Goal: Task Accomplishment & Management: Manage account settings

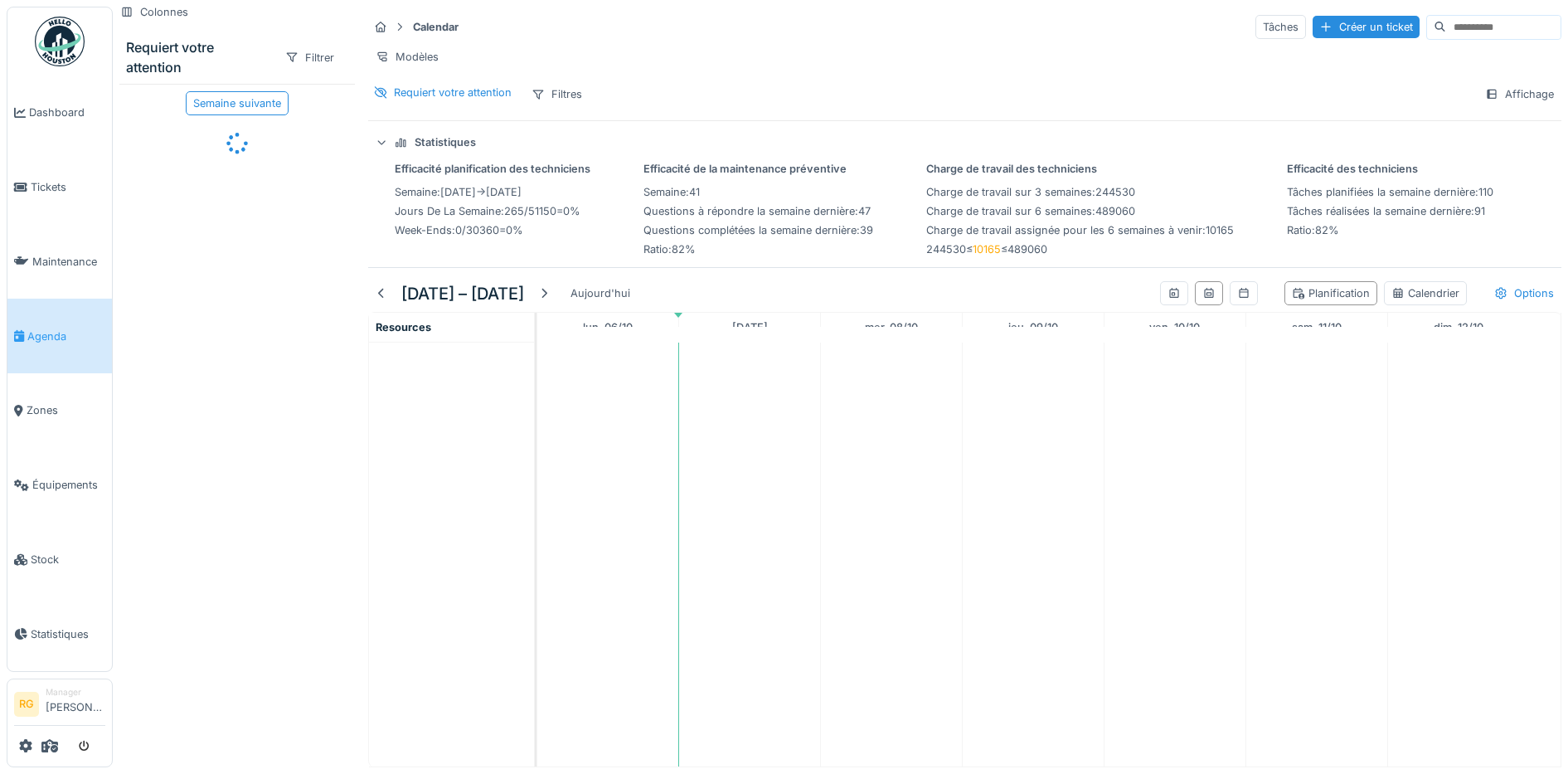
scroll to position [15, 0]
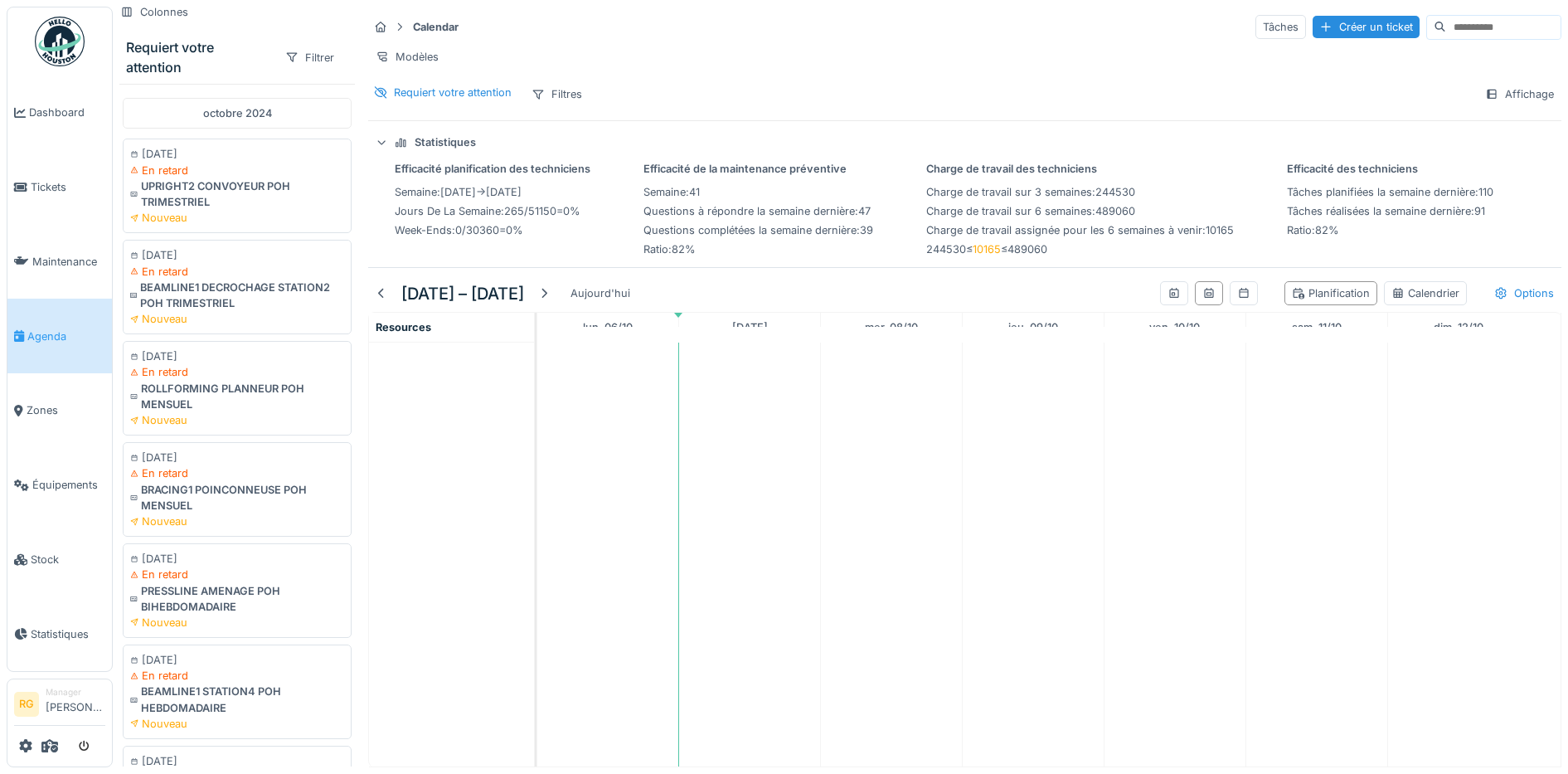
click at [699, 558] on td at bounding box center [750, 554] width 142 height 424
click at [694, 552] on td at bounding box center [750, 554] width 142 height 424
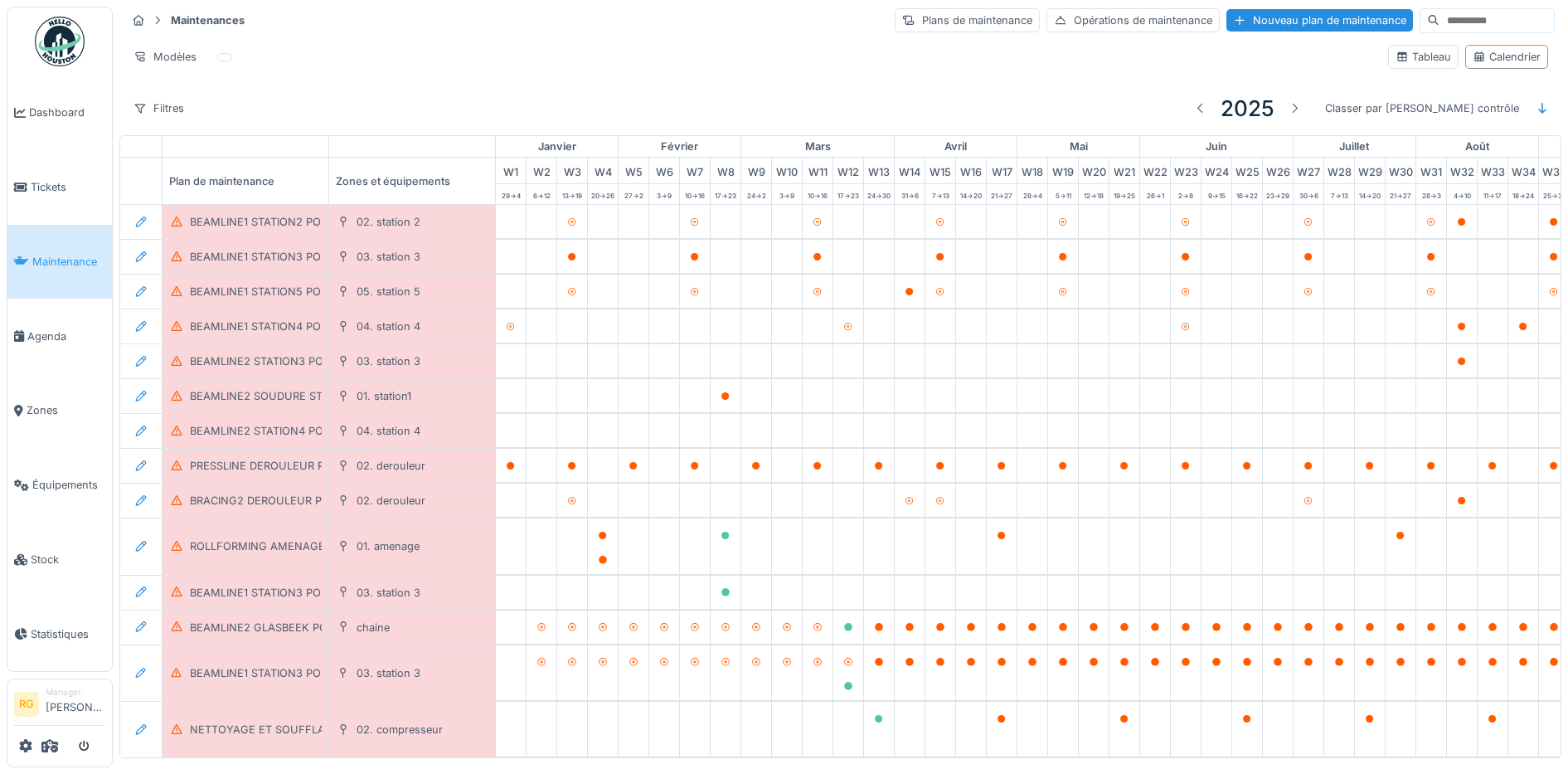
scroll to position [0, 561]
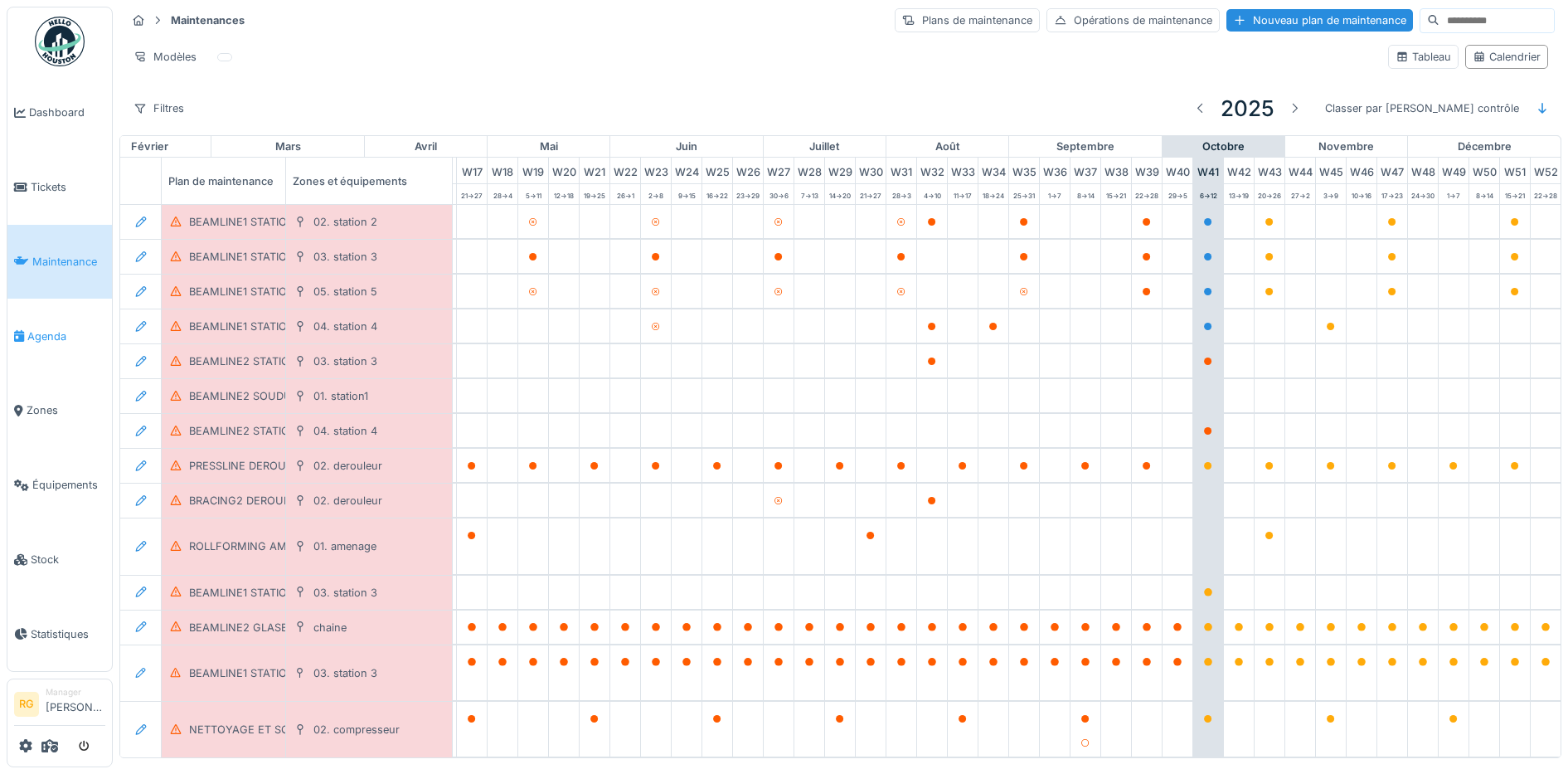
drag, startPoint x: 0, startPoint y: 0, endPoint x: 54, endPoint y: 327, distance: 331.4
click at [54, 329] on span "Agenda" at bounding box center [66, 336] width 78 height 15
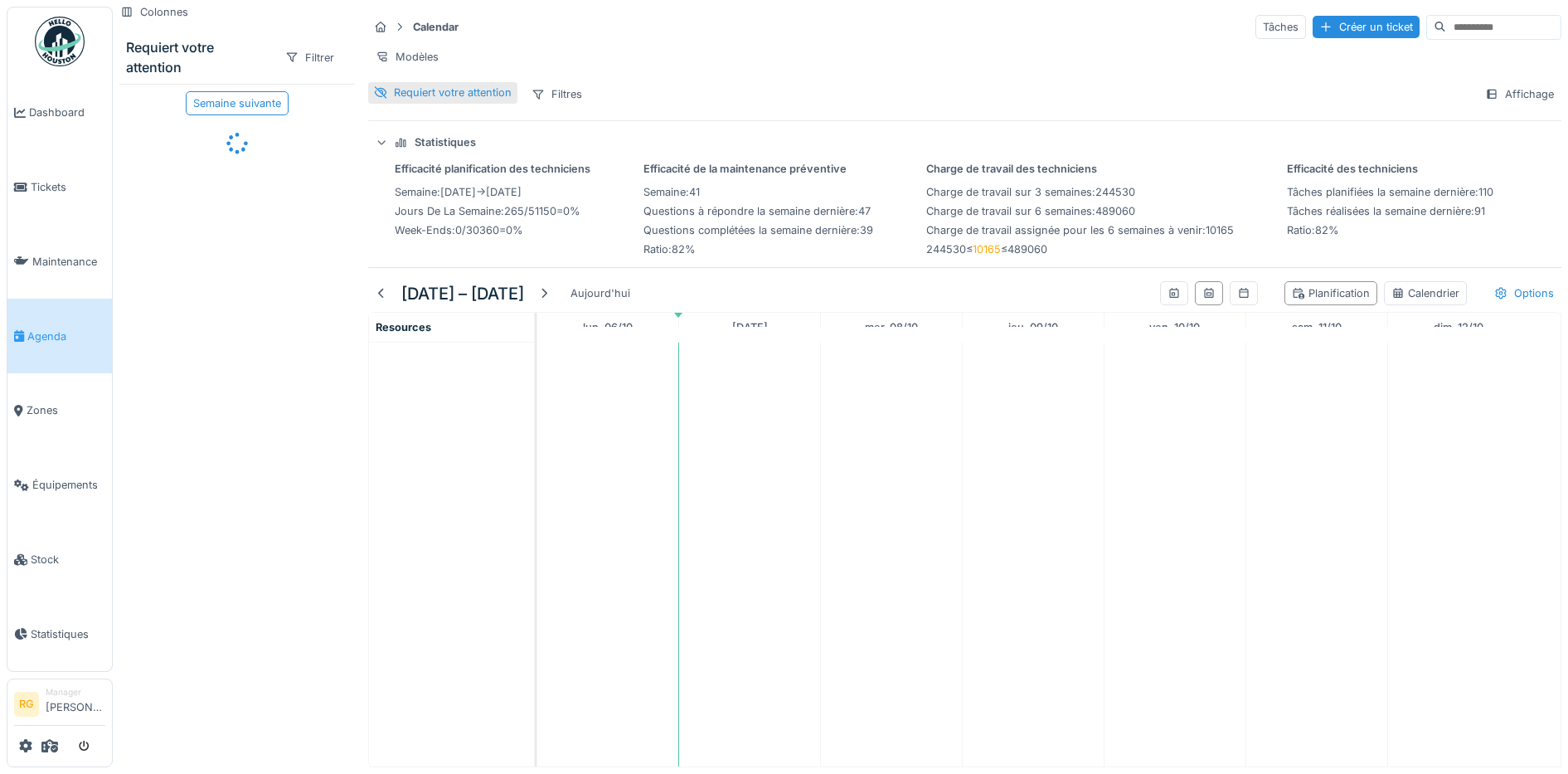
click at [441, 101] on div "Requiert votre attention" at bounding box center [453, 92] width 118 height 15
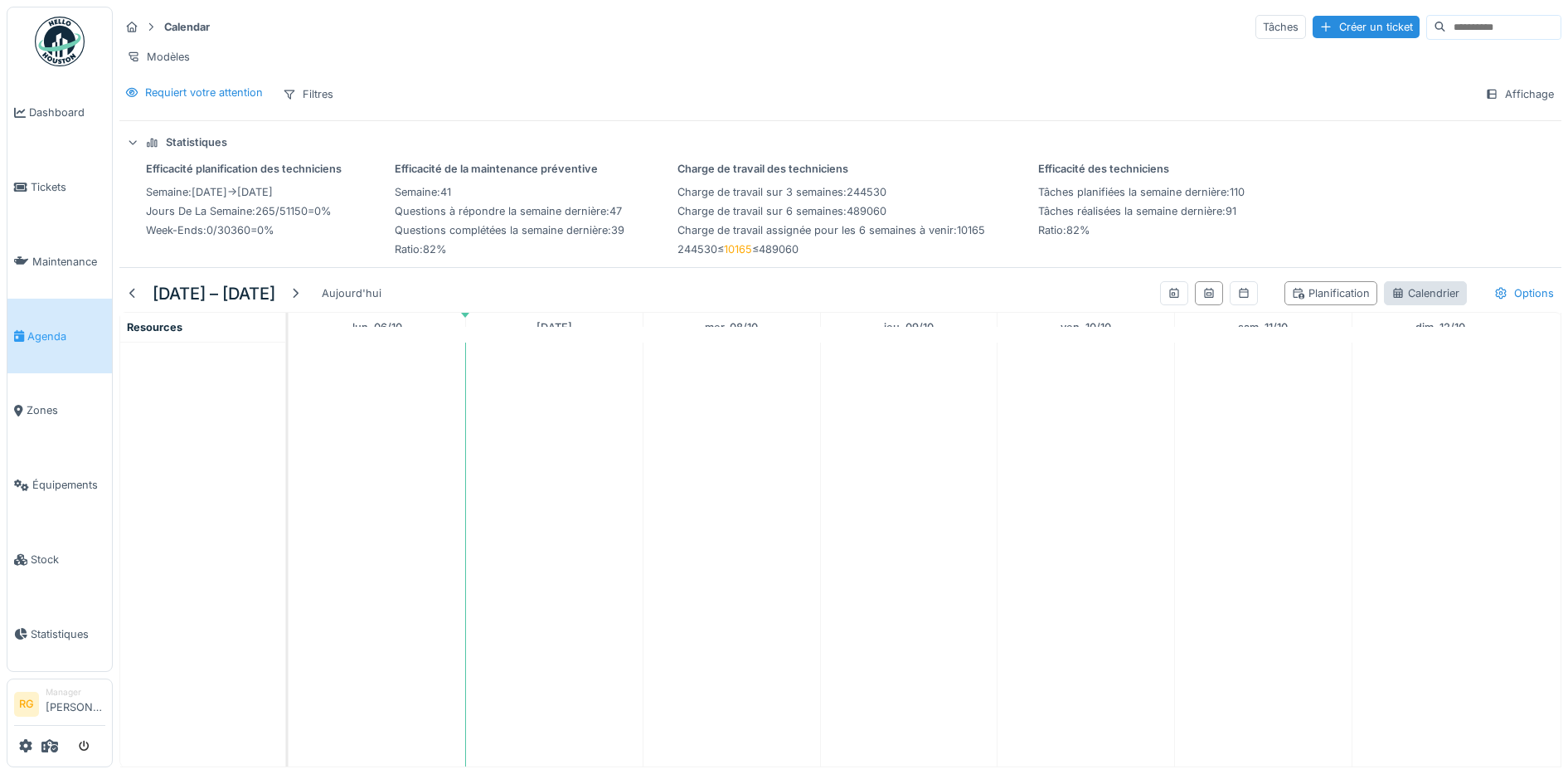
click at [1393, 302] on div "Calendrier" at bounding box center [1425, 293] width 68 height 15
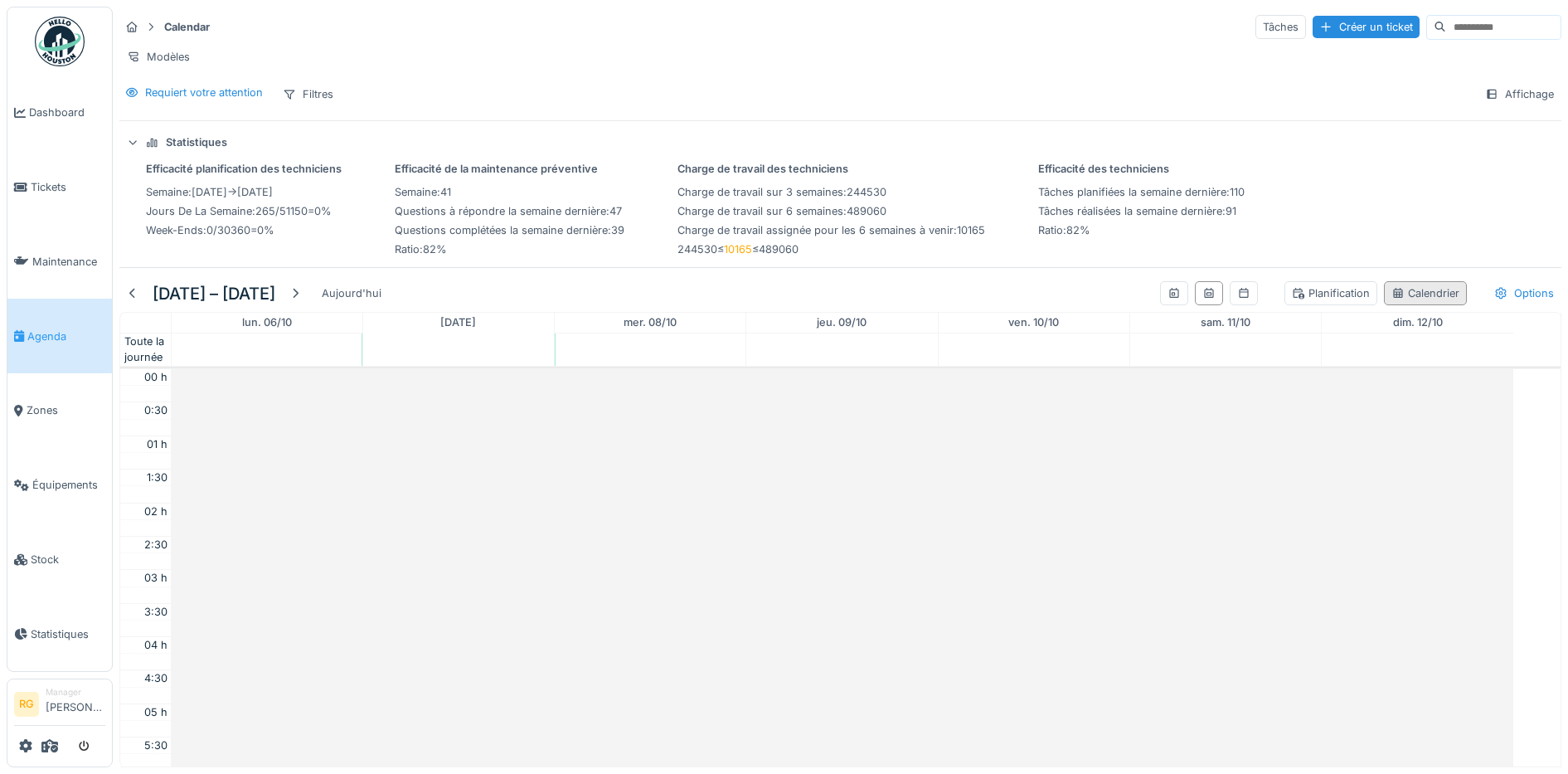
scroll to position [402, 0]
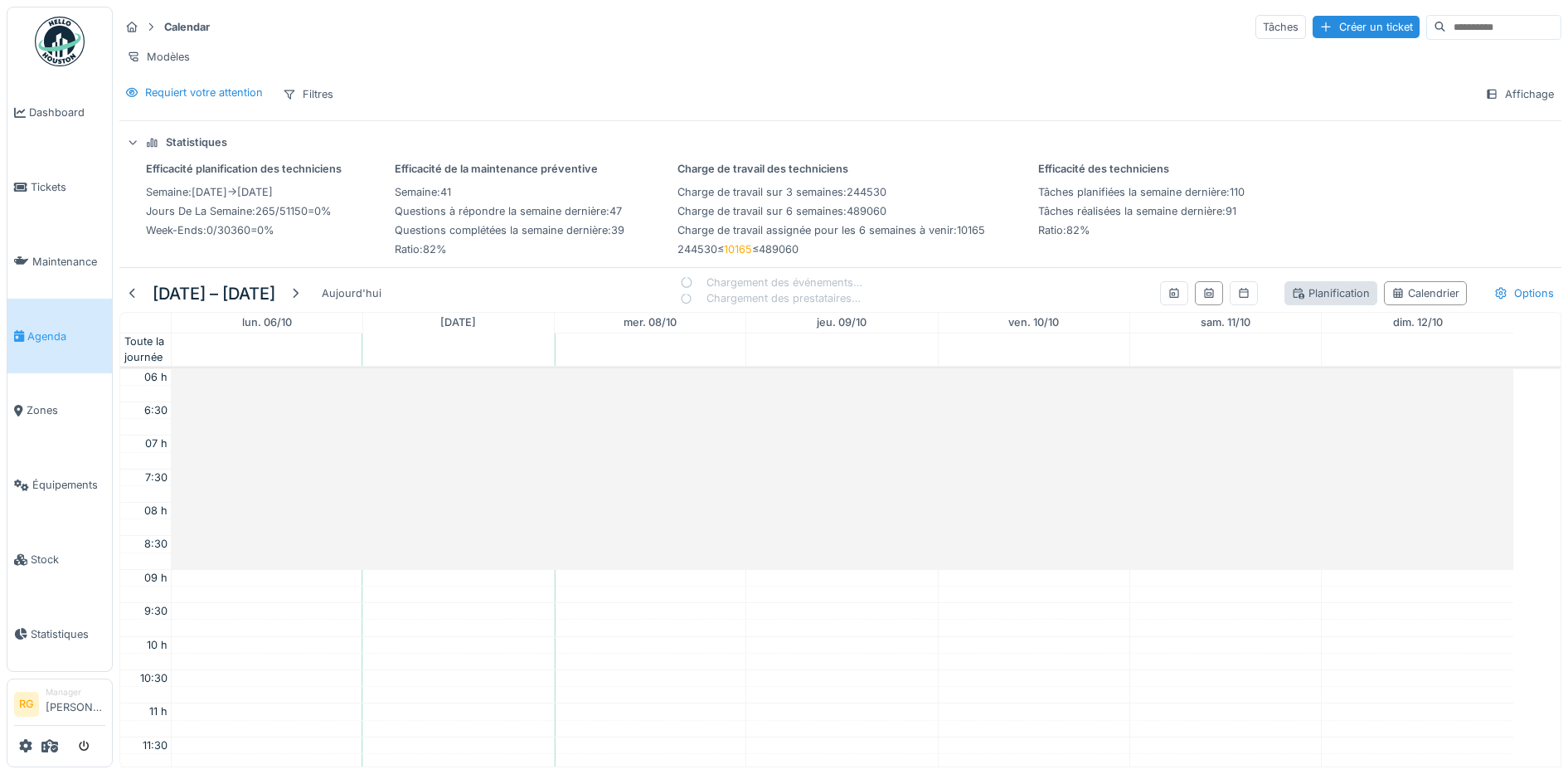
click at [1307, 302] on div "Planification" at bounding box center [1331, 293] width 78 height 15
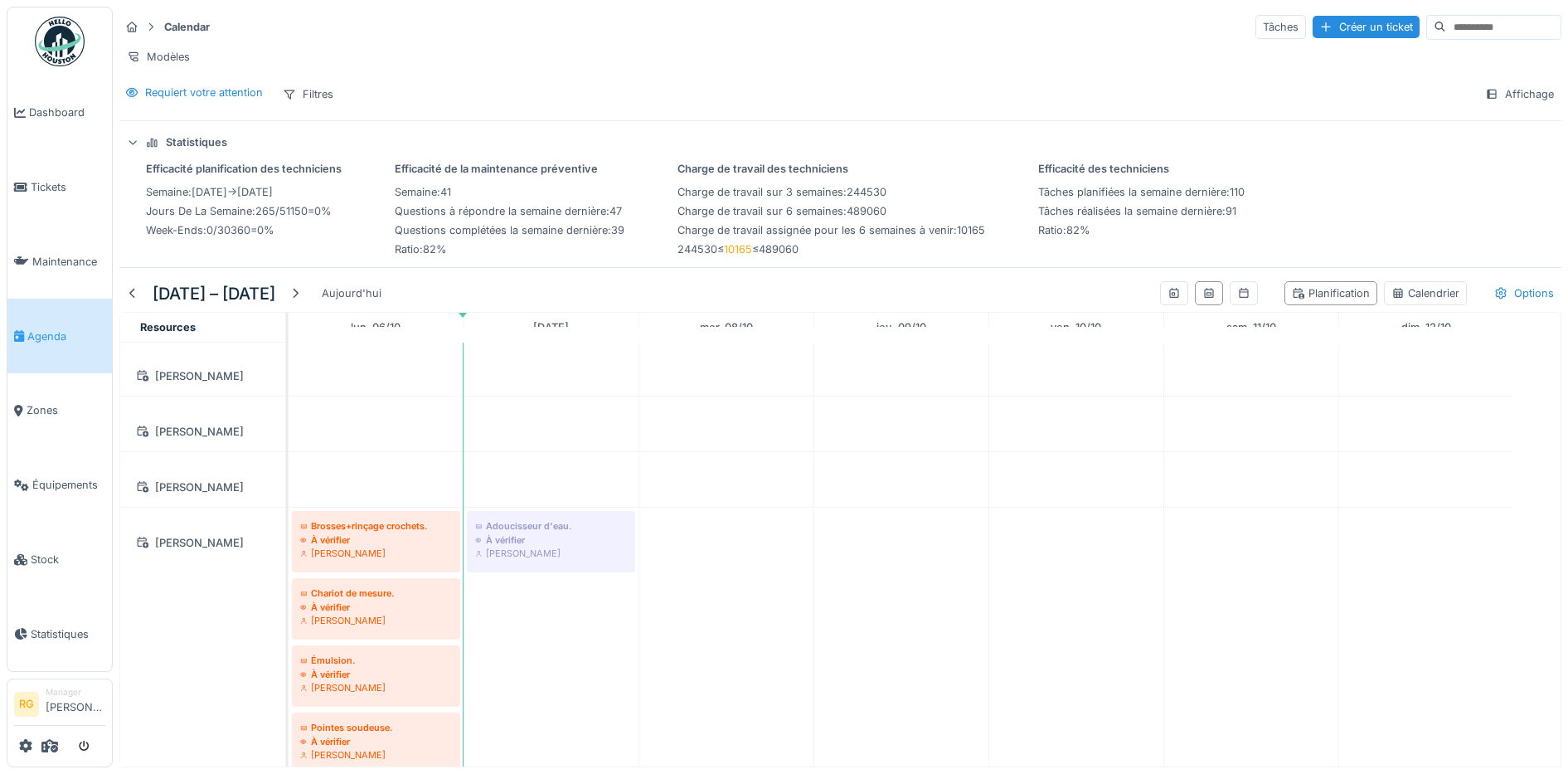
scroll to position [207, 0]
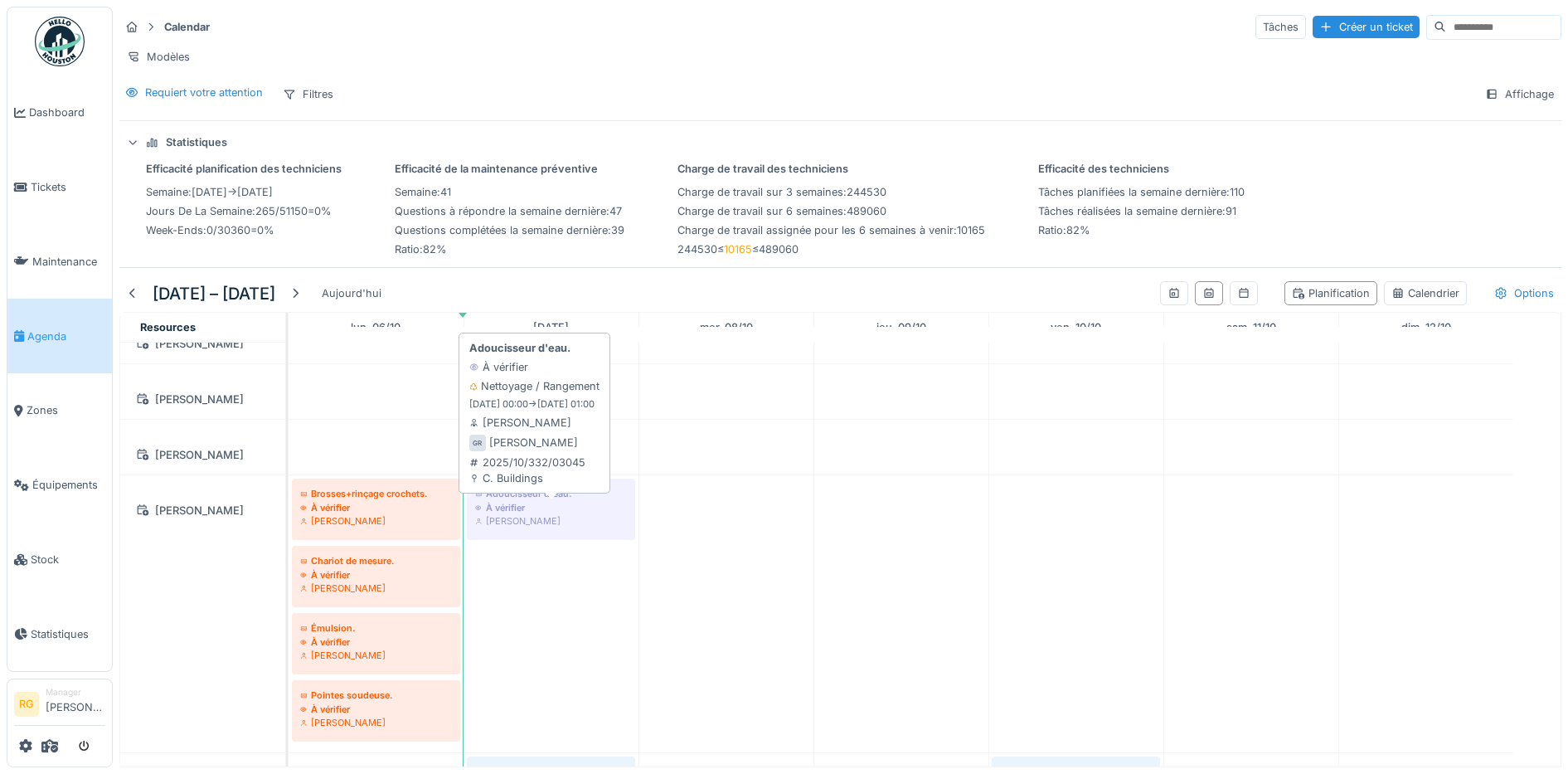
click at [543, 514] on div "À vérifier" at bounding box center [550, 508] width 152 height 14
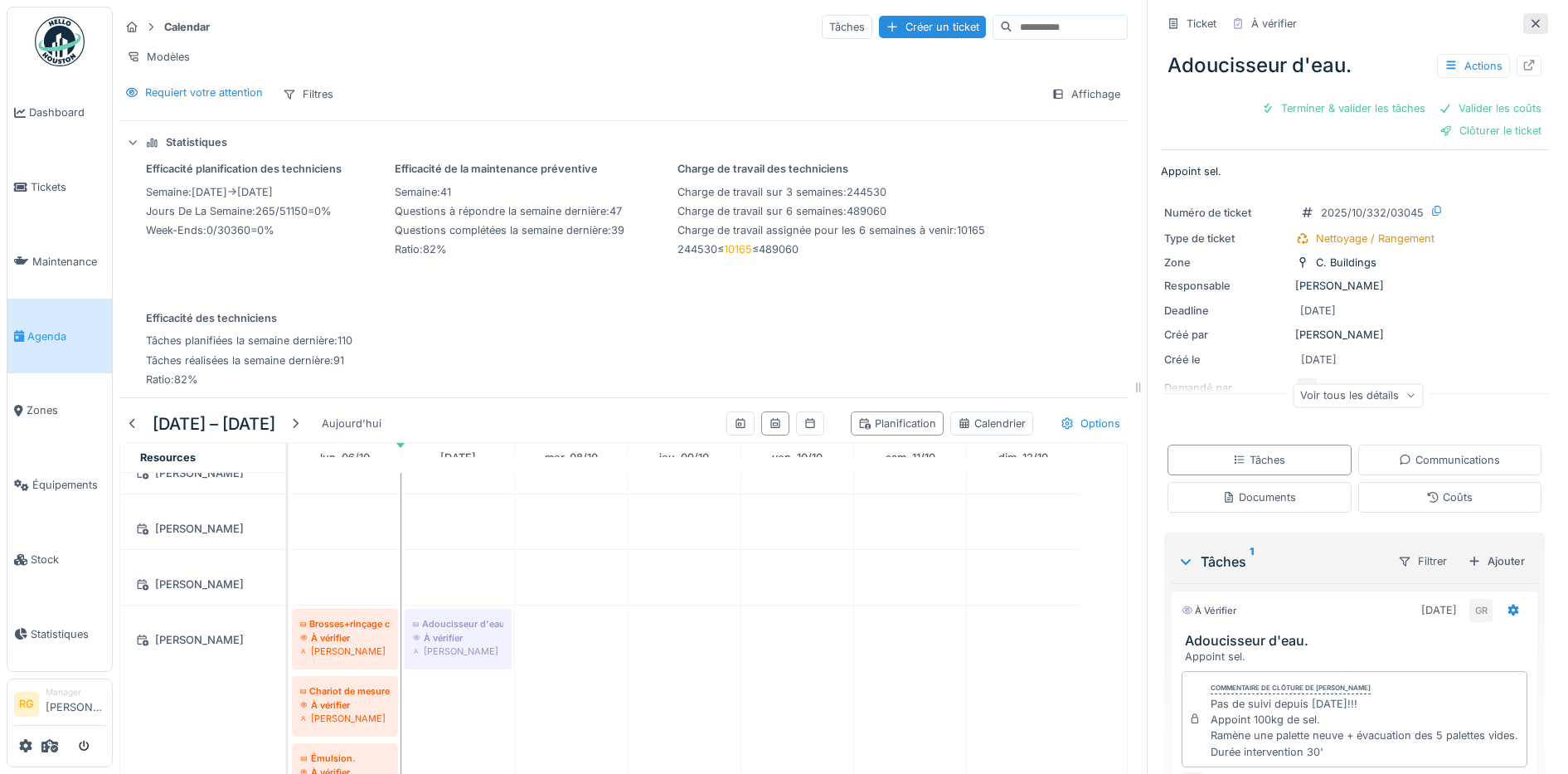
click at [1529, 20] on icon at bounding box center [1535, 24] width 14 height 11
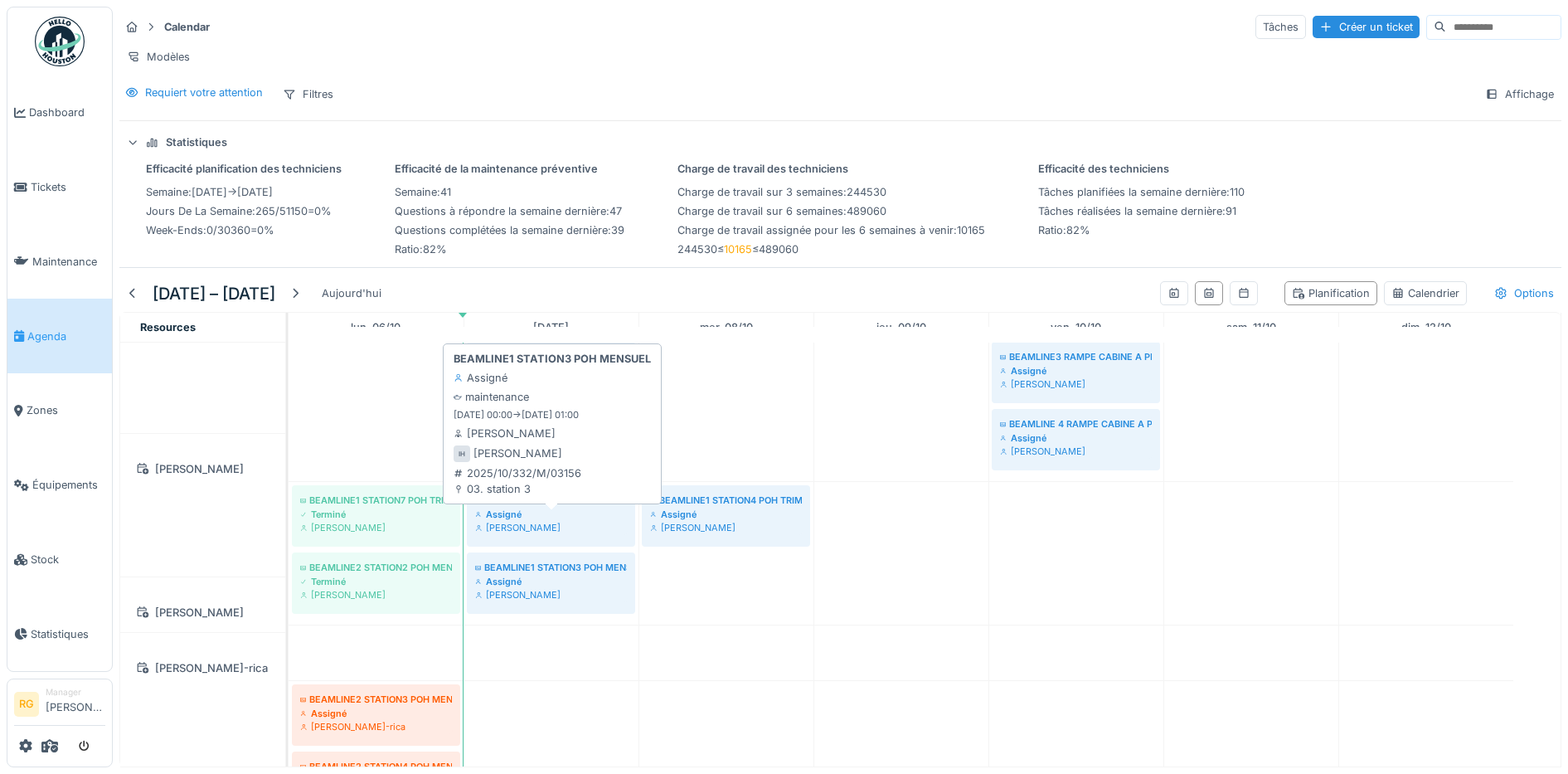
scroll to position [622, 0]
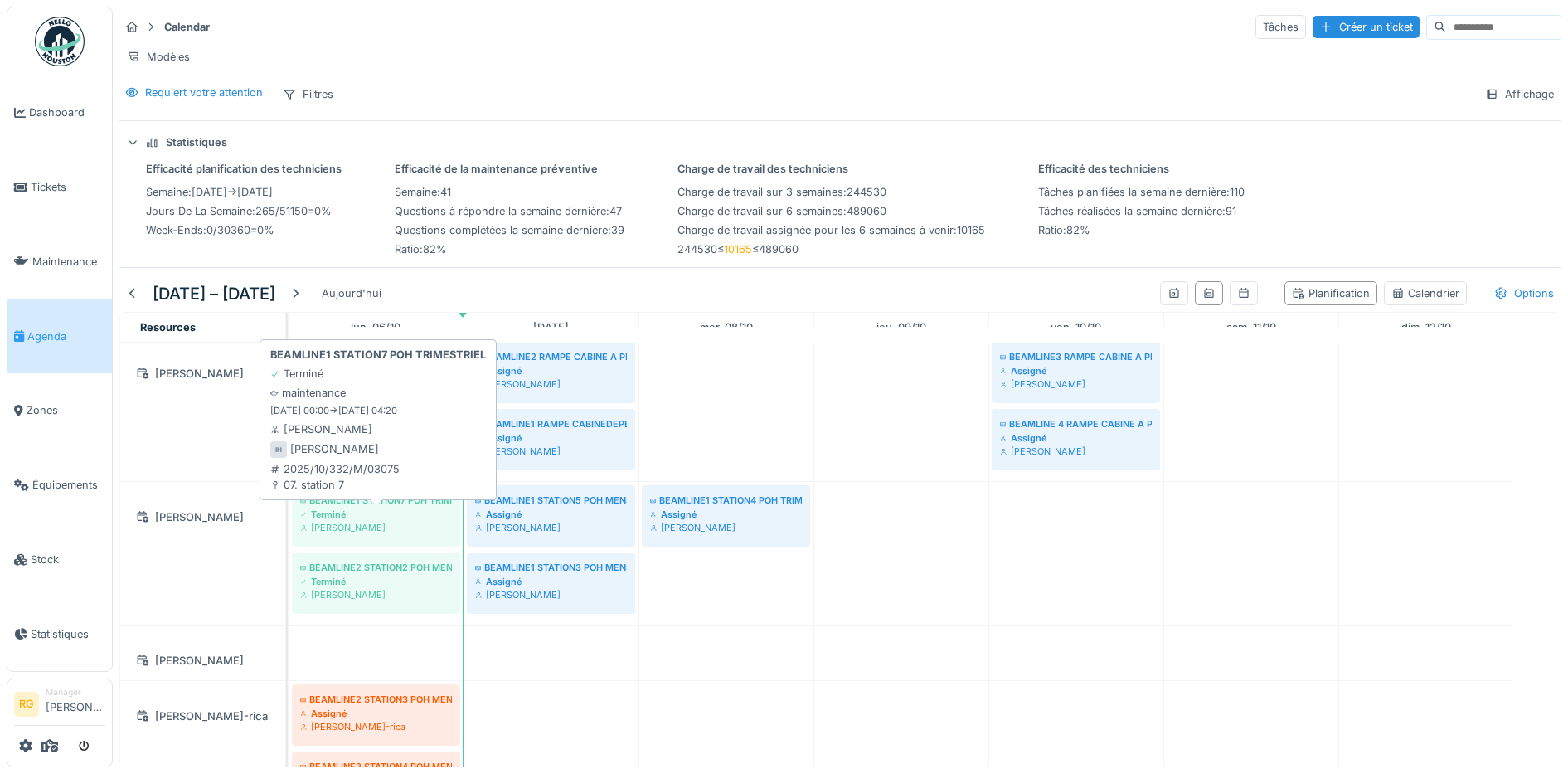
click at [359, 534] on div "[PERSON_NAME]" at bounding box center [376, 528] width 152 height 14
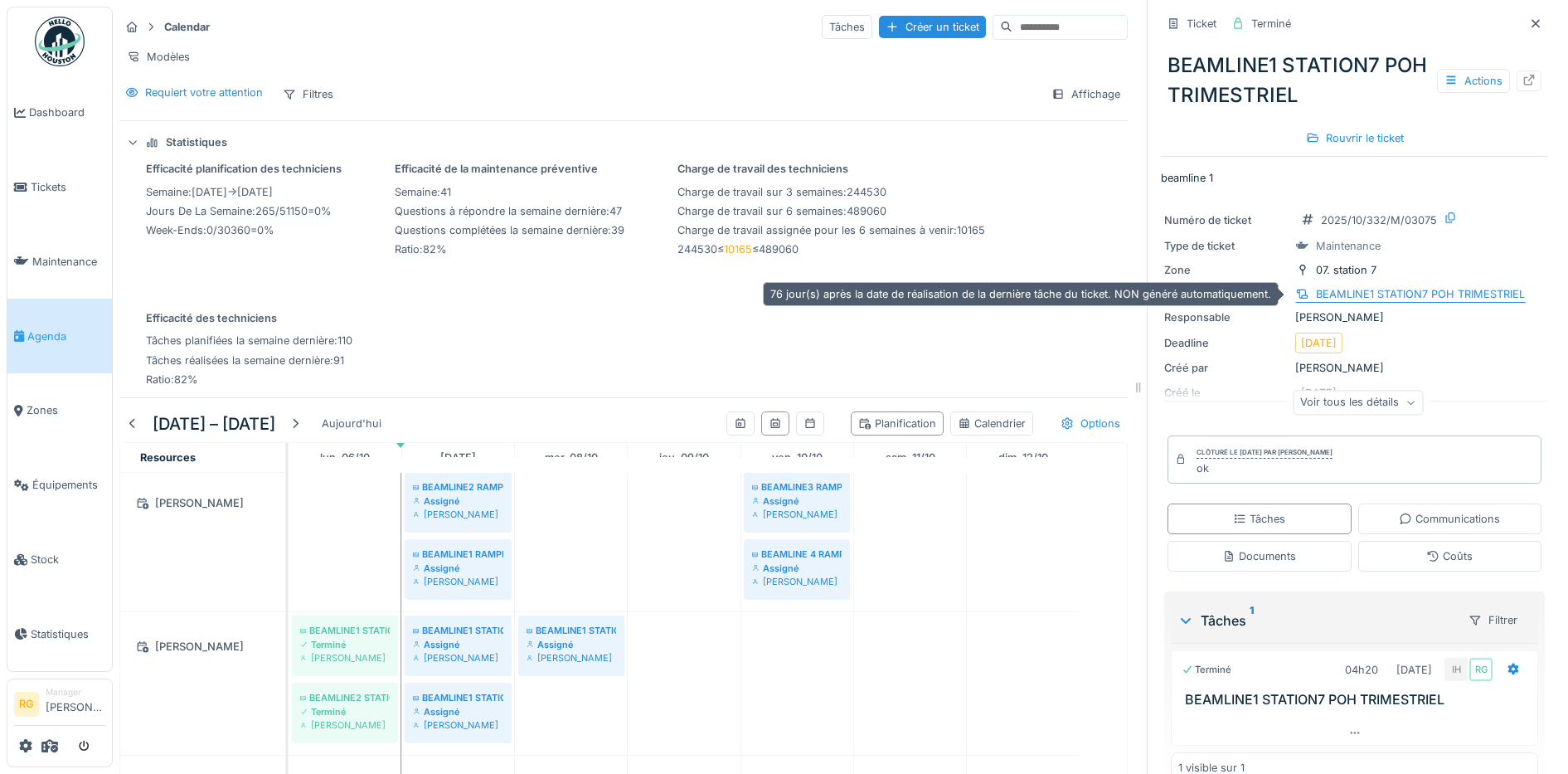
click at [1385, 299] on div "BEAMLINE1 STATION7 POH TRIMESTRIEL" at bounding box center [1420, 293] width 209 height 15
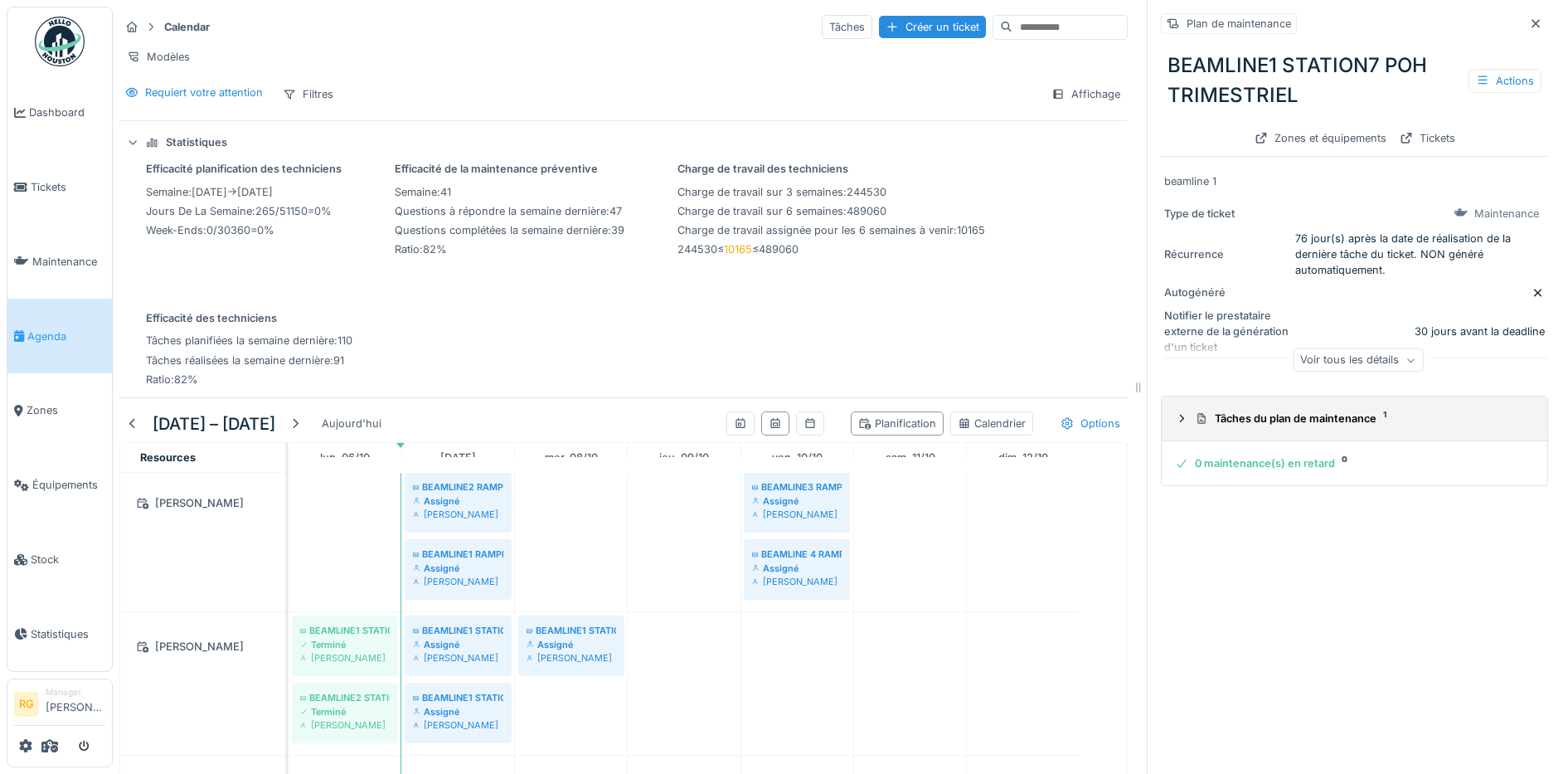
click at [1175, 421] on icon at bounding box center [1181, 419] width 14 height 11
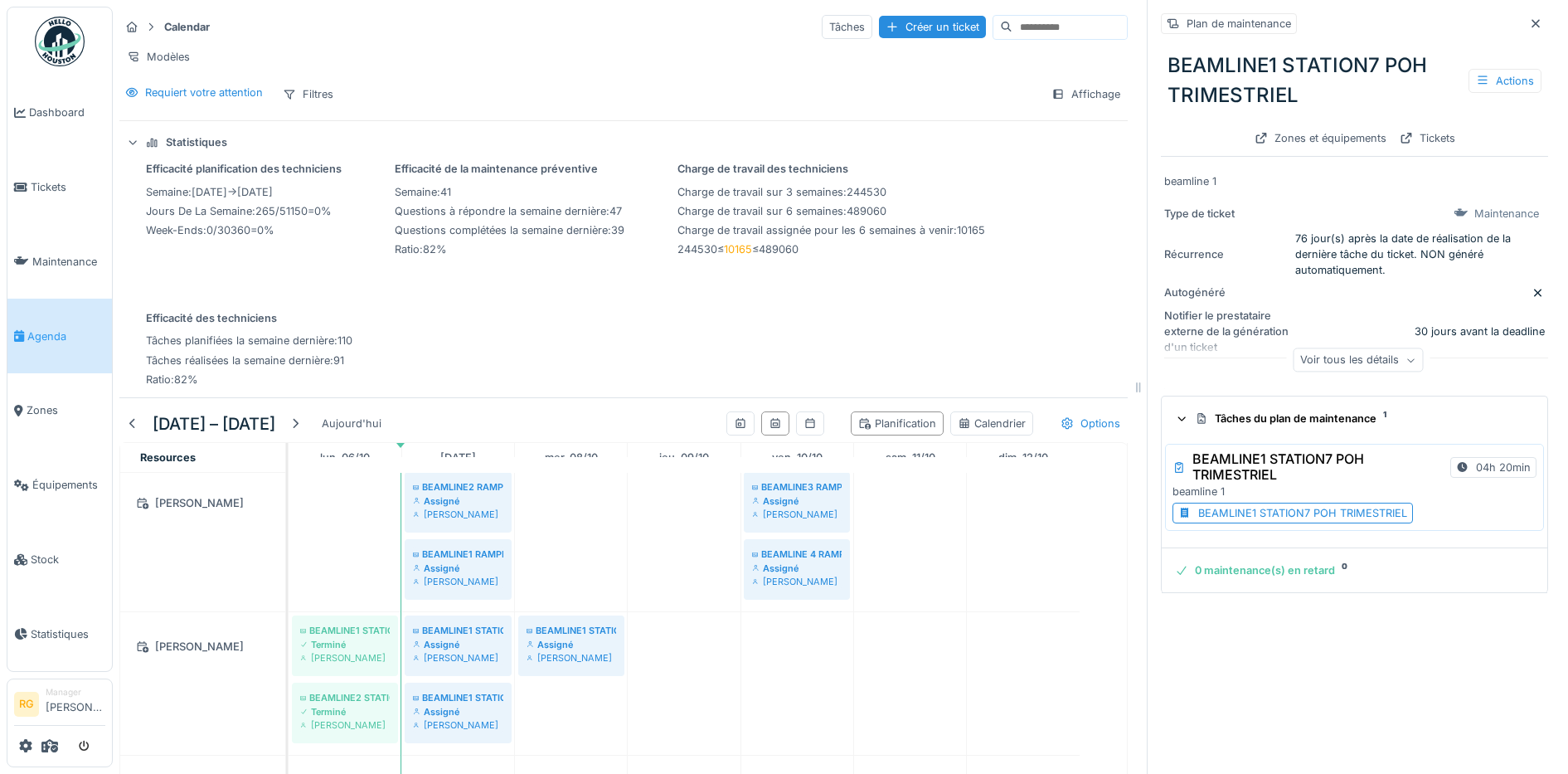
click at [1229, 517] on div "BEAMLINE1 STATION7 POH TRIMESTRIEL" at bounding box center [1303, 512] width 209 height 15
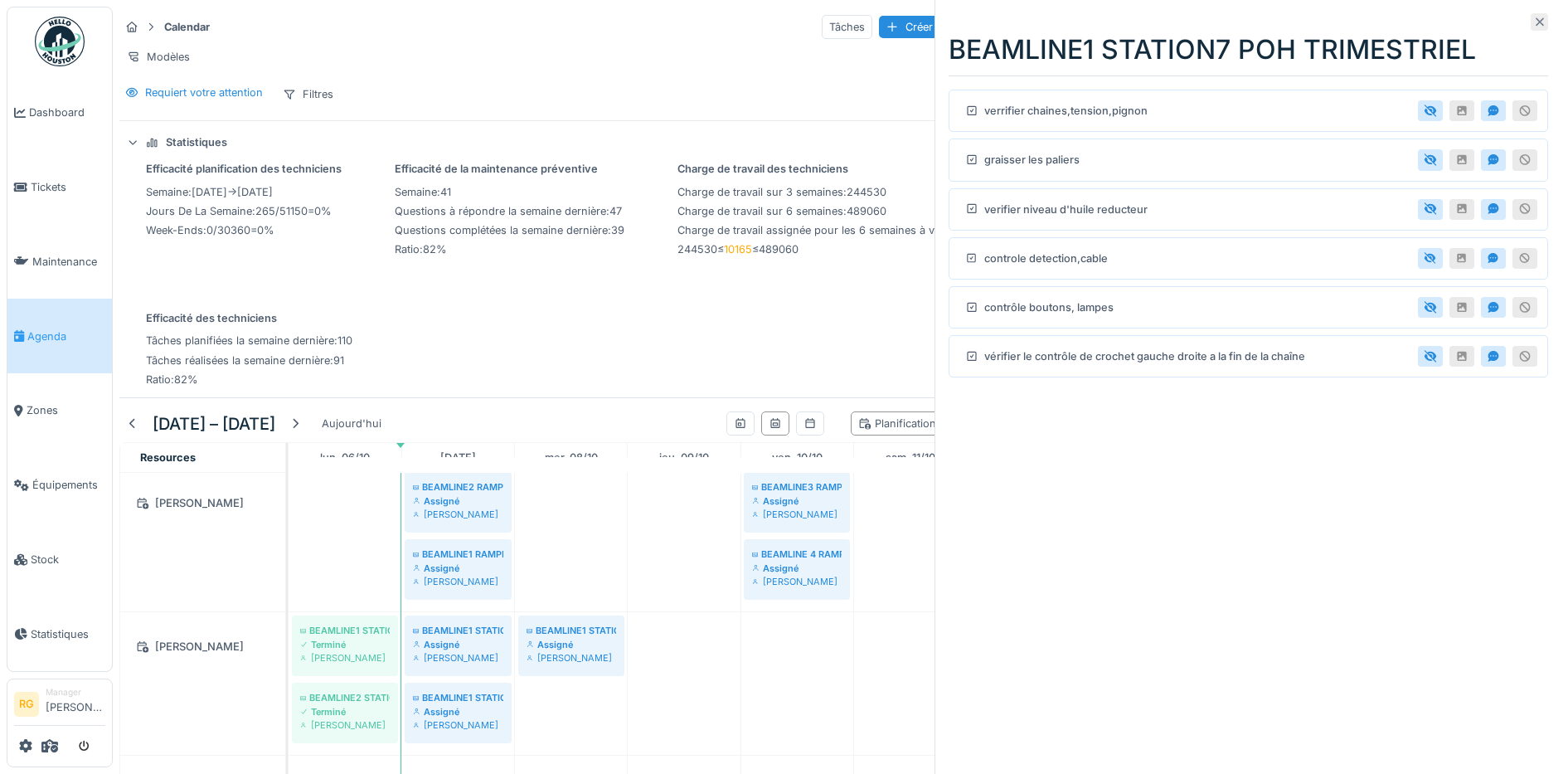
click at [1536, 24] on icon at bounding box center [1540, 22] width 8 height 8
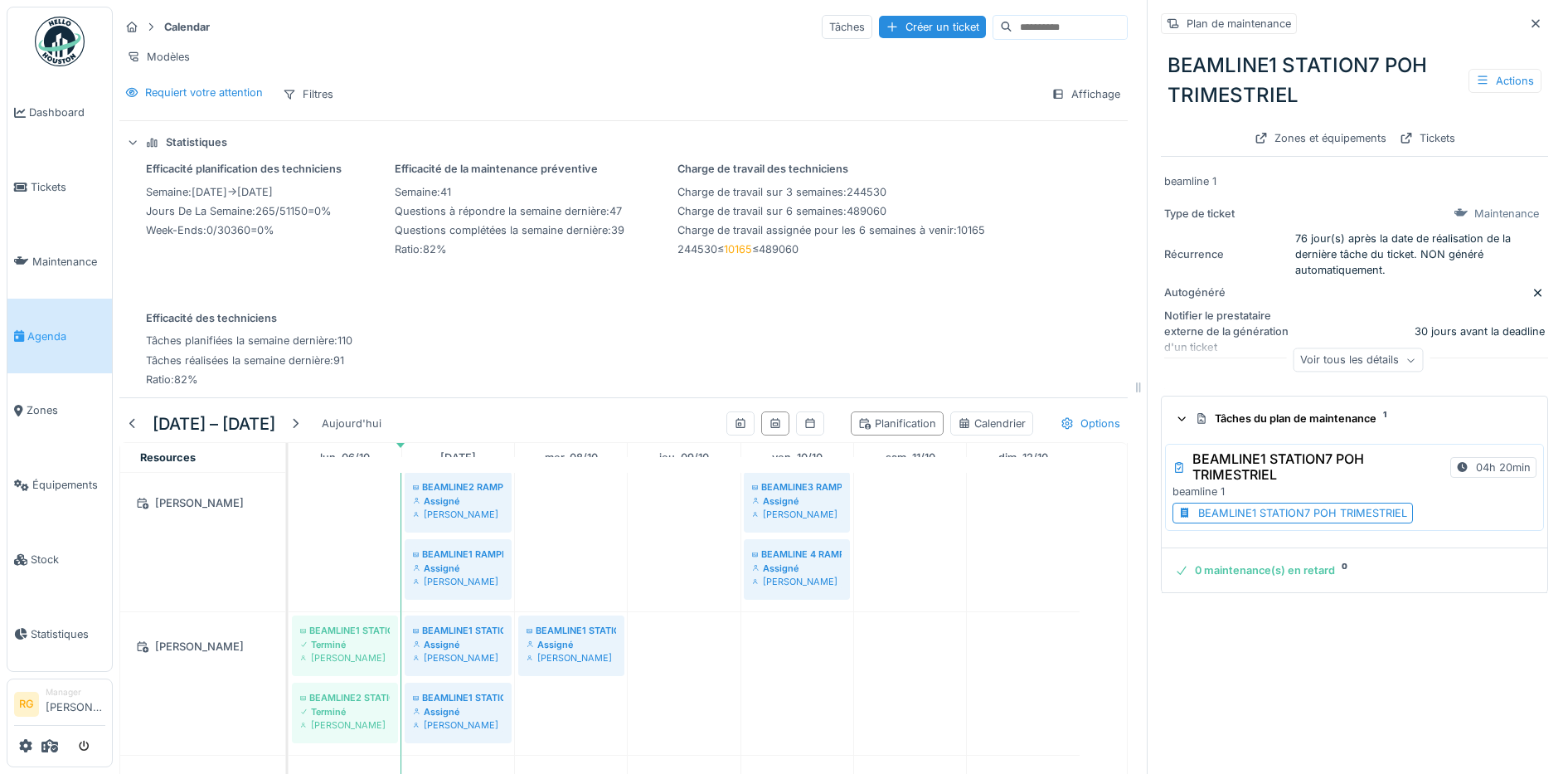
scroll to position [726, 0]
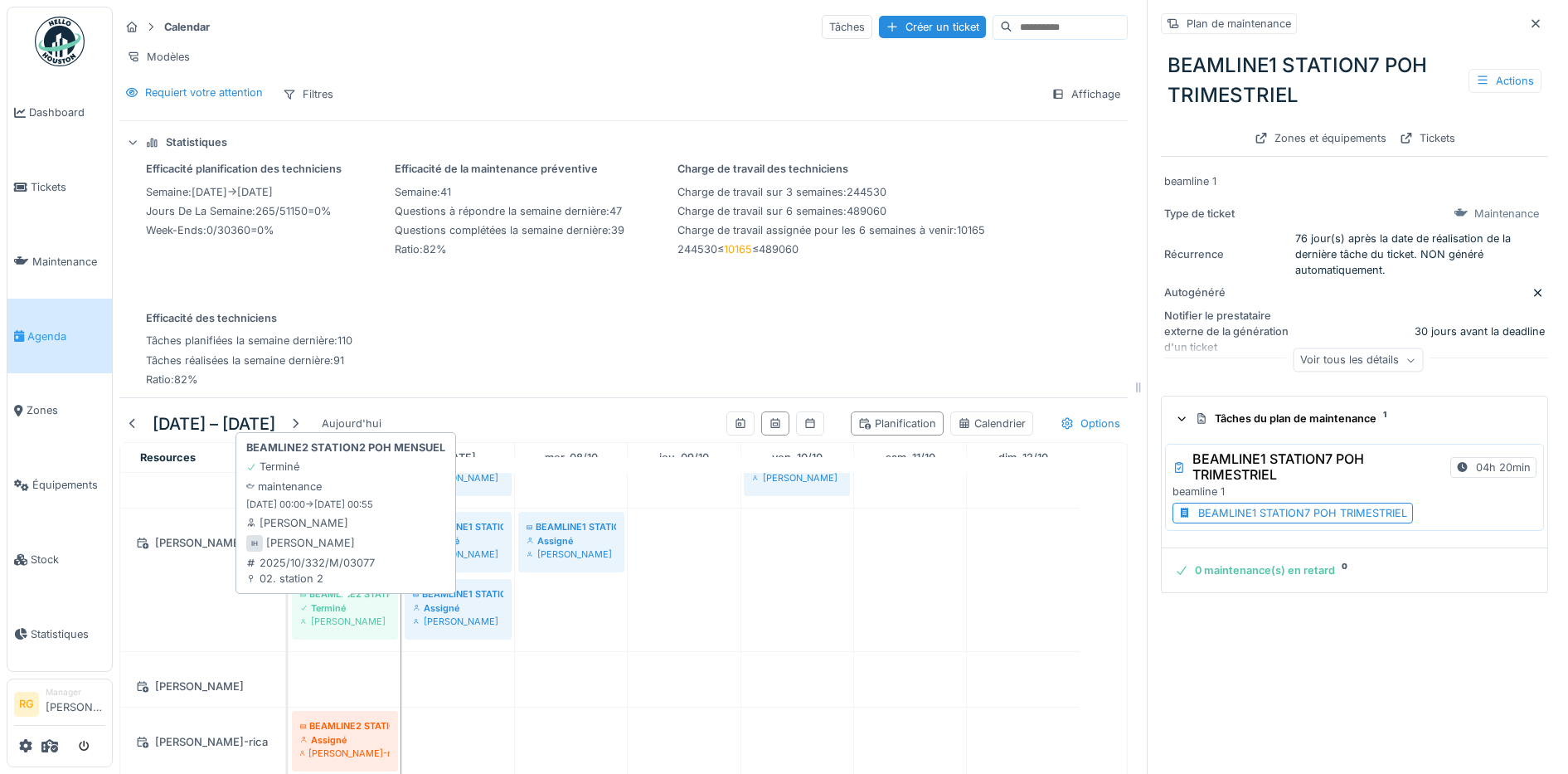
click at [351, 615] on div "Terminé" at bounding box center [345, 608] width 90 height 14
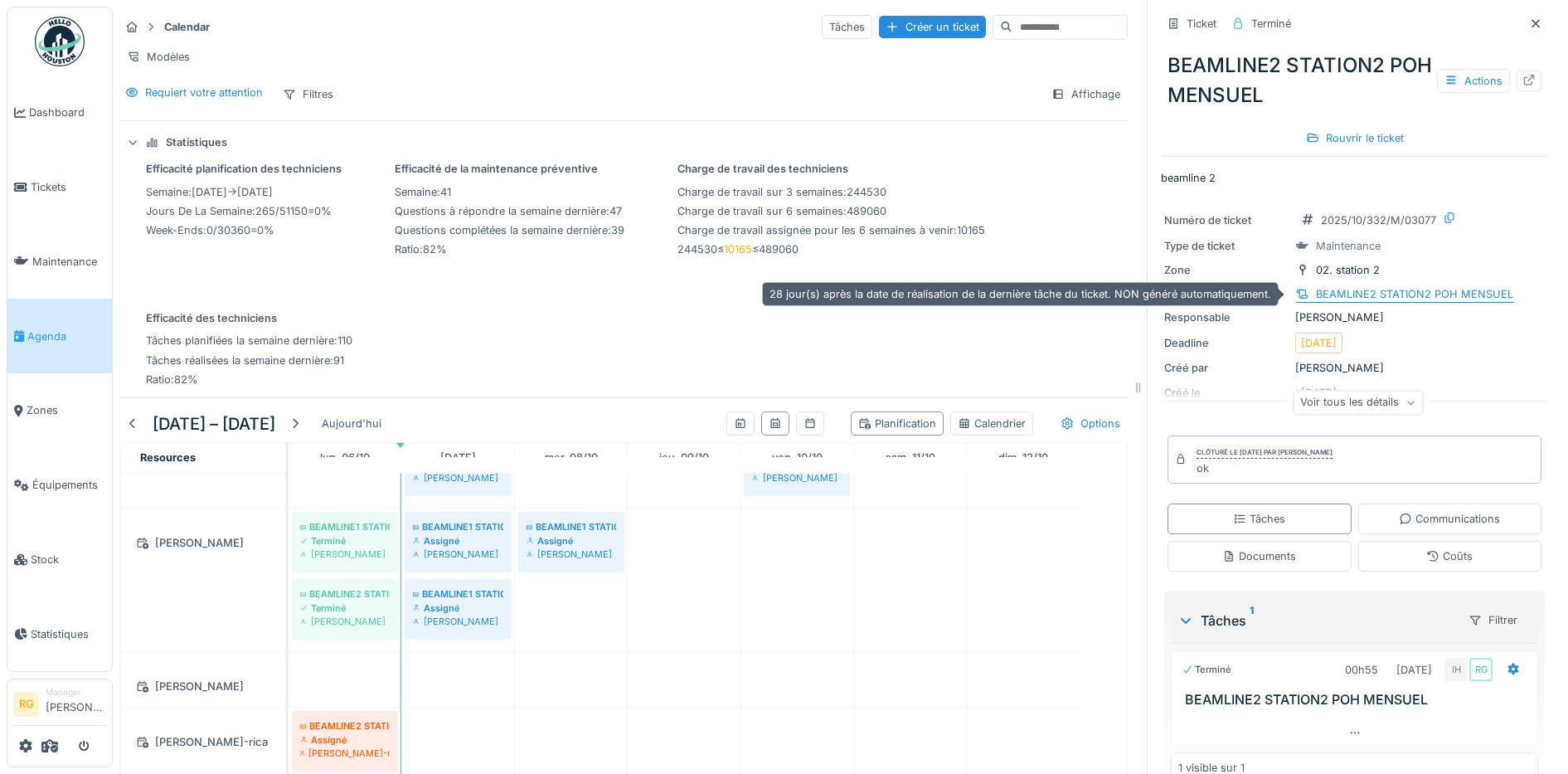
click at [1397, 294] on div "BEAMLINE2 STATION2 POH MENSUEL" at bounding box center [1414, 293] width 197 height 15
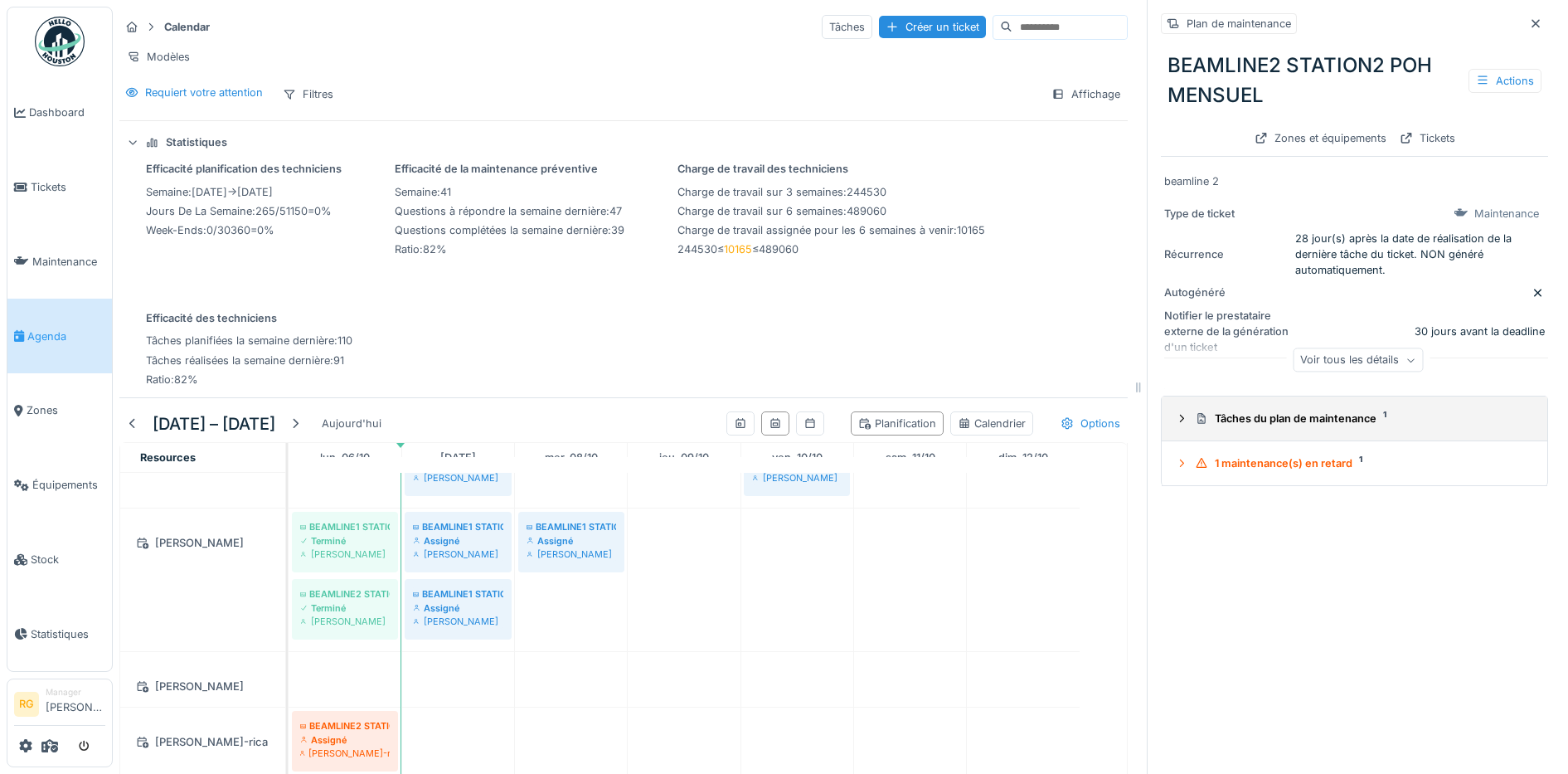
click at [1175, 417] on icon at bounding box center [1181, 419] width 14 height 11
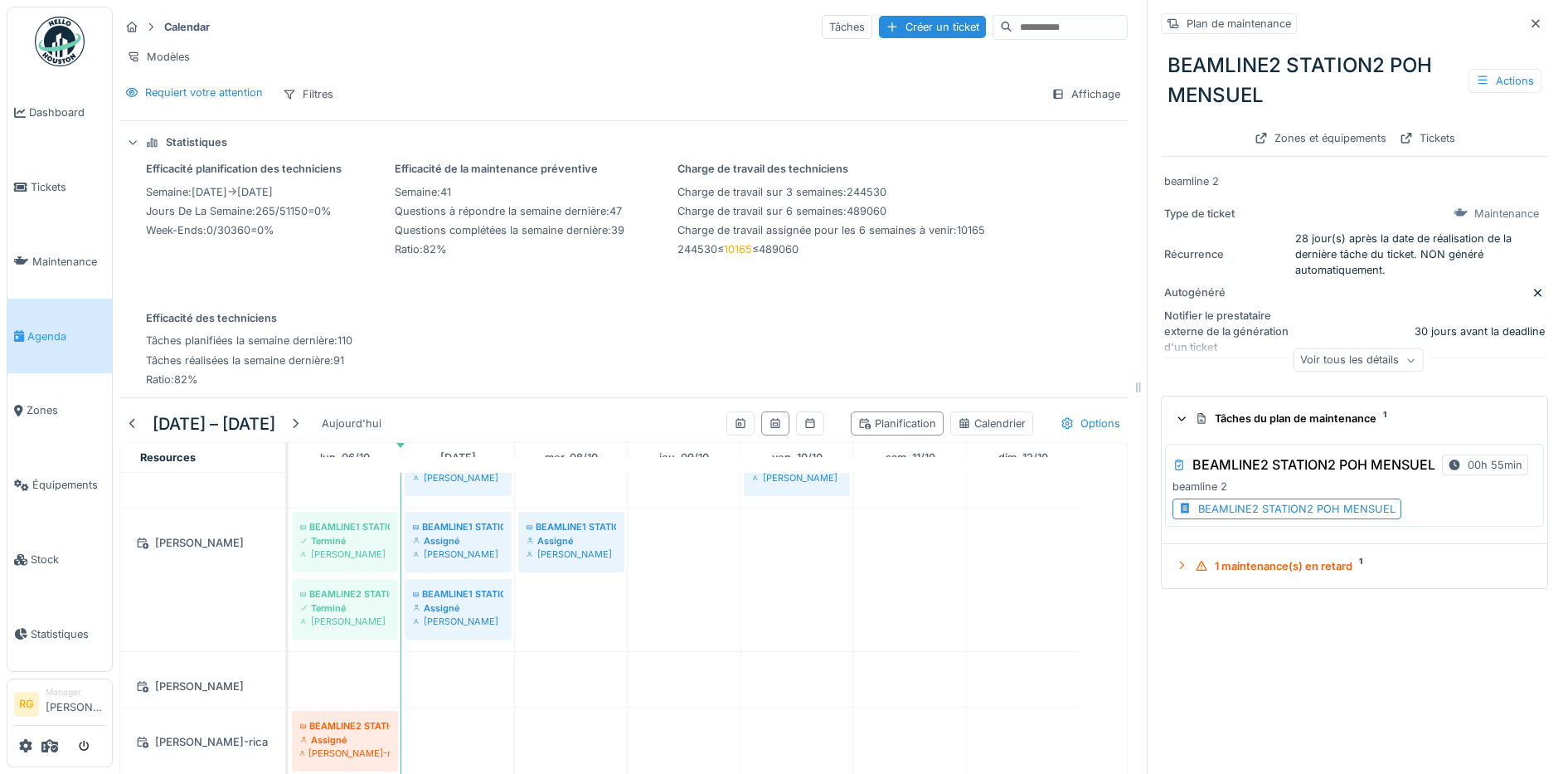
click at [1226, 512] on div "BEAMLINE2 STATION2 POH MENSUEL" at bounding box center [1297, 509] width 197 height 15
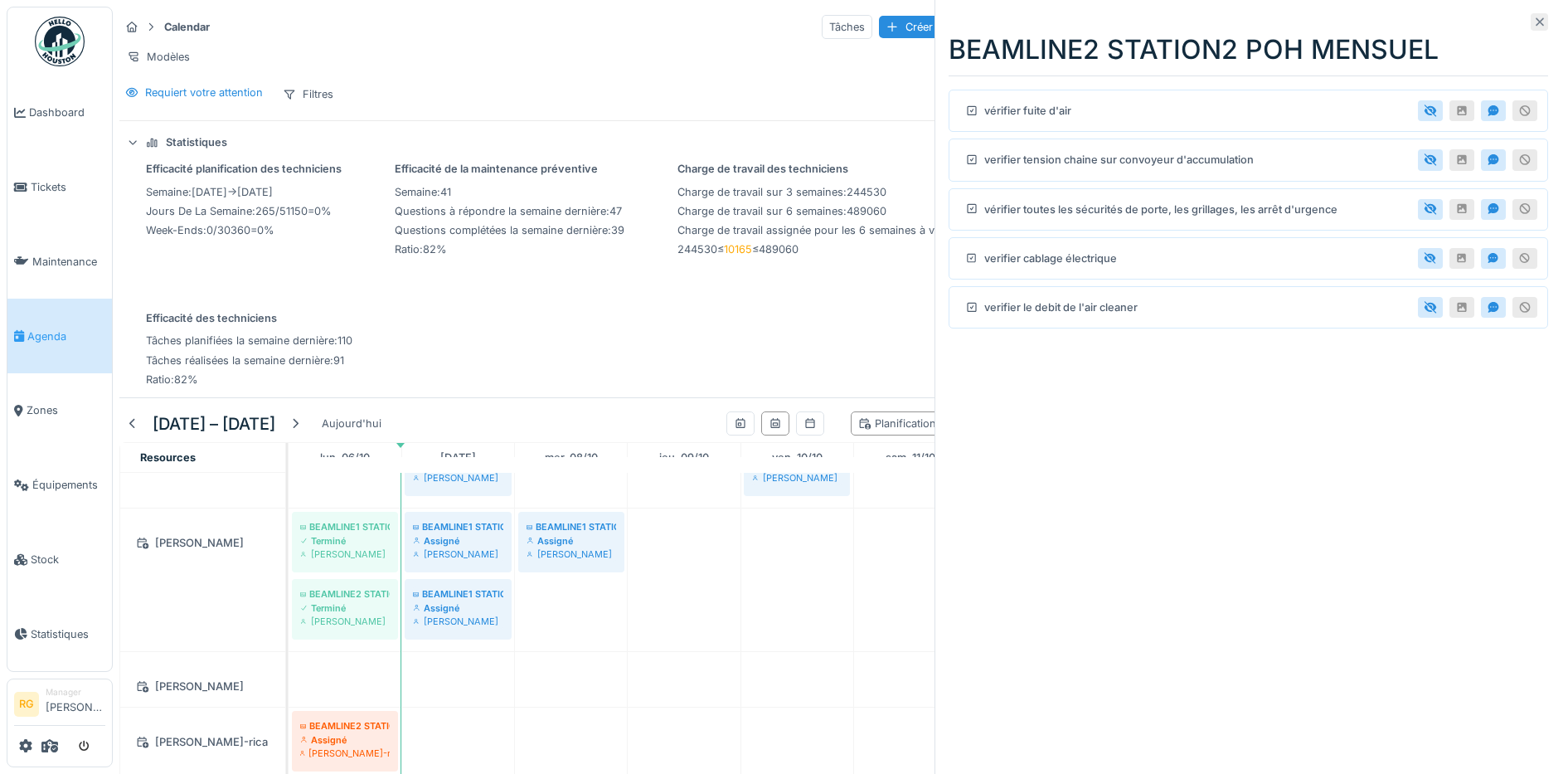
click at [1531, 27] on div at bounding box center [1539, 22] width 17 height 17
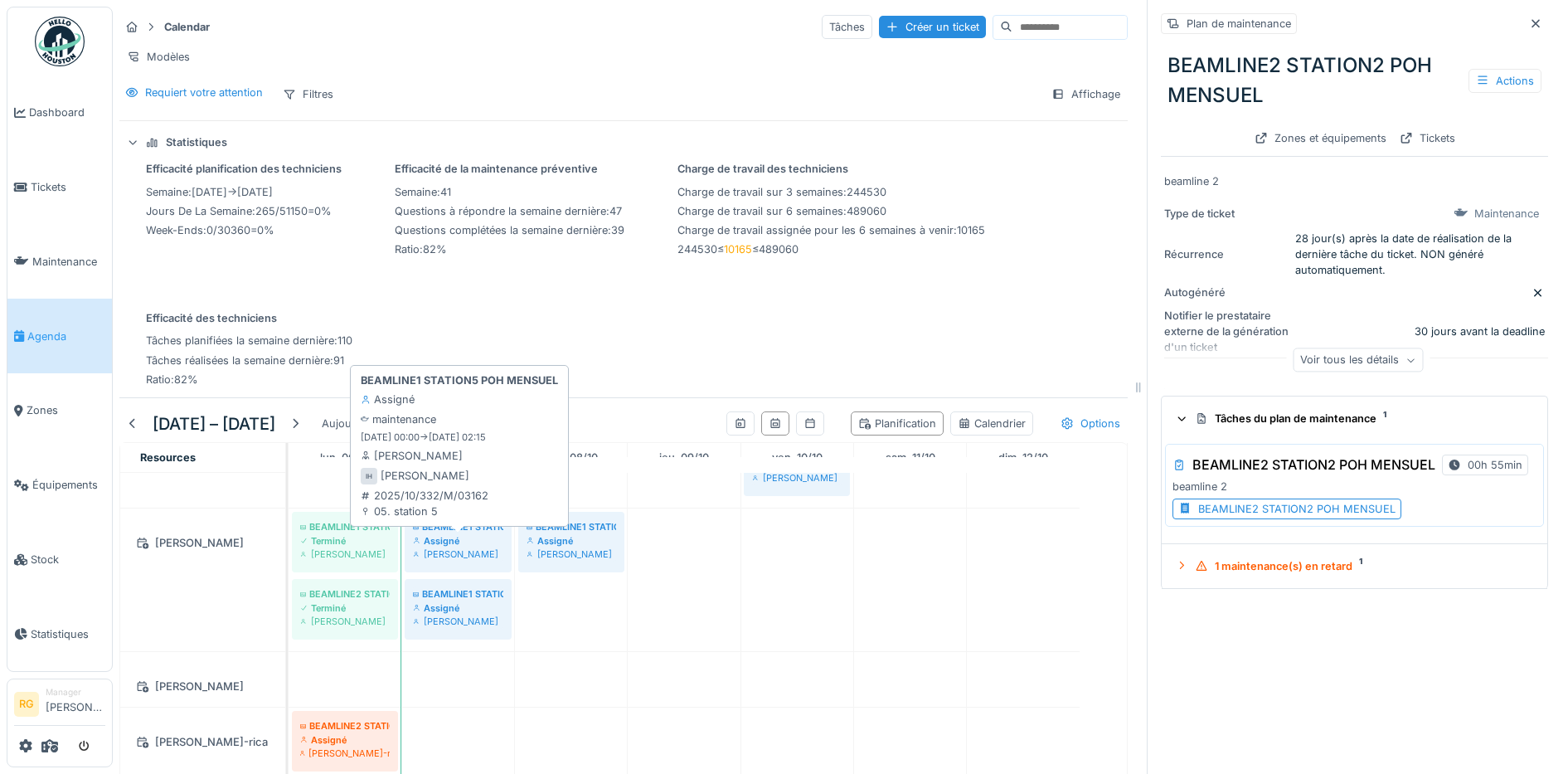
click at [479, 548] on div "Assigné" at bounding box center [459, 541] width 91 height 14
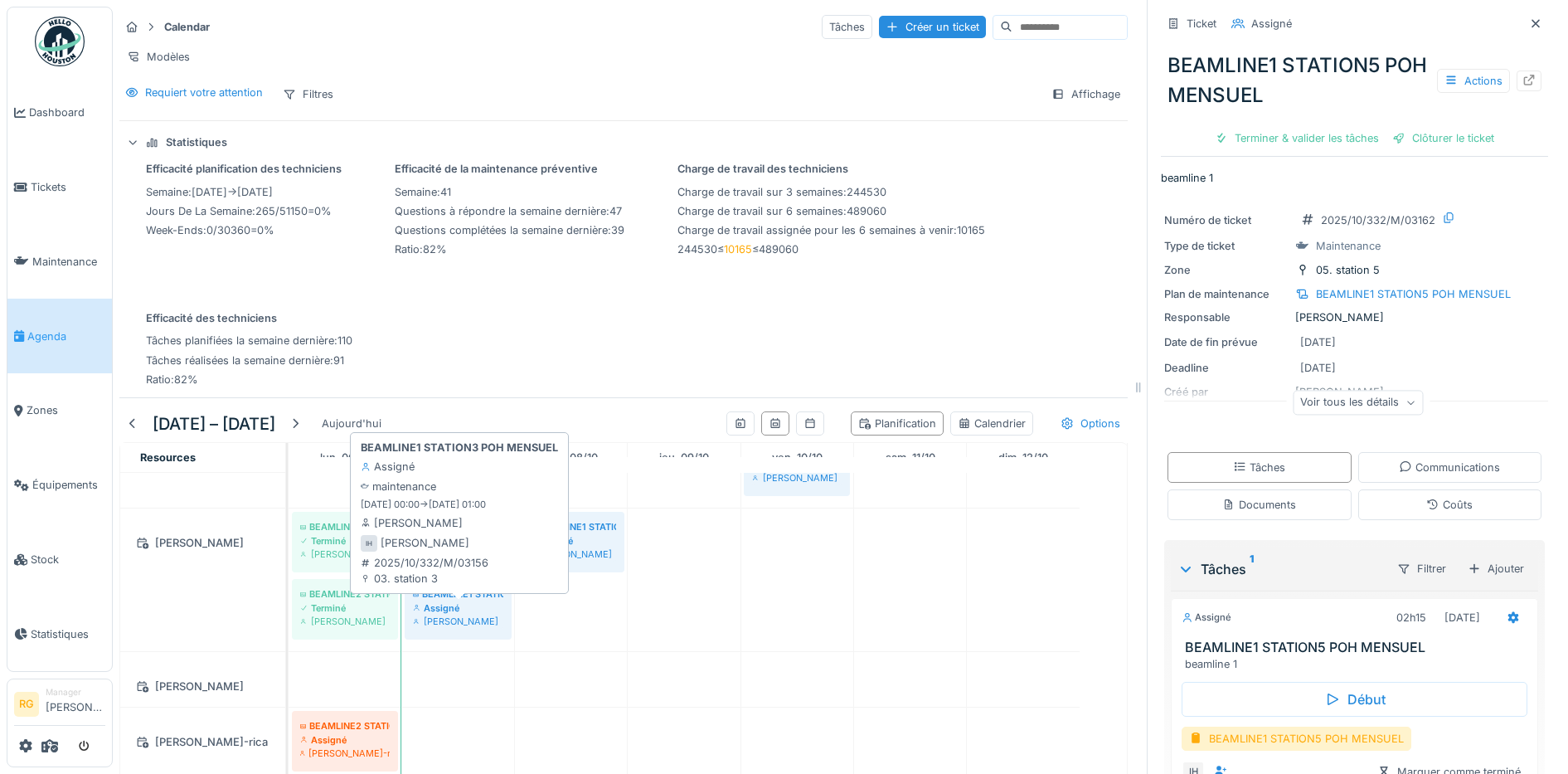
click at [474, 615] on div "Assigné" at bounding box center [459, 608] width 91 height 14
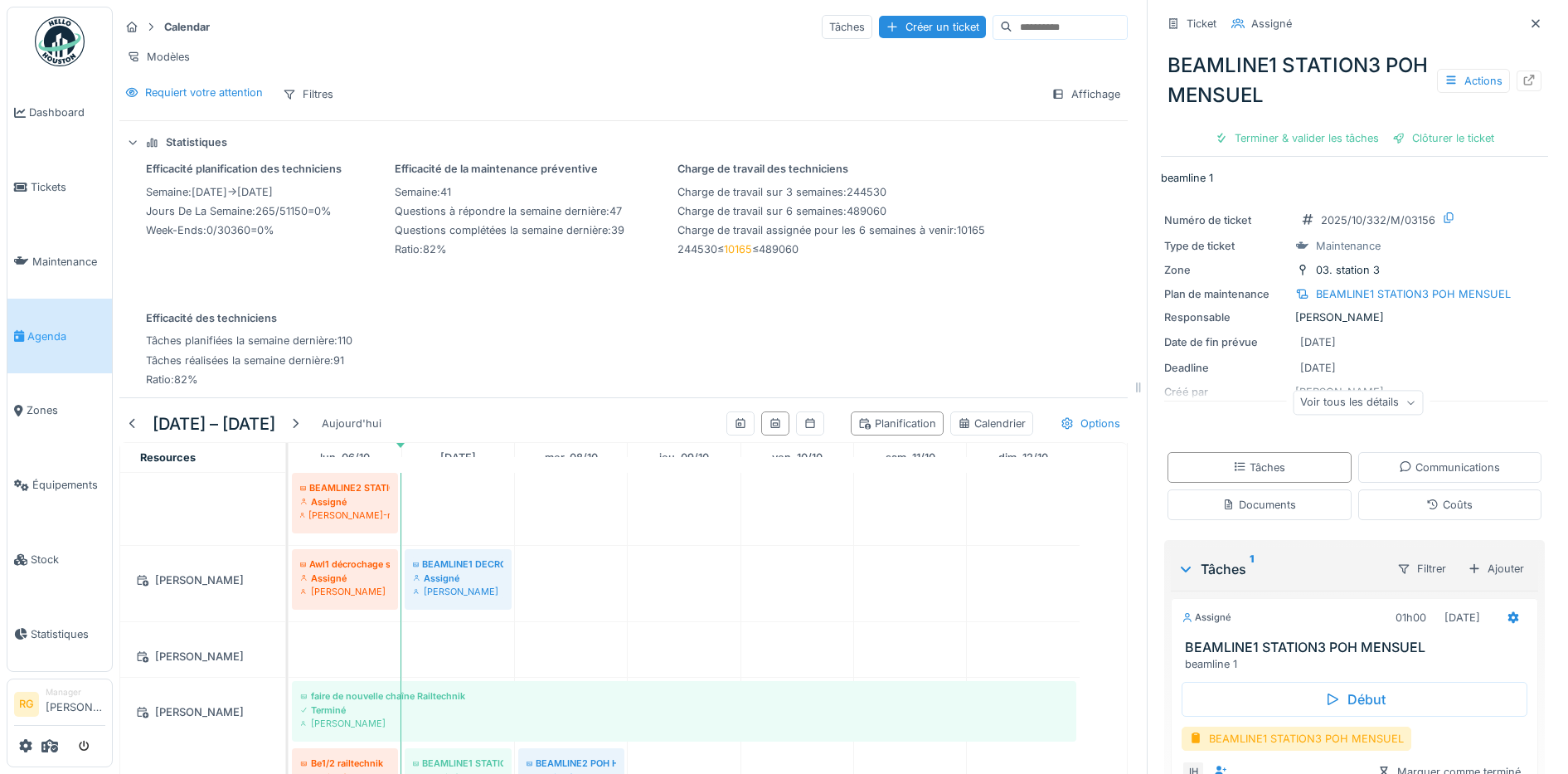
scroll to position [1037, 0]
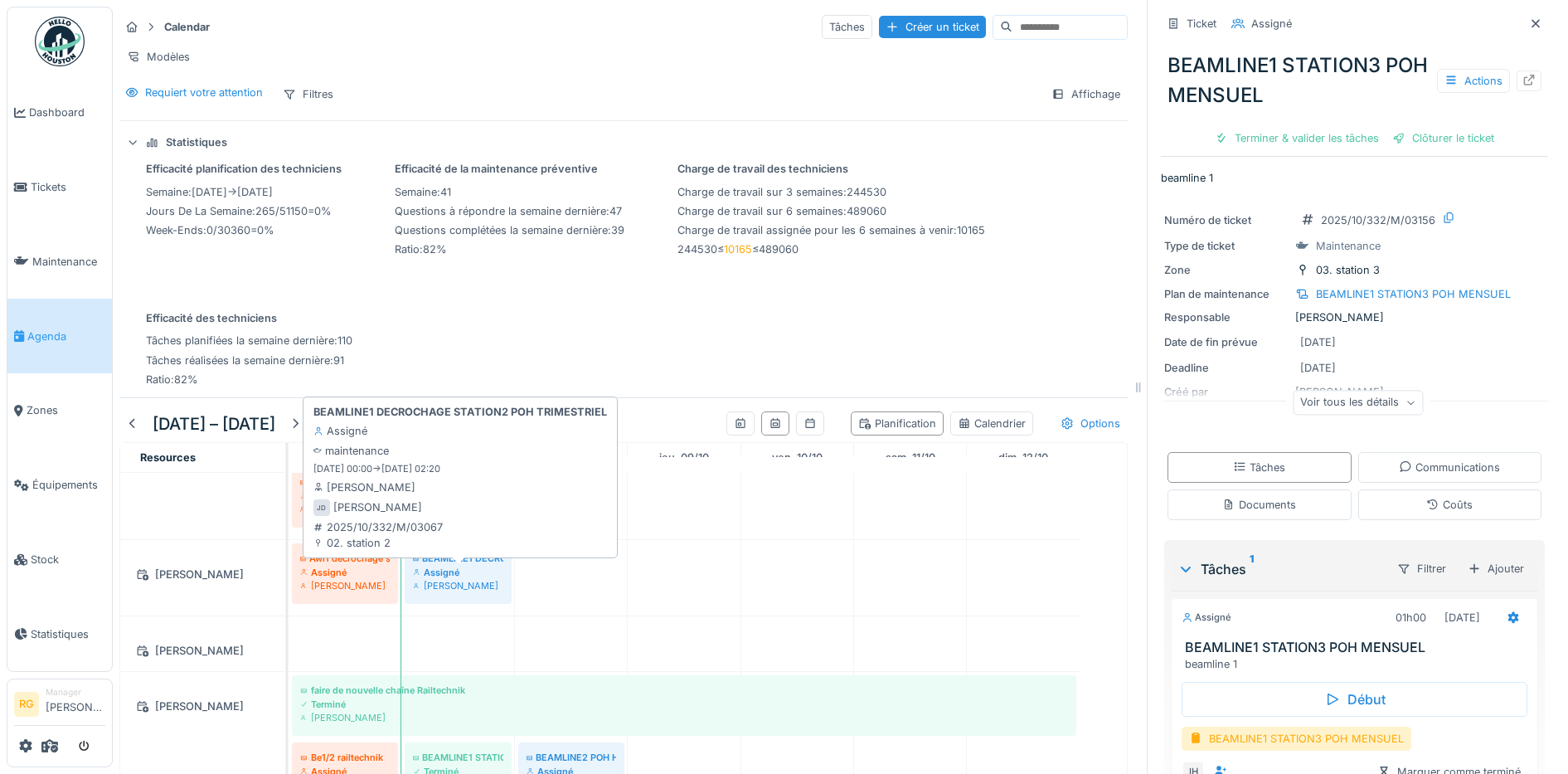
click at [456, 580] on div "Assigné" at bounding box center [459, 572] width 91 height 14
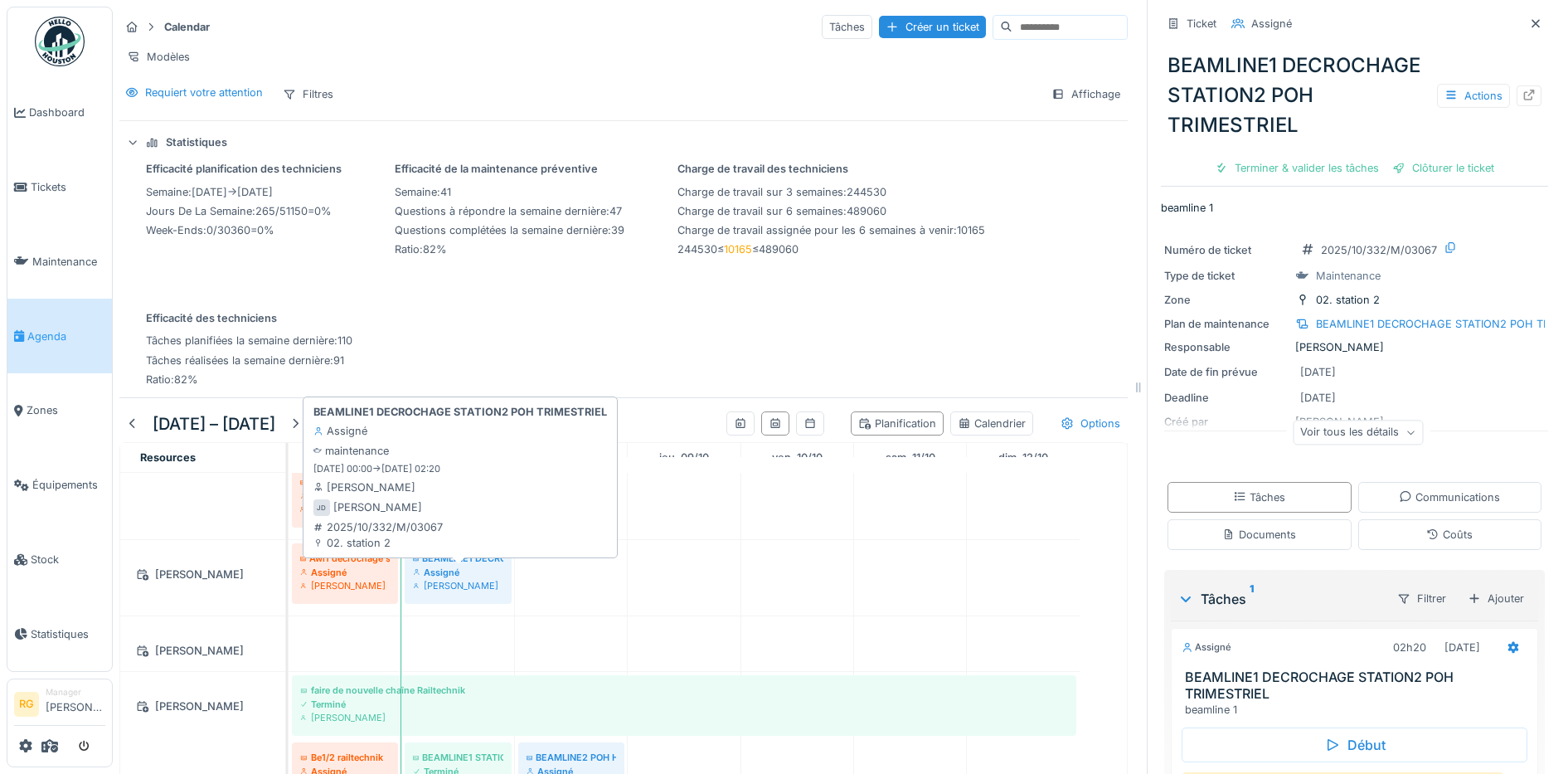
click at [456, 580] on div "Assigné" at bounding box center [459, 572] width 91 height 14
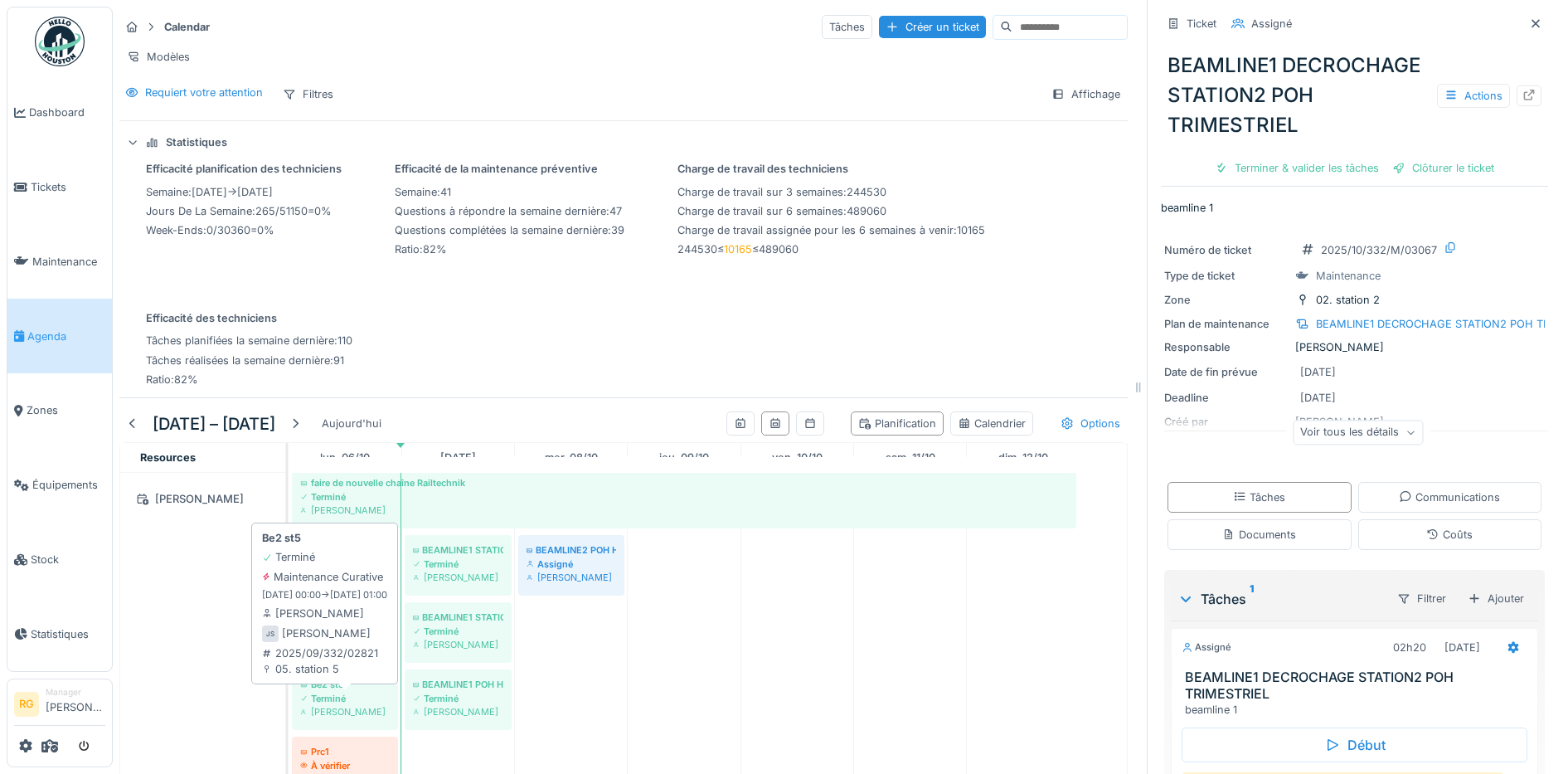
click at [334, 705] on div "Terminé" at bounding box center [345, 699] width 90 height 14
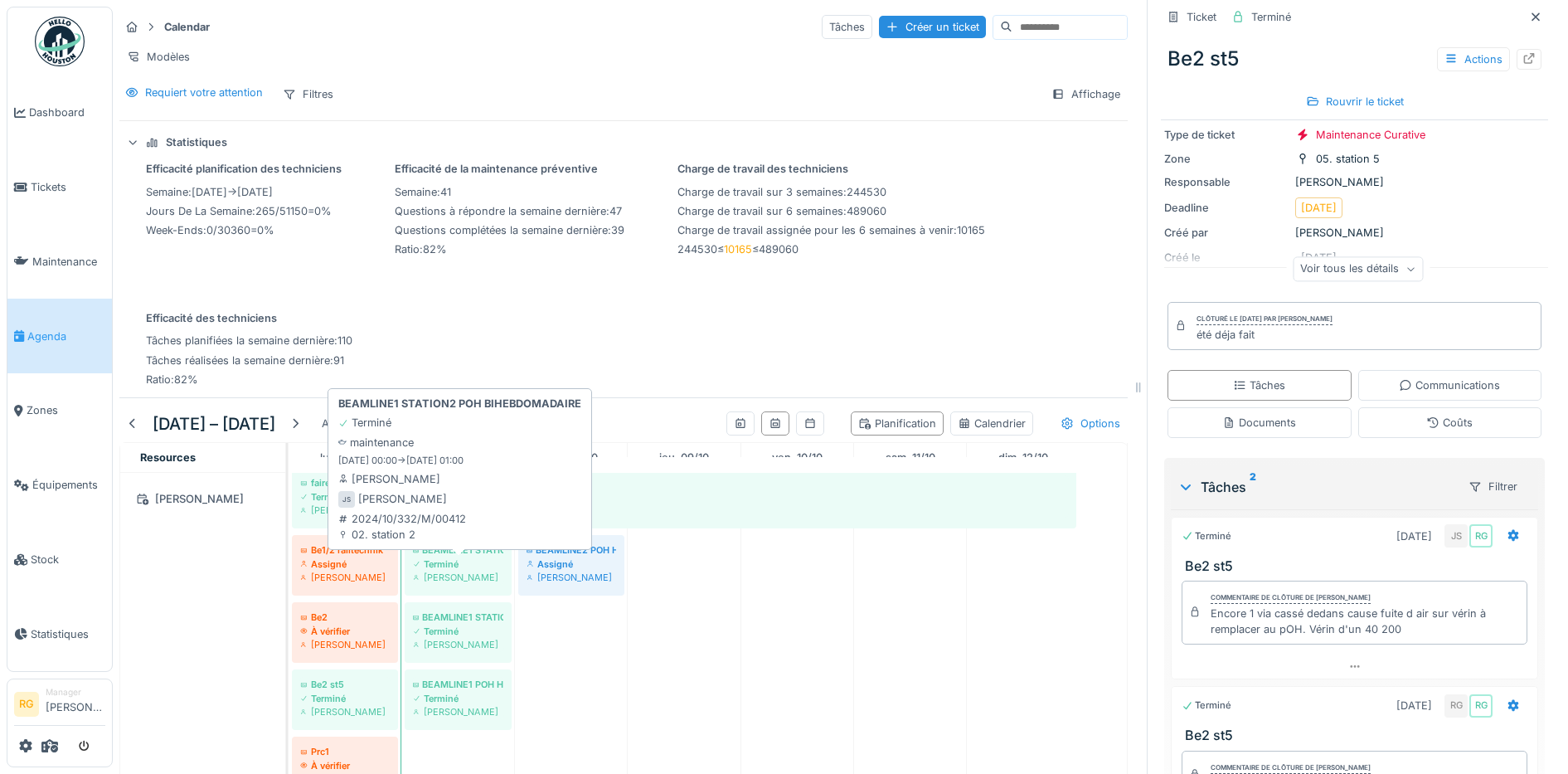
click at [447, 571] on div "Terminé" at bounding box center [459, 564] width 91 height 14
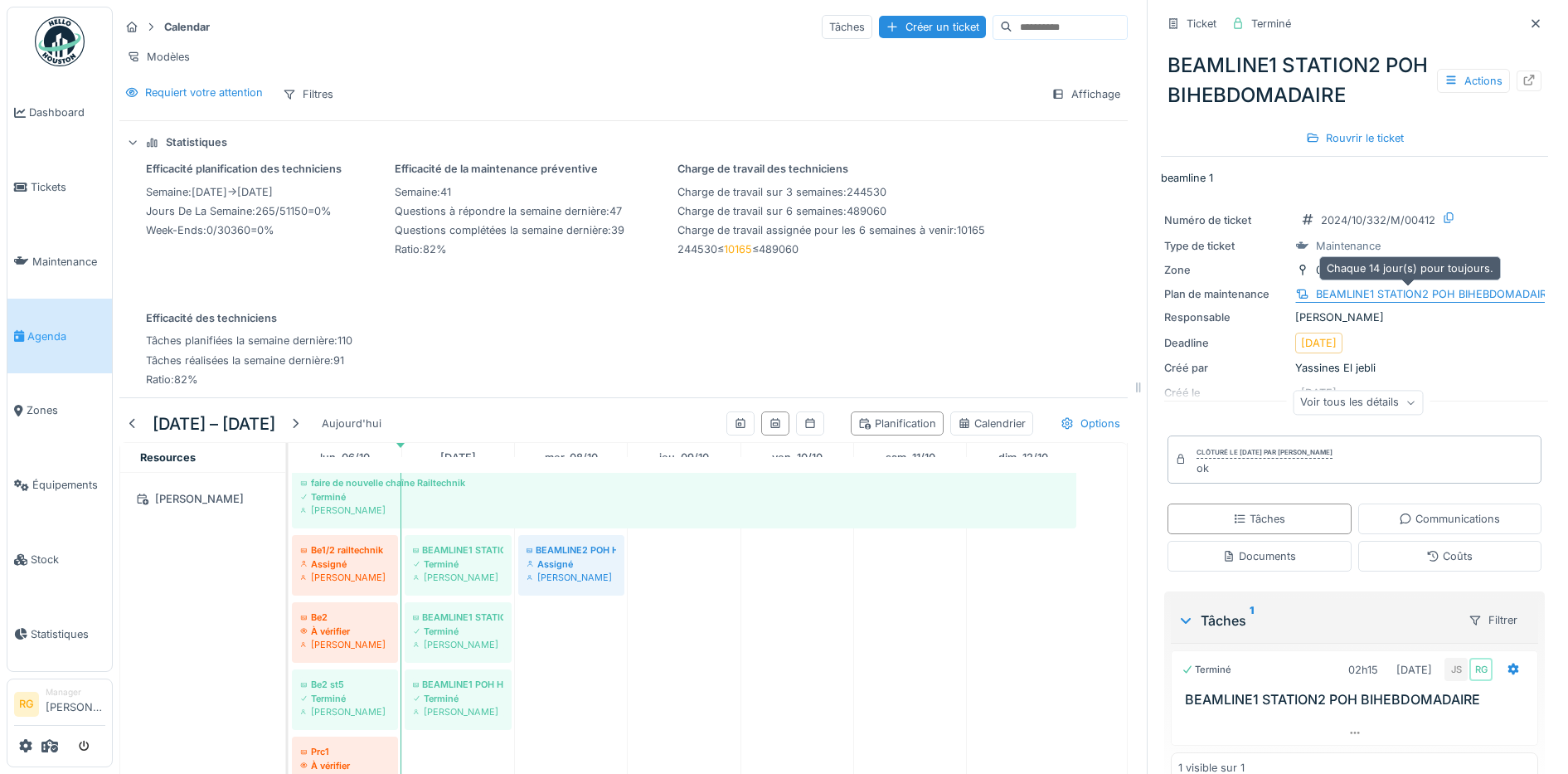
click at [1363, 295] on div "BEAMLINE1 STATION2 POH BIHEBDOMADAIRE" at bounding box center [1434, 293] width 237 height 15
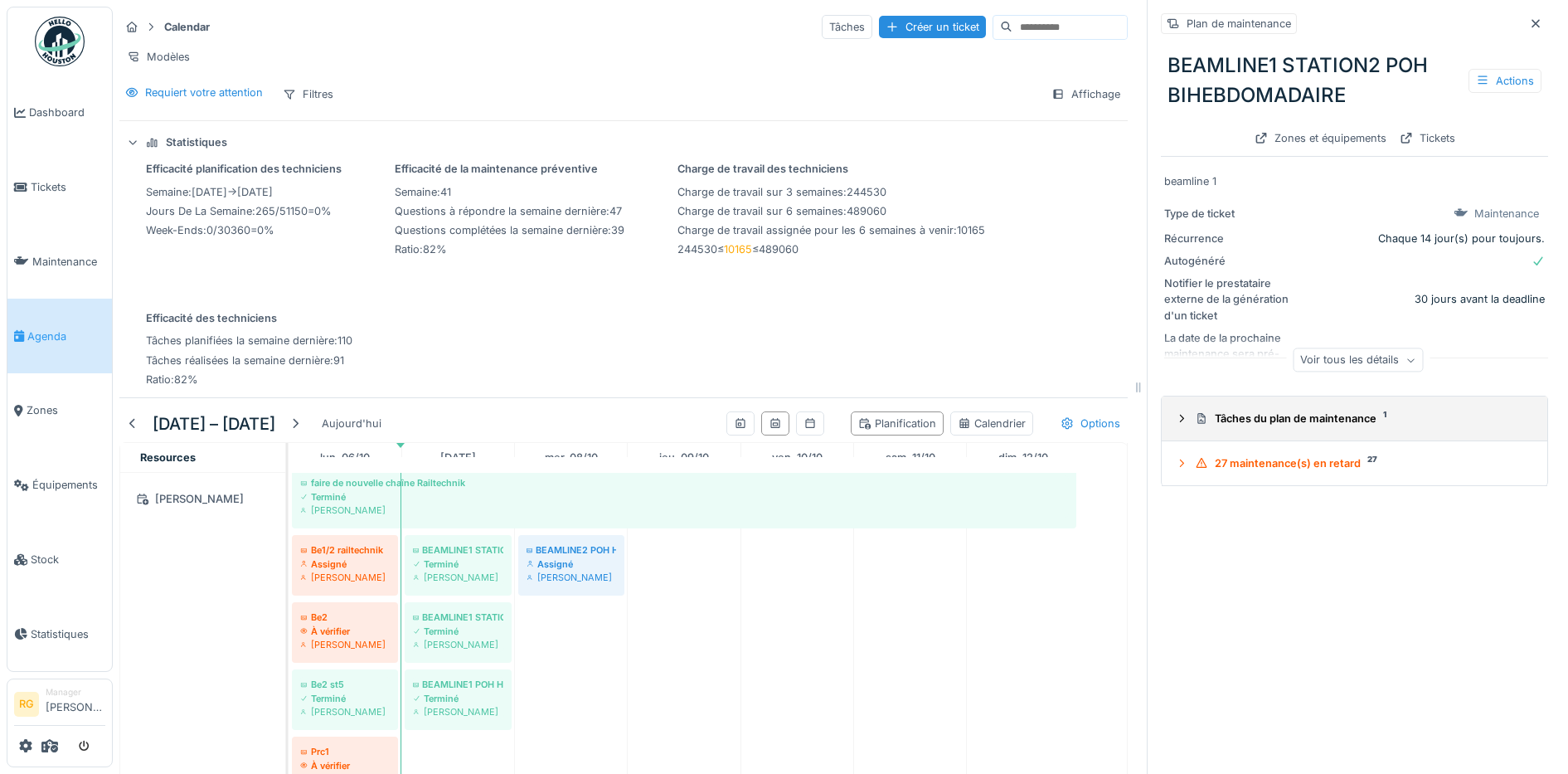
click at [1175, 414] on div at bounding box center [1181, 418] width 14 height 15
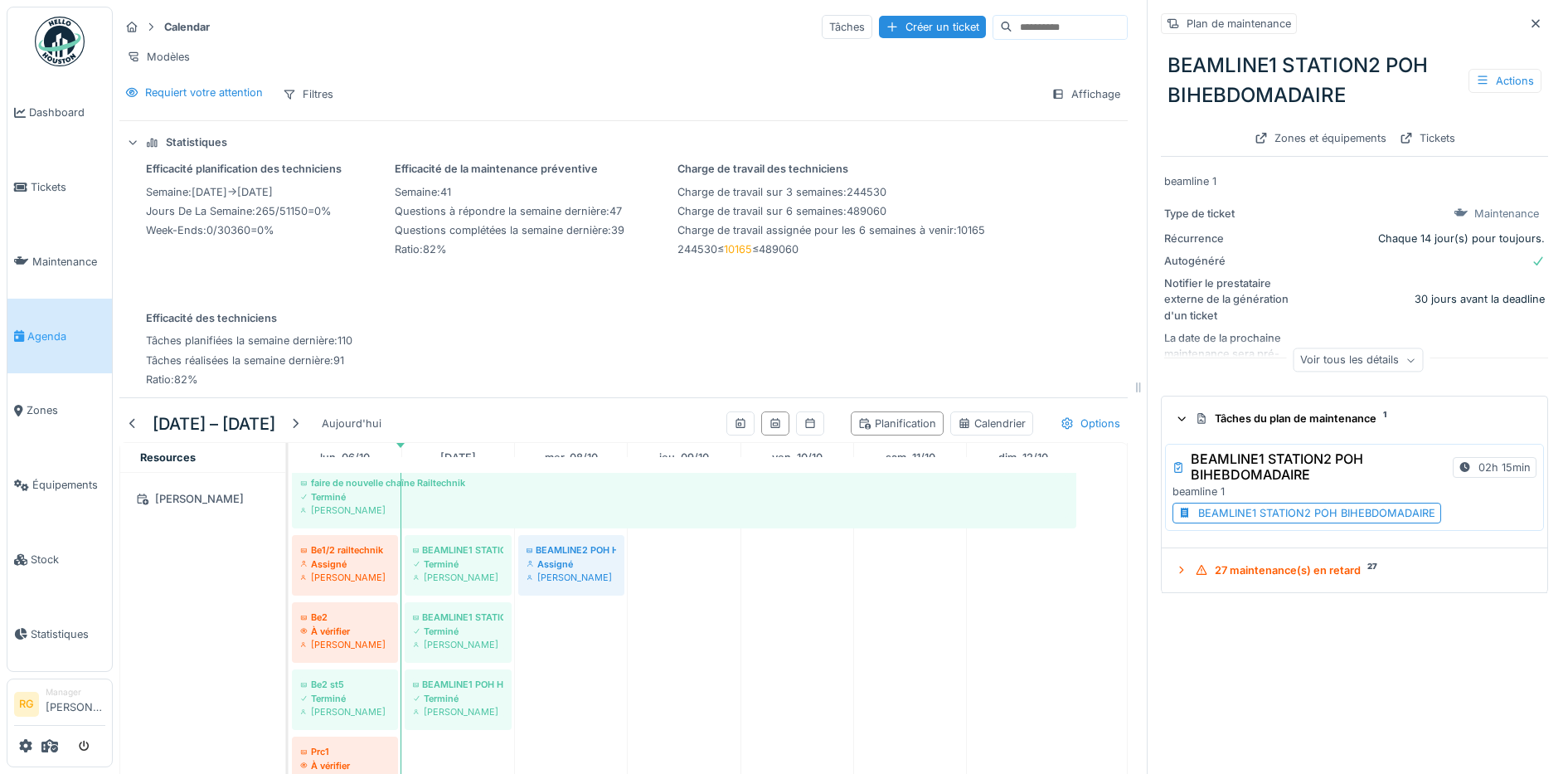
click at [1235, 512] on div "BEAMLINE1 STATION2 POH BIHEBDOMADAIRE" at bounding box center [1317, 512] width 237 height 15
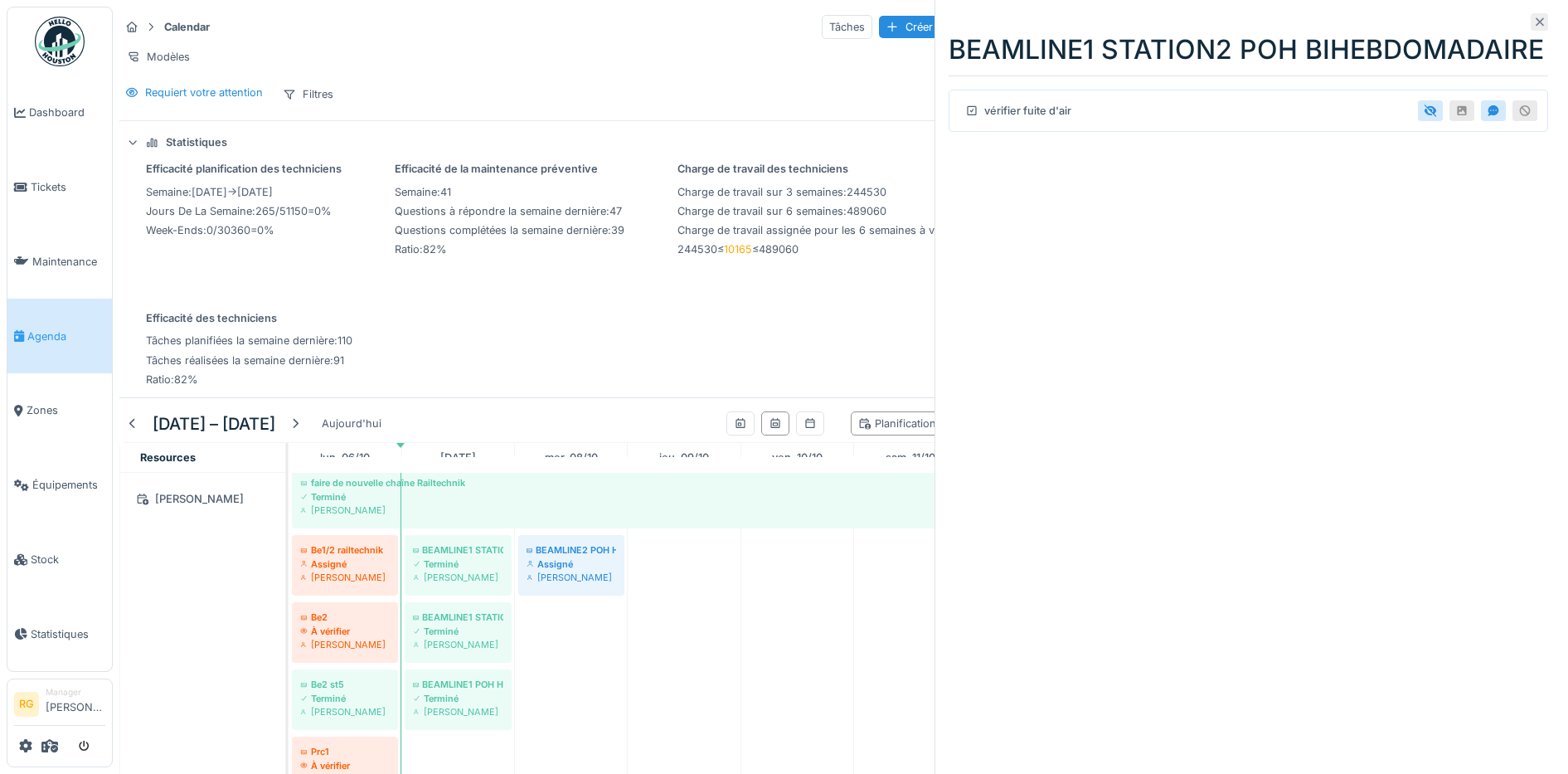
click at [1533, 22] on icon at bounding box center [1540, 22] width 14 height 11
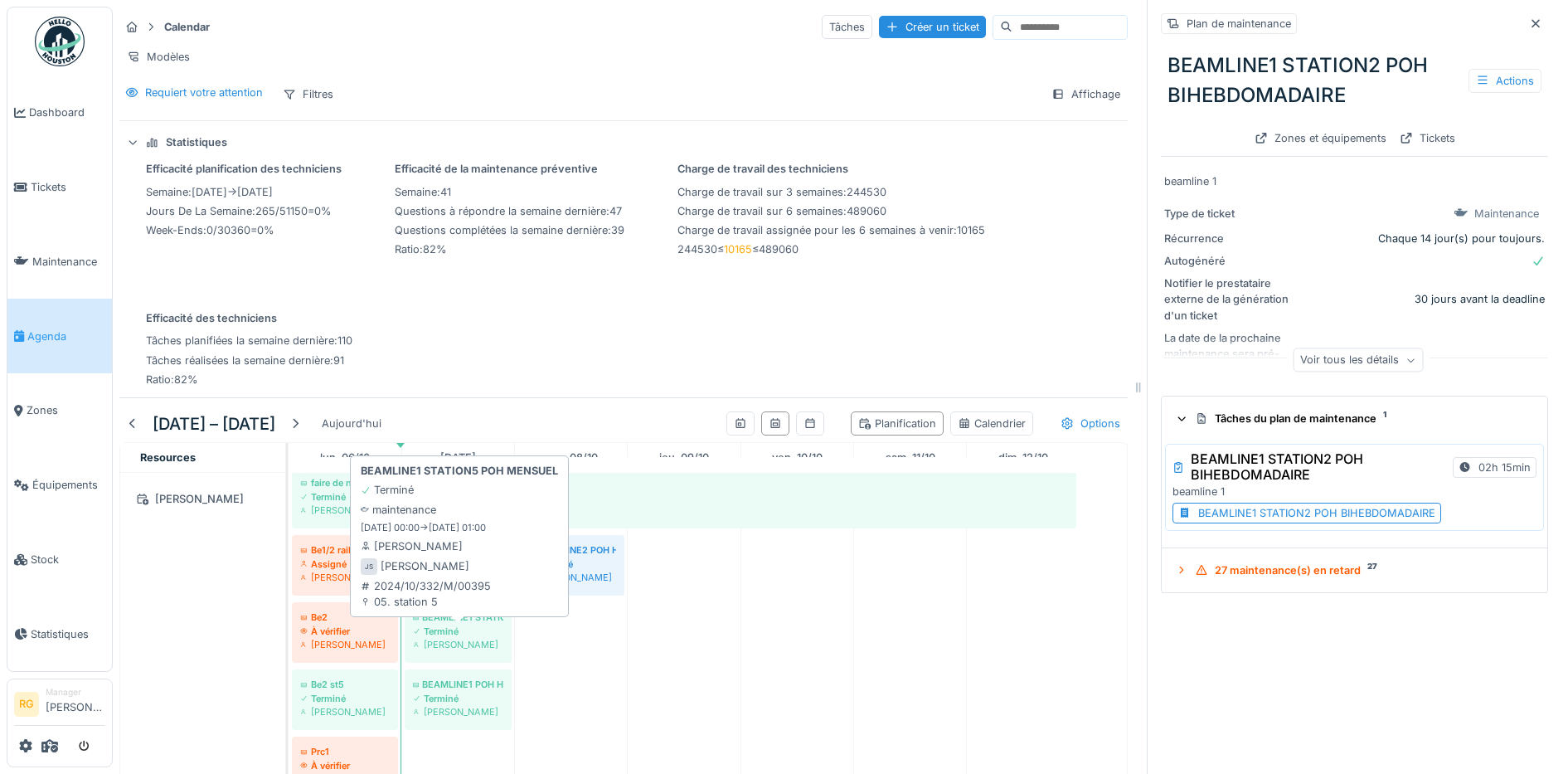
click at [463, 638] on div "Terminé" at bounding box center [459, 631] width 91 height 14
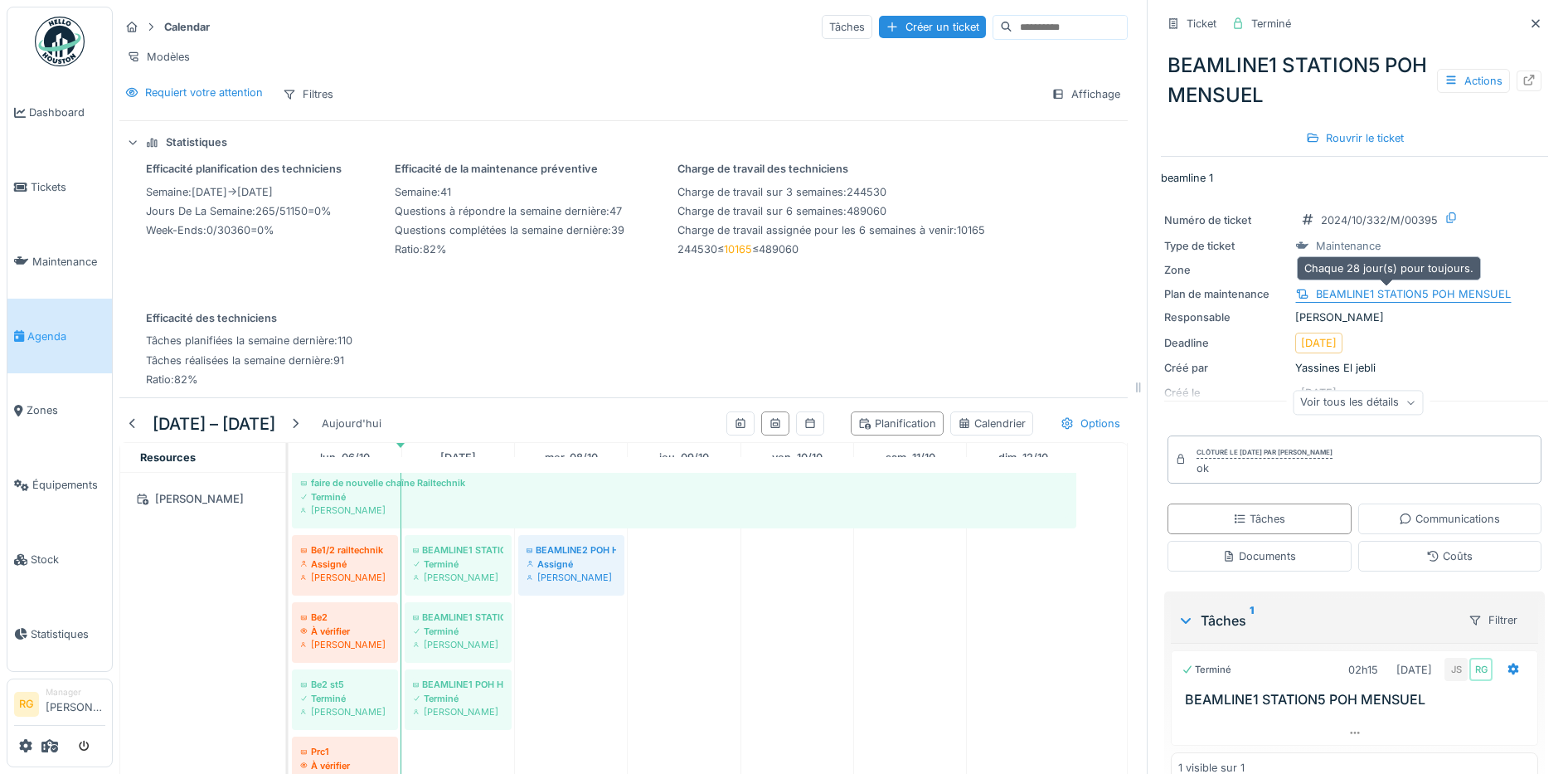
click at [1373, 294] on div "BEAMLINE1 STATION5 POH MENSUEL" at bounding box center [1413, 293] width 195 height 15
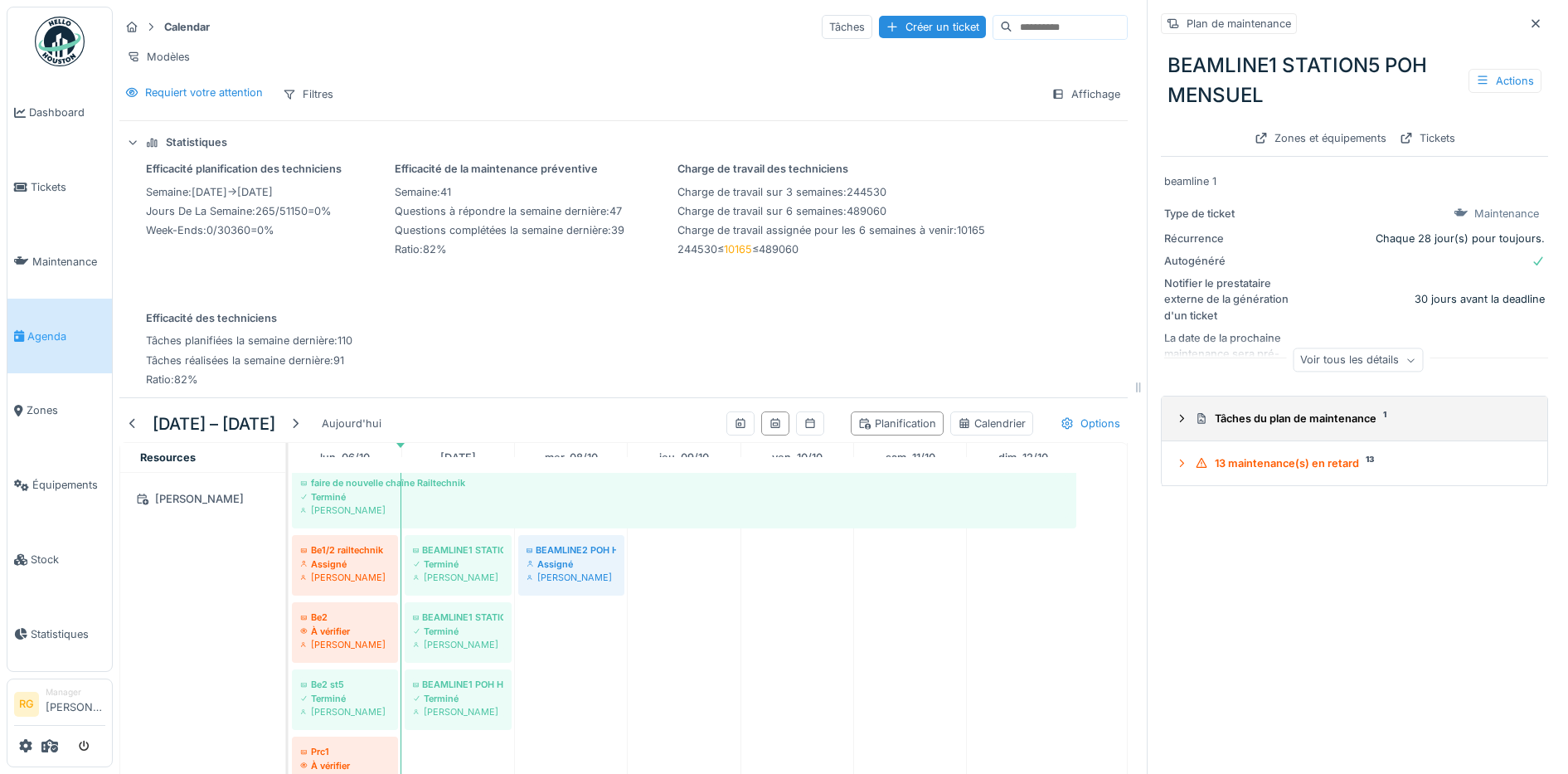
click at [1175, 421] on icon at bounding box center [1181, 419] width 14 height 11
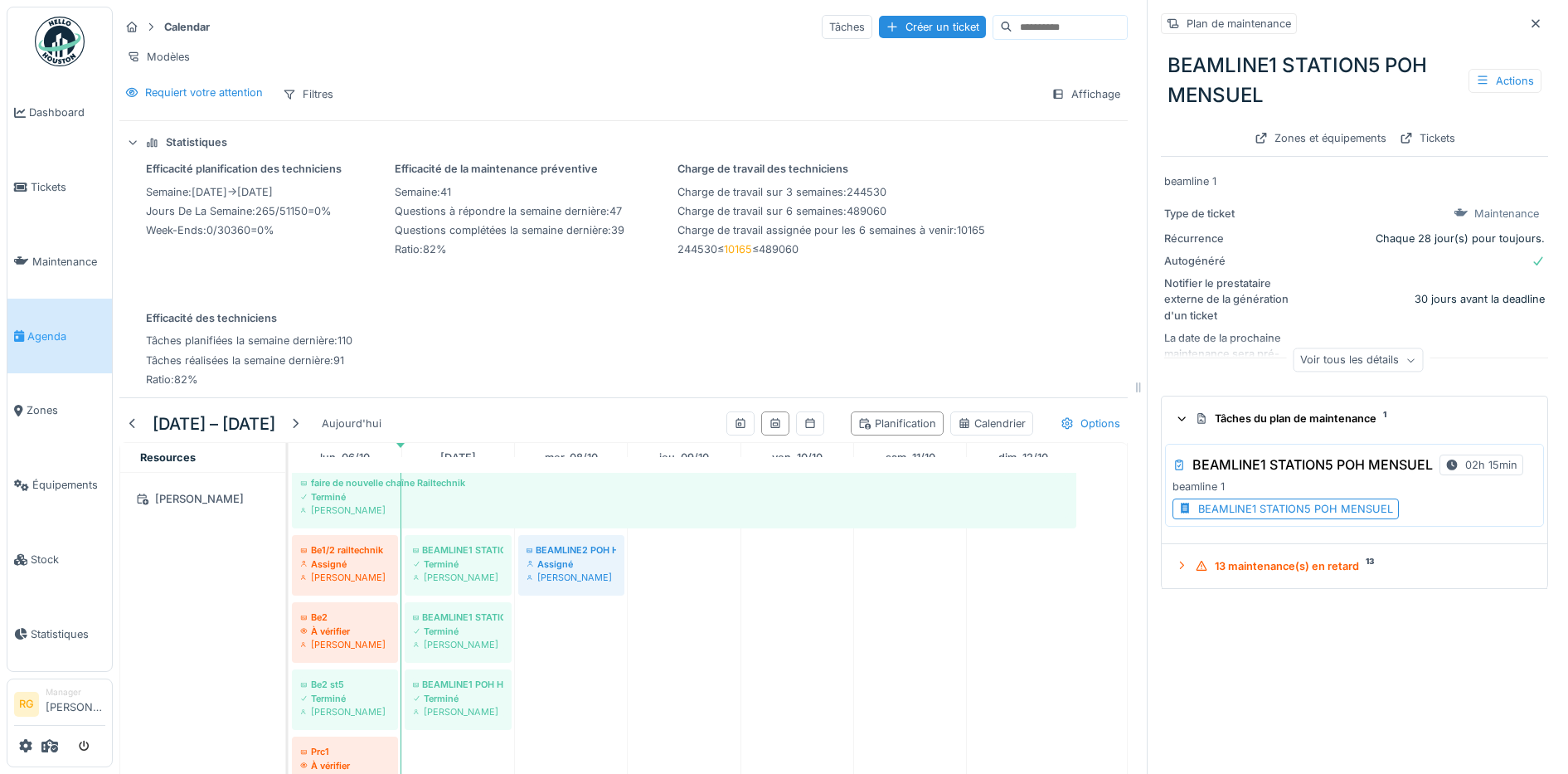
click at [1228, 511] on div "BEAMLINE1 STATION5 POH MENSUEL" at bounding box center [1296, 509] width 195 height 15
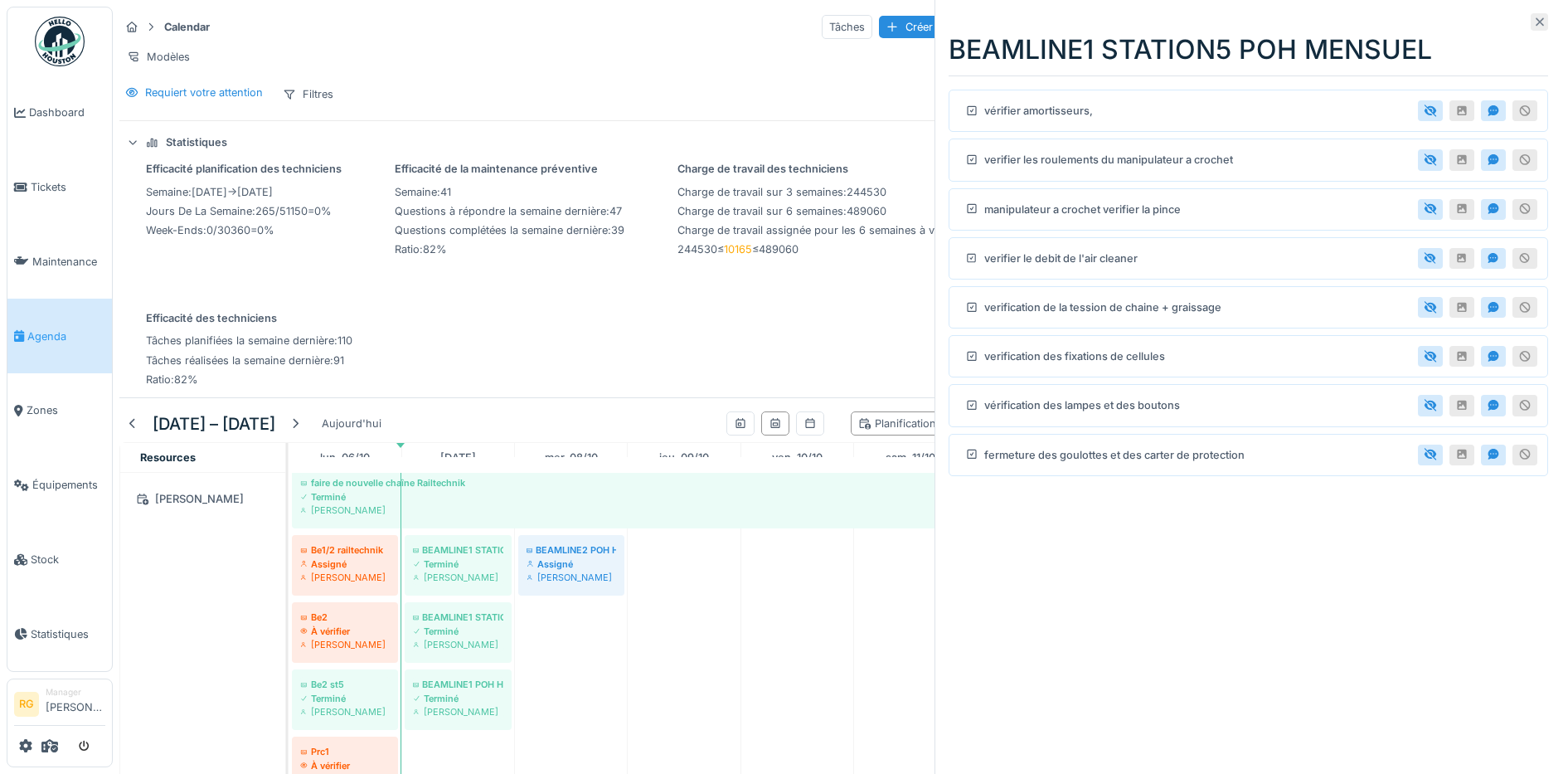
click at [1536, 24] on icon at bounding box center [1540, 22] width 8 height 8
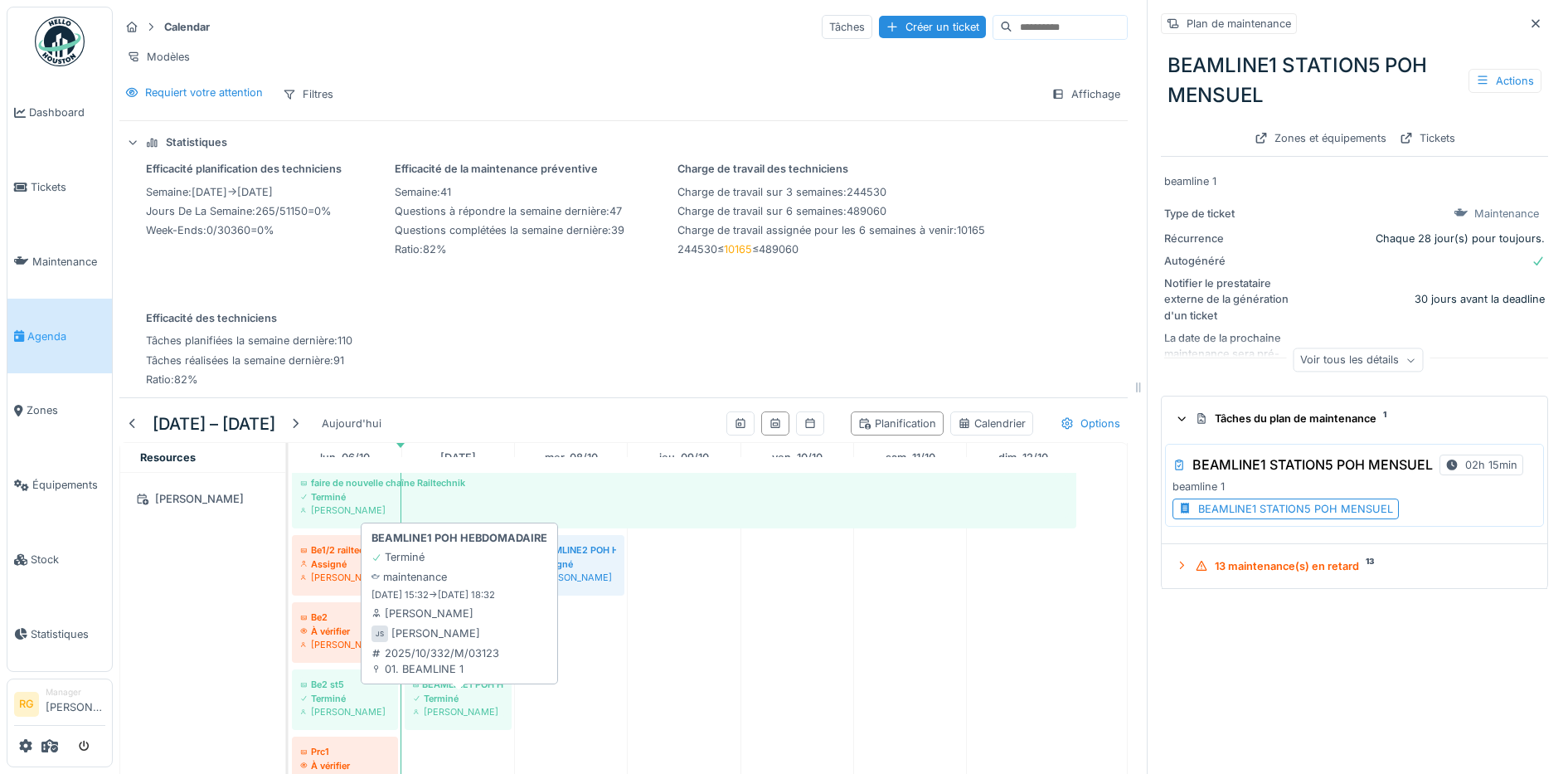
click at [473, 705] on div "Terminé" at bounding box center [459, 699] width 91 height 14
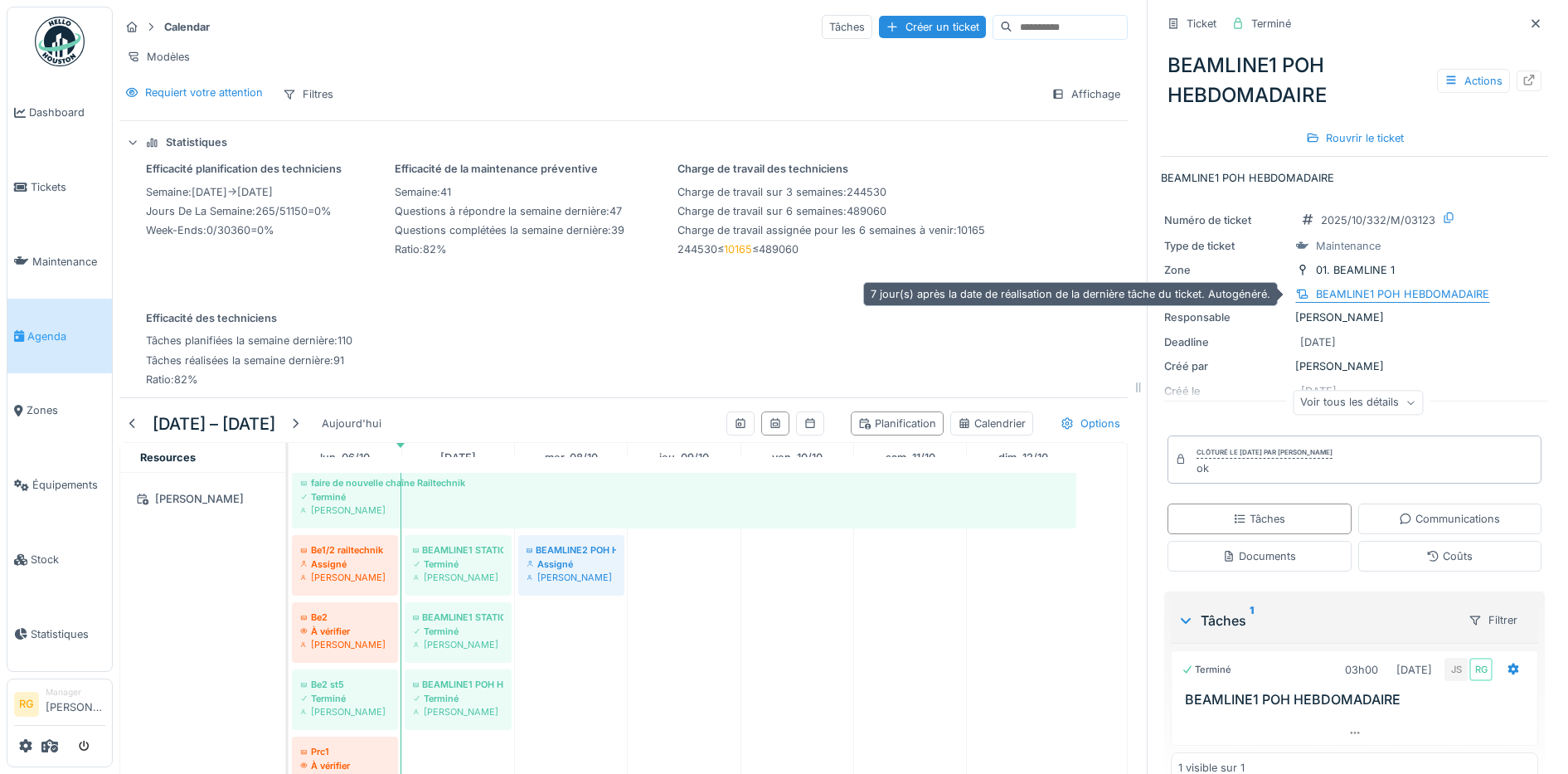
click at [1390, 296] on div "BEAMLINE1 POH HEBDOMADAIRE" at bounding box center [1402, 293] width 173 height 15
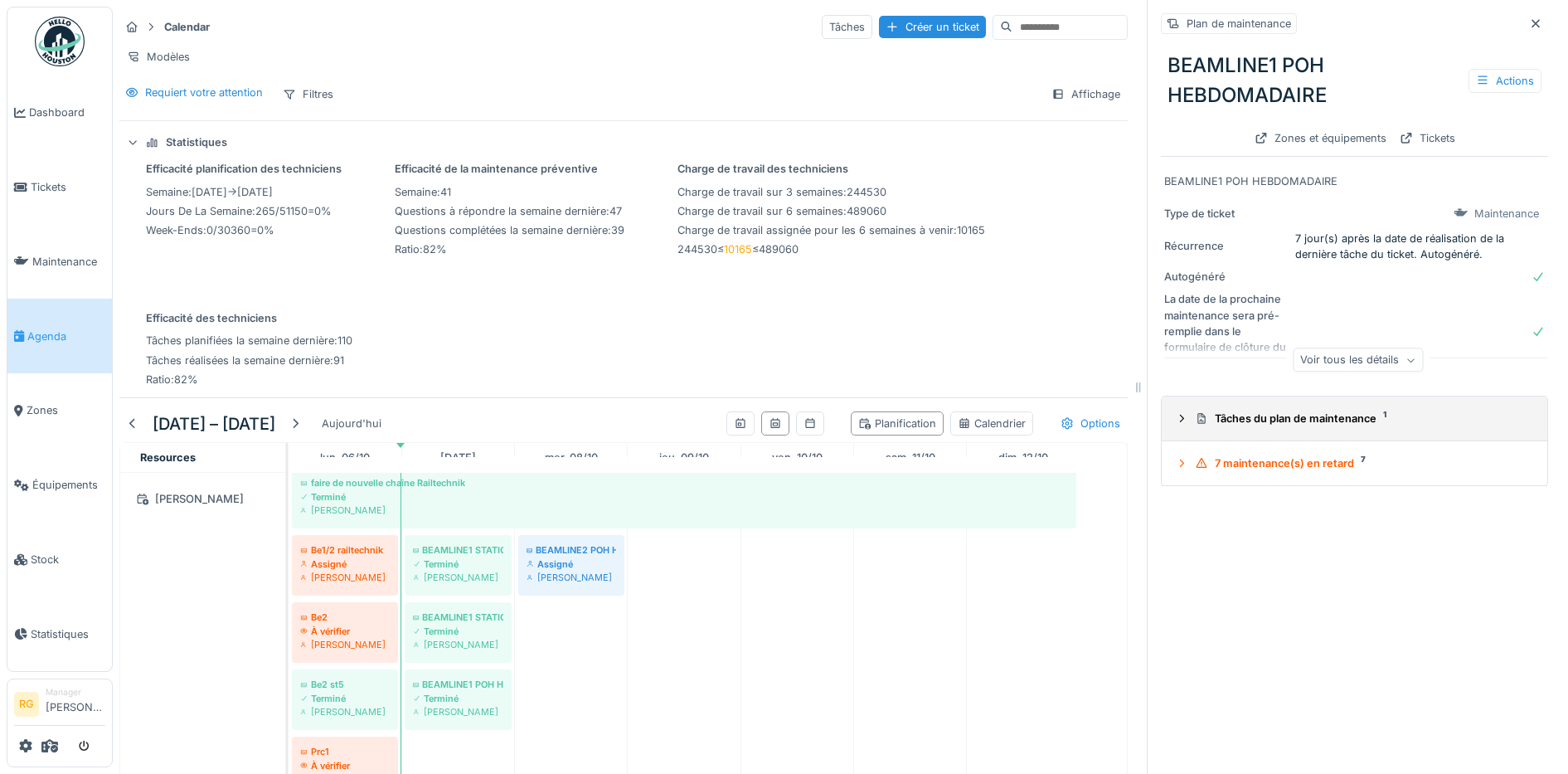
click at [1175, 423] on icon at bounding box center [1181, 419] width 14 height 11
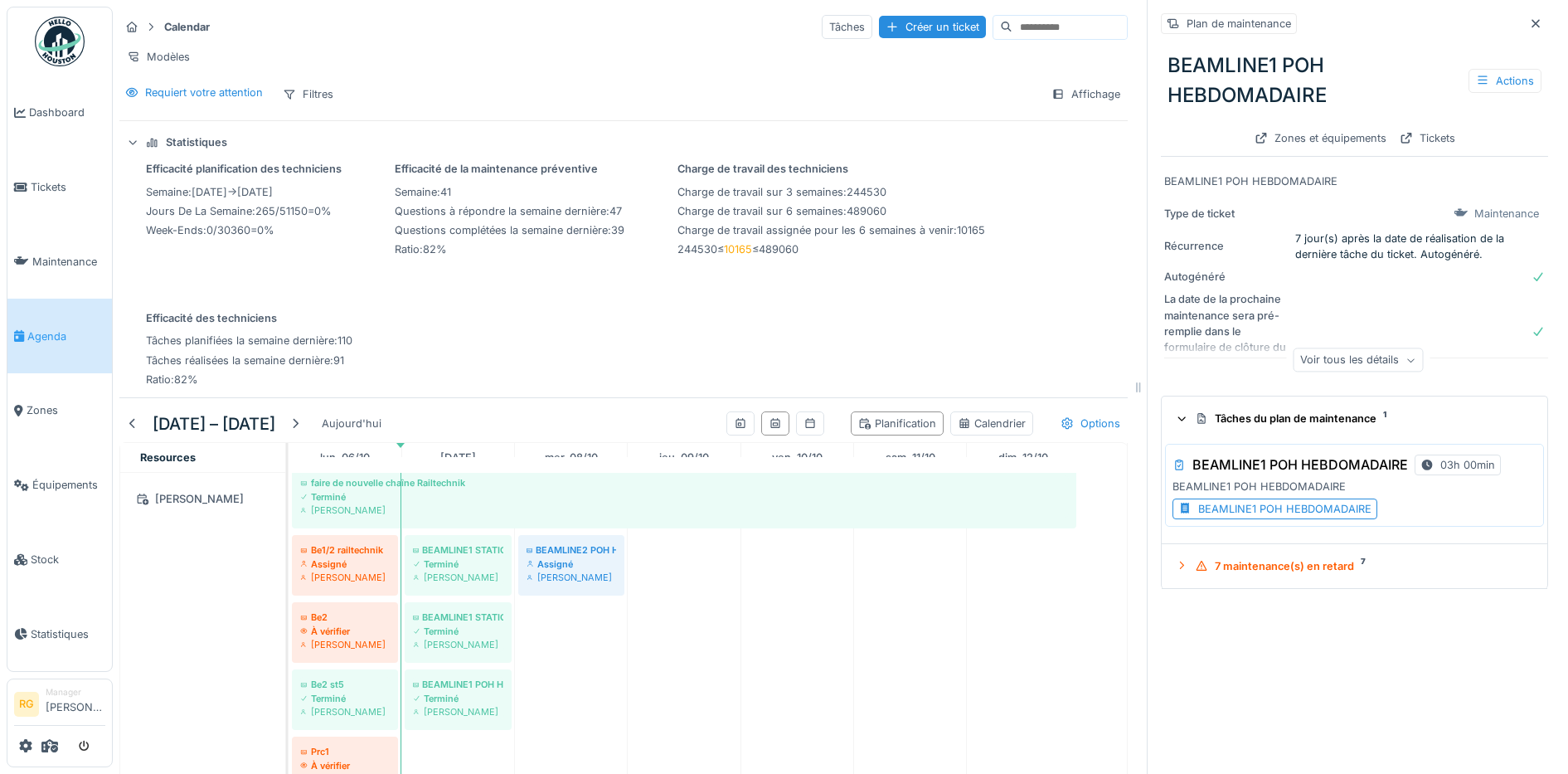
click at [1200, 511] on div "BEAMLINE1 POH HEBDOMADAIRE" at bounding box center [1285, 509] width 173 height 15
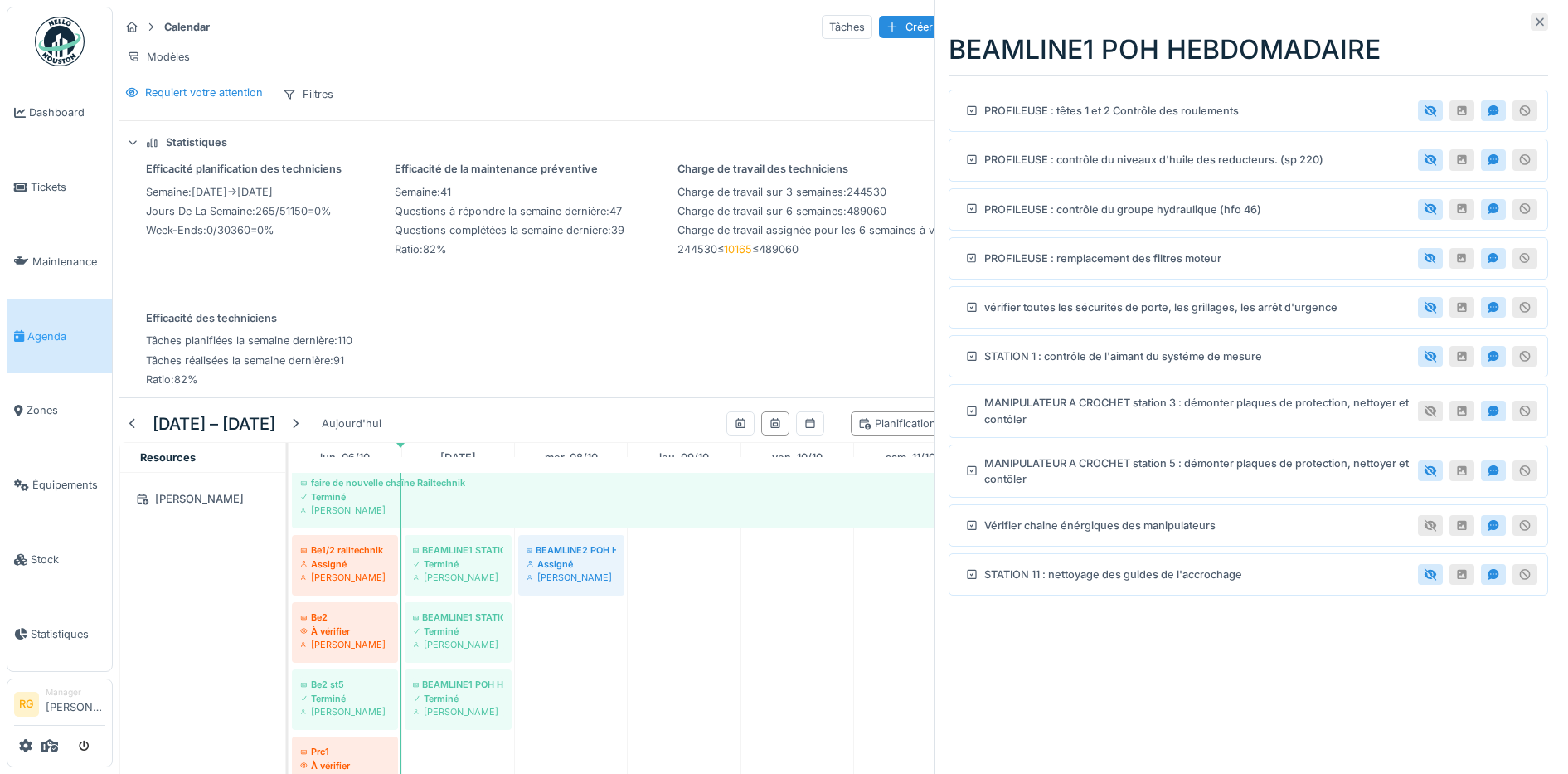
click at [1533, 26] on icon at bounding box center [1540, 22] width 14 height 11
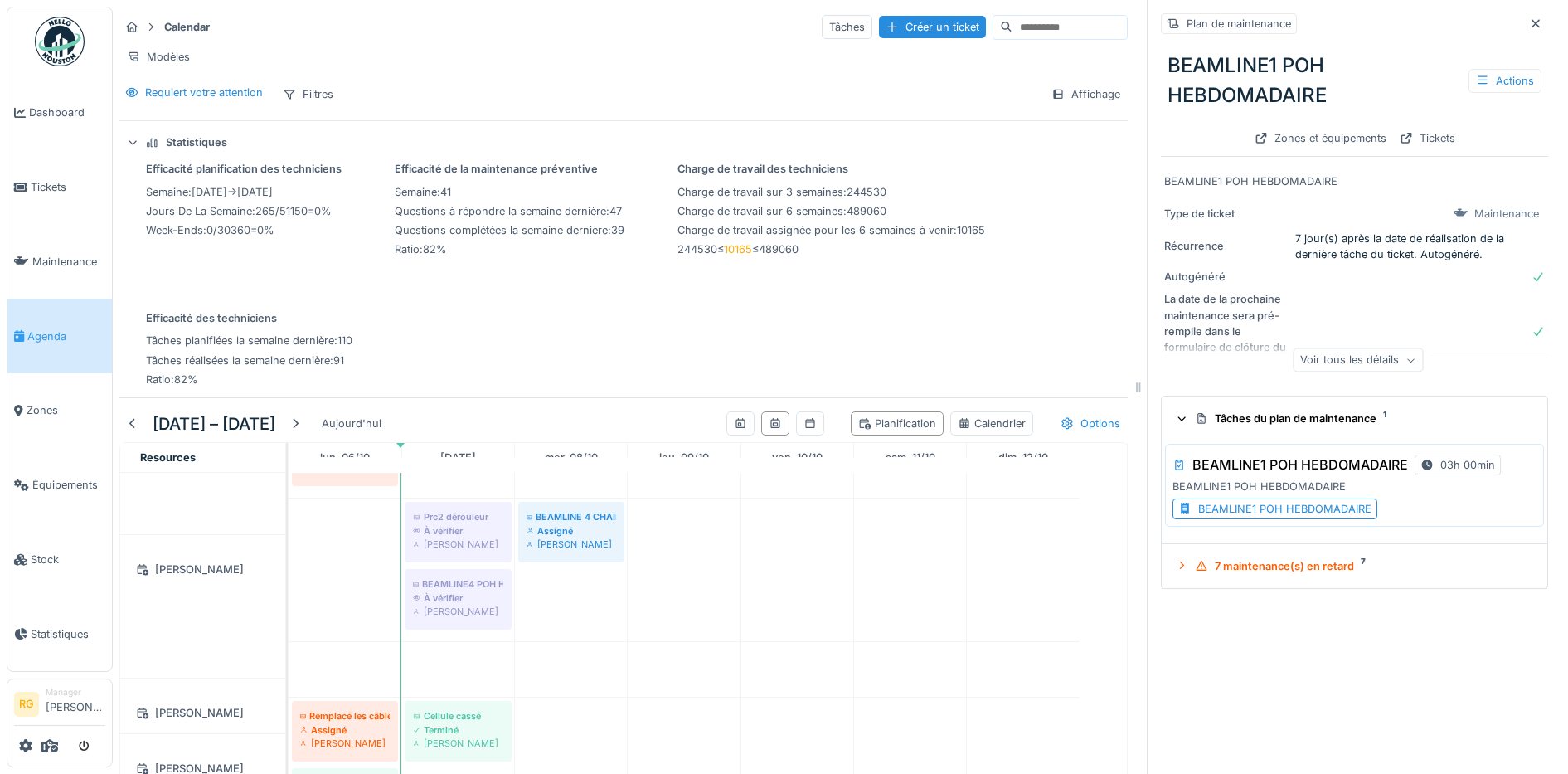
scroll to position [1556, 0]
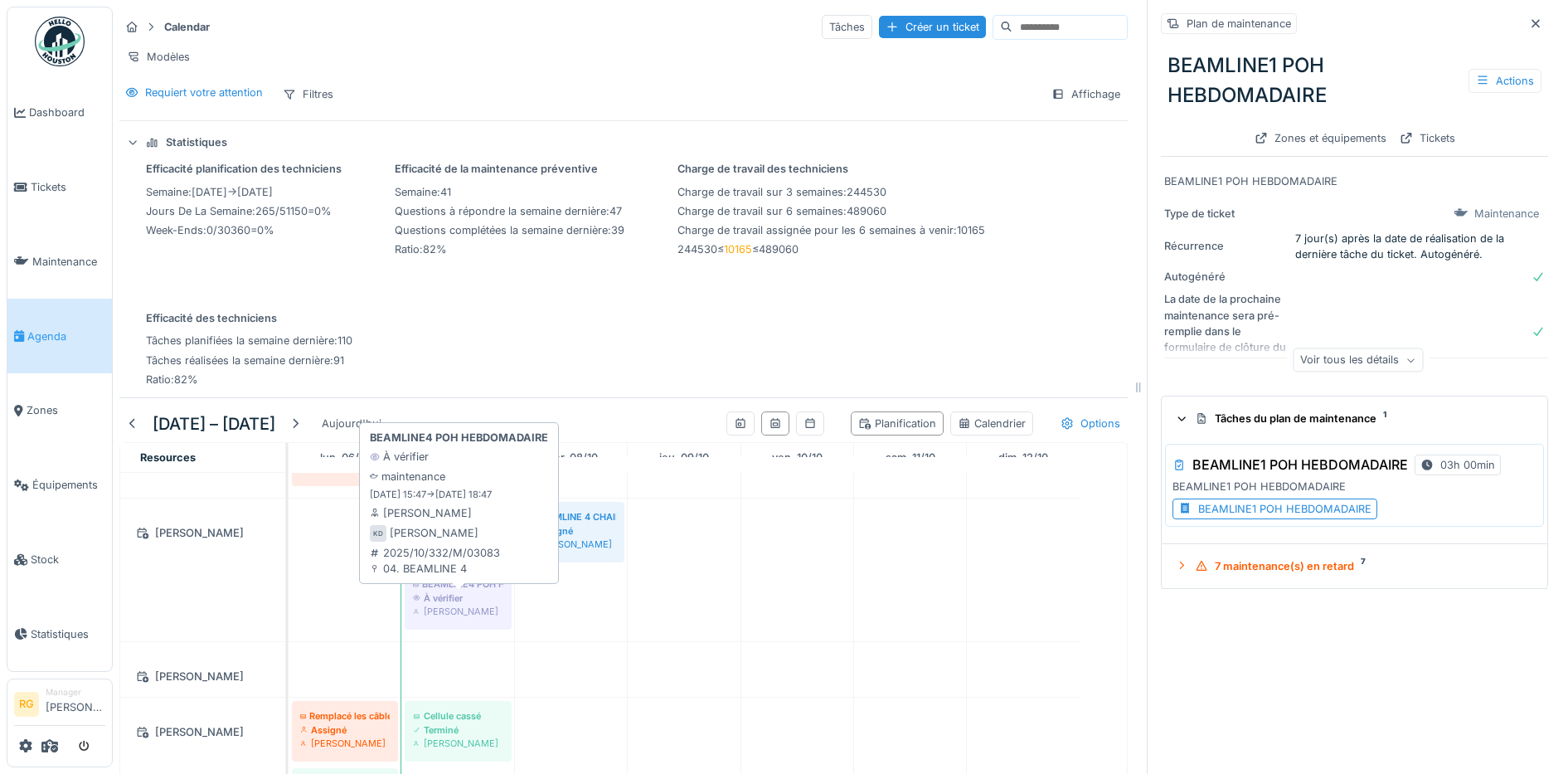
click at [466, 605] on div "À vérifier" at bounding box center [459, 598] width 91 height 14
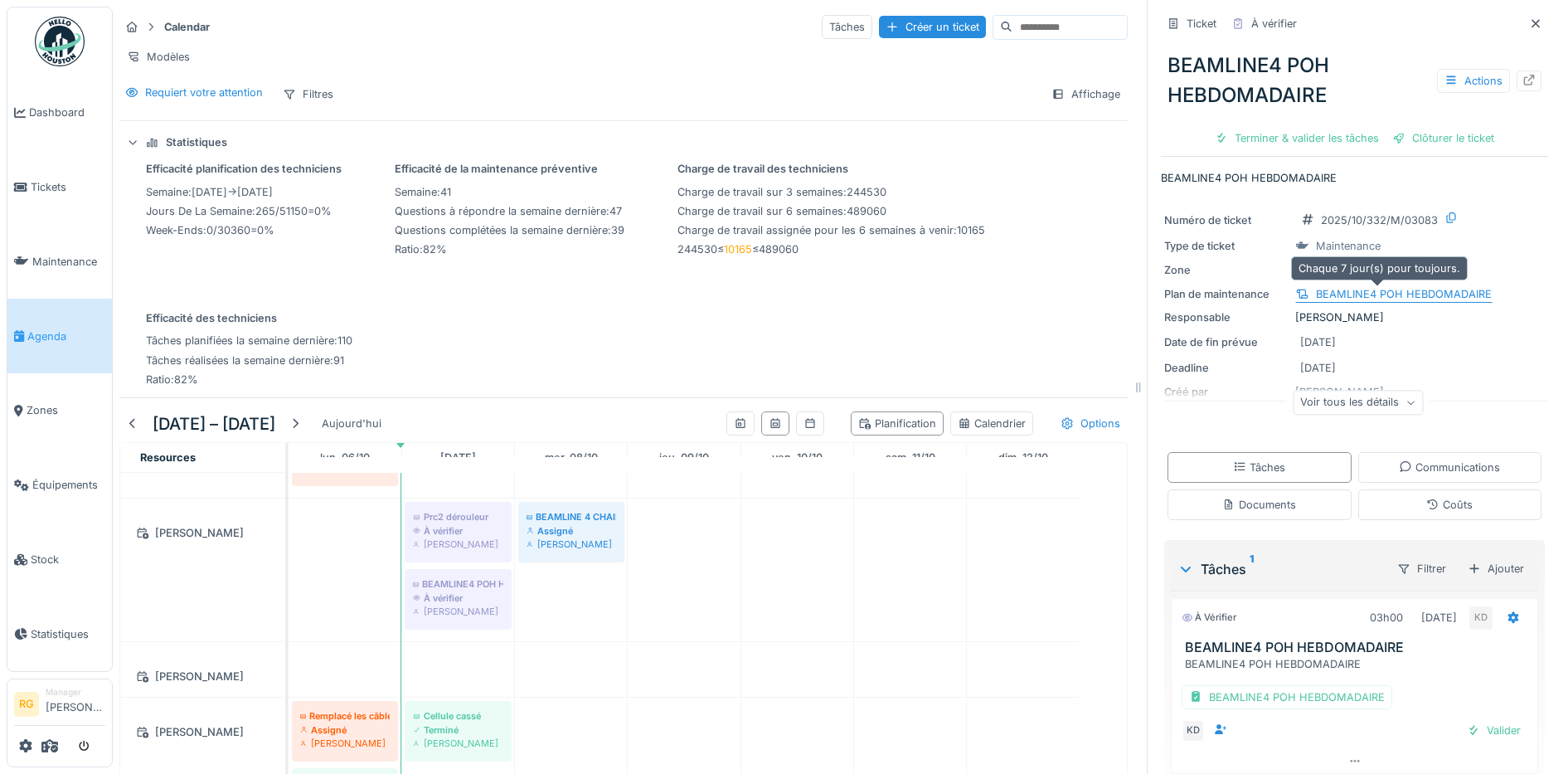
click at [1383, 293] on div "BEAMLINE4 POH HEBDOMADAIRE" at bounding box center [1404, 293] width 176 height 15
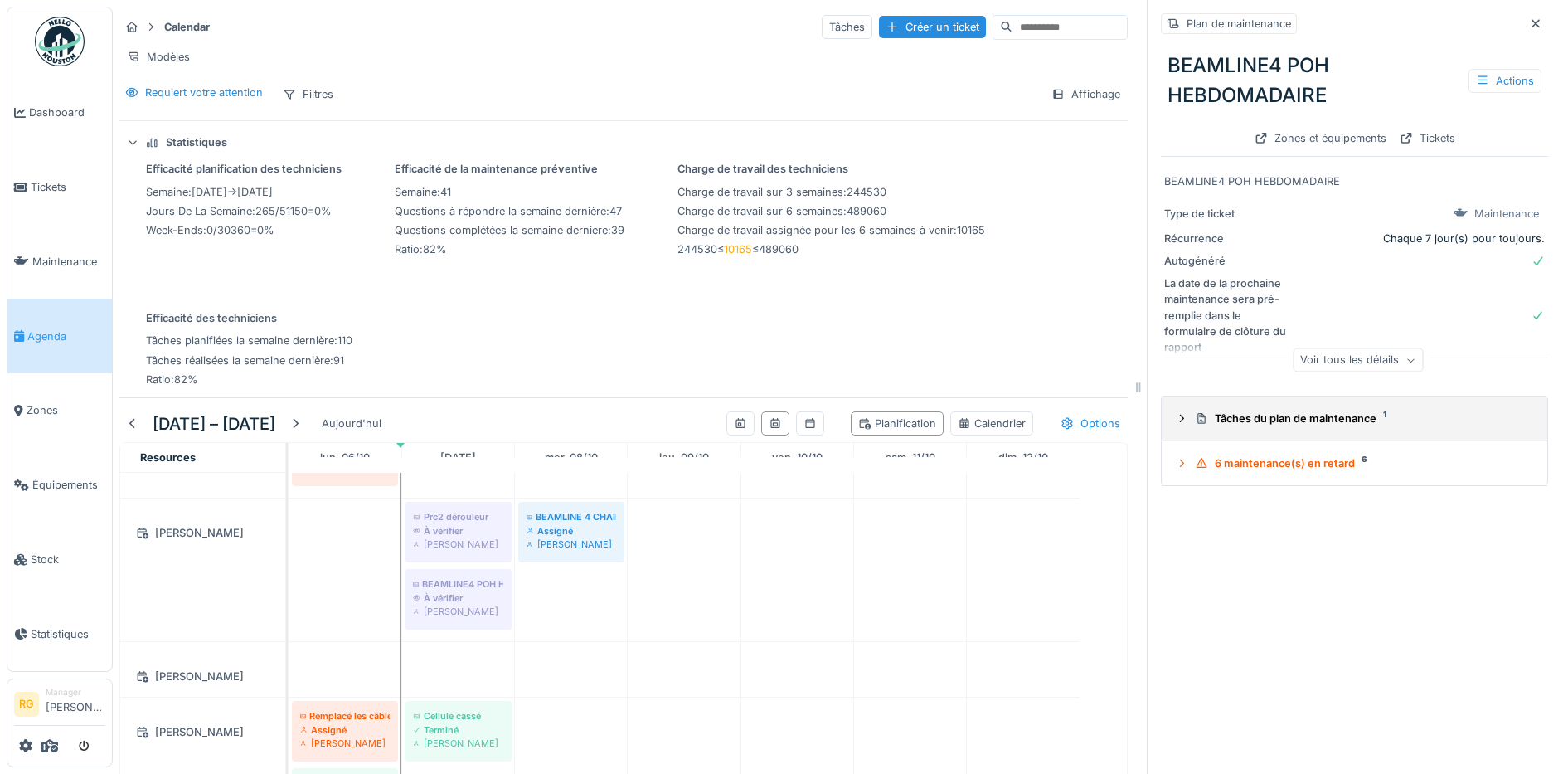
click at [1175, 423] on icon at bounding box center [1181, 419] width 14 height 11
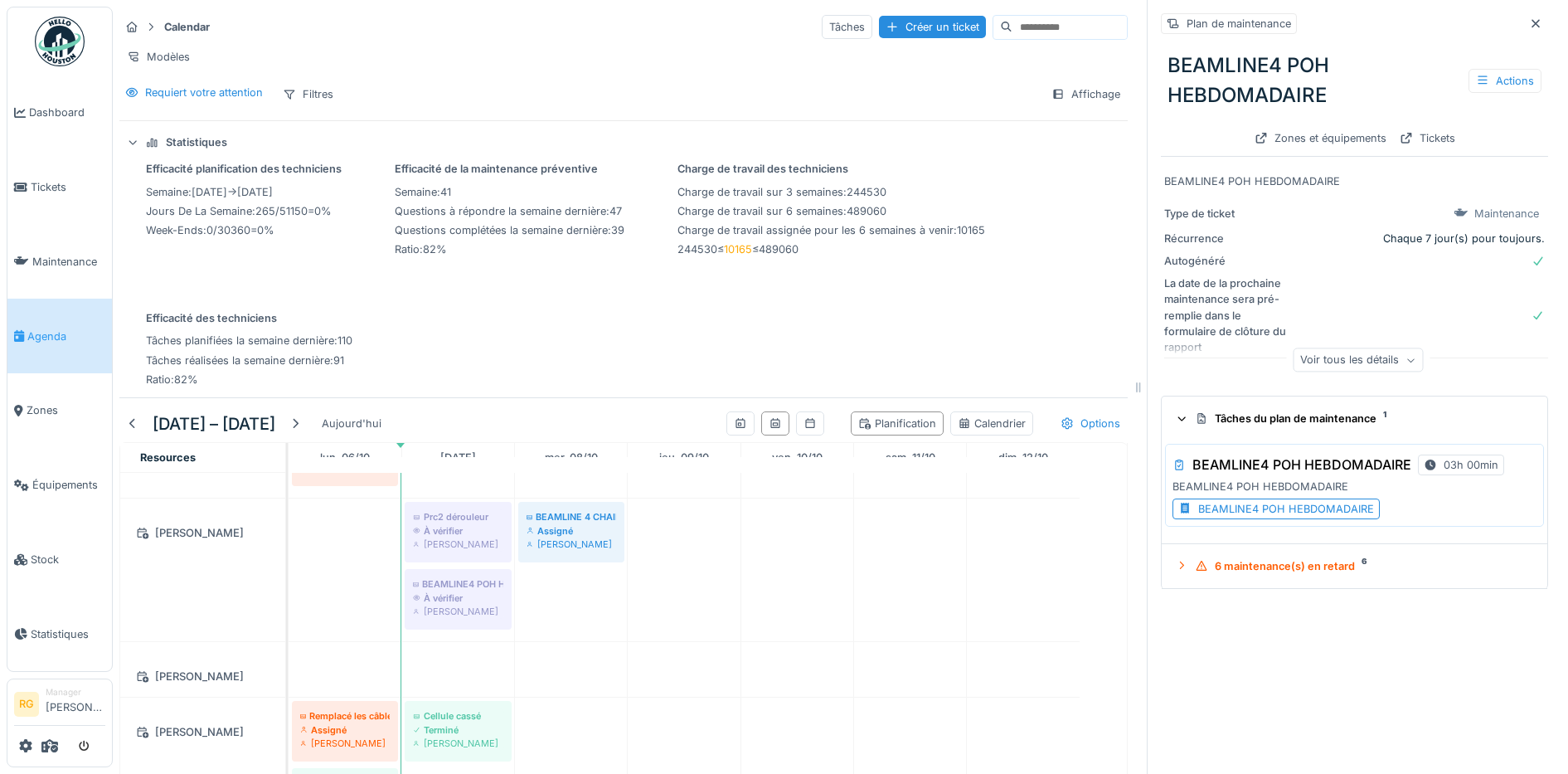
click at [1262, 514] on div "BEAMLINE4 POH HEBDOMADAIRE" at bounding box center [1287, 509] width 176 height 15
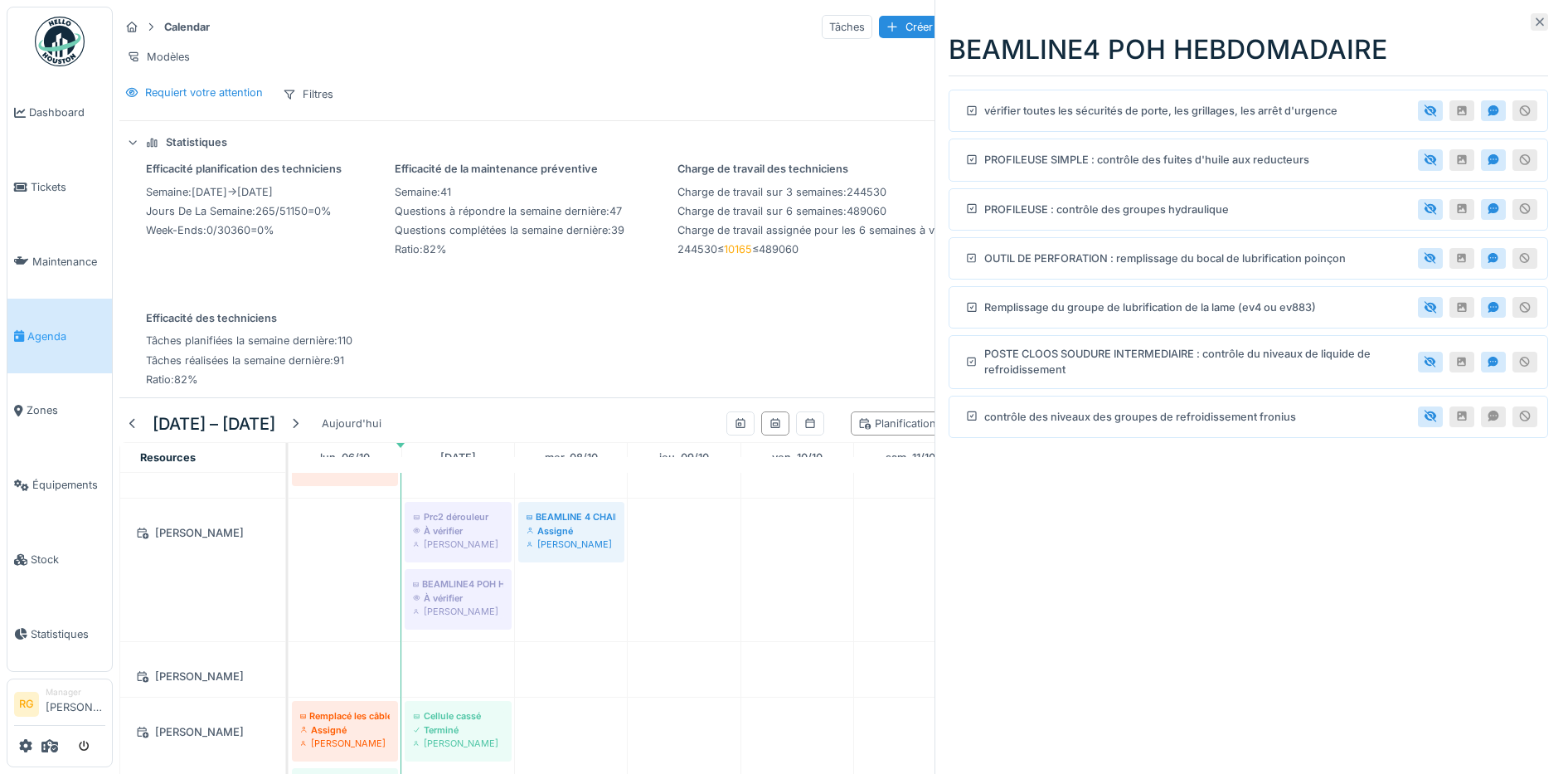
click at [1533, 23] on icon at bounding box center [1540, 22] width 14 height 11
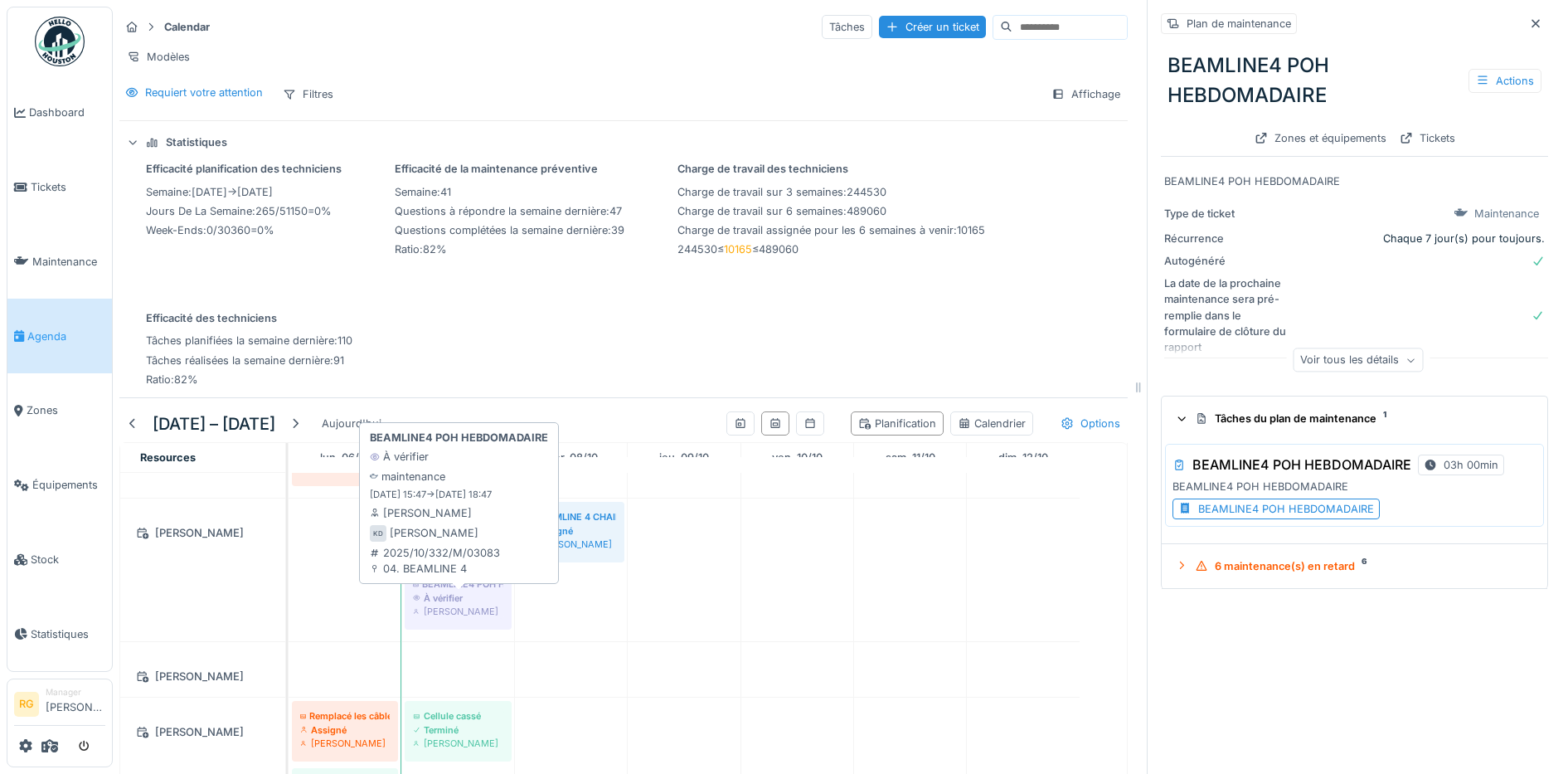
click at [457, 605] on div "À vérifier" at bounding box center [459, 598] width 91 height 14
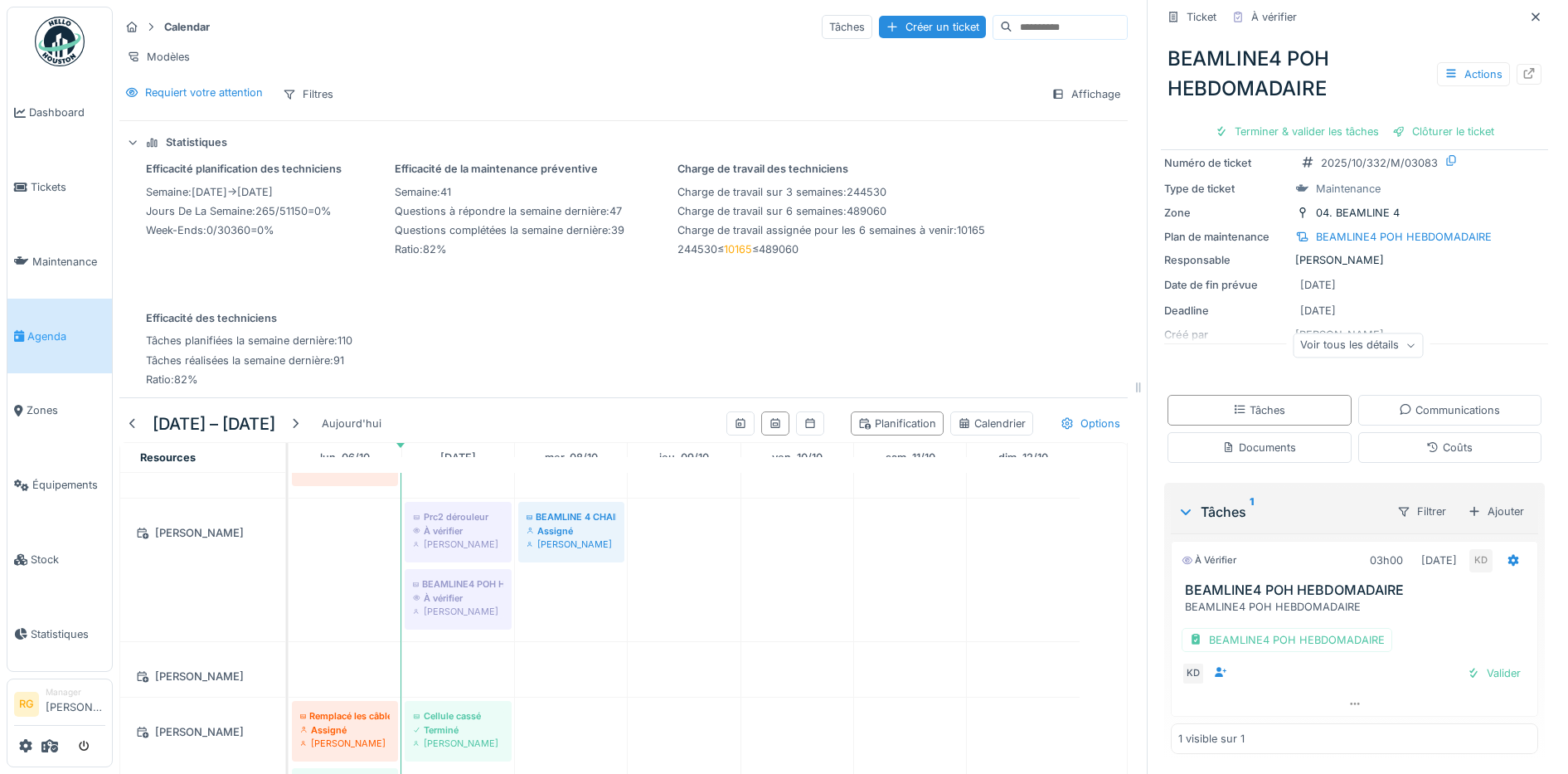
scroll to position [59, 0]
click at [1297, 640] on div "BEAMLINE4 POH HEBDOMADAIRE" at bounding box center [1287, 640] width 211 height 24
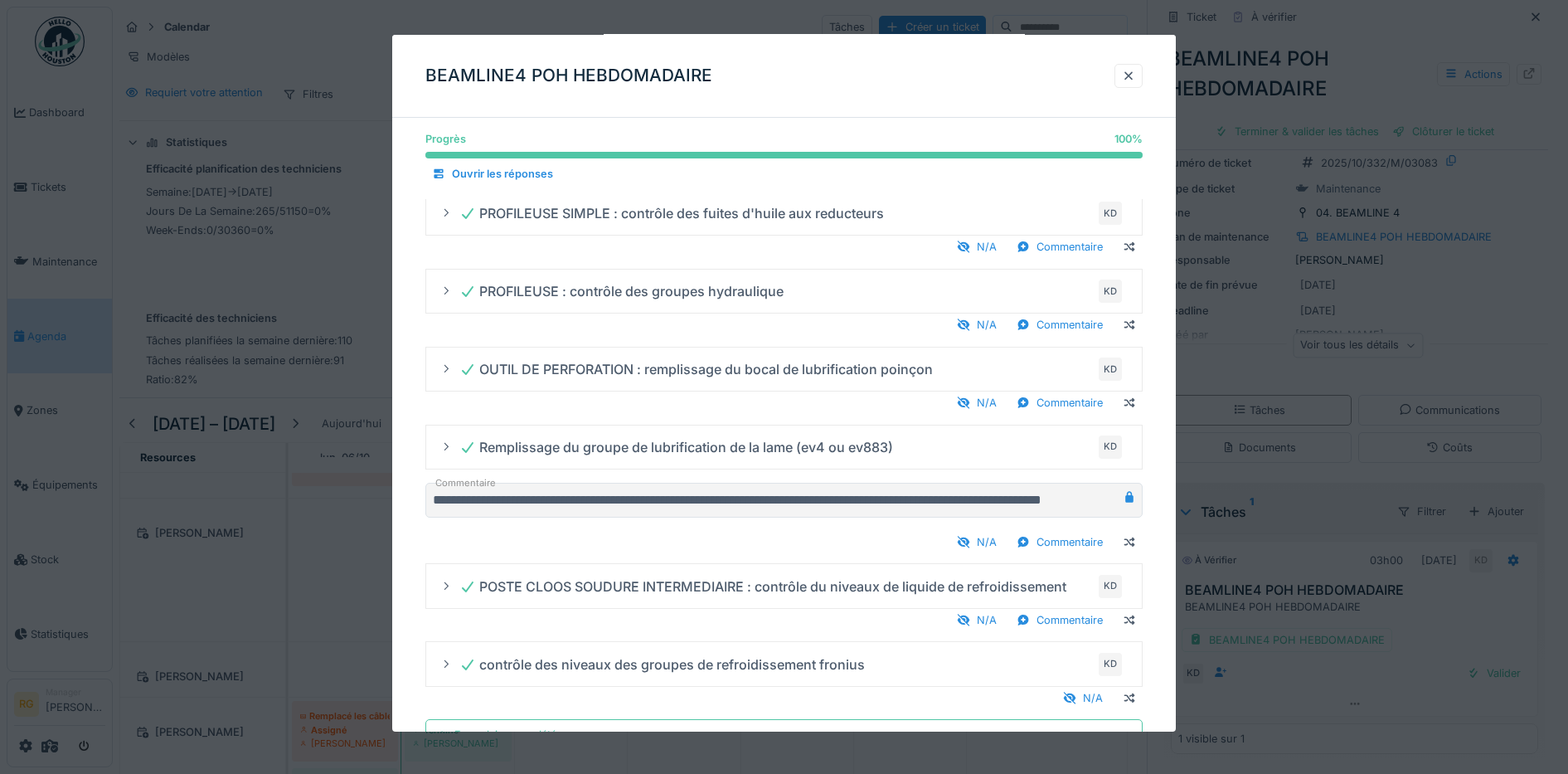
scroll to position [104, 0]
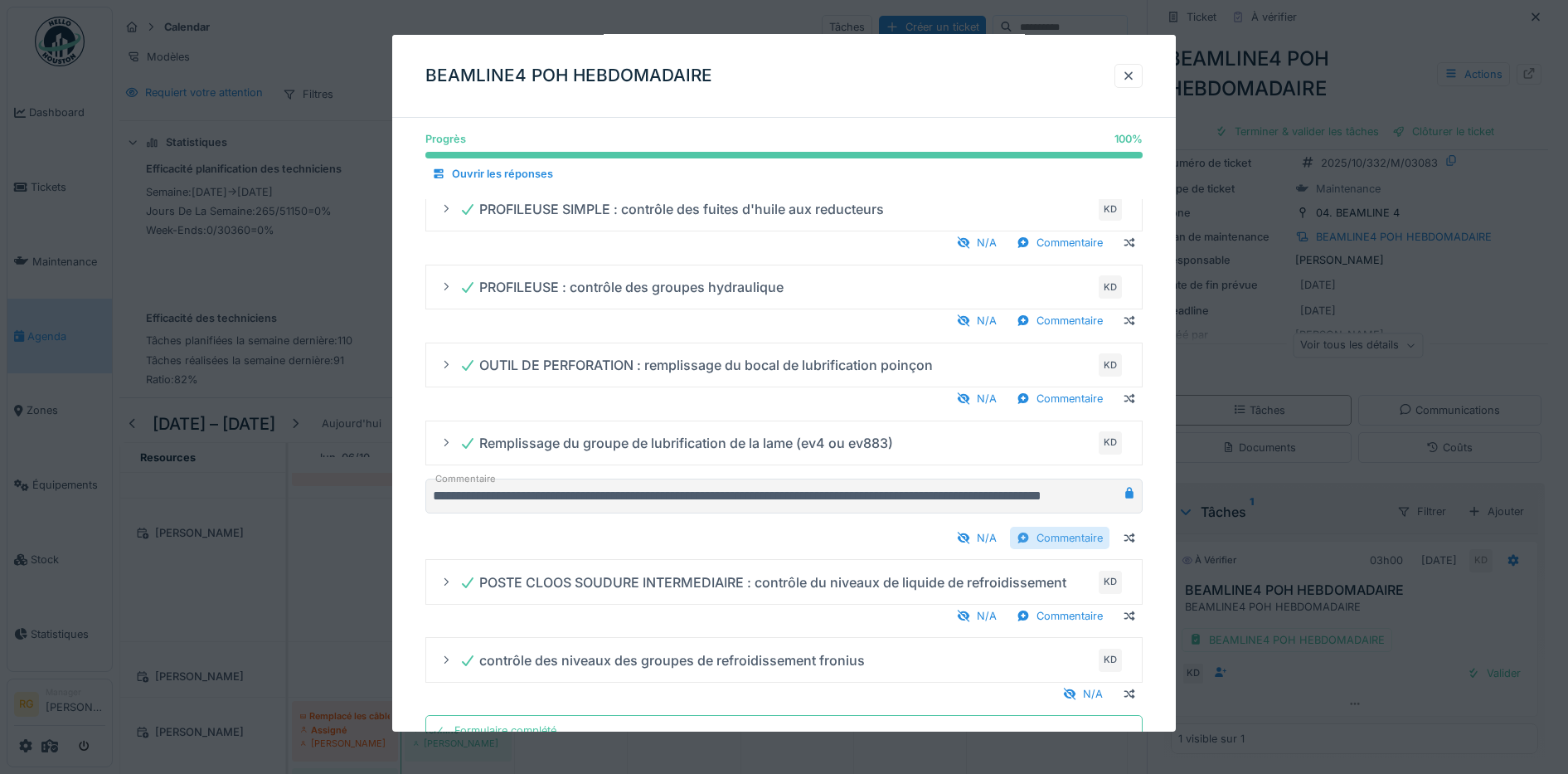
click at [1089, 536] on div "Commentaire" at bounding box center [1060, 538] width 100 height 23
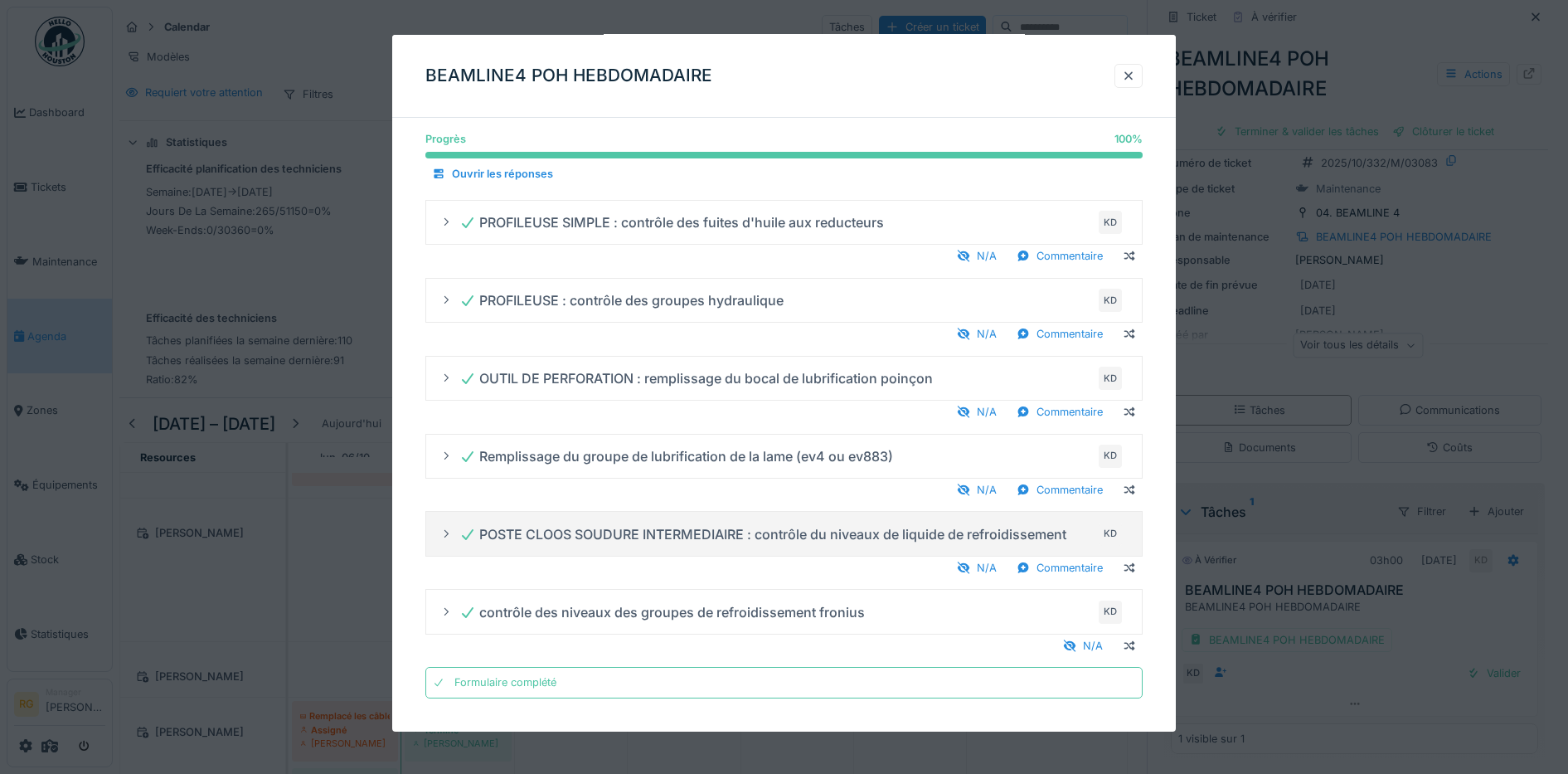
click at [1086, 531] on div "POSTE CLOOS SOUDURE INTERMEDIAIRE : contrôle du niveaux de liquide de refroidis…" at bounding box center [791, 534] width 664 height 26
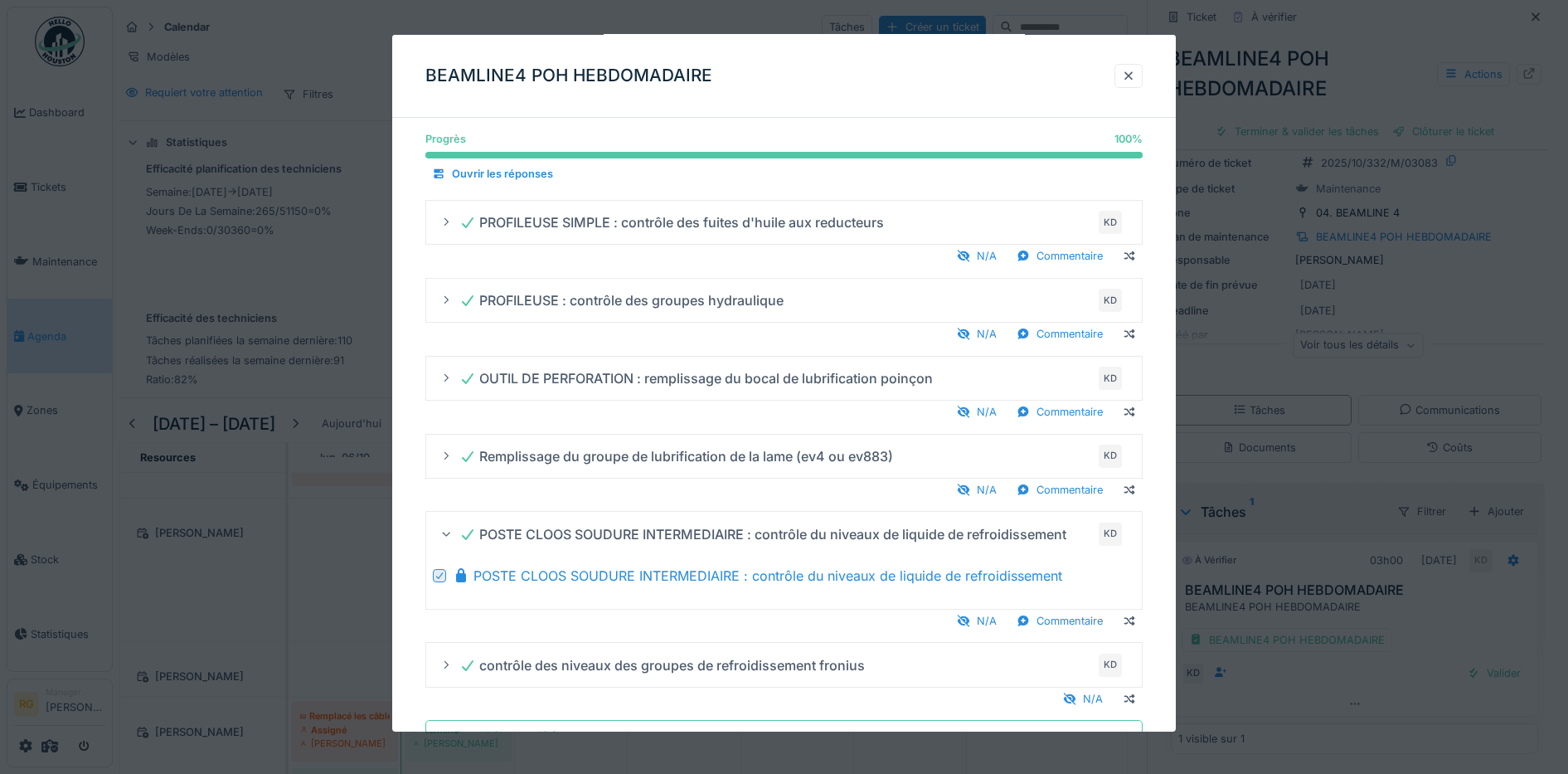
click at [409, 533] on div "Progrès 100 % 100 % Ouvrir les réponses vérifier toutes les sécurités de porte,…" at bounding box center [784, 412] width 784 height 744
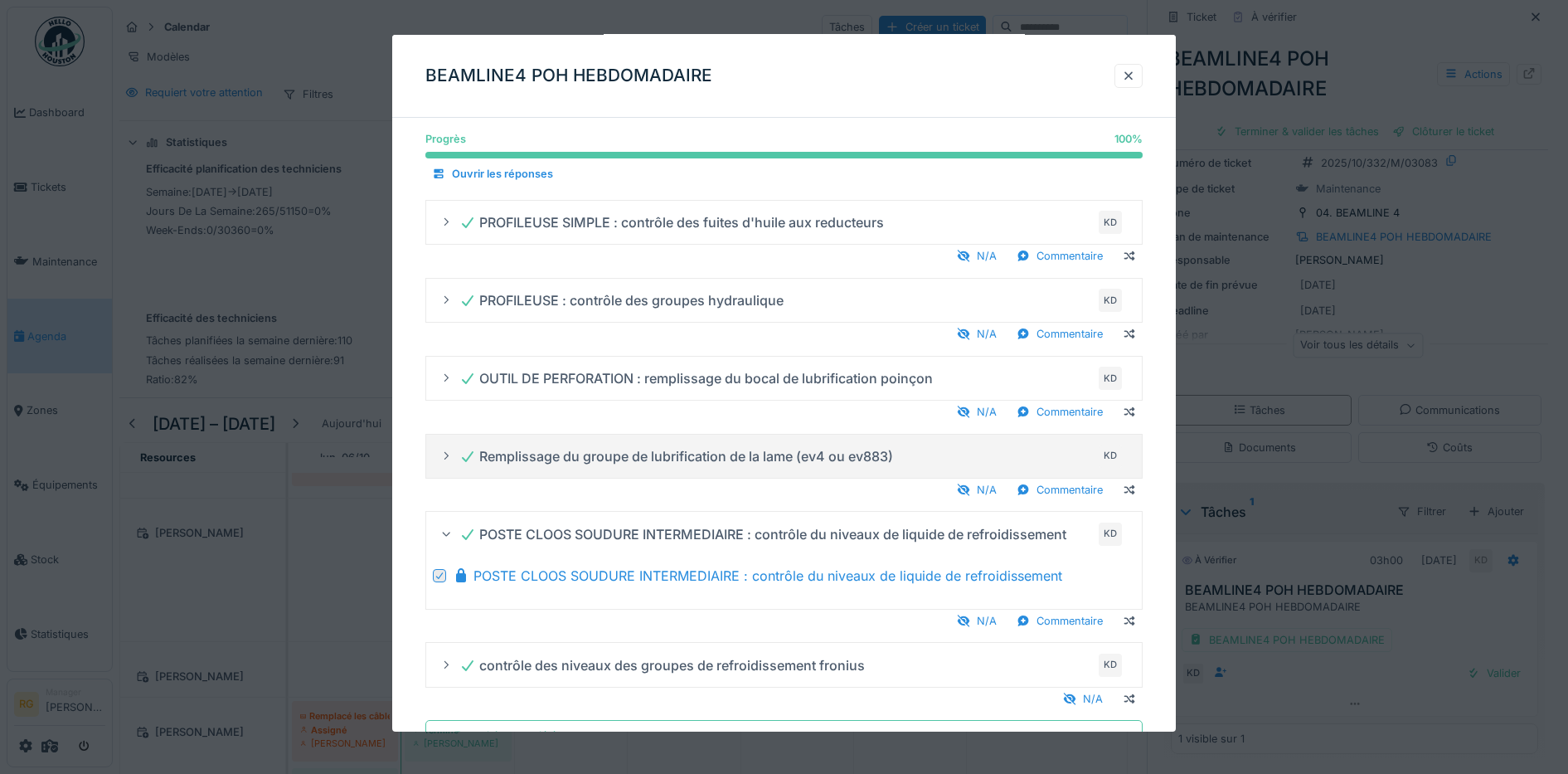
click at [447, 471] on details "Remplissage du groupe de lubrification de la lame (ev4 ou ev883) KD" at bounding box center [784, 456] width 718 height 45
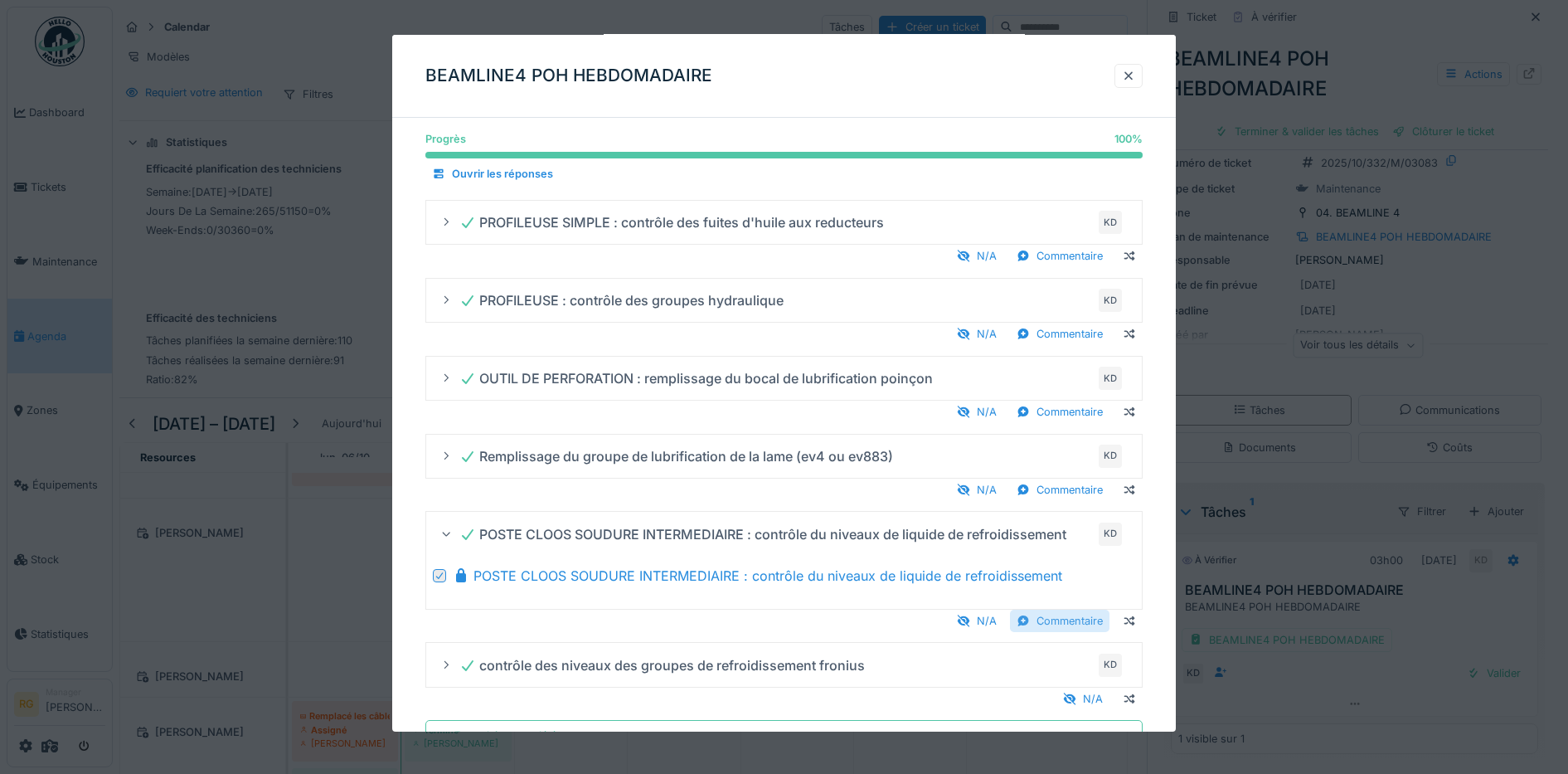
click at [1072, 622] on div "Commentaire" at bounding box center [1060, 620] width 100 height 23
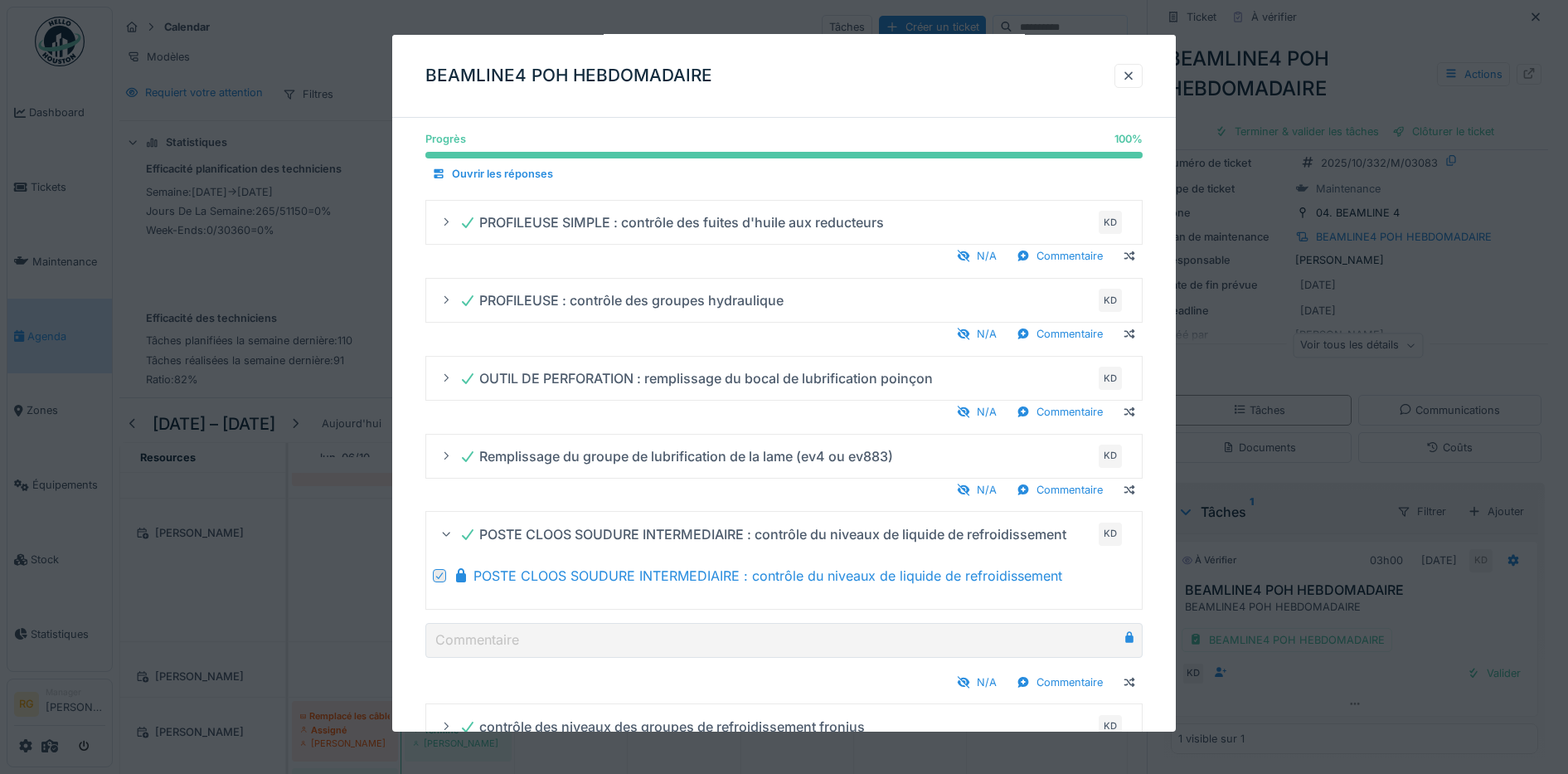
click at [1169, 545] on div "Progrès 100 % 100 % Ouvrir les réponses vérifier toutes les sécurités de porte,…" at bounding box center [784, 443] width 784 height 806
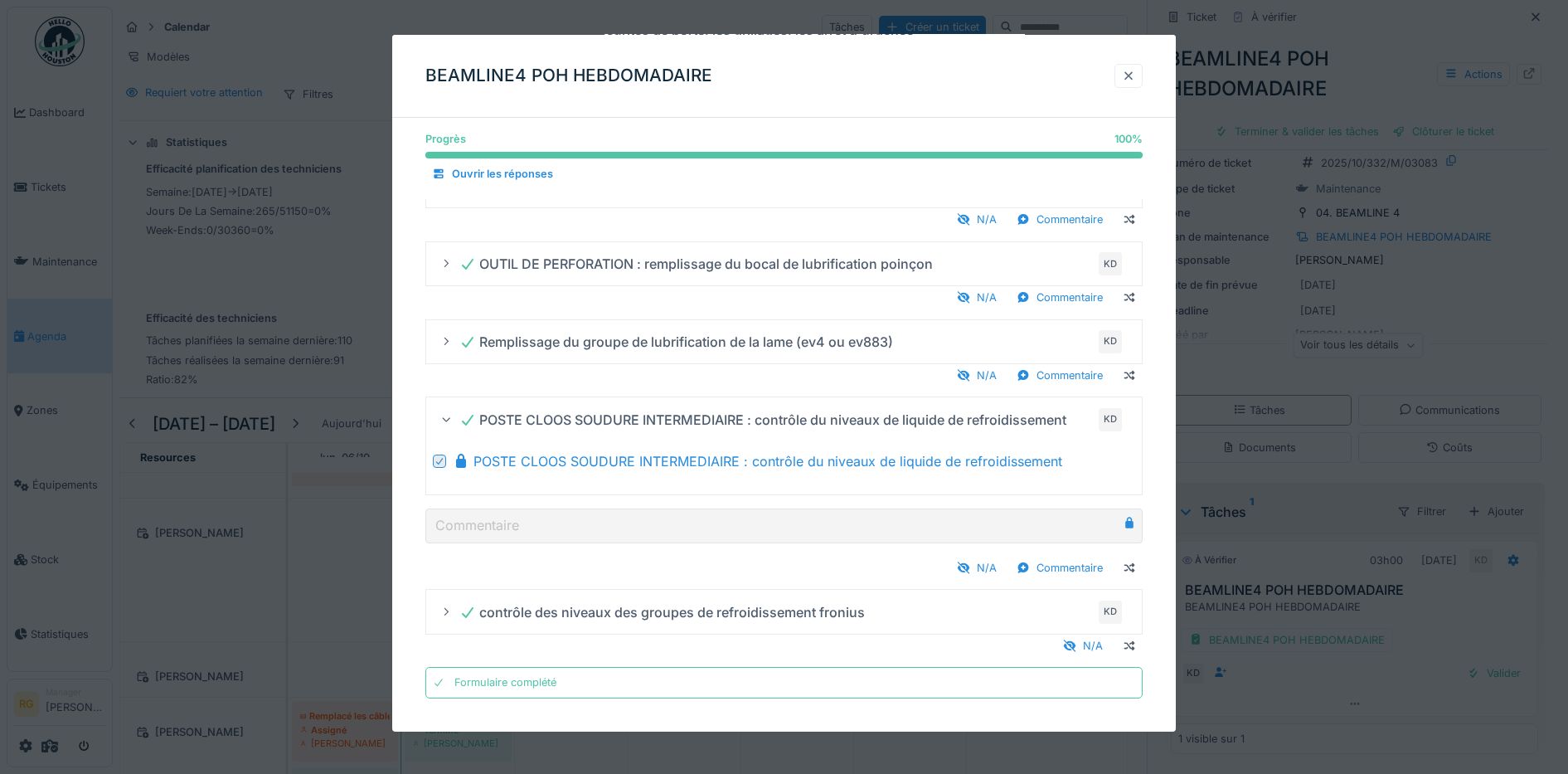
click at [1129, 77] on div at bounding box center [1129, 75] width 14 height 15
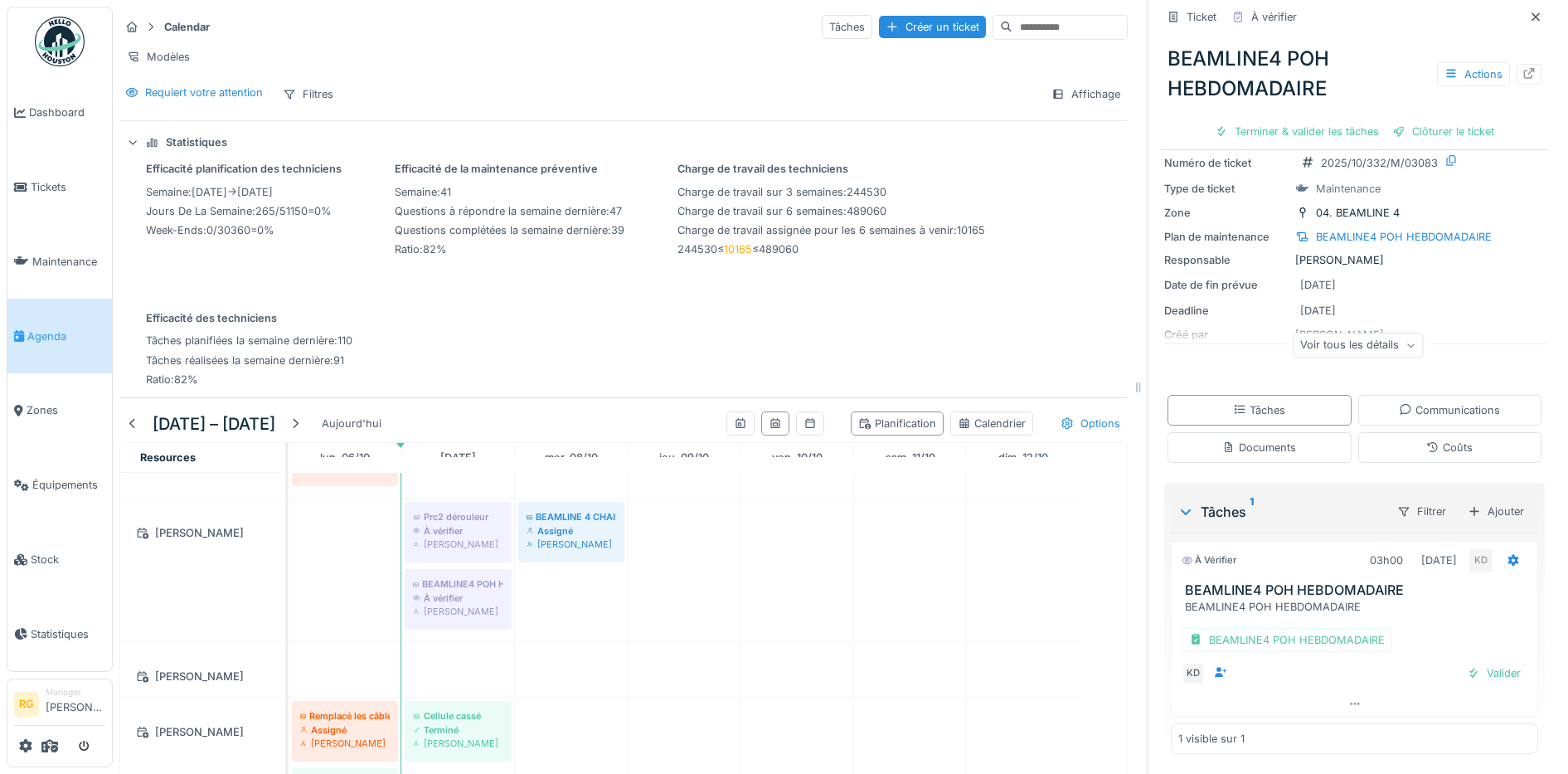
scroll to position [0, 0]
click at [1477, 675] on div "Valider" at bounding box center [1494, 673] width 67 height 23
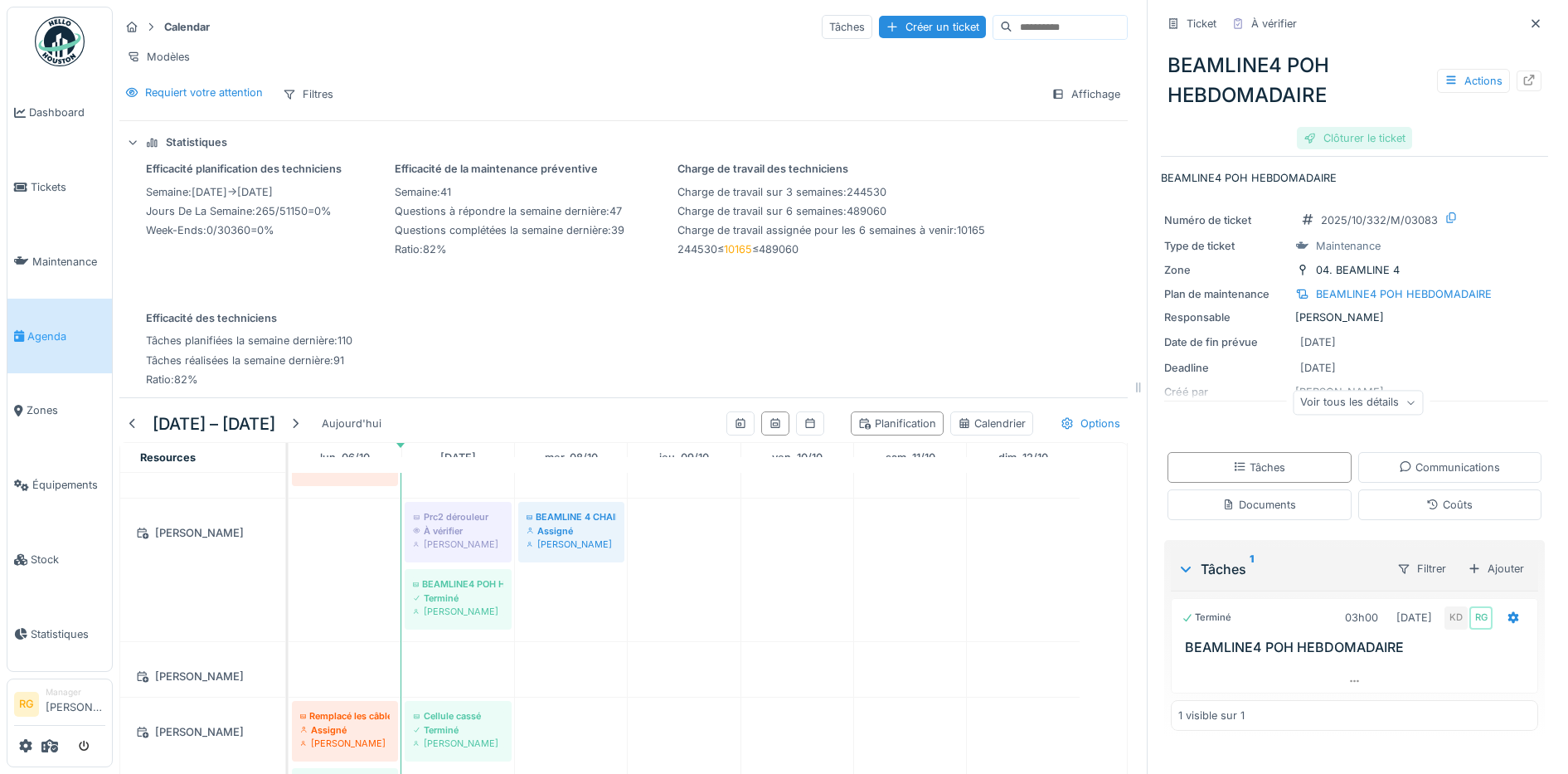
click at [1350, 137] on div "Clôturer le ticket" at bounding box center [1354, 138] width 115 height 23
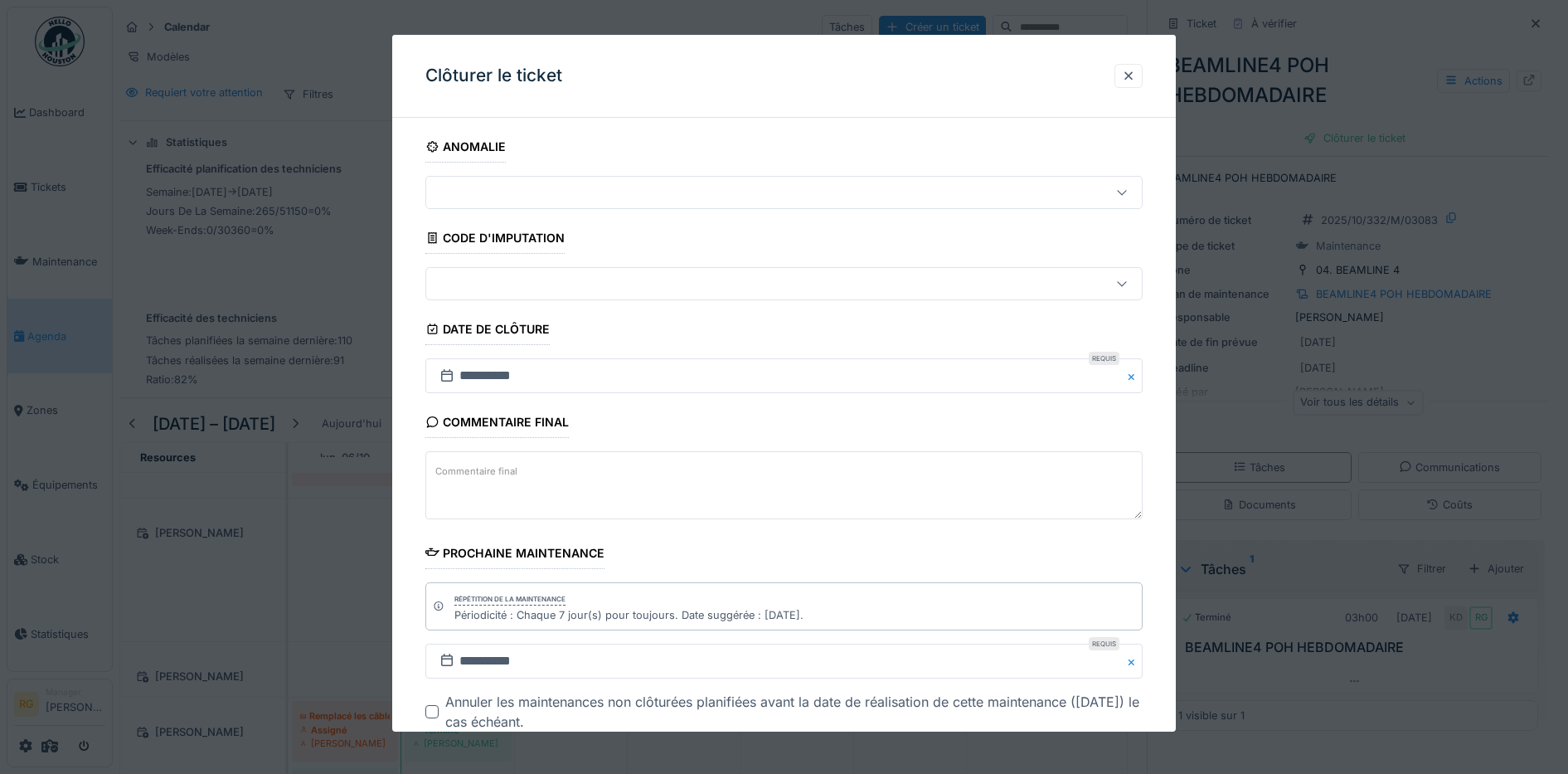
click at [546, 473] on textarea "Commentaire final" at bounding box center [784, 485] width 718 height 68
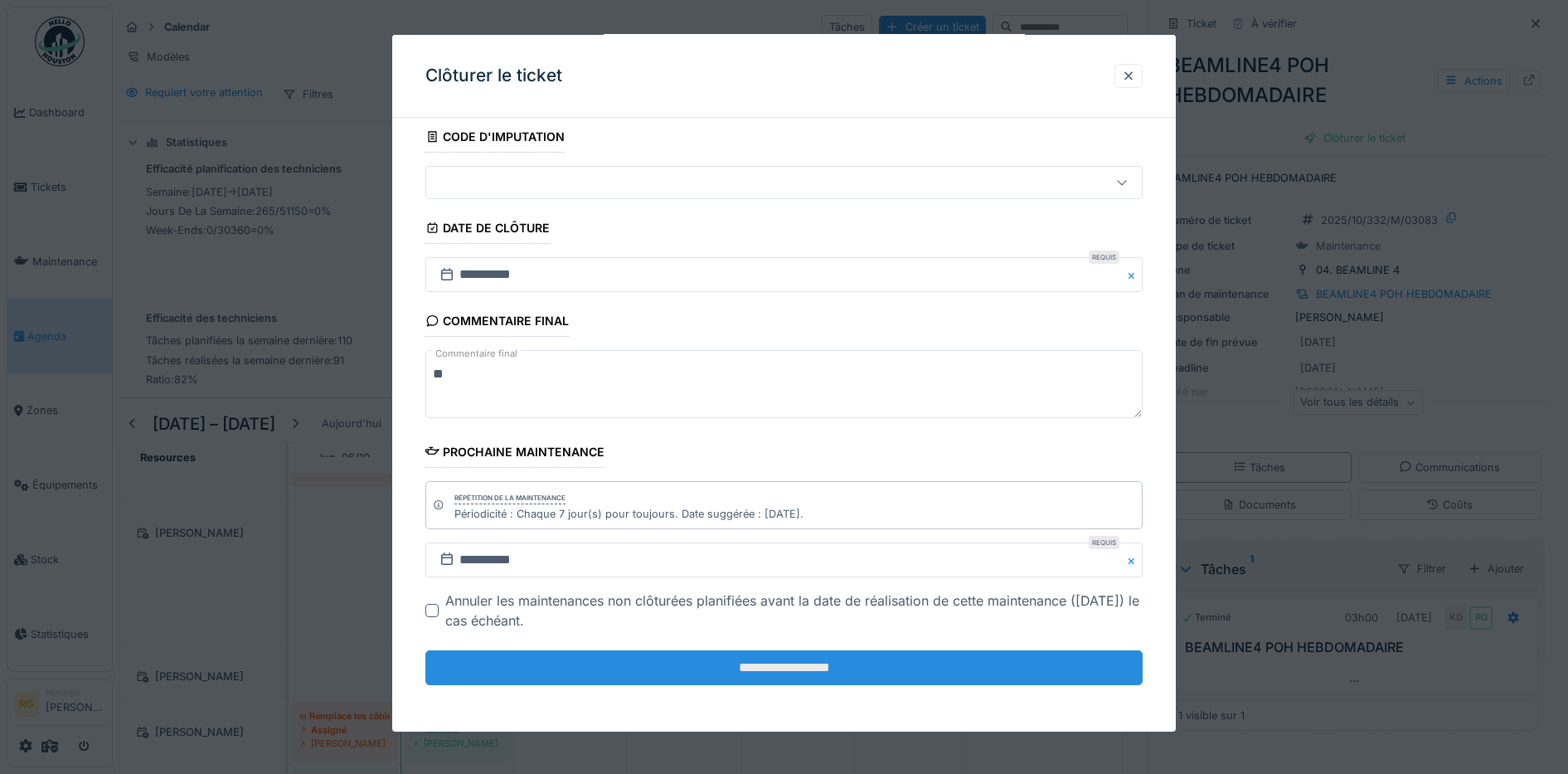
type textarea "**"
click at [837, 674] on input "**********" at bounding box center [784, 668] width 718 height 35
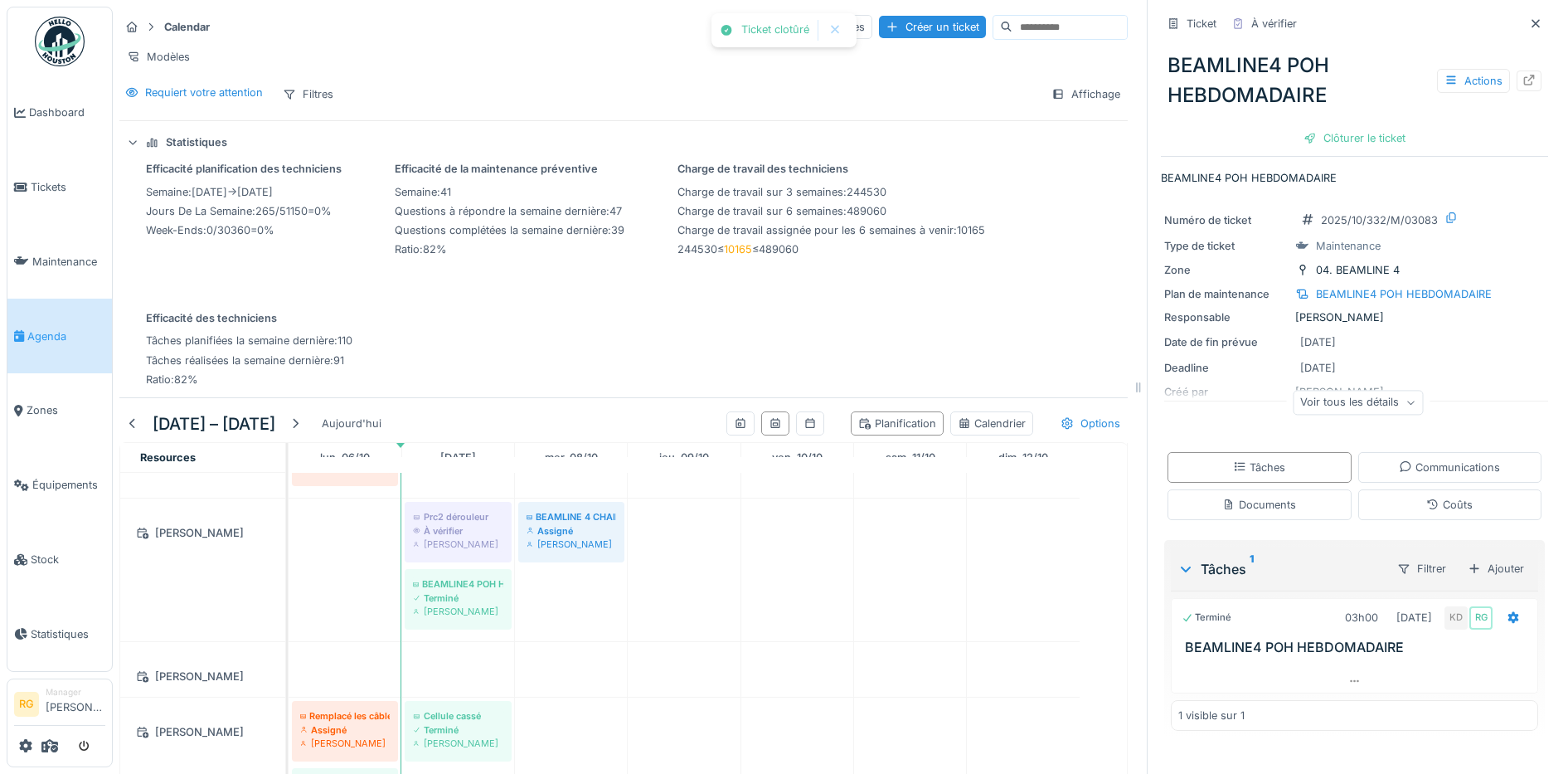
scroll to position [0, 0]
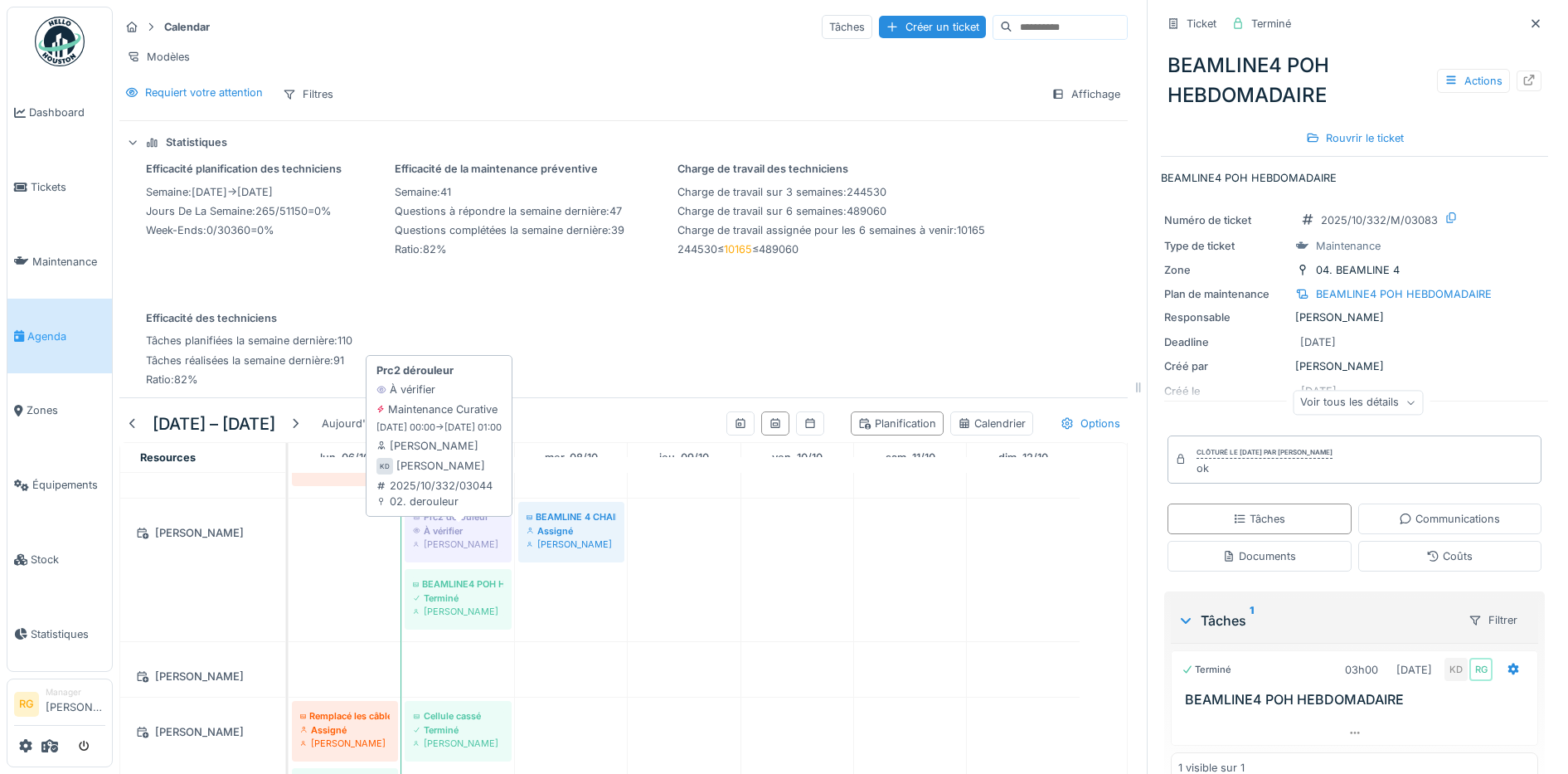
click at [465, 538] on div "À vérifier" at bounding box center [459, 531] width 91 height 14
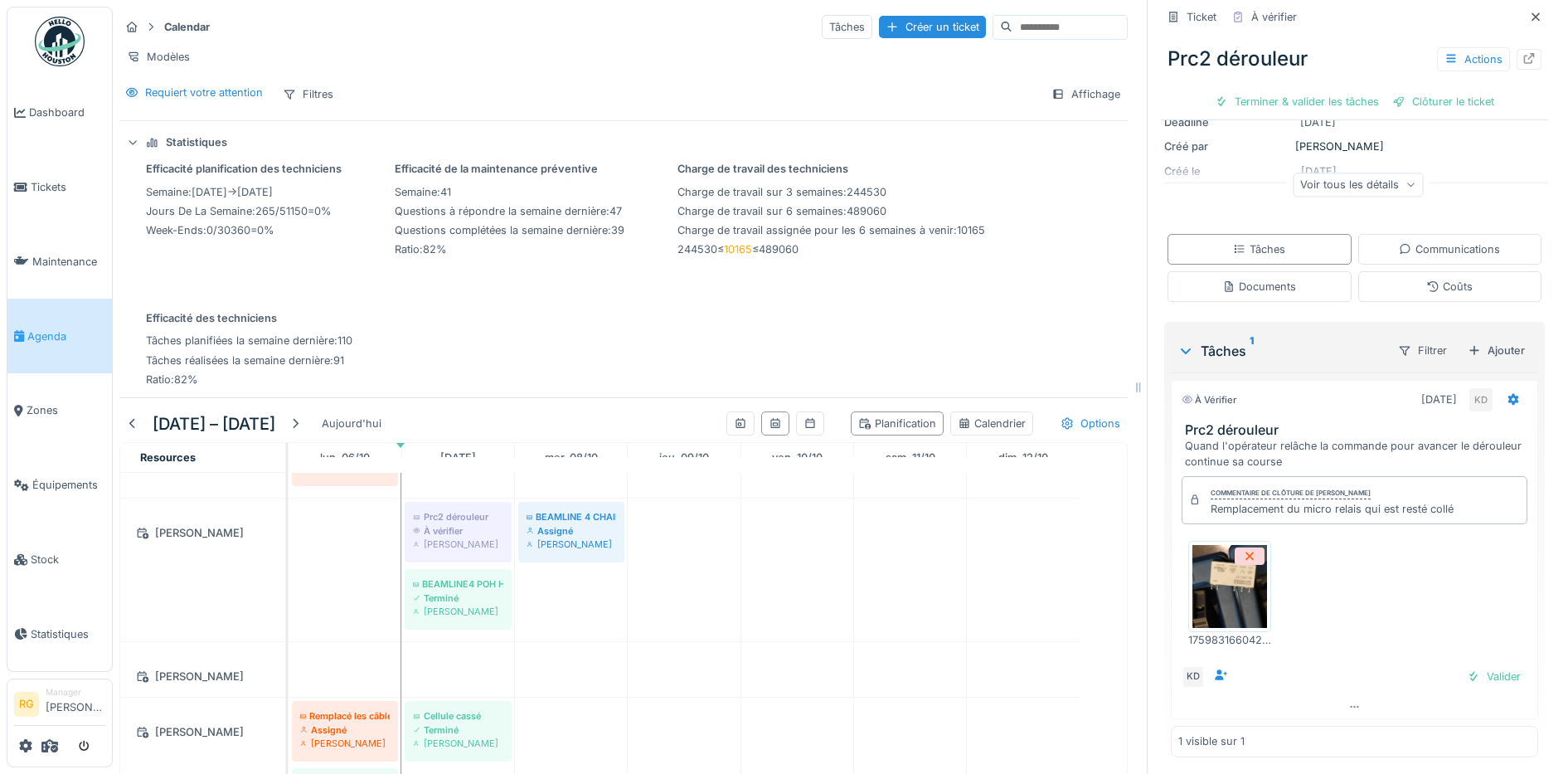
scroll to position [207, 0]
click at [1219, 590] on img at bounding box center [1229, 582] width 74 height 83
click at [1467, 680] on div "Valider" at bounding box center [1494, 673] width 67 height 23
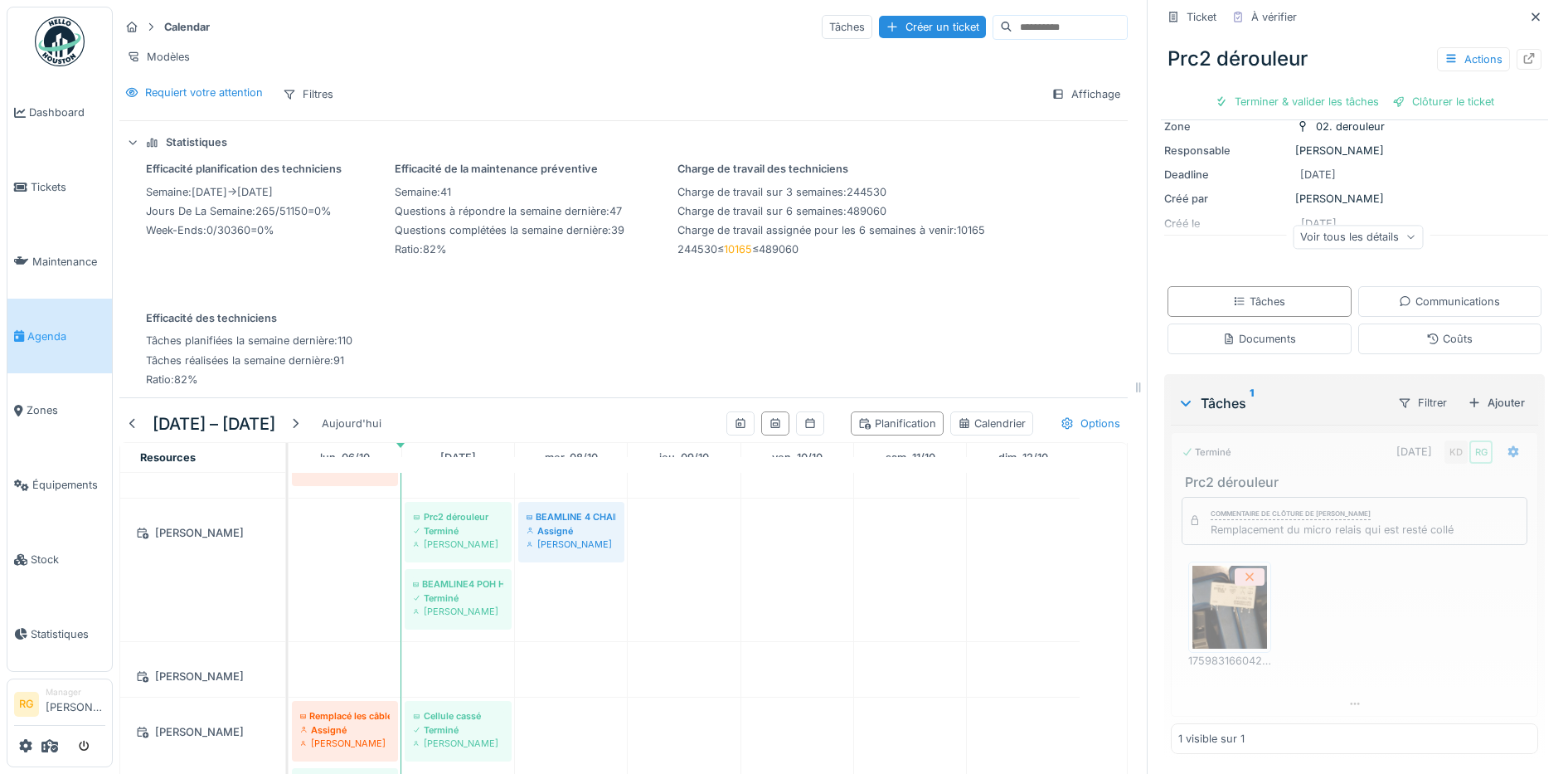
scroll to position [154, 0]
click at [1327, 99] on div "Clôturer le ticket" at bounding box center [1354, 102] width 115 height 23
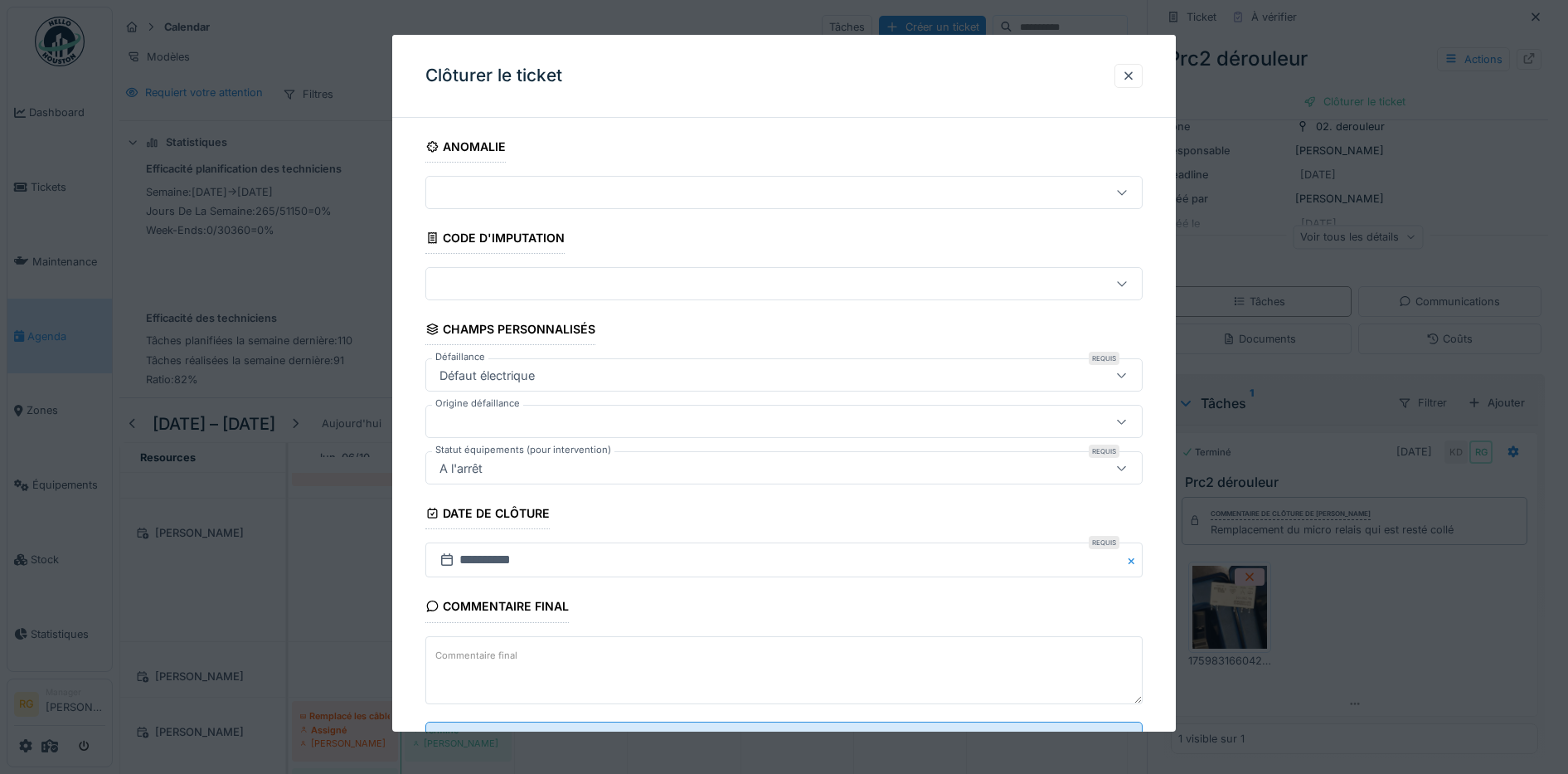
click at [548, 656] on textarea "Commentaire final" at bounding box center [784, 670] width 718 height 68
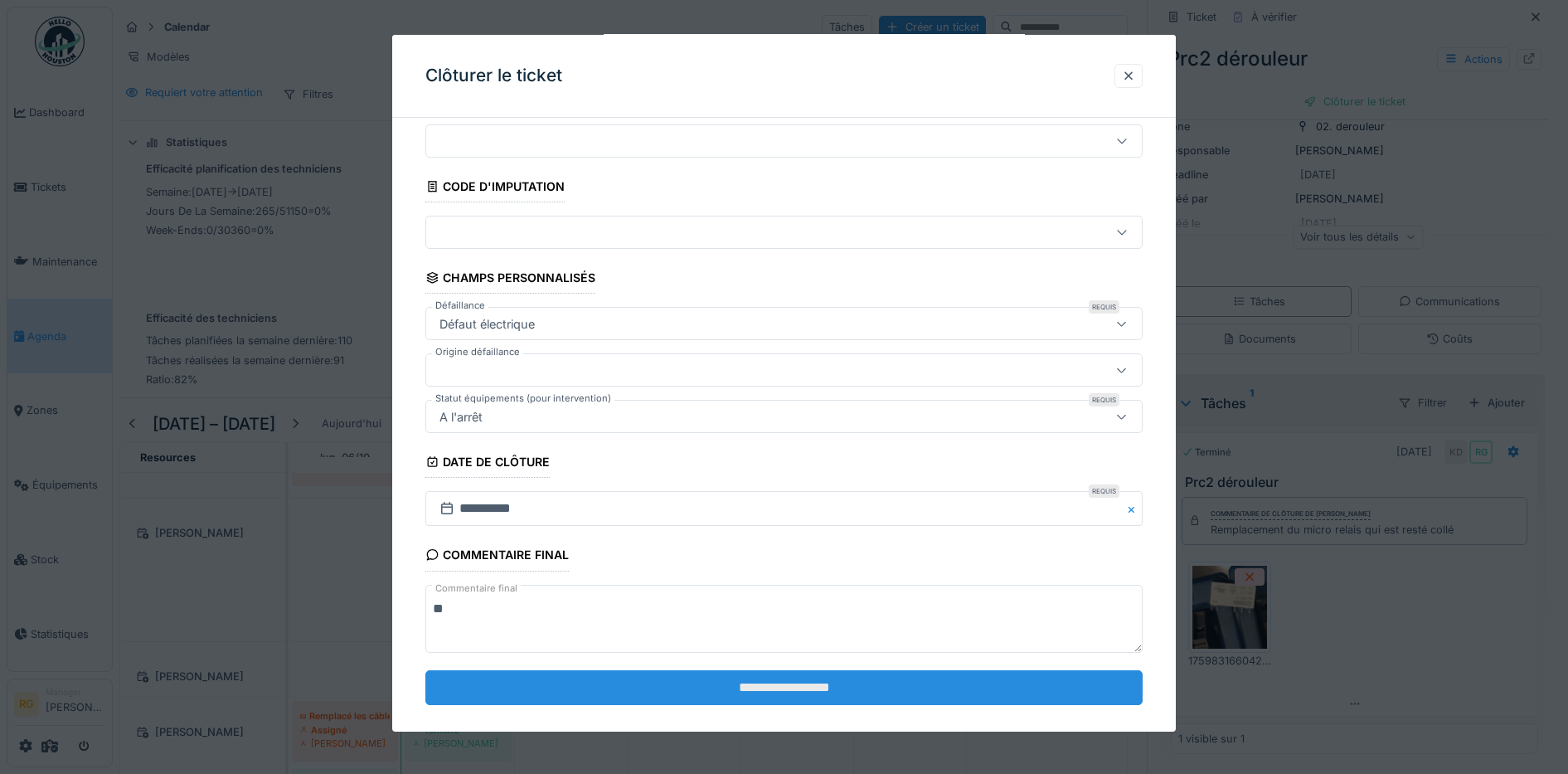
scroll to position [72, 0]
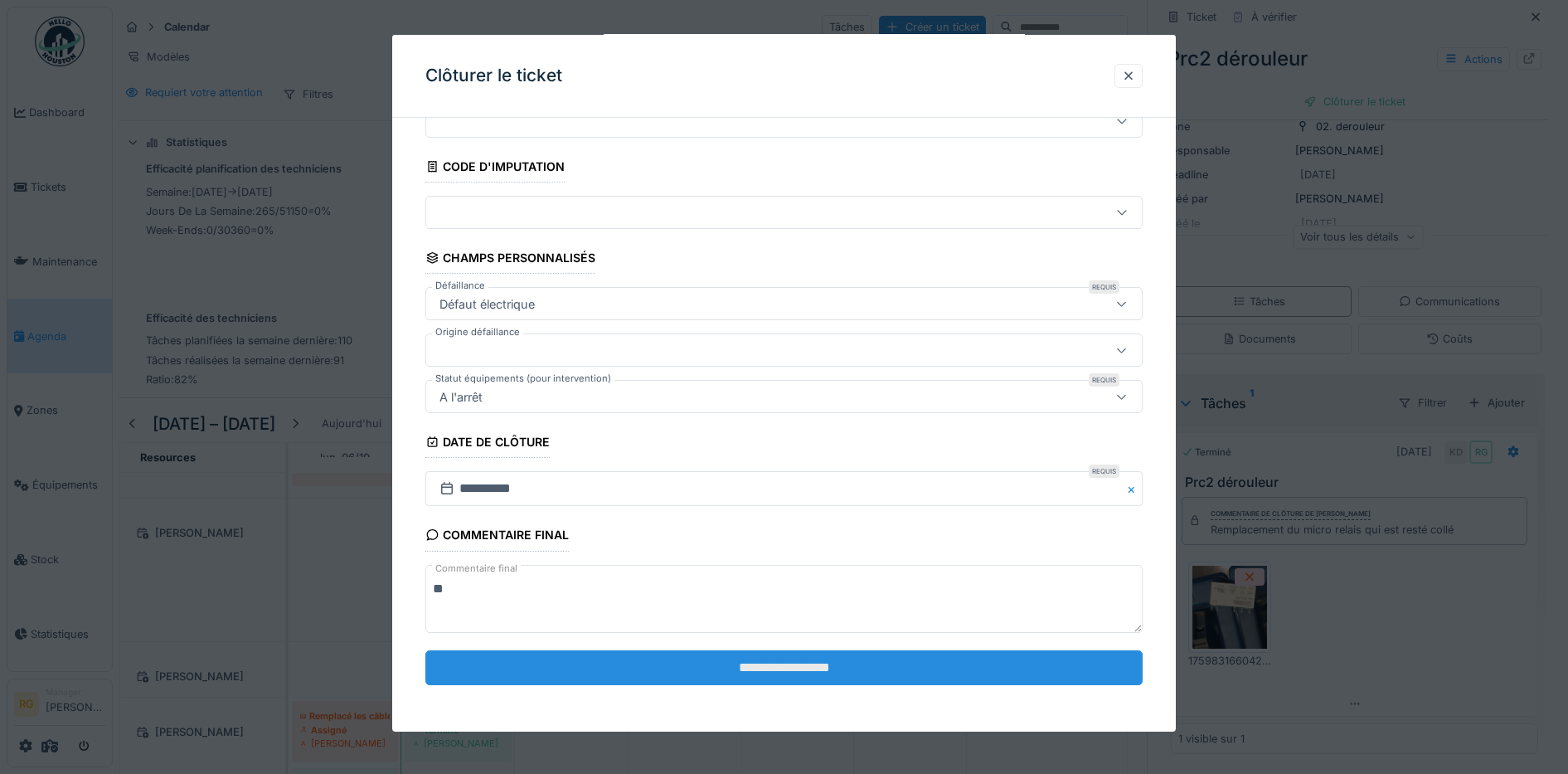
type textarea "**"
click at [668, 663] on input "**********" at bounding box center [784, 668] width 718 height 35
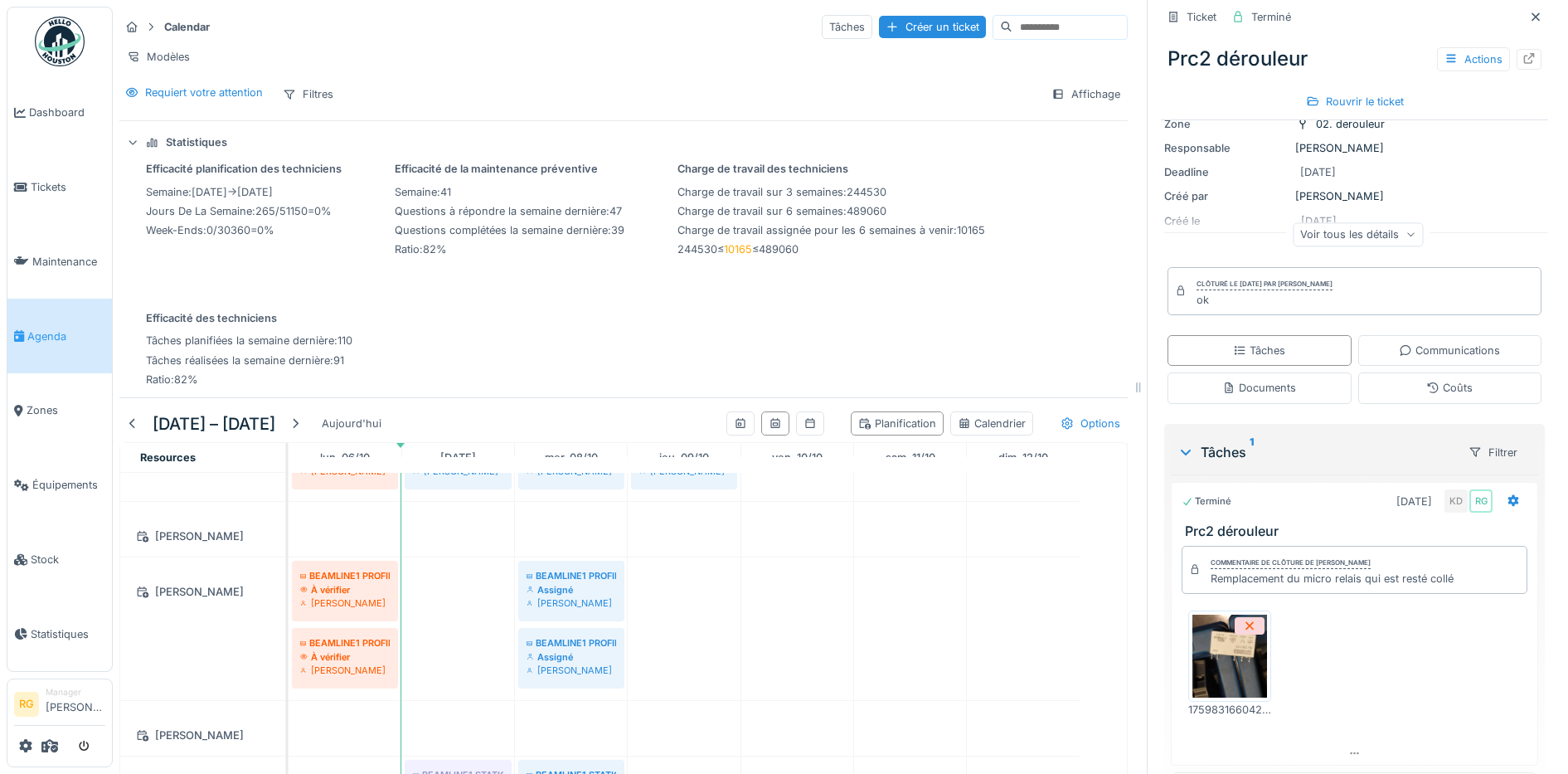
scroll to position [2359, 0]
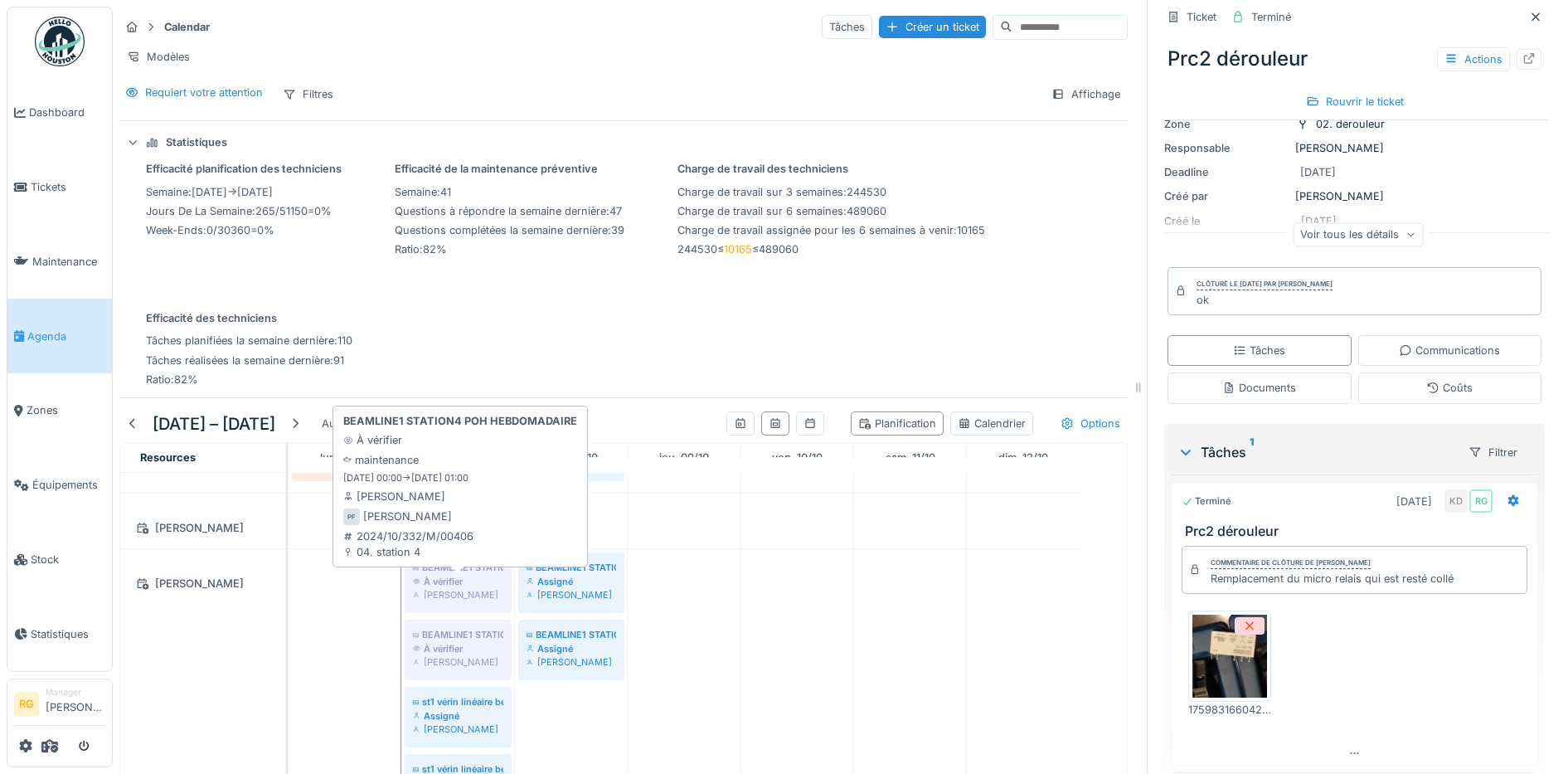
click at [455, 589] on div "À vérifier" at bounding box center [459, 581] width 91 height 14
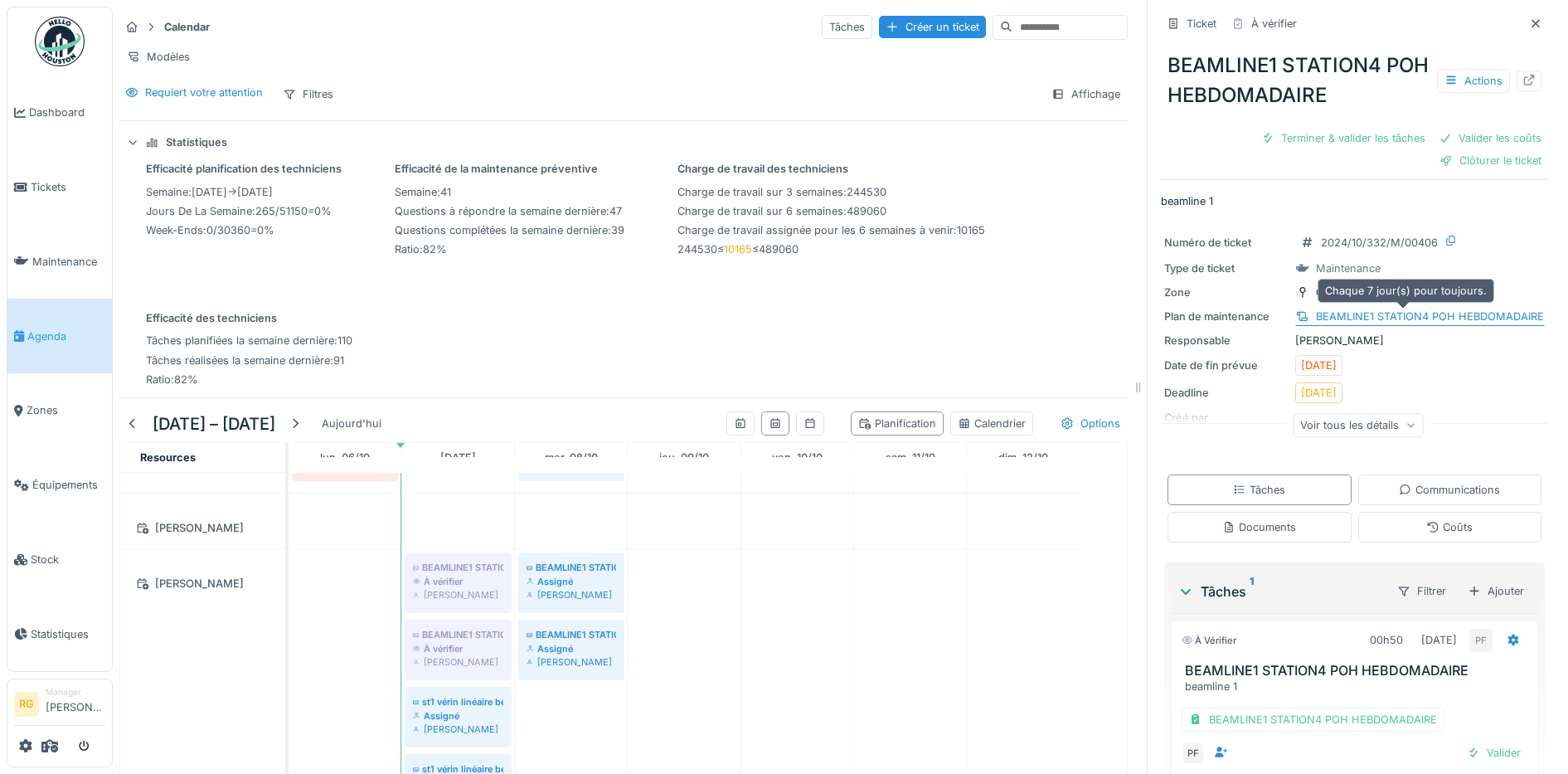
click at [1380, 317] on div "BEAMLINE1 STATION4 POH HEBDOMADAIRE" at bounding box center [1429, 316] width 228 height 15
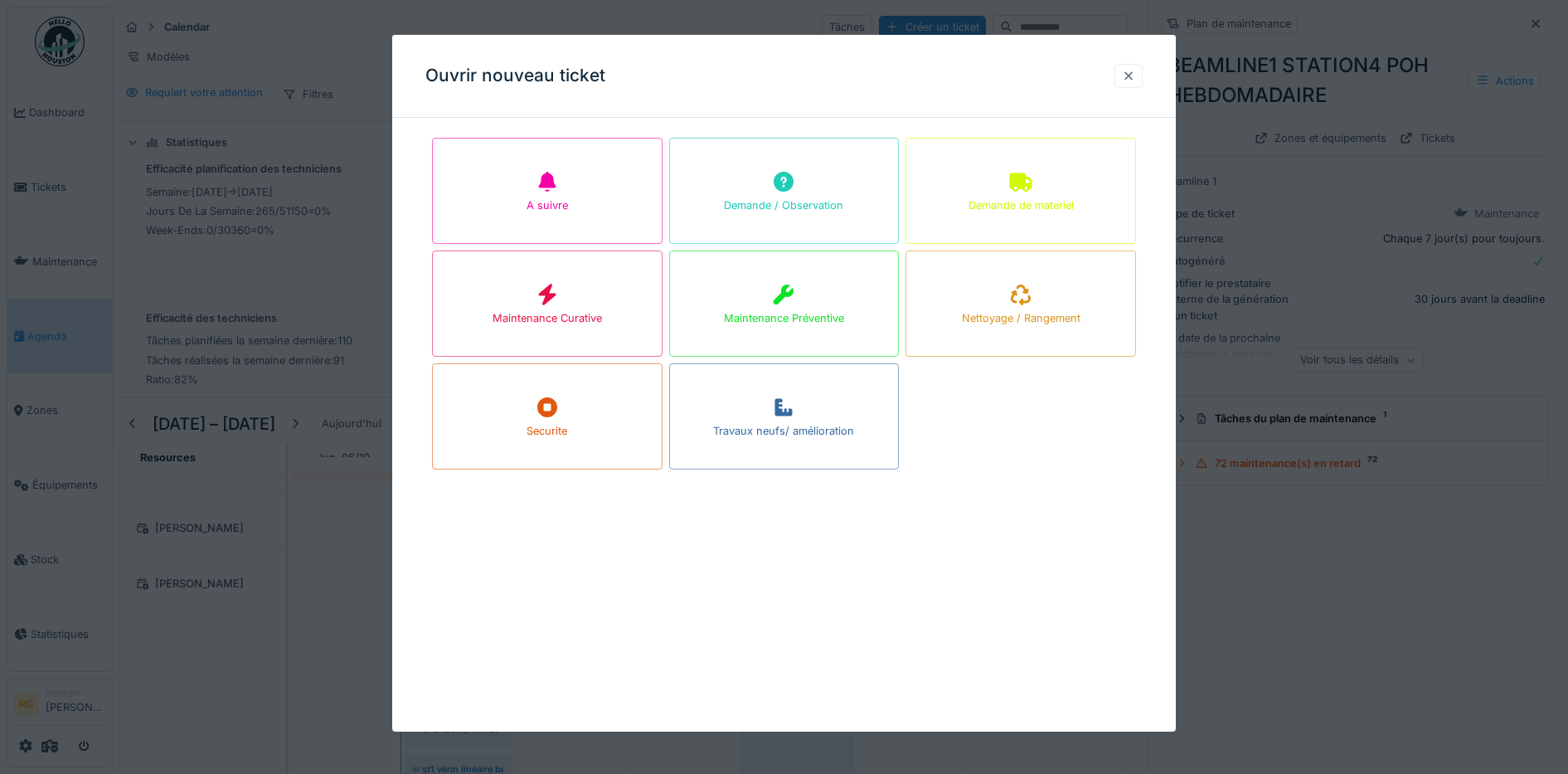
click at [1128, 72] on div at bounding box center [1129, 75] width 28 height 24
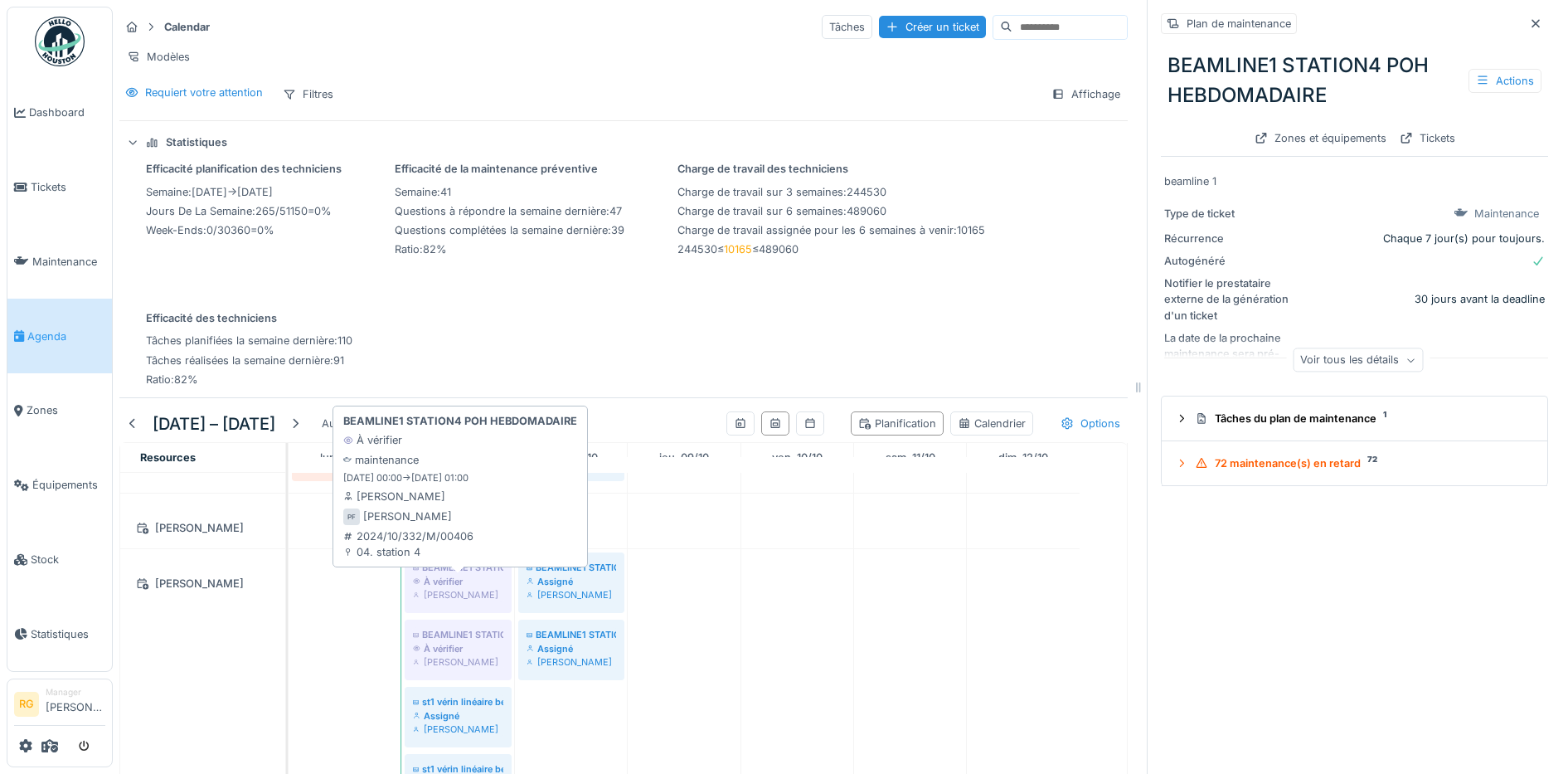
click at [458, 601] on div "[PERSON_NAME]" at bounding box center [459, 595] width 91 height 14
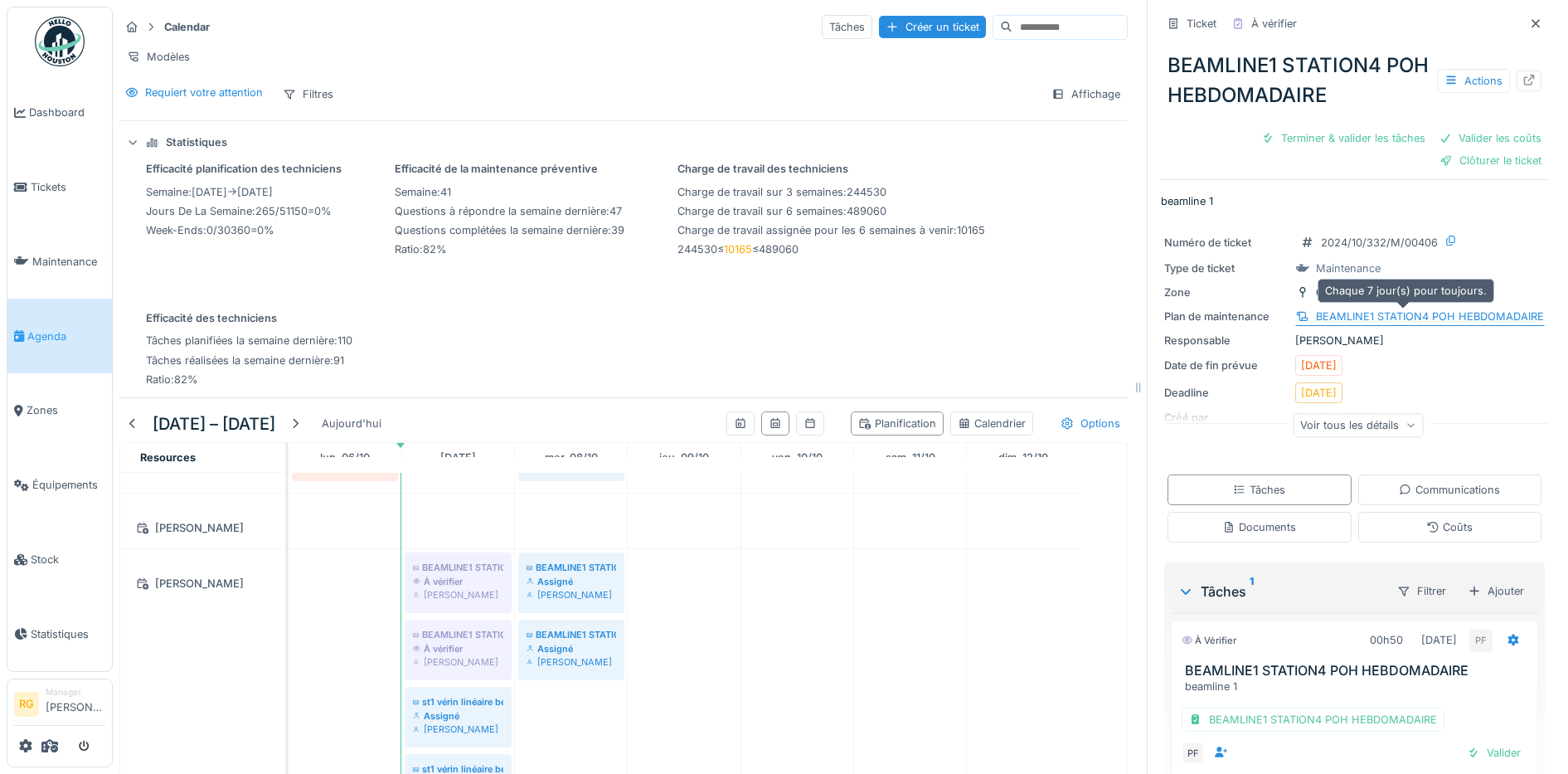
click at [1421, 321] on div "BEAMLINE1 STATION4 POH HEBDOMADAIRE" at bounding box center [1429, 316] width 228 height 15
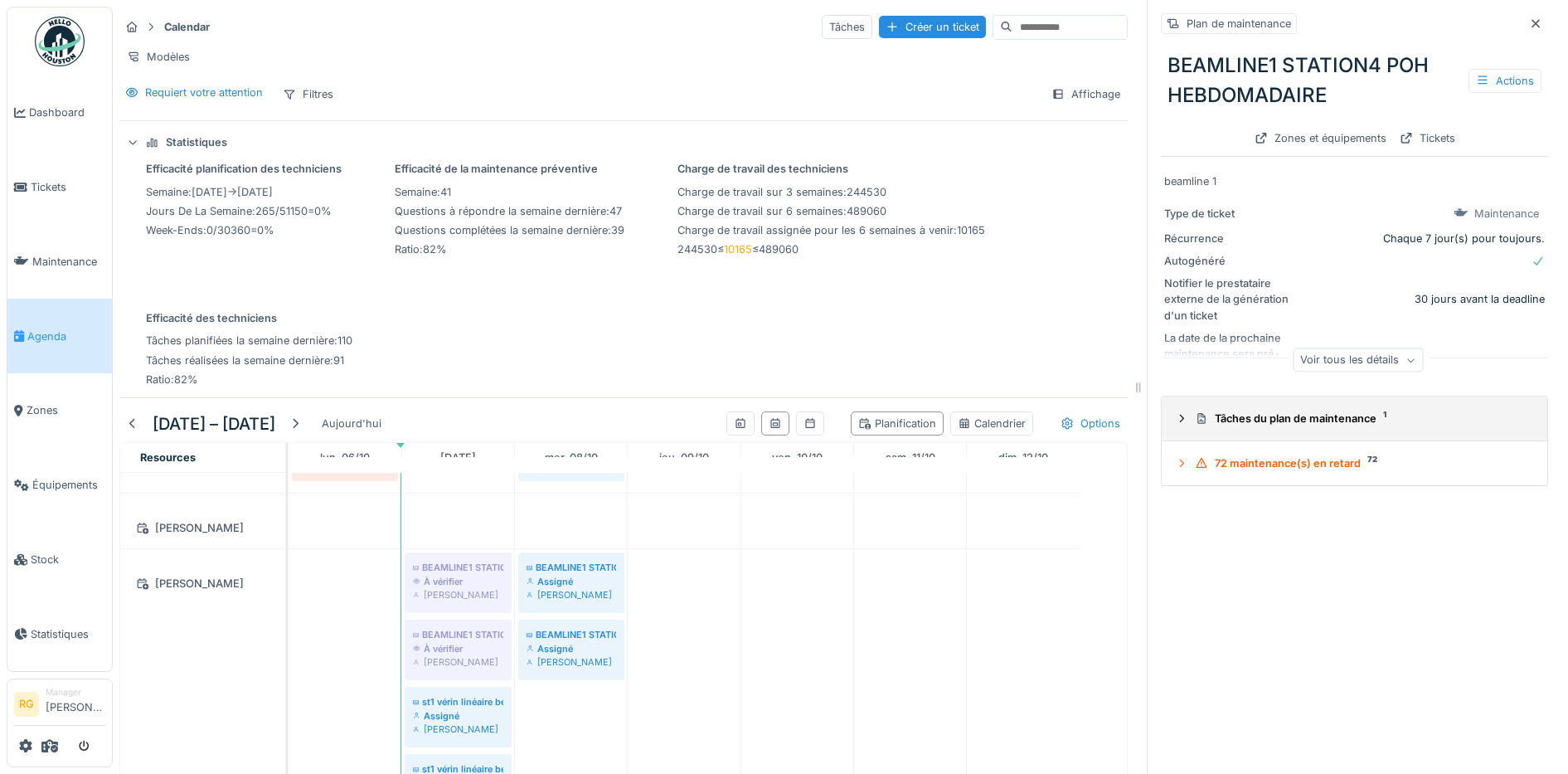
click at [1175, 417] on icon at bounding box center [1181, 419] width 14 height 11
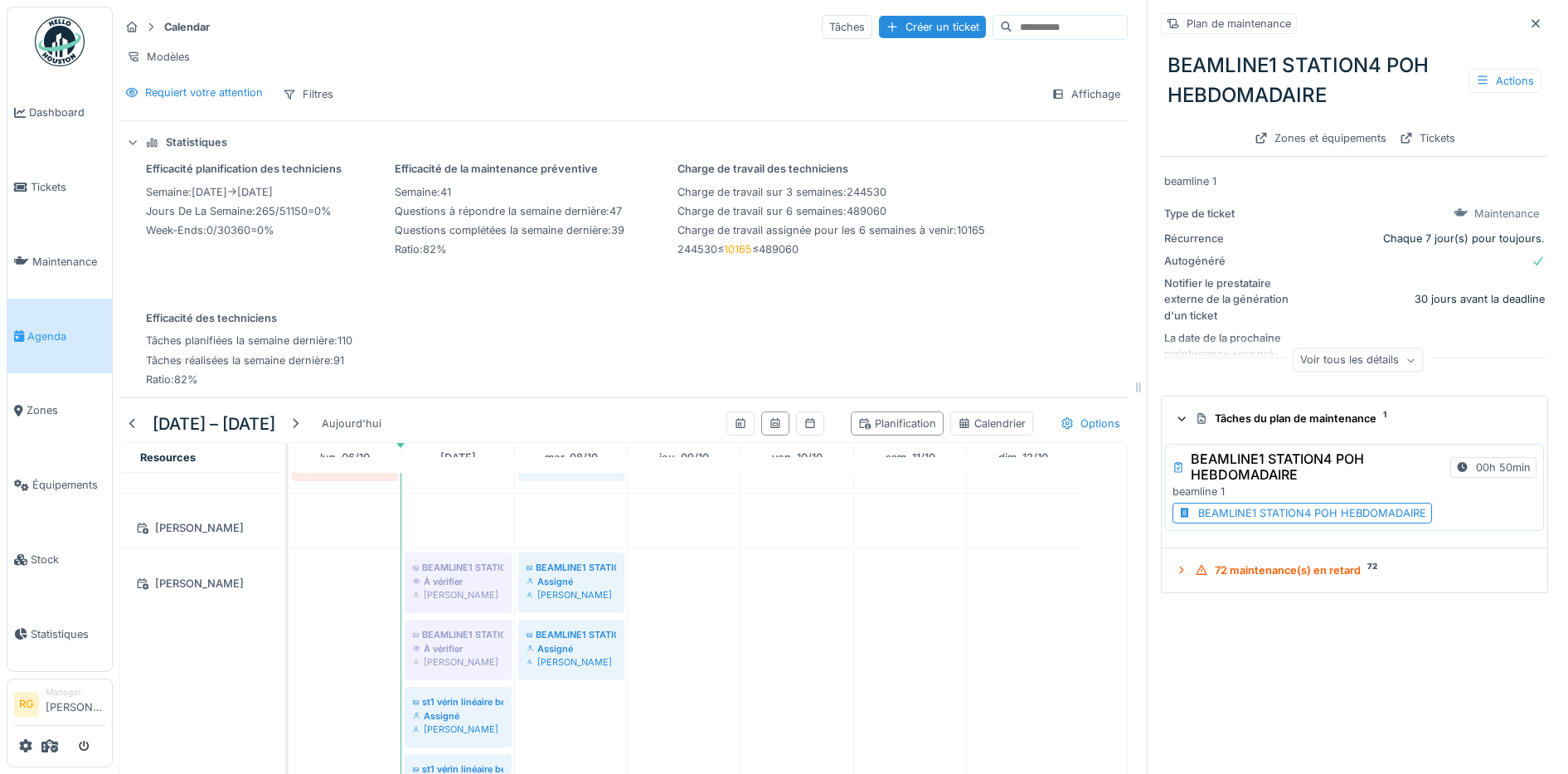
click at [1231, 511] on div "BEAMLINE1 STATION4 POH HEBDOMADAIRE" at bounding box center [1312, 512] width 228 height 15
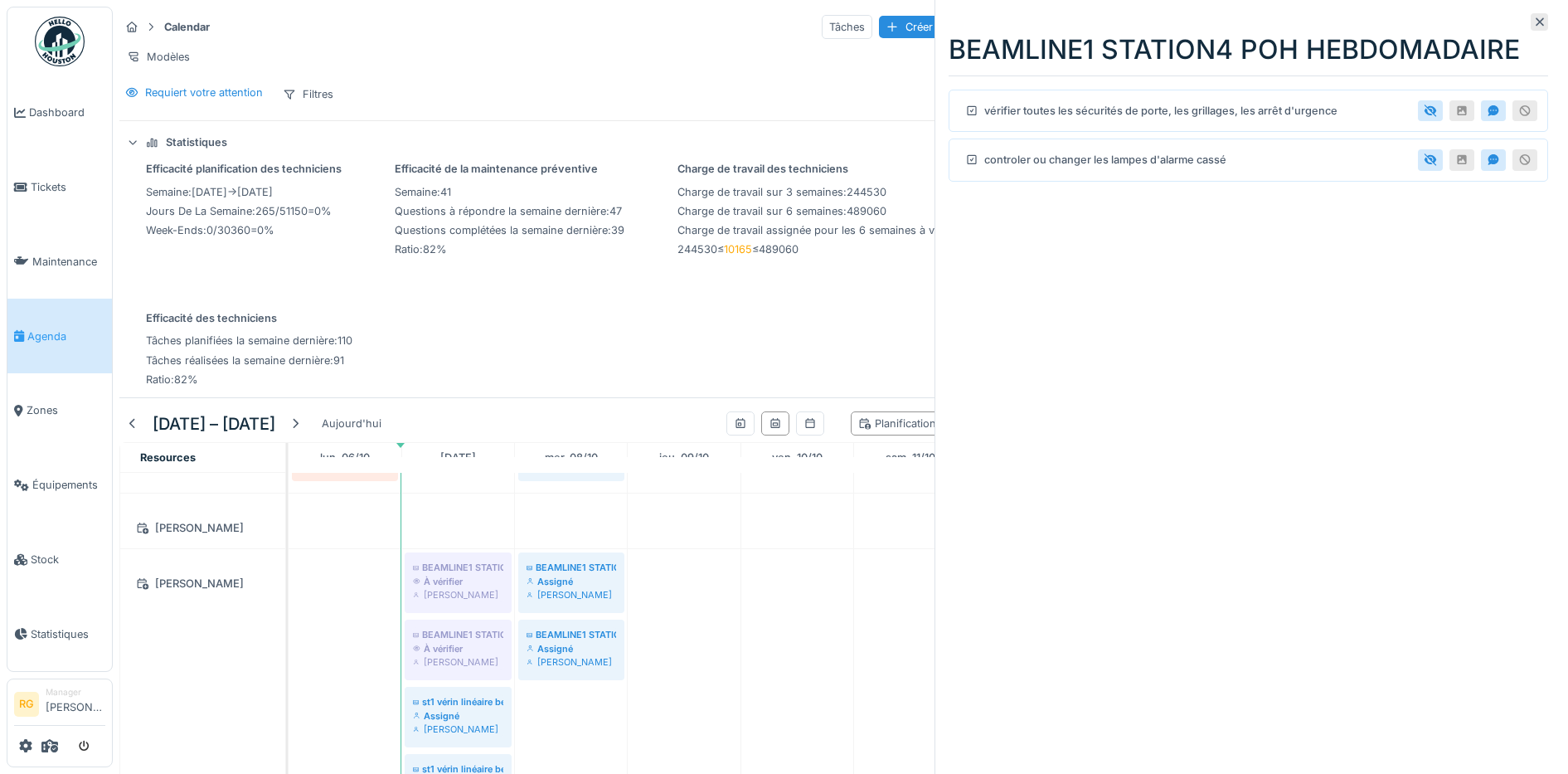
drag, startPoint x: 1520, startPoint y: 26, endPoint x: 785, endPoint y: 590, distance: 926.5
click at [1533, 25] on icon at bounding box center [1540, 22] width 14 height 11
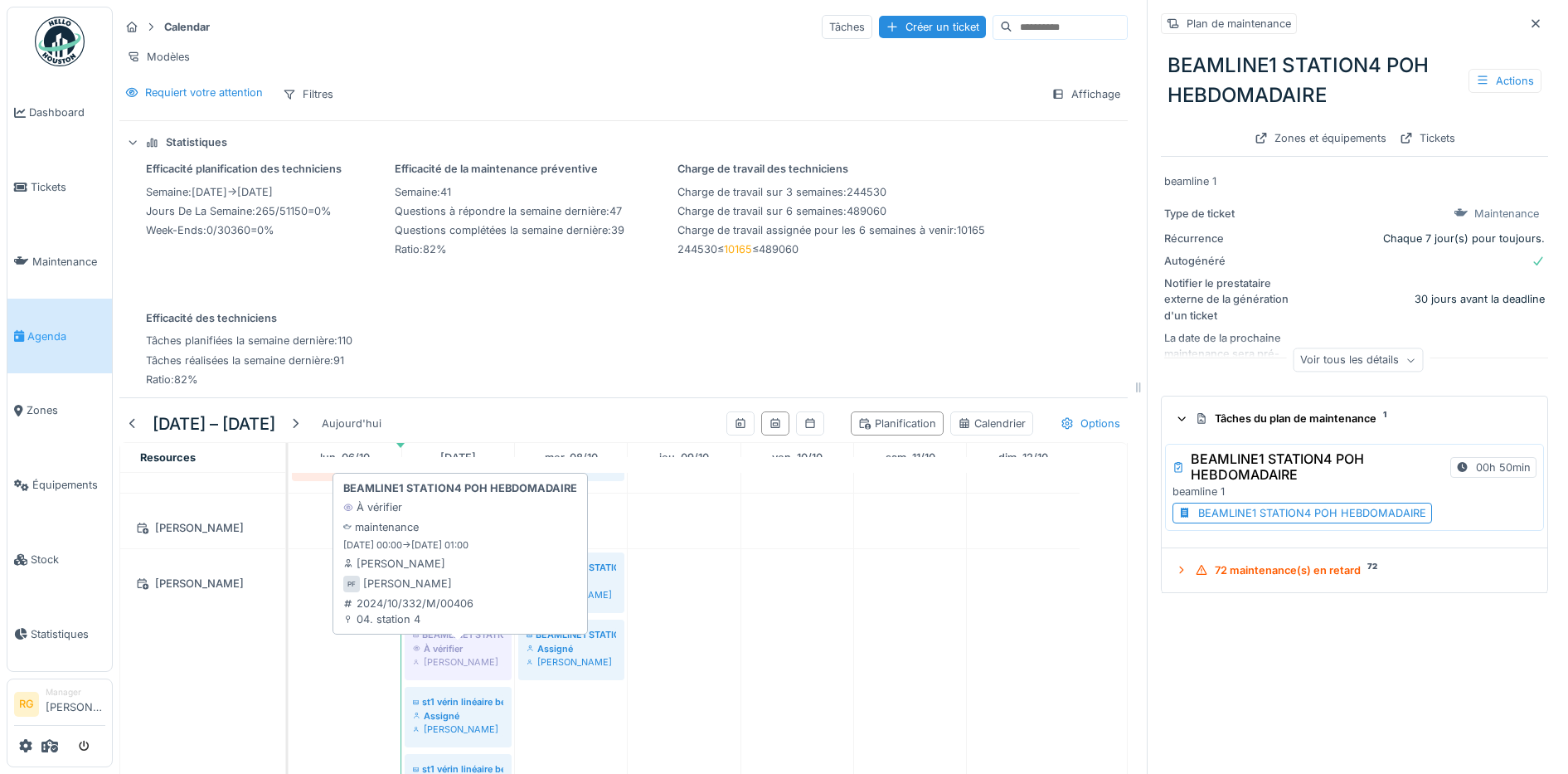
click at [460, 656] on div "À vérifier" at bounding box center [459, 649] width 91 height 14
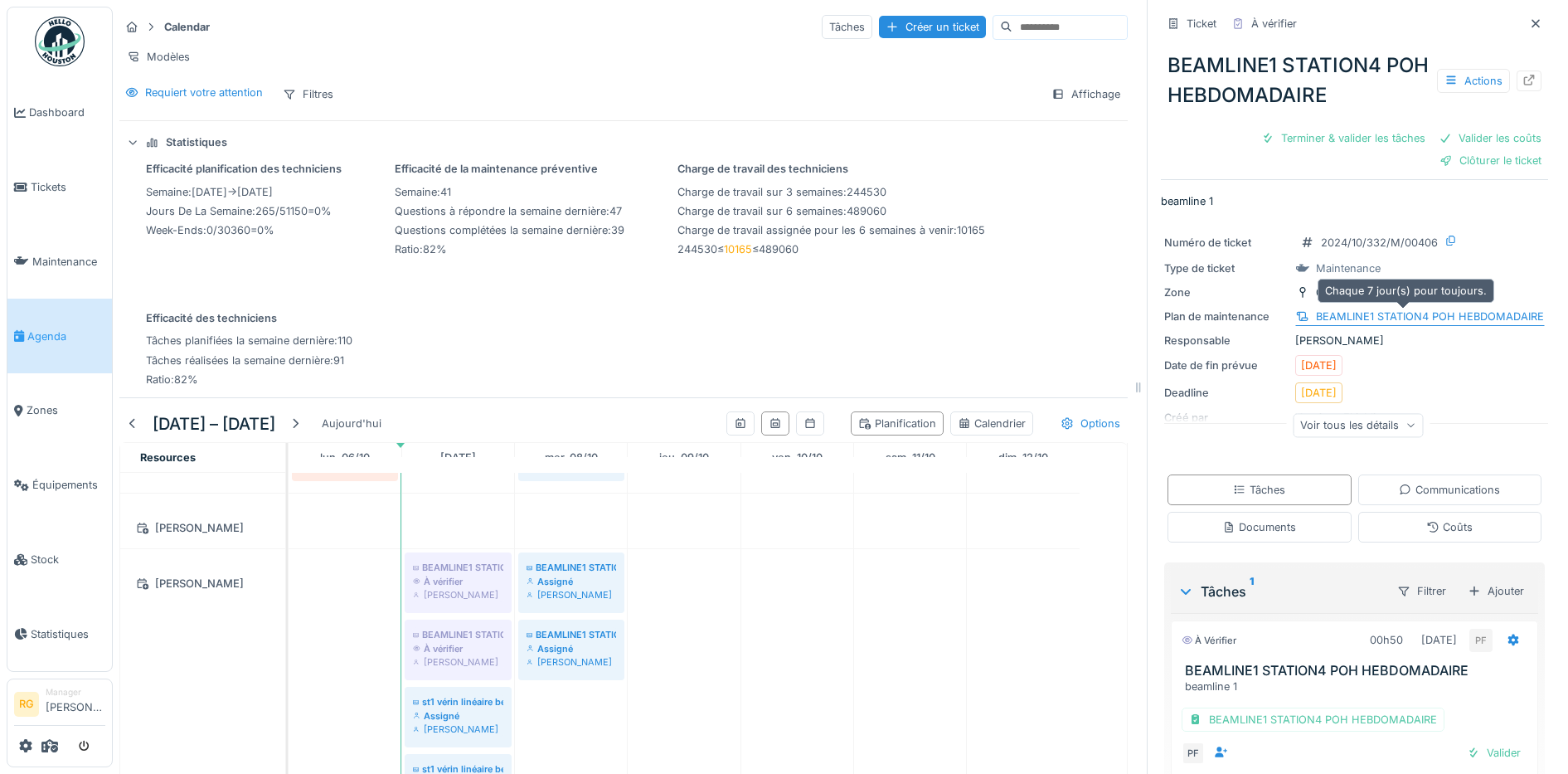
click at [1396, 313] on div "BEAMLINE1 STATION4 POH HEBDOMADAIRE" at bounding box center [1429, 316] width 228 height 15
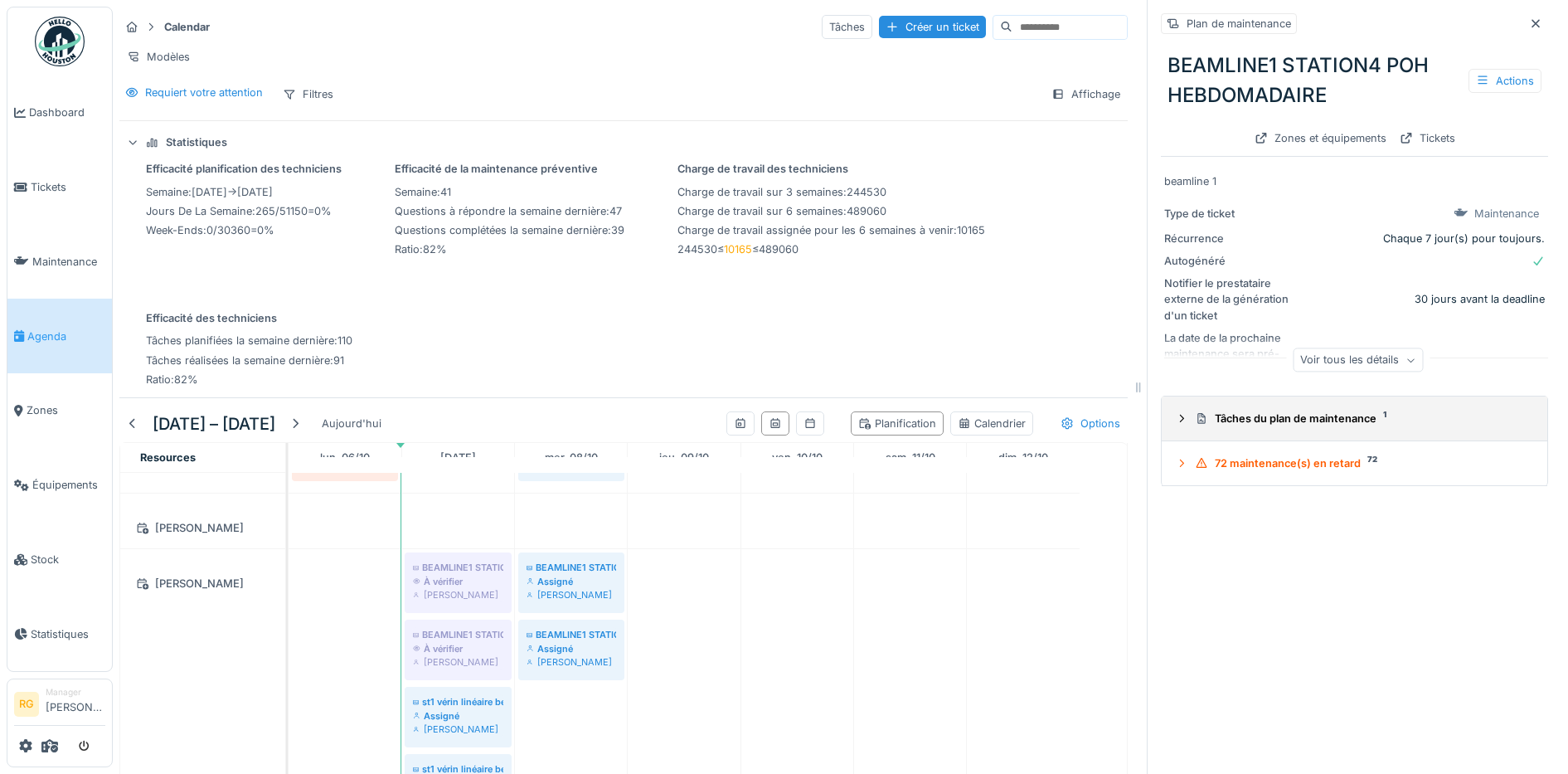
click at [1175, 418] on icon at bounding box center [1181, 419] width 14 height 11
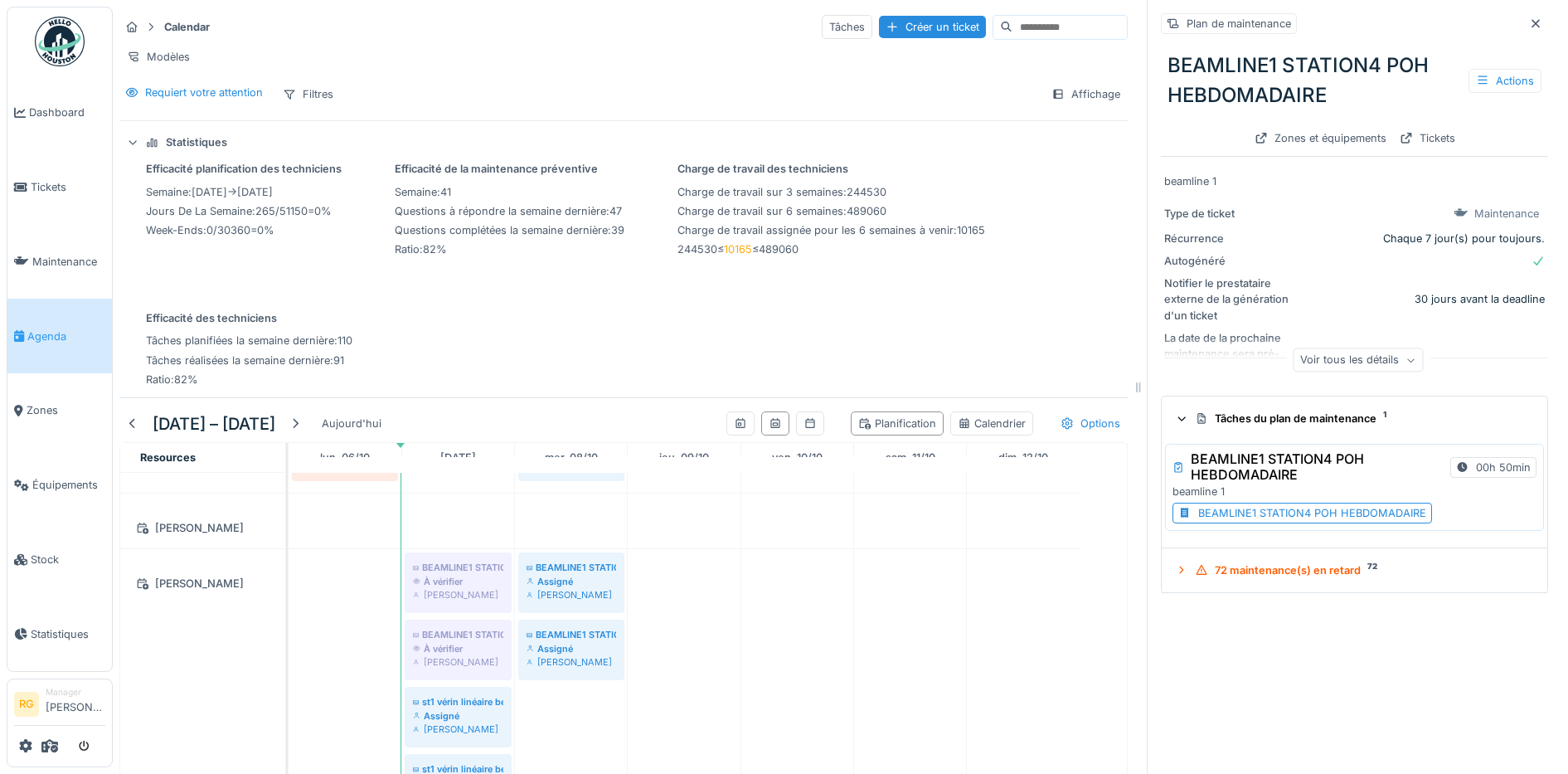
click at [1231, 519] on div "BEAMLINE1 STATION4 POH HEBDOMADAIRE" at bounding box center [1312, 512] width 228 height 15
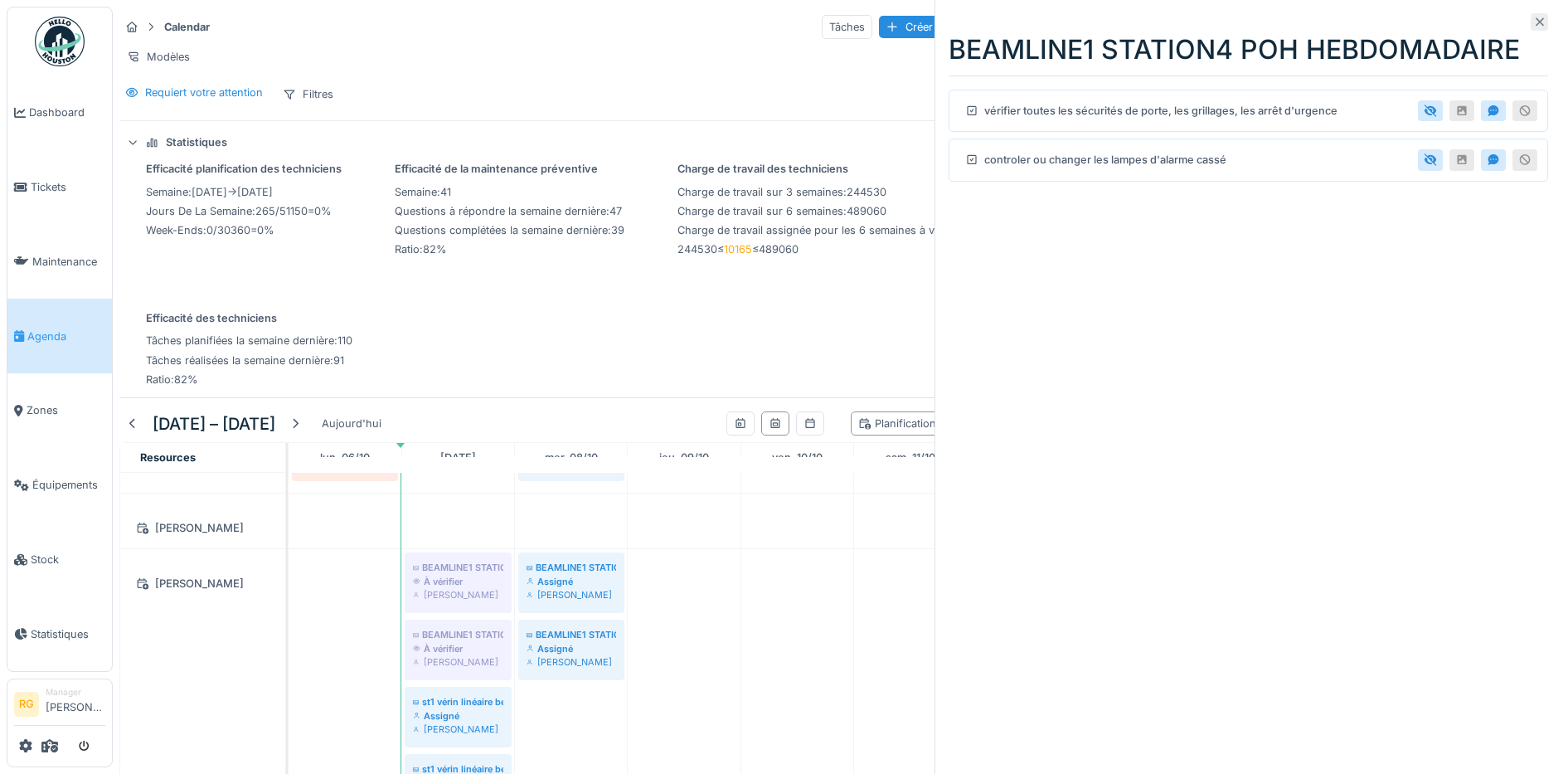
click at [1533, 24] on icon at bounding box center [1540, 22] width 14 height 11
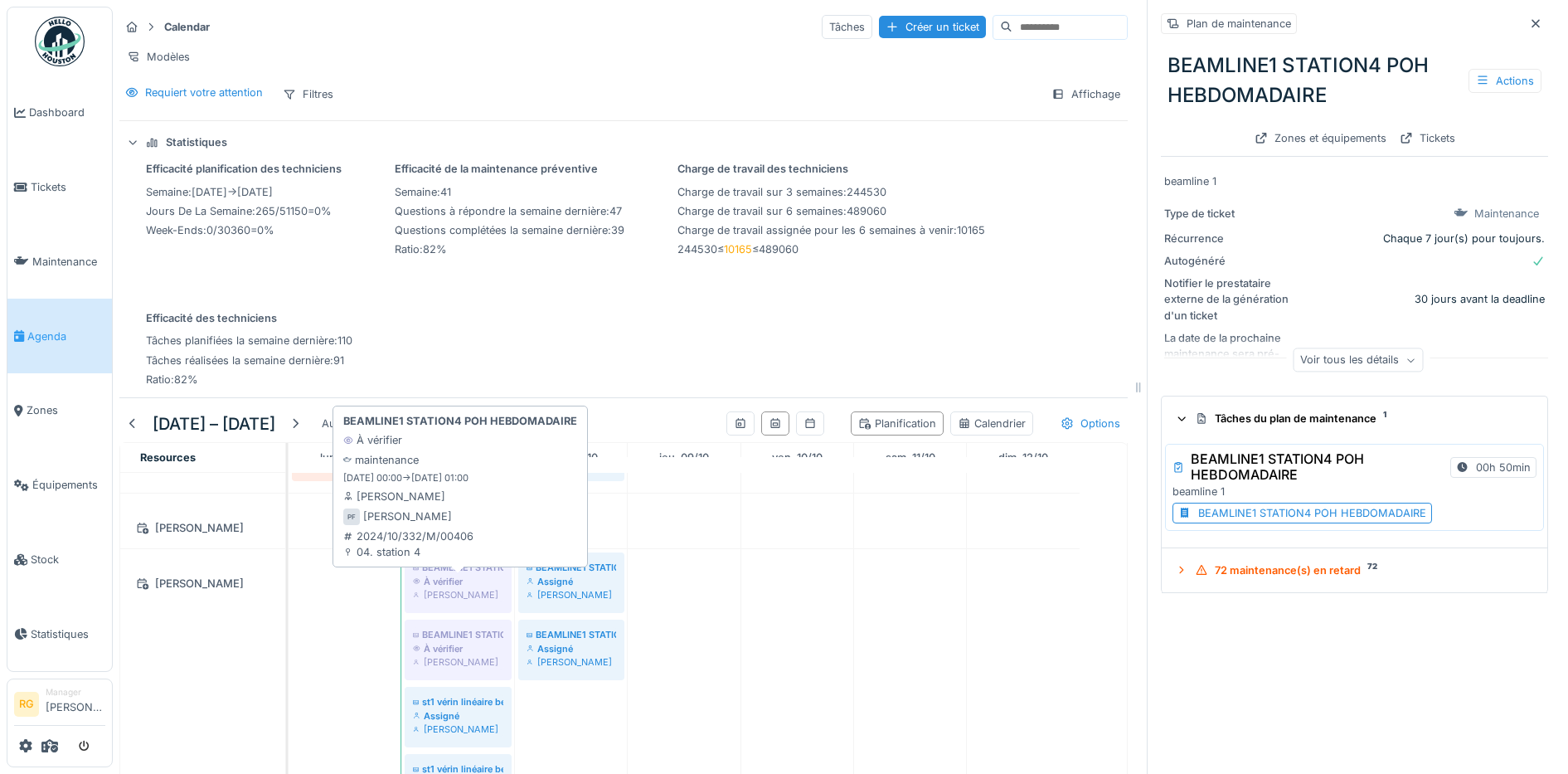
click at [458, 601] on div "[PERSON_NAME]" at bounding box center [459, 595] width 91 height 14
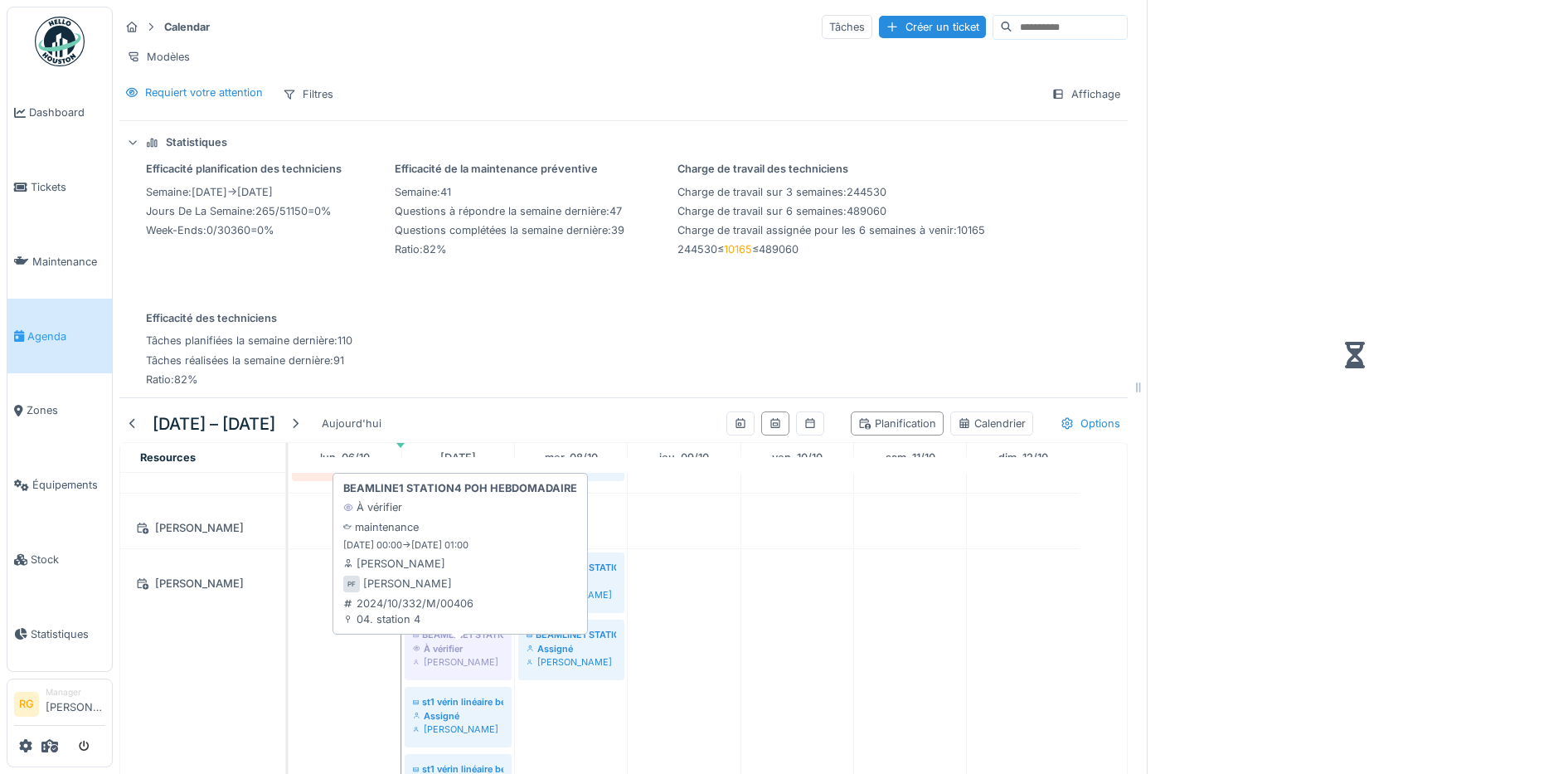
click at [459, 669] on div "[PERSON_NAME]" at bounding box center [459, 662] width 91 height 14
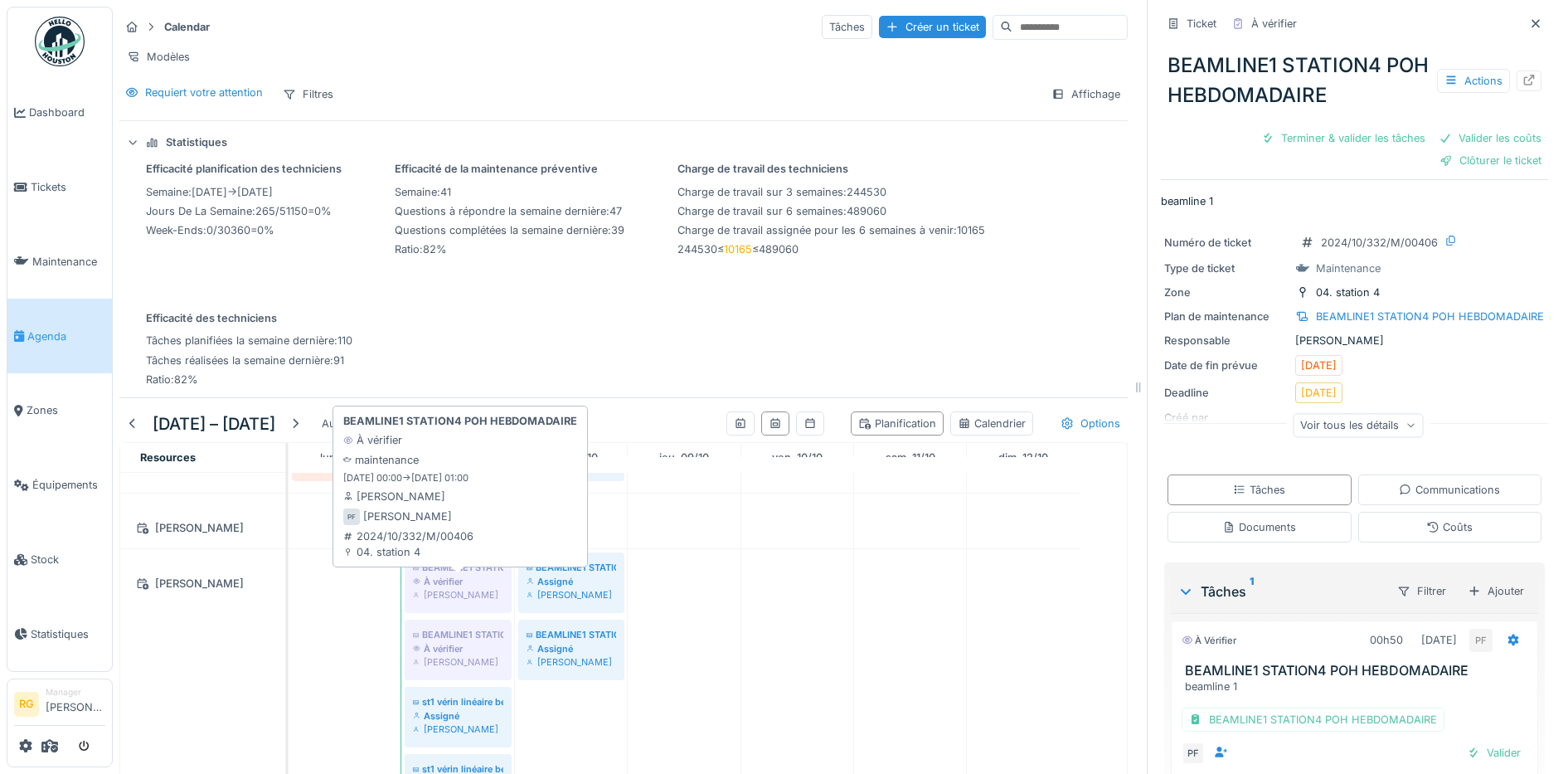
click at [478, 589] on div "À vérifier" at bounding box center [459, 581] width 91 height 14
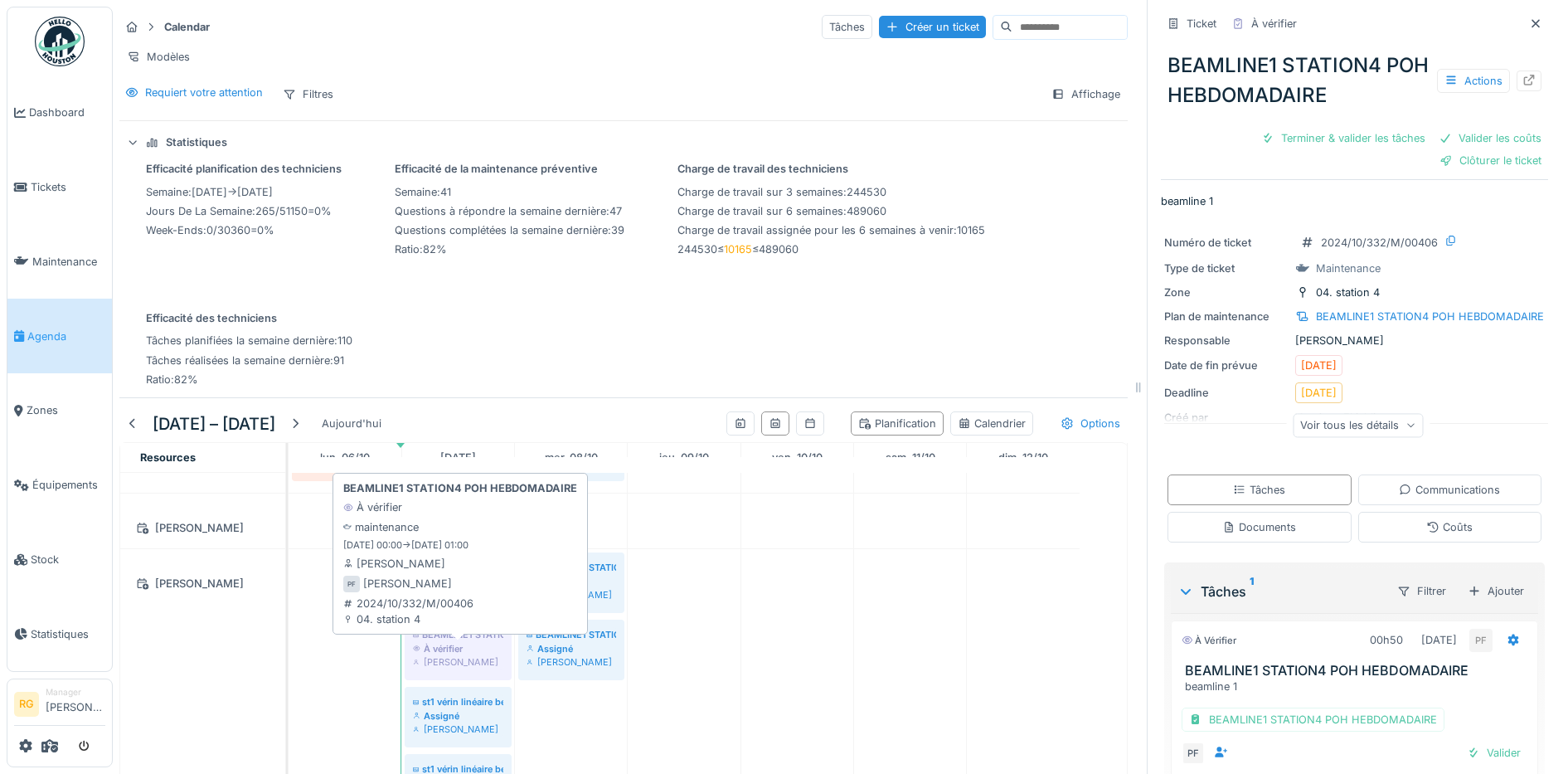
click at [469, 656] on div "À vérifier" at bounding box center [459, 649] width 91 height 14
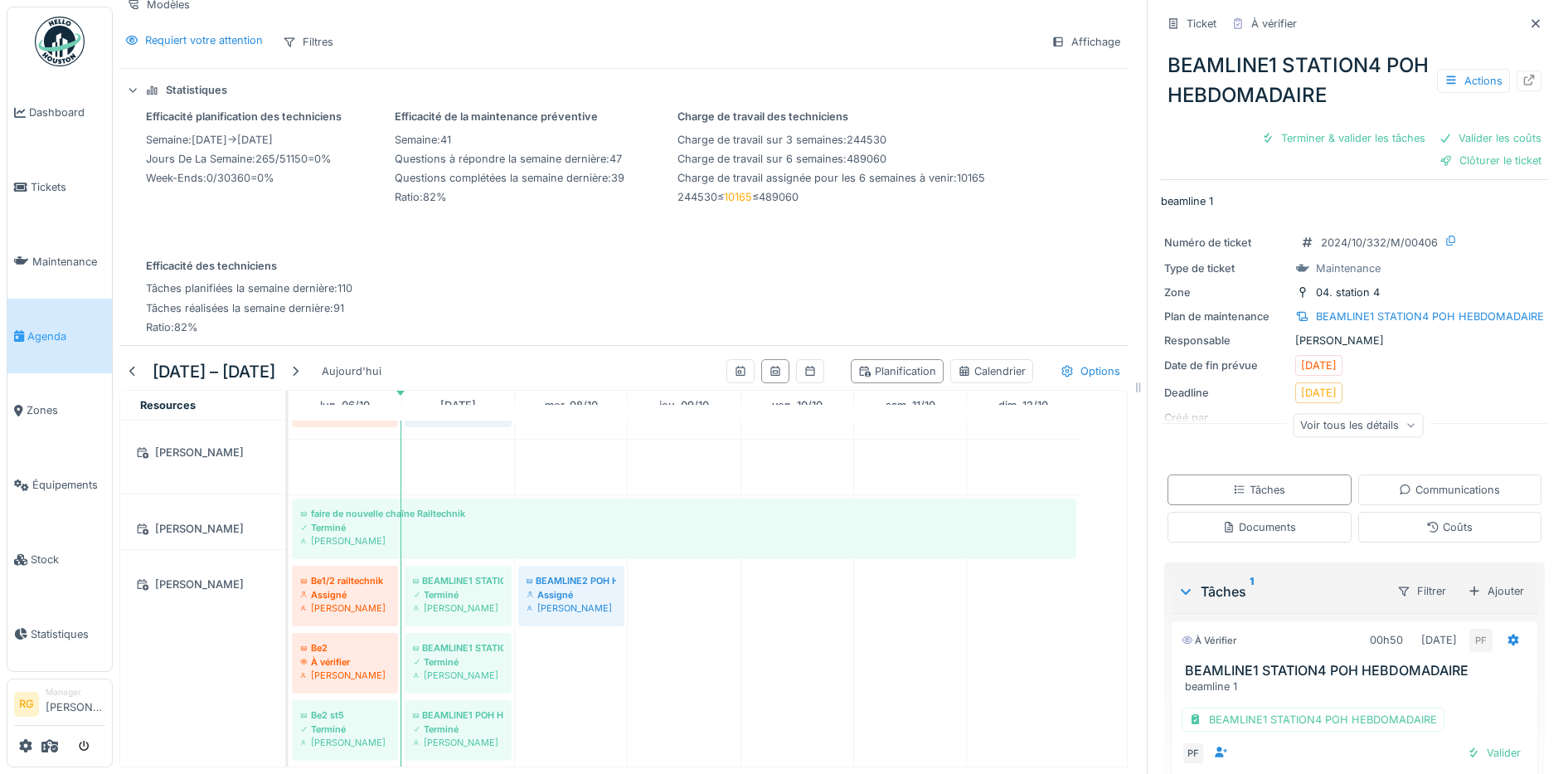
scroll to position [1211, 0]
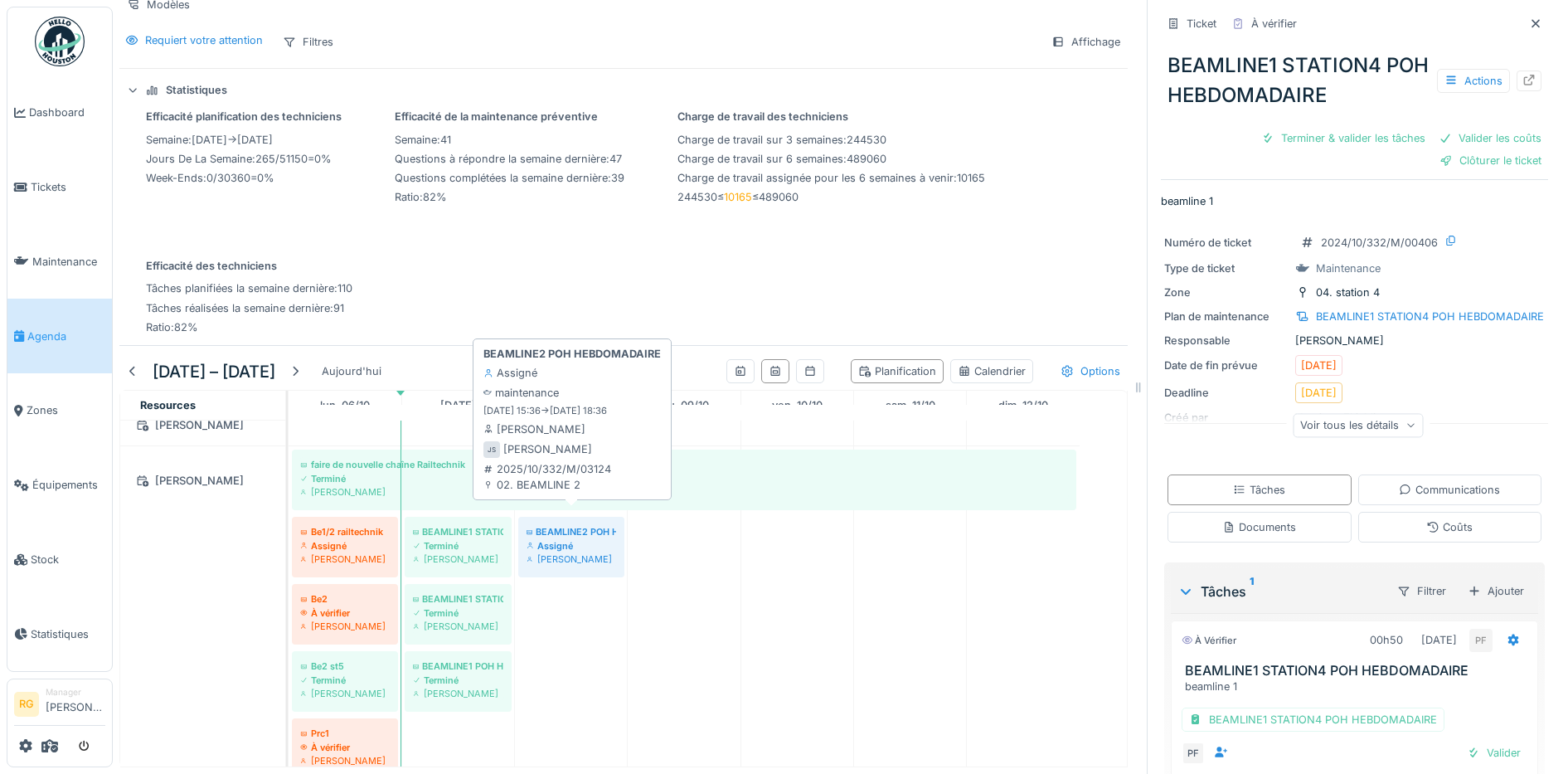
click at [578, 525] on div "BEAMLINE2 POH HEBDOMADAIRE" at bounding box center [571, 531] width 90 height 14
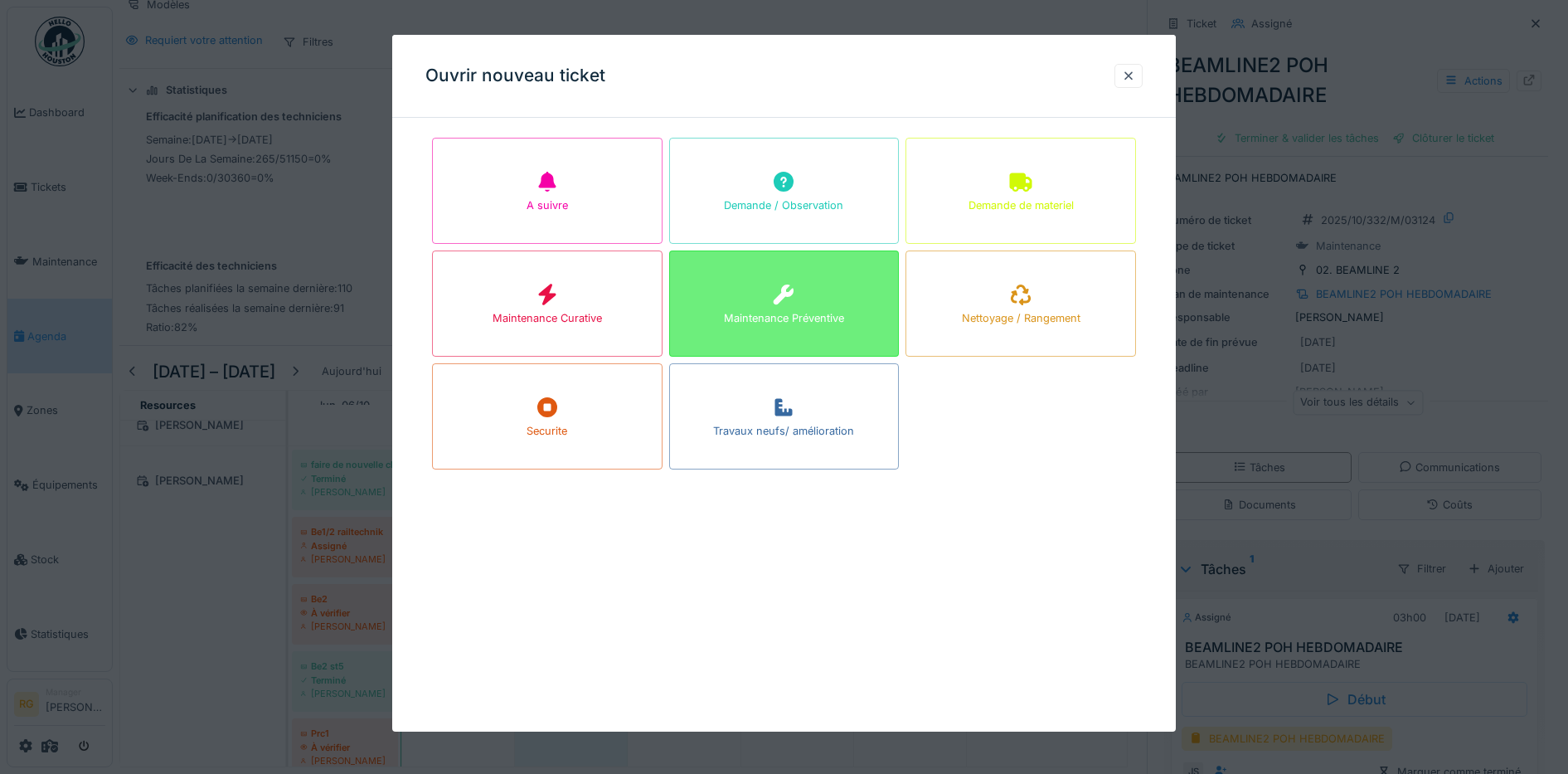
click at [799, 313] on div "Maintenance Préventive" at bounding box center [784, 318] width 120 height 15
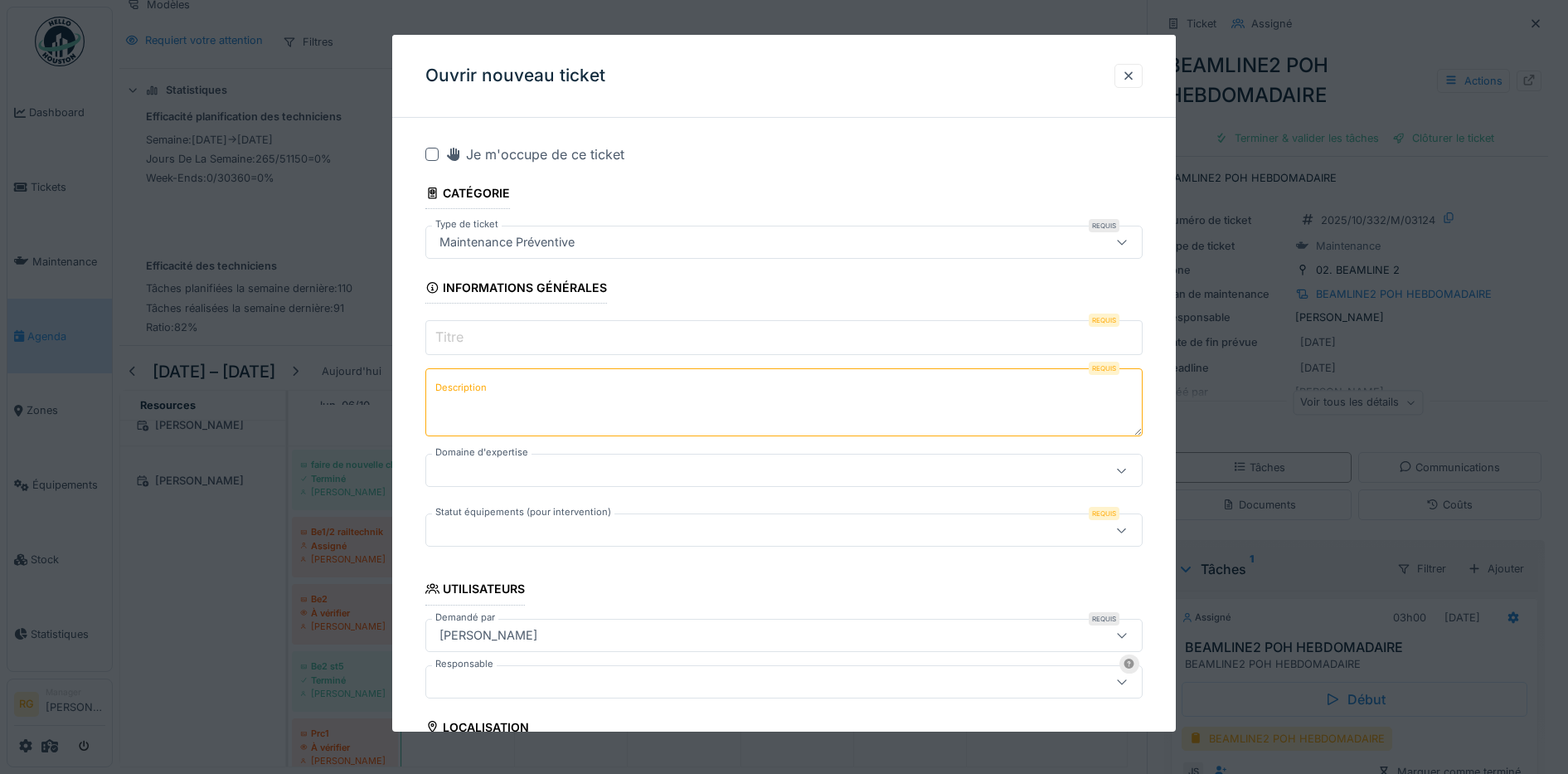
click at [510, 337] on input "Titre" at bounding box center [784, 338] width 718 height 35
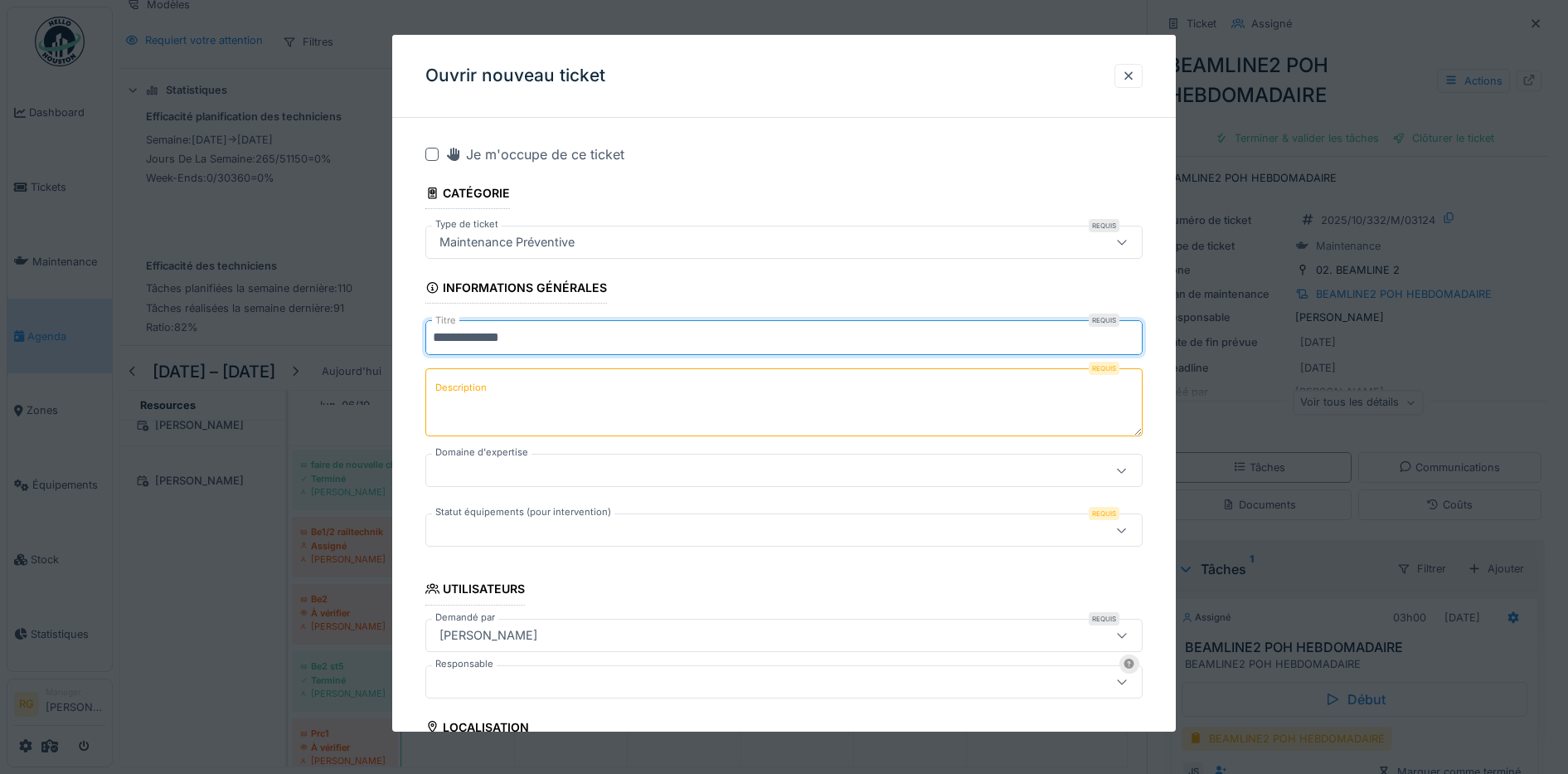
click at [433, 339] on input "**********" at bounding box center [784, 338] width 718 height 35
click at [599, 342] on input "**********" at bounding box center [784, 338] width 718 height 35
type input "**********"
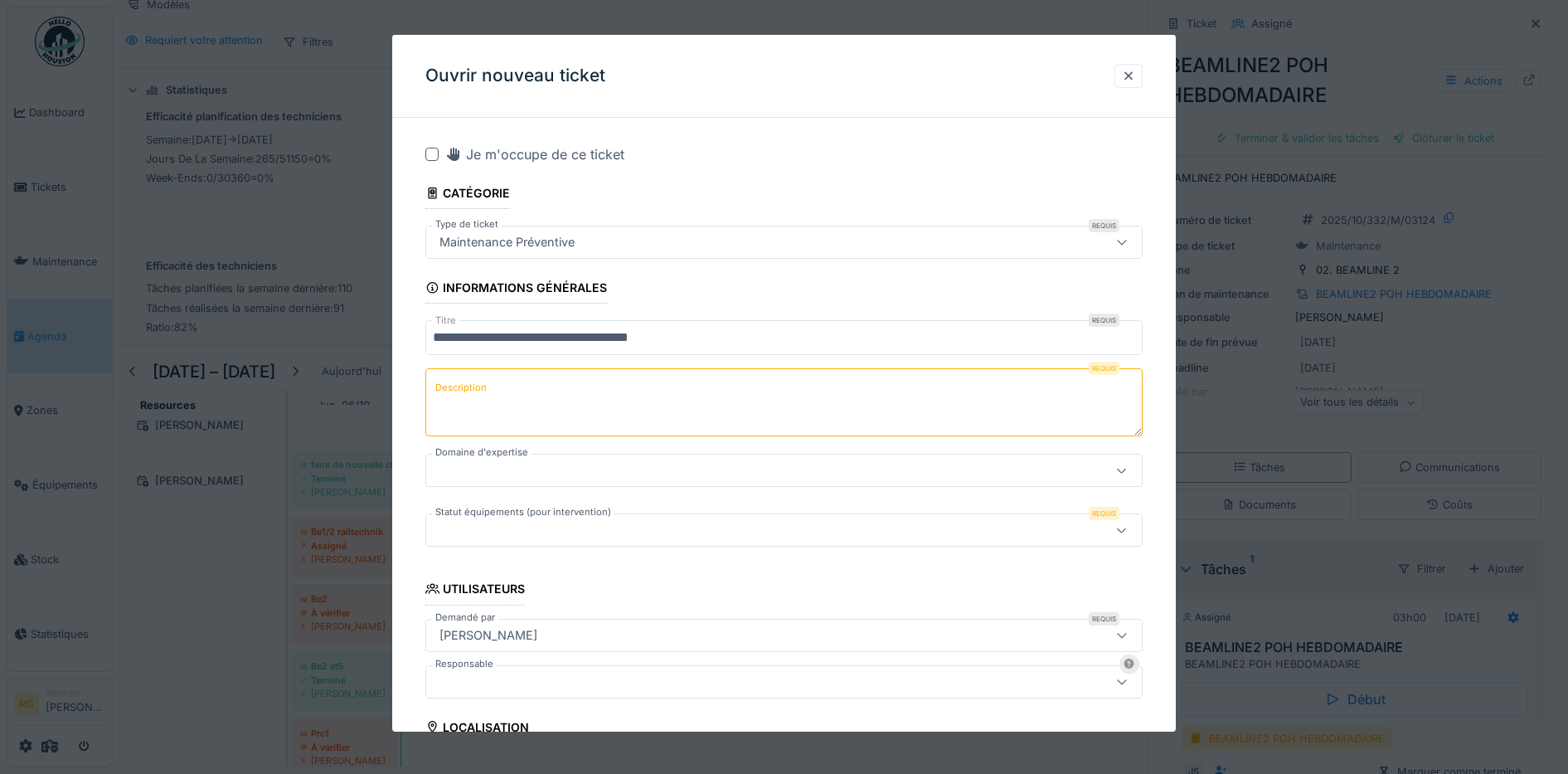
click at [479, 383] on label "Description" at bounding box center [461, 388] width 58 height 21
click at [479, 383] on textarea "Description" at bounding box center [784, 402] width 718 height 68
paste textarea "**********"
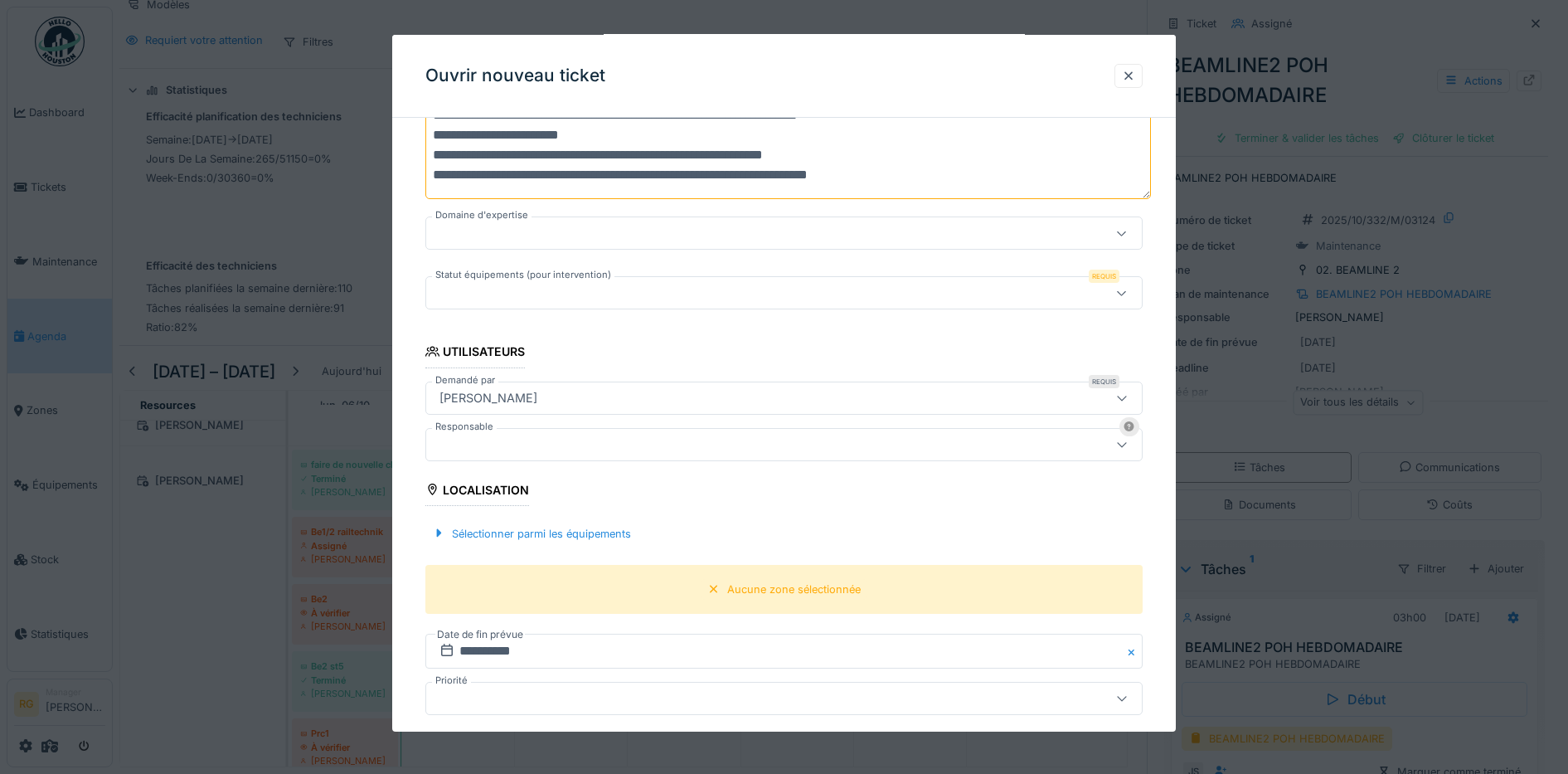
scroll to position [415, 0]
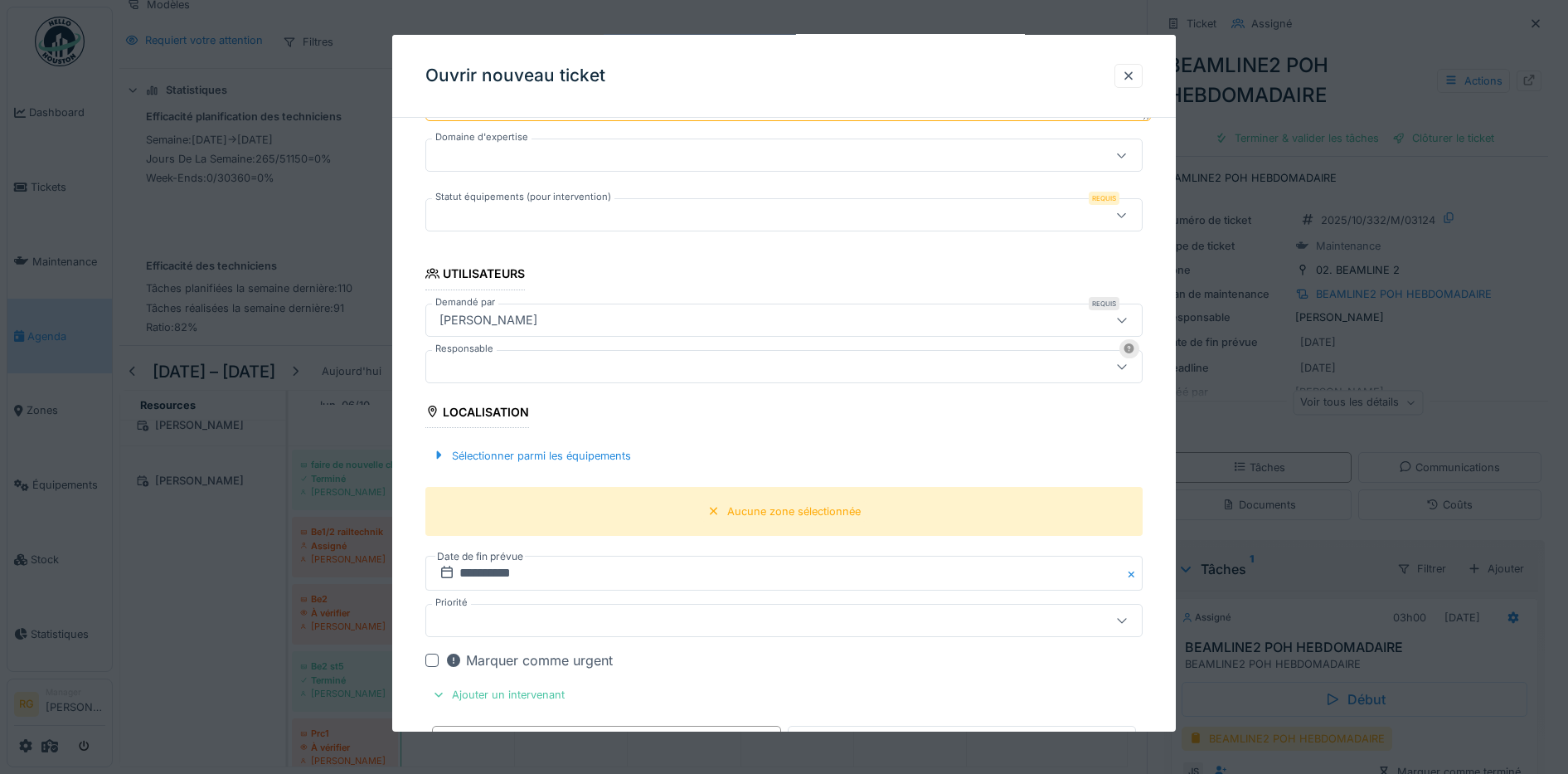
type textarea "**********"
click at [845, 218] on div at bounding box center [743, 215] width 619 height 18
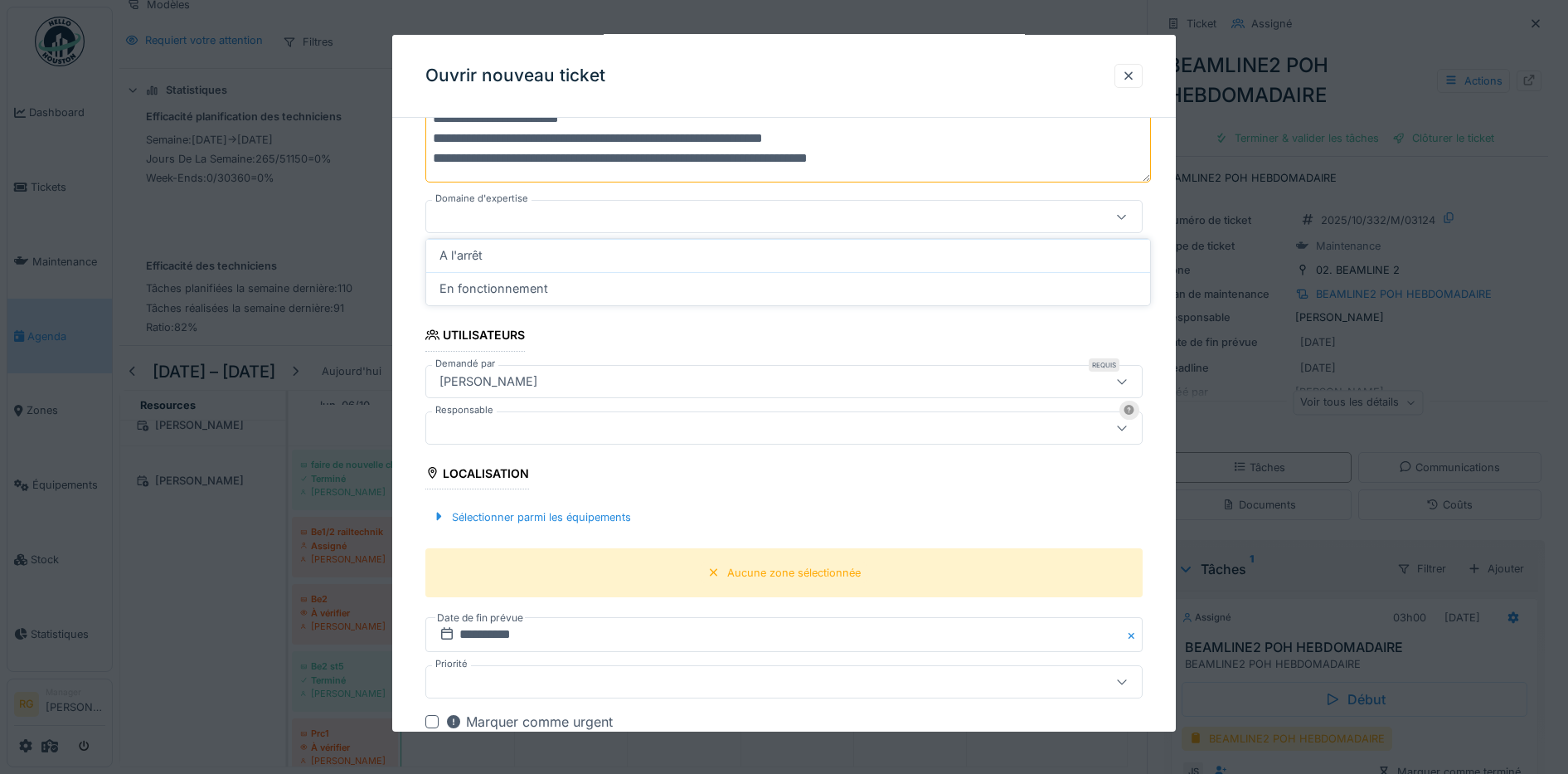
scroll to position [247, 0]
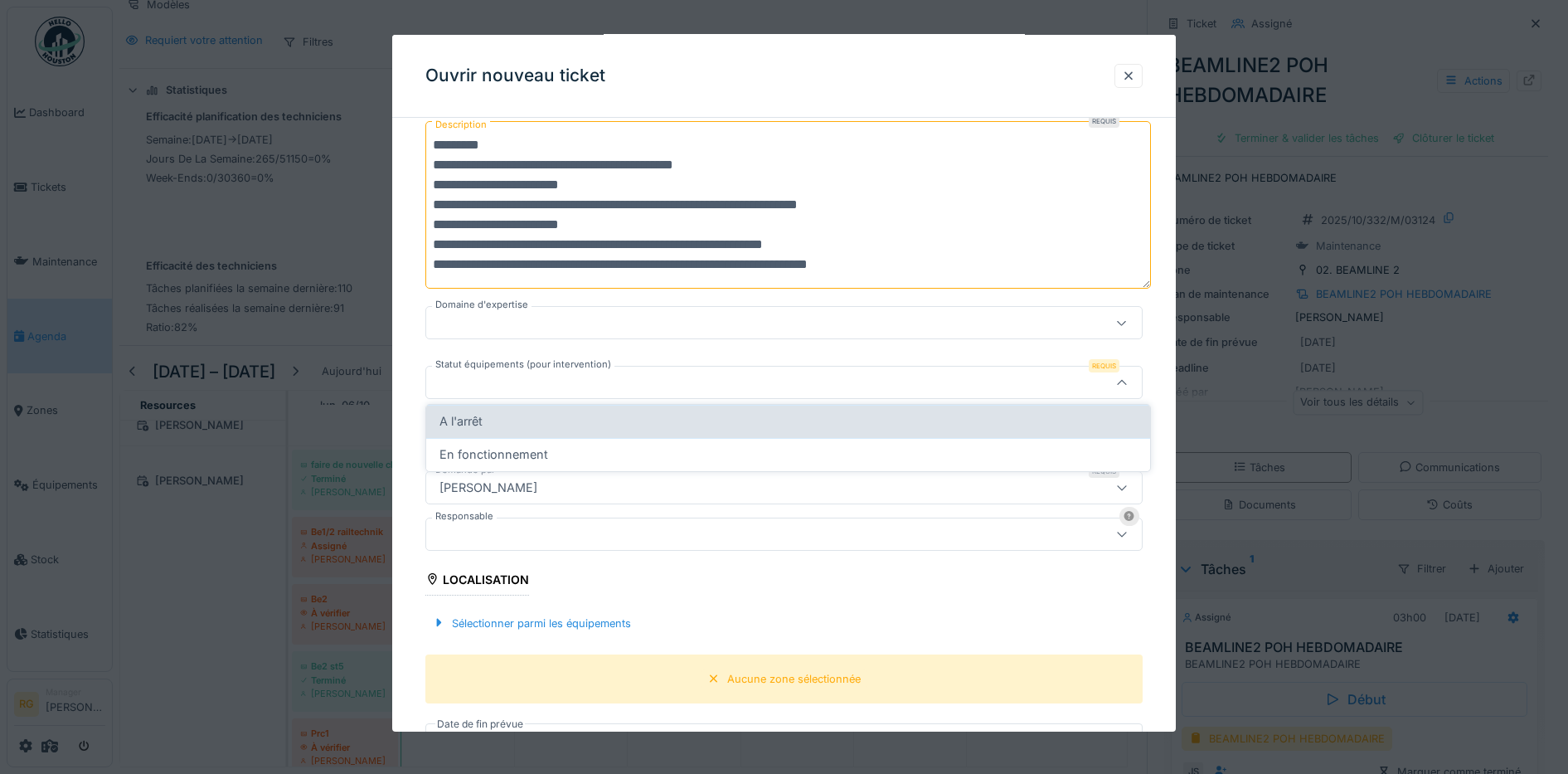
click at [498, 426] on div "A l'arrêt" at bounding box center [788, 422] width 697 height 18
type input "*********"
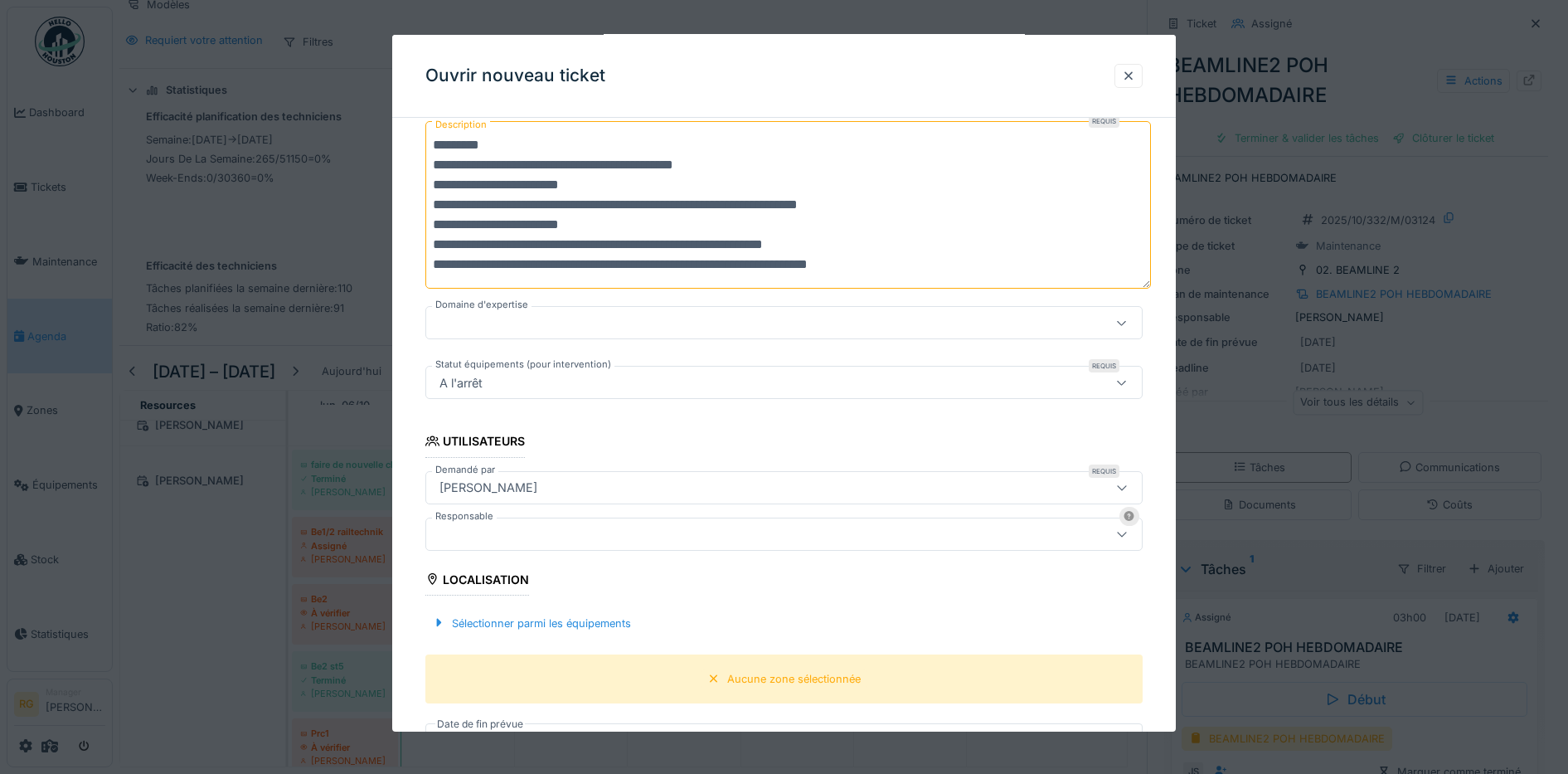
click at [536, 324] on div at bounding box center [743, 322] width 619 height 18
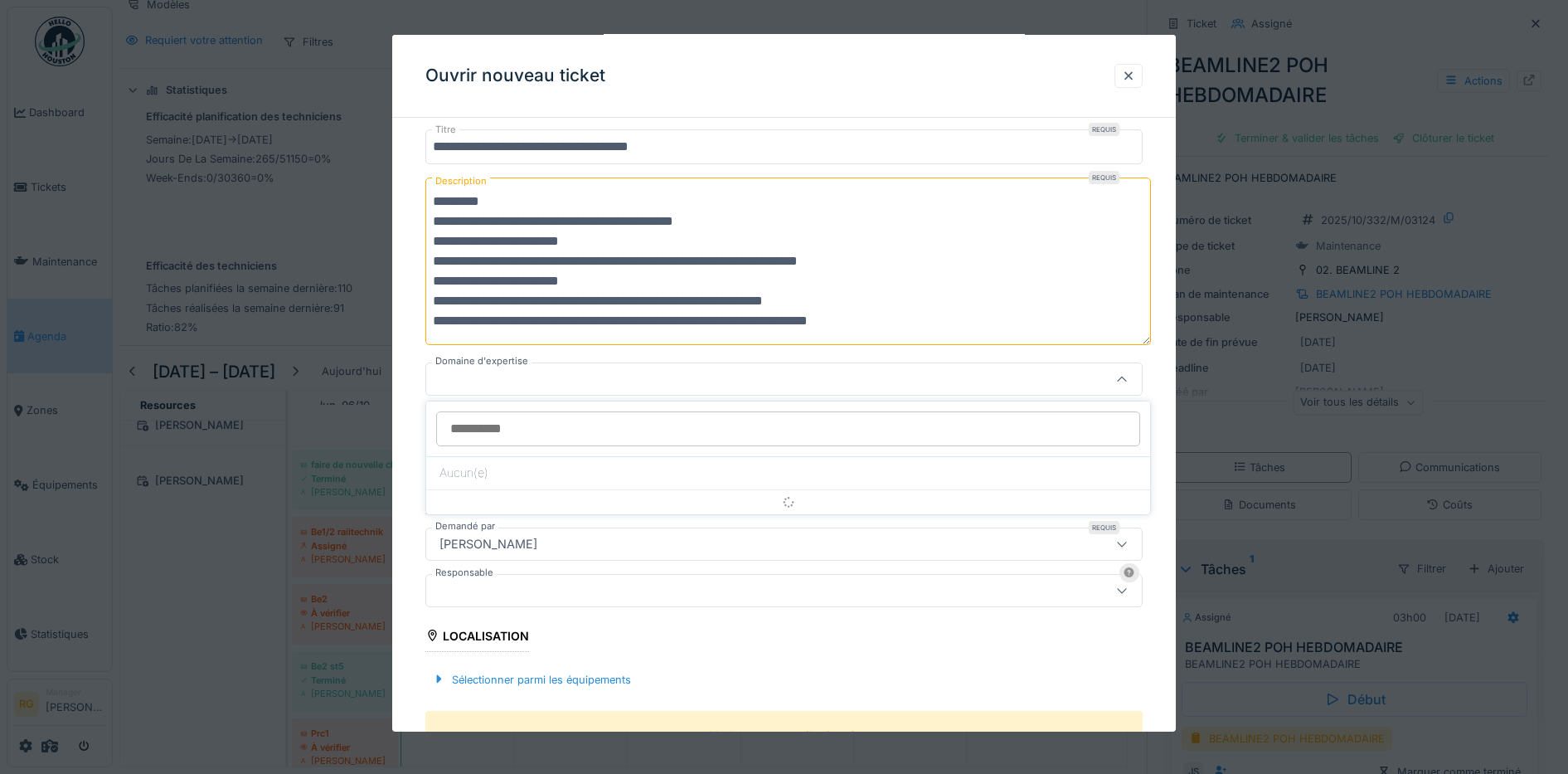
scroll to position [187, 0]
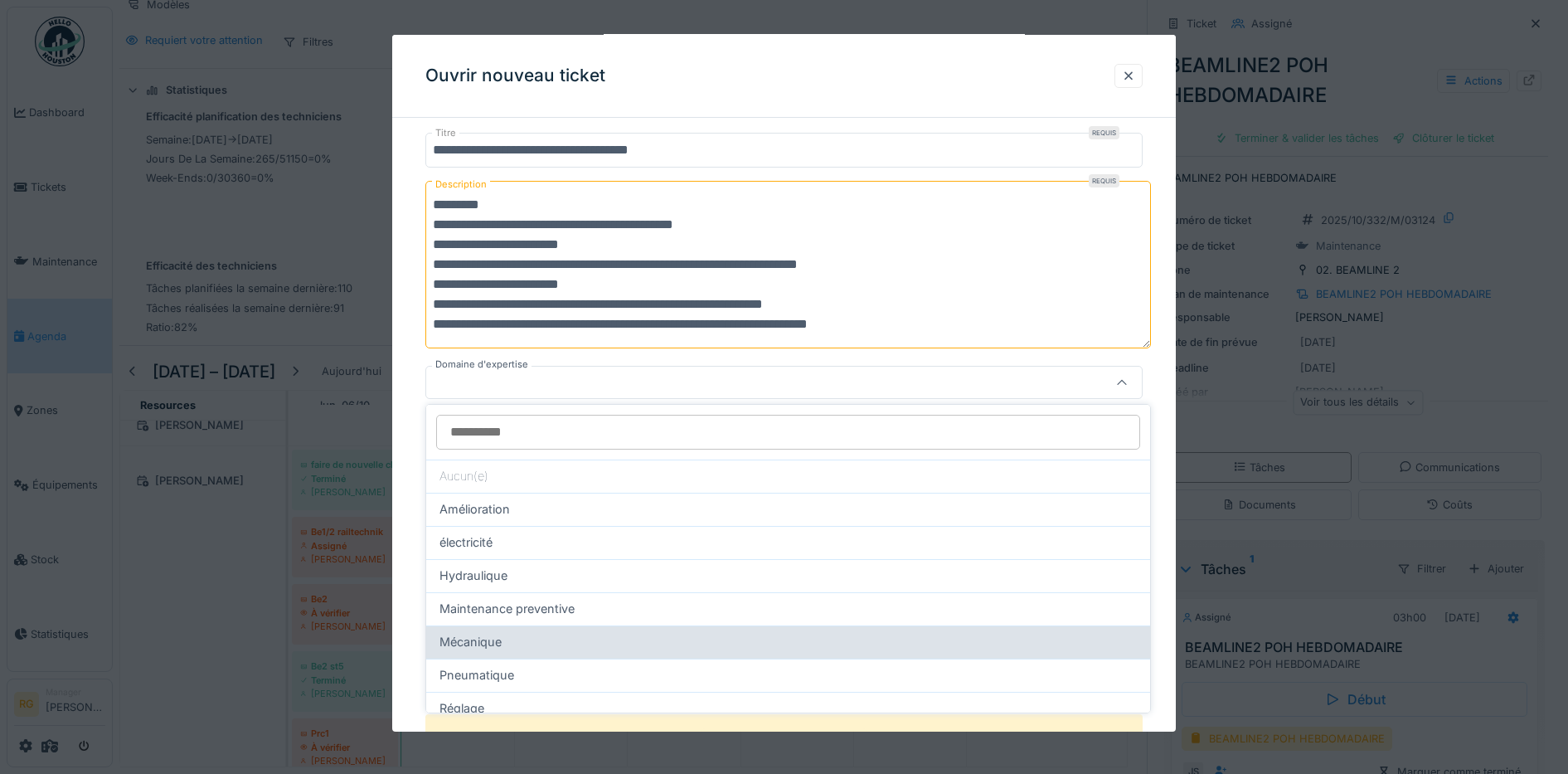
click at [464, 643] on span "Mécanique" at bounding box center [470, 642] width 63 height 18
type input "***"
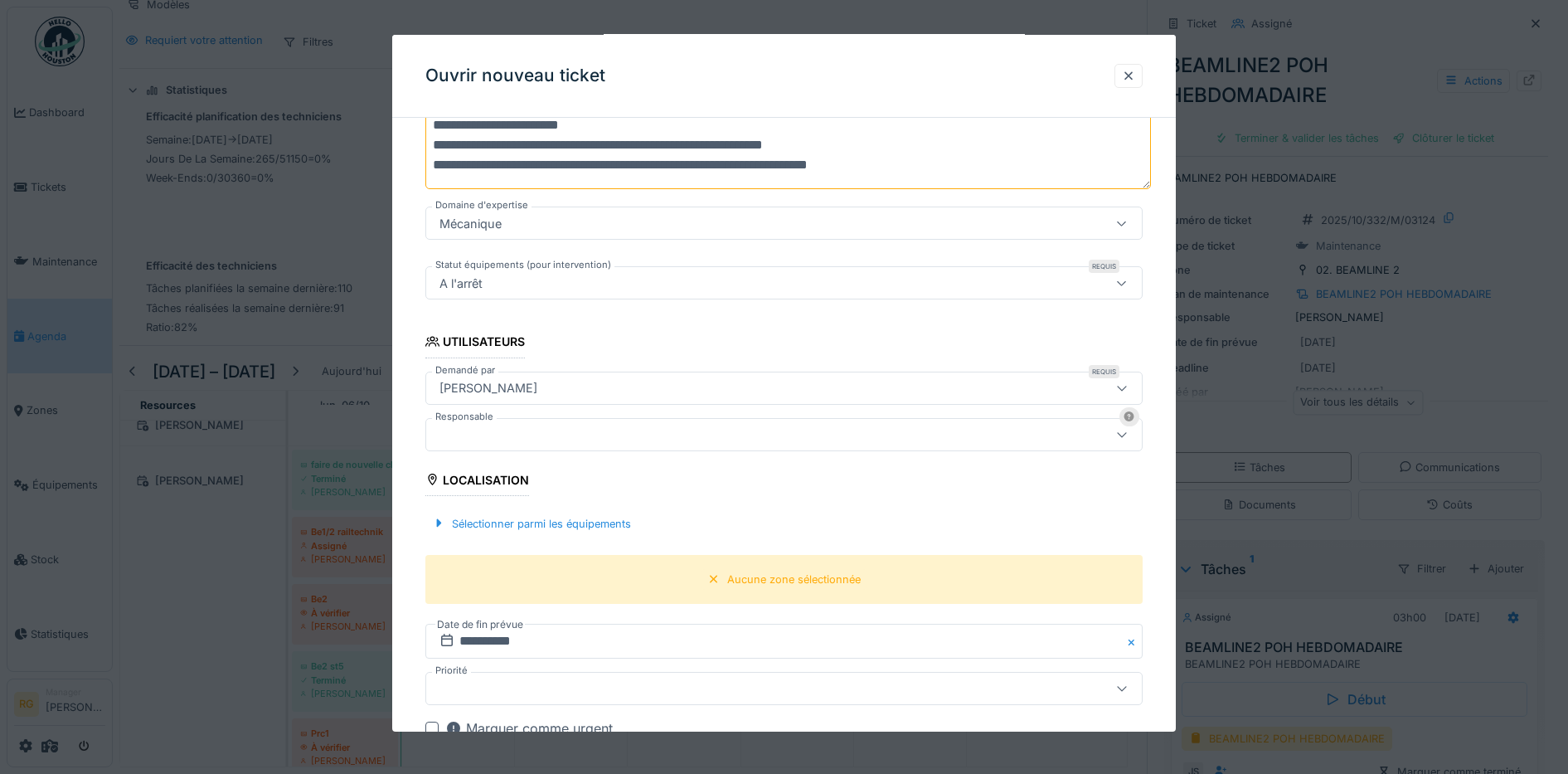
scroll to position [395, 0]
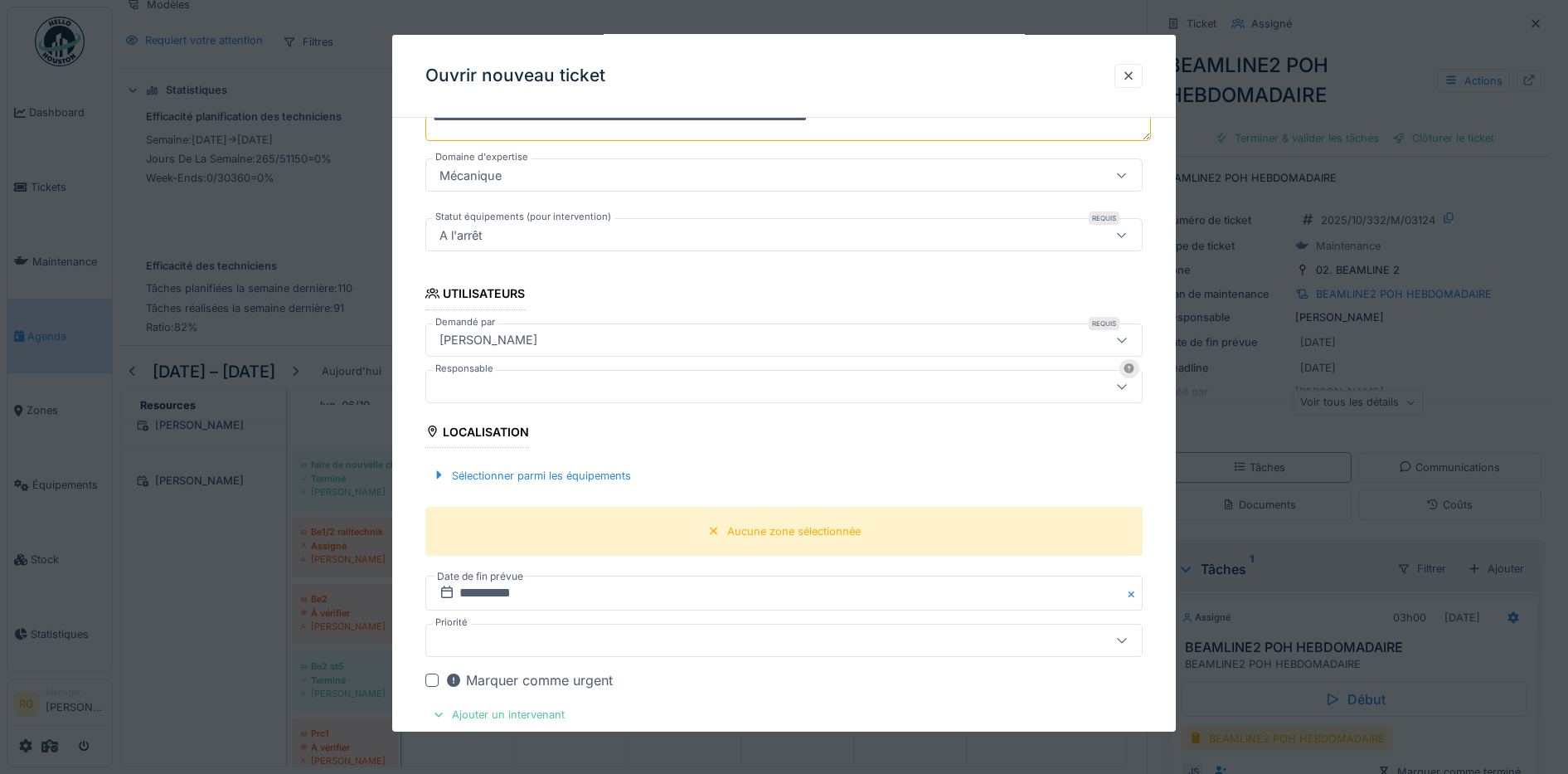
click at [959, 388] on div at bounding box center [743, 387] width 619 height 18
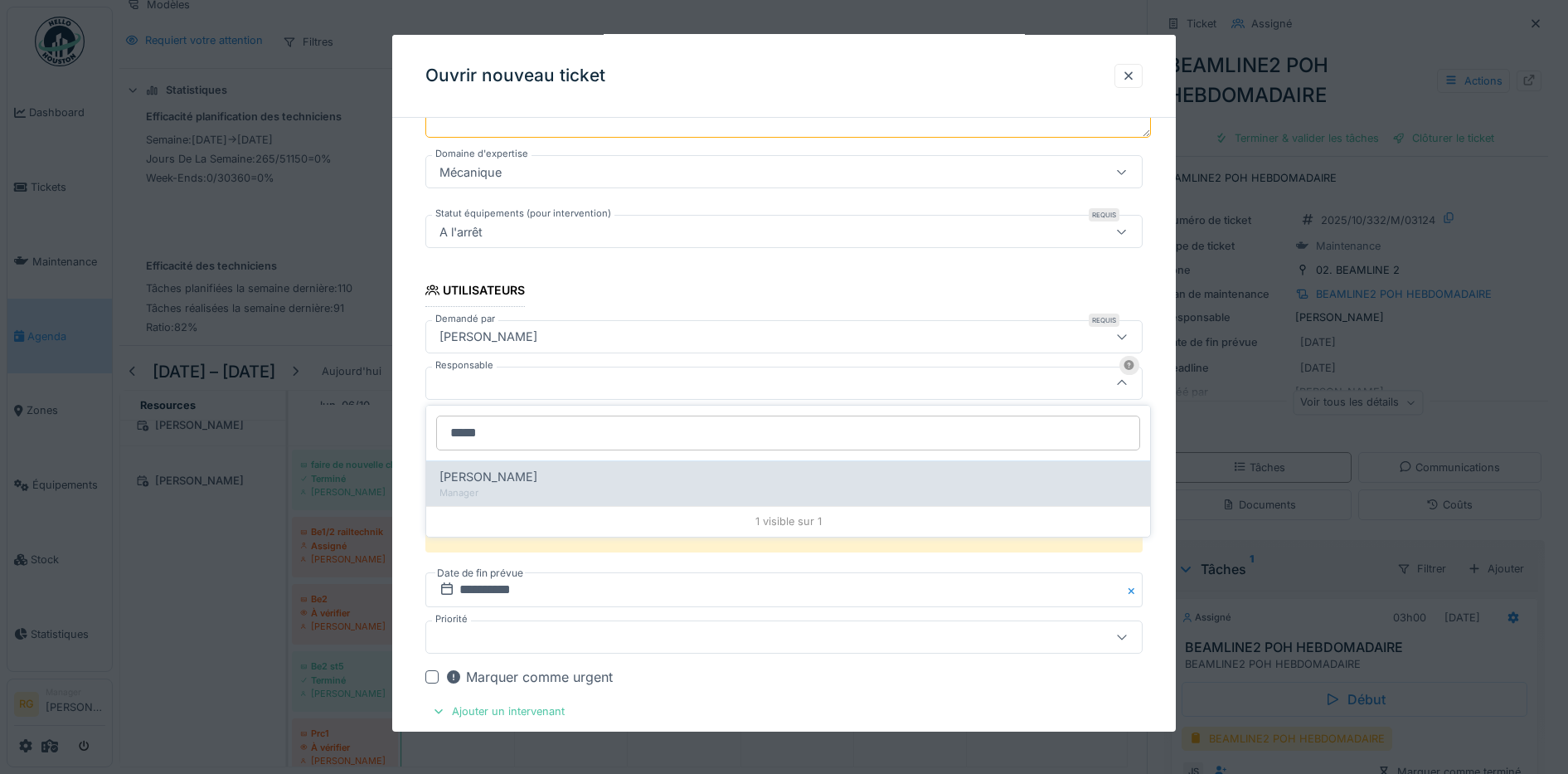
type input "*****"
click at [509, 476] on span "[PERSON_NAME]" at bounding box center [488, 477] width 98 height 18
type input "*****"
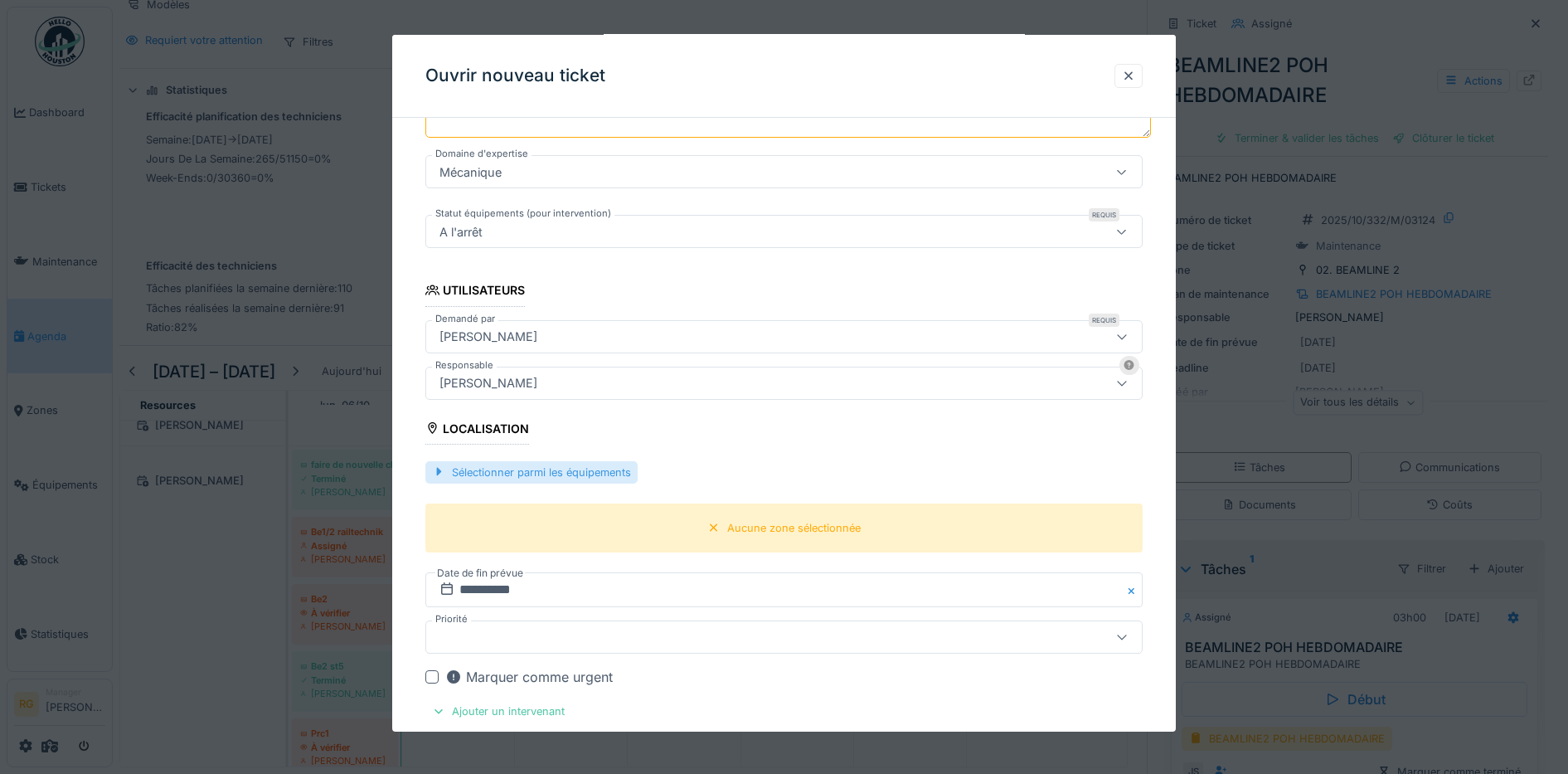
click at [533, 474] on div "Sélectionner parmi les équipements" at bounding box center [532, 472] width 212 height 23
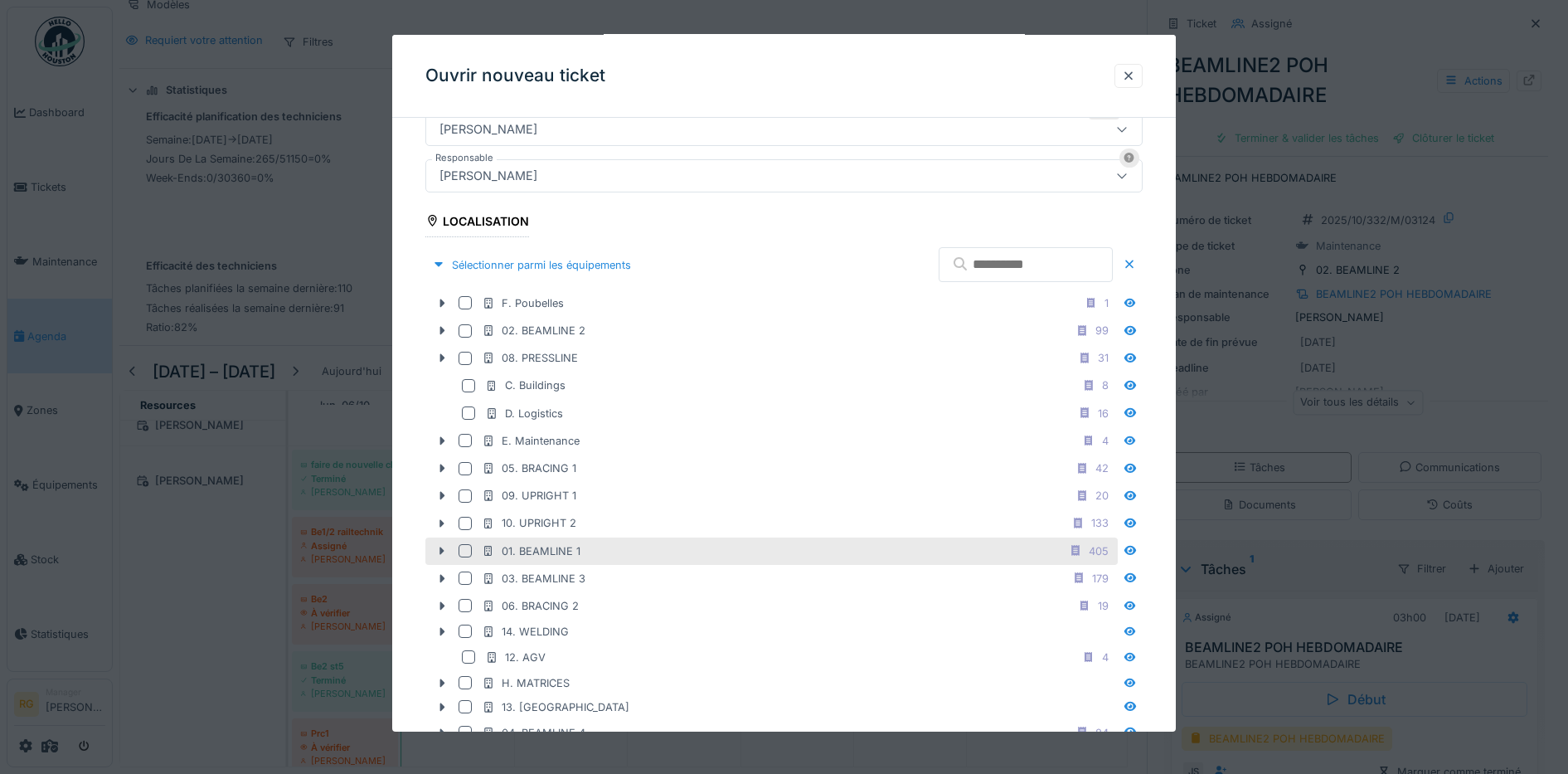
scroll to position [710, 0]
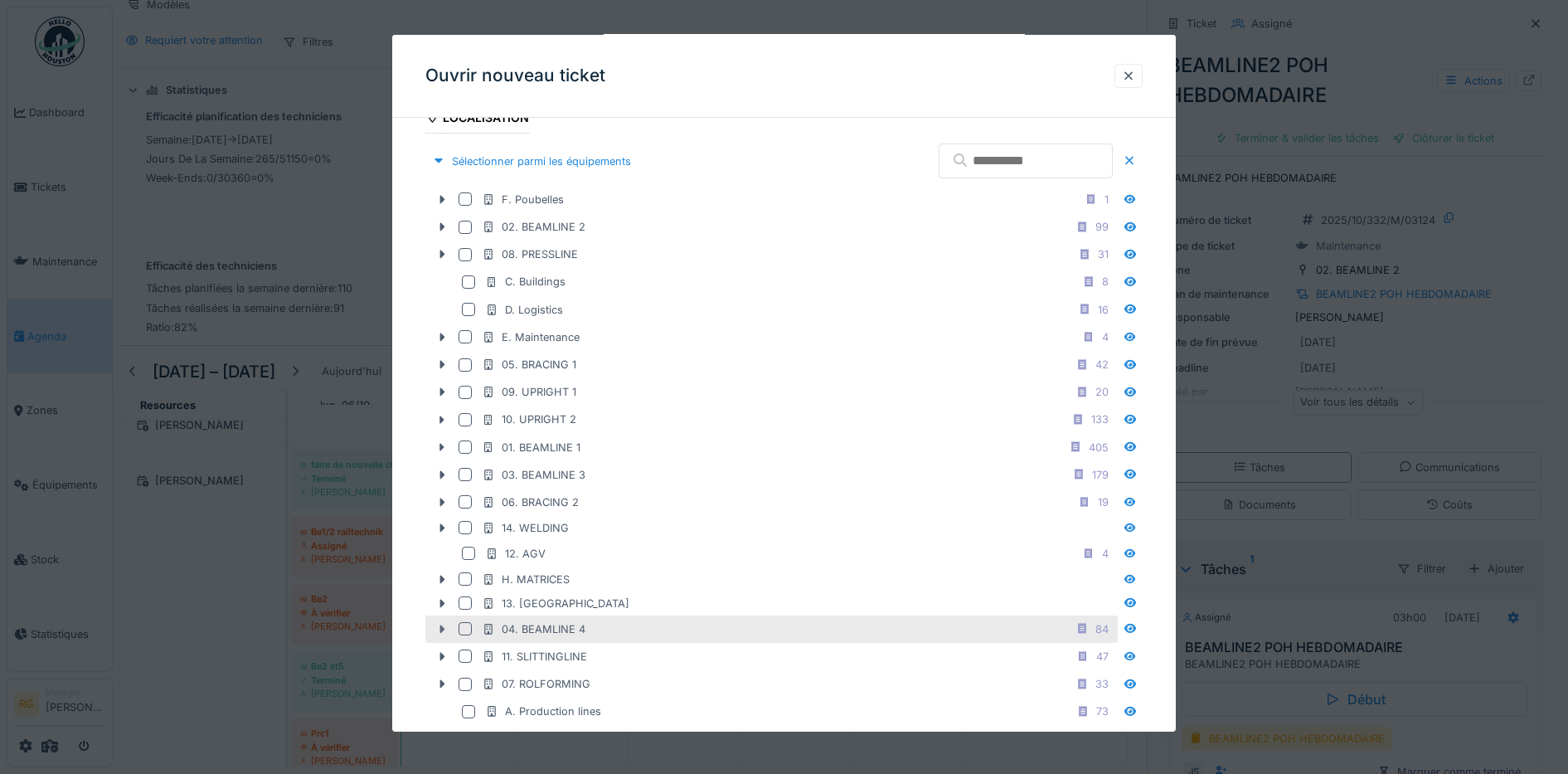
click at [443, 631] on icon at bounding box center [442, 630] width 14 height 11
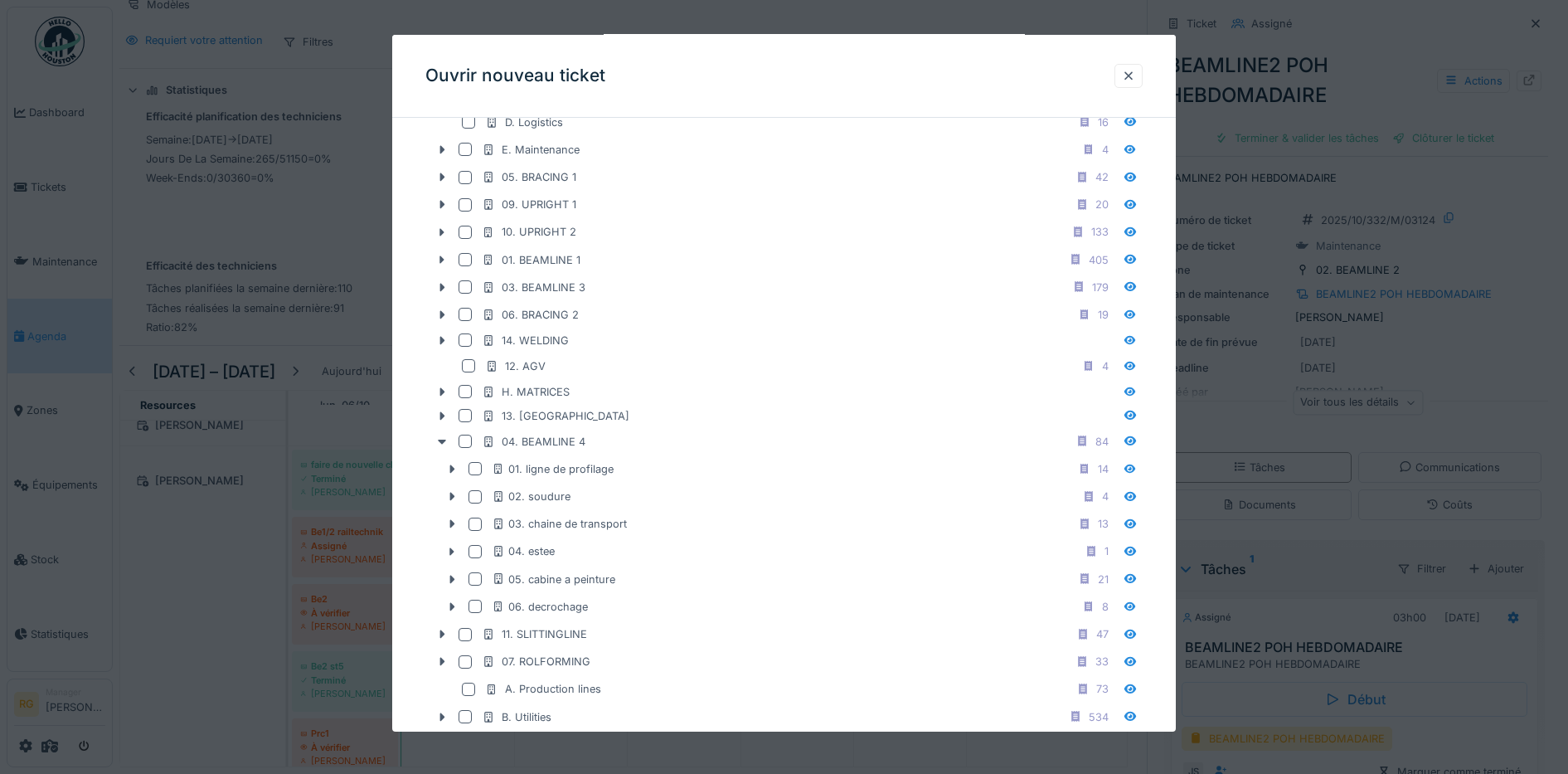
scroll to position [917, 0]
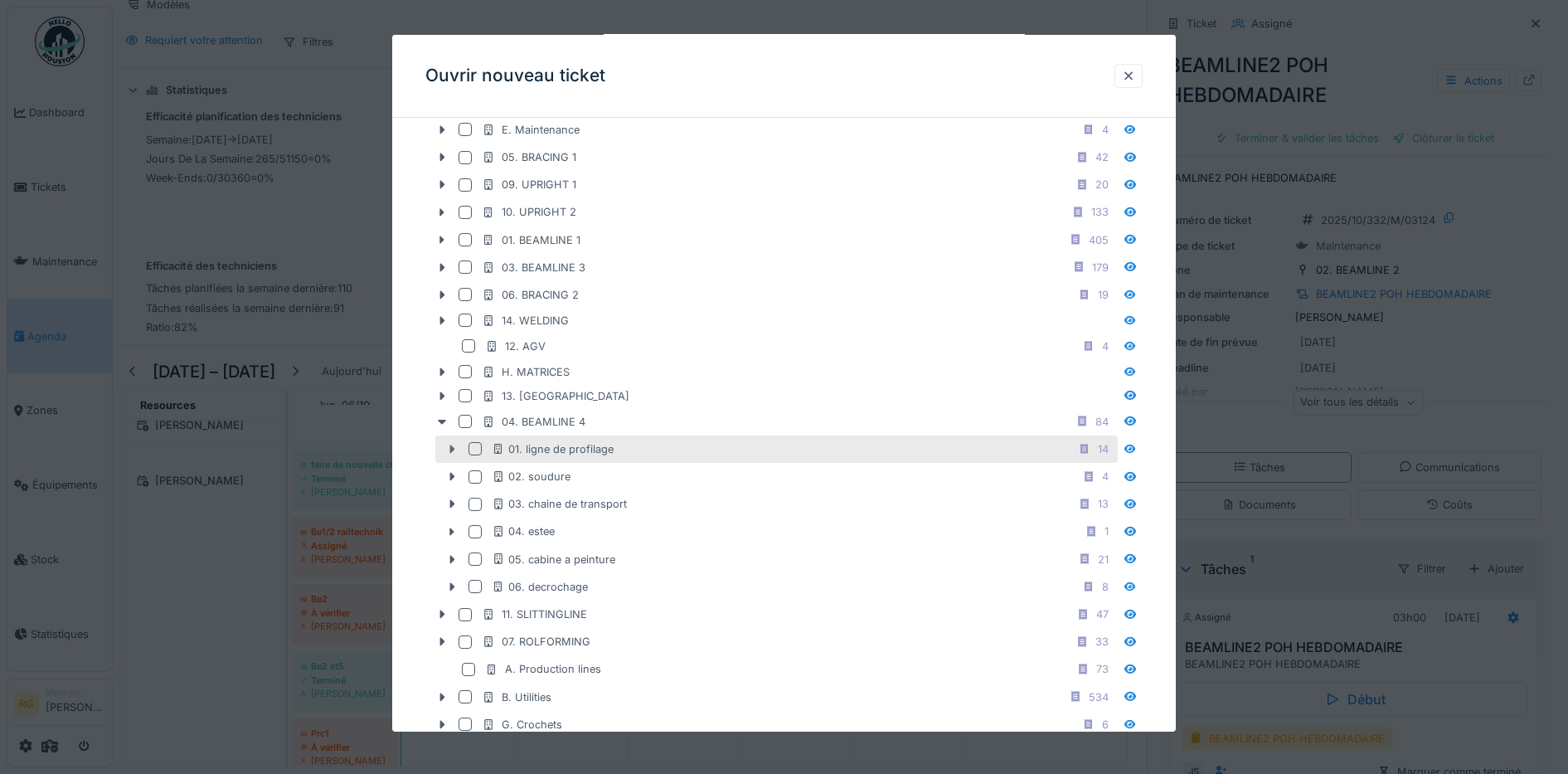
click at [455, 447] on icon at bounding box center [451, 450] width 14 height 11
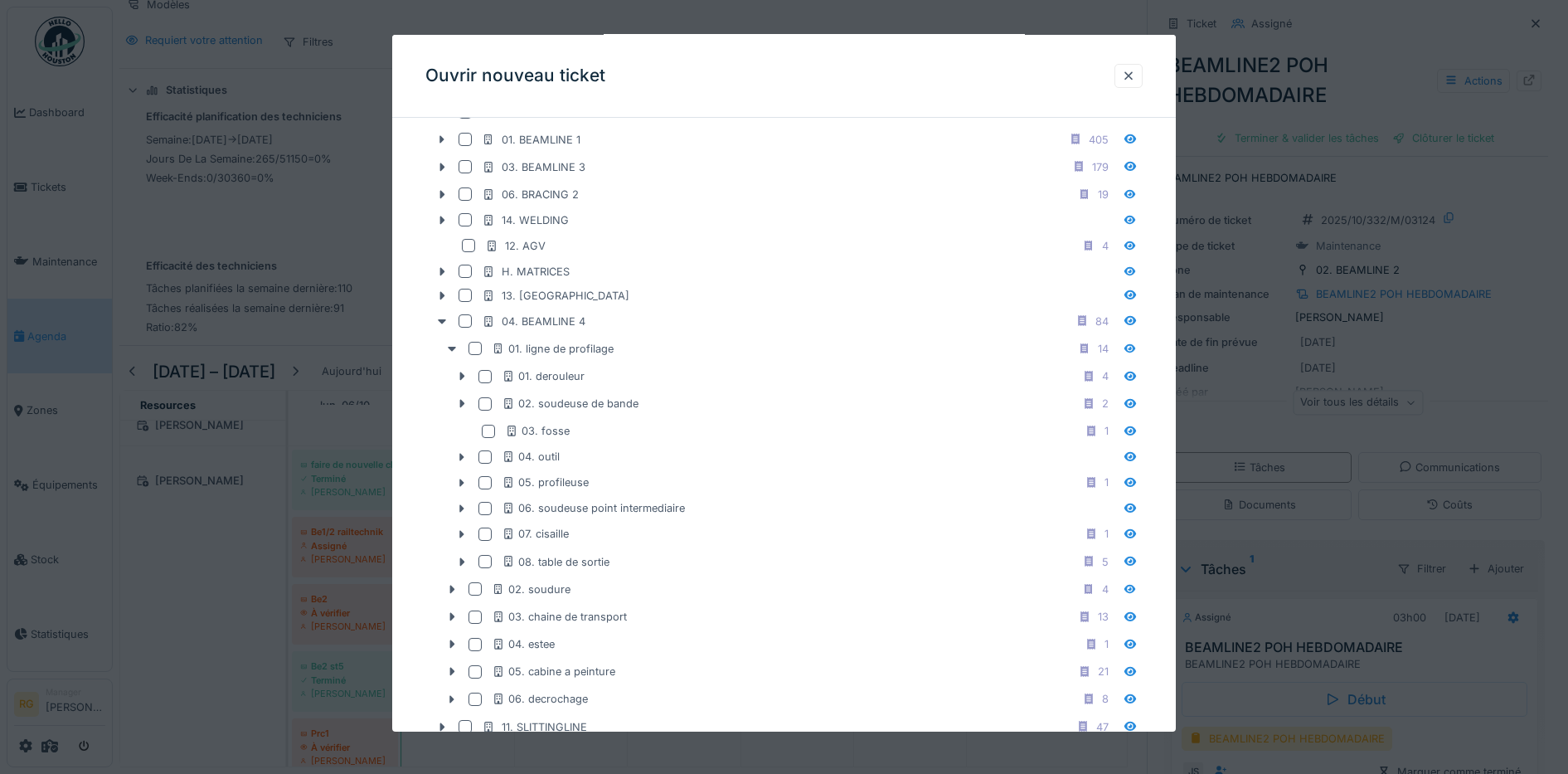
scroll to position [1020, 0]
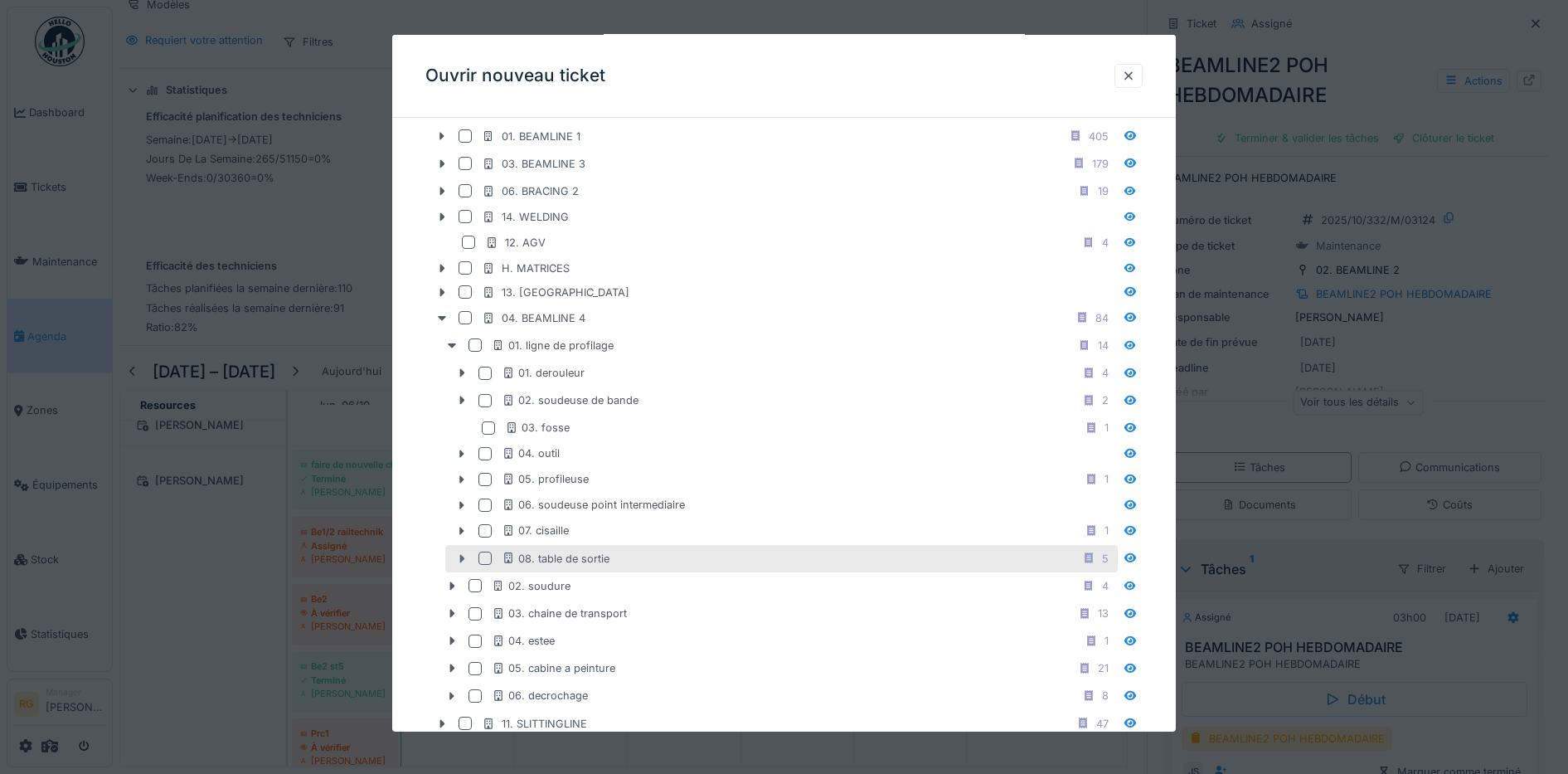
click at [459, 561] on icon at bounding box center [461, 559] width 14 height 11
click at [484, 560] on div at bounding box center [485, 558] width 14 height 14
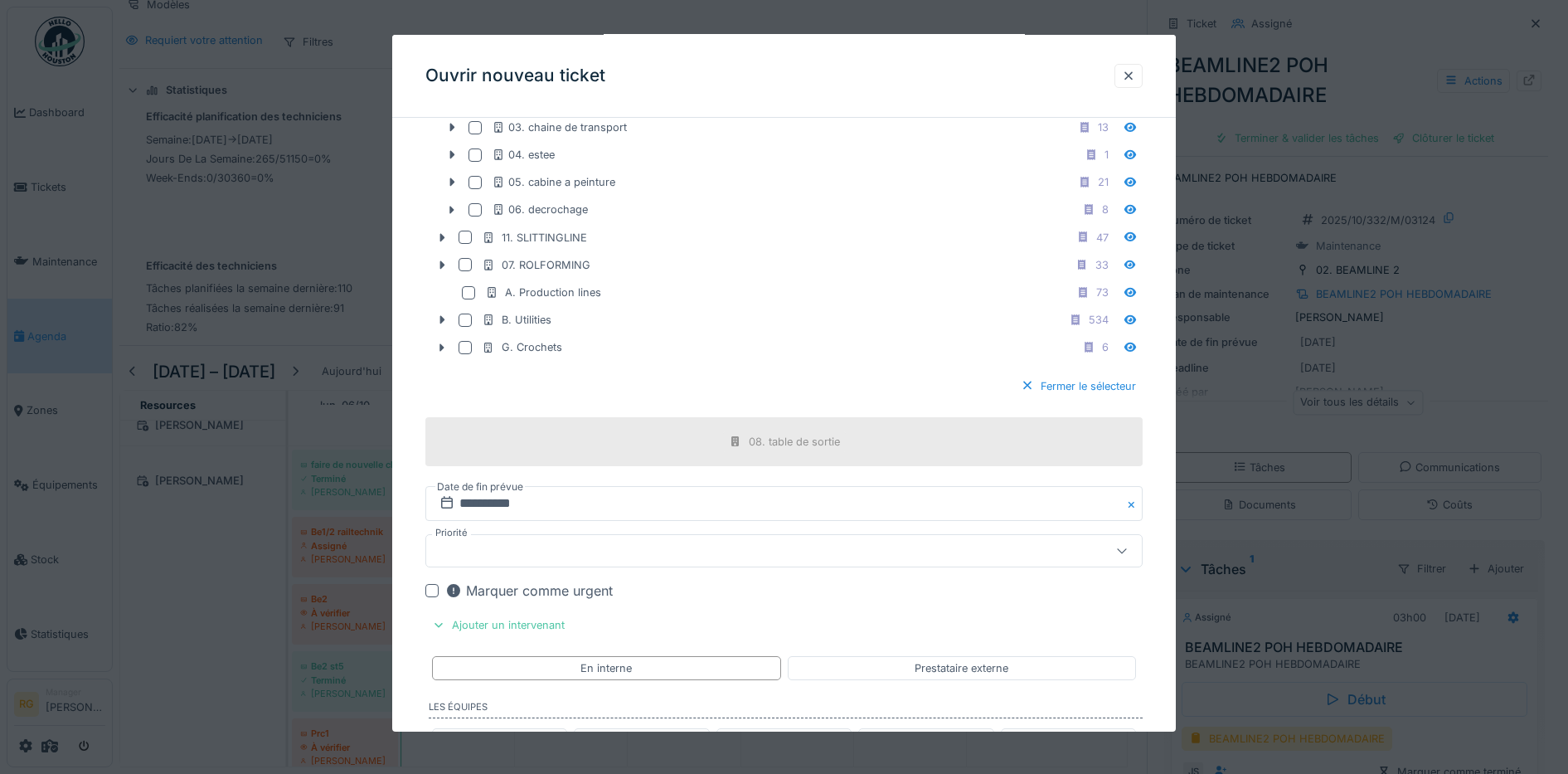
scroll to position [1642, 0]
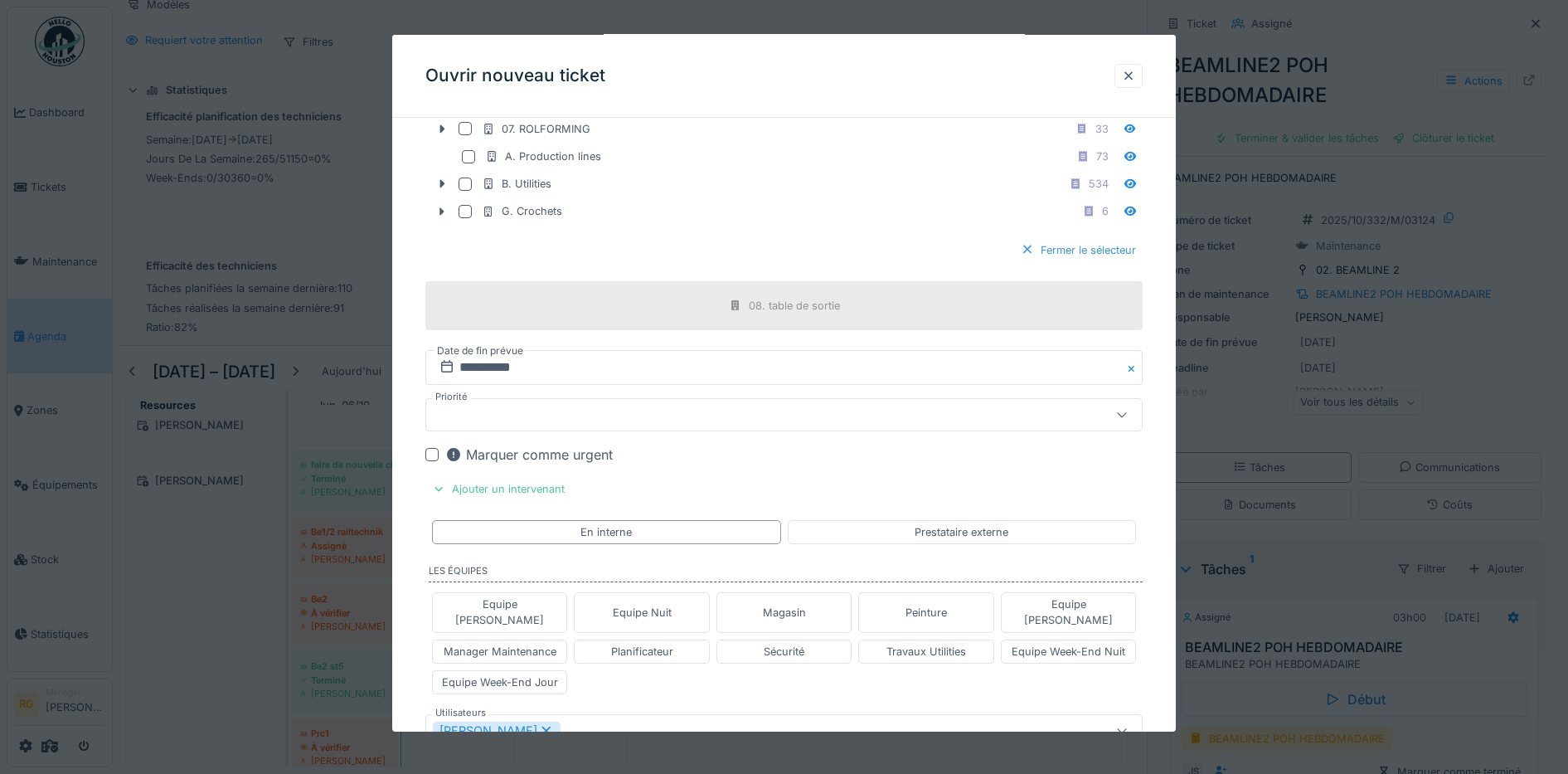
click at [1103, 252] on div "Fermer le sélecteur" at bounding box center [1079, 250] width 129 height 23
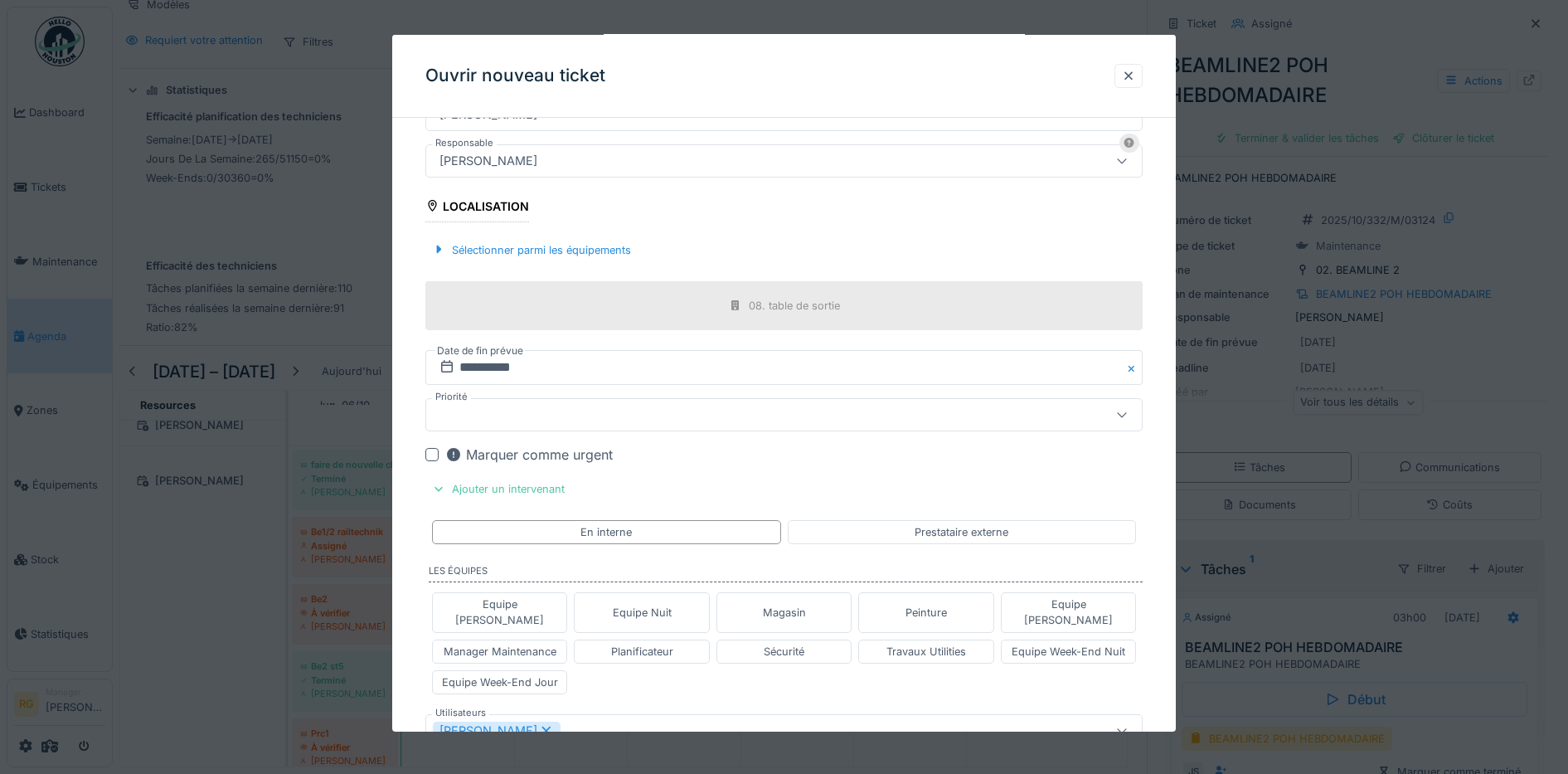
click at [480, 418] on div at bounding box center [743, 415] width 619 height 18
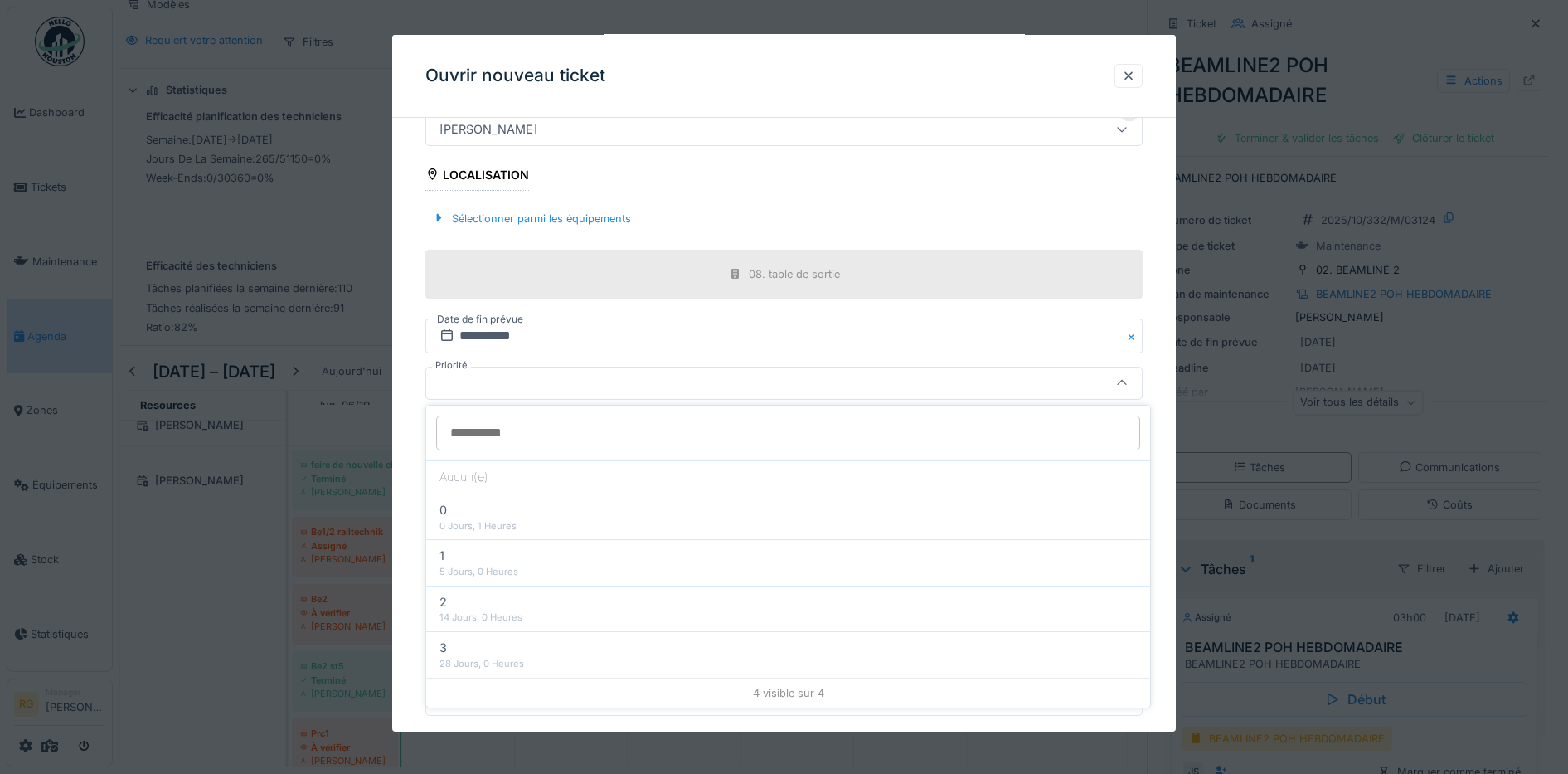
click at [457, 516] on div "0" at bounding box center [788, 511] width 697 height 18
type input "***"
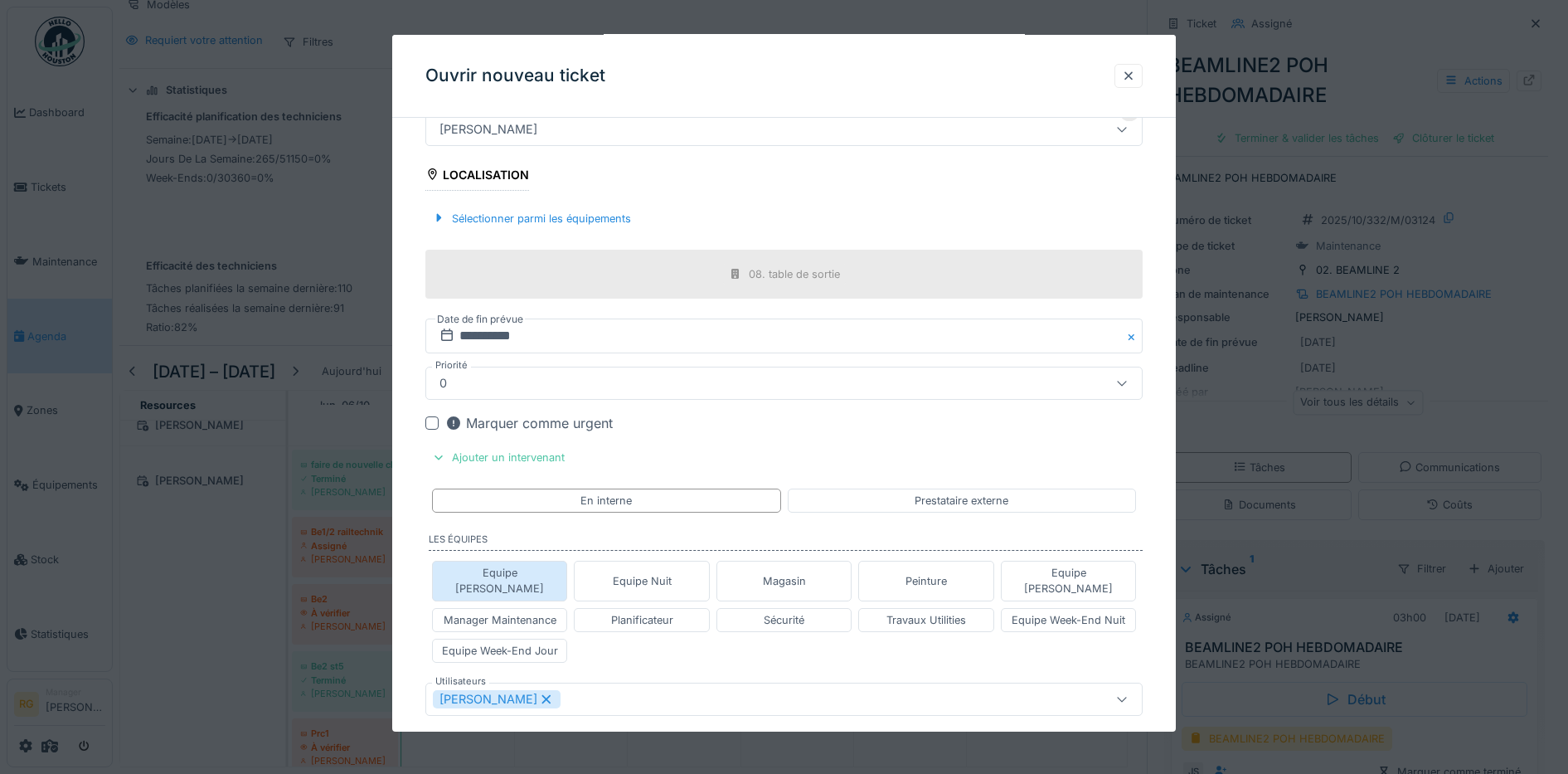
scroll to position [859, 0]
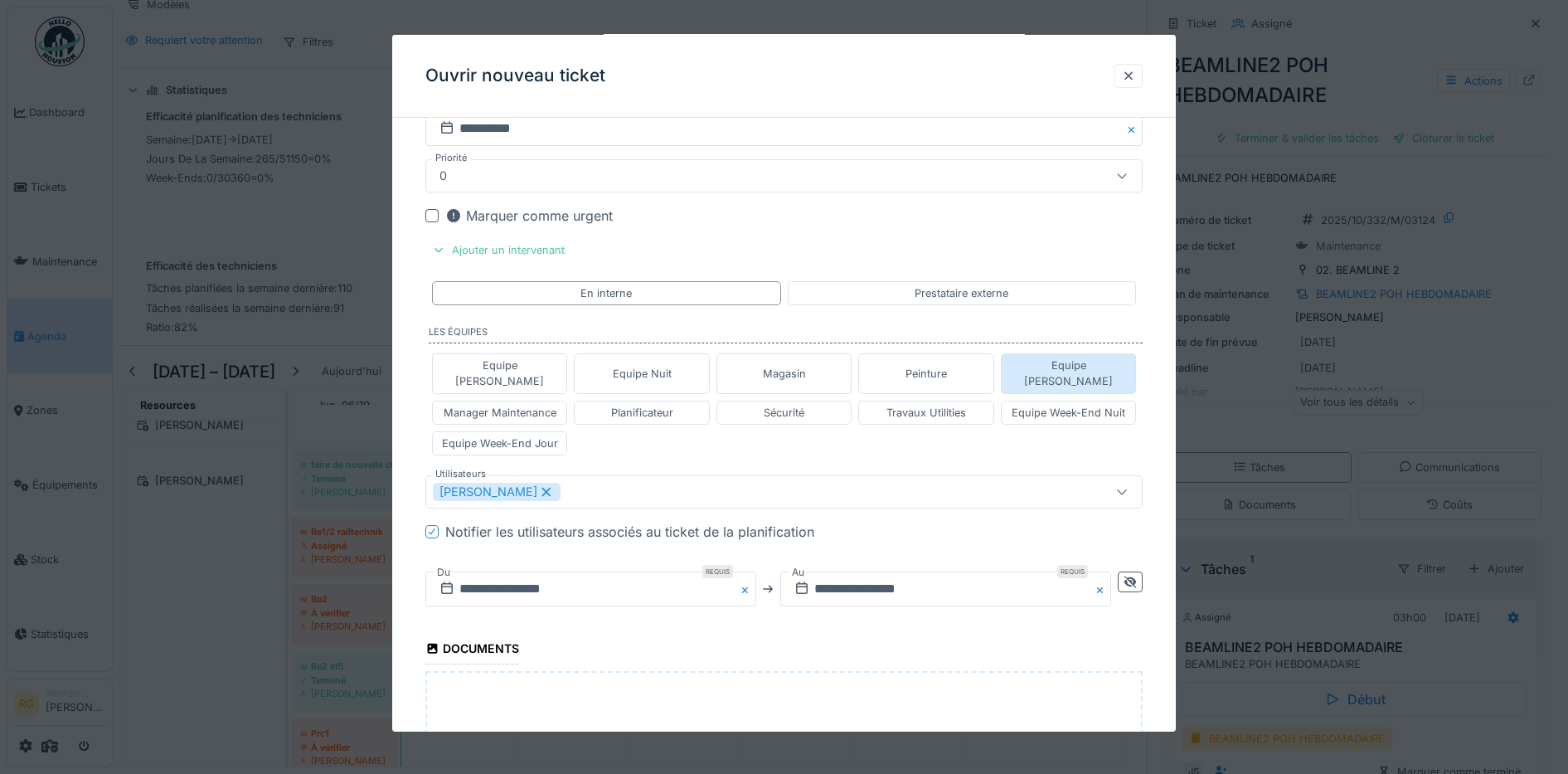
click at [1067, 364] on div "Equipe [PERSON_NAME]" at bounding box center [1069, 373] width 121 height 32
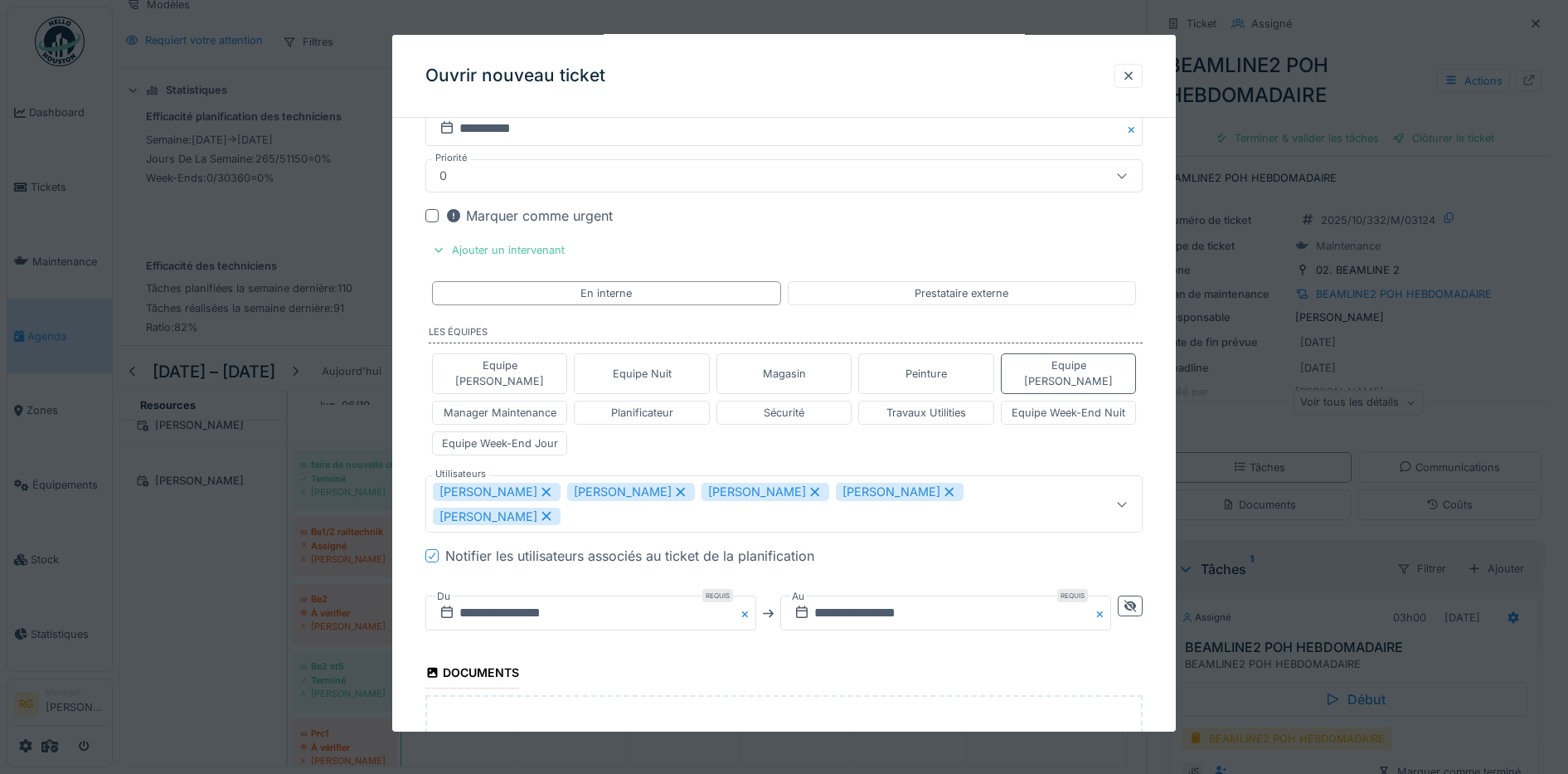
click at [808, 486] on icon at bounding box center [815, 491] width 15 height 12
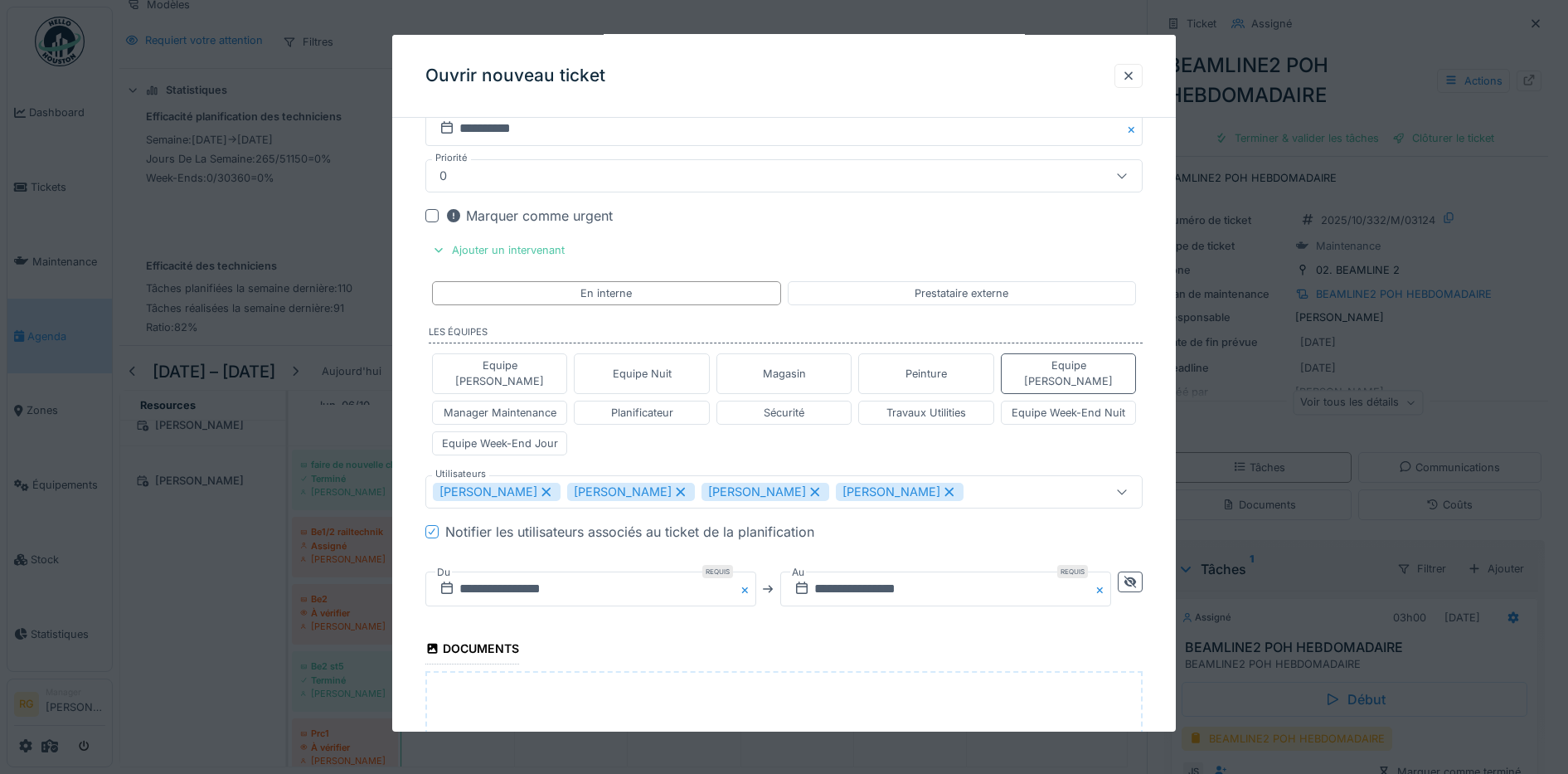
click at [539, 486] on icon at bounding box center [547, 491] width 15 height 12
click at [554, 486] on icon at bounding box center [547, 491] width 15 height 12
type input "*********"
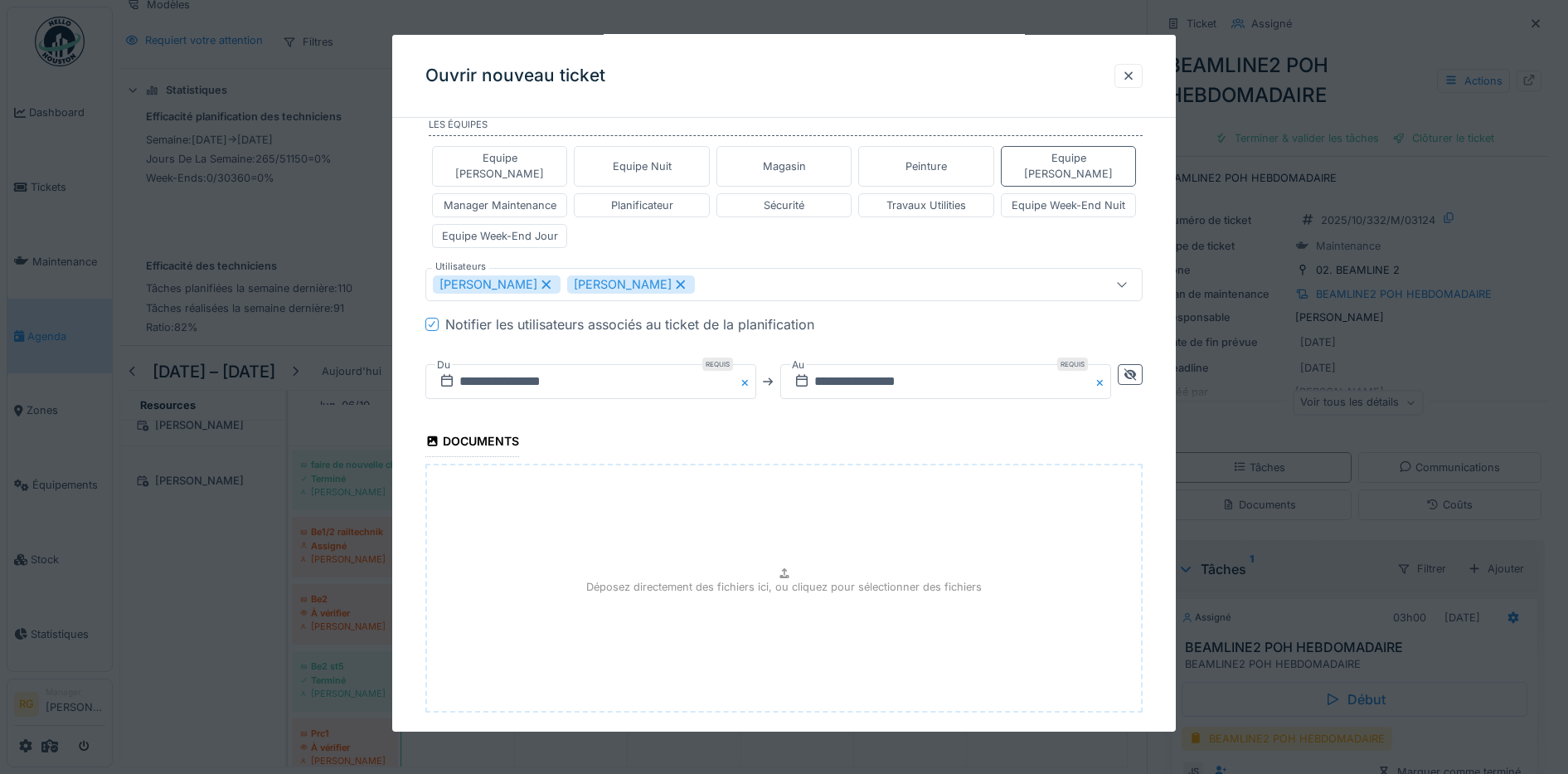
scroll to position [1140, 0]
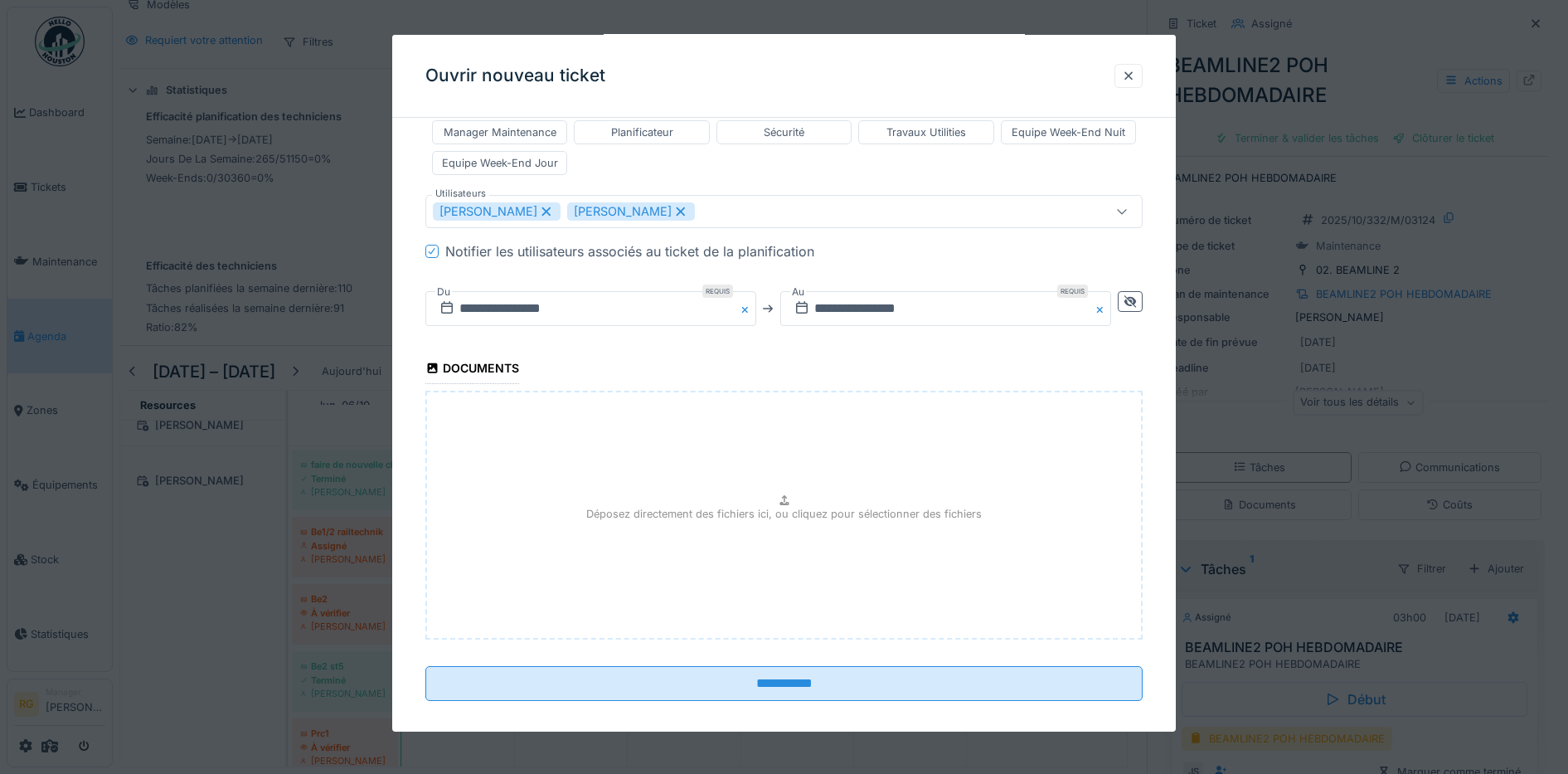
click at [799, 483] on div "Déposez directement des fichiers ici, ou cliquez pour sélectionner des fichiers" at bounding box center [784, 515] width 718 height 249
type input "**********"
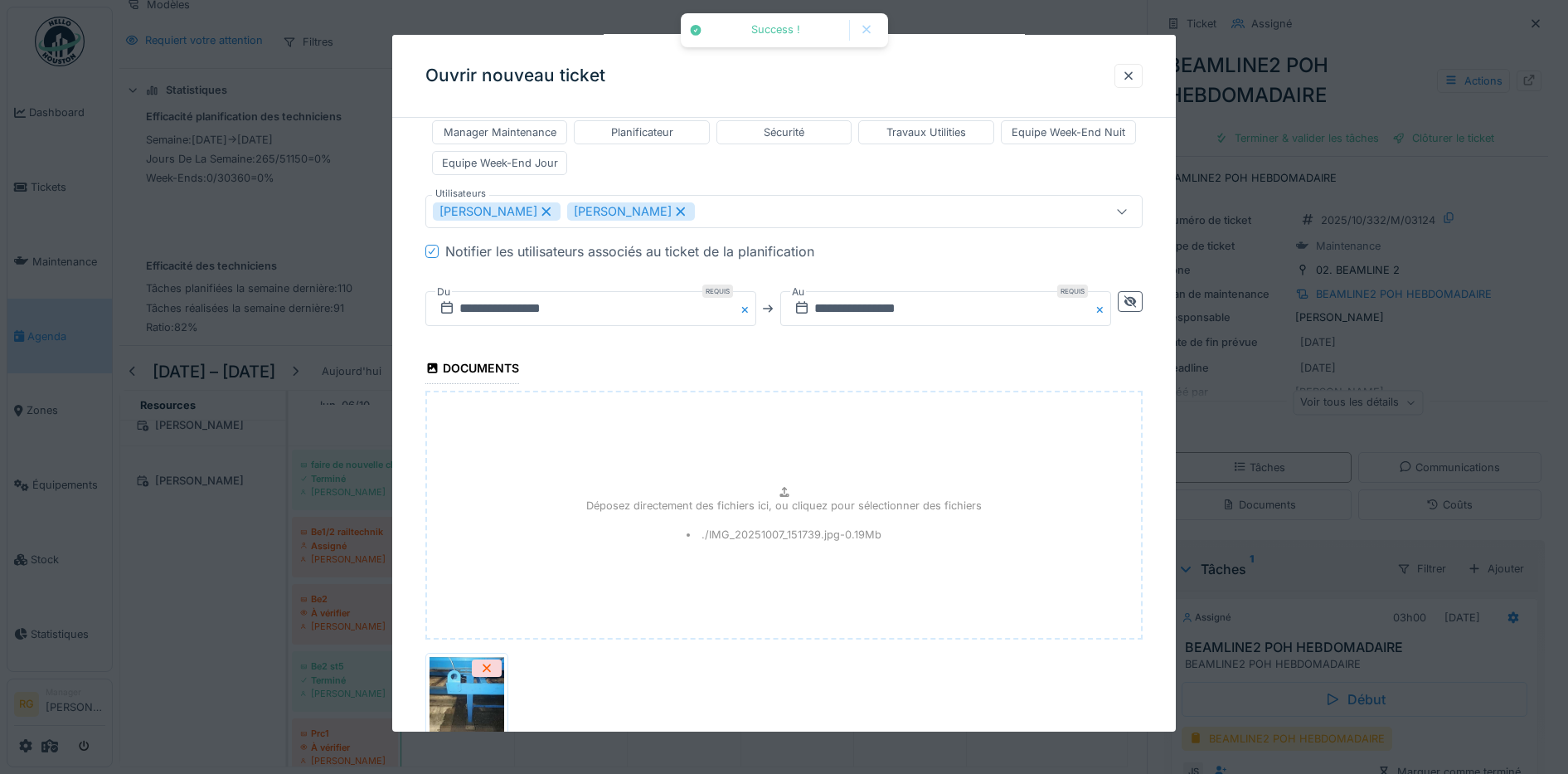
click at [795, 498] on p "Déposez directement des fichiers ici, ou cliquez pour sélectionner des fichiers" at bounding box center [784, 505] width 396 height 15
type input "**********"
click at [772, 498] on p "Déposez directement des fichiers ici, ou cliquez pour sélectionner des fichiers" at bounding box center [784, 505] width 396 height 15
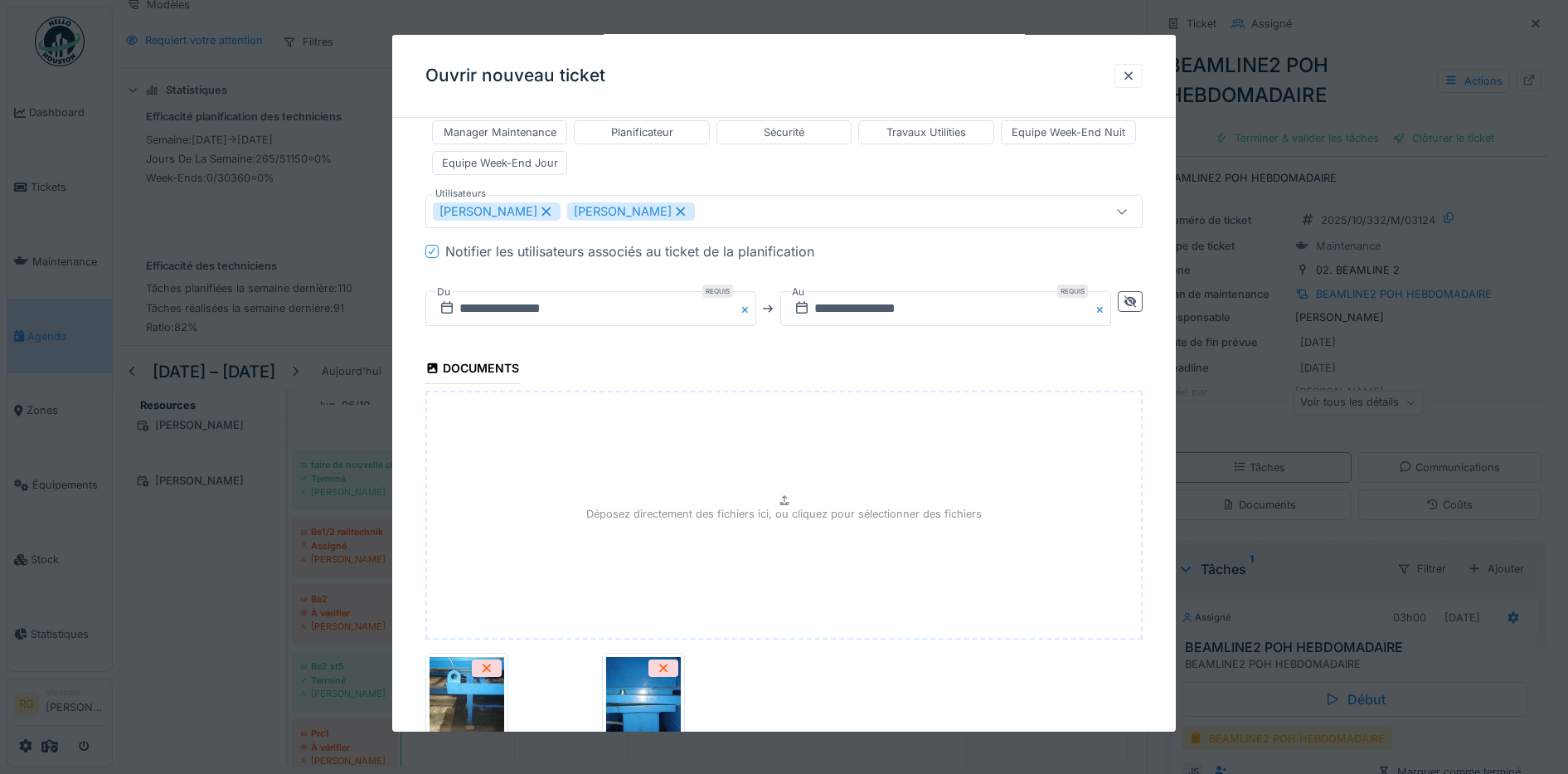
type input "**********"
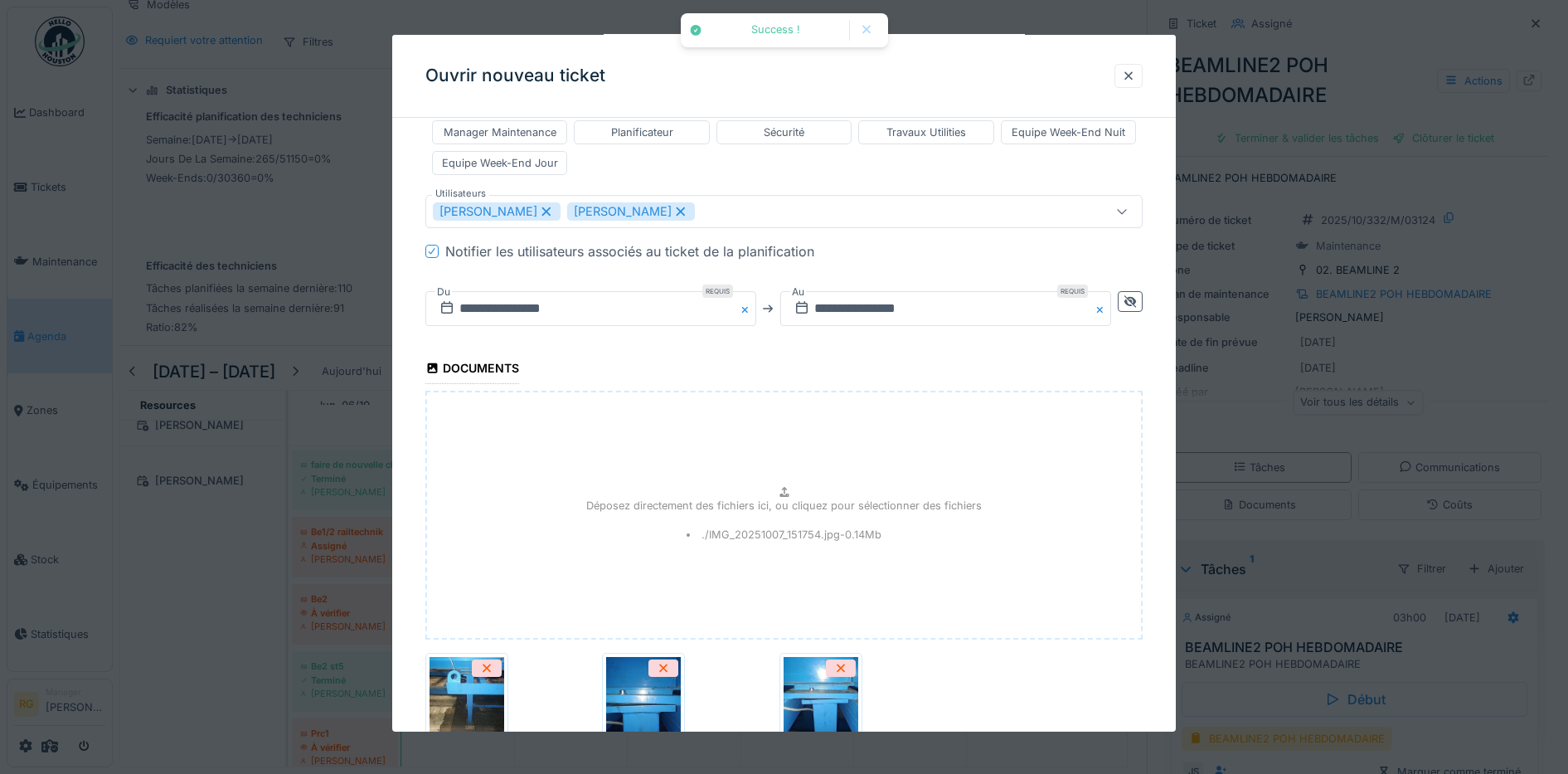
click at [790, 498] on p "Déposez directement des fichiers ici, ou cliquez pour sélectionner des fichiers" at bounding box center [784, 505] width 396 height 15
type input "**********"
click at [843, 505] on div "Déposez directement des fichiers ici, ou cliquez pour sélectionner des fichiers…" at bounding box center [784, 515] width 718 height 249
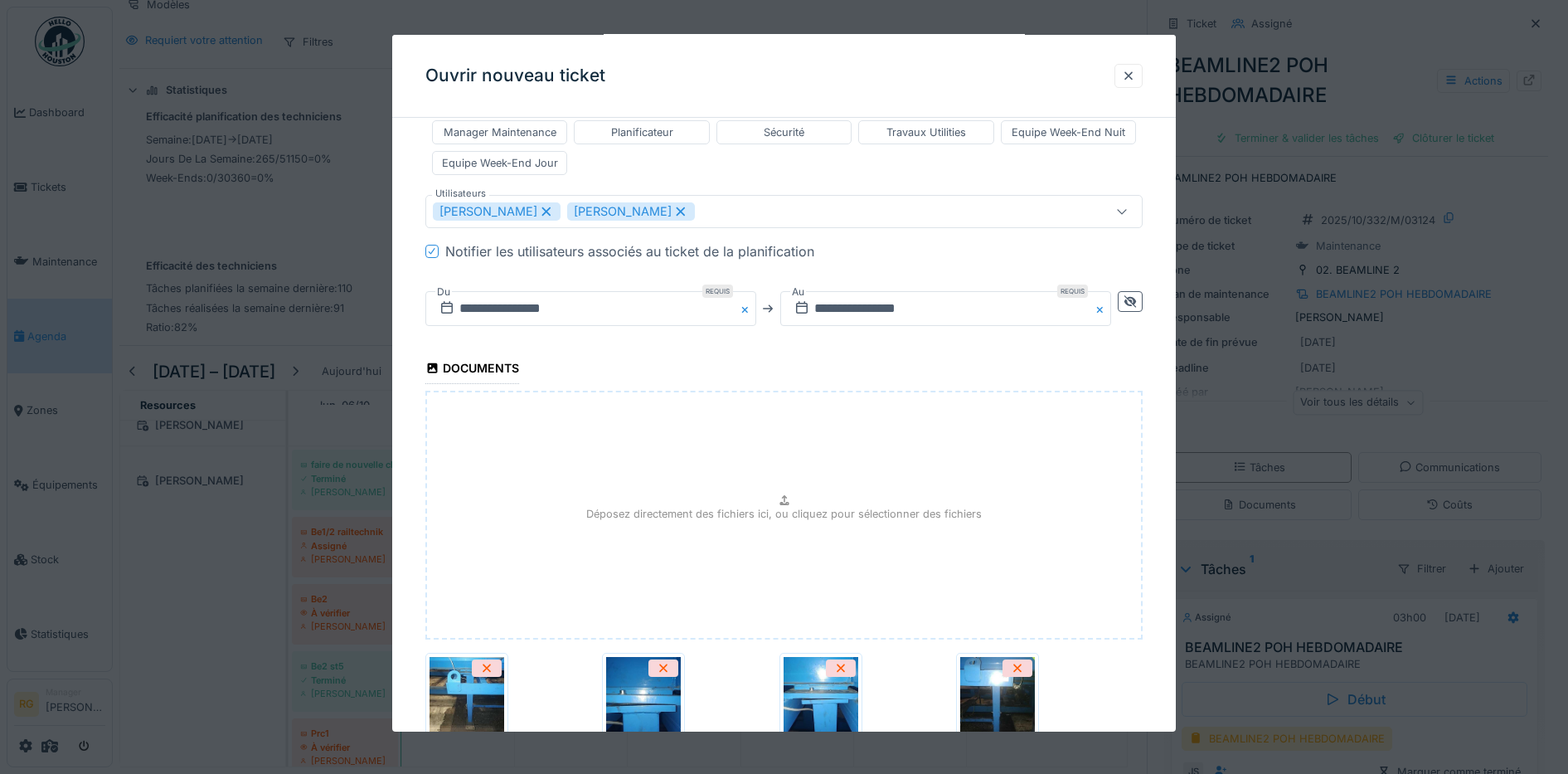
type input "**********"
click at [796, 468] on div "Déposez directement des fichiers ici, ou cliquez pour sélectionner des fichiers…" at bounding box center [784, 515] width 718 height 249
type input "**********"
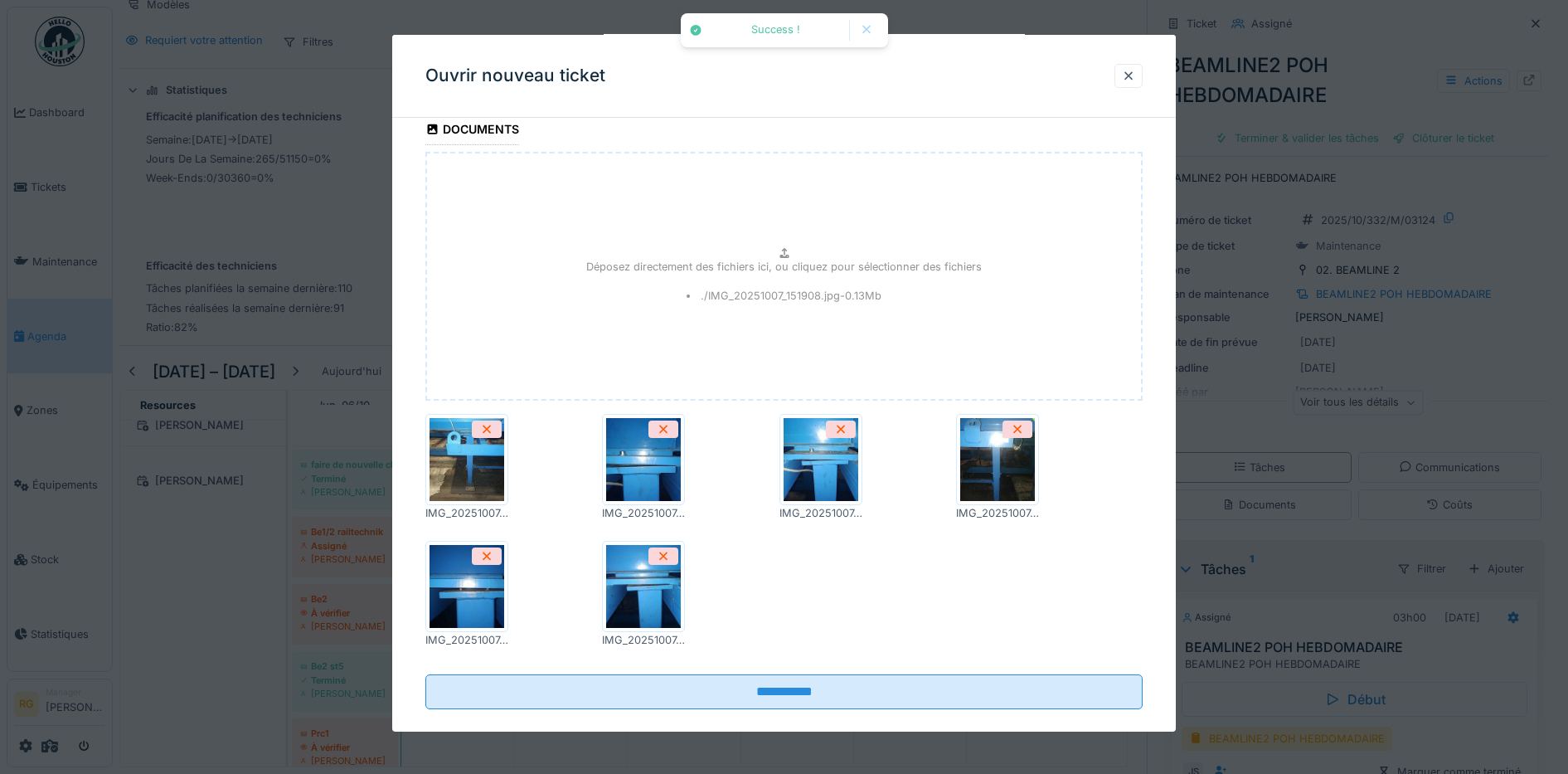
scroll to position [1387, 0]
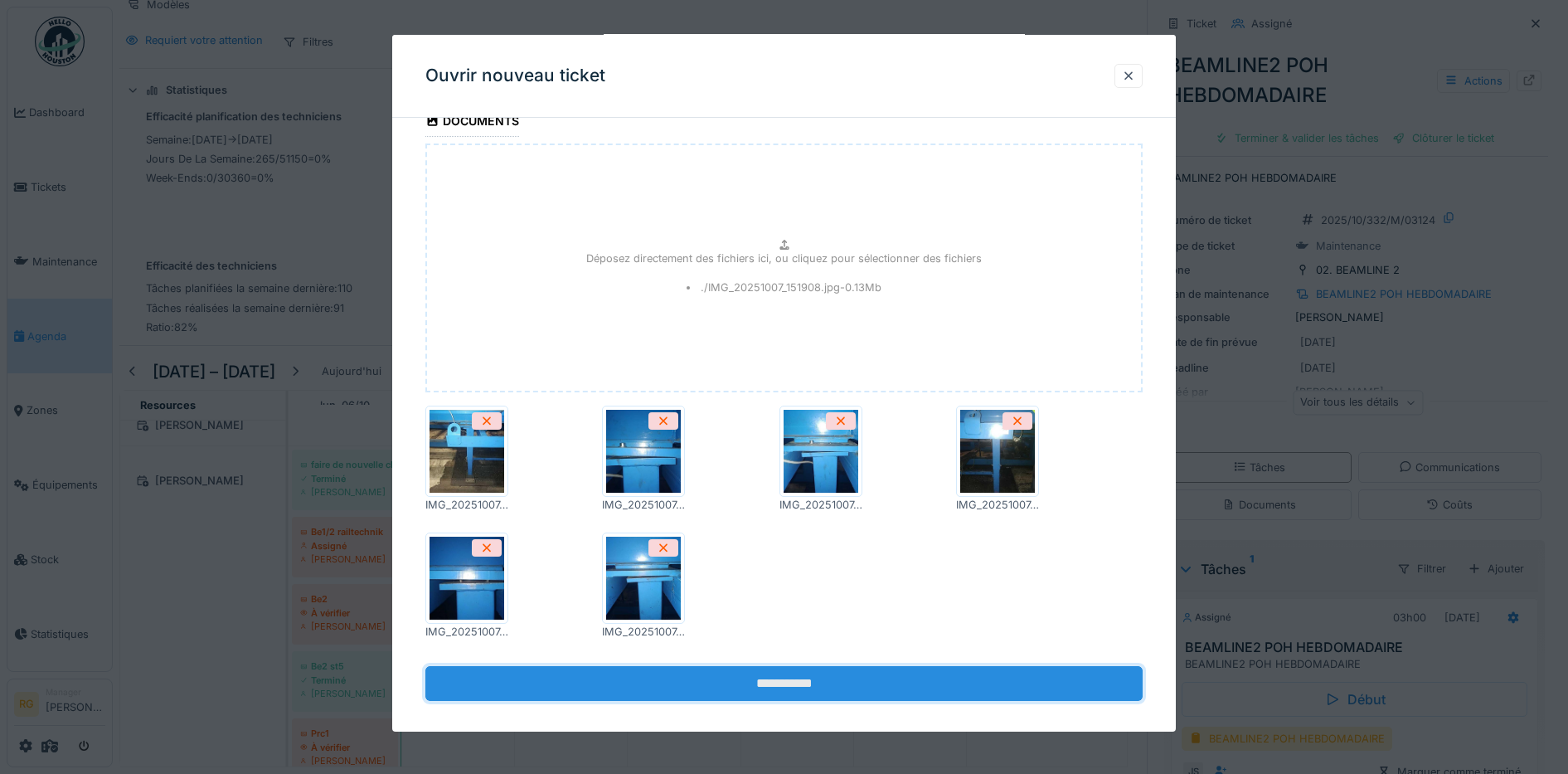
click at [794, 667] on input "**********" at bounding box center [784, 683] width 718 height 35
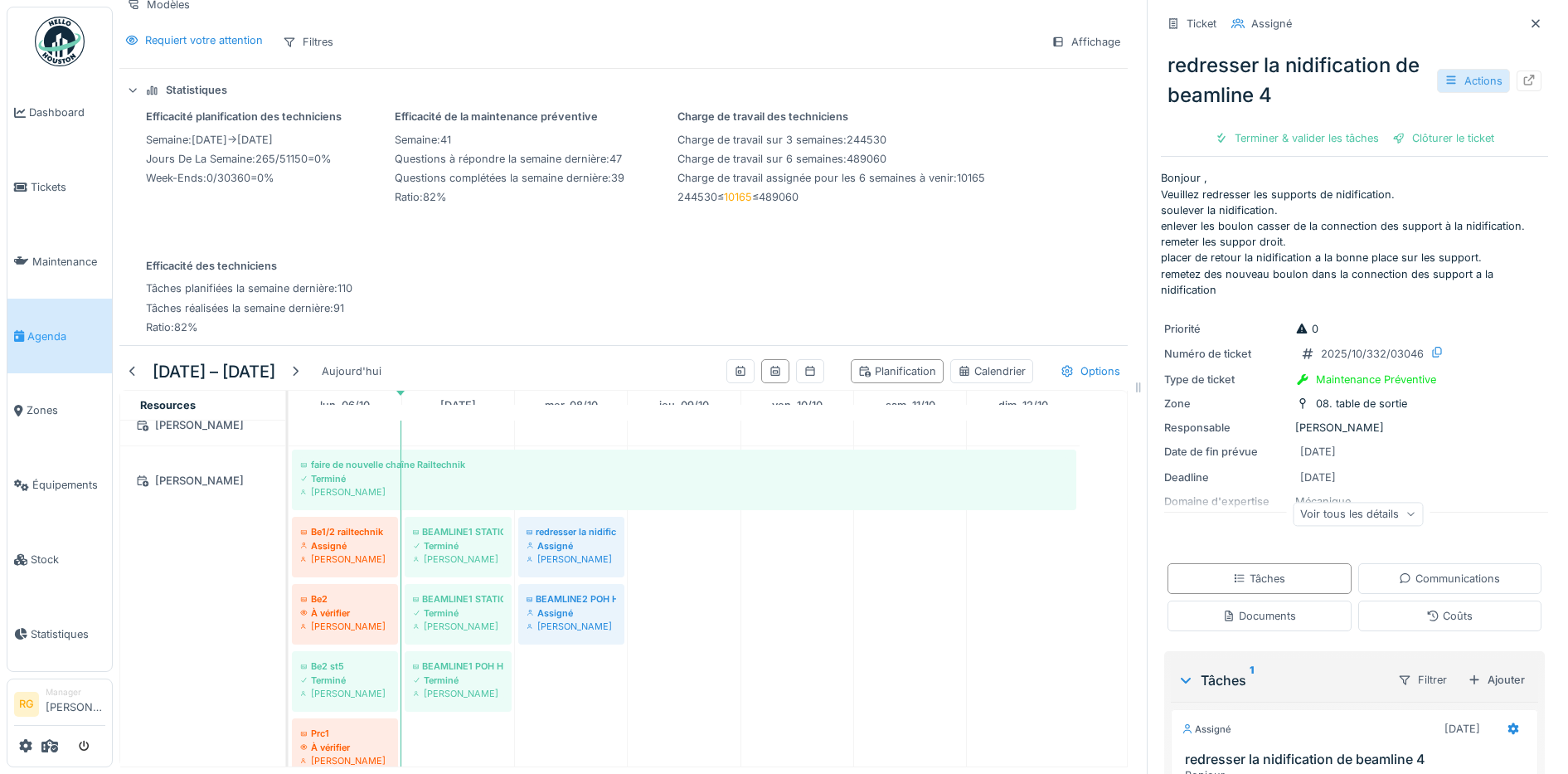
click at [1450, 84] on div "Actions" at bounding box center [1474, 81] width 73 height 24
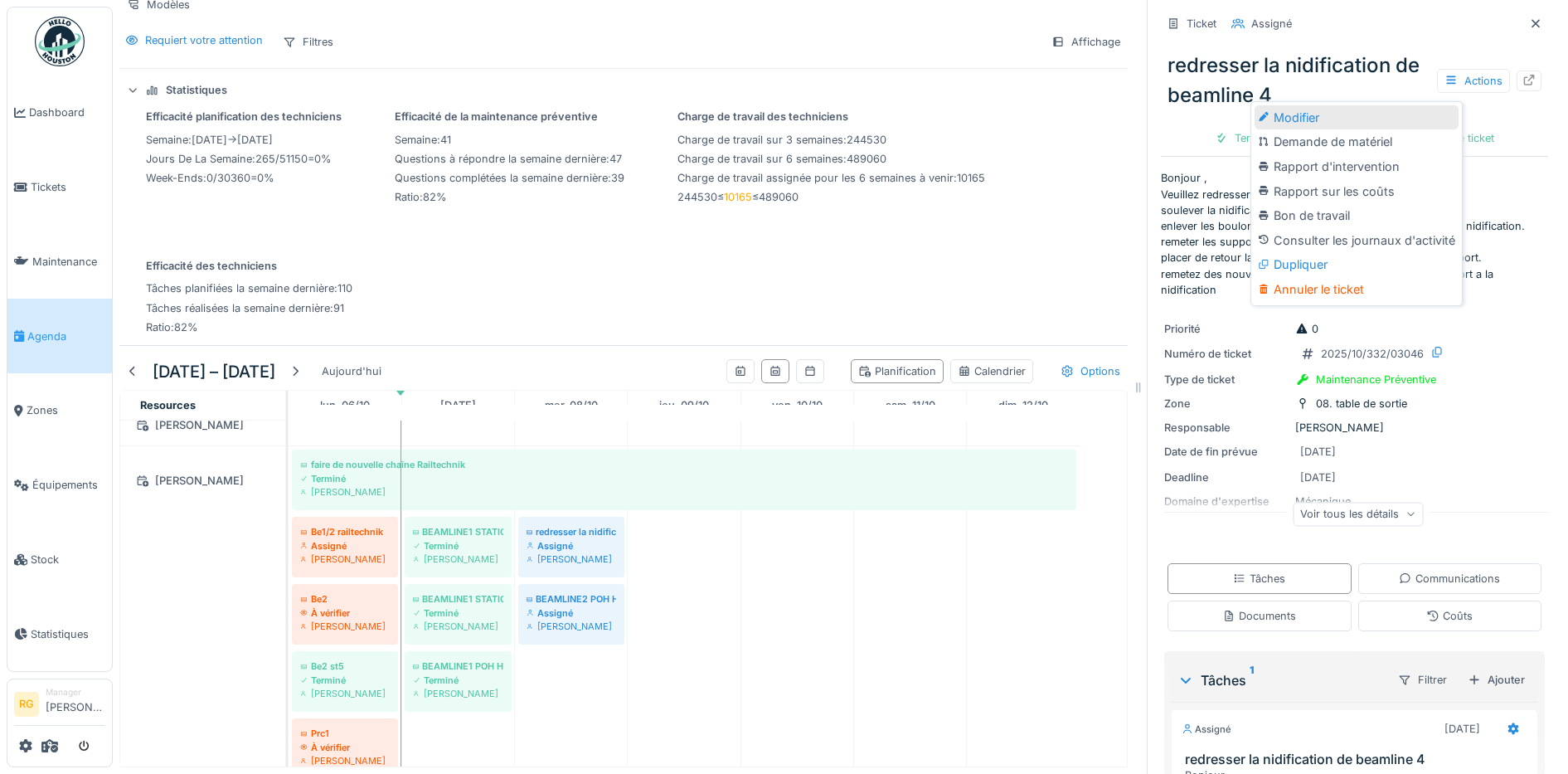
click at [1306, 110] on div "Modifier" at bounding box center [1356, 117] width 204 height 25
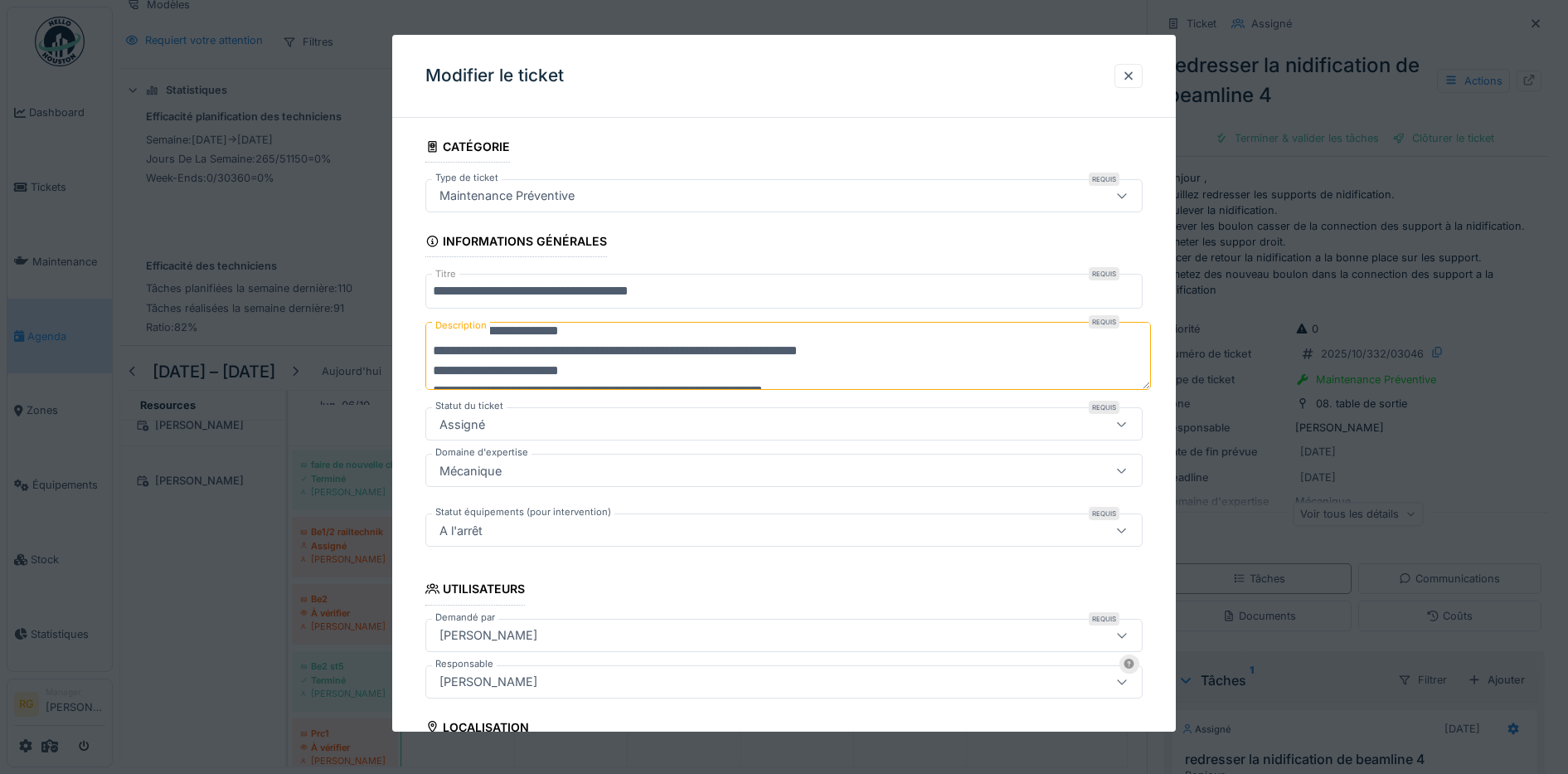
scroll to position [74, 0]
click at [548, 350] on textarea "**********" at bounding box center [788, 355] width 725 height 68
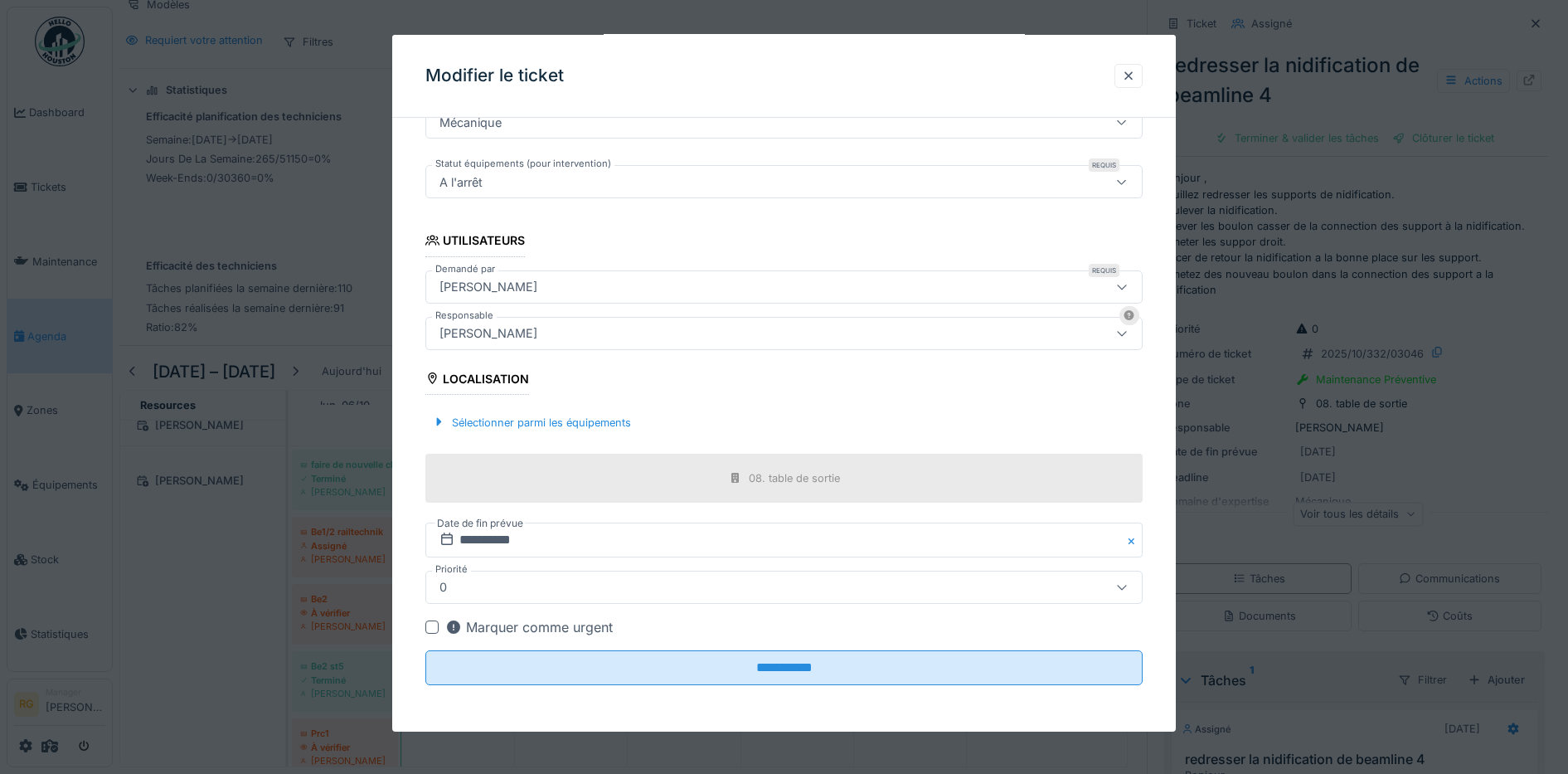
scroll to position [15, 0]
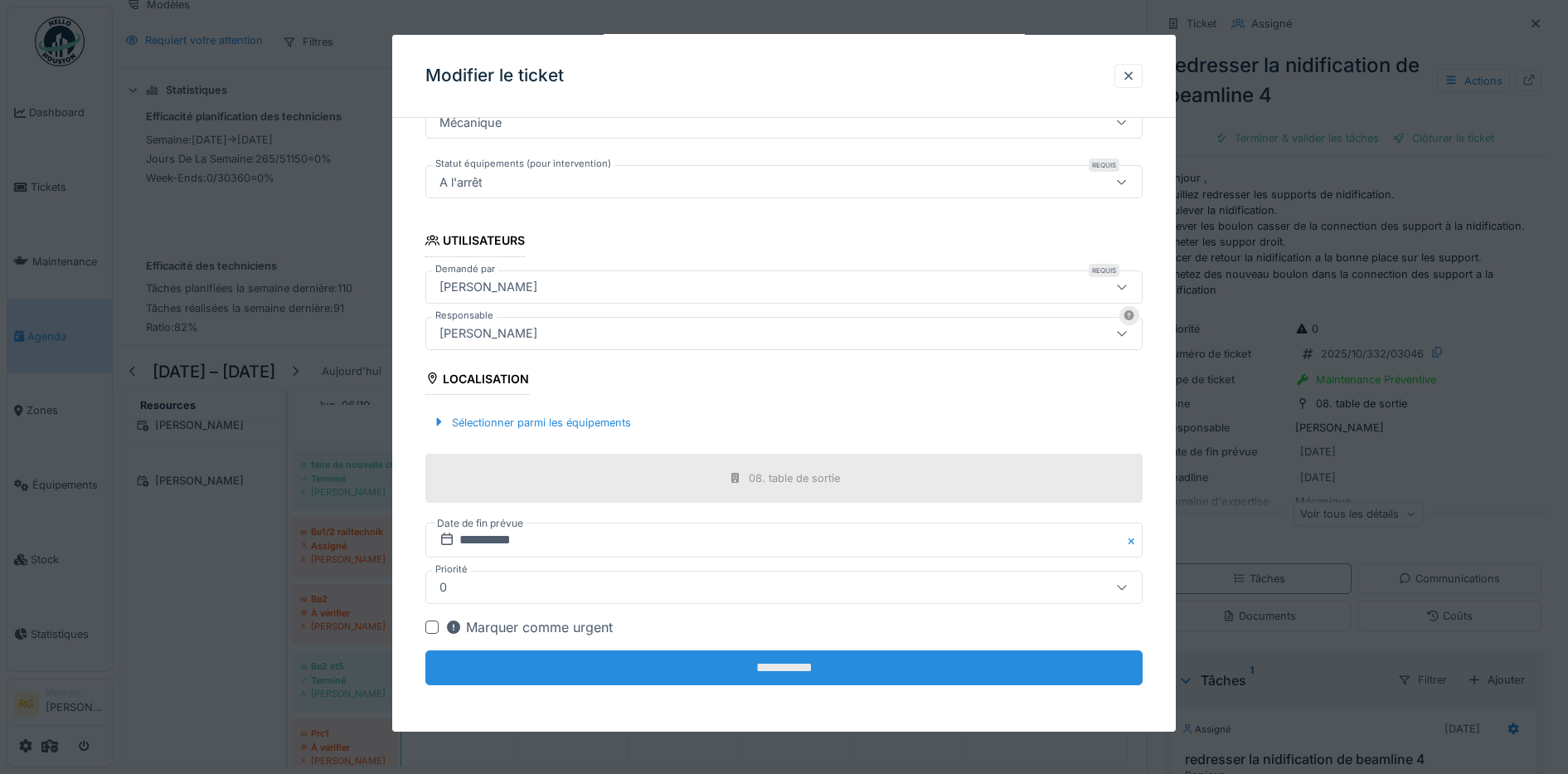
type textarea "**********"
click at [859, 666] on input "**********" at bounding box center [784, 668] width 718 height 35
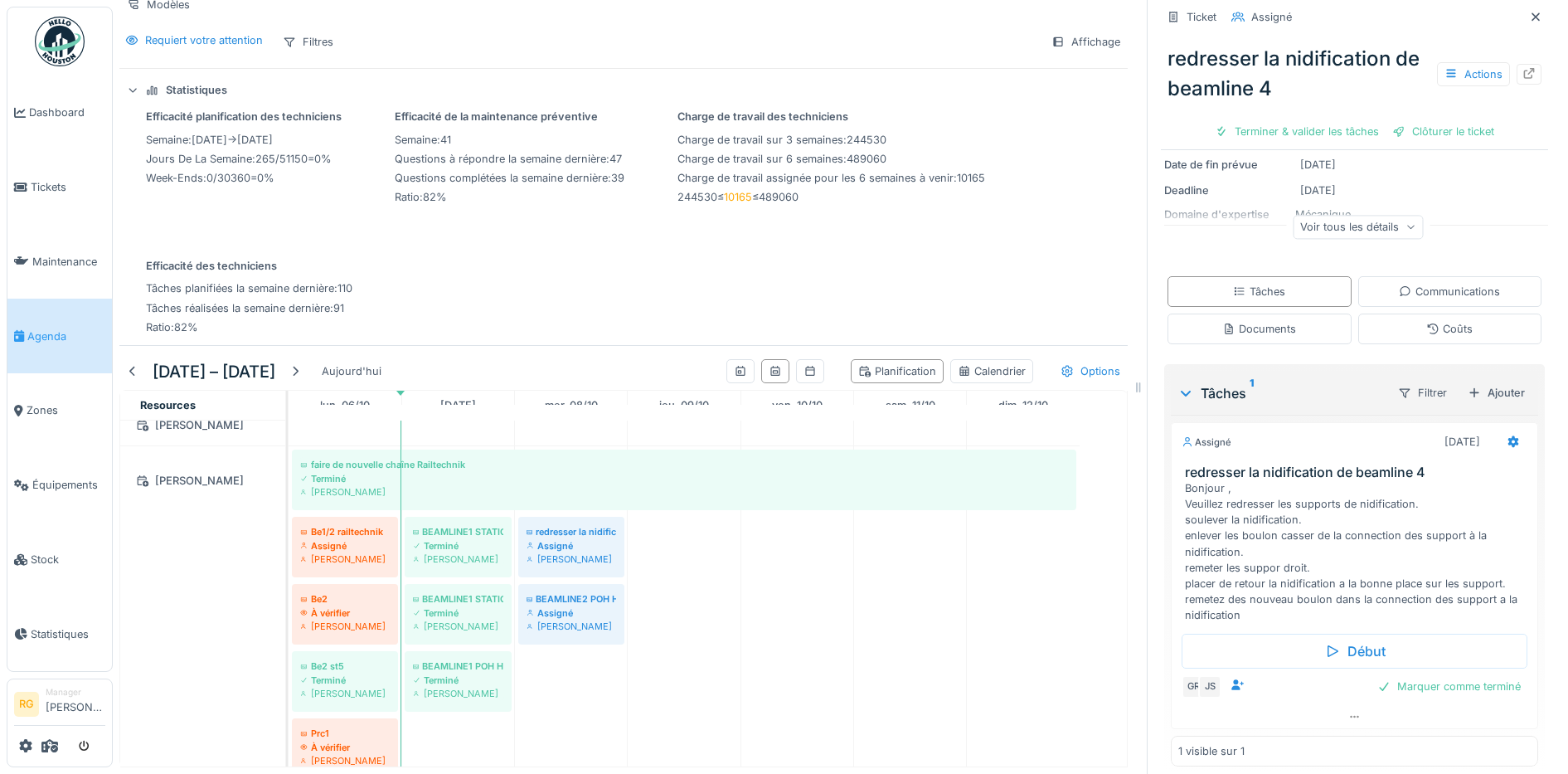
scroll to position [302, 0]
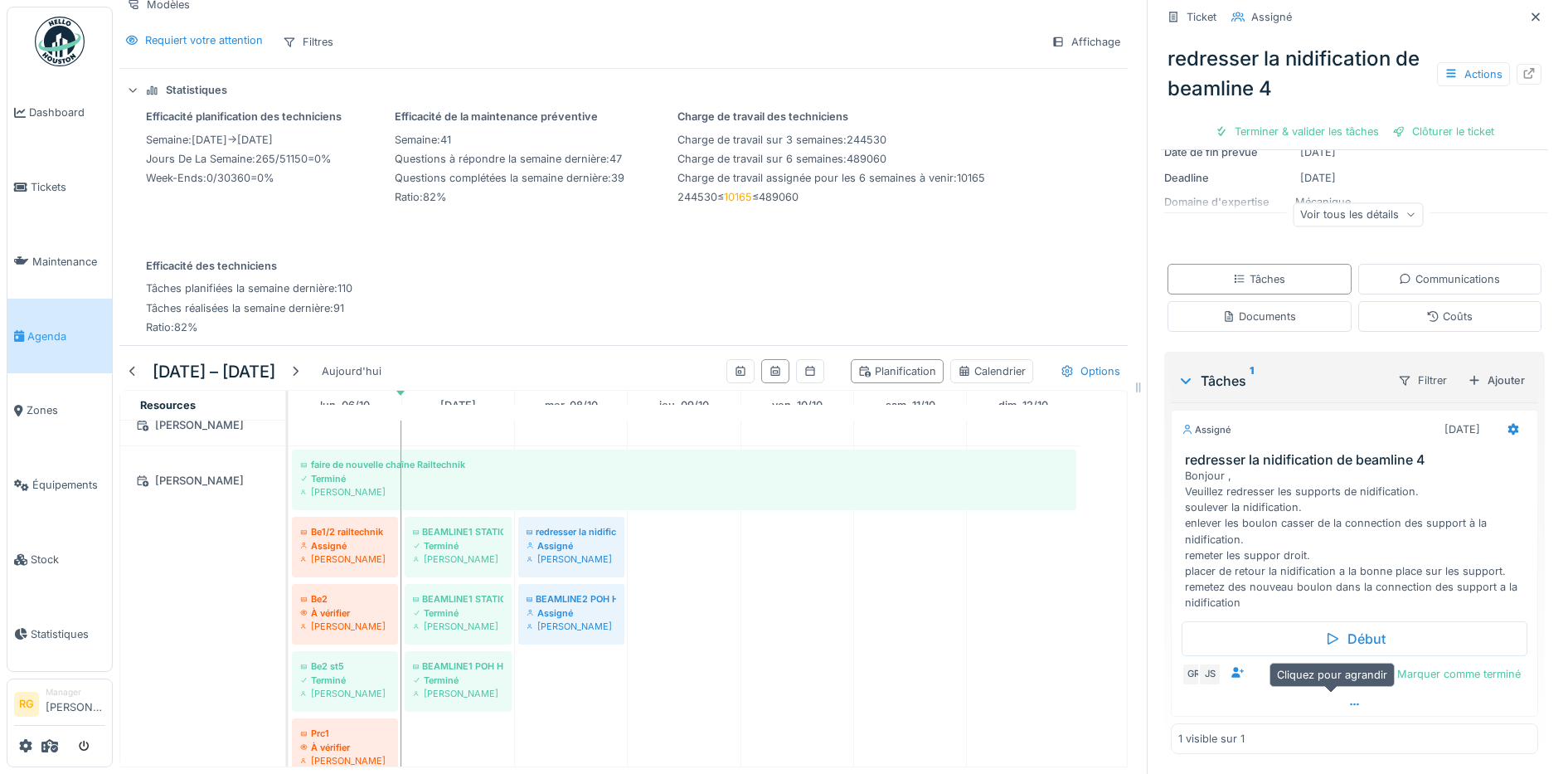
click at [1348, 700] on icon at bounding box center [1355, 705] width 14 height 11
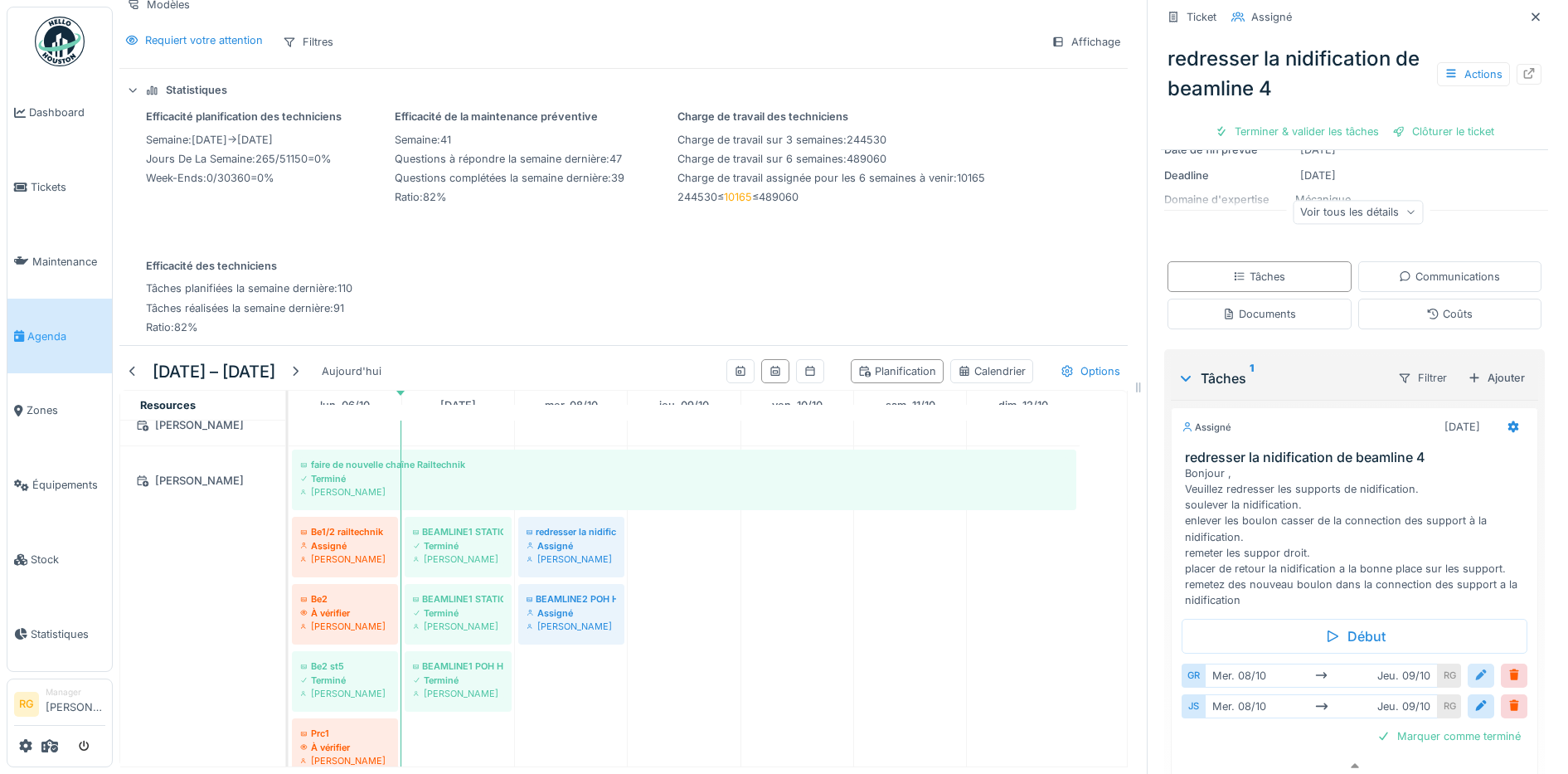
click at [1474, 668] on div at bounding box center [1481, 675] width 14 height 15
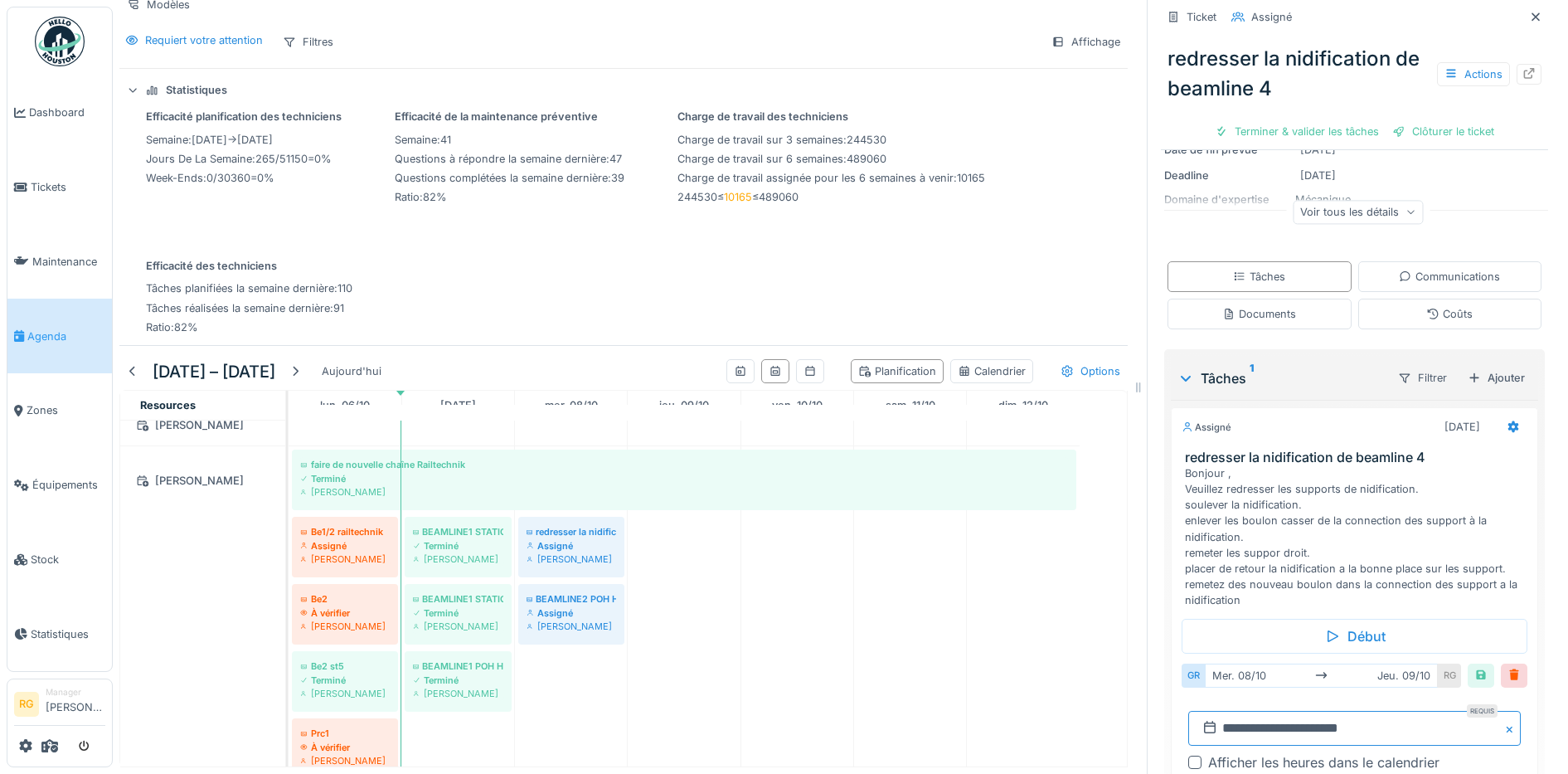
click at [1256, 716] on input "**********" at bounding box center [1355, 729] width 332 height 35
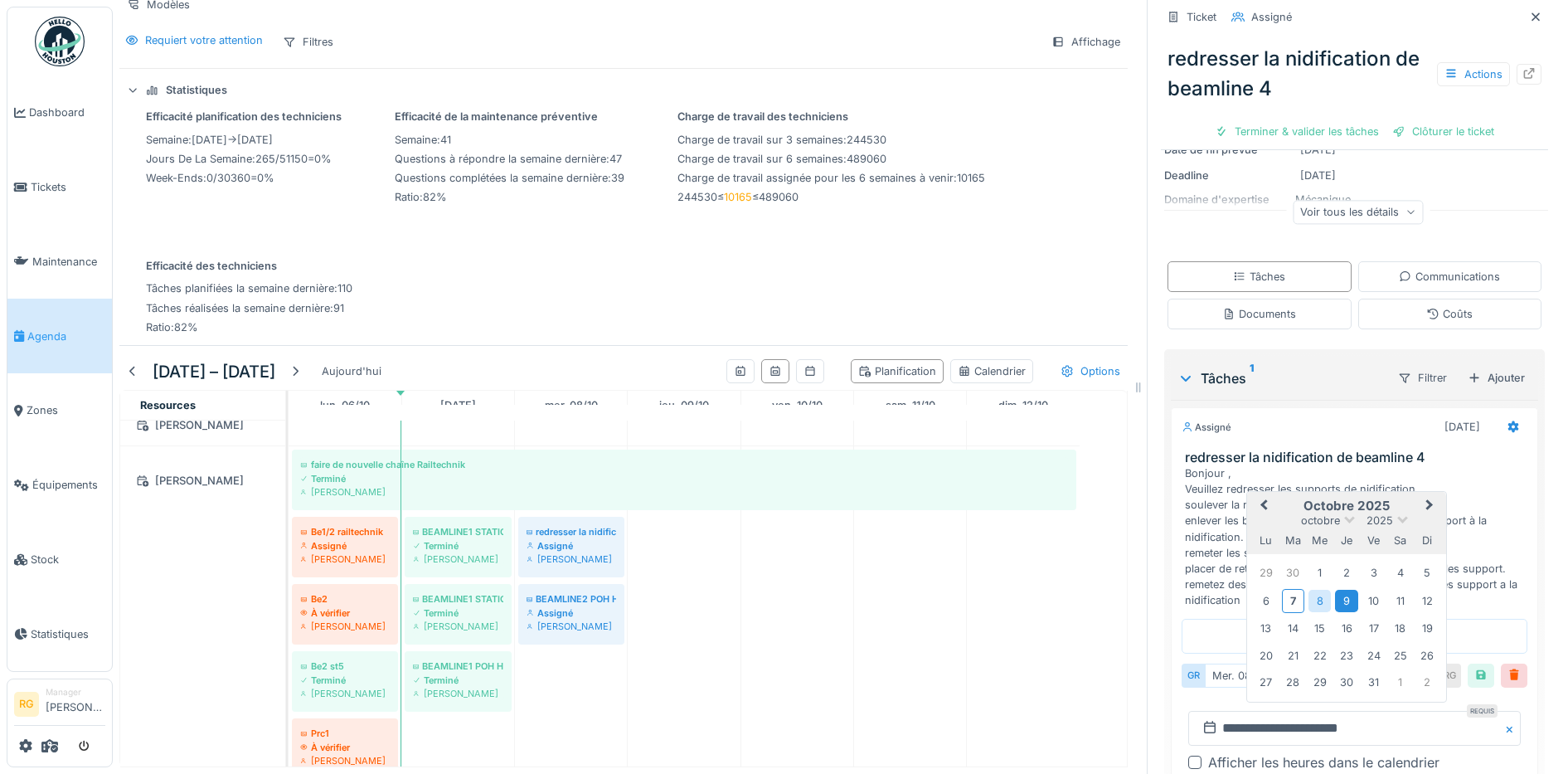
click at [1336, 592] on div "9" at bounding box center [1346, 600] width 23 height 23
click at [1336, 590] on div "9" at bounding box center [1346, 600] width 23 height 23
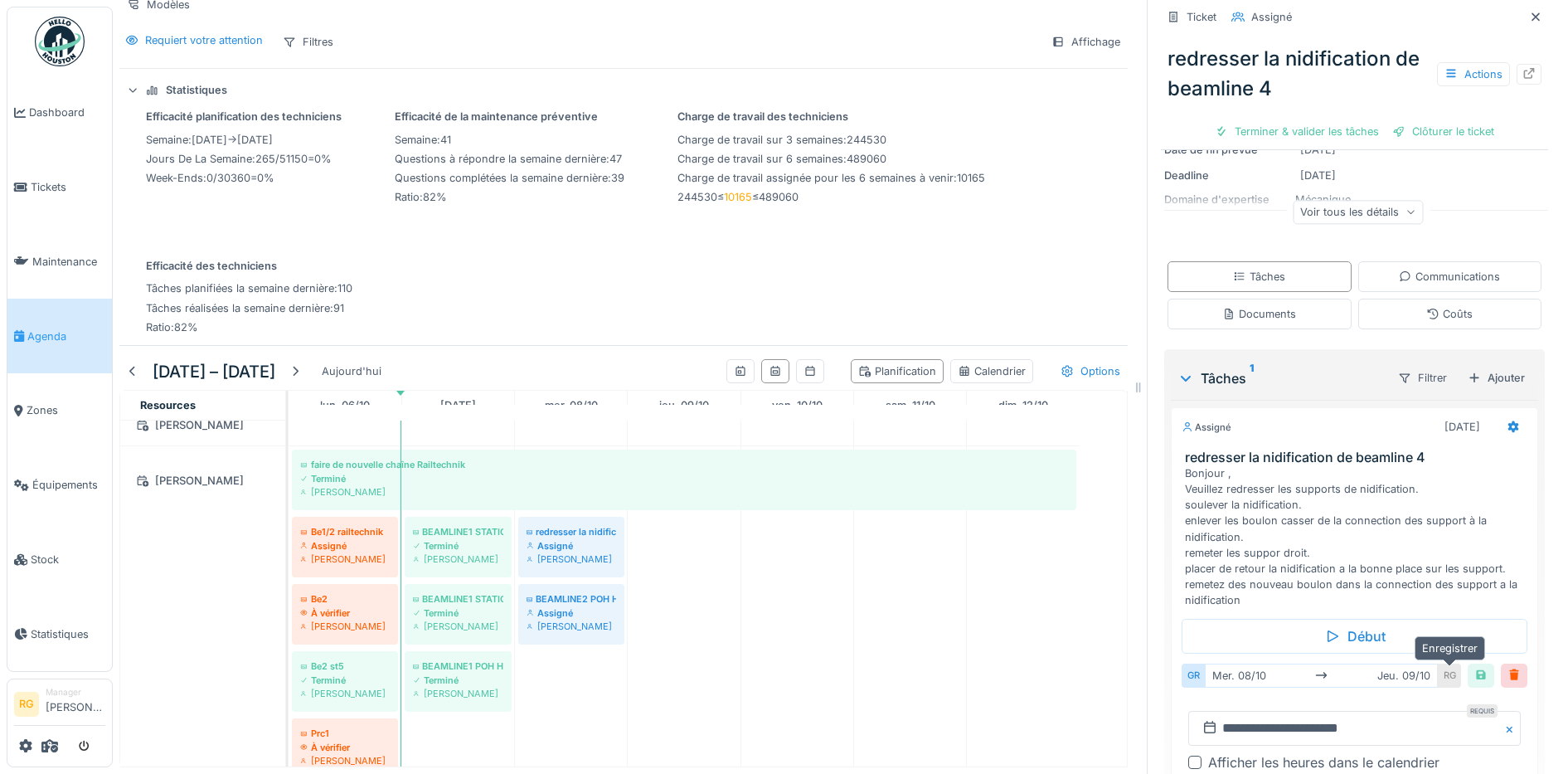
click at [1474, 668] on div at bounding box center [1481, 675] width 14 height 15
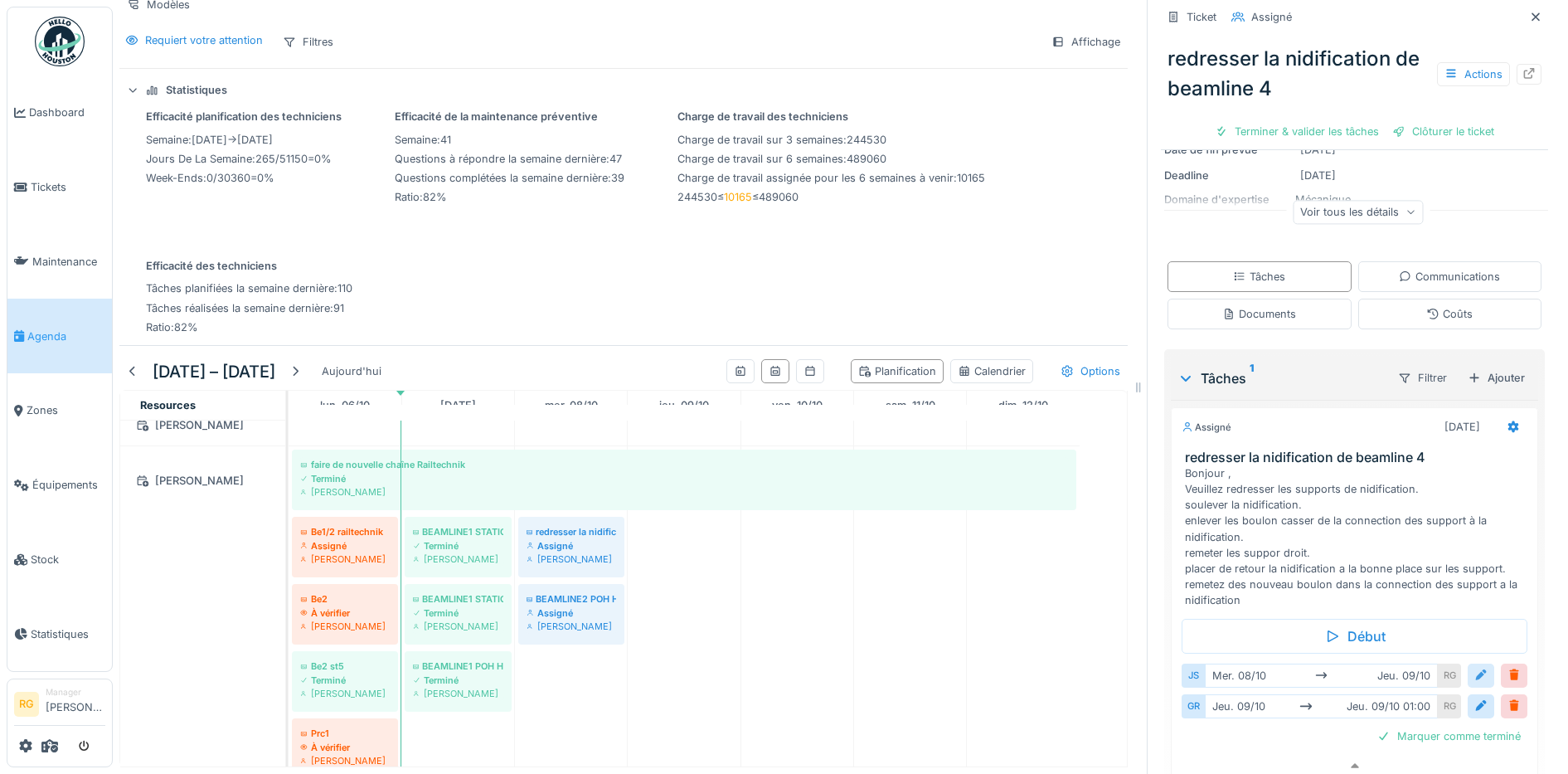
click at [1474, 668] on div at bounding box center [1481, 675] width 14 height 15
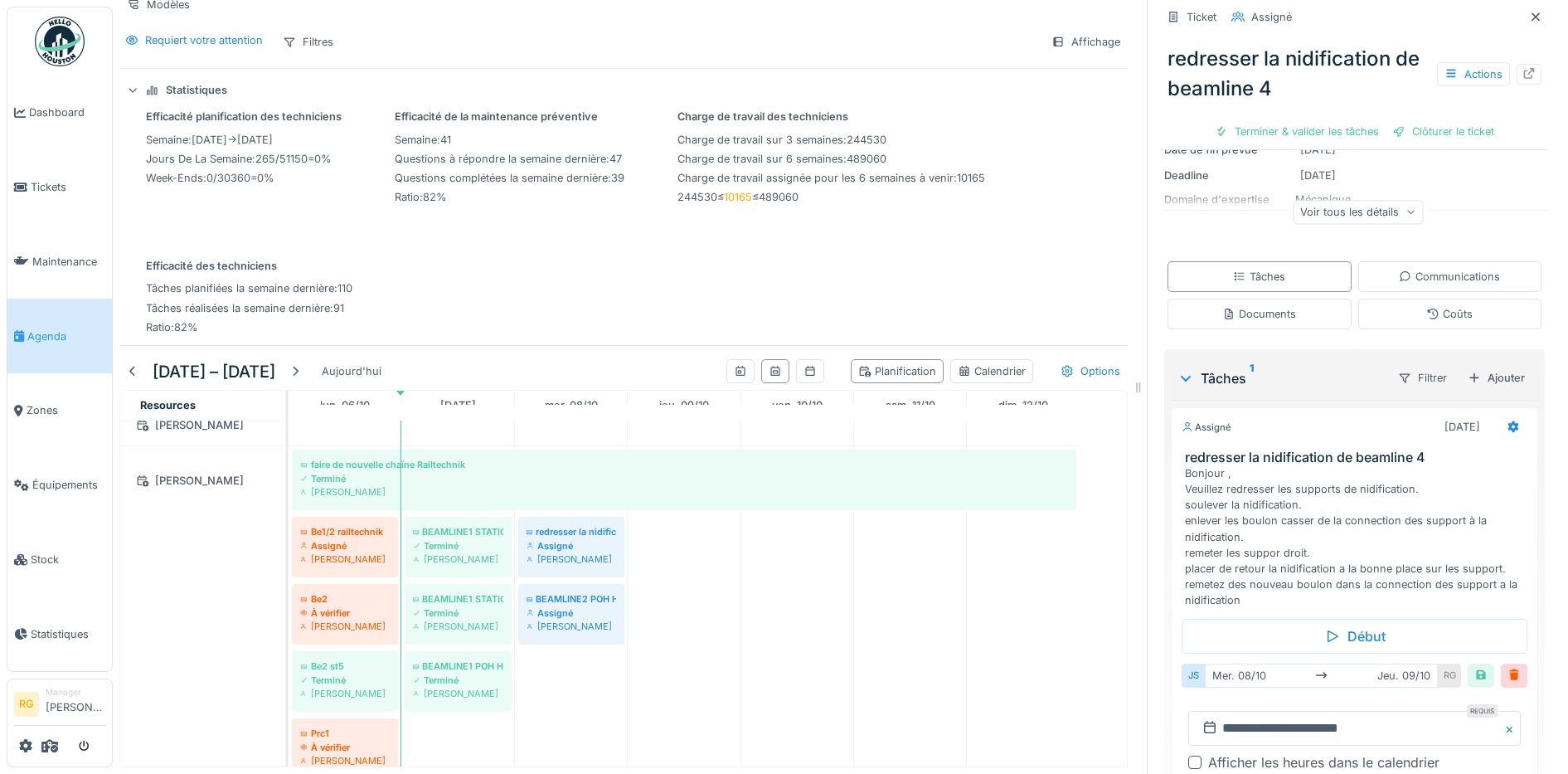
click at [1244, 664] on div "[DATE] [DATE]" at bounding box center [1321, 676] width 233 height 24
click at [1265, 711] on input "**********" at bounding box center [1355, 729] width 332 height 35
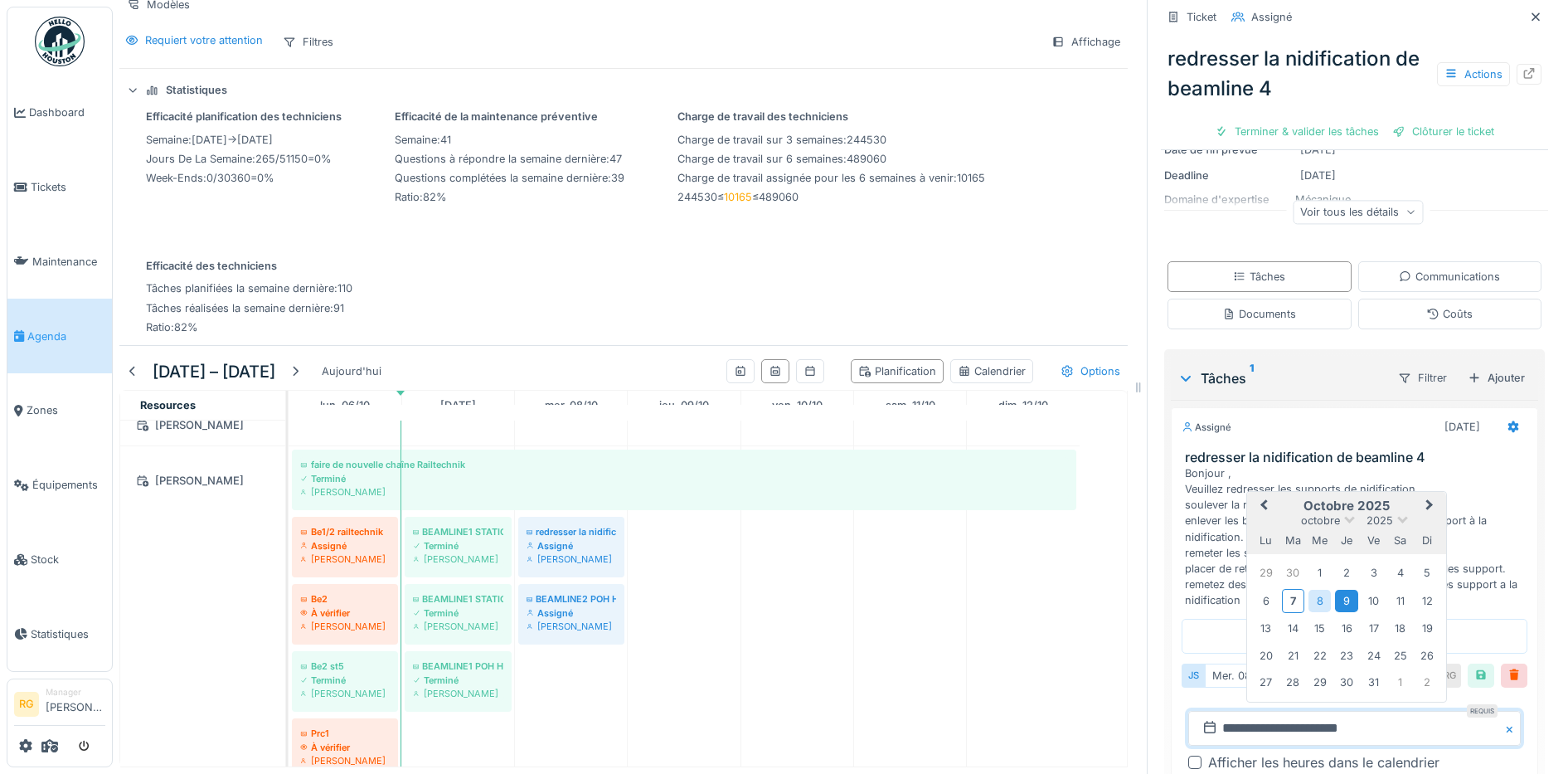
click at [1336, 590] on div "9" at bounding box center [1346, 600] width 23 height 23
click at [1336, 590] on div "9" at bounding box center [1346, 600] width 23 height 23
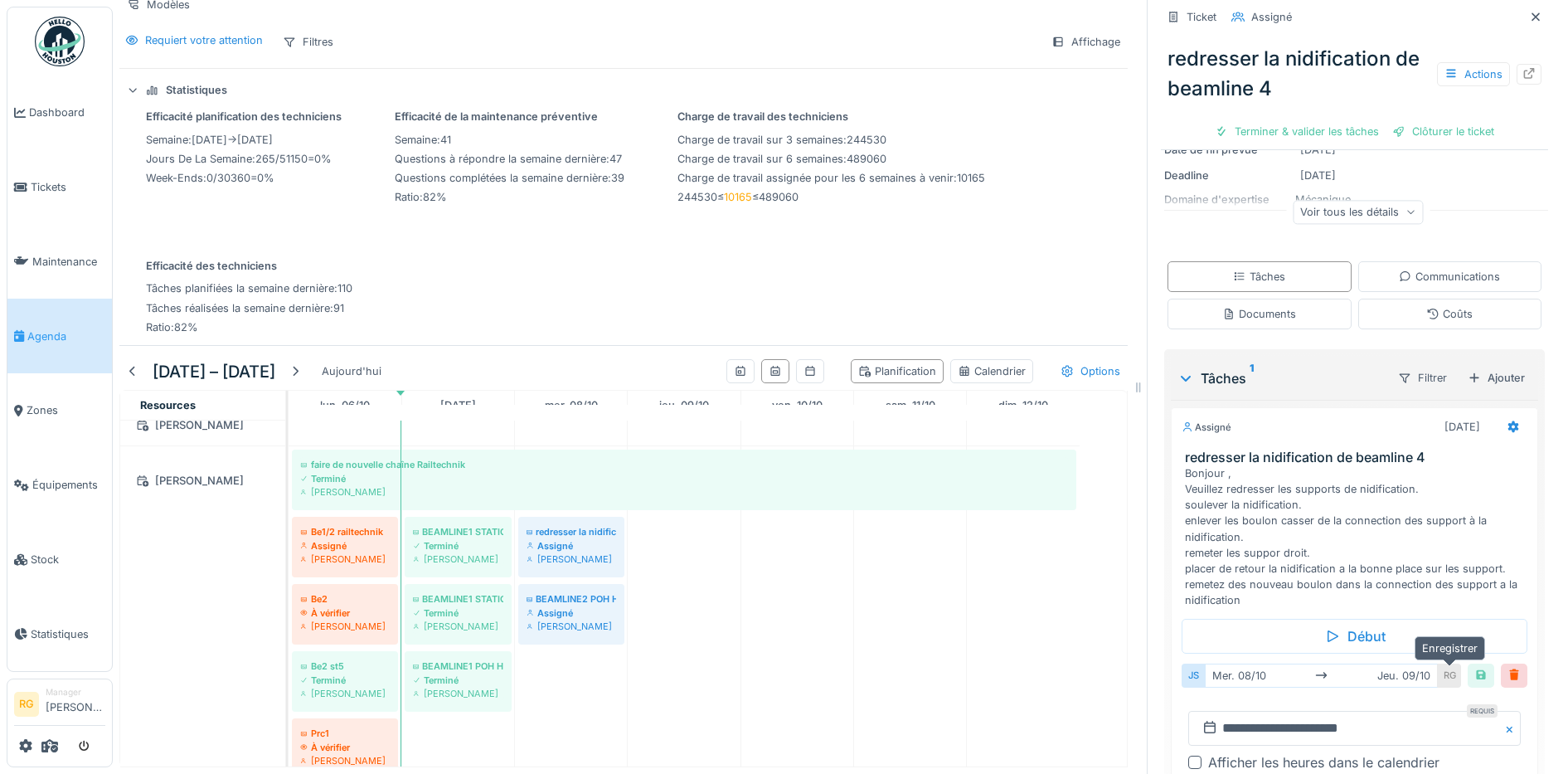
click at [1474, 668] on div at bounding box center [1481, 675] width 14 height 15
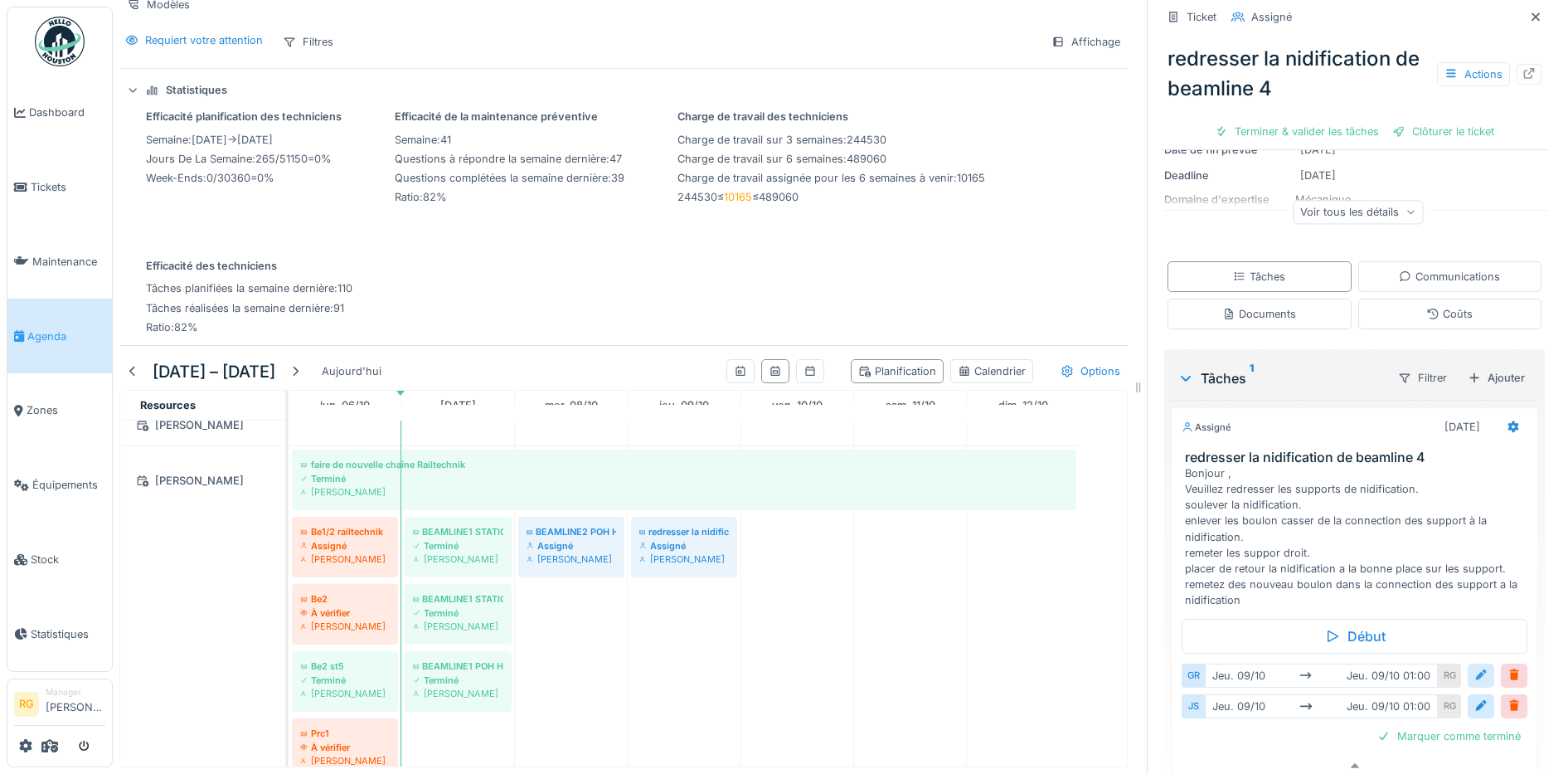
click at [1468, 664] on div at bounding box center [1481, 676] width 26 height 24
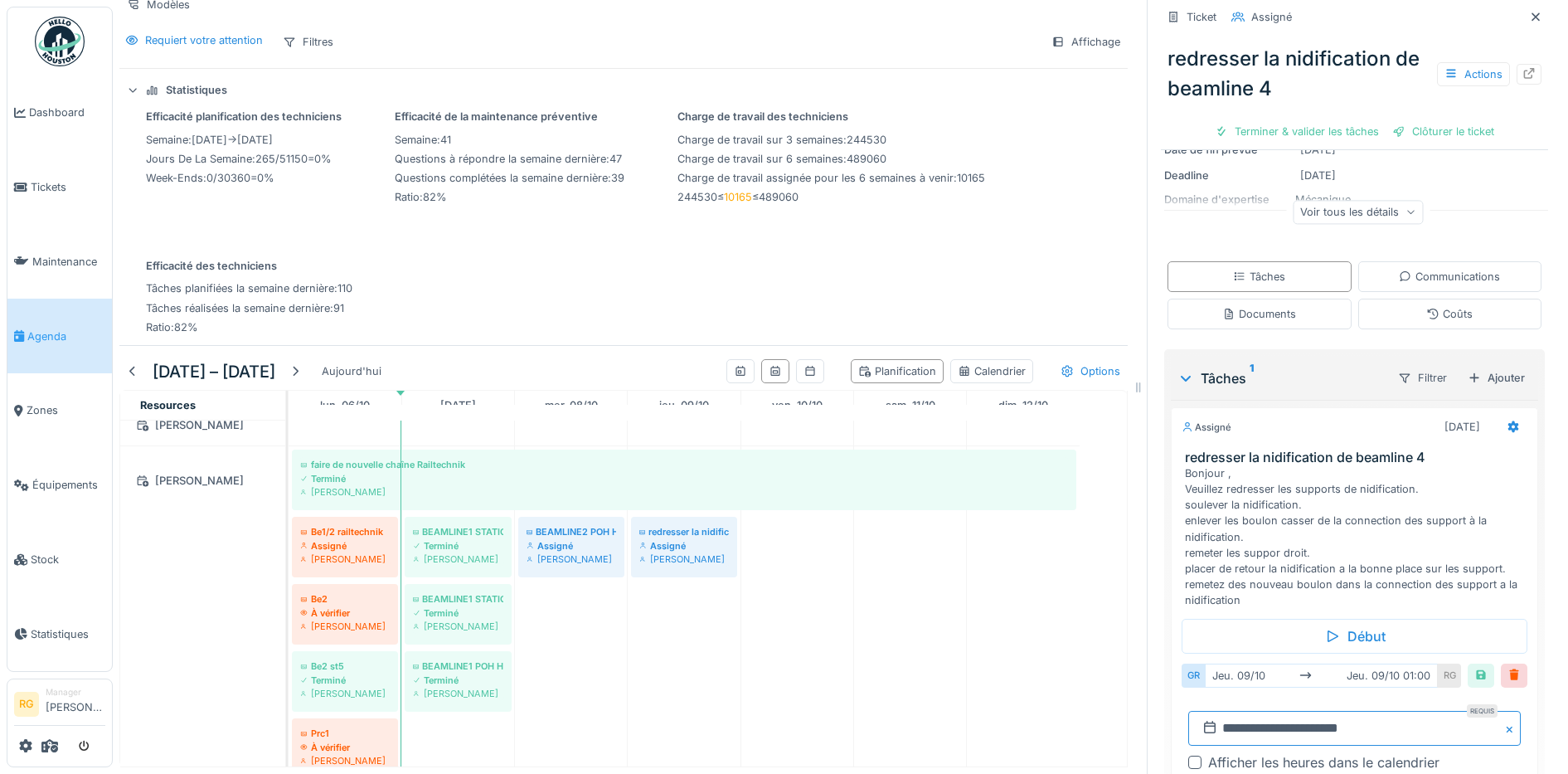
click at [1213, 711] on input "**********" at bounding box center [1355, 729] width 332 height 35
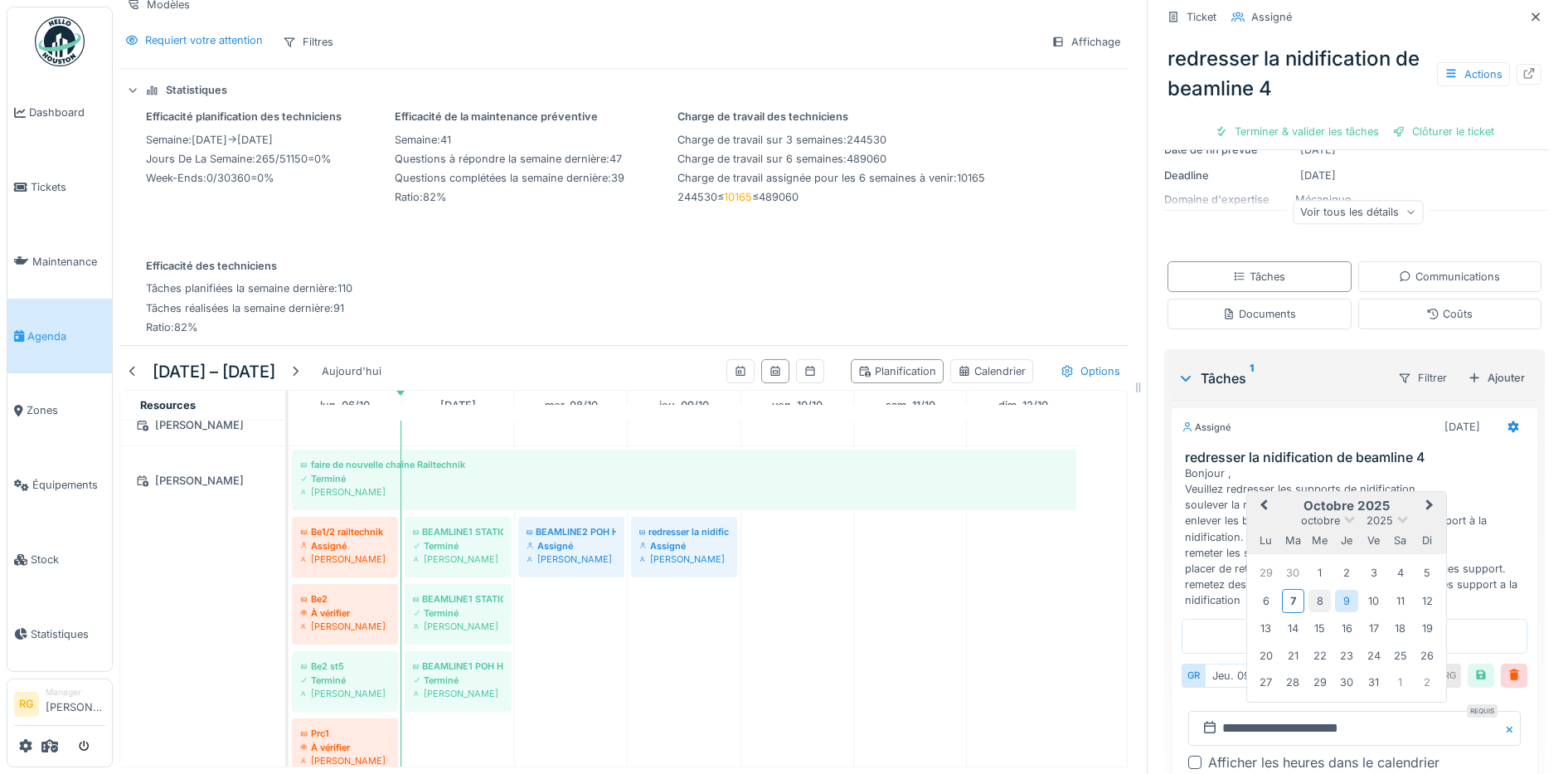
click at [1308, 590] on div "8" at bounding box center [1319, 600] width 23 height 23
click at [1308, 590] on div "8" at bounding box center [1319, 600] width 23 height 23
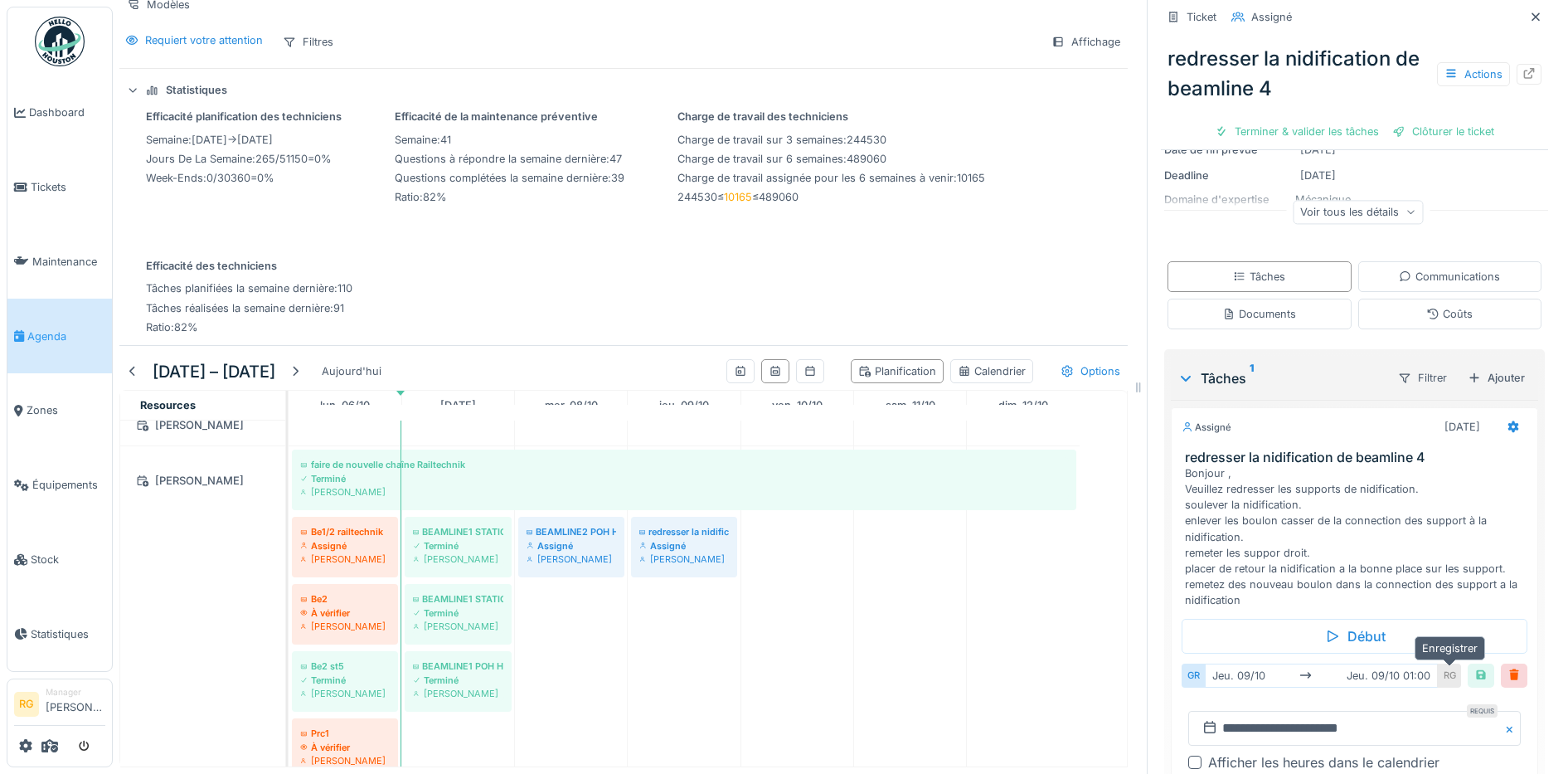
click at [1474, 668] on div at bounding box center [1481, 675] width 14 height 15
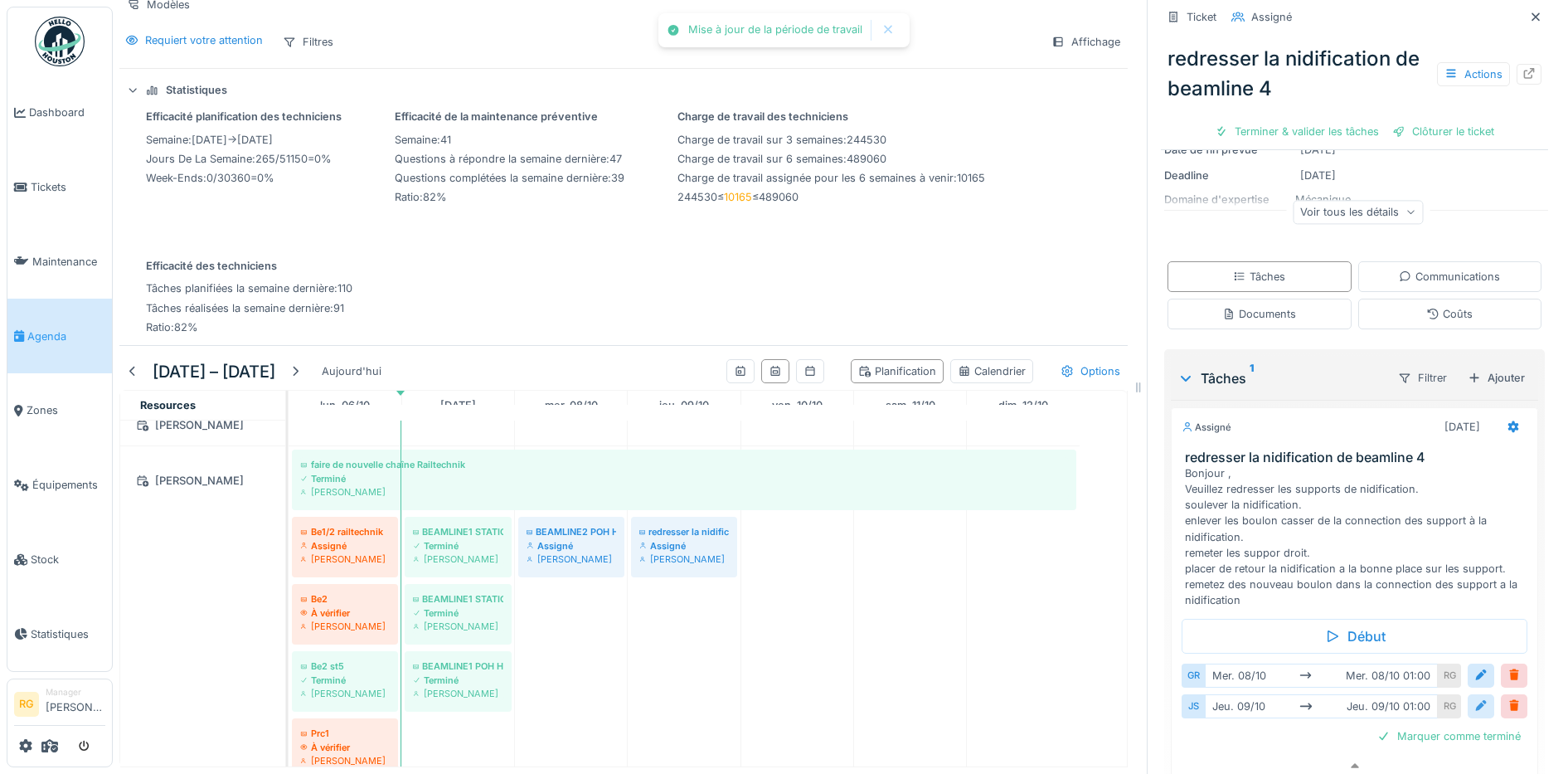
click at [1474, 699] on div at bounding box center [1481, 706] width 14 height 15
click at [1277, 750] on input "**********" at bounding box center [1355, 759] width 332 height 35
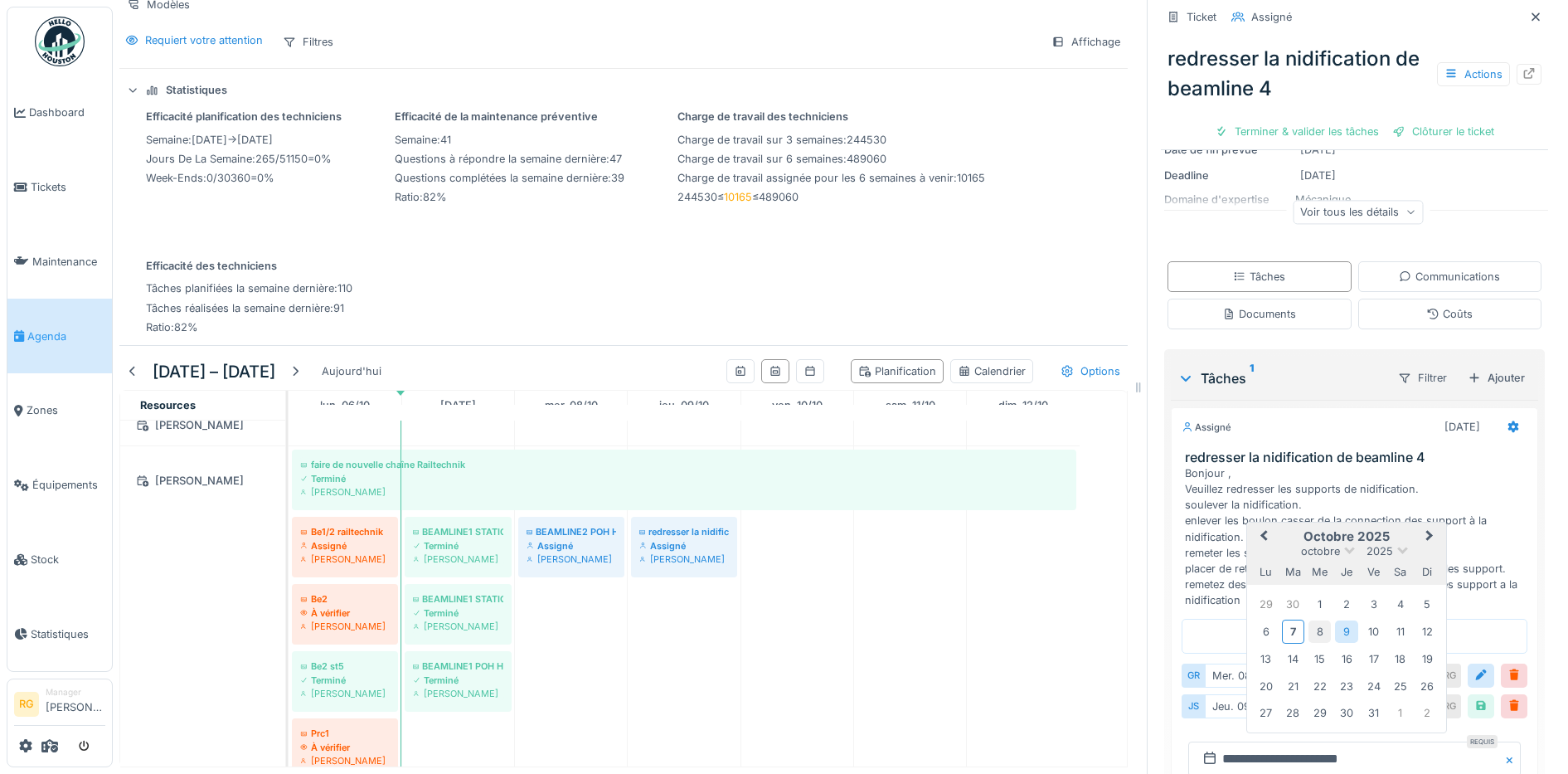
click at [1308, 620] on div "8" at bounding box center [1319, 631] width 23 height 23
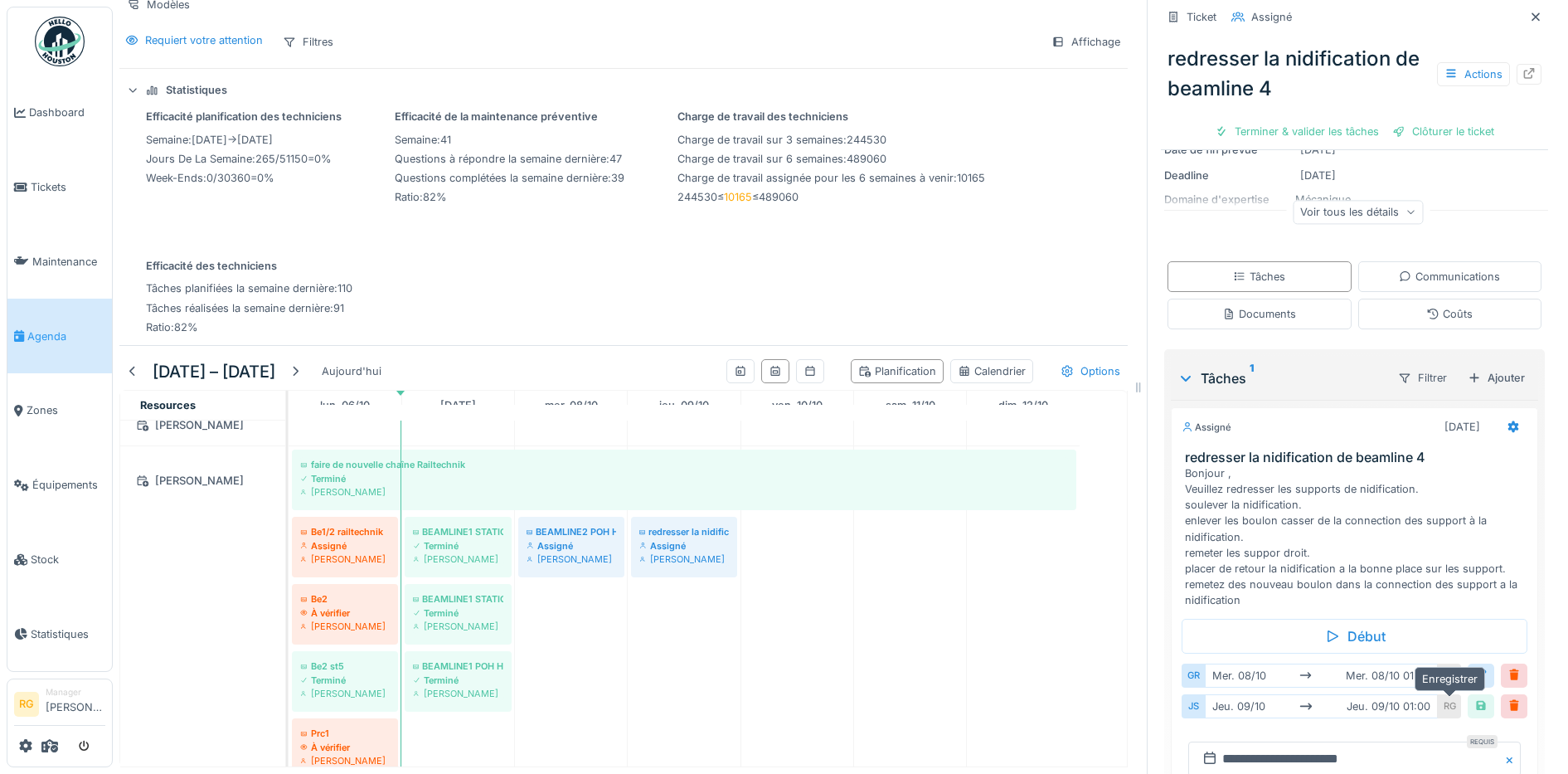
click at [1474, 699] on div at bounding box center [1481, 706] width 14 height 15
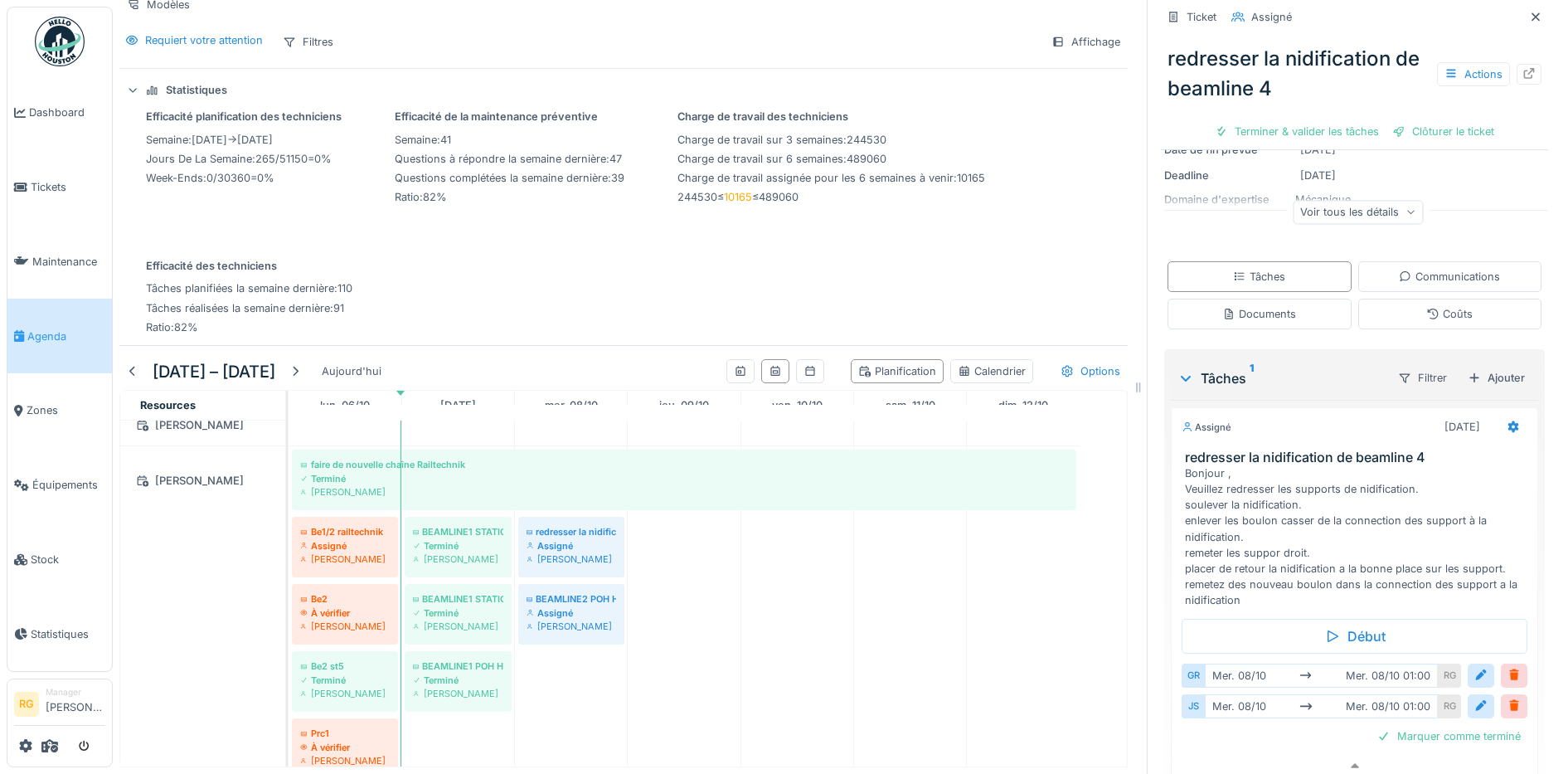
click at [1230, 306] on div "Documents" at bounding box center [1258, 313] width 74 height 15
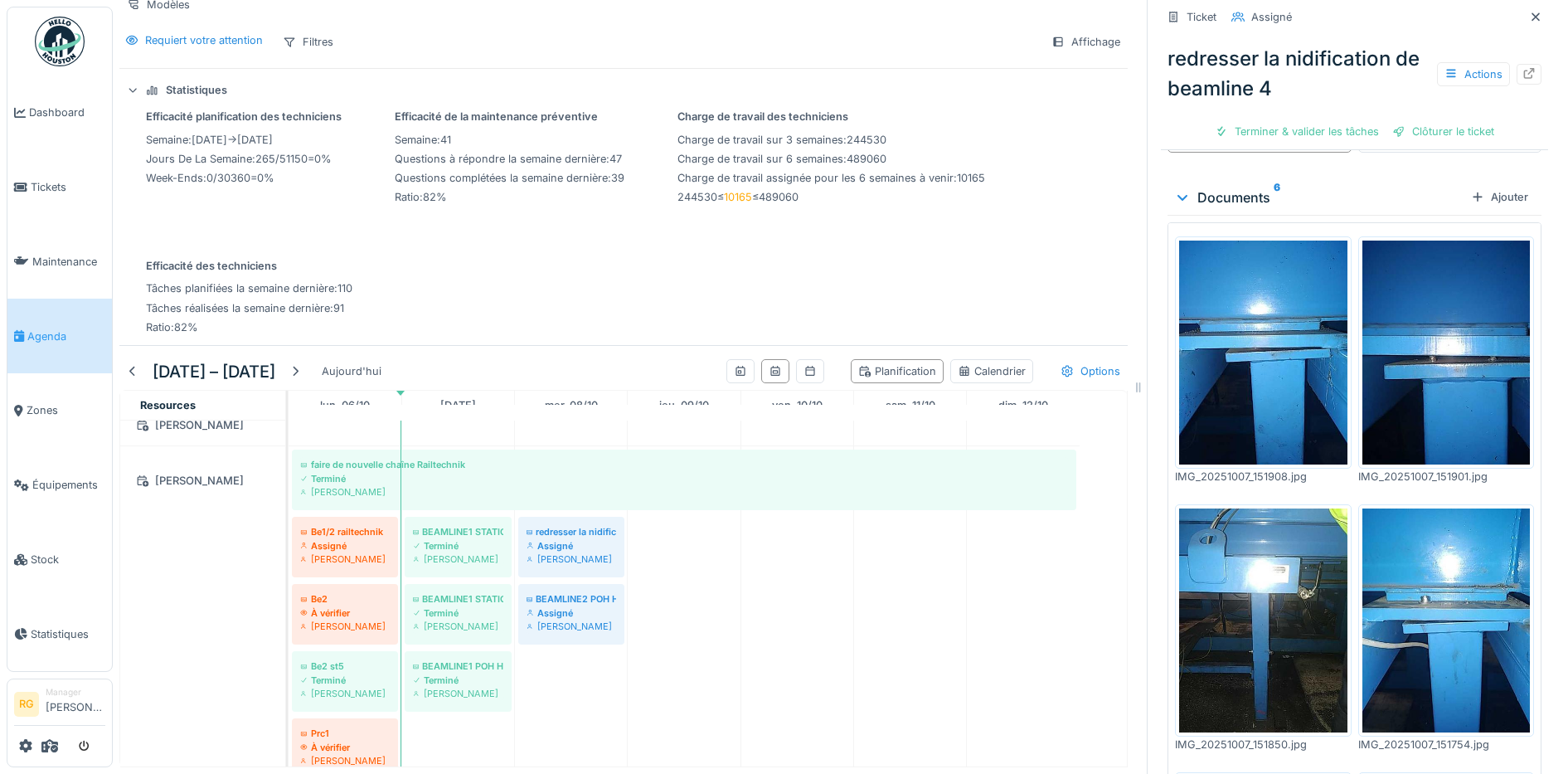
scroll to position [0, 0]
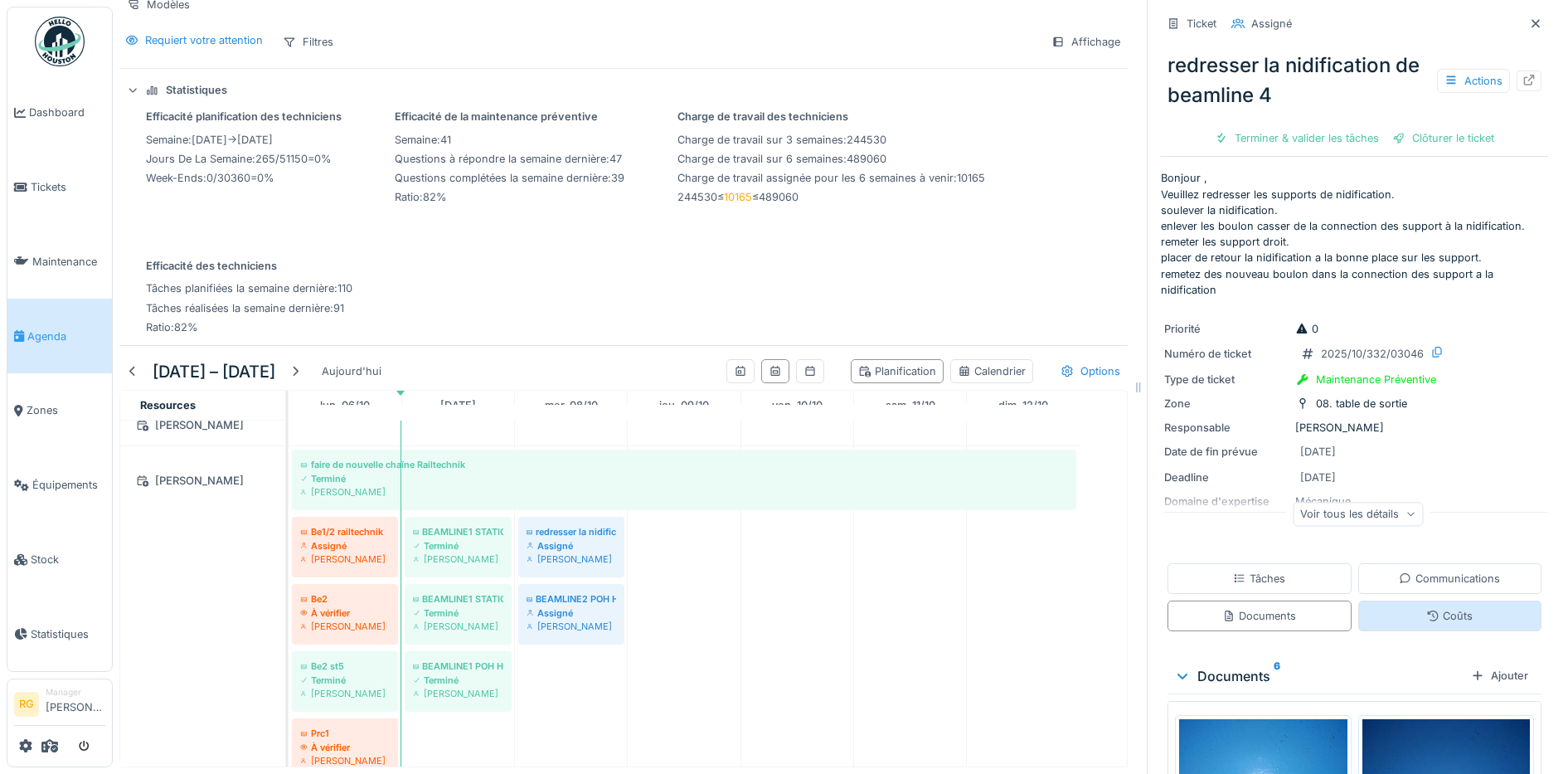
click at [1428, 610] on icon at bounding box center [1434, 616] width 11 height 11
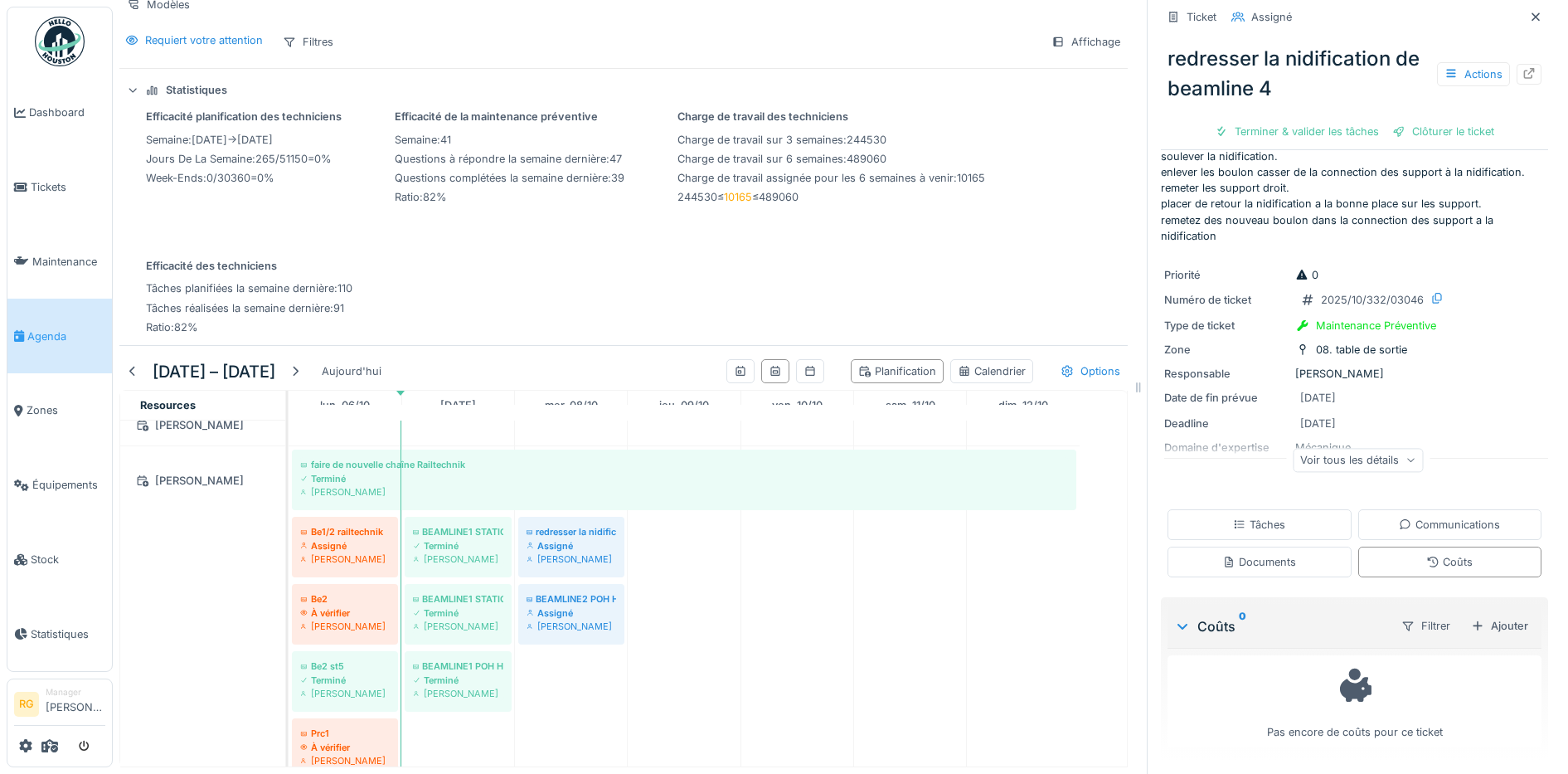
scroll to position [15, 0]
click at [1247, 517] on div "Tâches" at bounding box center [1259, 524] width 53 height 15
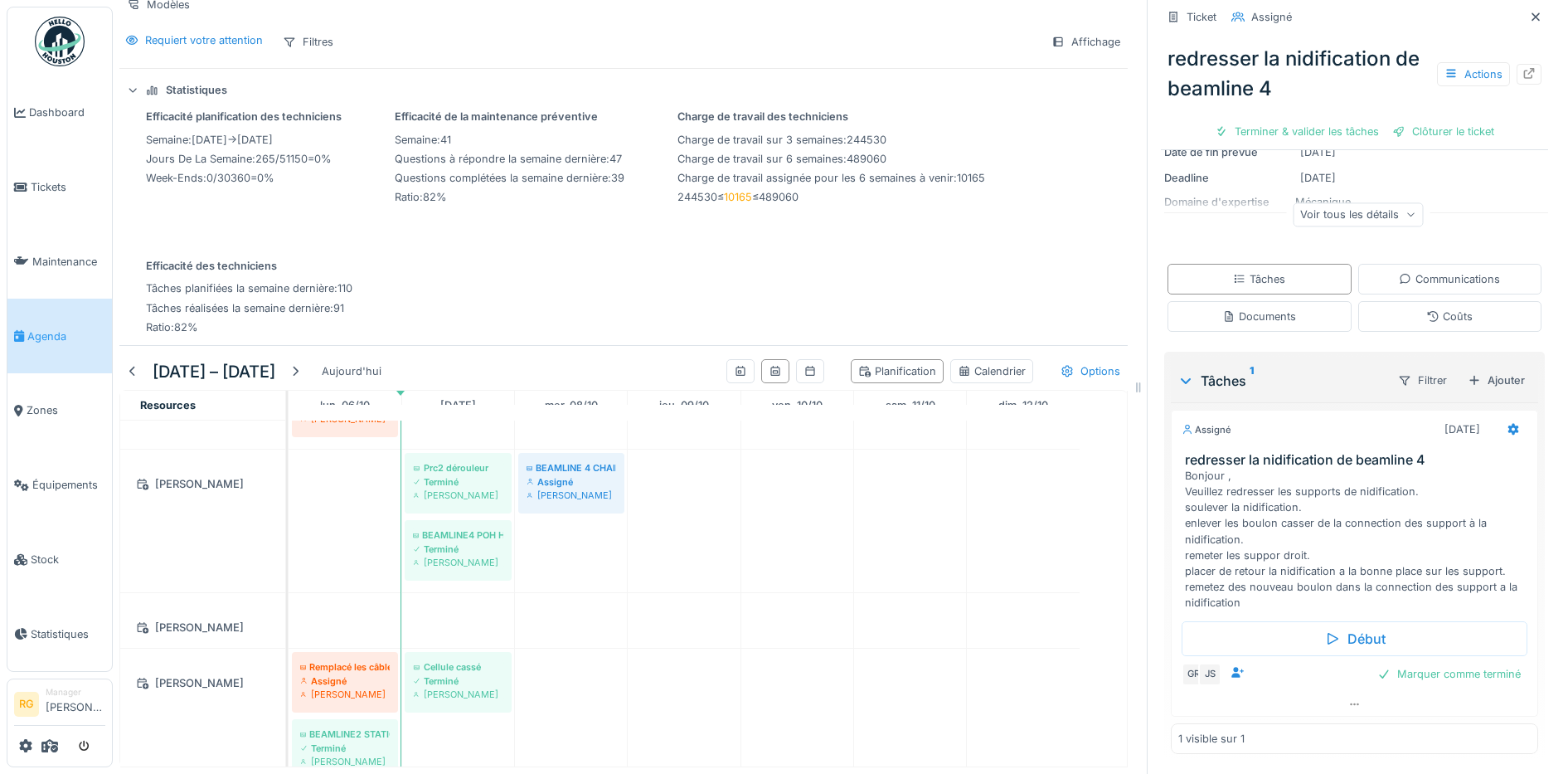
scroll to position [1522, 0]
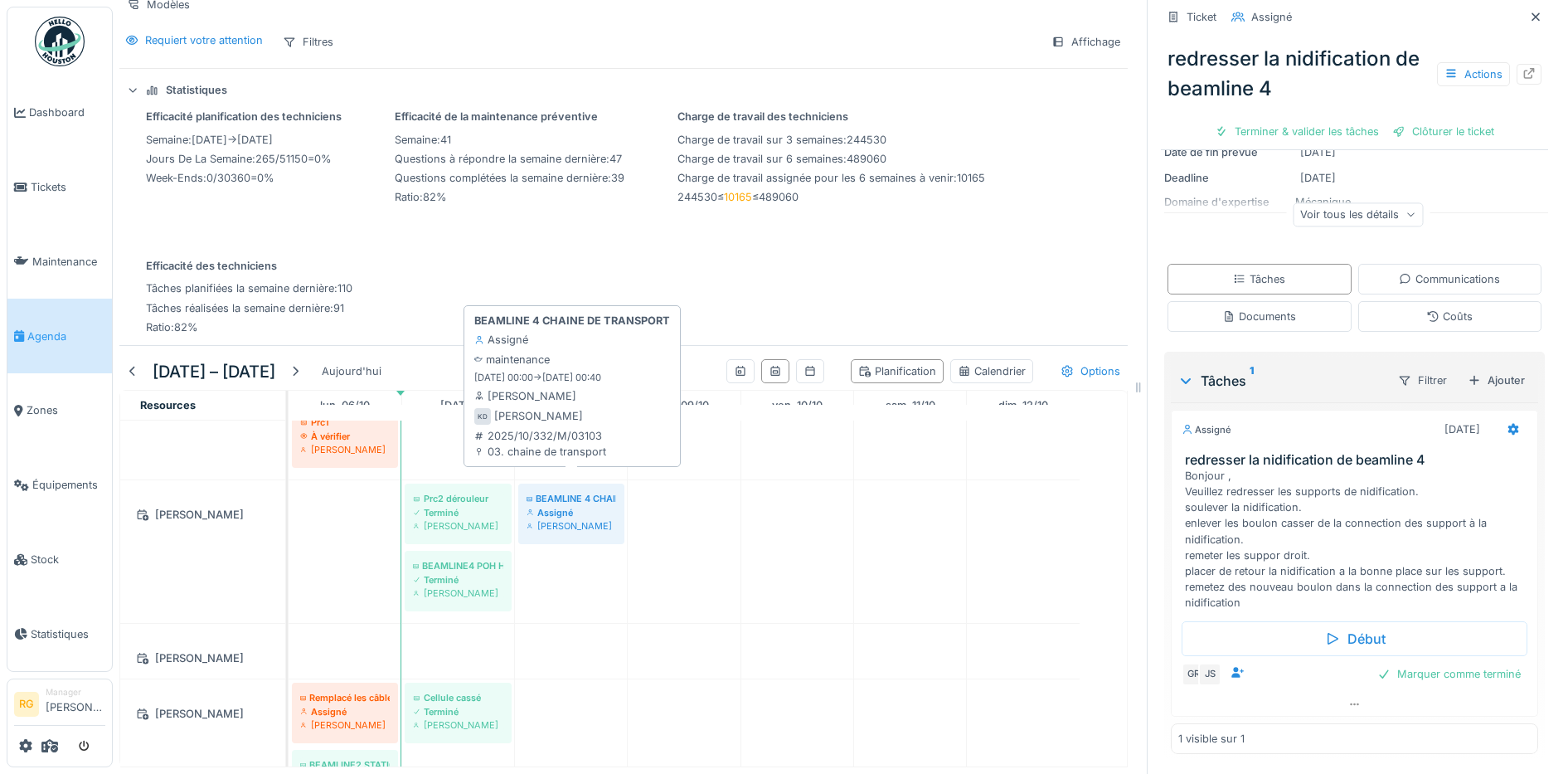
click at [586, 506] on div "Assigné" at bounding box center [571, 512] width 90 height 14
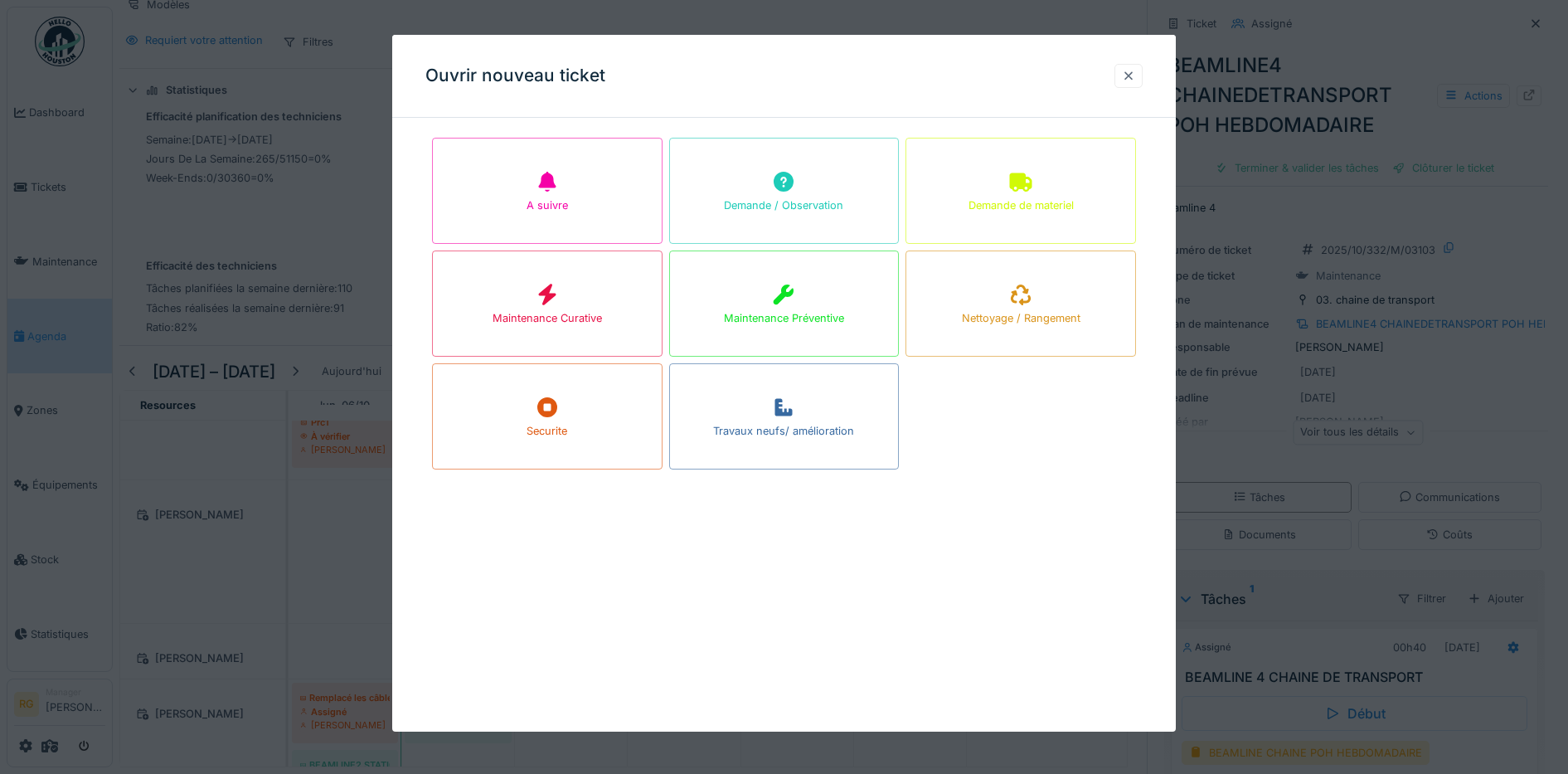
click at [1135, 68] on div at bounding box center [1129, 75] width 14 height 15
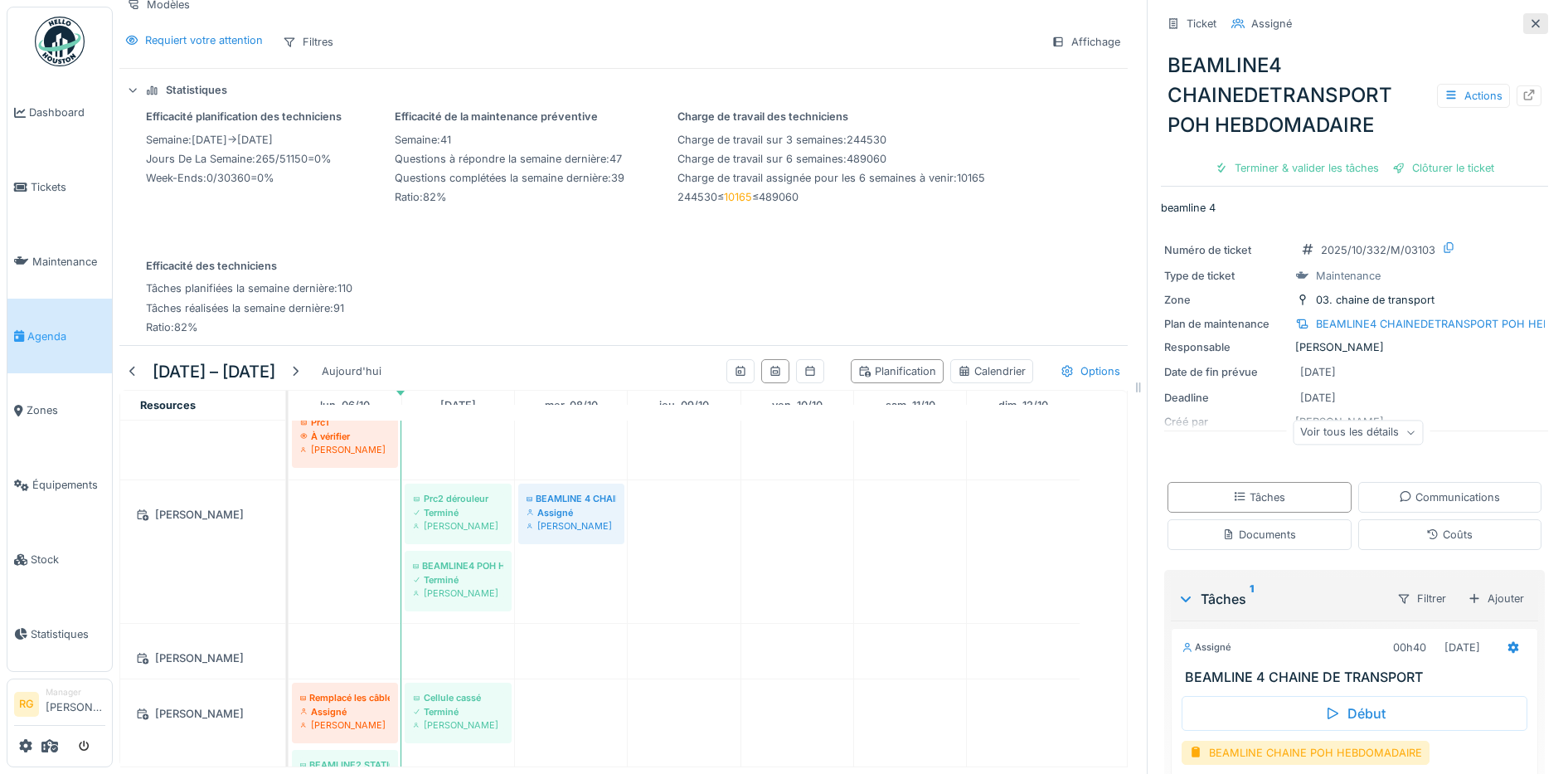
click at [1532, 19] on icon at bounding box center [1535, 23] width 8 height 8
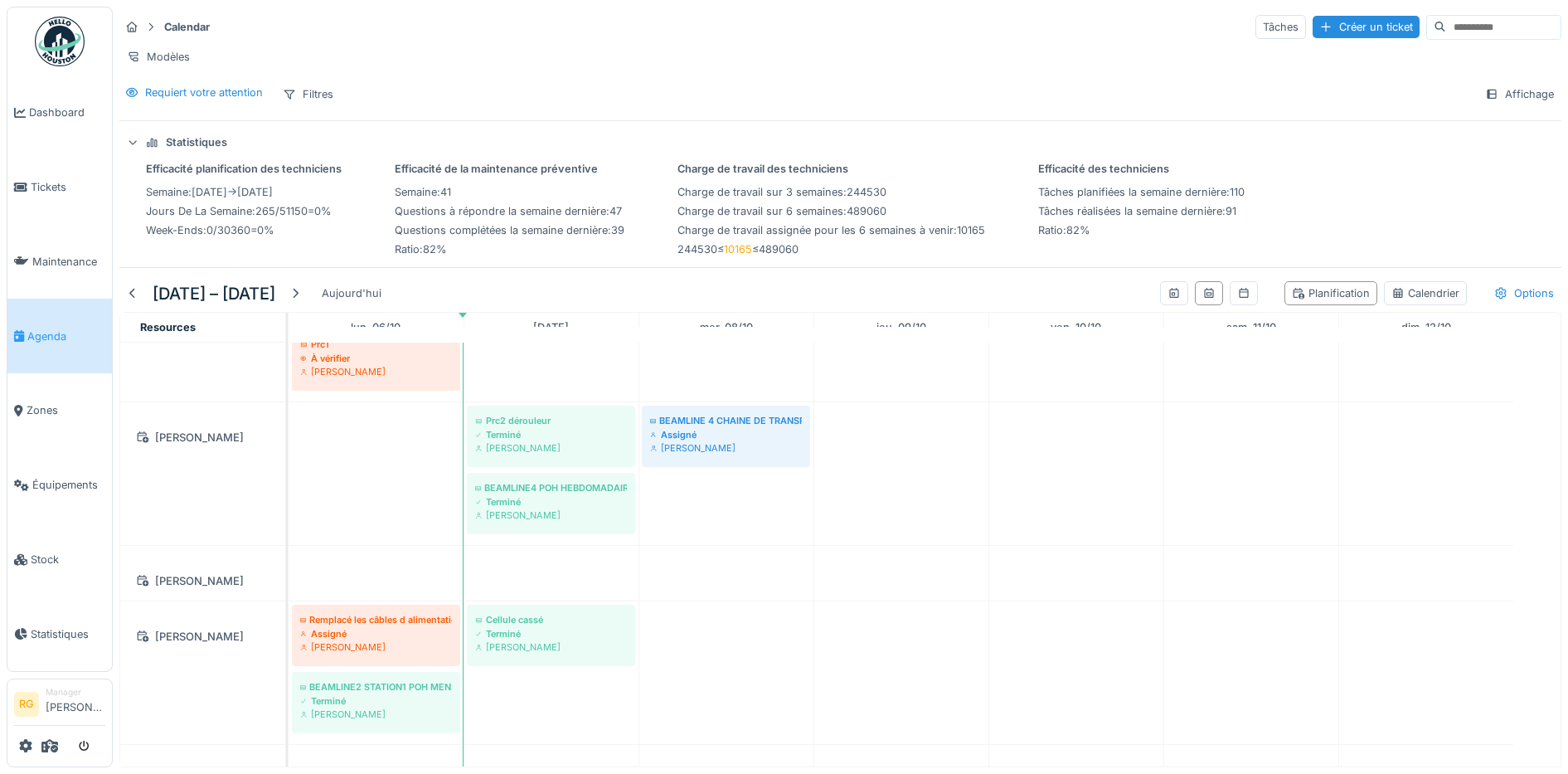
scroll to position [1418, 0]
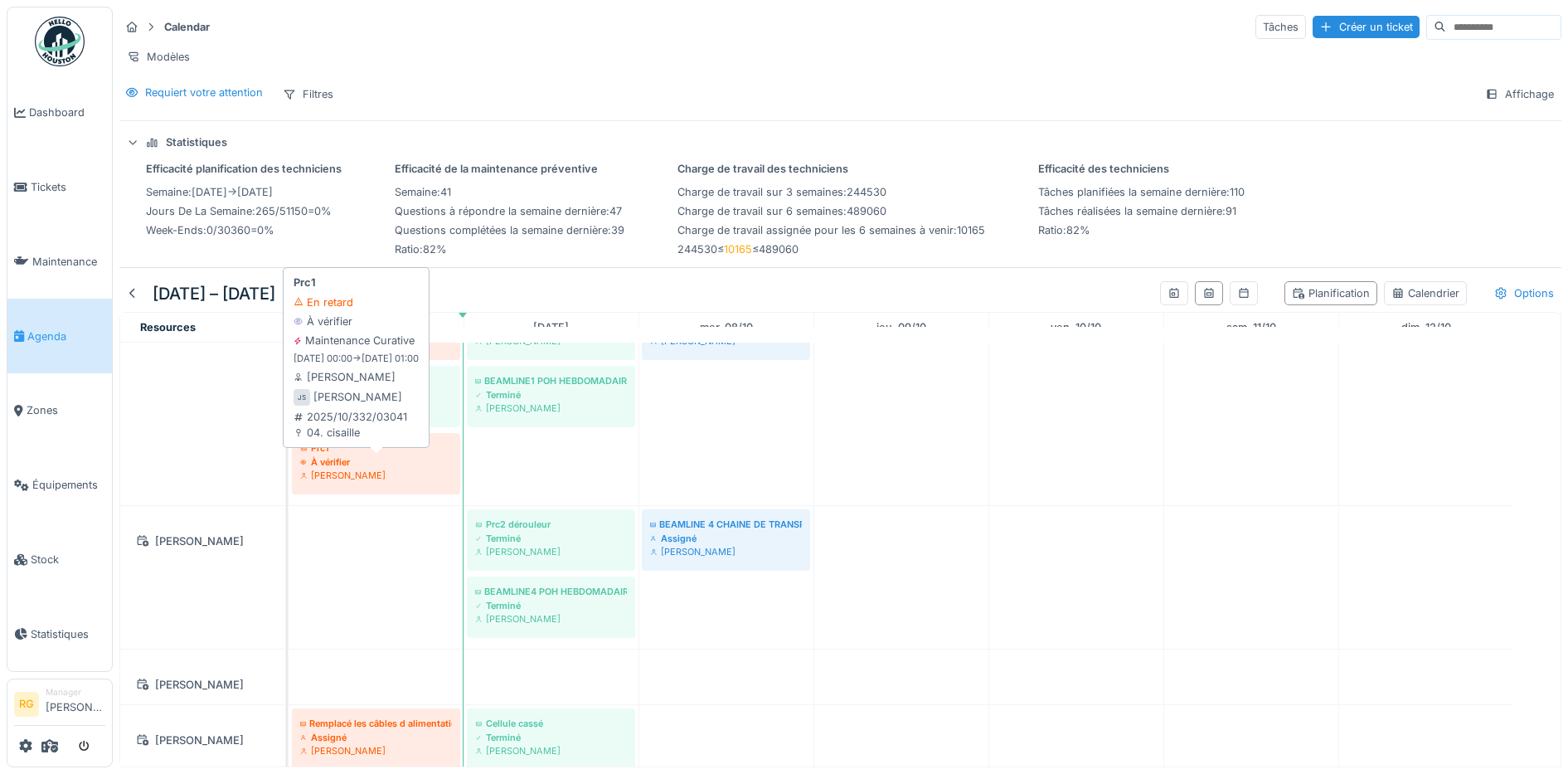
click at [351, 456] on div "À vérifier" at bounding box center [376, 461] width 152 height 14
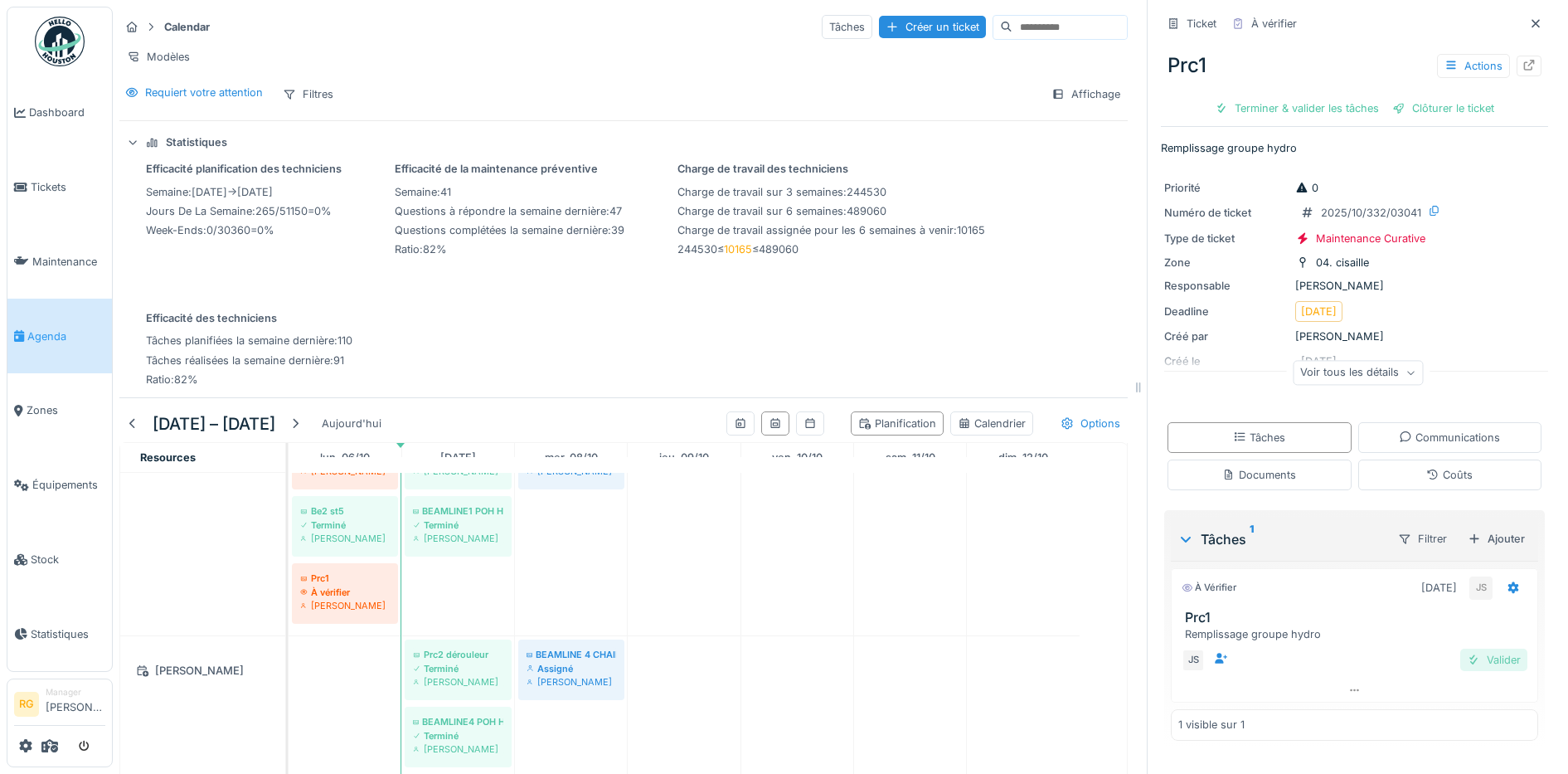
click at [1475, 664] on div "Valider" at bounding box center [1494, 660] width 67 height 23
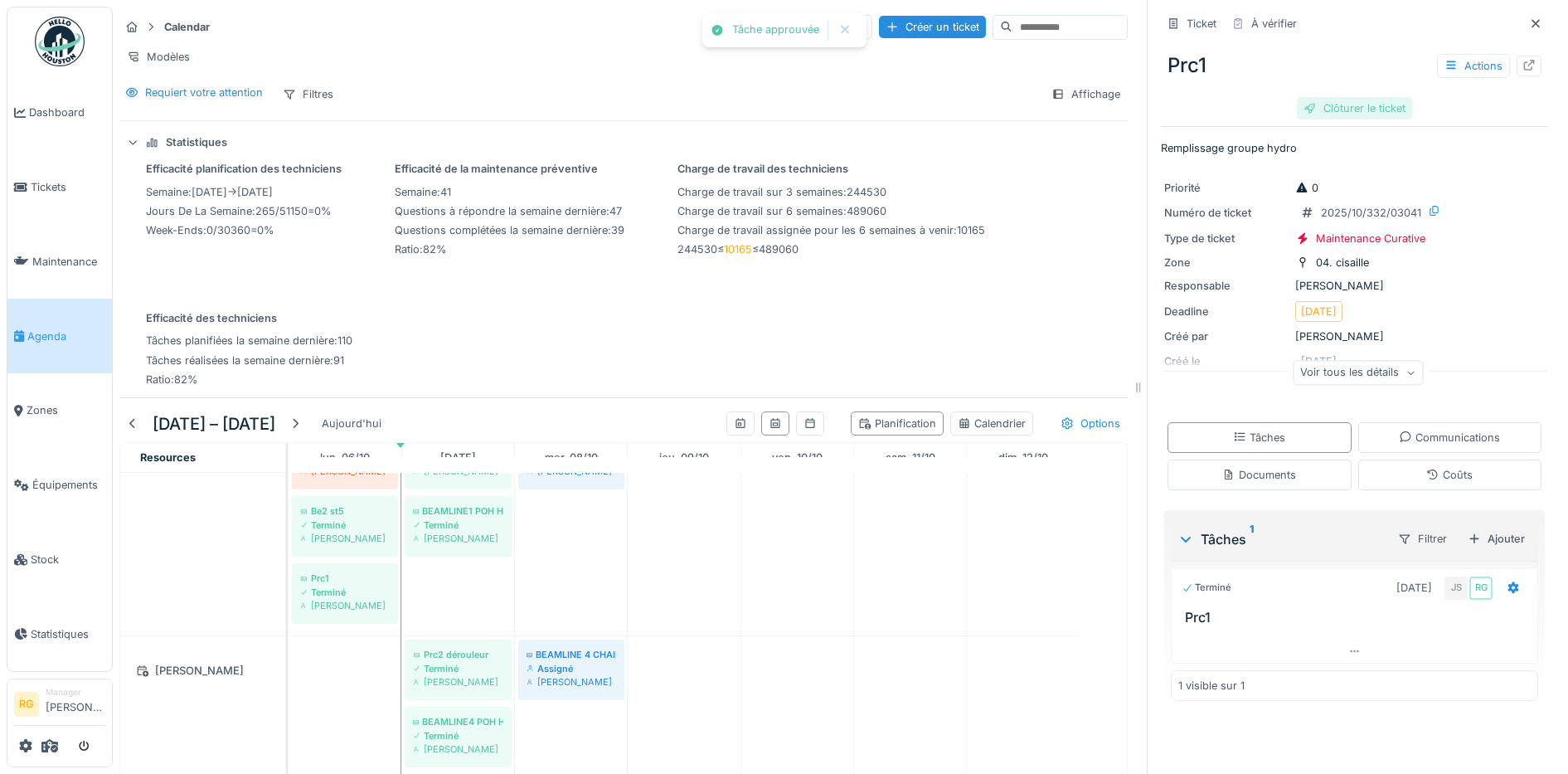
click at [1316, 109] on div "Clôturer le ticket" at bounding box center [1354, 108] width 115 height 23
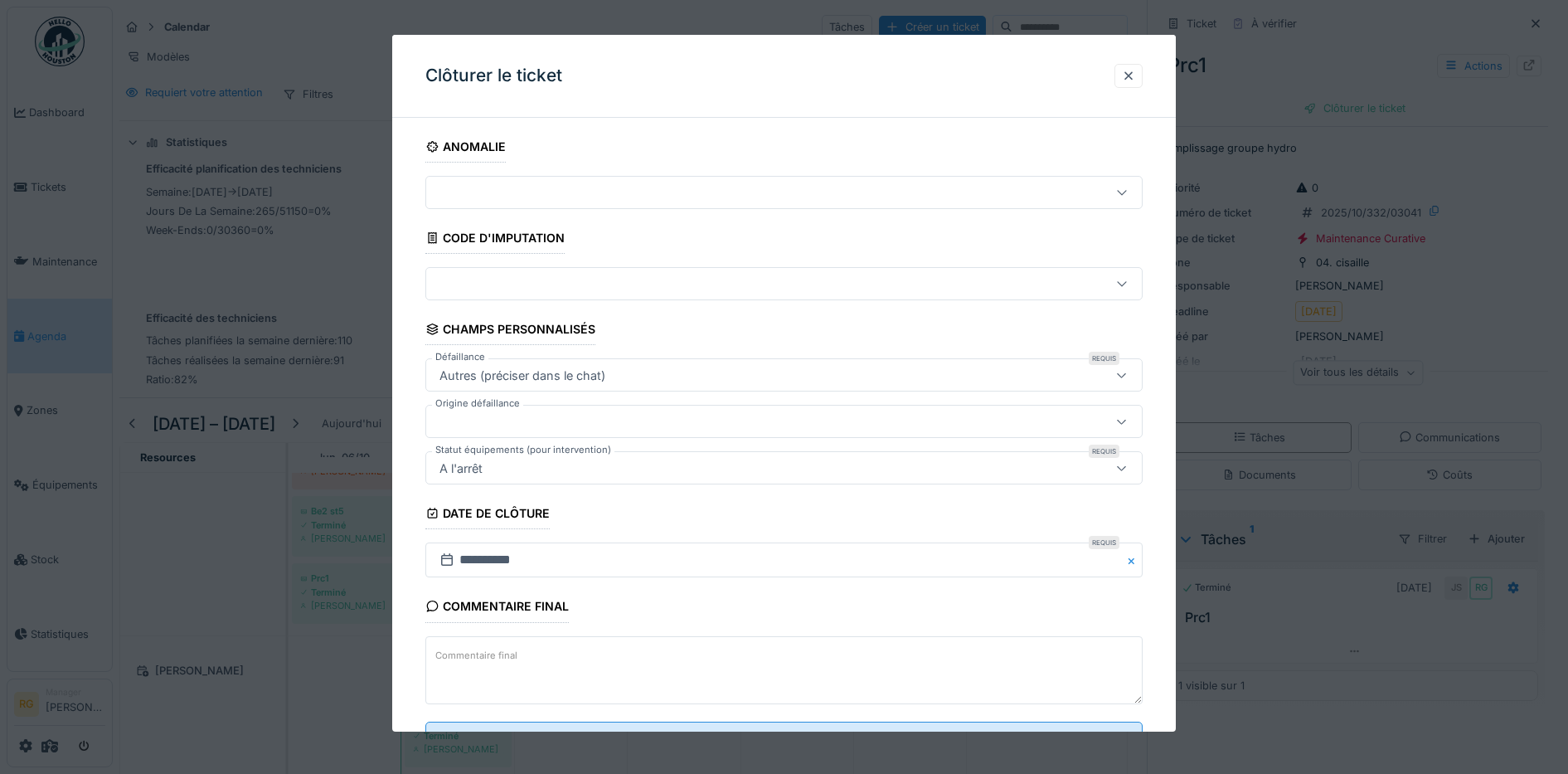
click at [567, 659] on textarea "Commentaire final" at bounding box center [784, 670] width 718 height 68
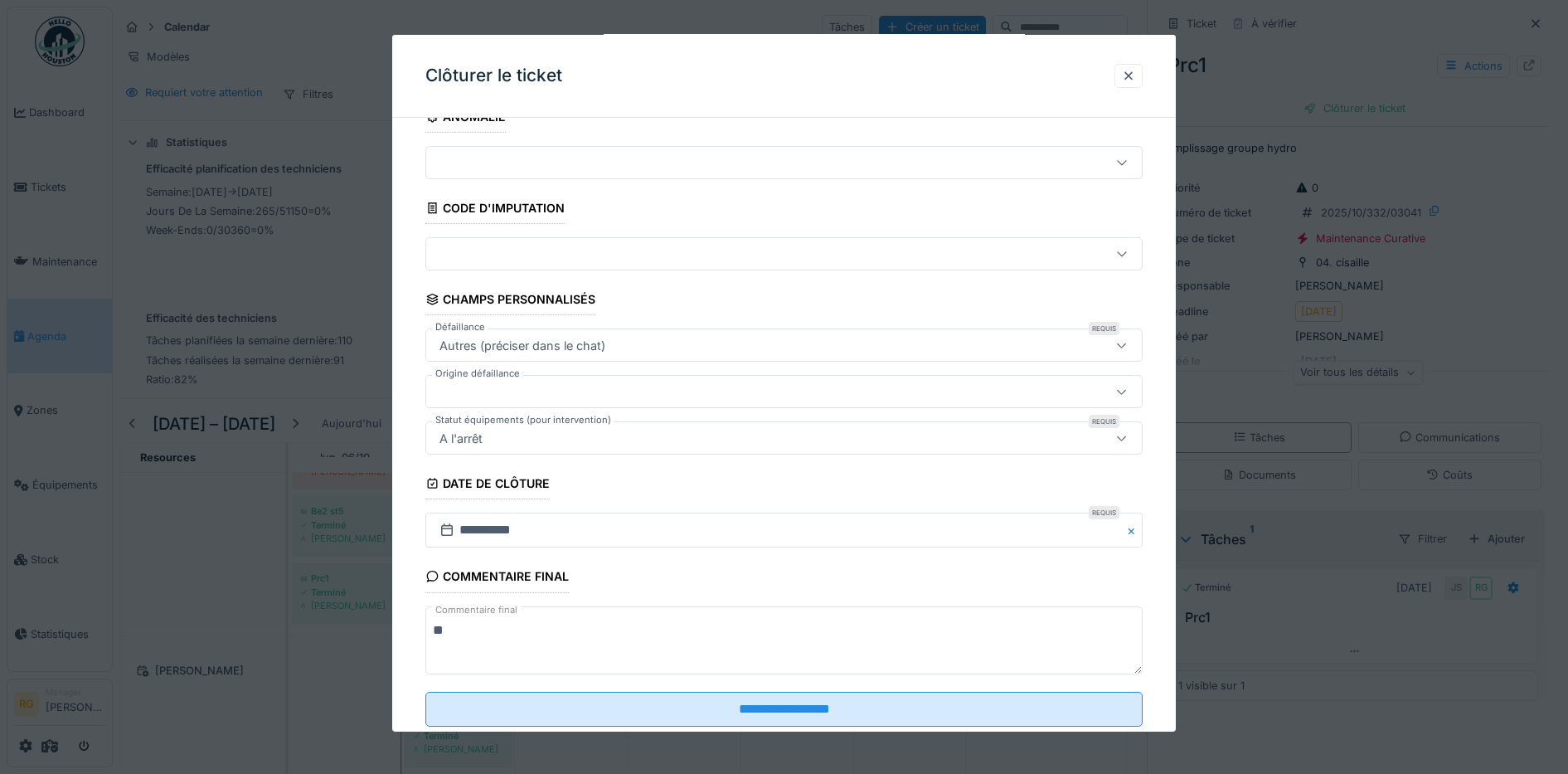
scroll to position [72, 0]
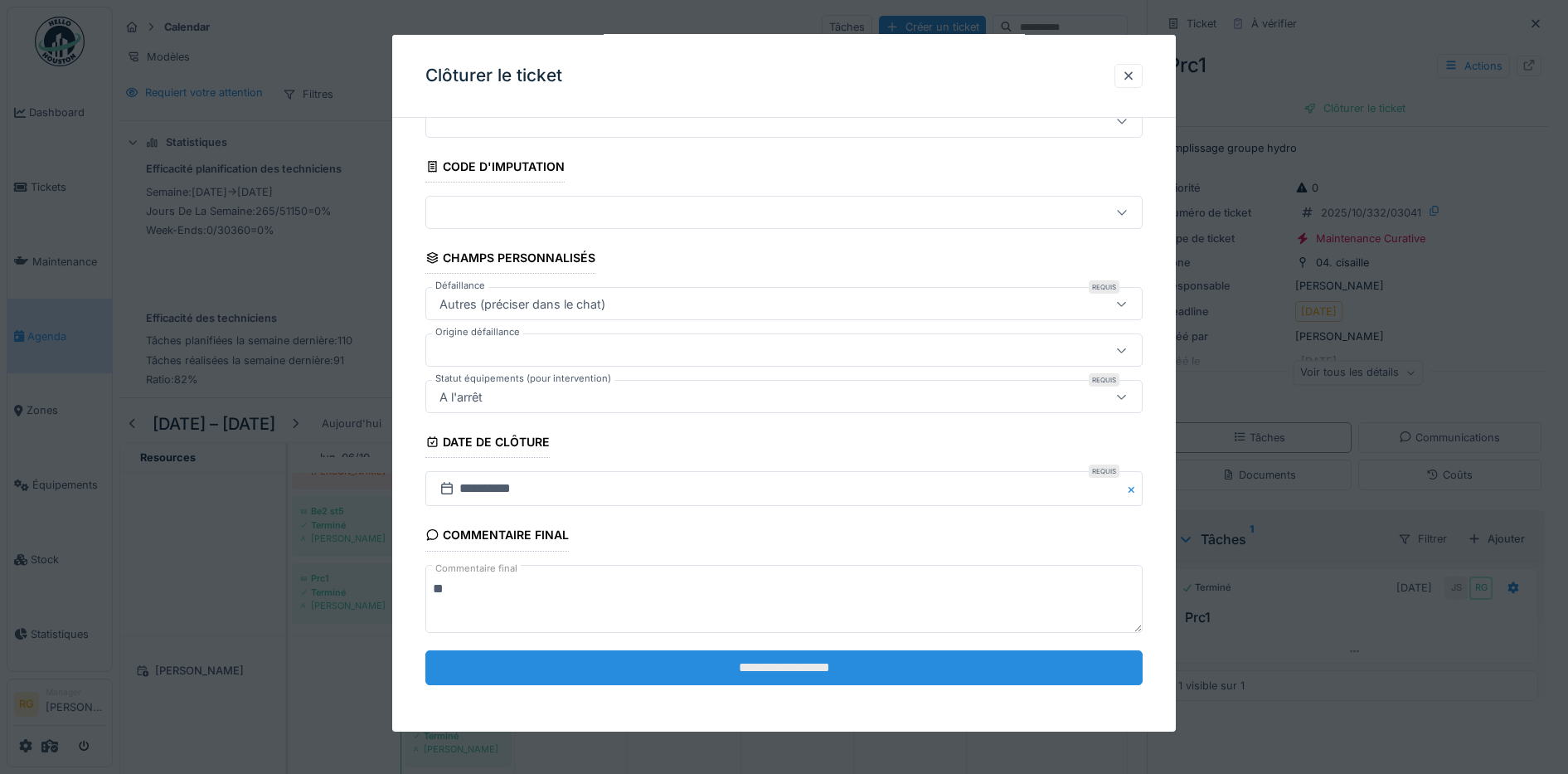
type textarea "**"
click at [685, 666] on input "**********" at bounding box center [784, 668] width 718 height 35
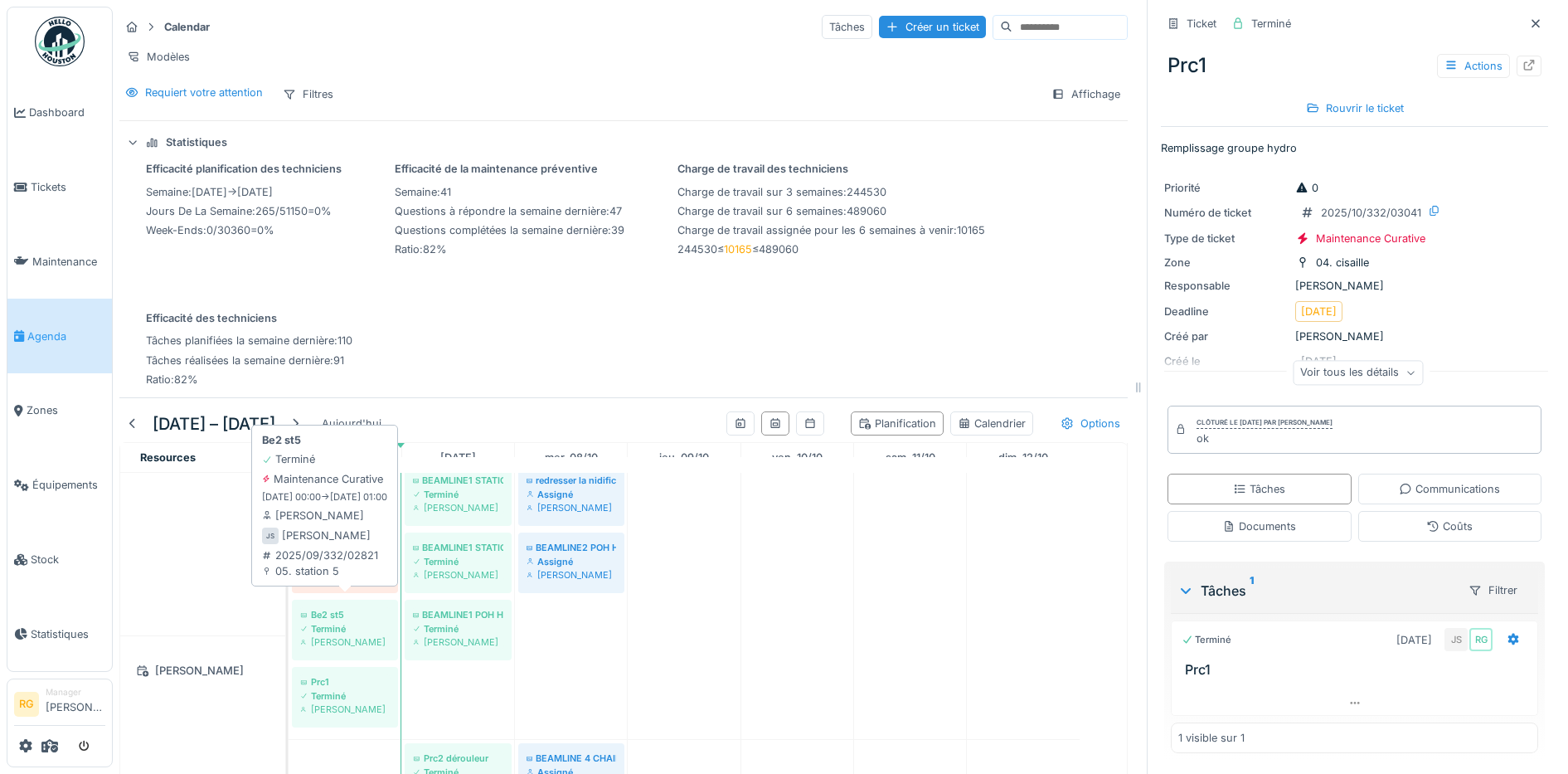
scroll to position [1315, 0]
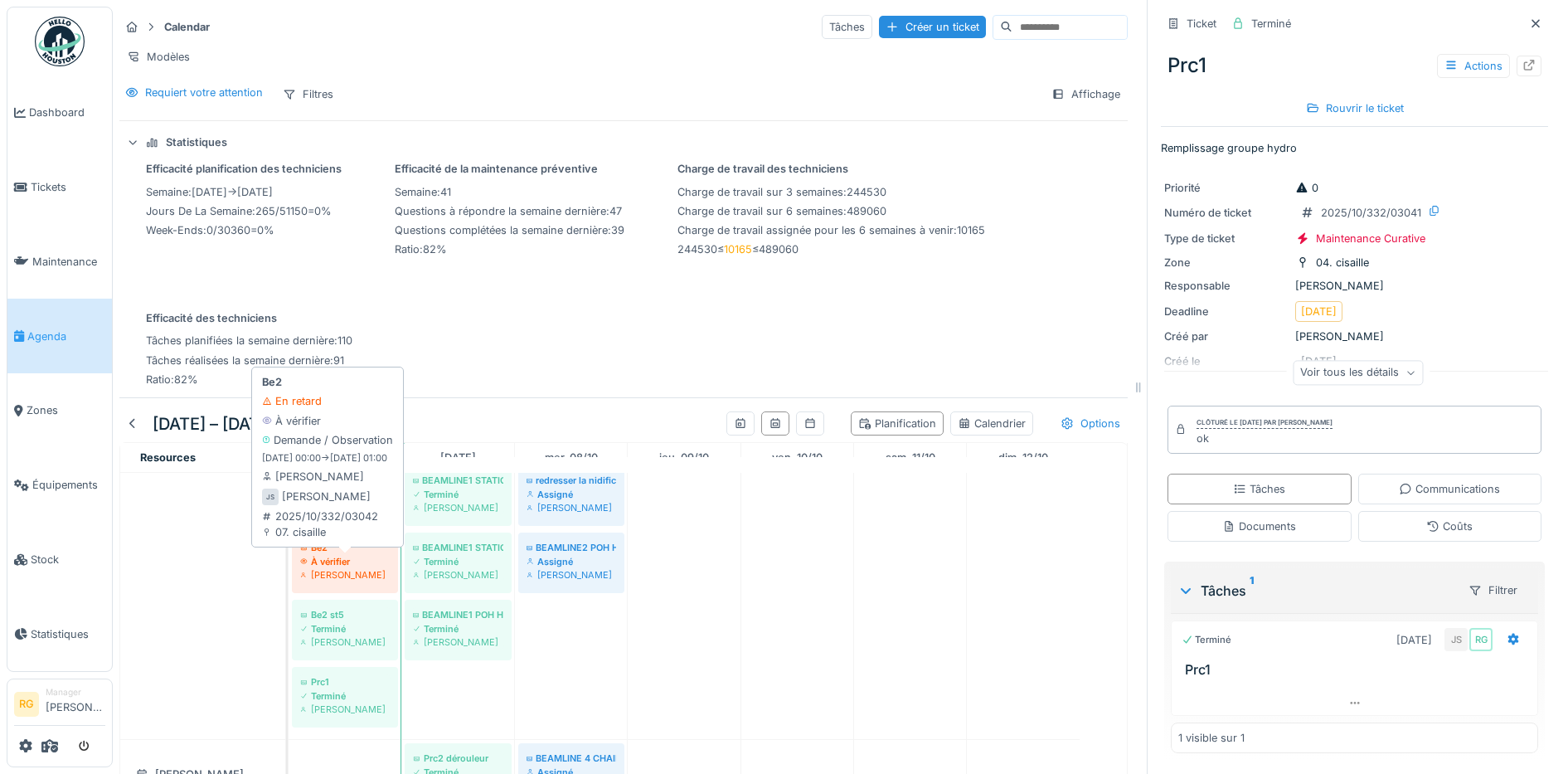
click at [348, 569] on div "À vérifier" at bounding box center [345, 561] width 90 height 14
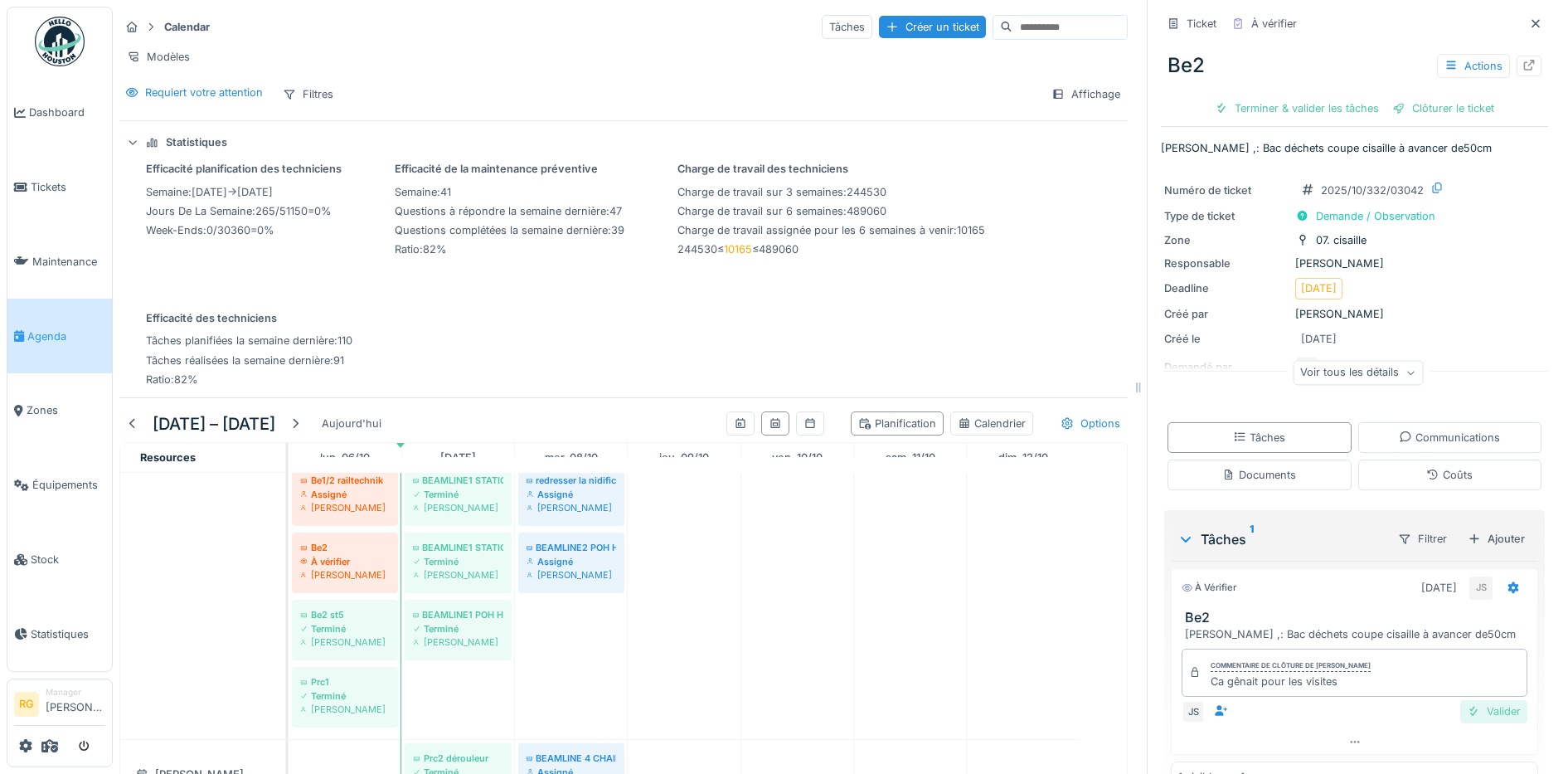
click at [1473, 716] on div "Valider" at bounding box center [1494, 711] width 67 height 23
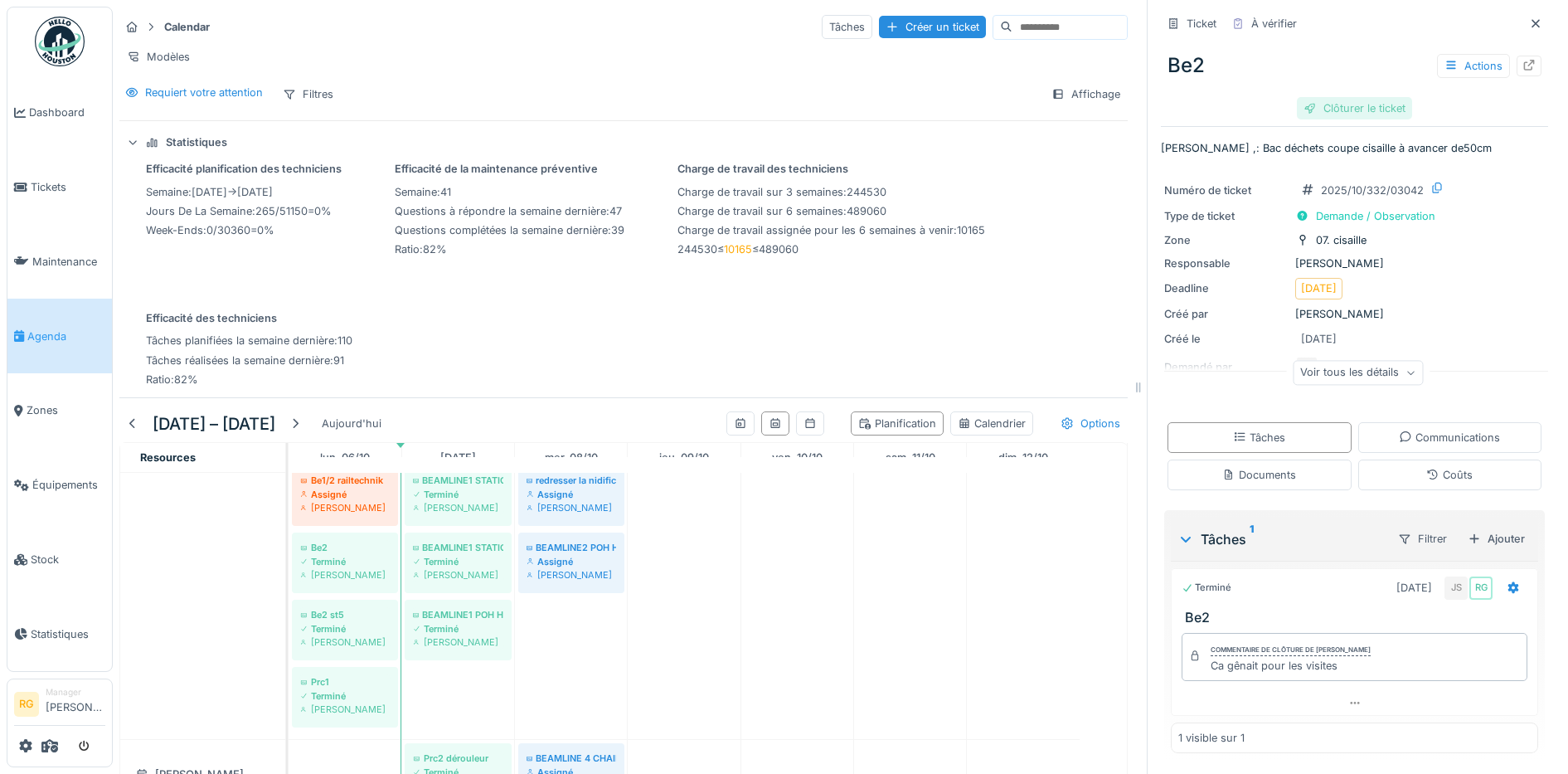
click at [1320, 110] on div "Clôturer le ticket" at bounding box center [1354, 108] width 115 height 23
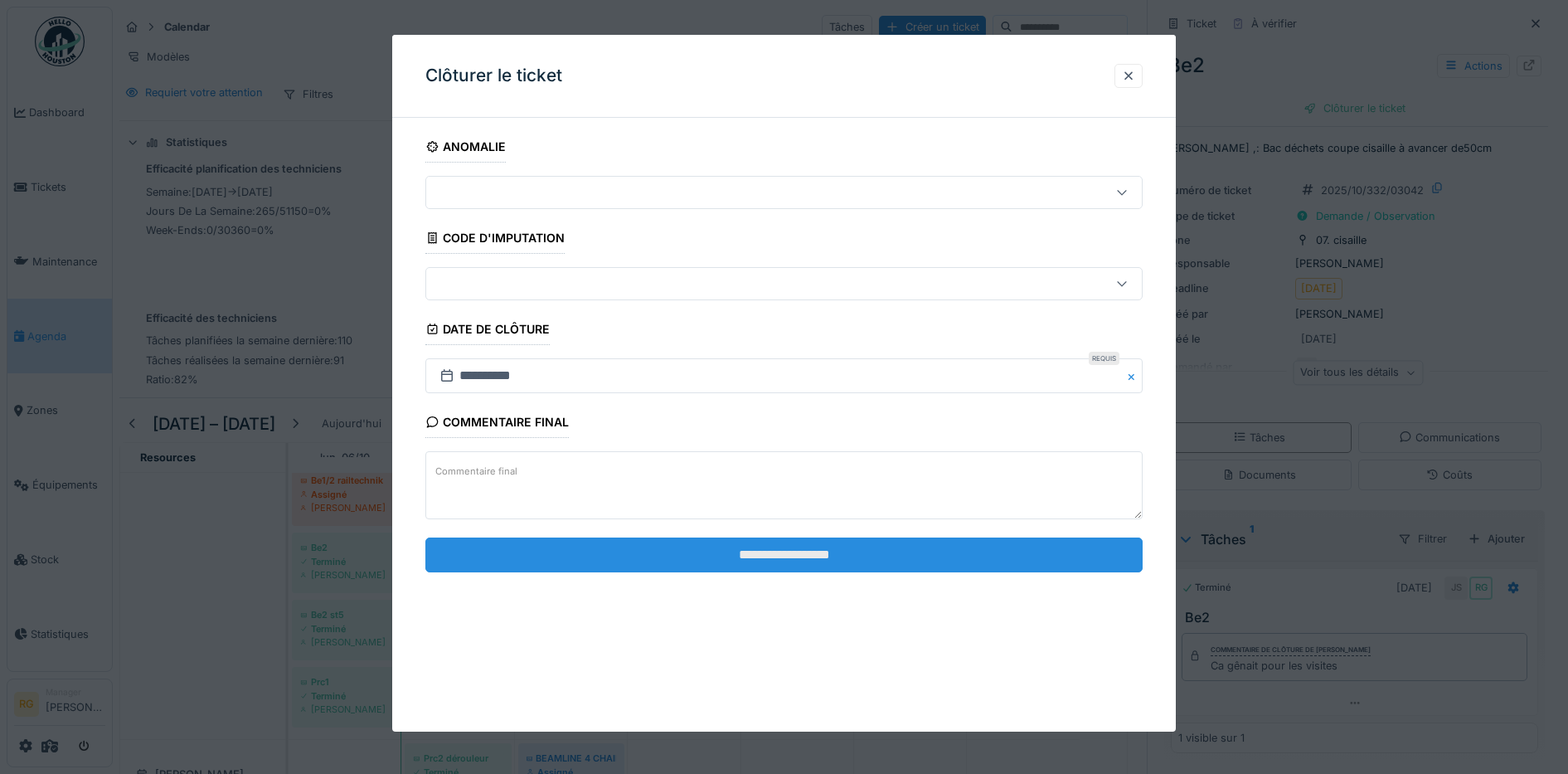
click at [789, 561] on input "**********" at bounding box center [784, 555] width 718 height 35
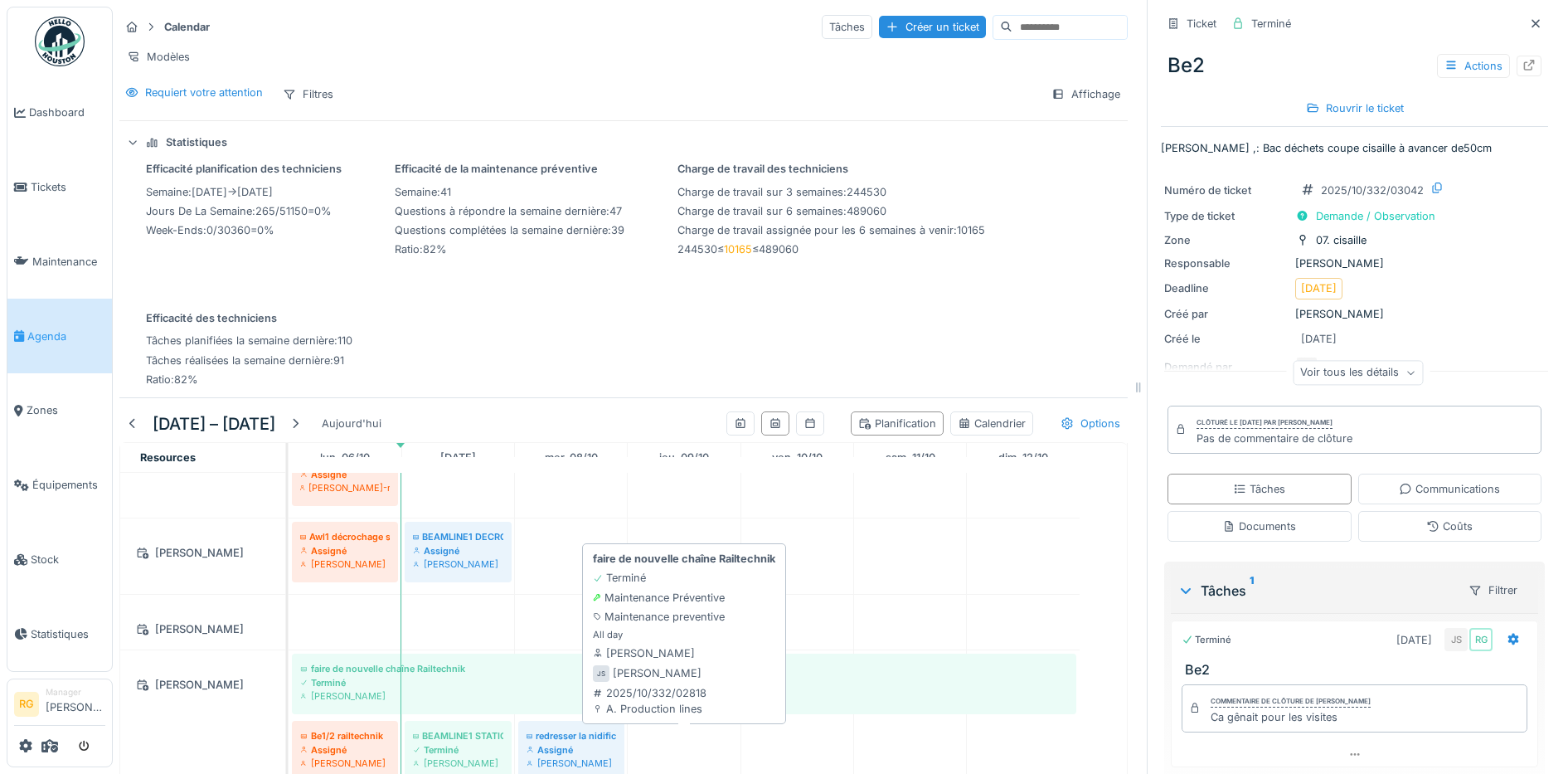
scroll to position [1106, 0]
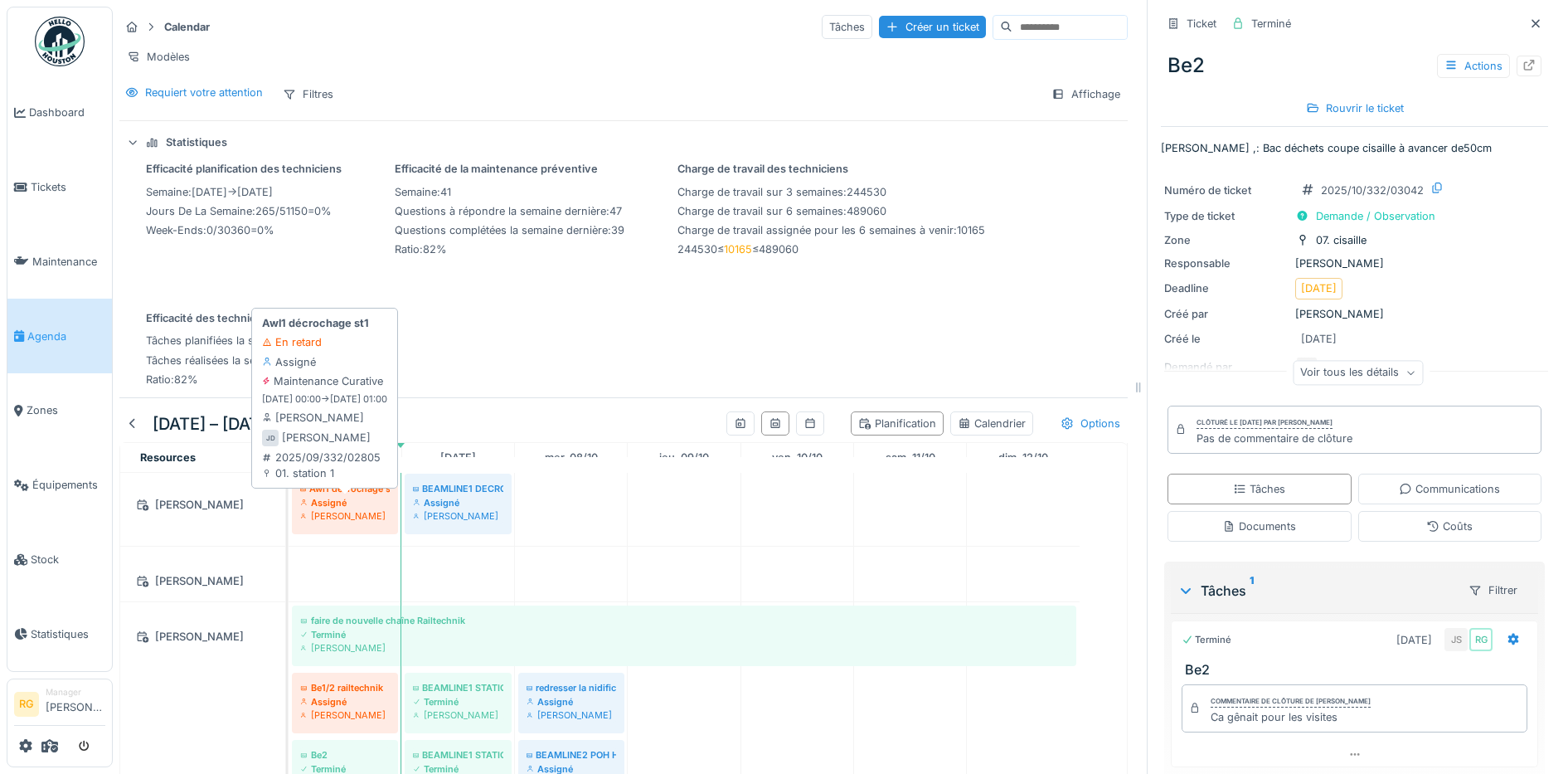
click at [352, 510] on div "Assigné" at bounding box center [345, 502] width 90 height 14
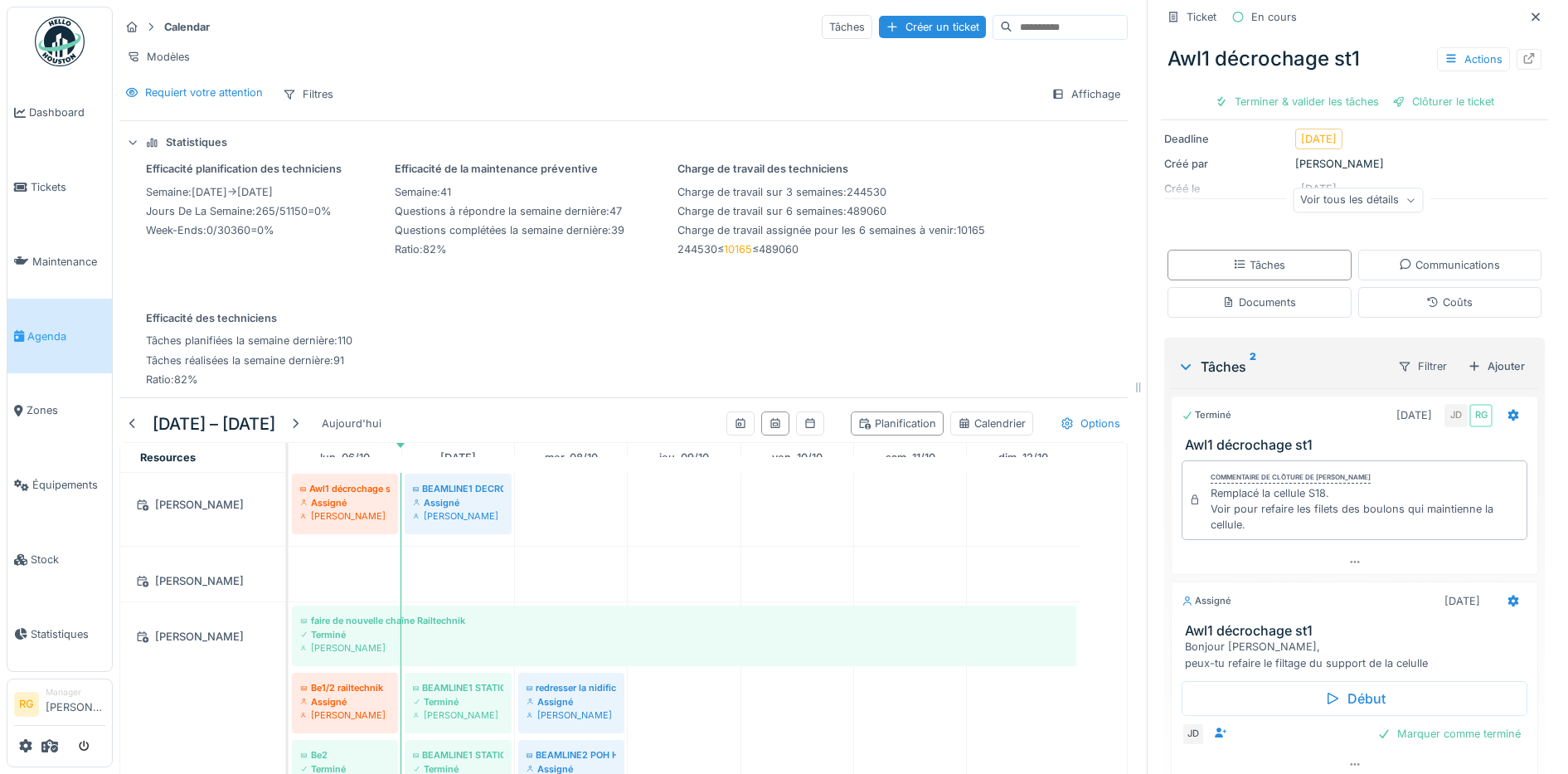
scroll to position [207, 0]
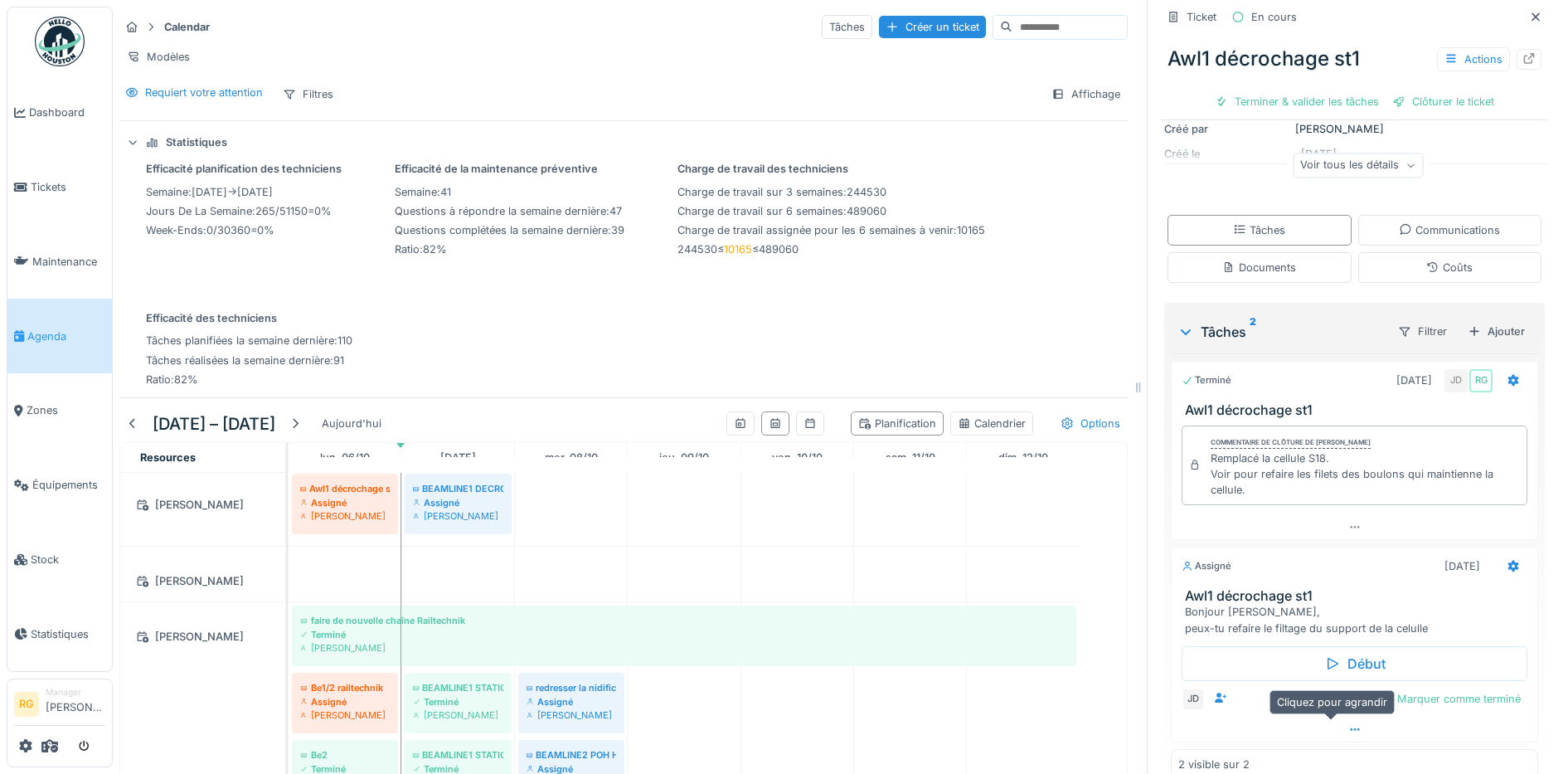
click at [1328, 724] on div at bounding box center [1355, 729] width 366 height 24
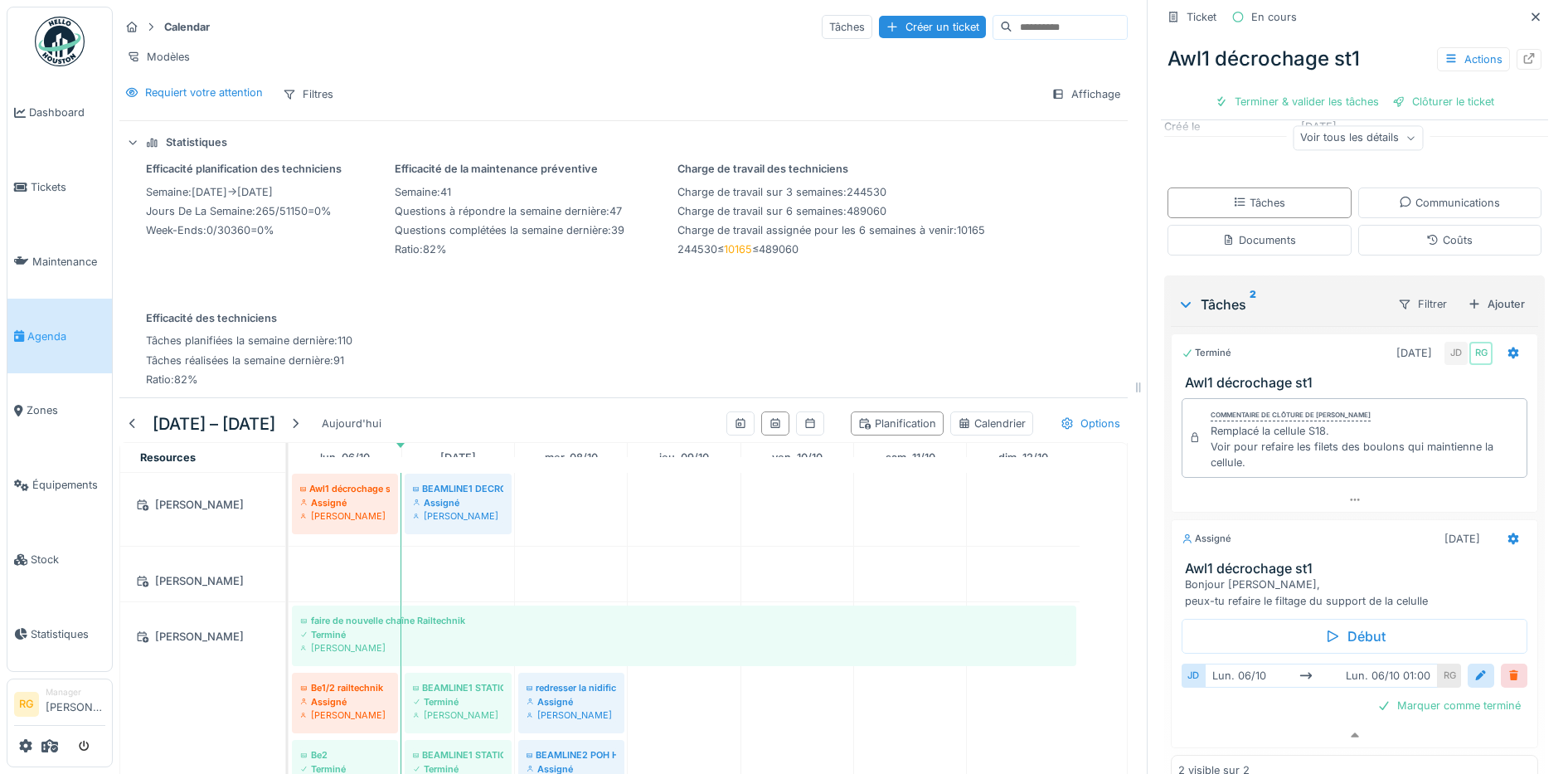
click at [1507, 668] on div at bounding box center [1514, 675] width 14 height 15
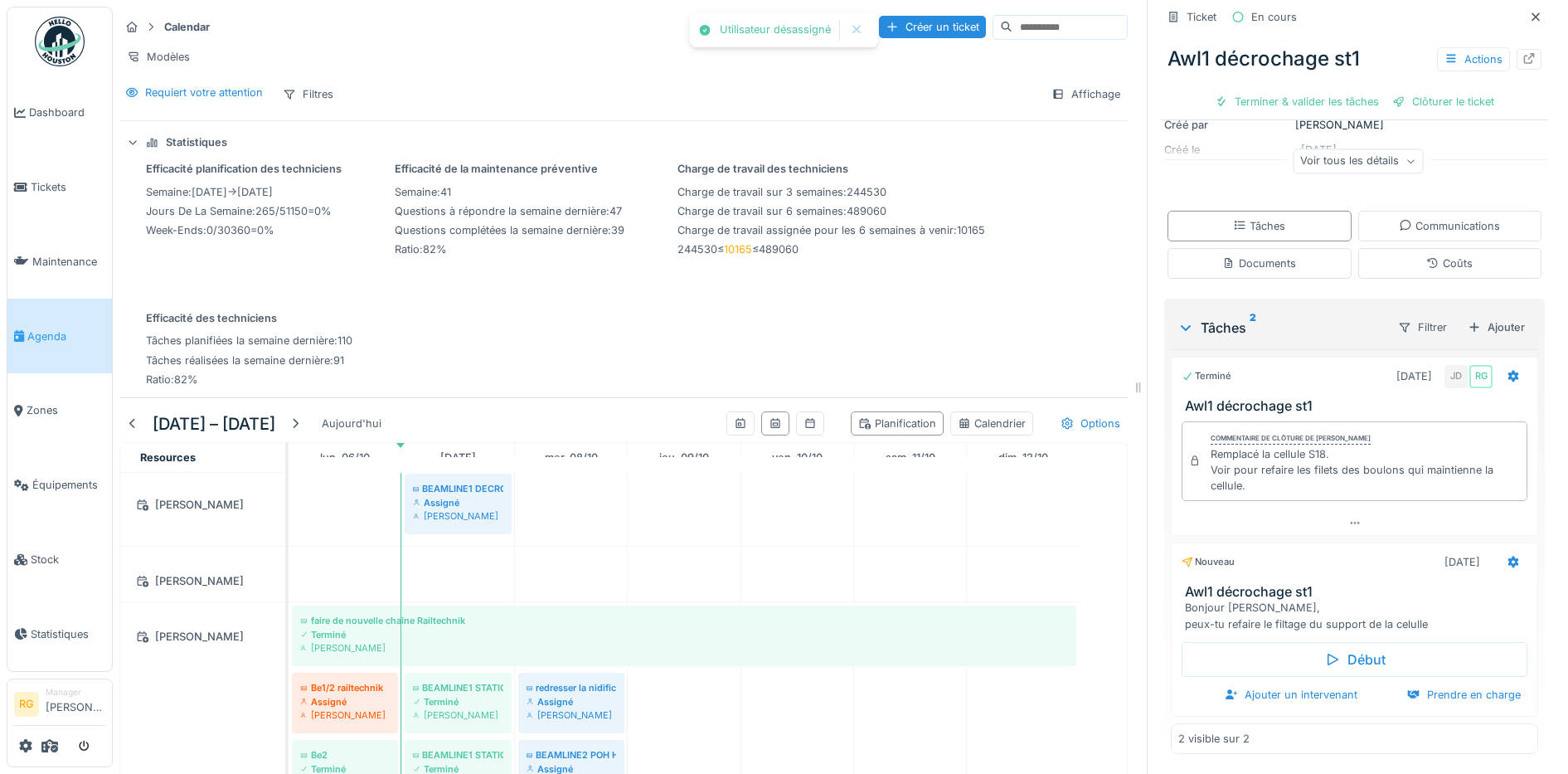
scroll to position [214, 0]
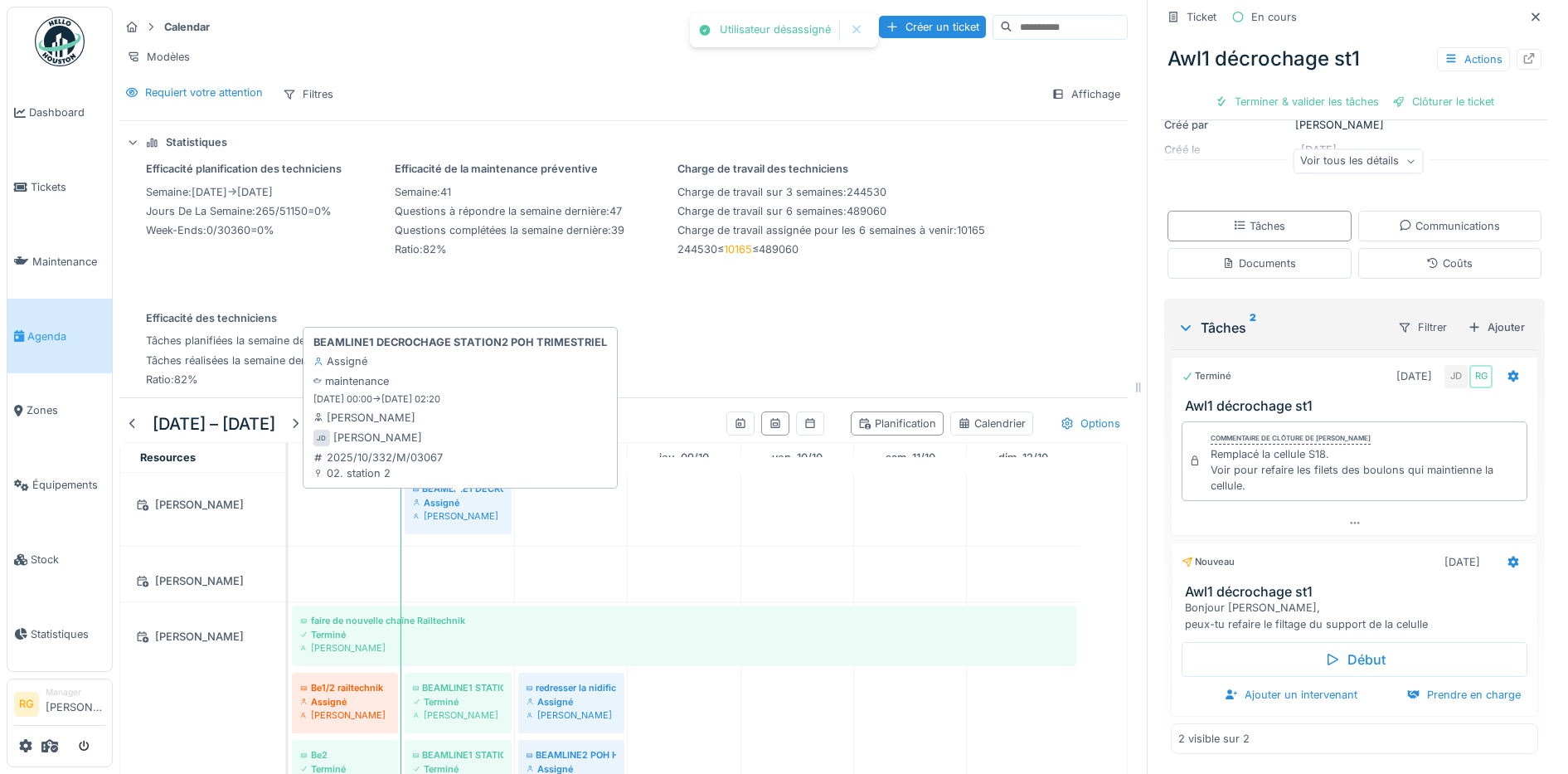
click at [463, 497] on div "Assigné" at bounding box center [459, 502] width 91 height 14
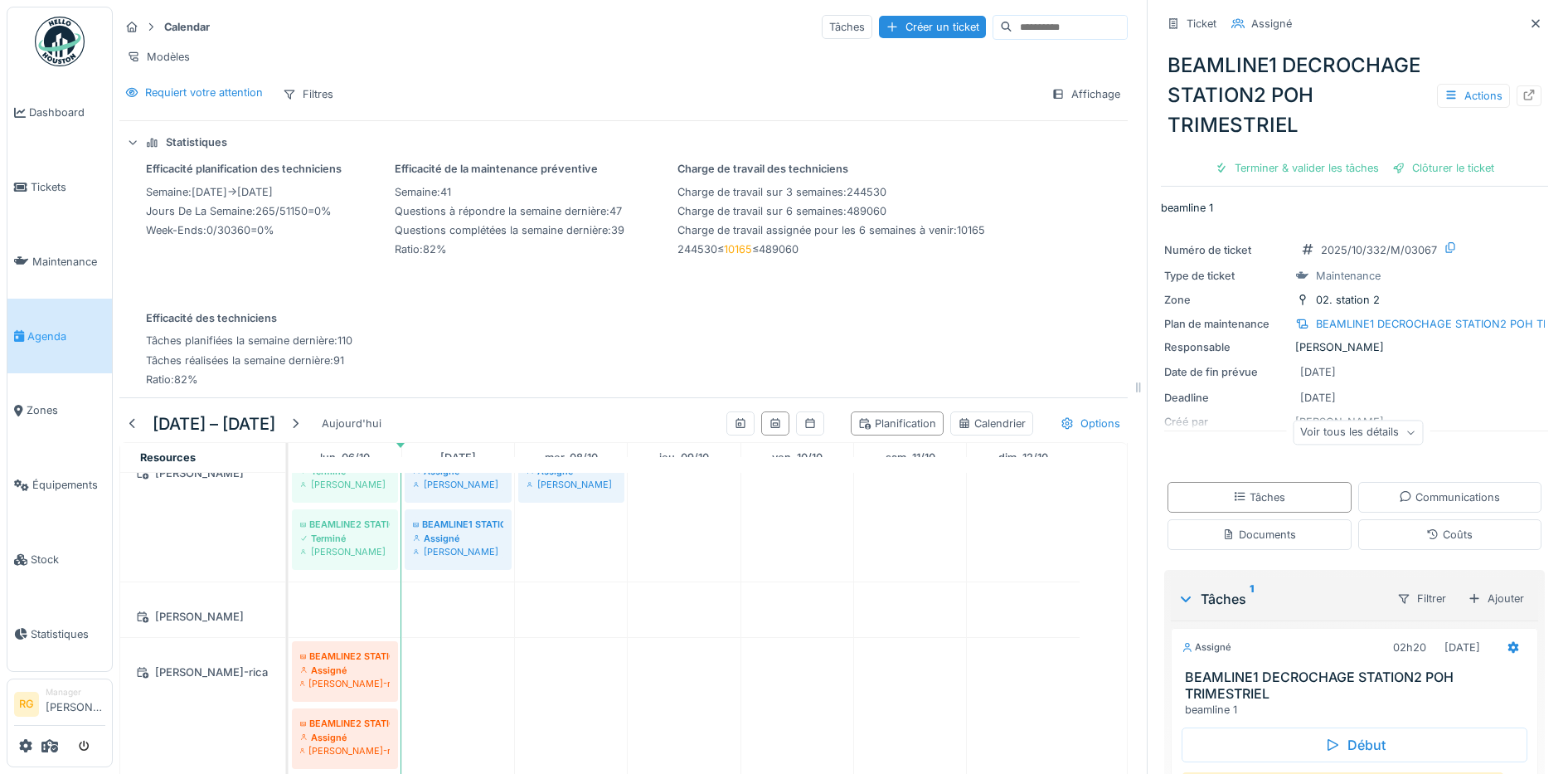
scroll to position [703, 0]
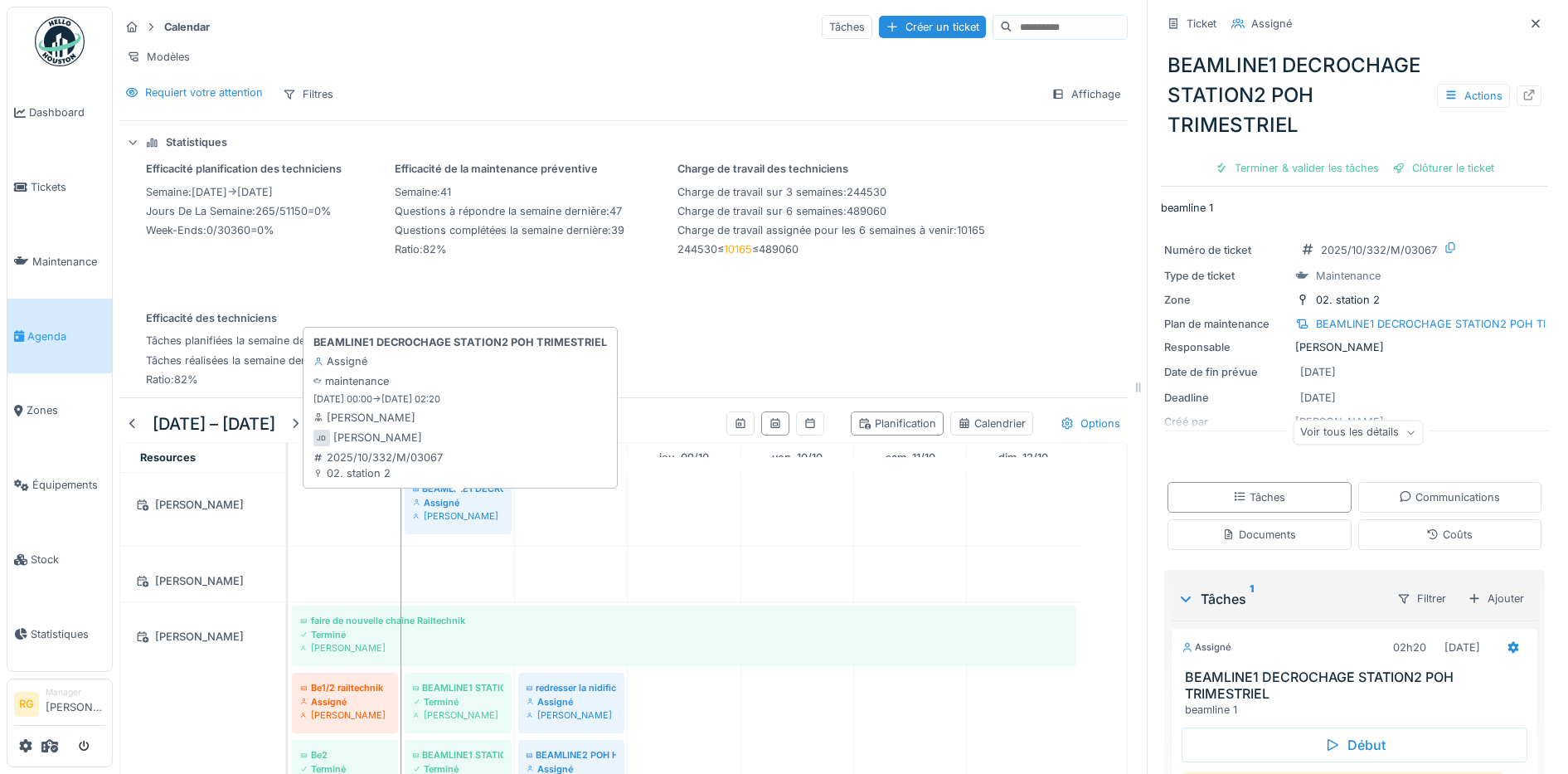
click at [449, 504] on div "Assigné" at bounding box center [459, 502] width 91 height 14
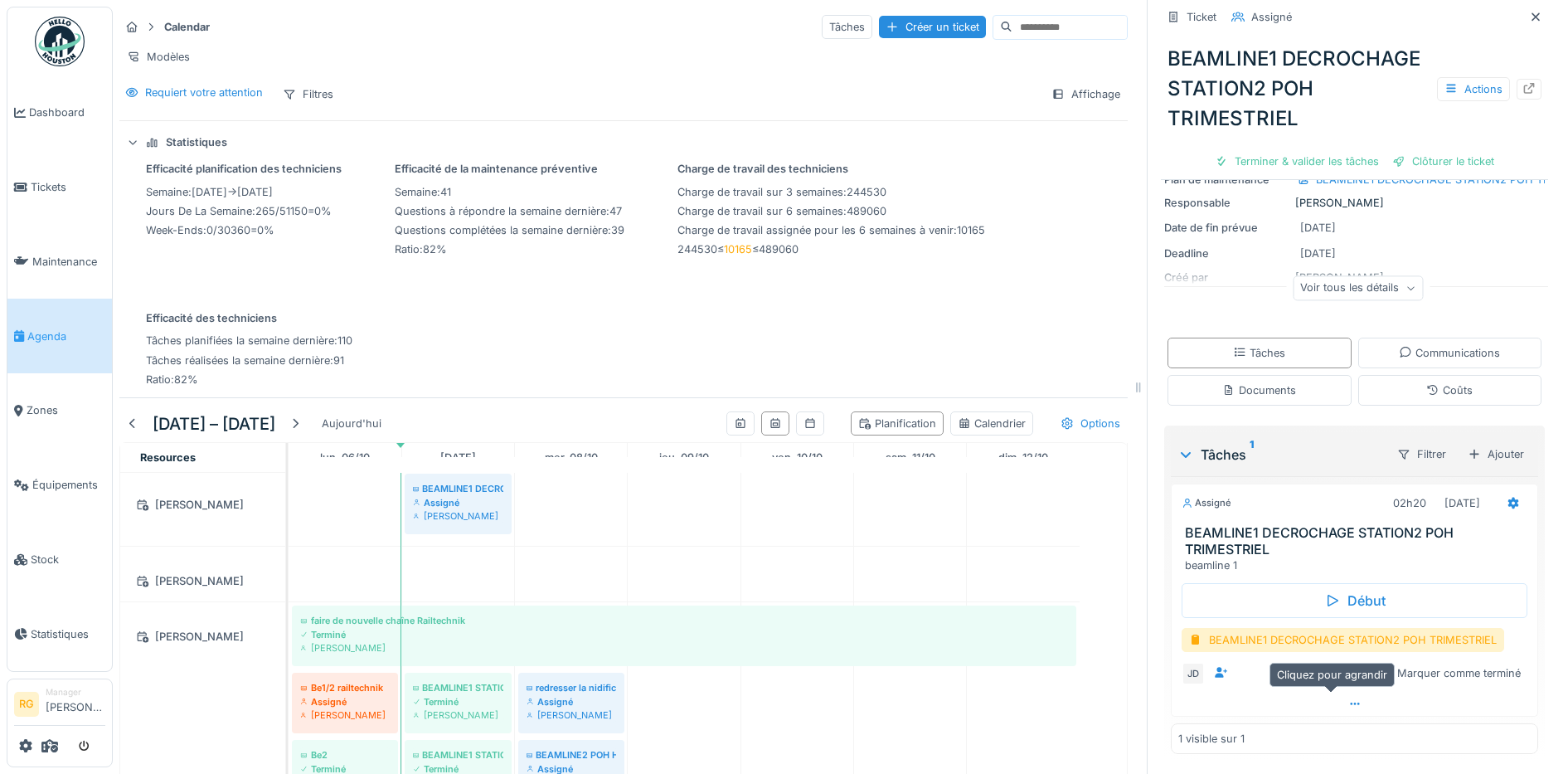
click at [1348, 699] on icon at bounding box center [1355, 704] width 14 height 11
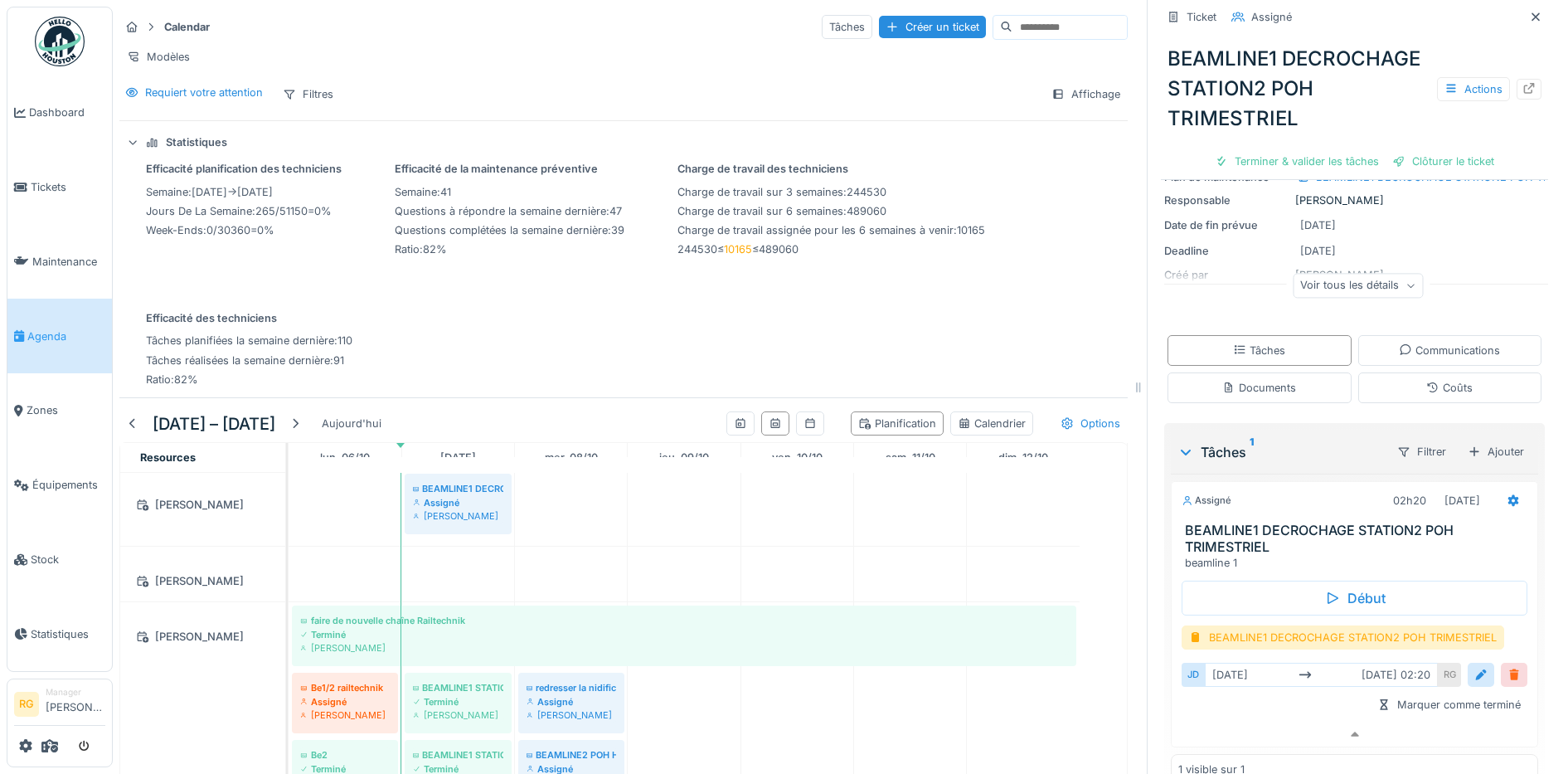
click at [1507, 667] on div at bounding box center [1514, 674] width 14 height 15
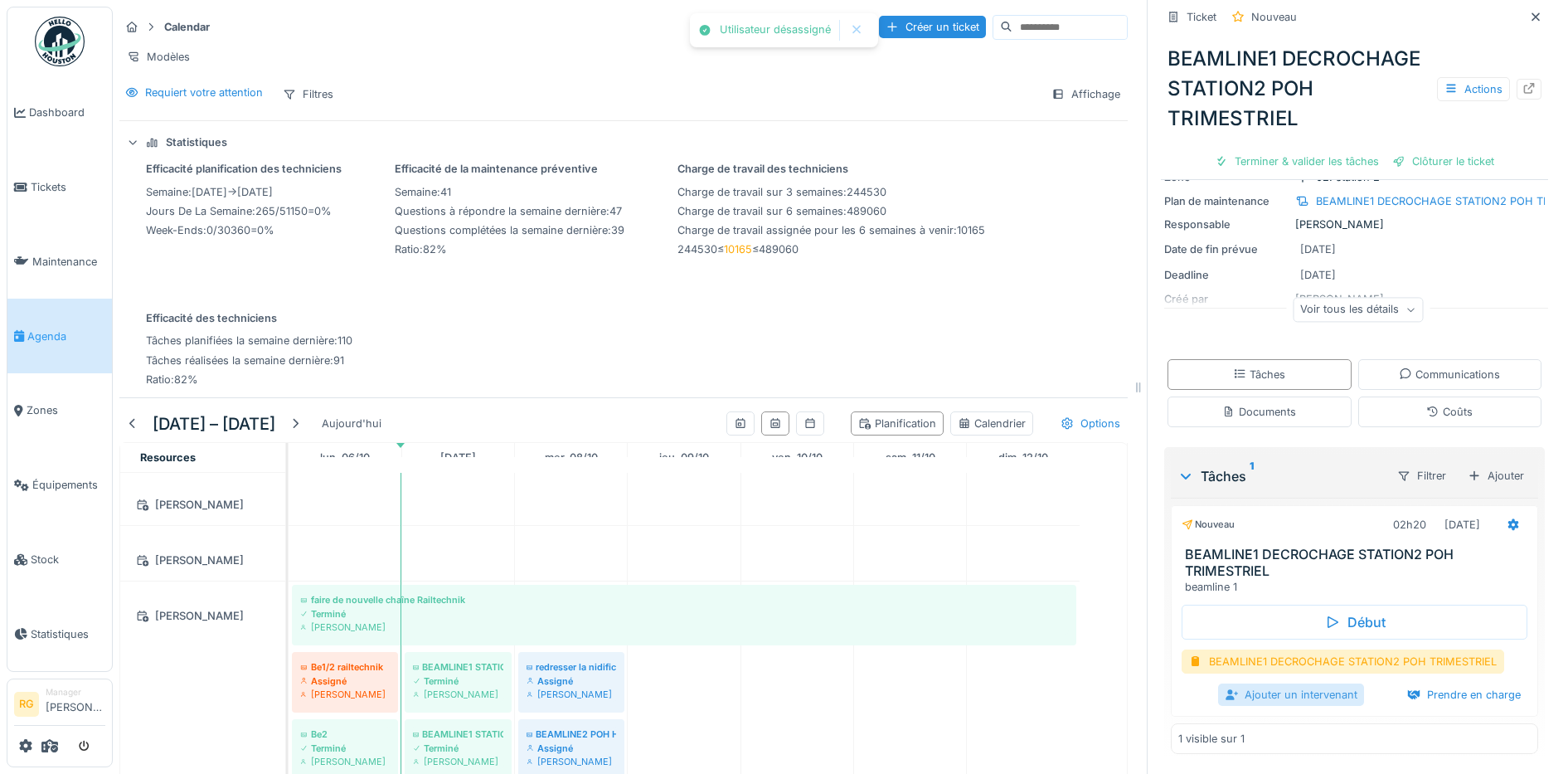
click at [1294, 684] on div "Ajouter un intervenant" at bounding box center [1291, 695] width 146 height 23
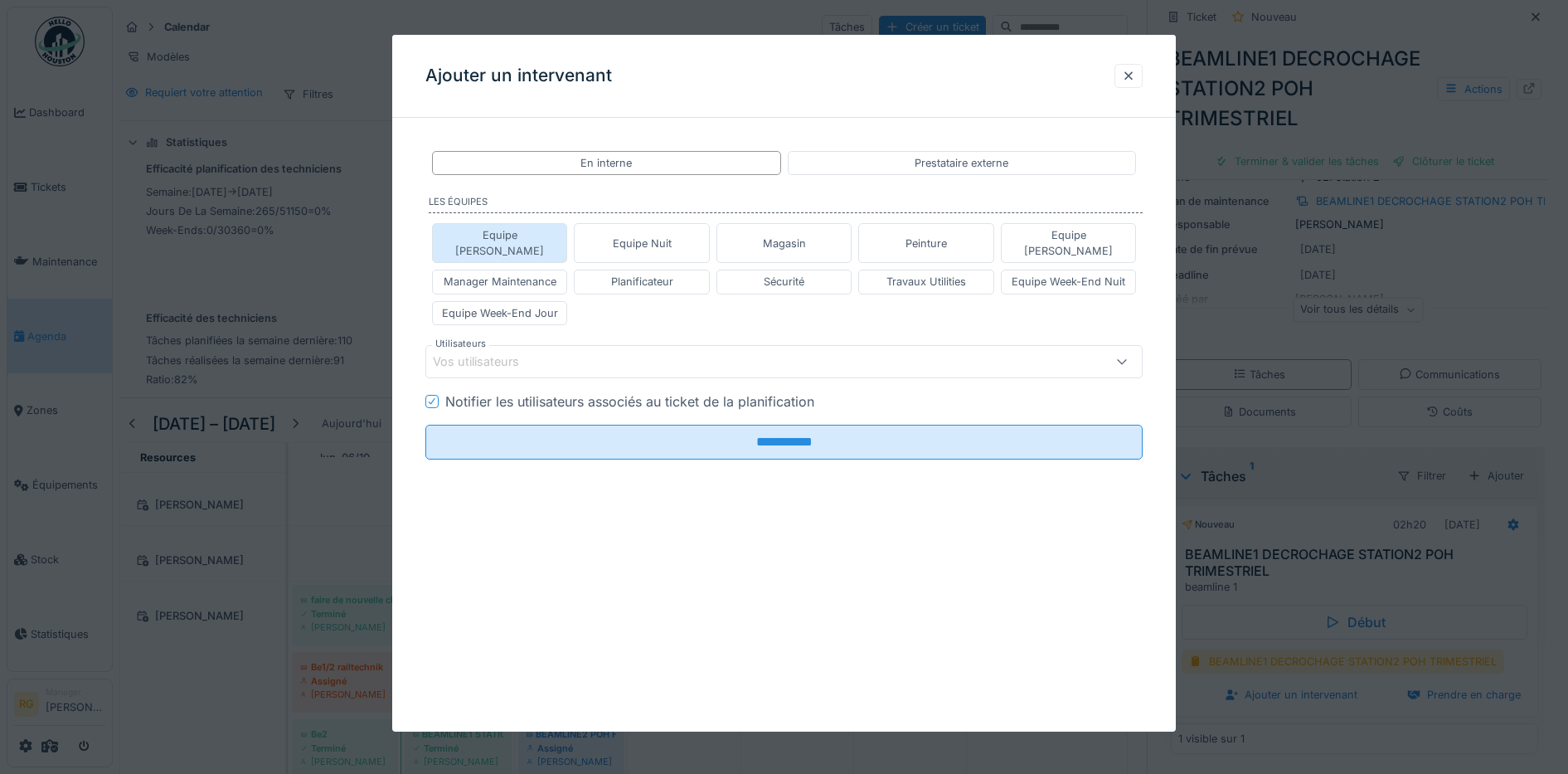
click at [511, 230] on div "Equipe [PERSON_NAME]" at bounding box center [499, 243] width 121 height 32
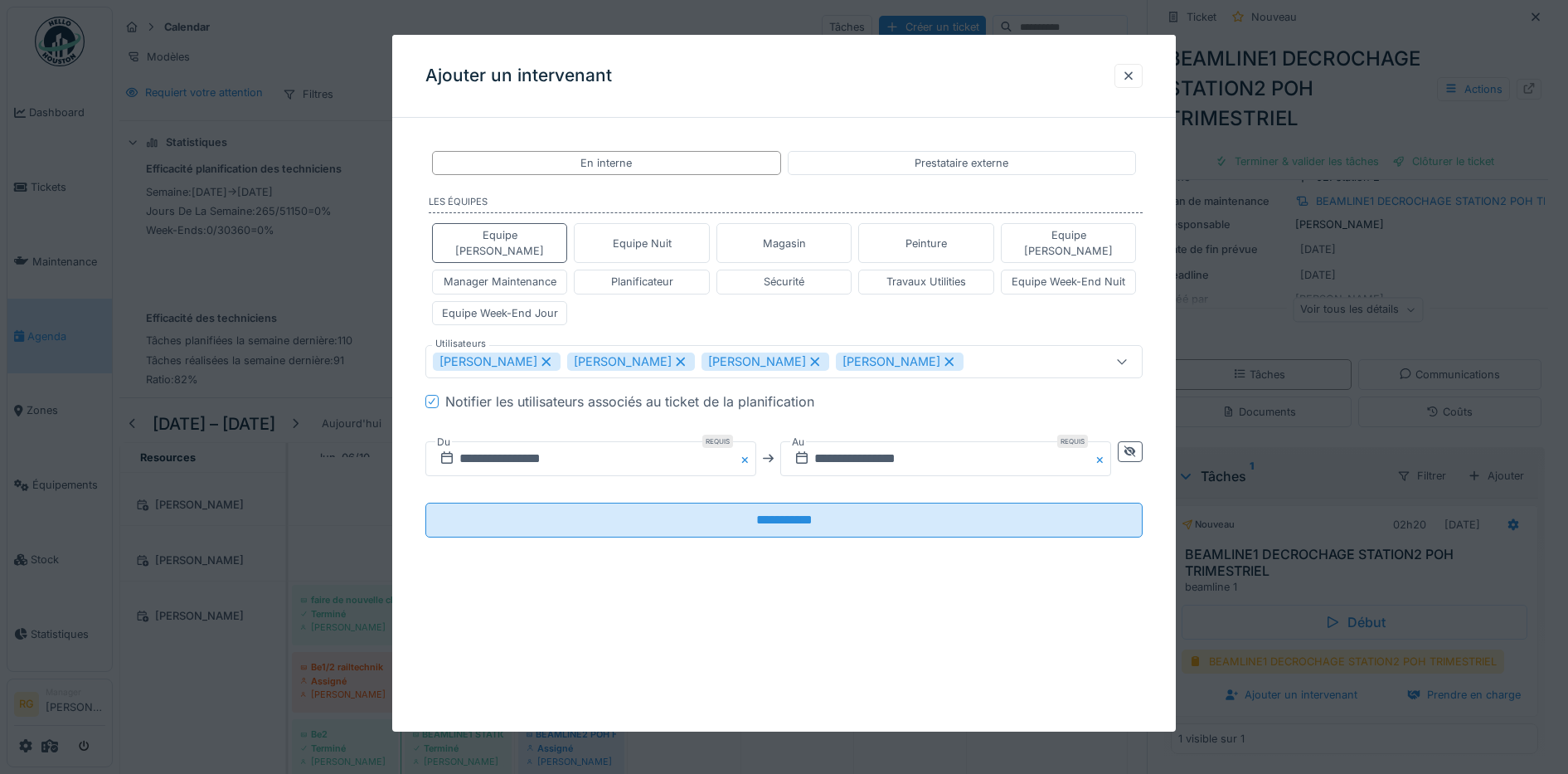
click at [547, 356] on icon at bounding box center [547, 362] width 15 height 12
click at [550, 357] on icon at bounding box center [546, 362] width 9 height 9
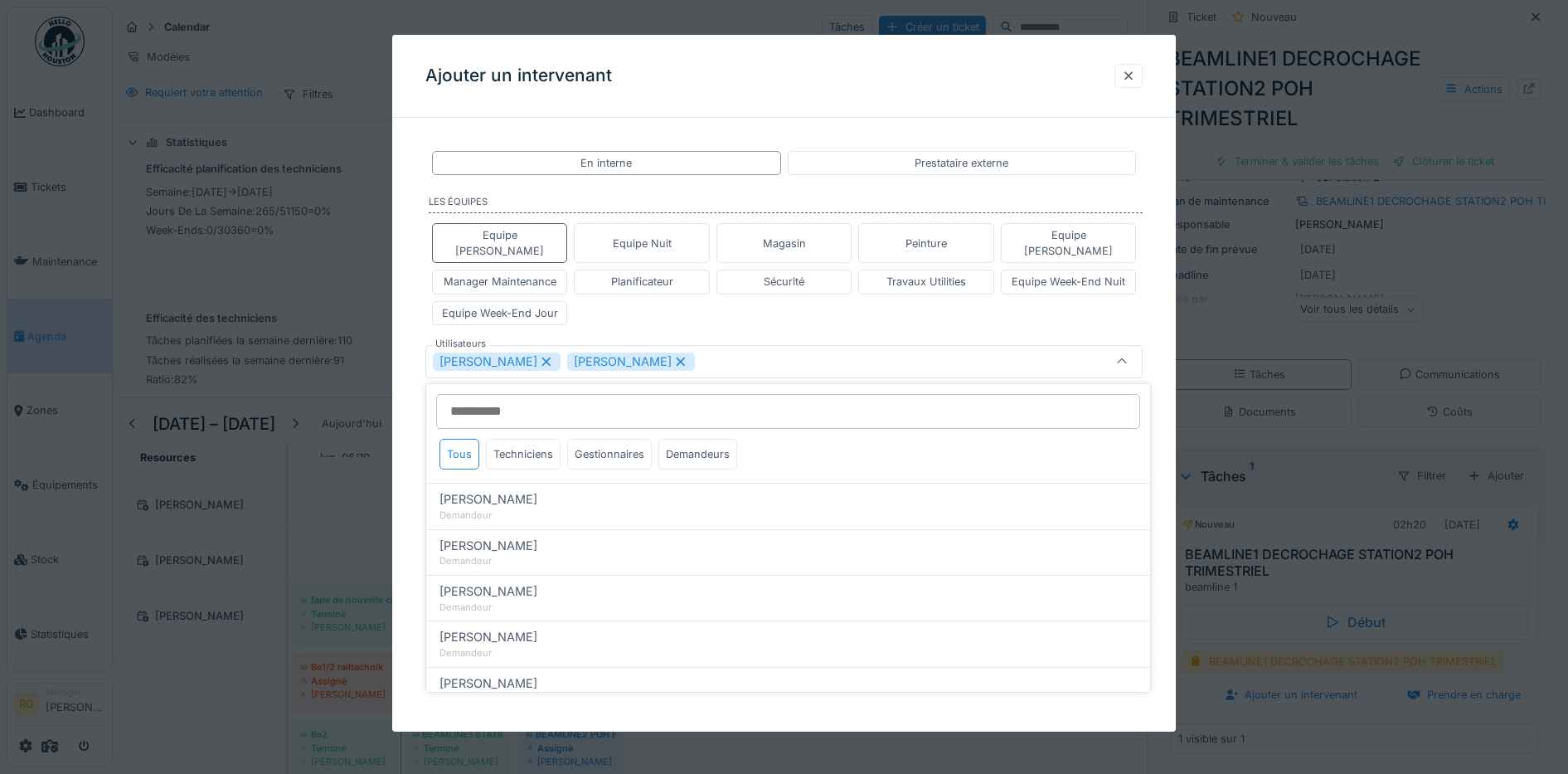
click at [544, 356] on icon at bounding box center [547, 362] width 15 height 12
type input "****"
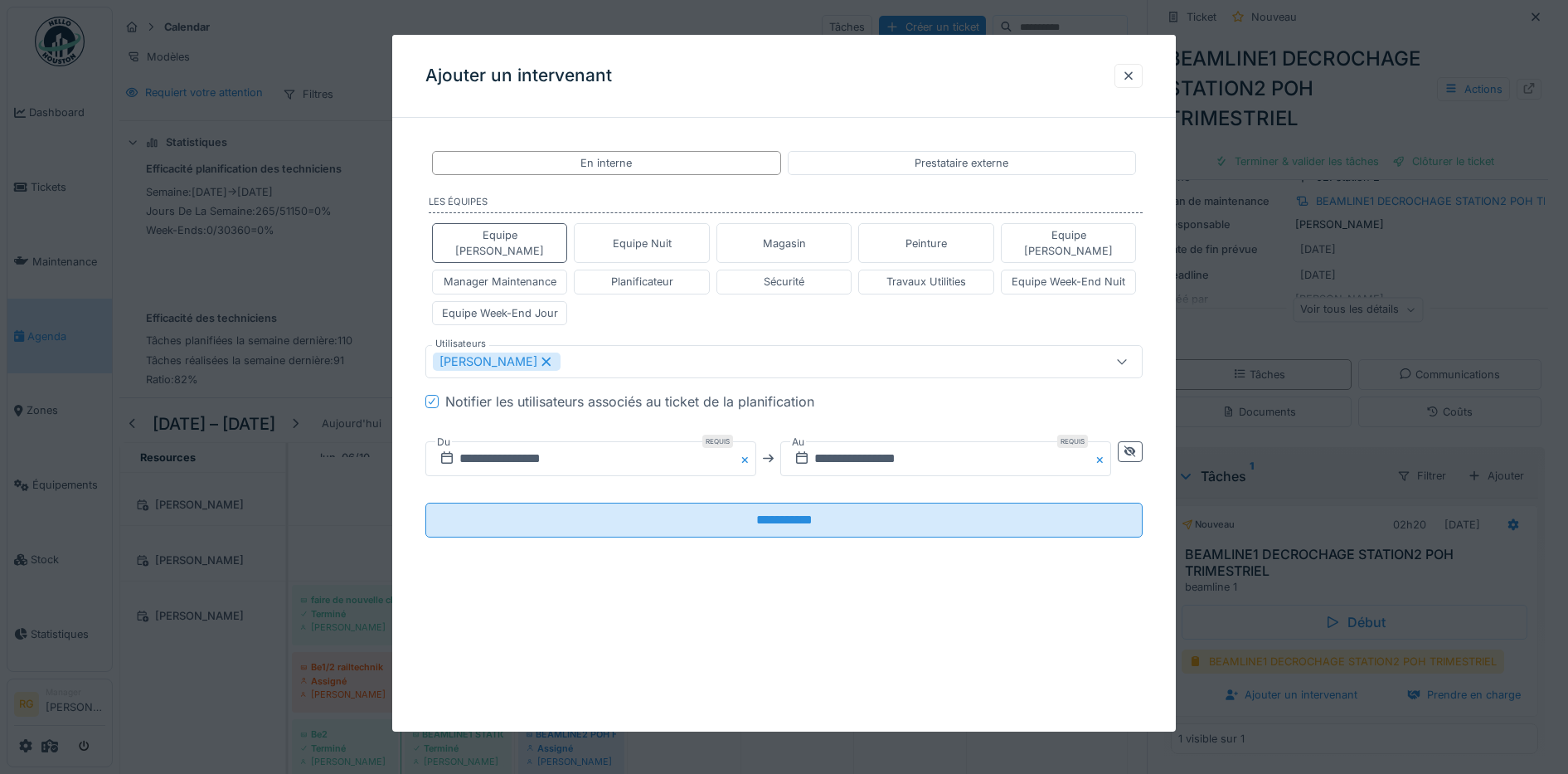
click at [399, 362] on div "**********" at bounding box center [784, 357] width 784 height 453
click at [529, 442] on input "**********" at bounding box center [591, 459] width 330 height 35
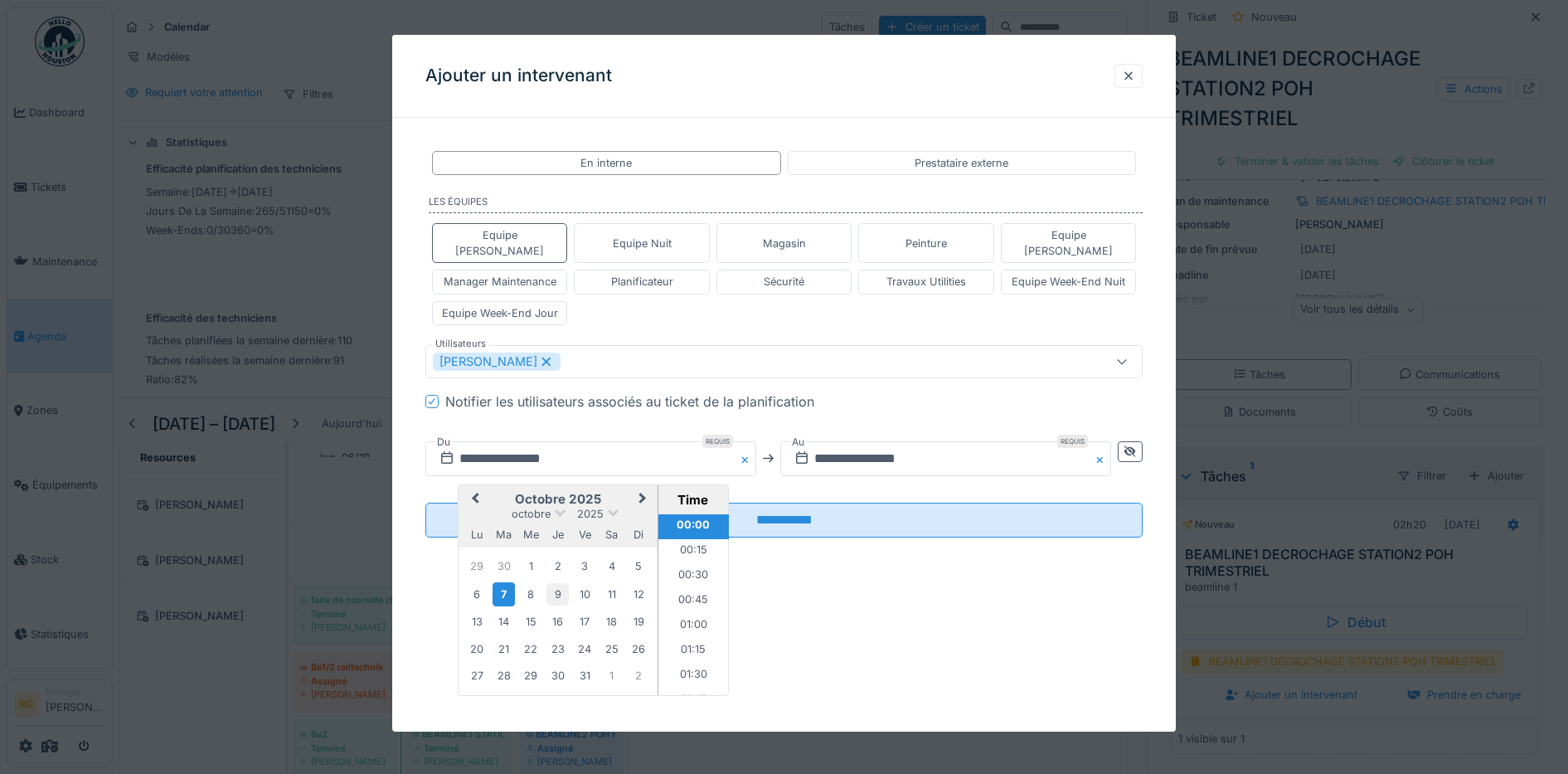
click at [557, 583] on div "9" at bounding box center [557, 594] width 23 height 23
click at [560, 583] on div "9" at bounding box center [557, 594] width 23 height 23
click at [559, 583] on div "9" at bounding box center [557, 594] width 23 height 23
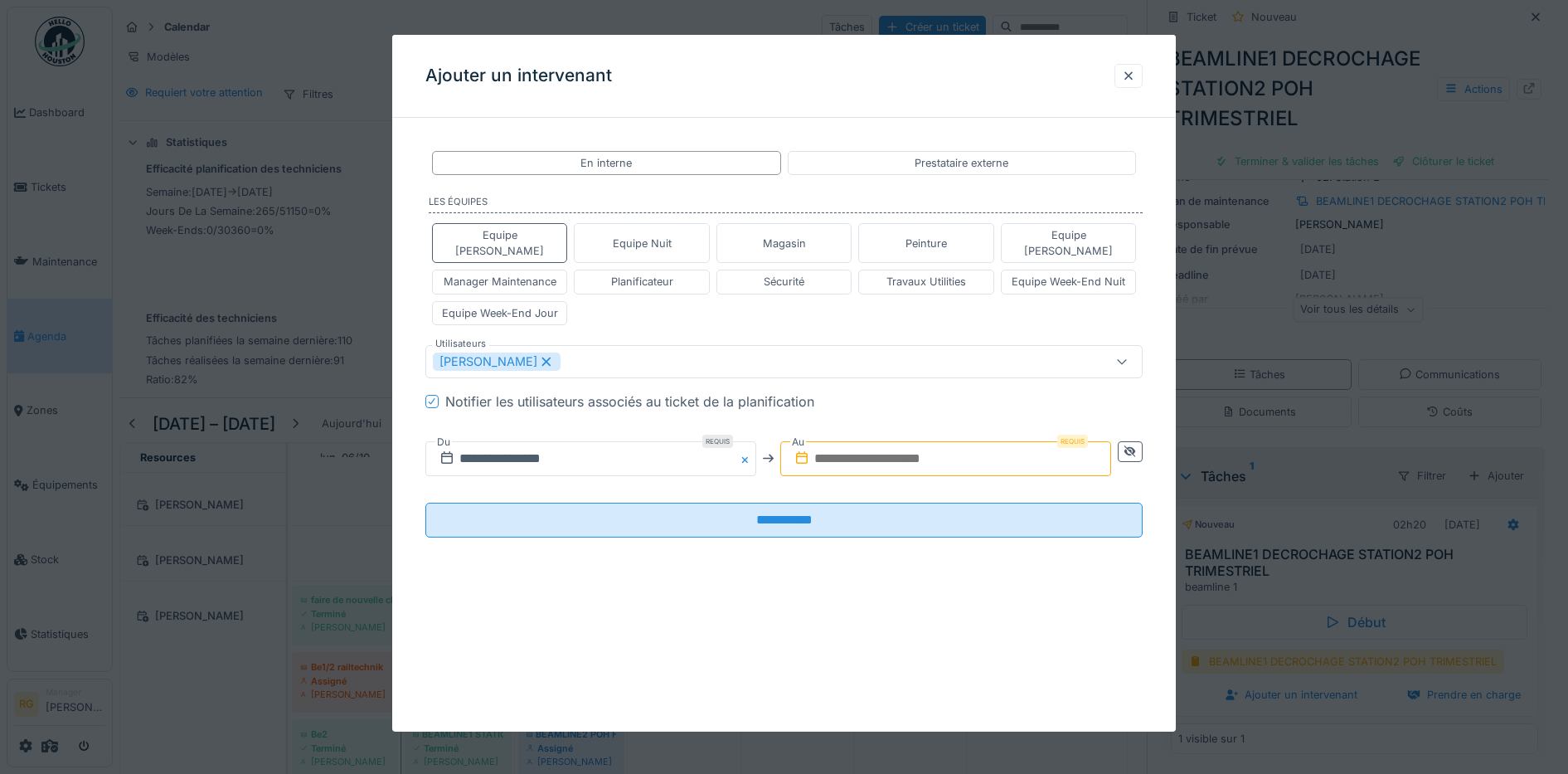
click at [933, 443] on input "text" at bounding box center [945, 459] width 330 height 35
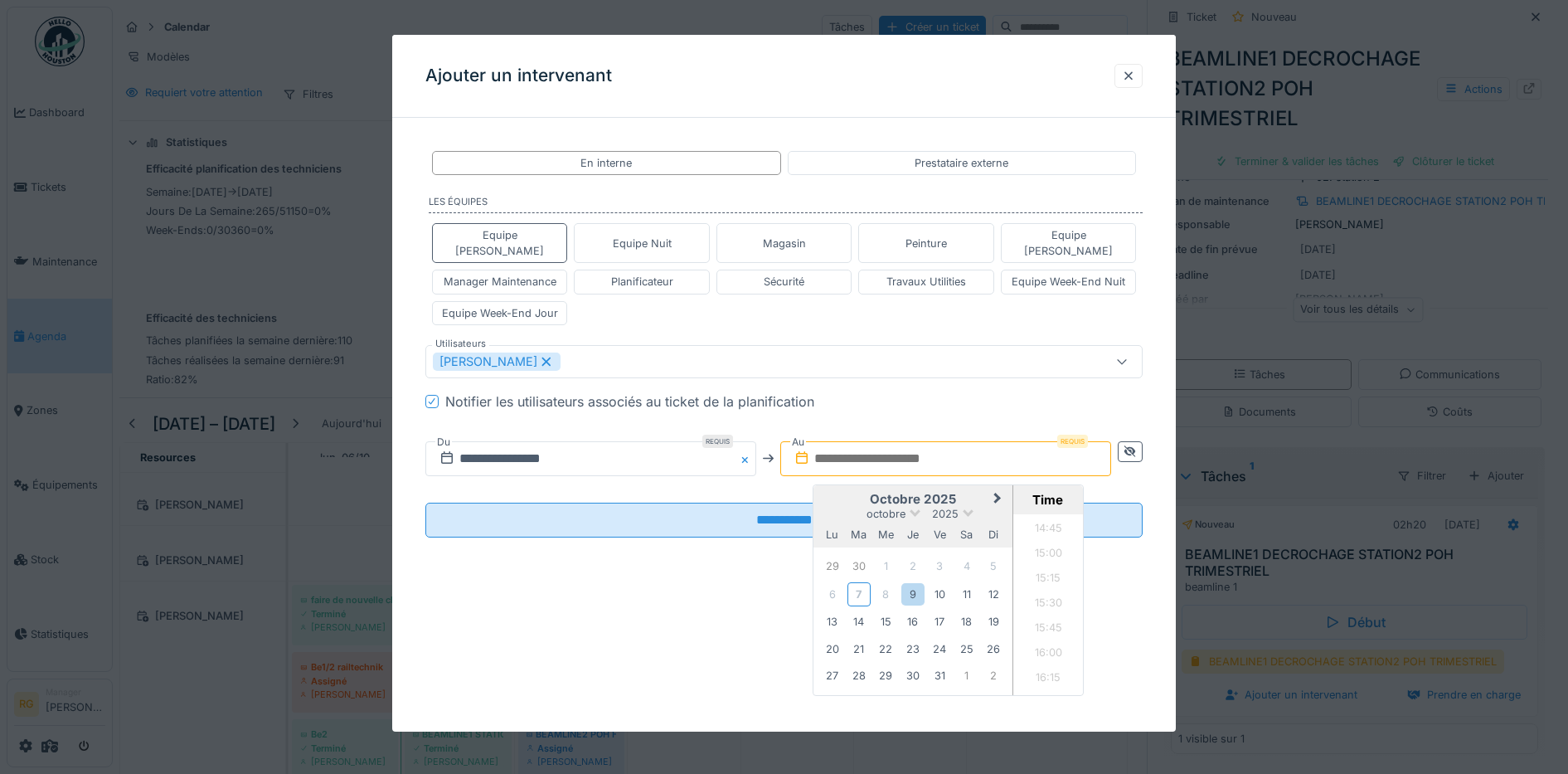
click at [910, 445] on input "text" at bounding box center [945, 459] width 330 height 35
click at [916, 583] on div "9" at bounding box center [912, 594] width 23 height 23
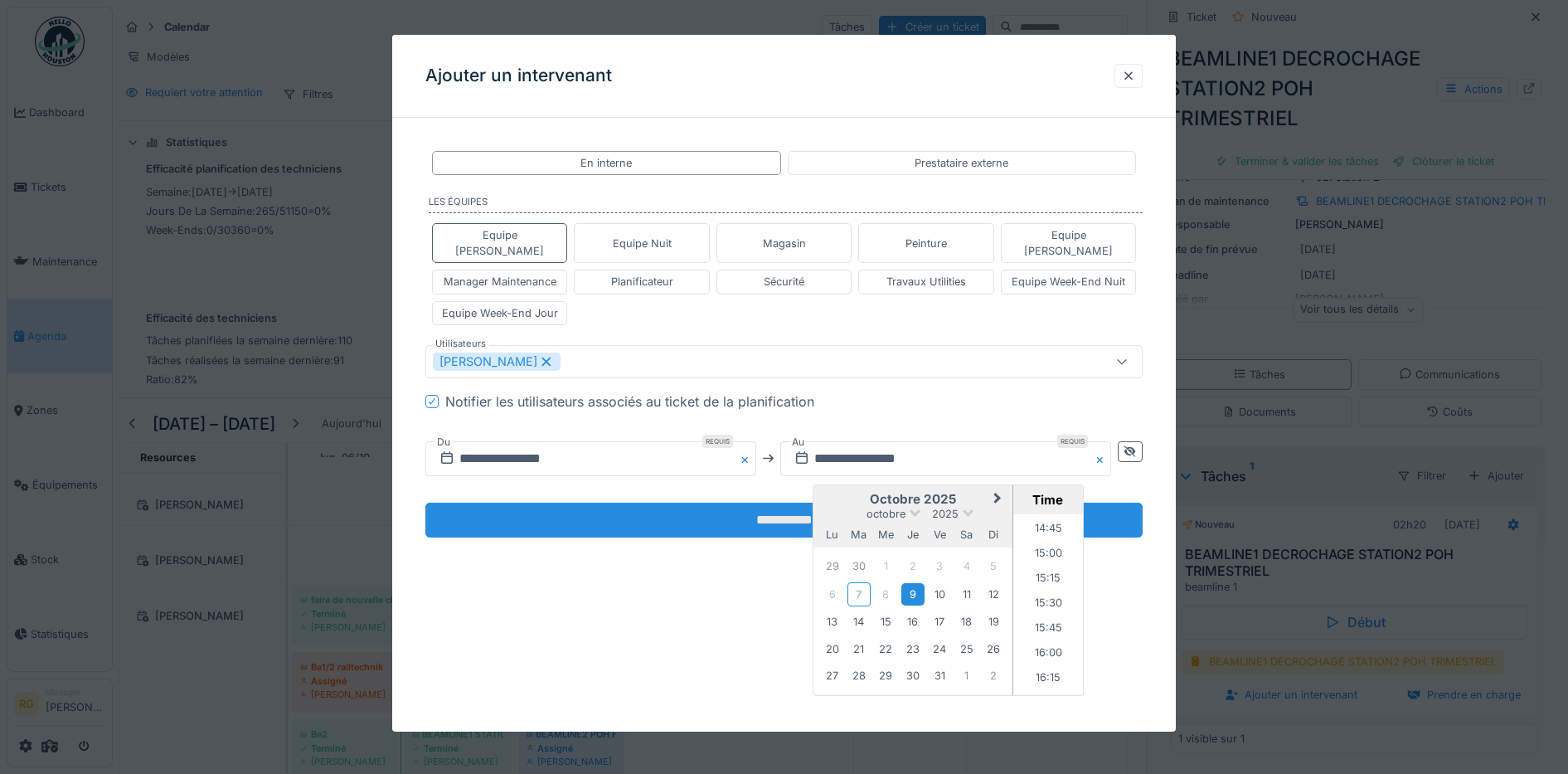
click at [666, 502] on input "**********" at bounding box center [784, 520] width 718 height 35
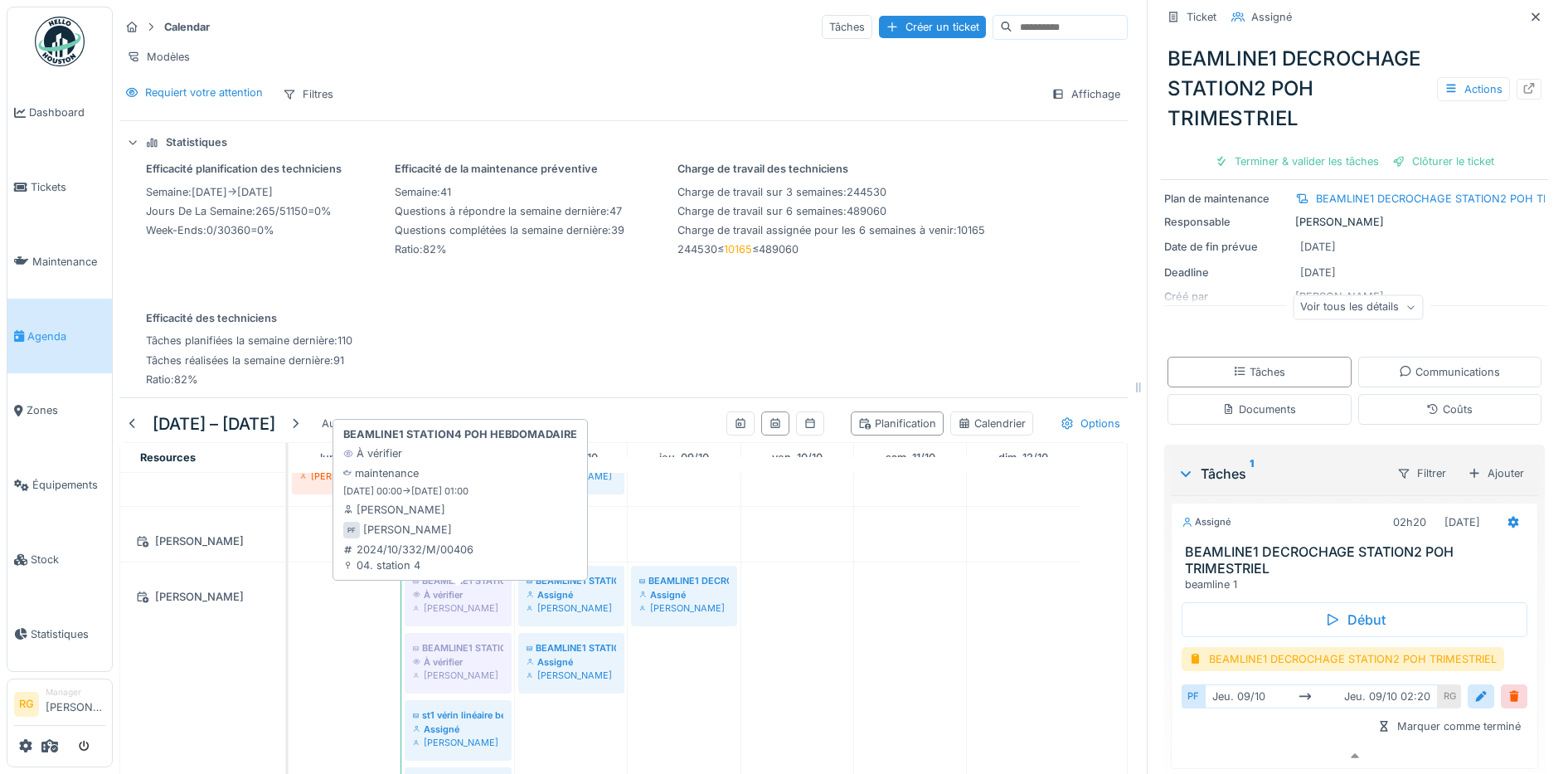
click at [460, 597] on div "À vérifier" at bounding box center [459, 595] width 91 height 14
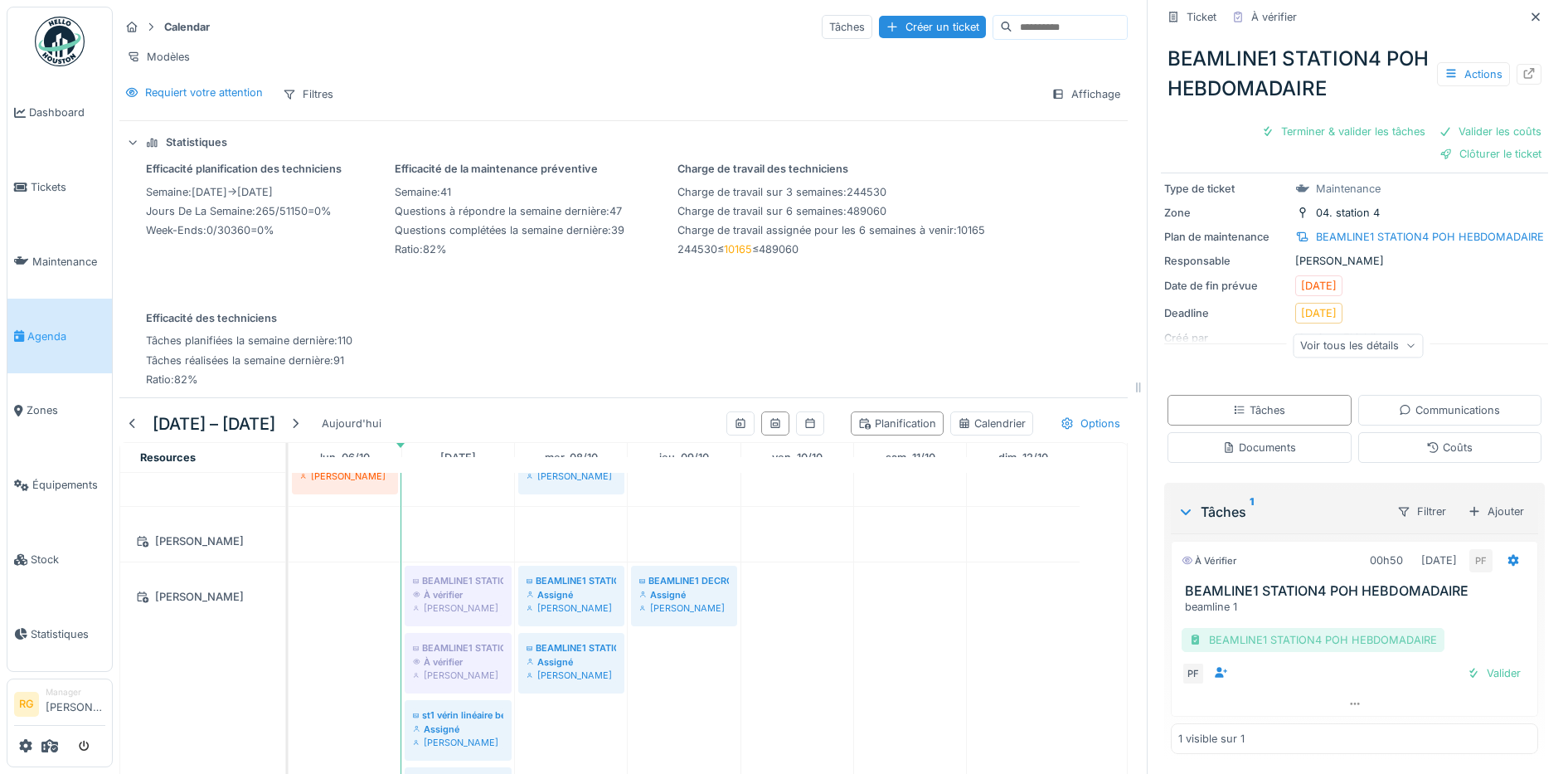
click at [1277, 628] on div "BEAMLINE1 STATION4 POH HEBDOMADAIRE" at bounding box center [1314, 640] width 263 height 24
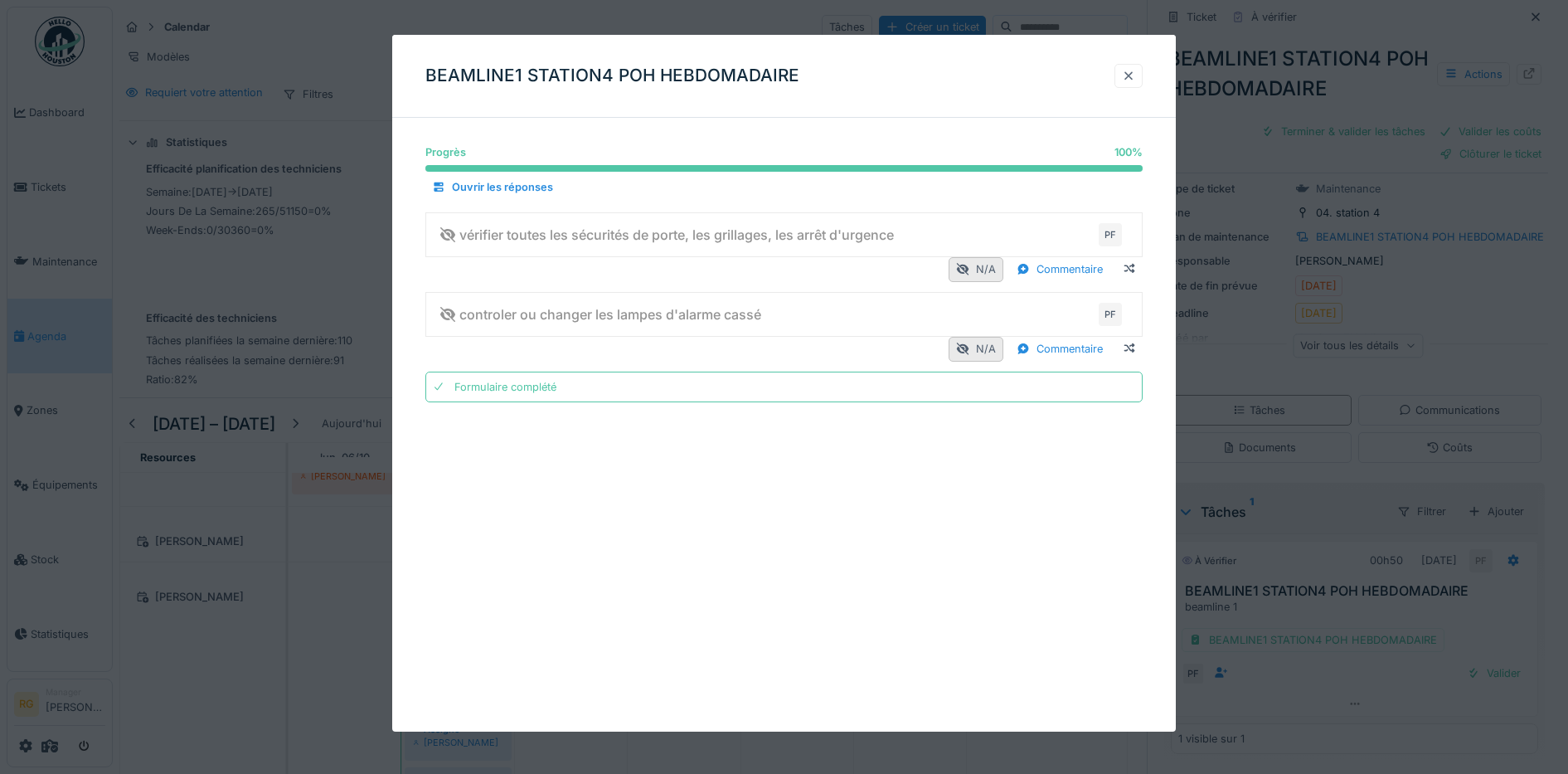
click at [1129, 74] on div at bounding box center [1129, 75] width 14 height 15
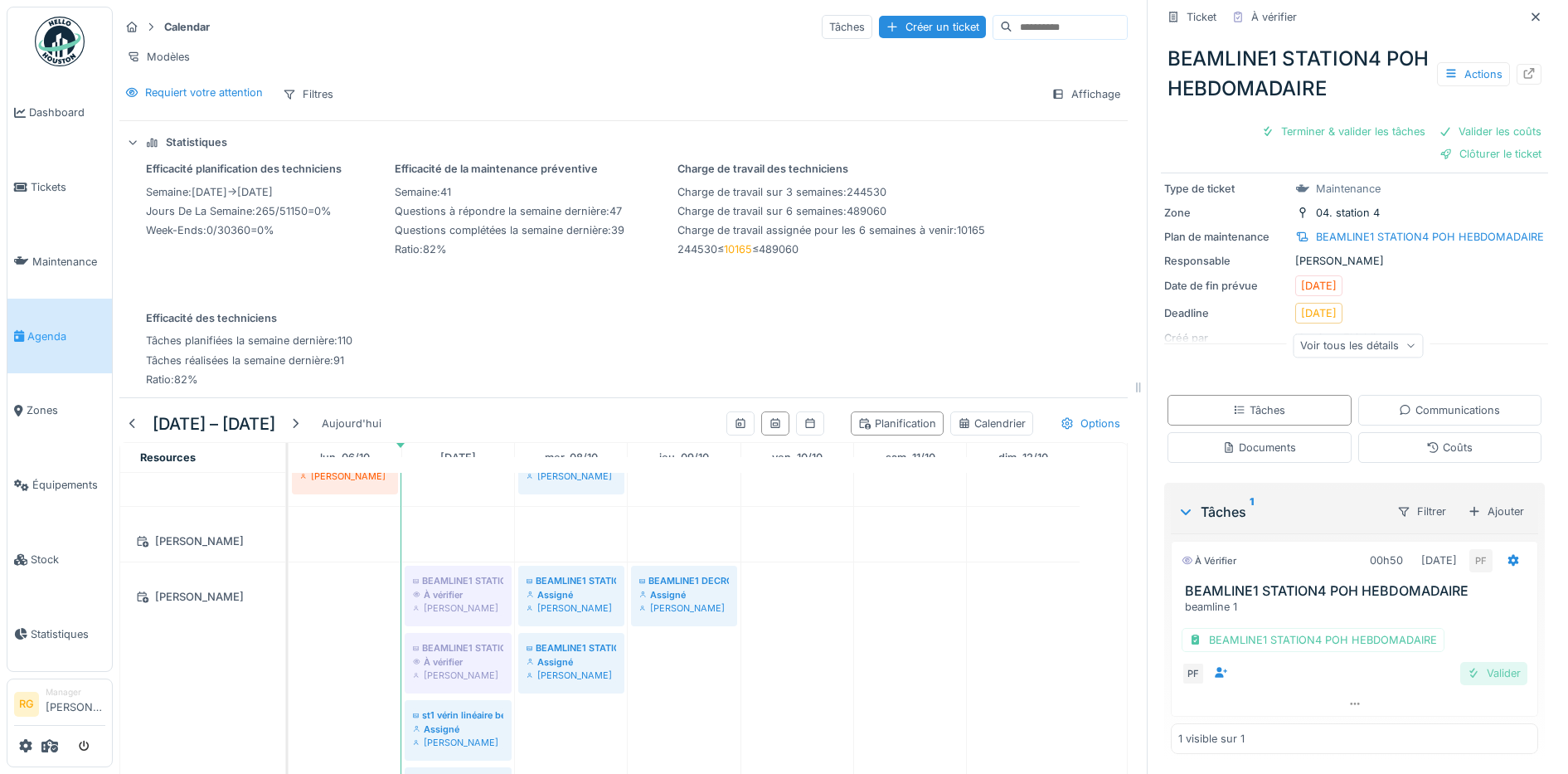
click at [1464, 662] on div "Valider" at bounding box center [1494, 673] width 67 height 23
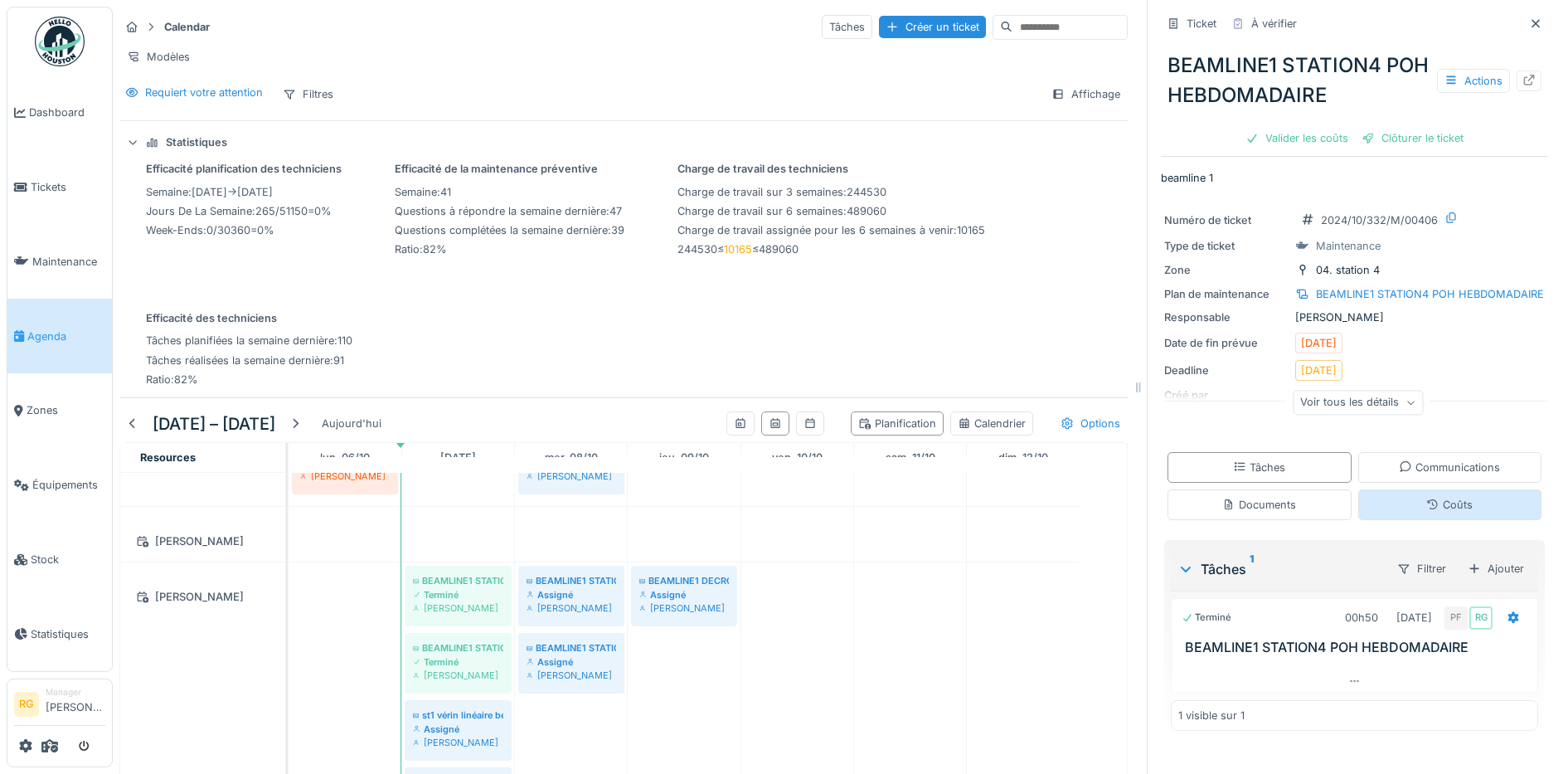
click at [1426, 497] on div "Coûts" at bounding box center [1449, 504] width 46 height 15
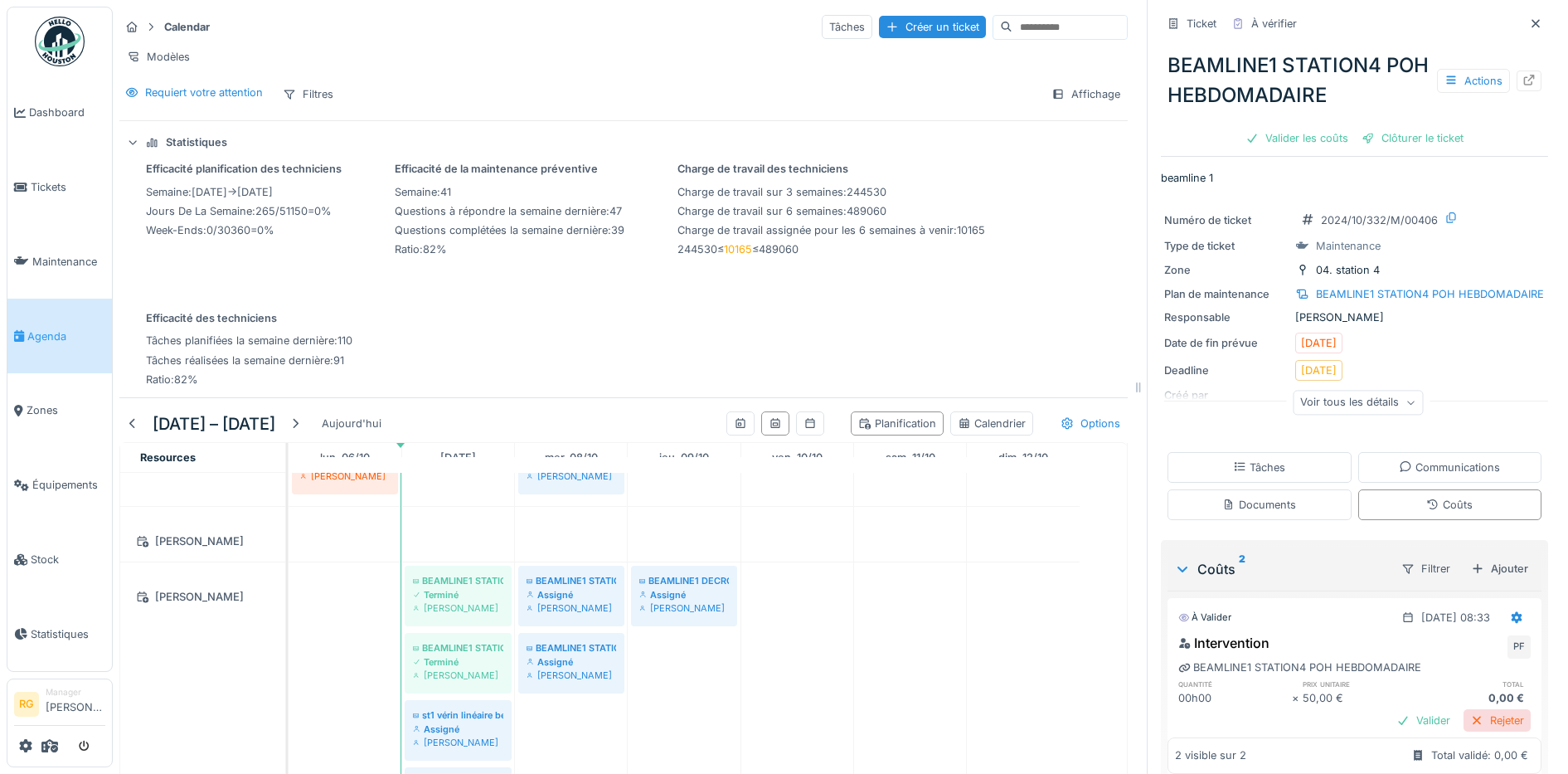
click at [1471, 710] on div "Rejeter" at bounding box center [1497, 720] width 67 height 23
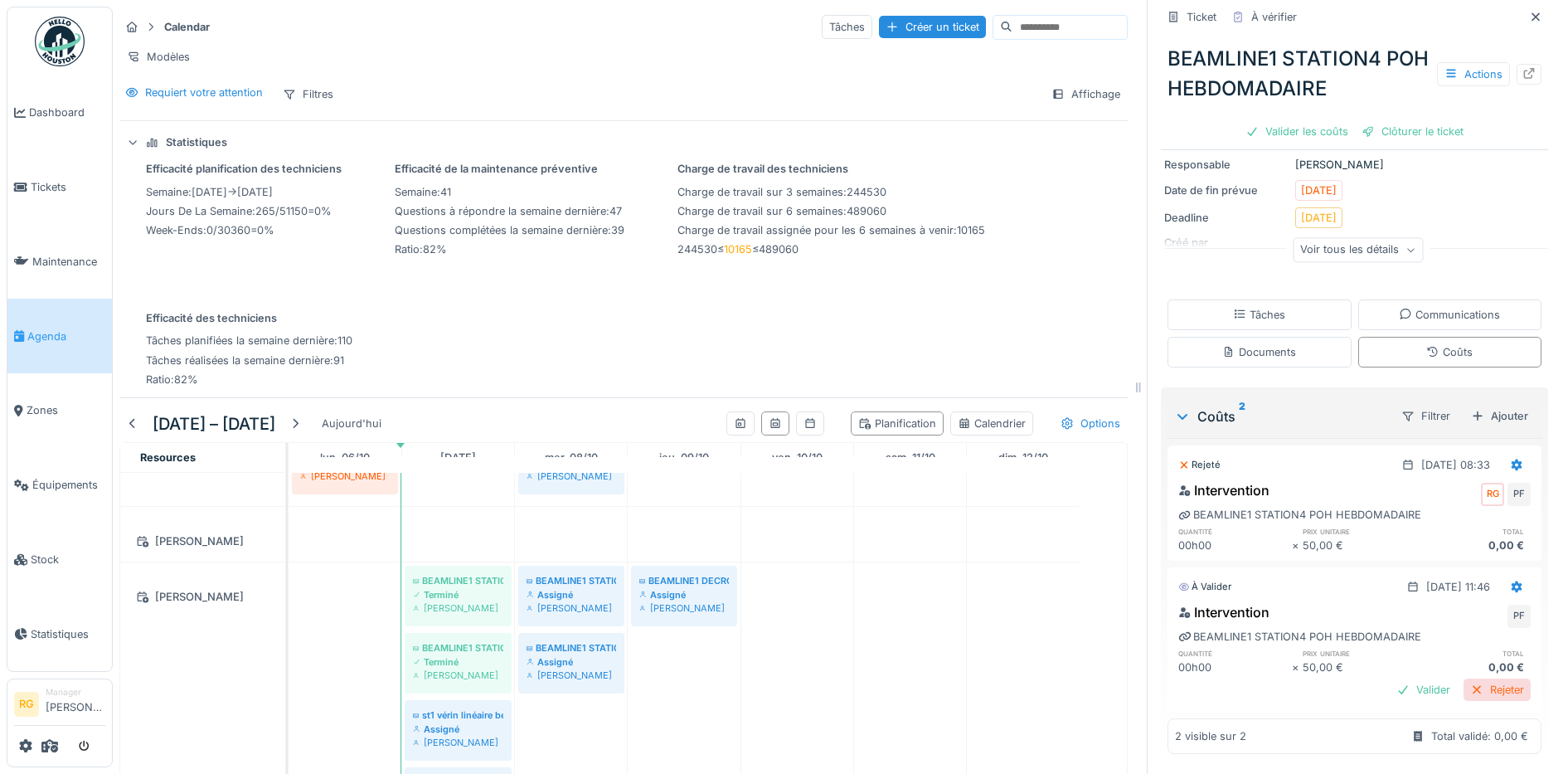
click at [1467, 679] on div "Rejeter" at bounding box center [1497, 690] width 67 height 23
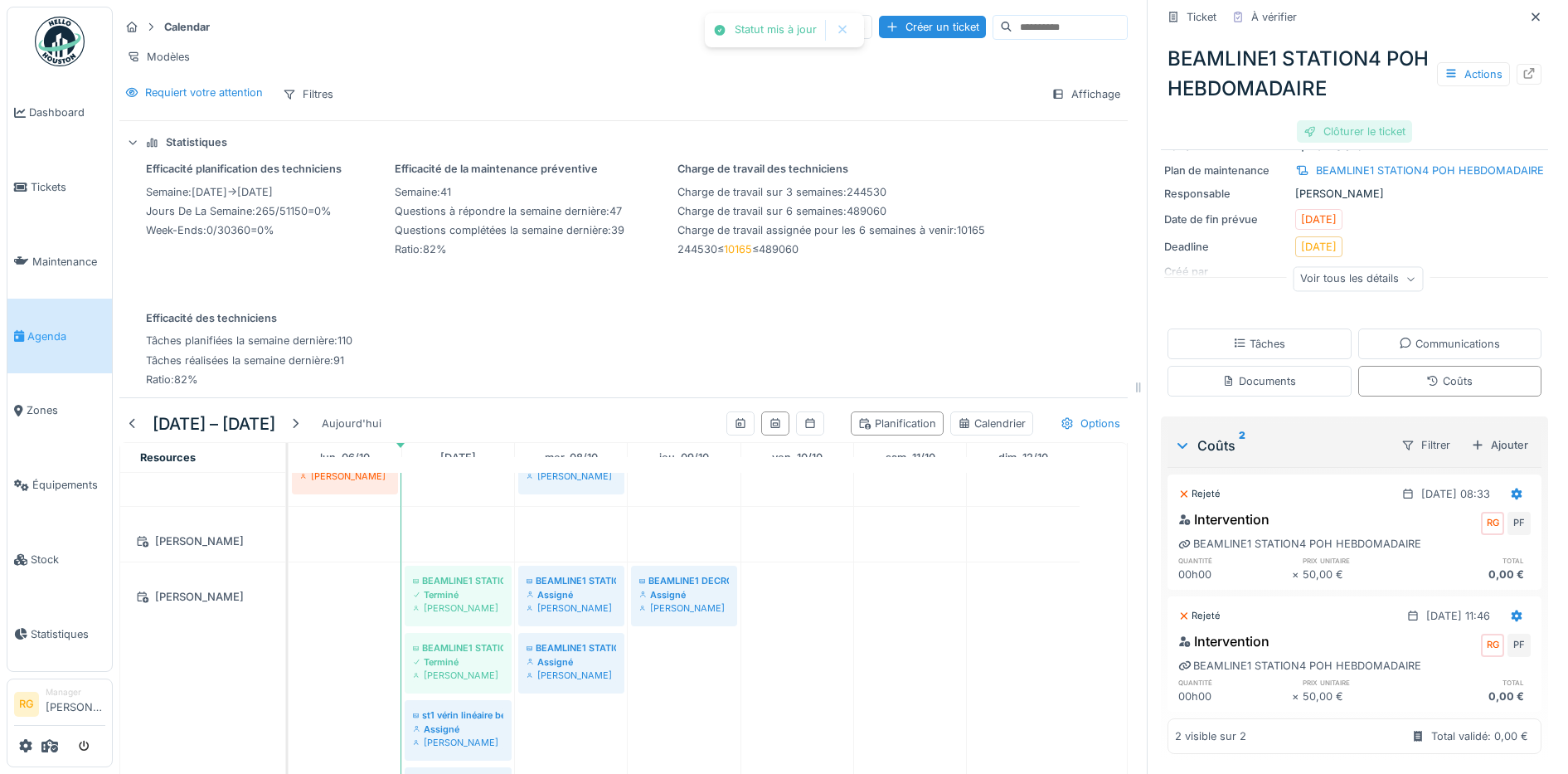
click at [1357, 120] on div "Clôturer le ticket" at bounding box center [1354, 131] width 115 height 23
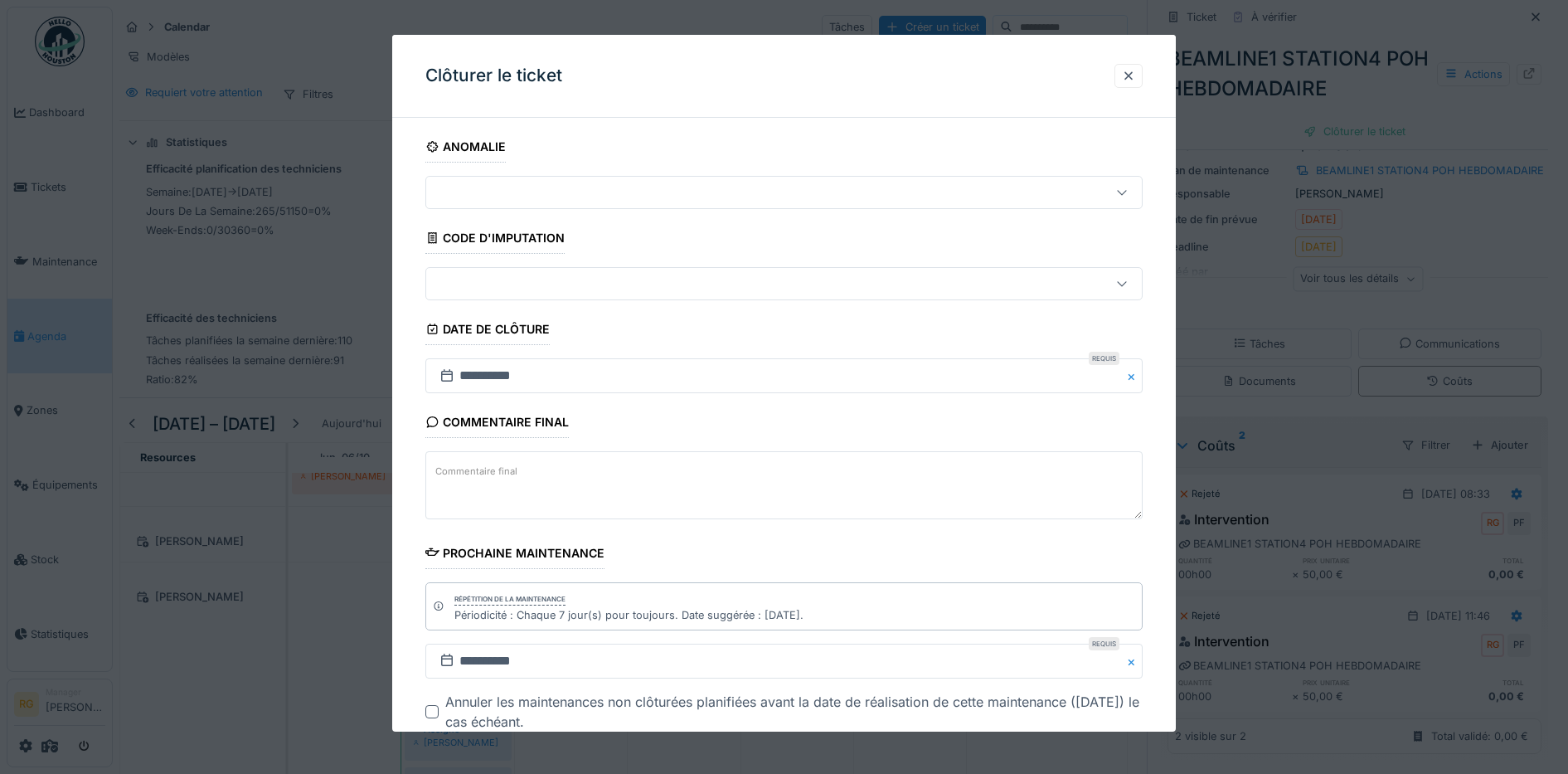
click at [478, 477] on label "Commentaire final" at bounding box center [477, 471] width 89 height 21
click at [478, 477] on textarea "Commentaire final" at bounding box center [784, 485] width 718 height 68
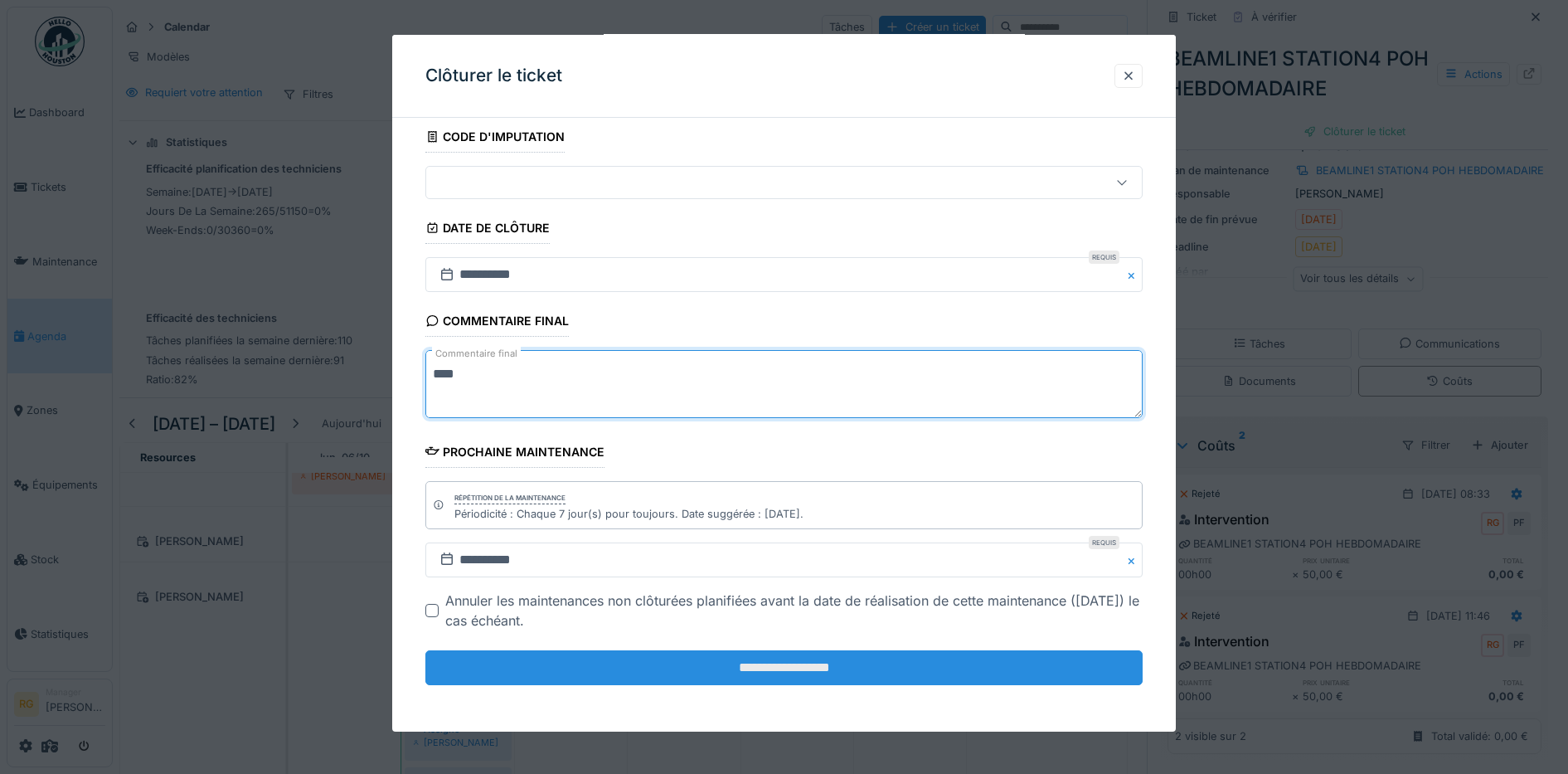
type textarea "****"
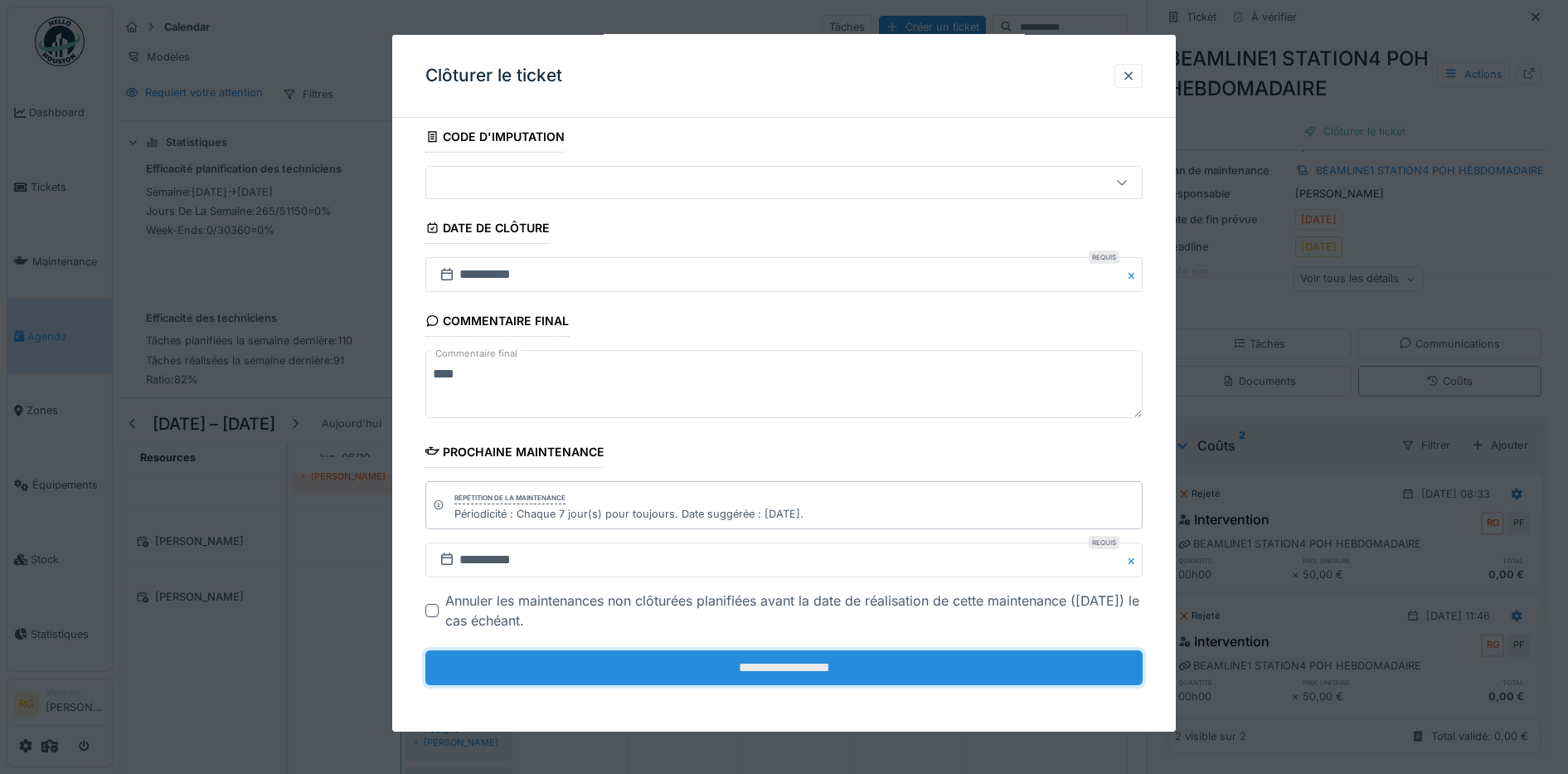
click at [750, 668] on input "**********" at bounding box center [784, 668] width 718 height 35
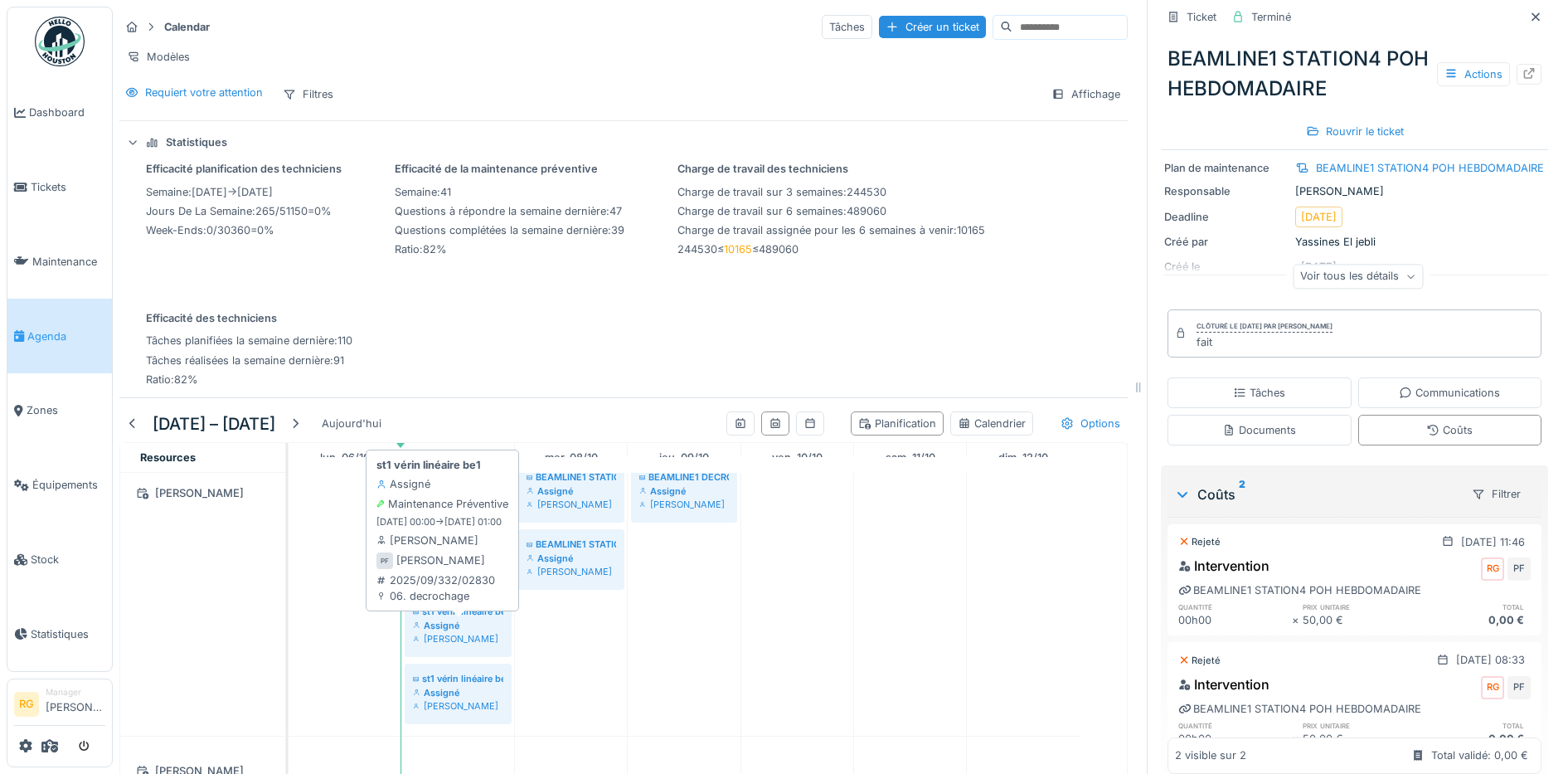
click at [451, 627] on div "Assigné" at bounding box center [459, 625] width 91 height 14
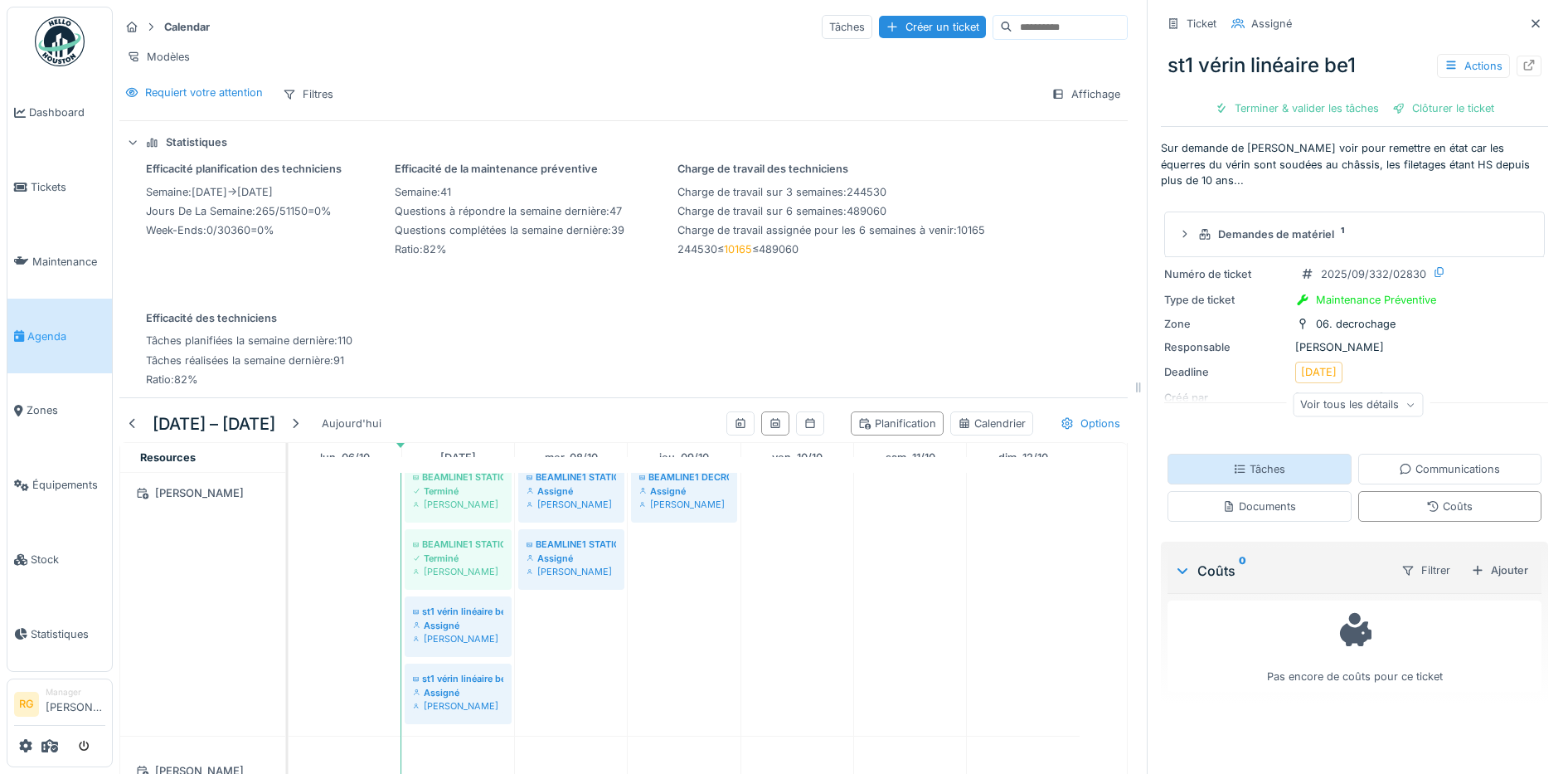
click at [1285, 462] on div "Tâches" at bounding box center [1259, 470] width 184 height 31
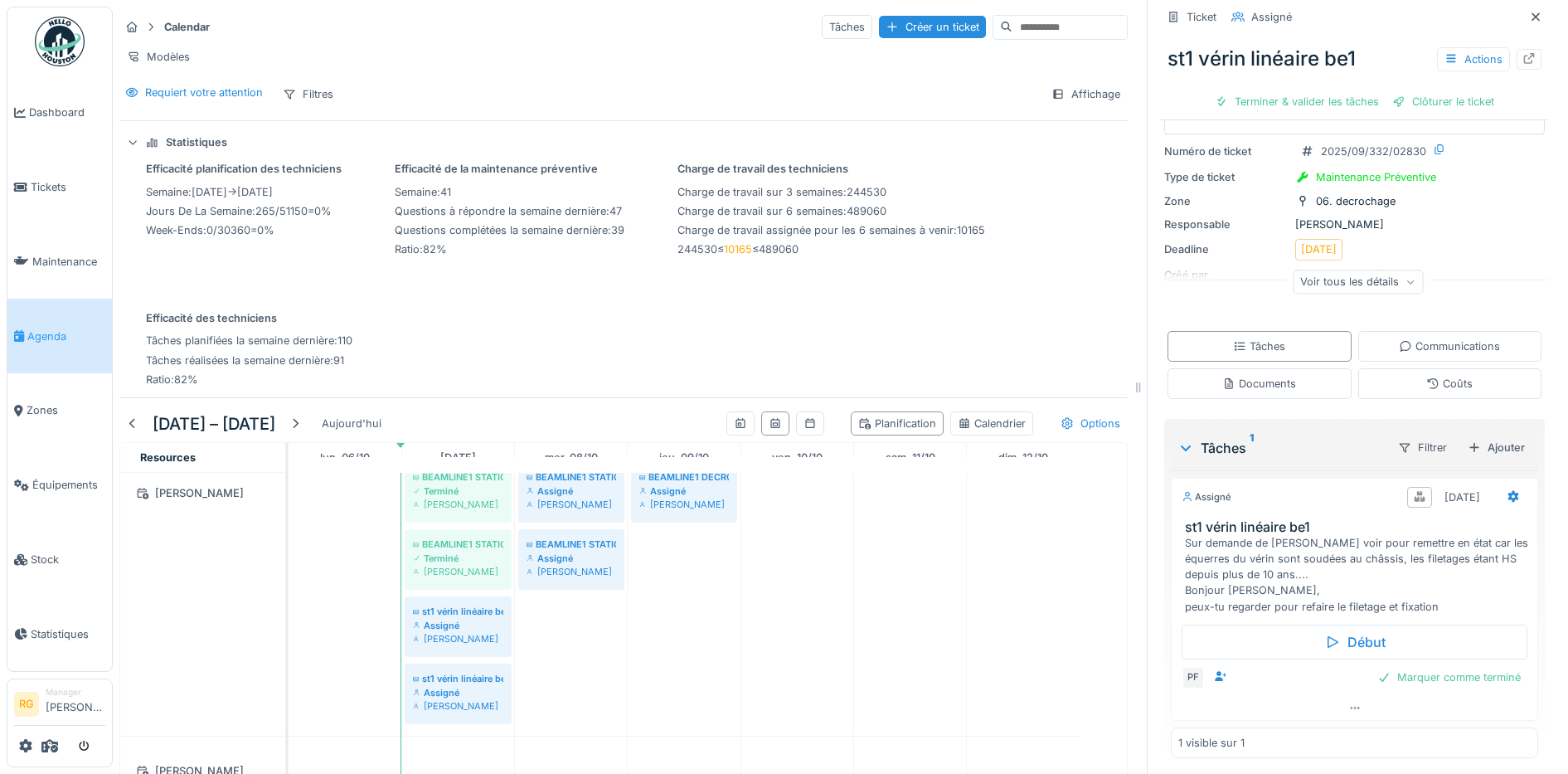
scroll to position [129, 0]
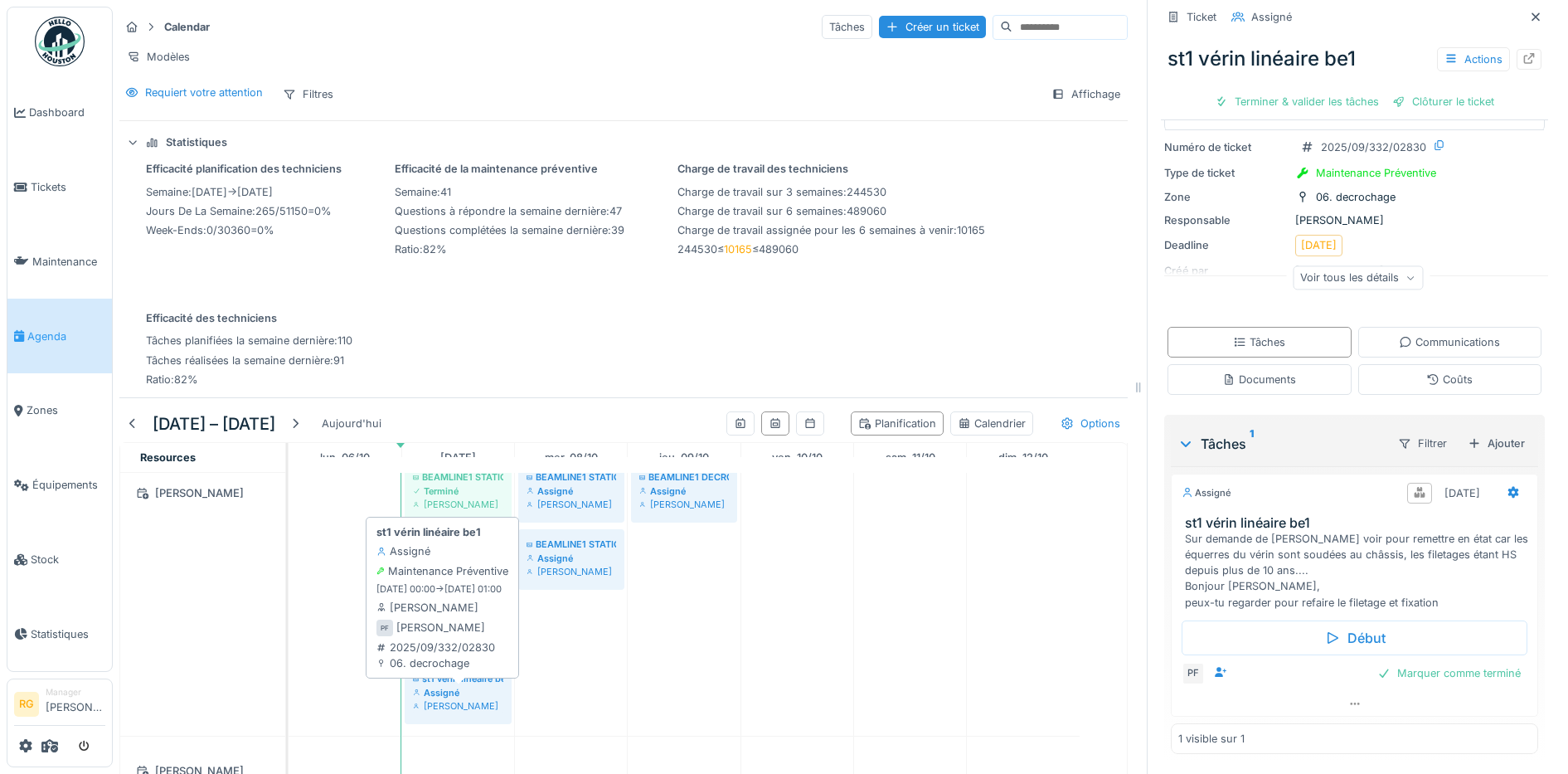
click at [453, 698] on div "Assigné" at bounding box center [459, 692] width 91 height 14
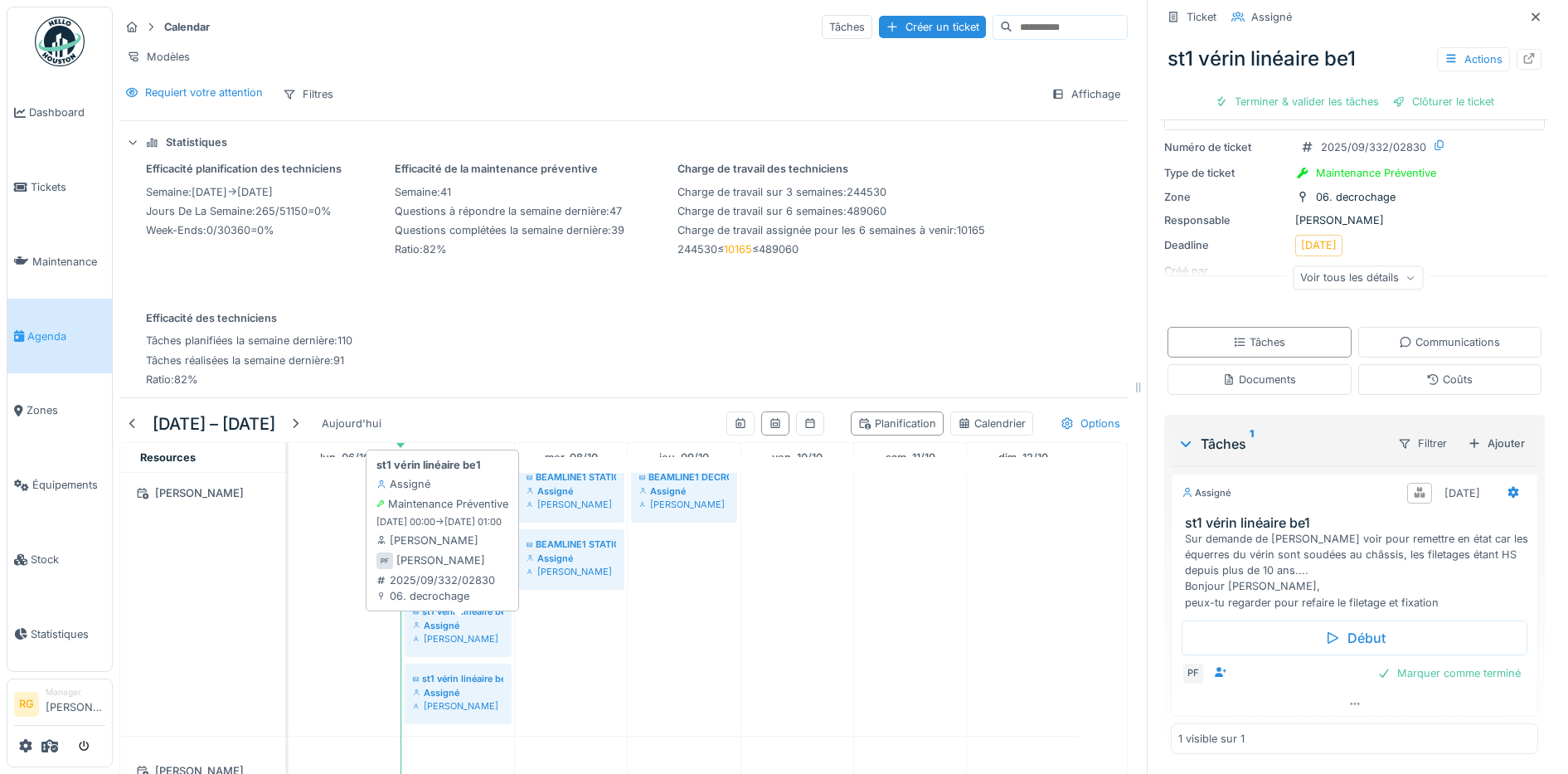
click at [456, 619] on div "Assigné" at bounding box center [459, 625] width 91 height 14
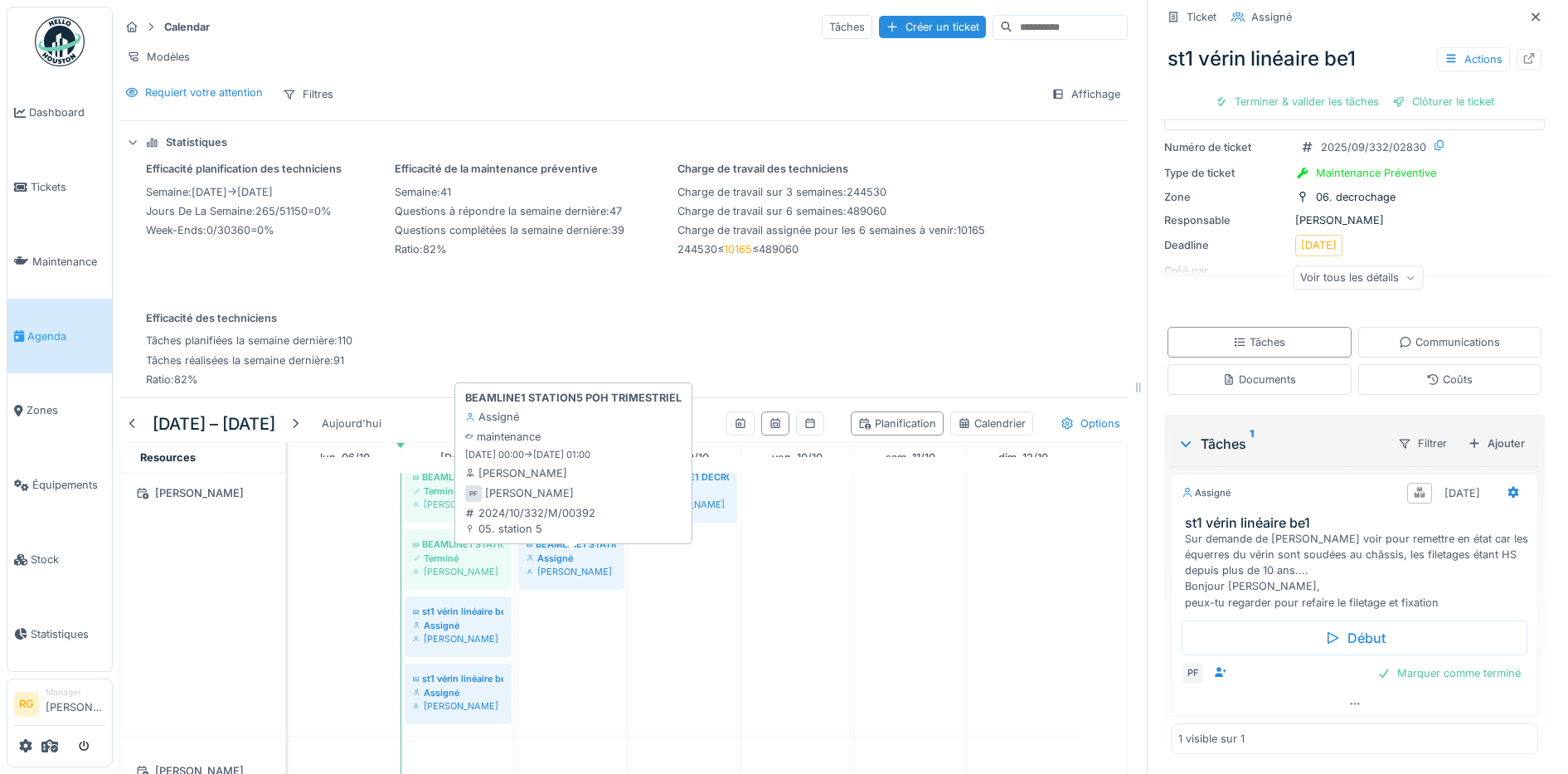
click at [587, 562] on div "Assigné" at bounding box center [571, 558] width 90 height 14
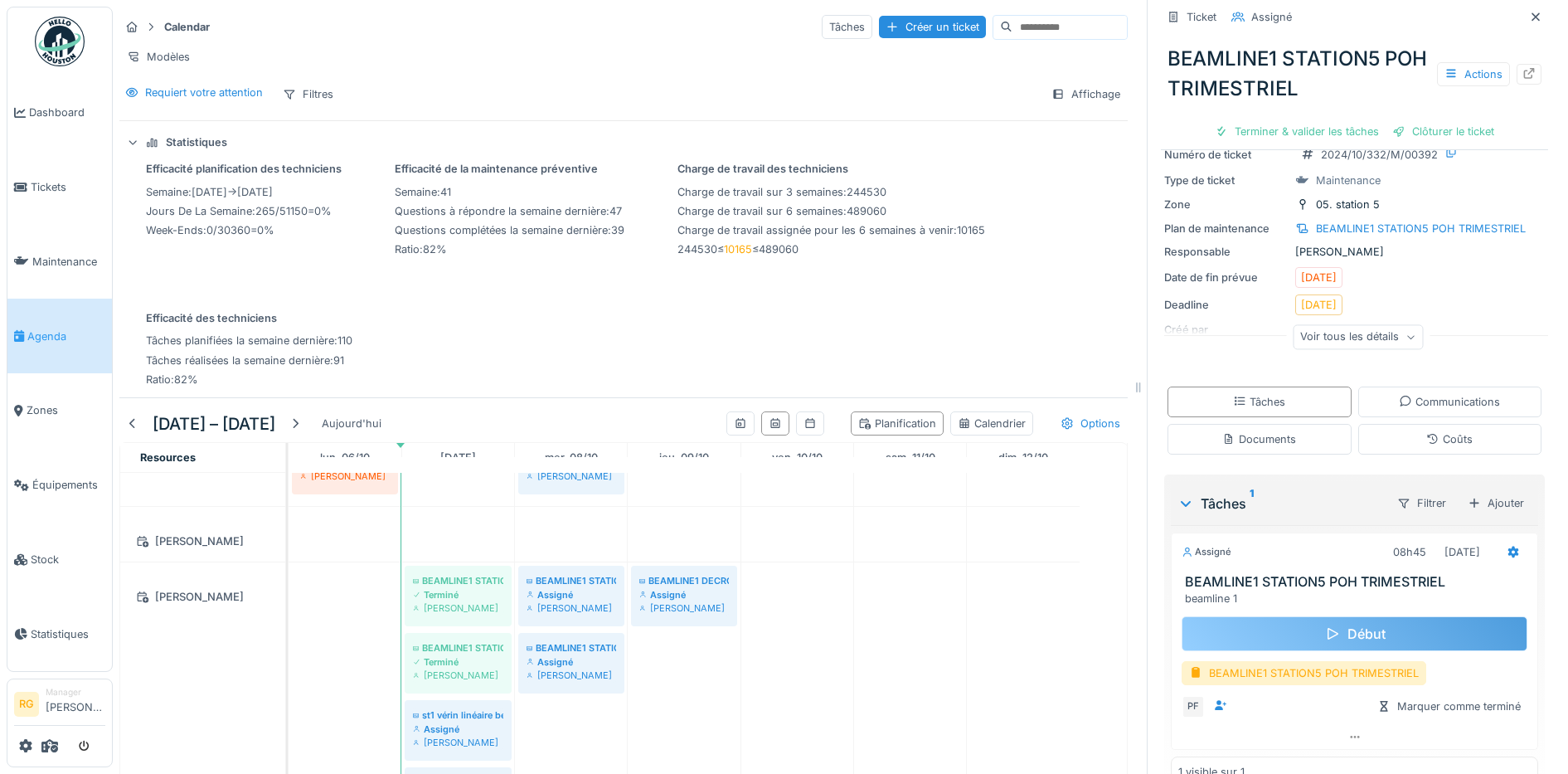
scroll to position [101, 0]
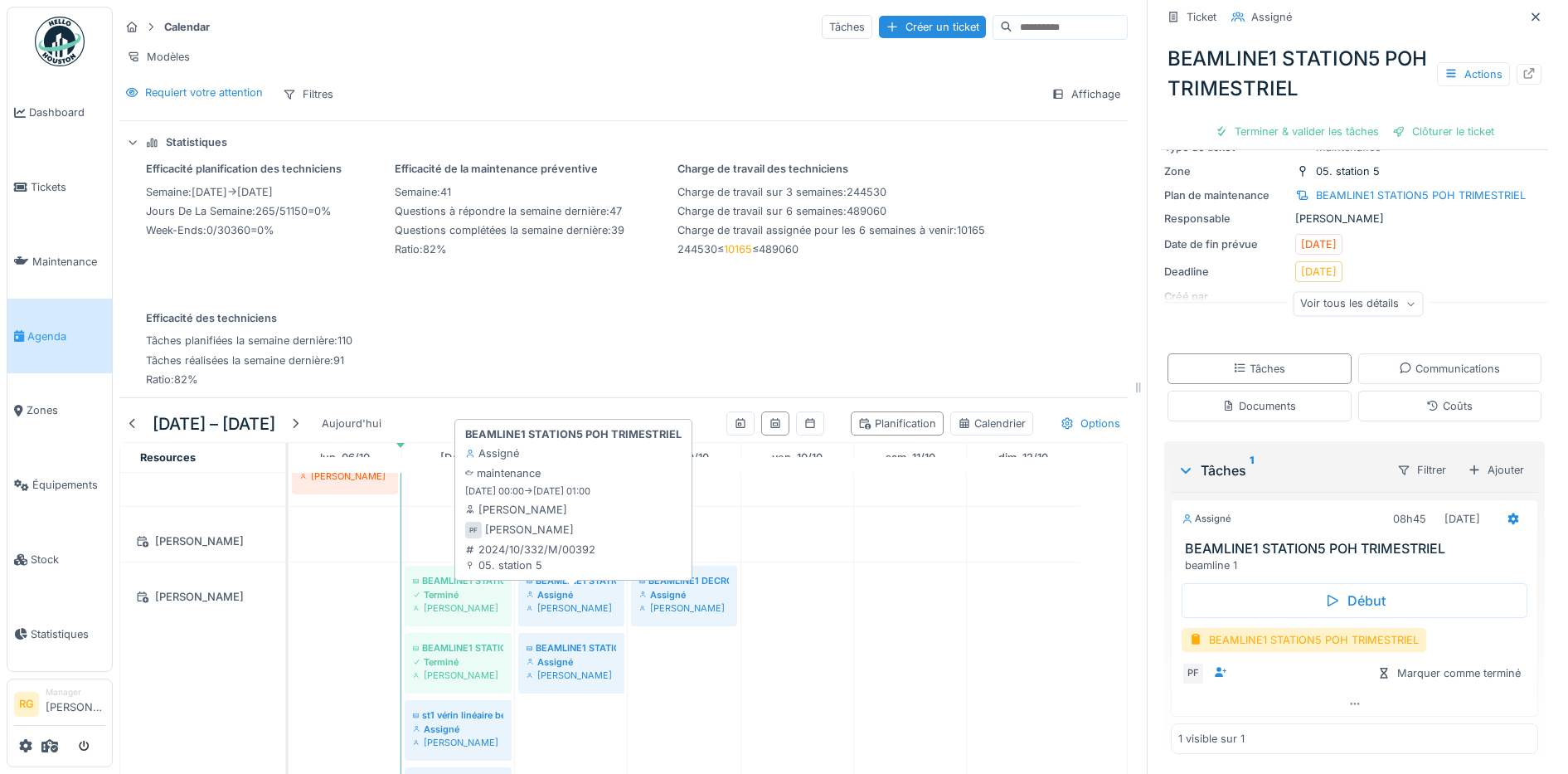
click at [569, 590] on div "Assigné" at bounding box center [571, 595] width 90 height 14
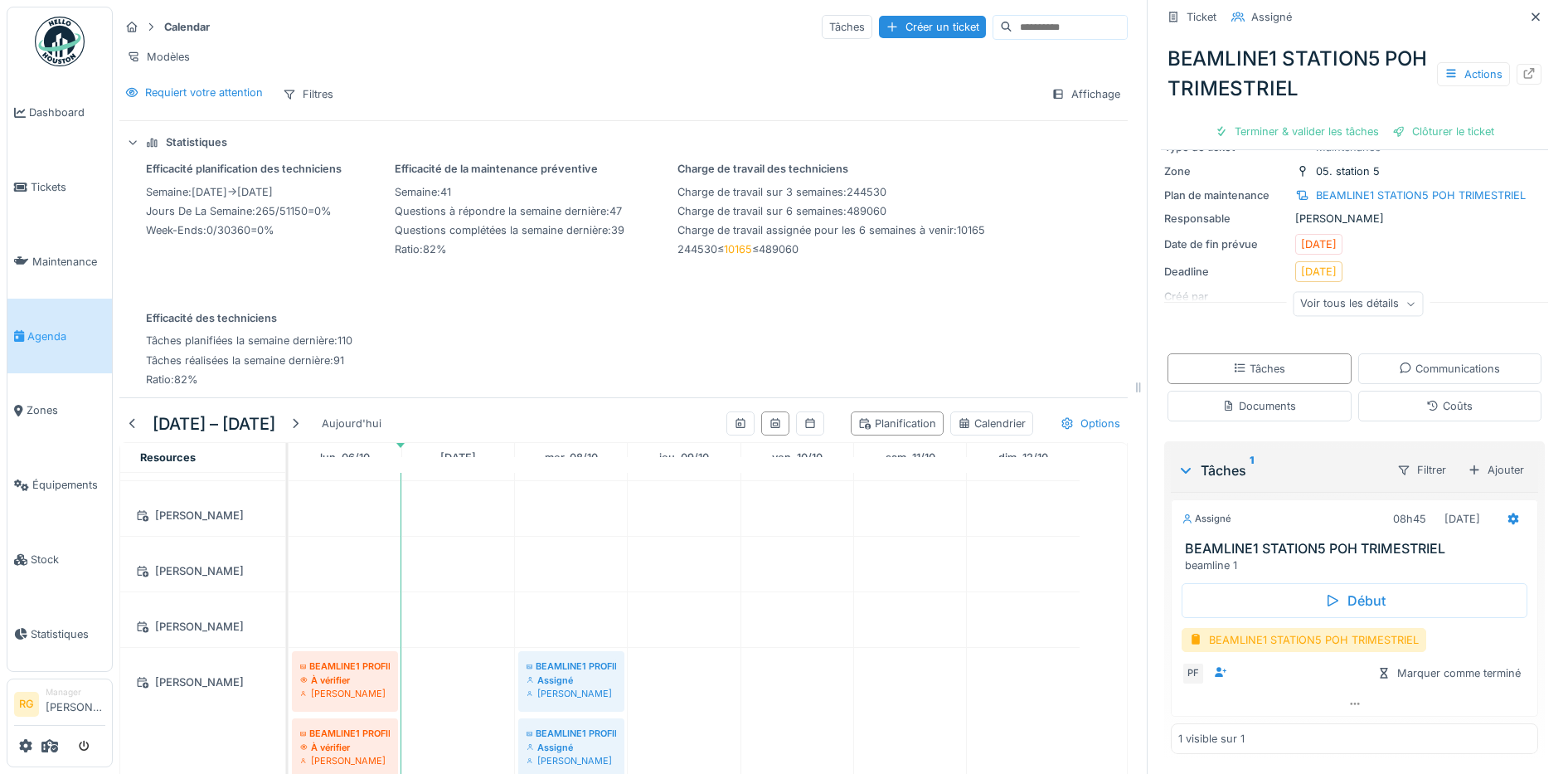
scroll to position [2940, 0]
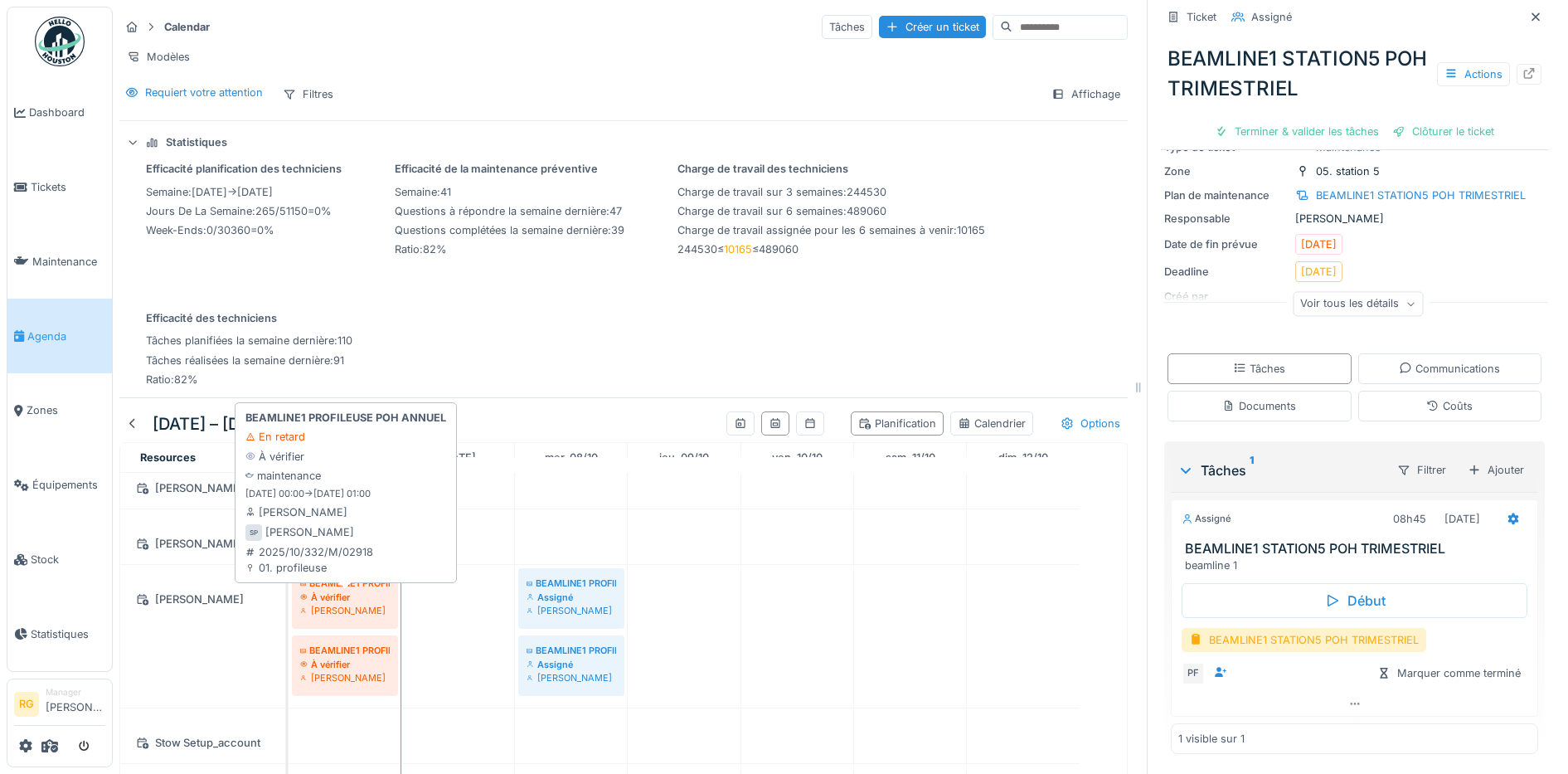
click at [349, 601] on div "À vérifier" at bounding box center [345, 597] width 90 height 14
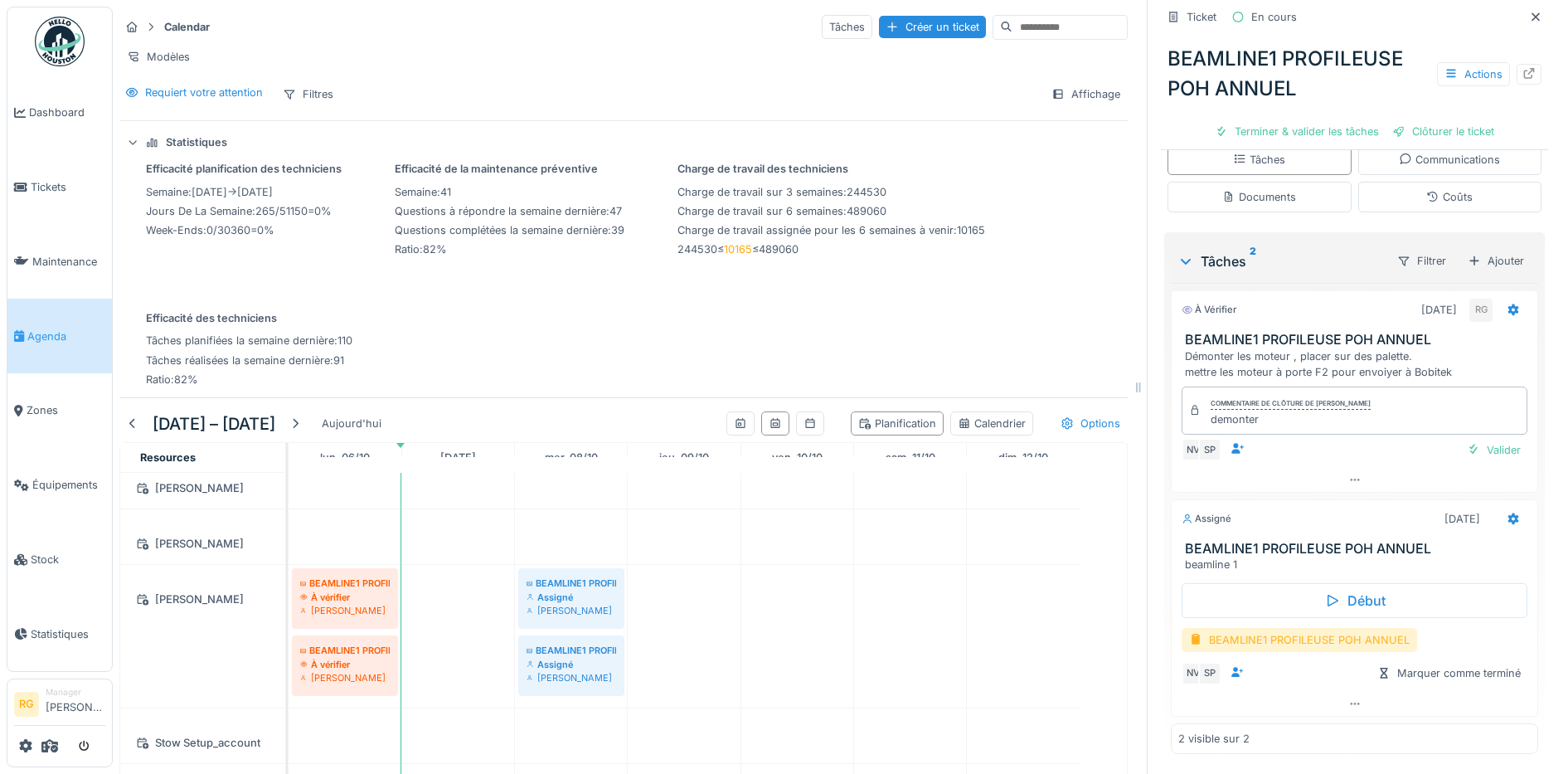
click at [1270, 628] on div "BEAMLINE1 PROFILEUSE POH ANNUEL" at bounding box center [1299, 640] width 235 height 24
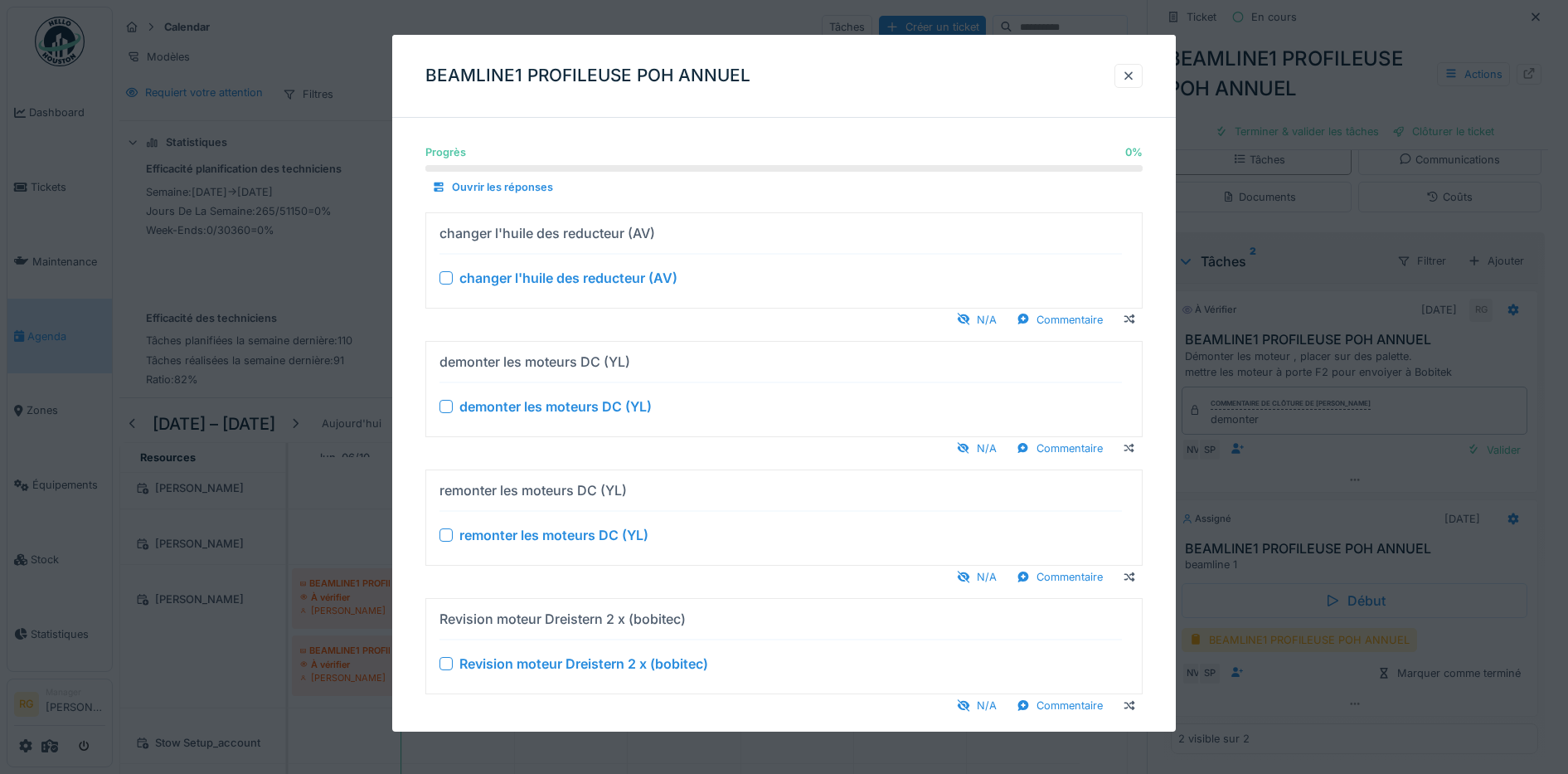
click at [446, 407] on div at bounding box center [446, 406] width 14 height 14
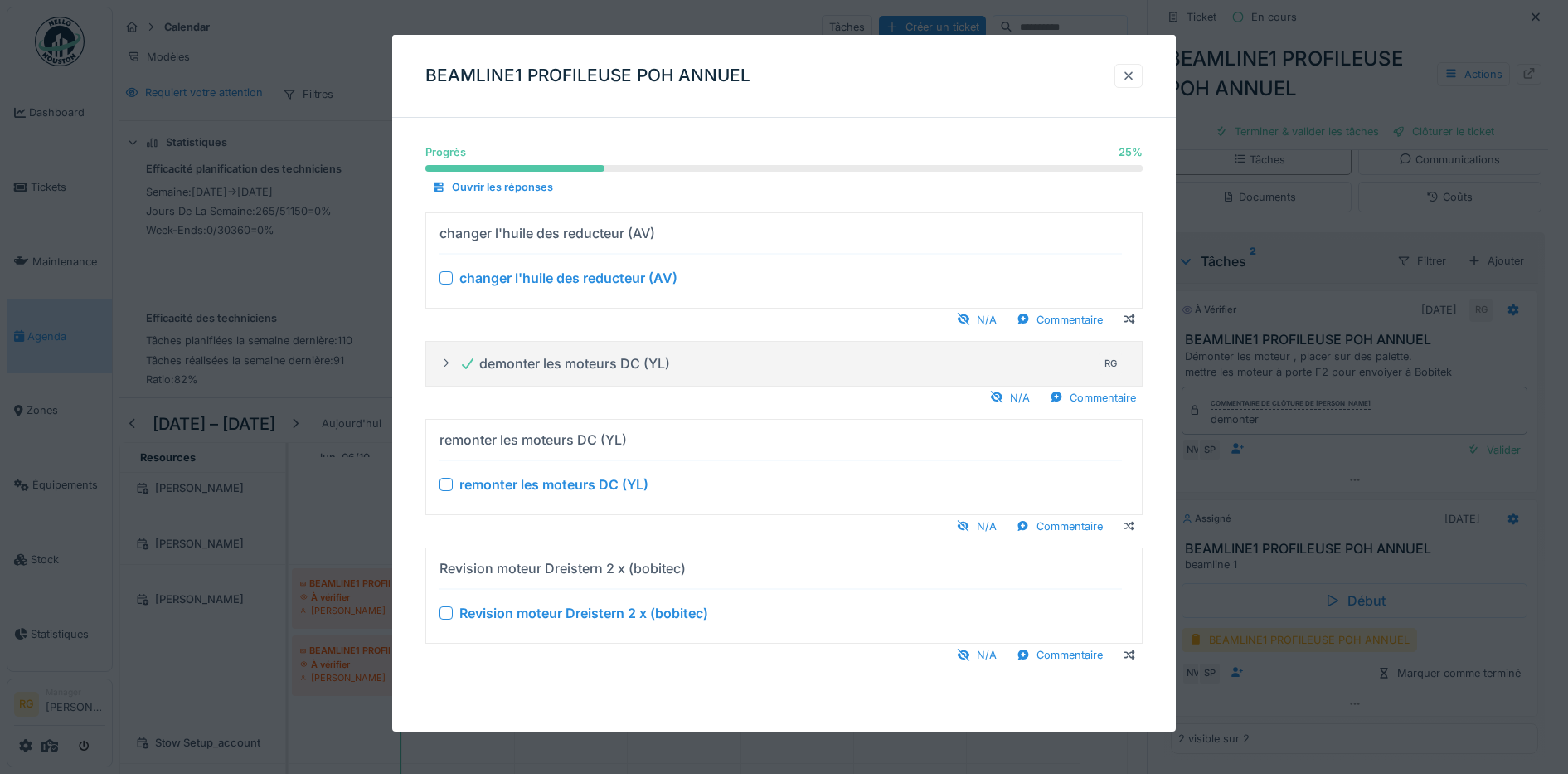
click at [1134, 74] on div at bounding box center [1129, 75] width 14 height 15
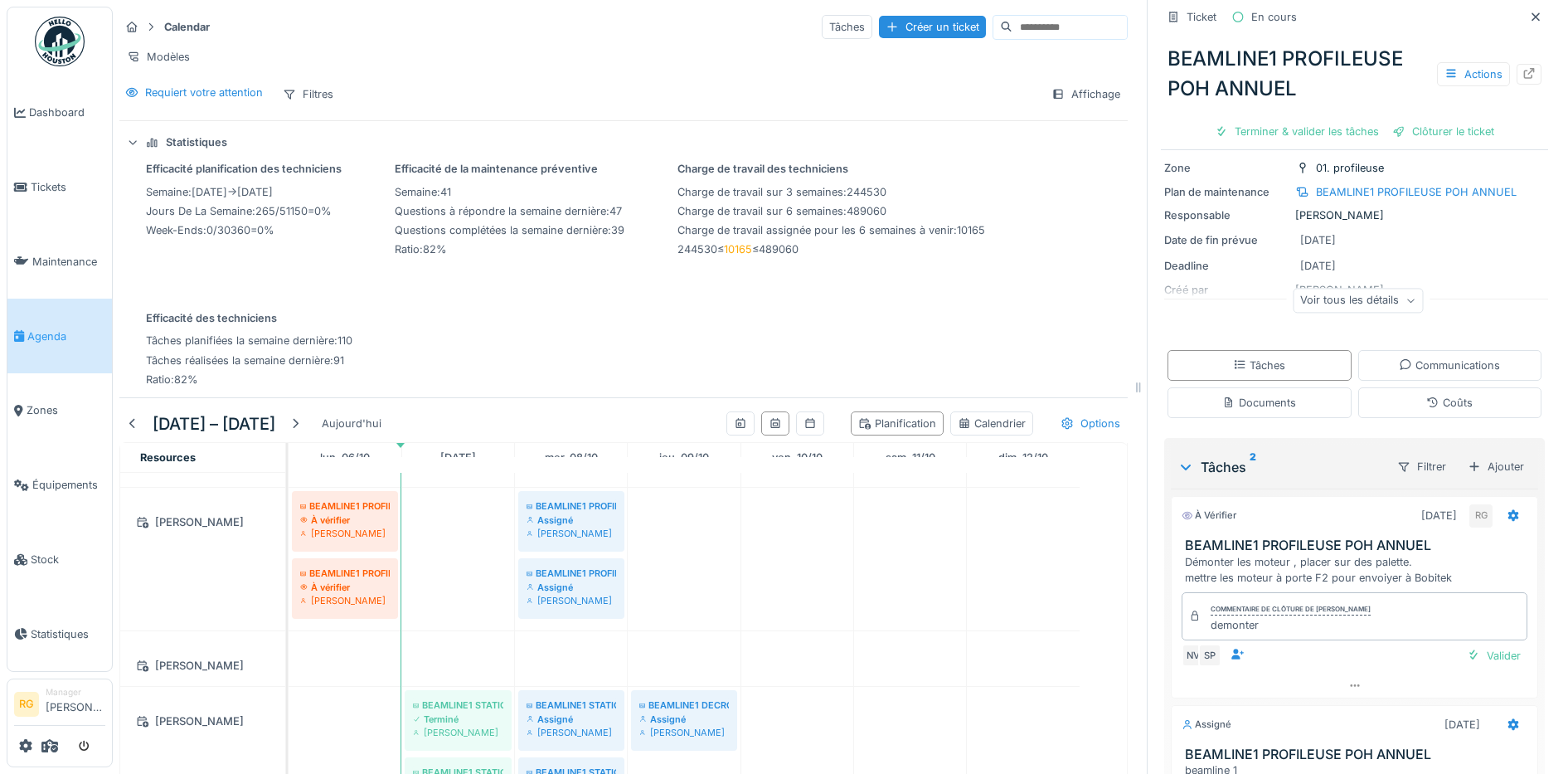
scroll to position [2239, 0]
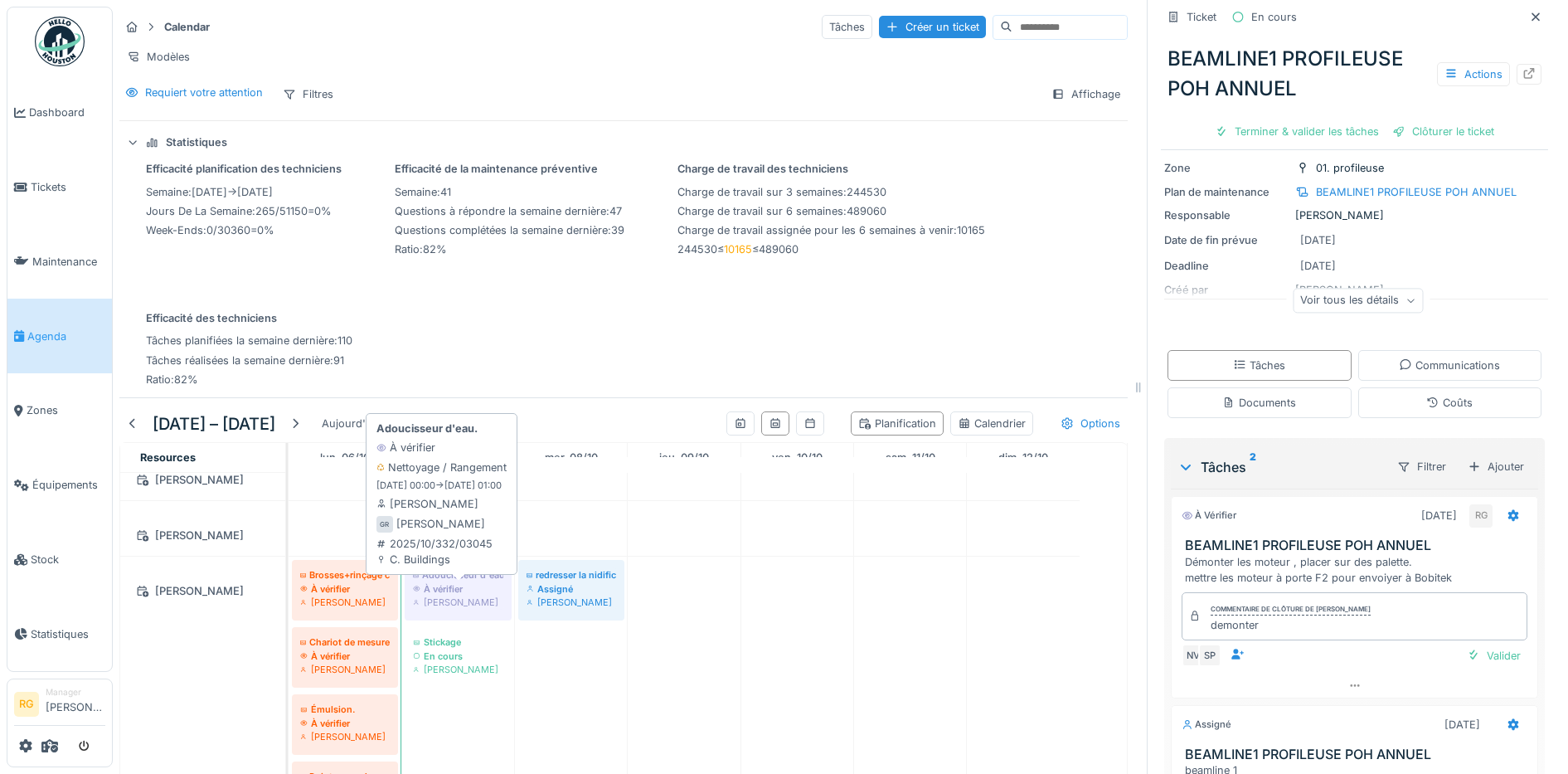
click at [457, 588] on div "À vérifier" at bounding box center [459, 589] width 91 height 14
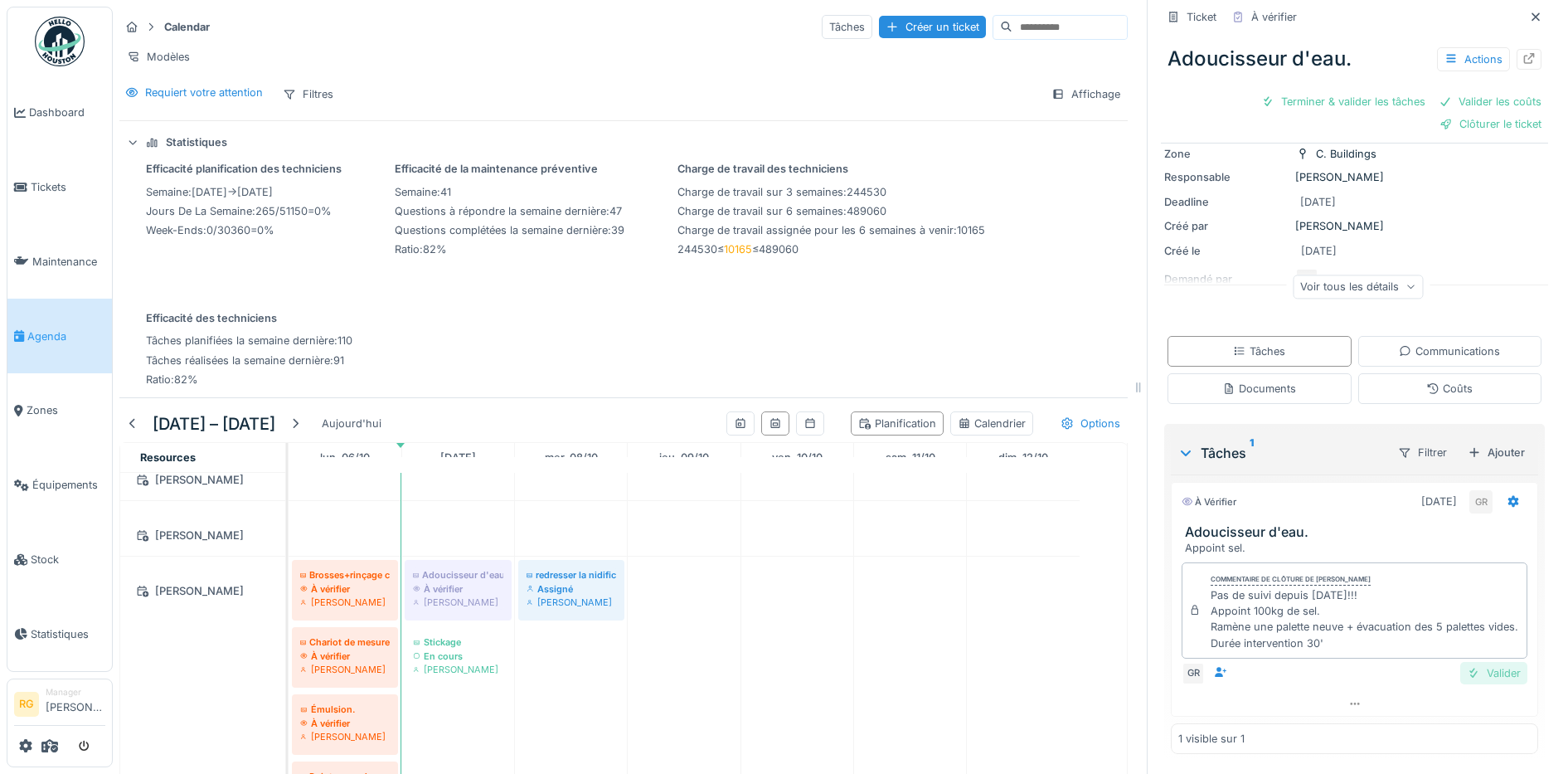
click at [1460, 662] on div "Valider" at bounding box center [1494, 673] width 67 height 23
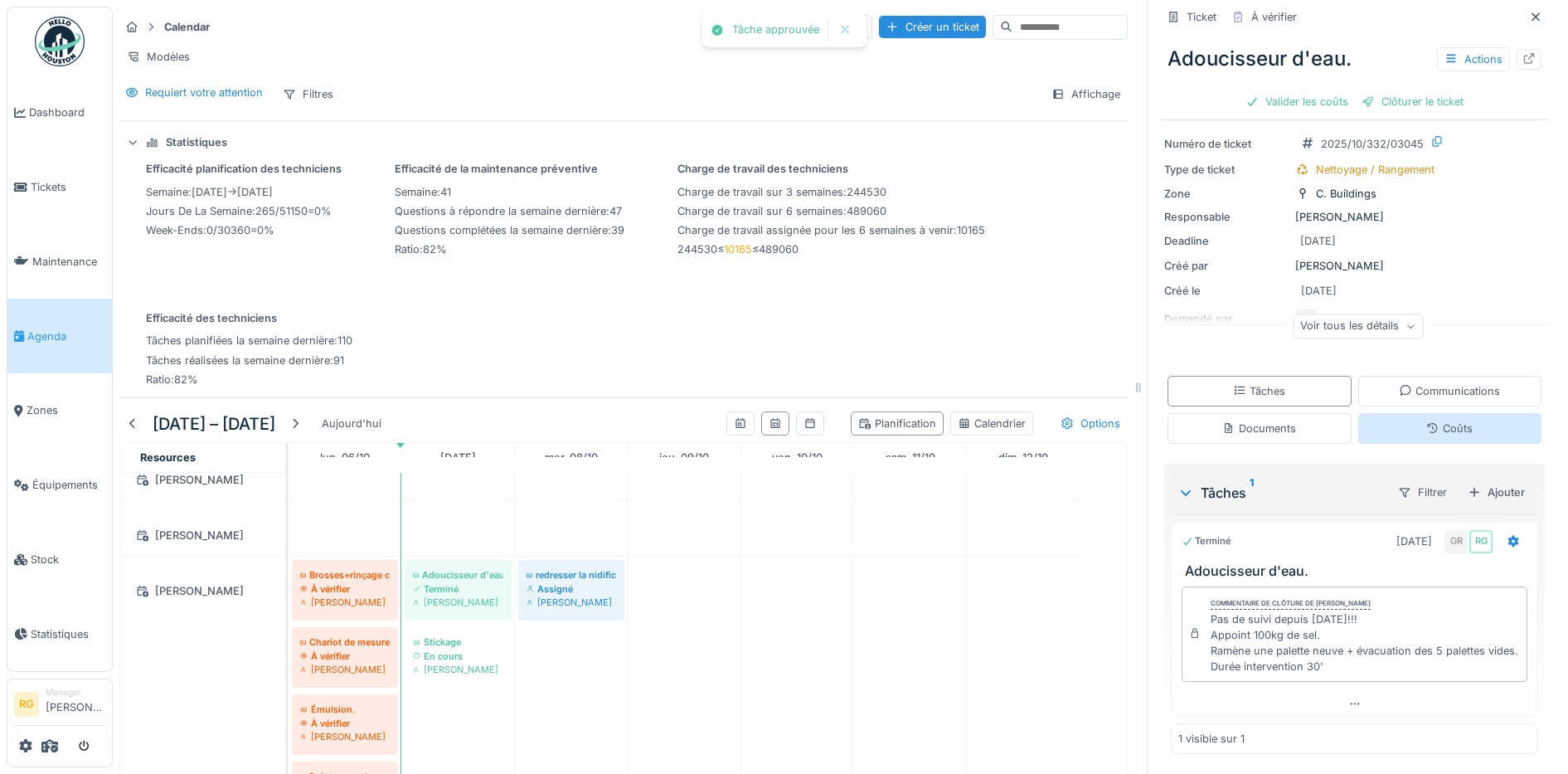
click at [1426, 421] on div "Coûts" at bounding box center [1449, 428] width 46 height 15
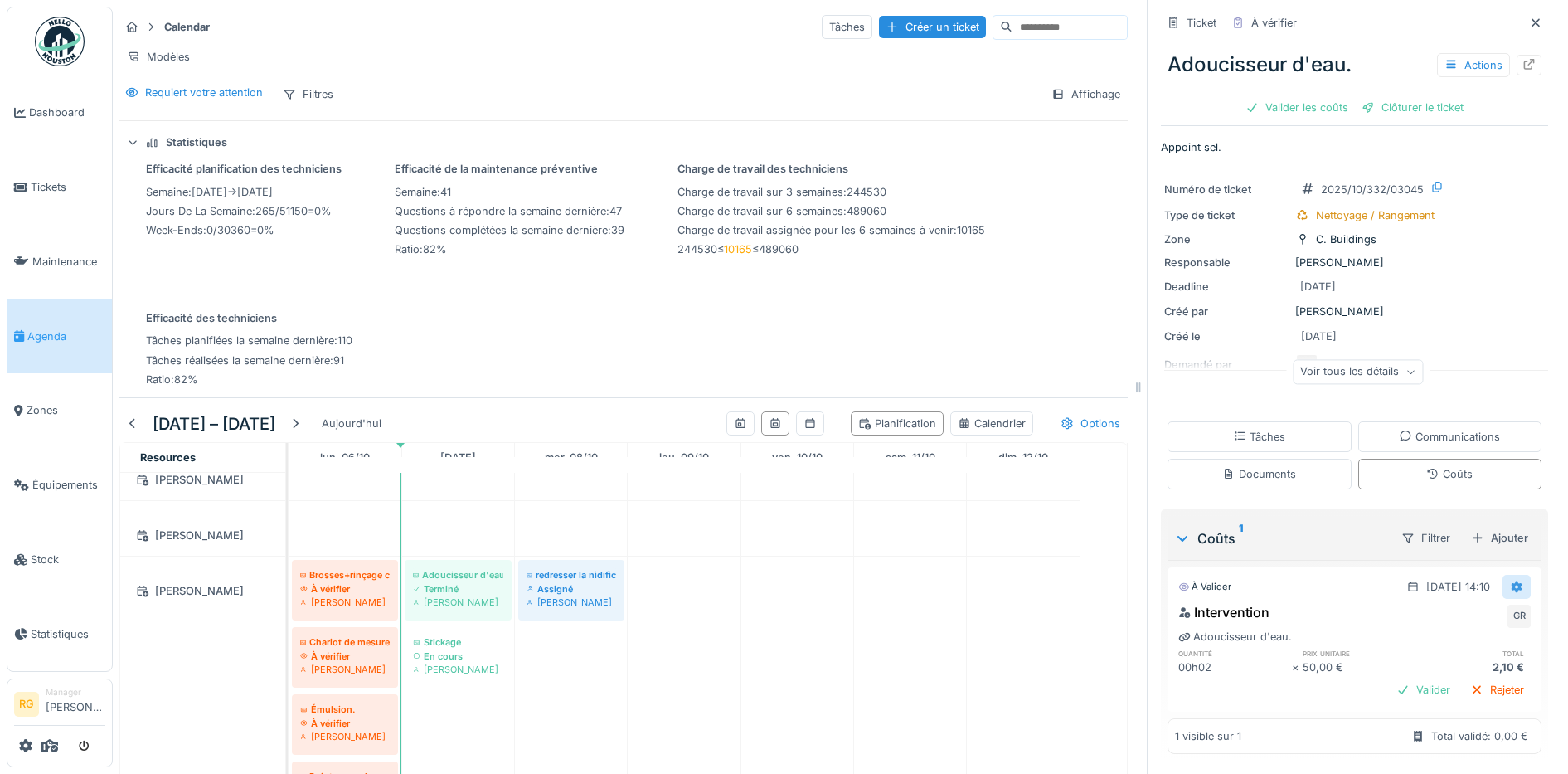
click at [1512, 581] on icon at bounding box center [1517, 587] width 11 height 12
click at [1450, 611] on div "Modifier" at bounding box center [1438, 623] width 81 height 25
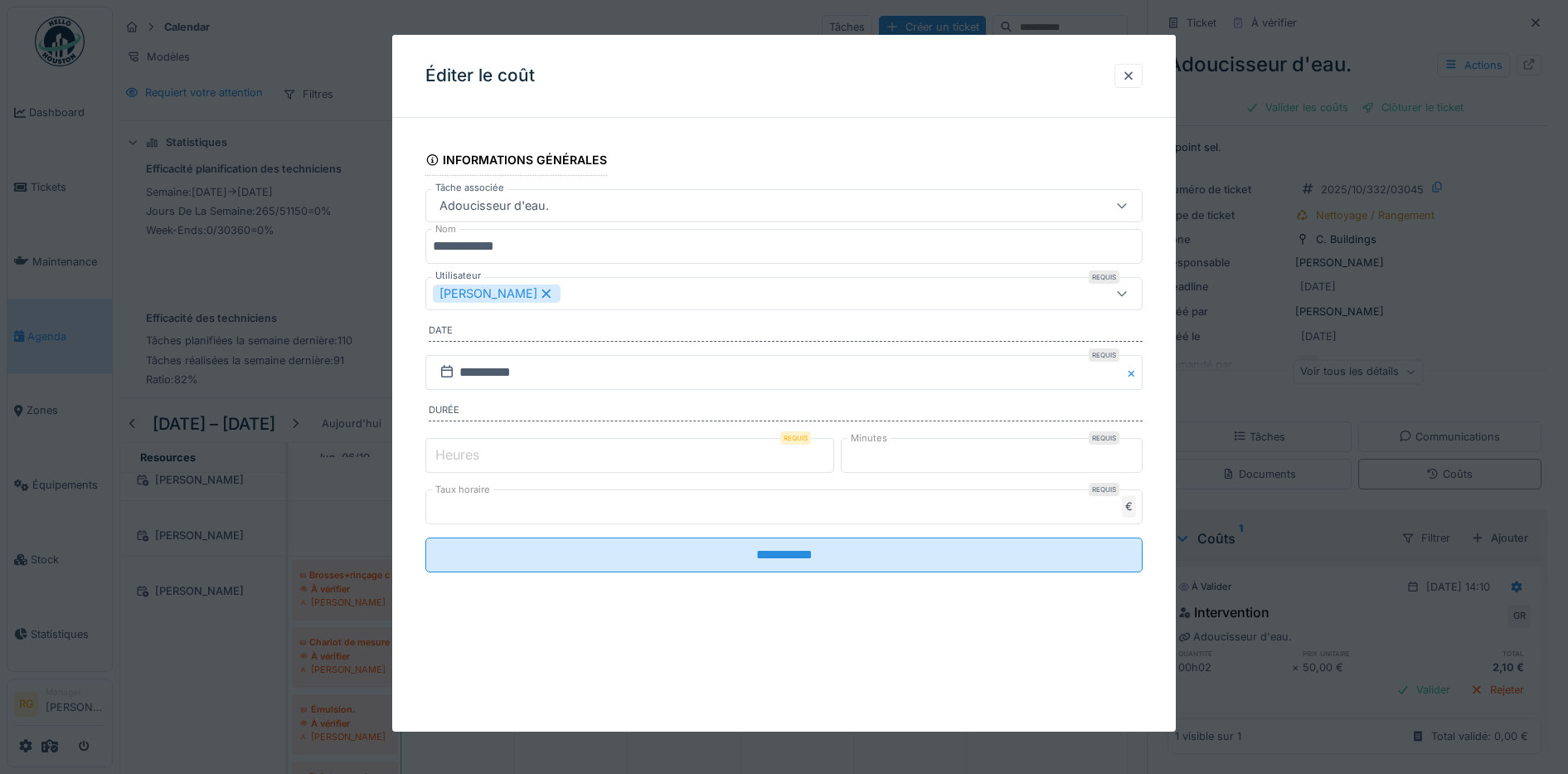
click at [876, 455] on input "*" at bounding box center [991, 455] width 301 height 35
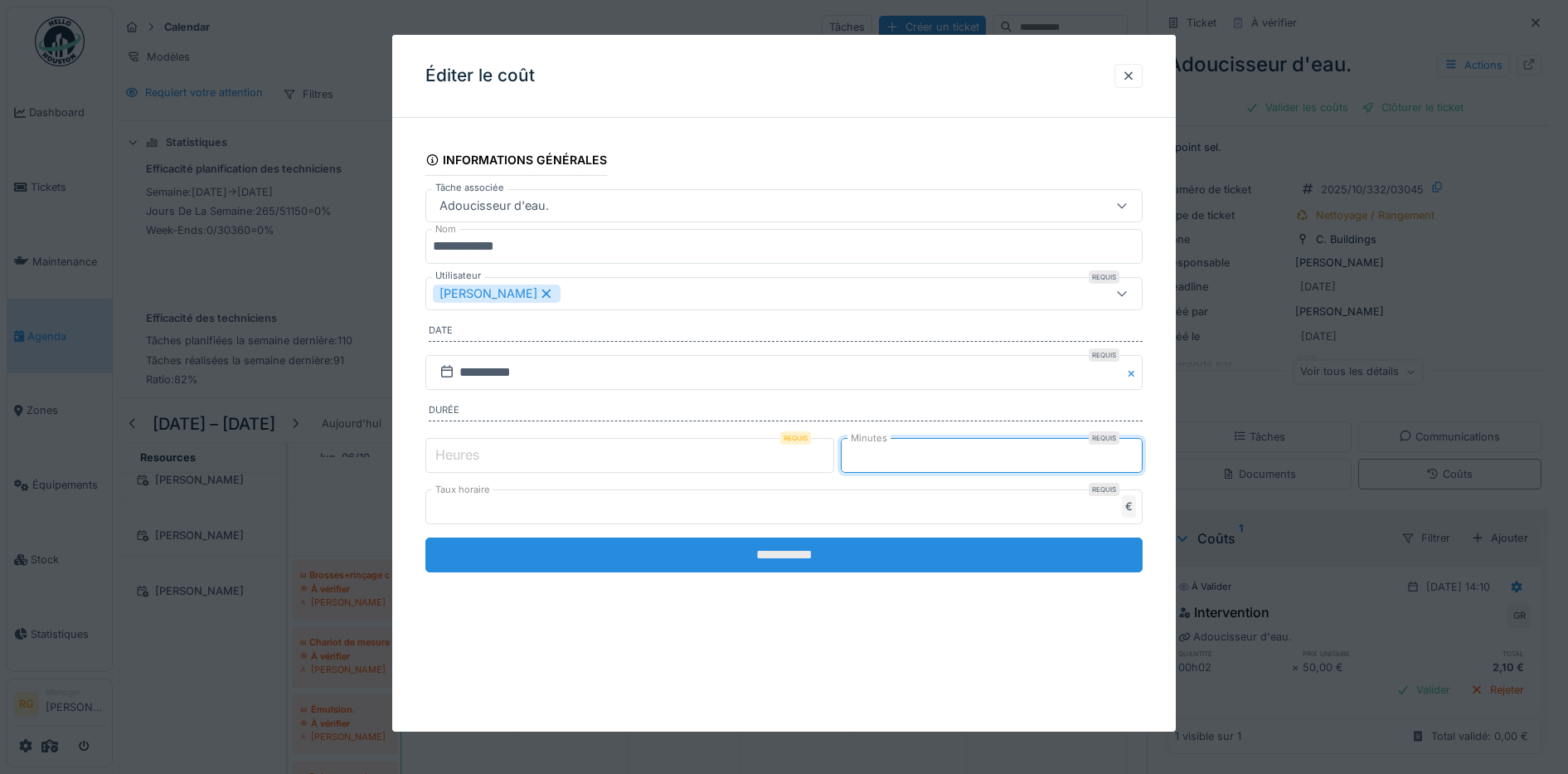
type input "**"
click at [850, 561] on input "**********" at bounding box center [784, 555] width 718 height 35
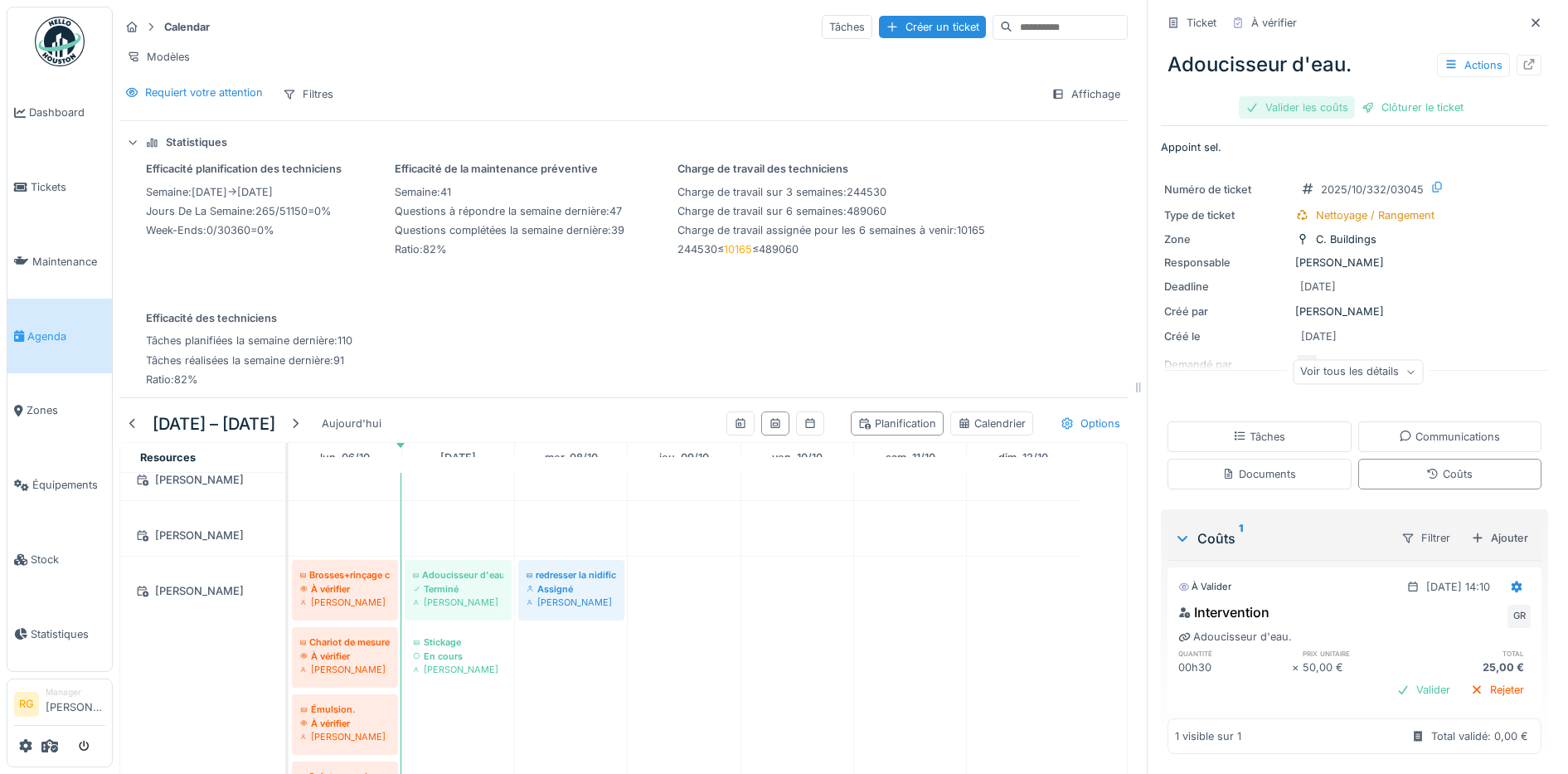
click at [1284, 96] on div "Valider les coûts" at bounding box center [1297, 107] width 116 height 23
click at [1405, 369] on icon at bounding box center [1410, 372] width 10 height 8
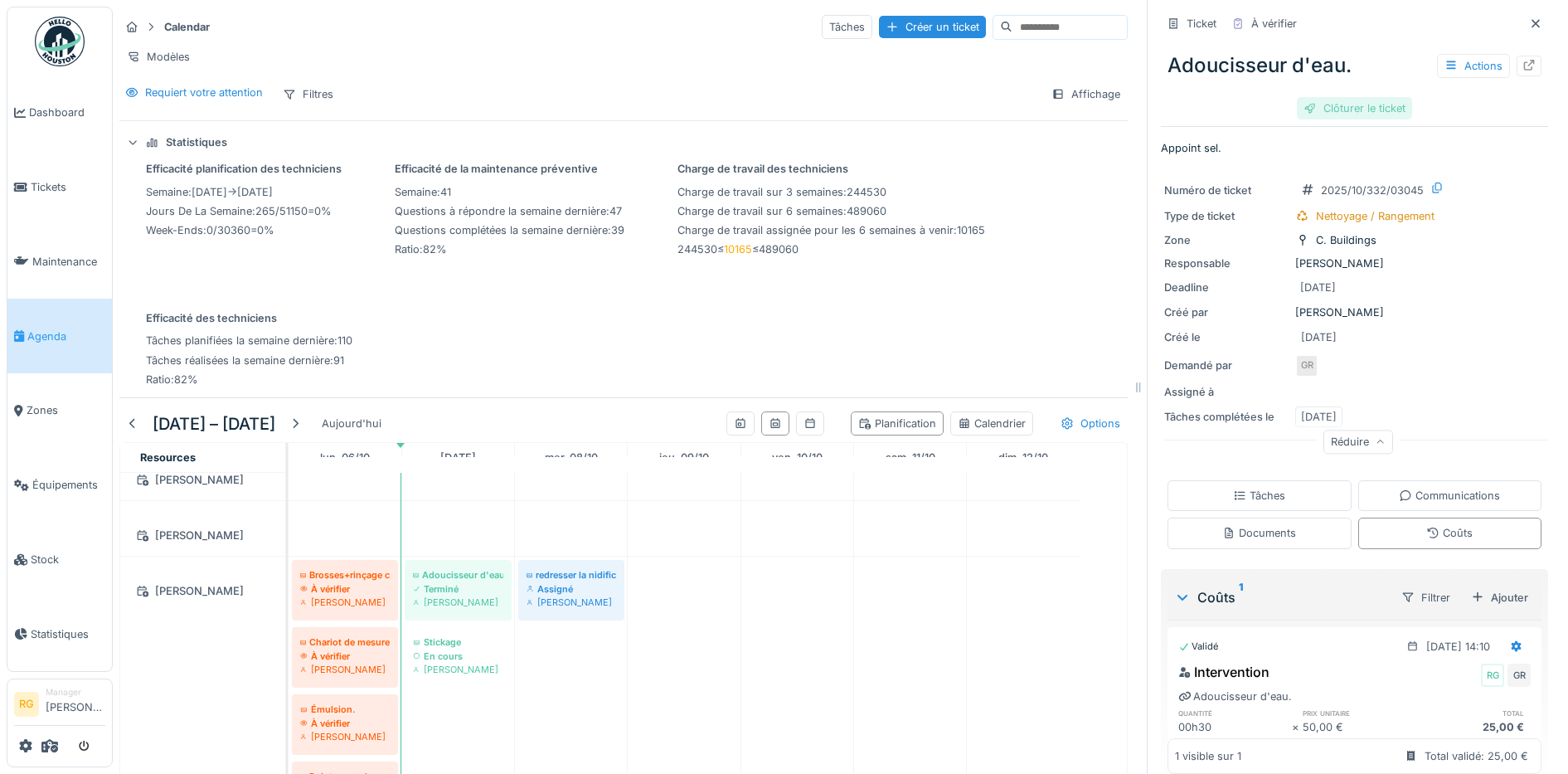
click at [1336, 97] on div "Clôturer le ticket" at bounding box center [1354, 108] width 115 height 23
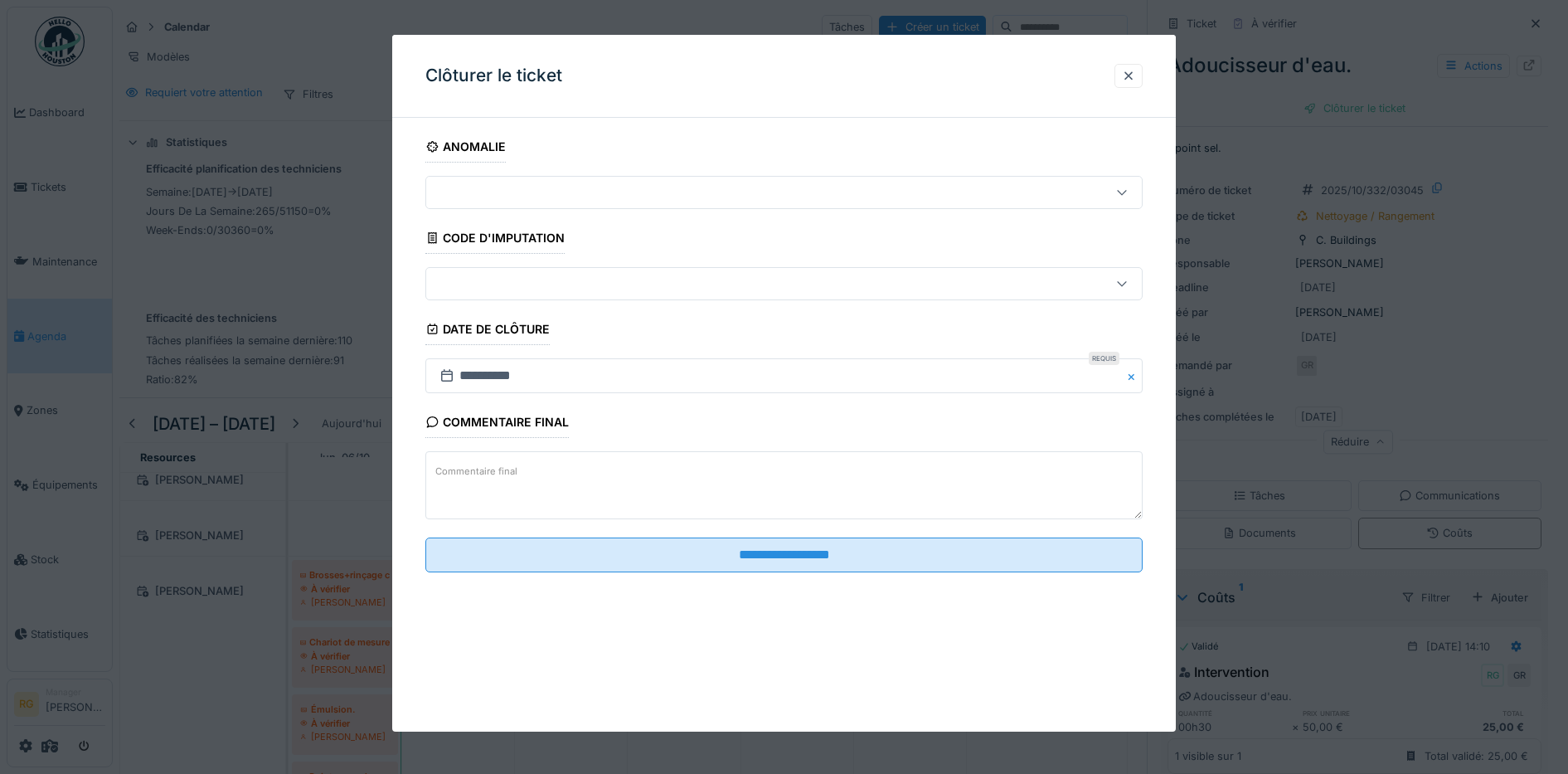
click at [548, 465] on textarea "Commentaire final" at bounding box center [784, 485] width 718 height 68
click at [569, 474] on textarea "**********" at bounding box center [784, 485] width 718 height 68
click at [715, 478] on textarea "**********" at bounding box center [784, 485] width 718 height 68
type textarea "**********"
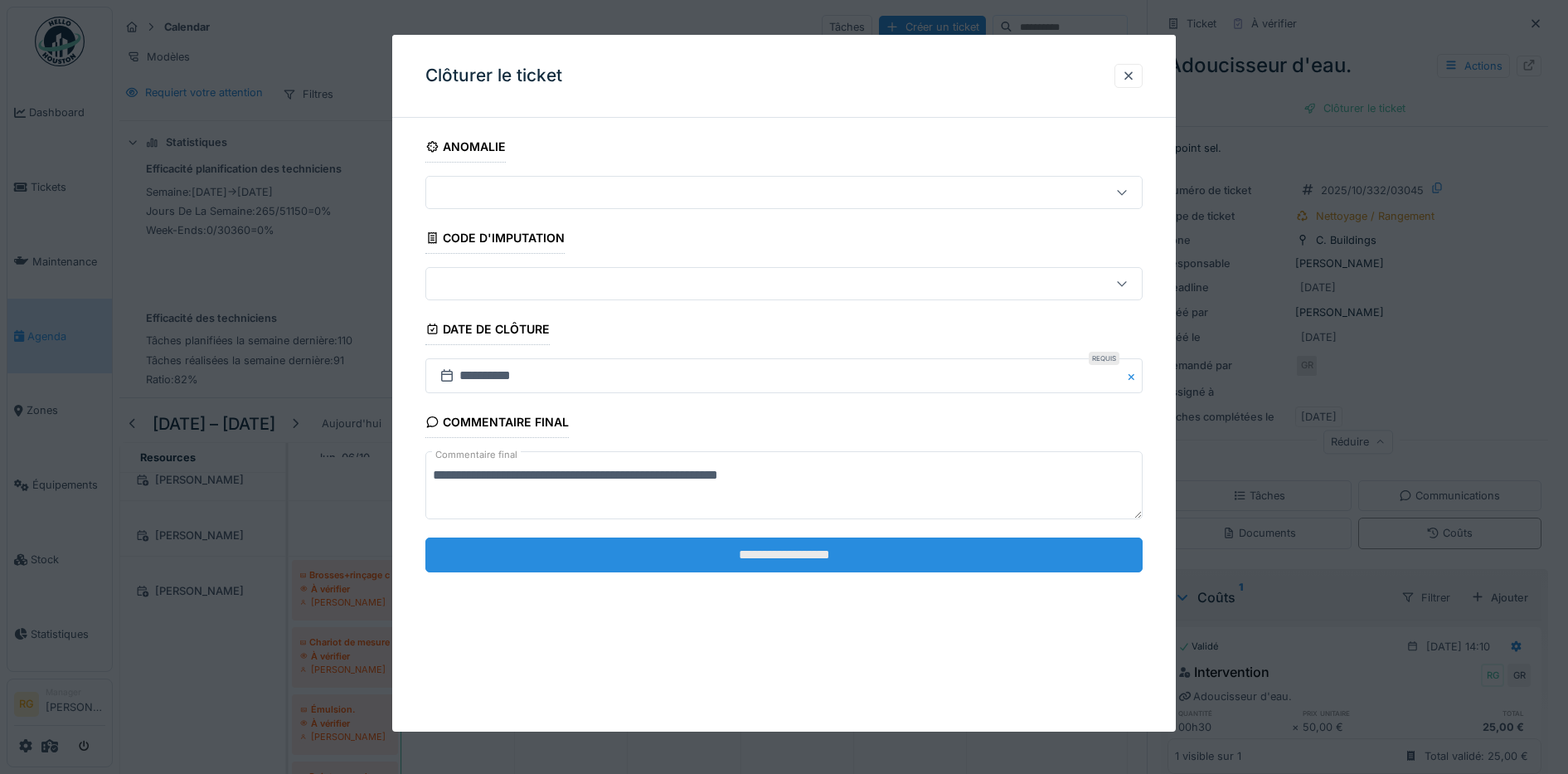
drag, startPoint x: 795, startPoint y: 475, endPoint x: 811, endPoint y: 551, distance: 77.7
click at [811, 551] on input "**********" at bounding box center [784, 555] width 718 height 35
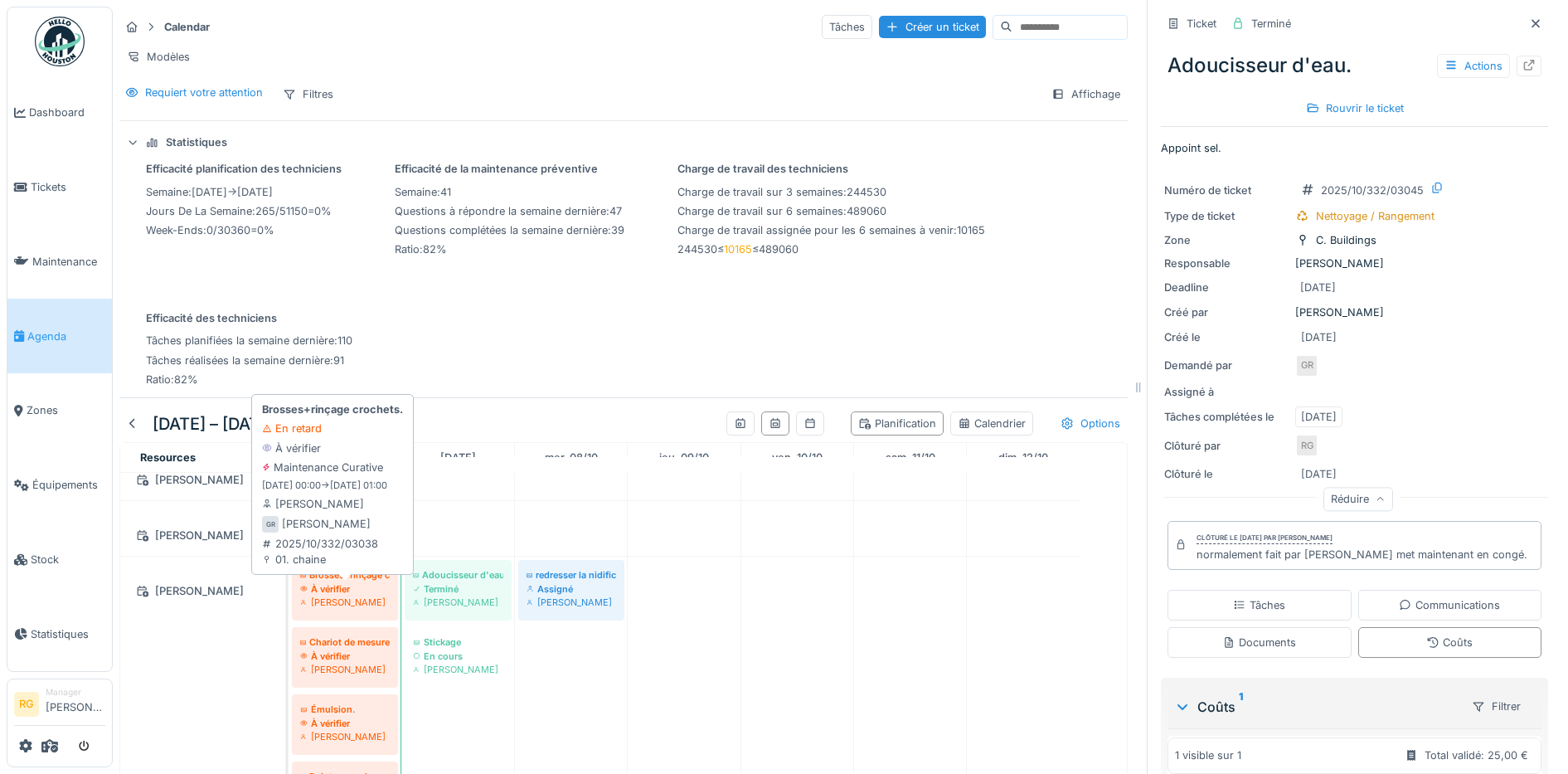
click at [342, 588] on div "À vérifier" at bounding box center [345, 589] width 90 height 14
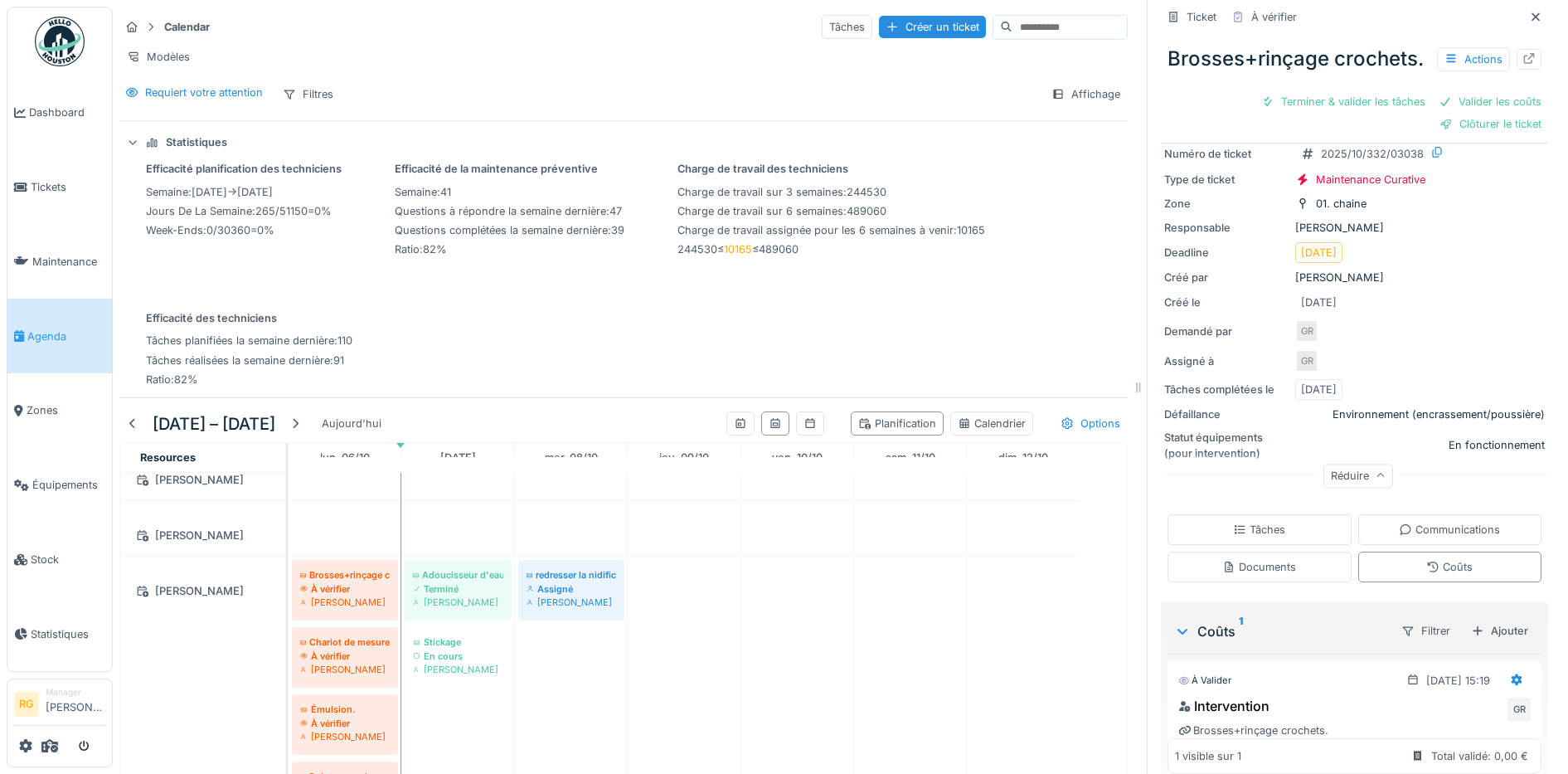
scroll to position [205, 0]
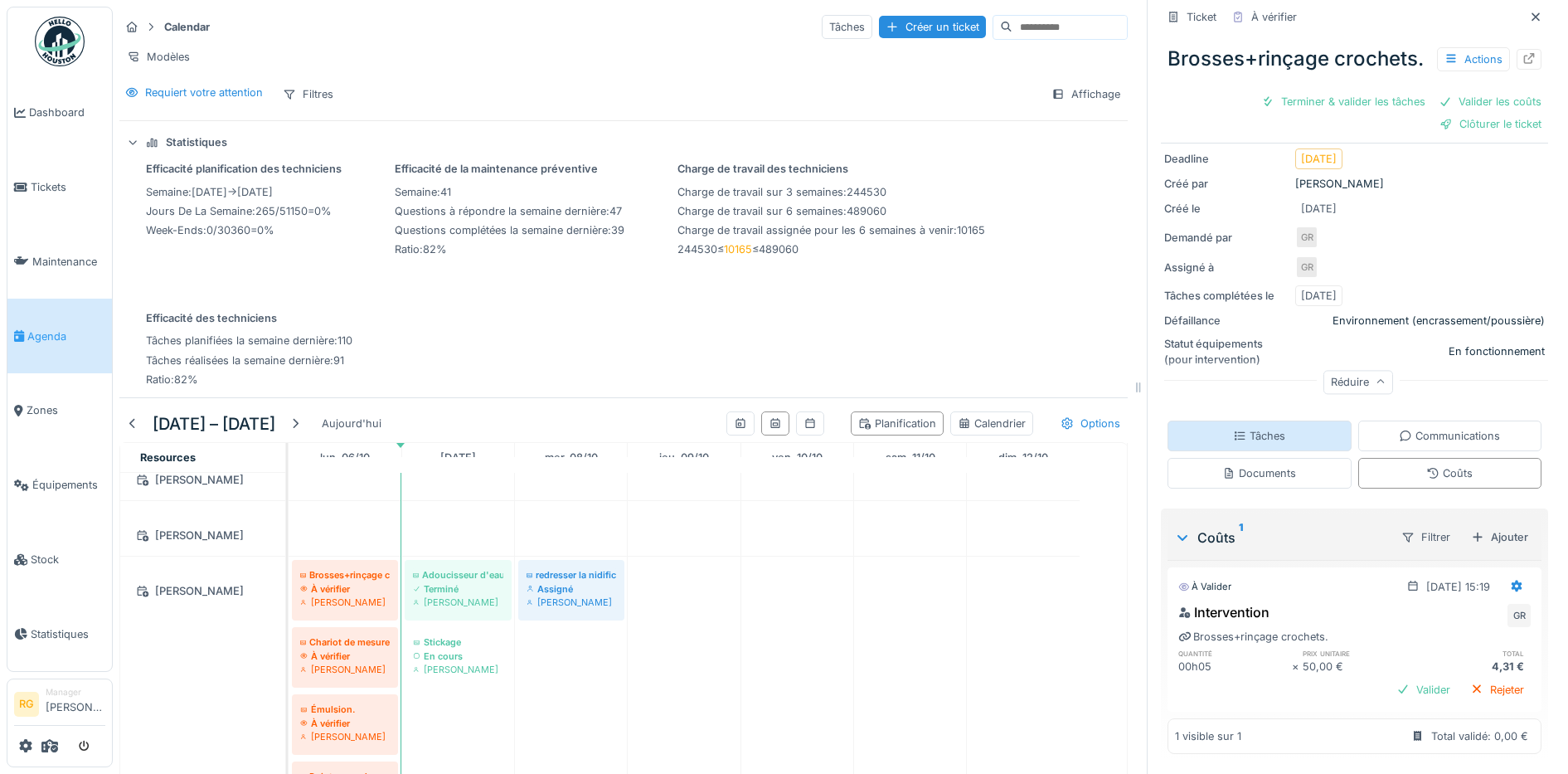
click at [1245, 428] on div "Tâches" at bounding box center [1259, 435] width 53 height 15
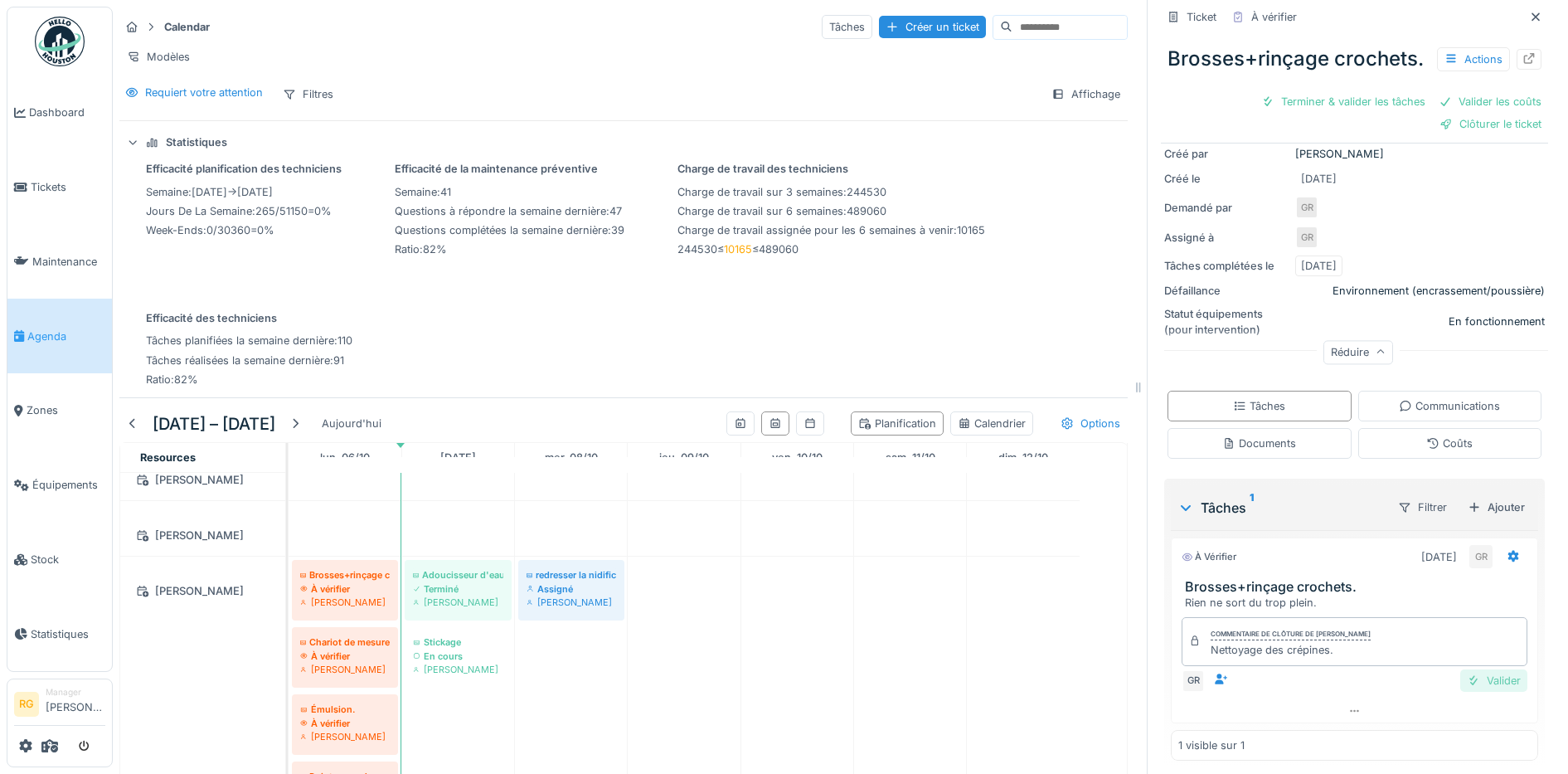
click at [1470, 692] on div "Valider" at bounding box center [1494, 680] width 67 height 23
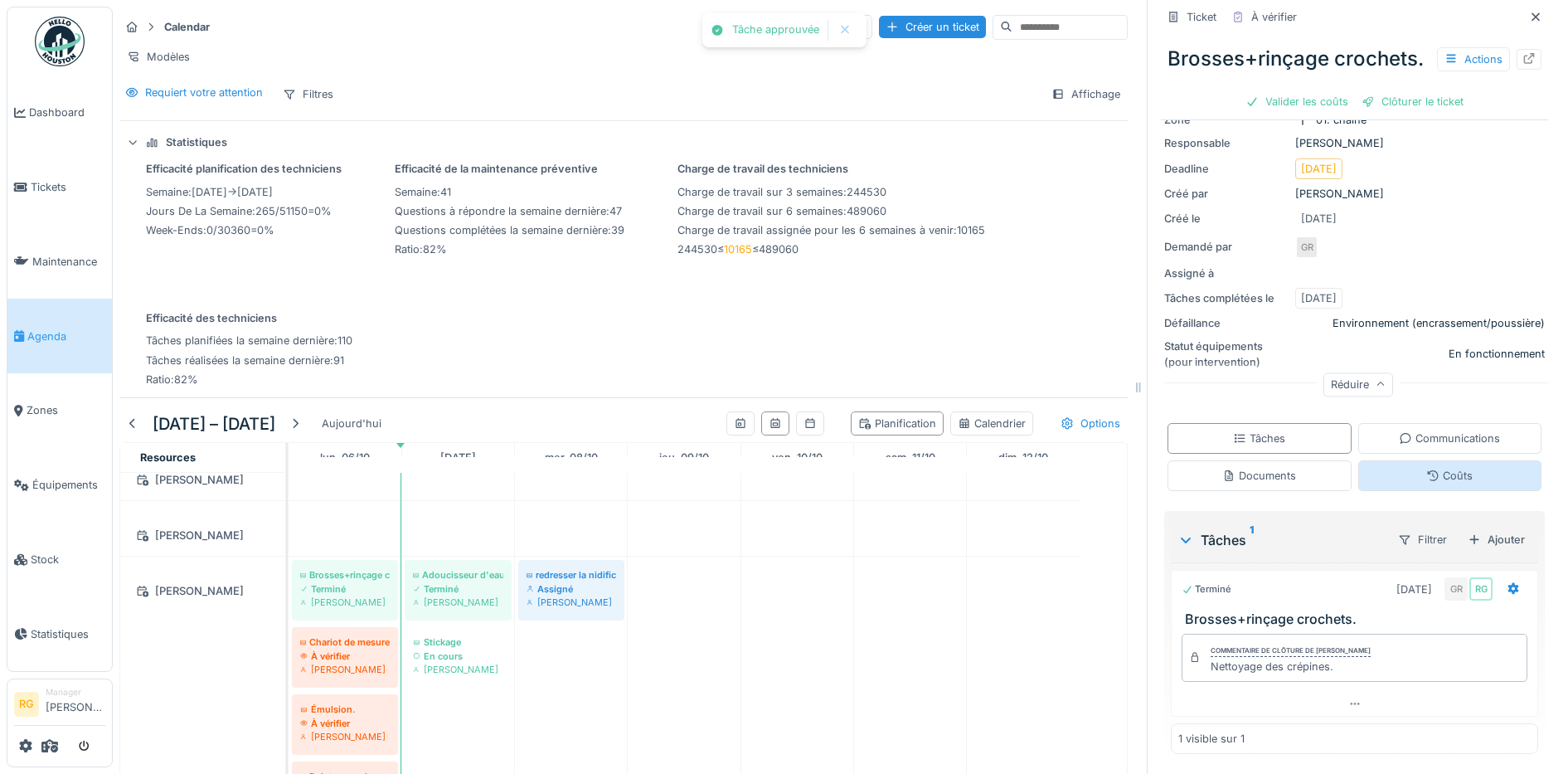
scroll to position [173, 0]
click at [1439, 468] on div "Coûts" at bounding box center [1449, 475] width 46 height 15
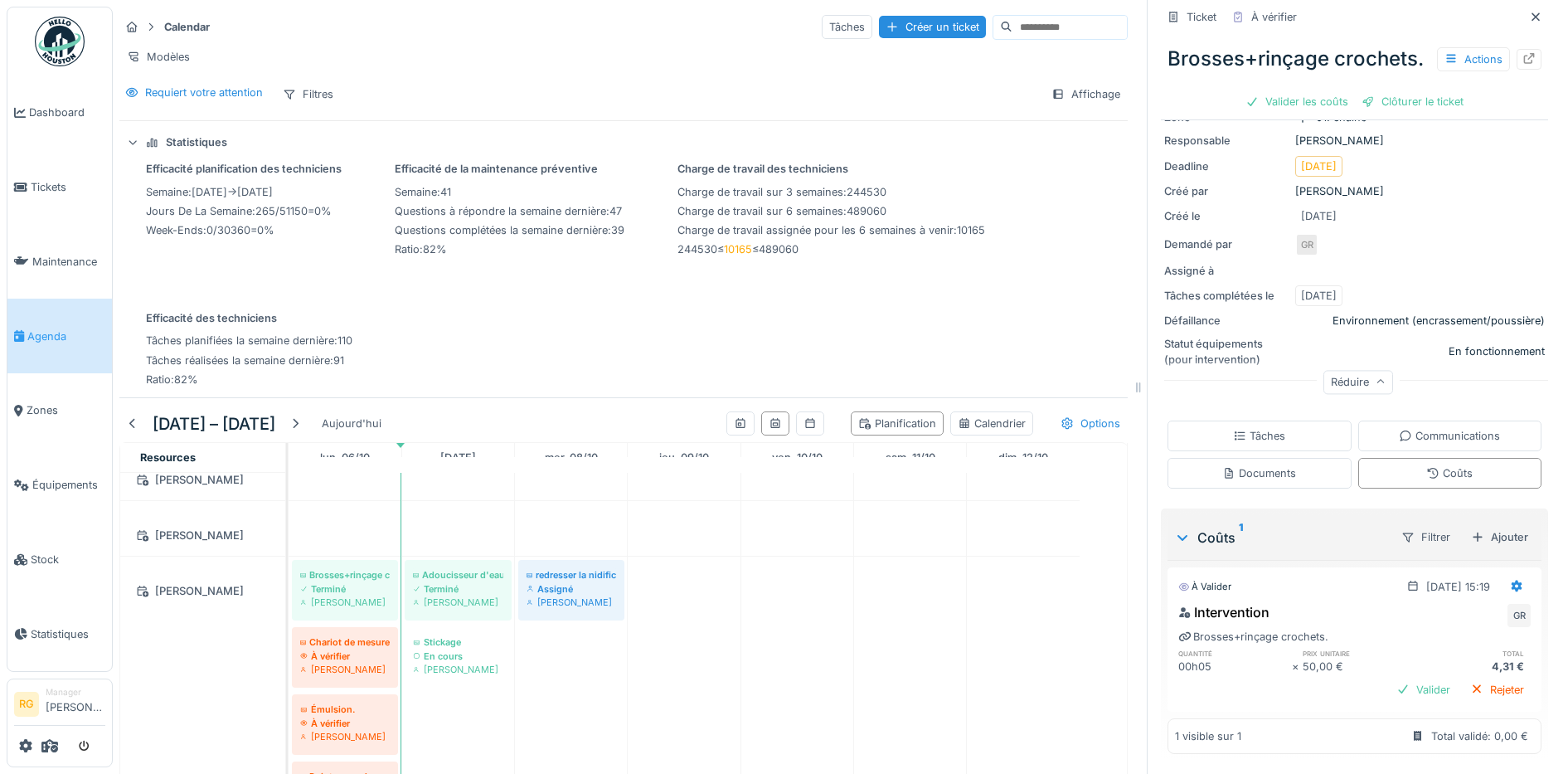
scroll to position [175, 0]
click at [1394, 679] on div "Valider" at bounding box center [1424, 690] width 67 height 23
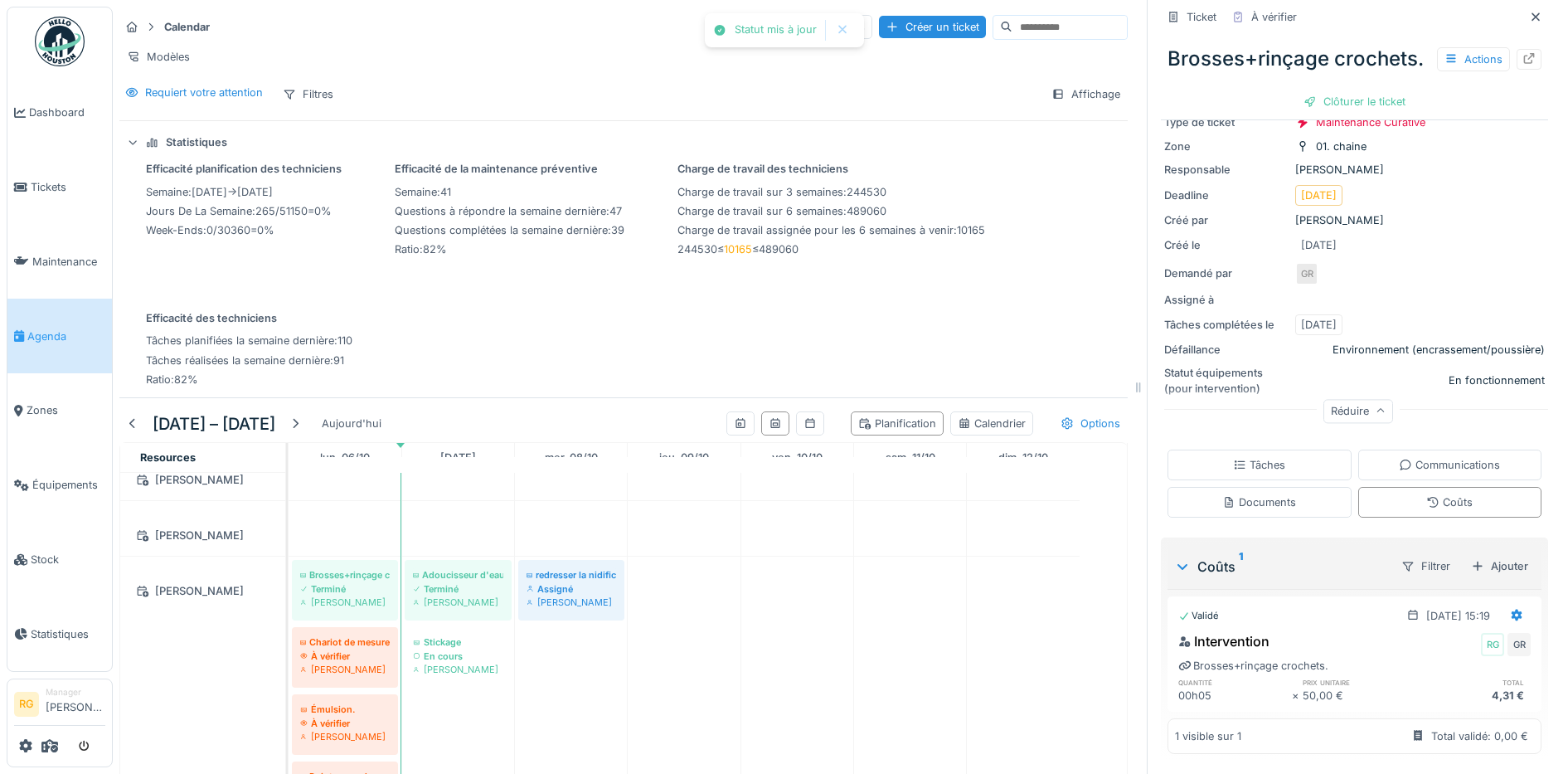
scroll to position [146, 0]
click at [1325, 113] on div "Clôturer le ticket" at bounding box center [1354, 102] width 115 height 23
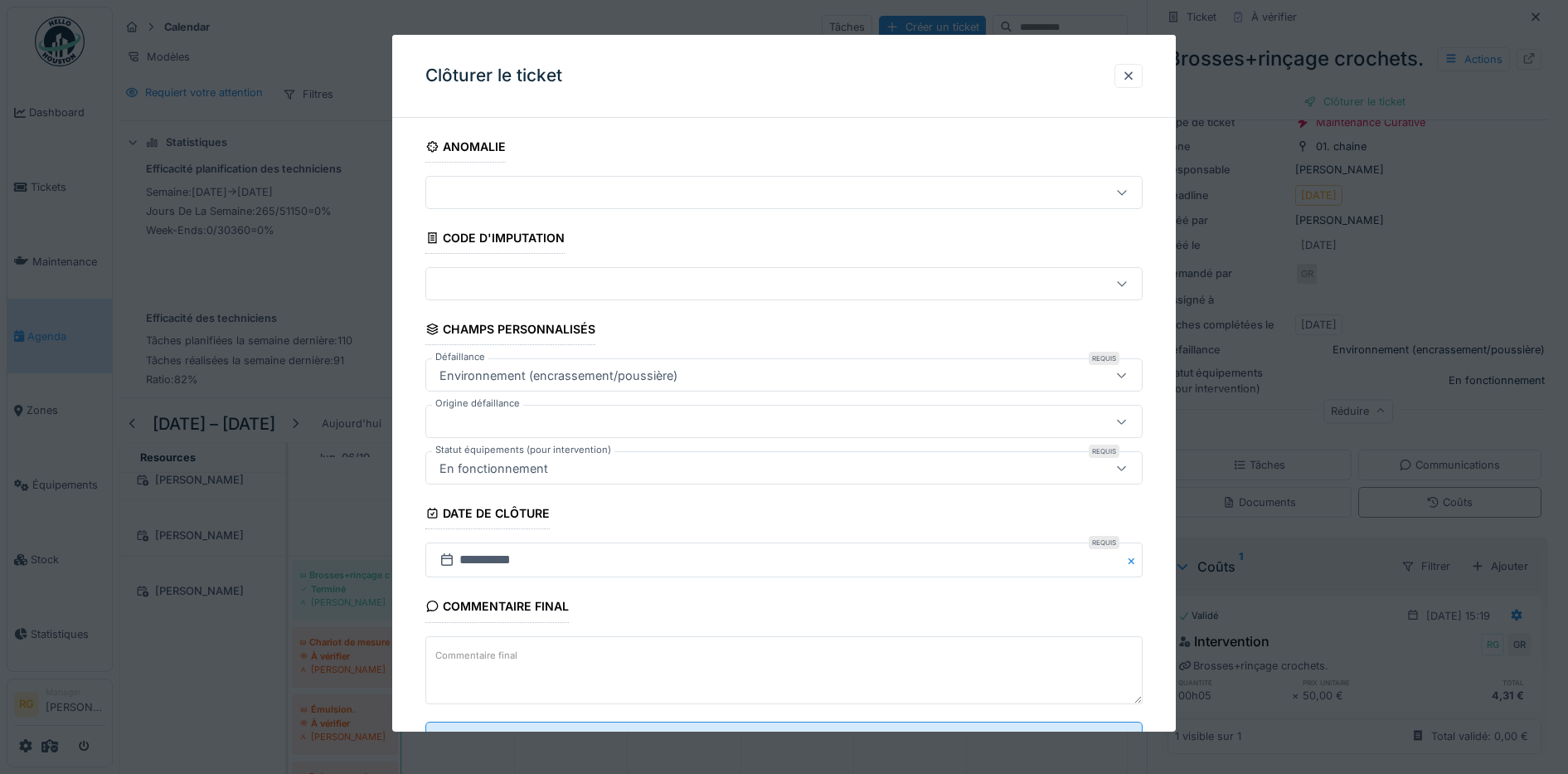
click at [472, 653] on label "Commentaire final" at bounding box center [477, 656] width 89 height 21
click at [472, 653] on textarea "Commentaire final" at bounding box center [784, 670] width 718 height 68
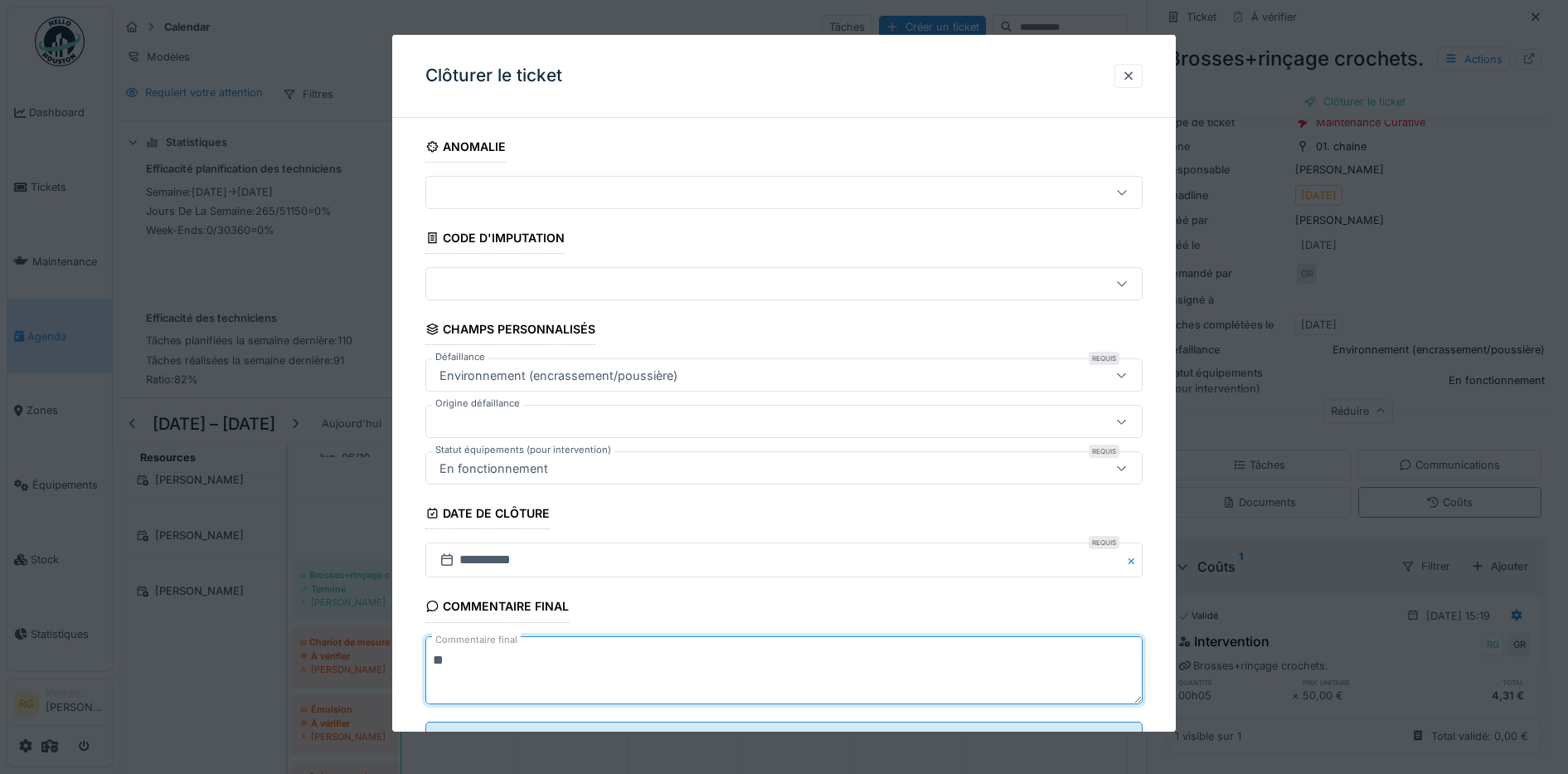
scroll to position [72, 0]
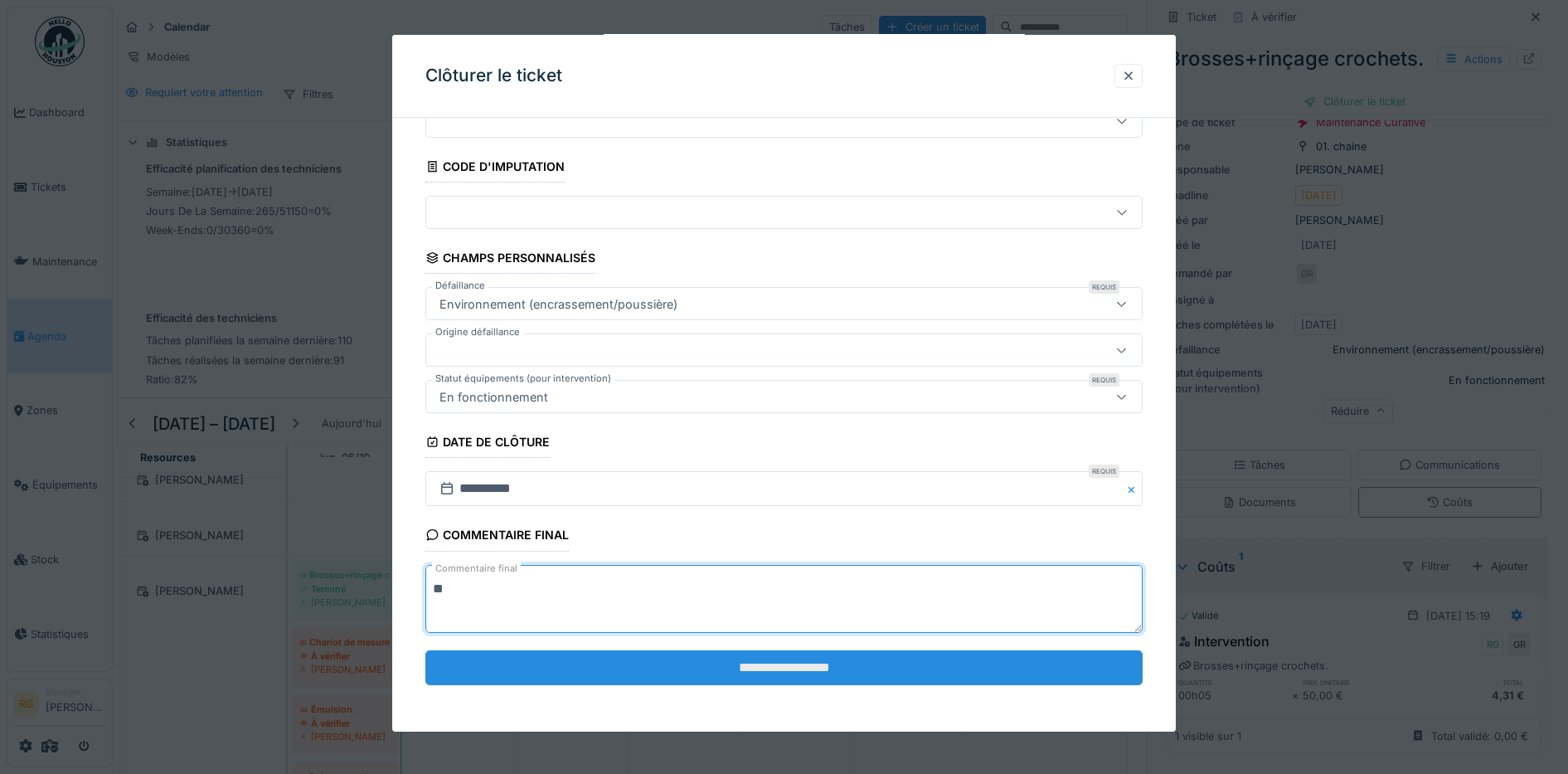
type textarea "**"
click at [771, 666] on input "**********" at bounding box center [784, 668] width 718 height 35
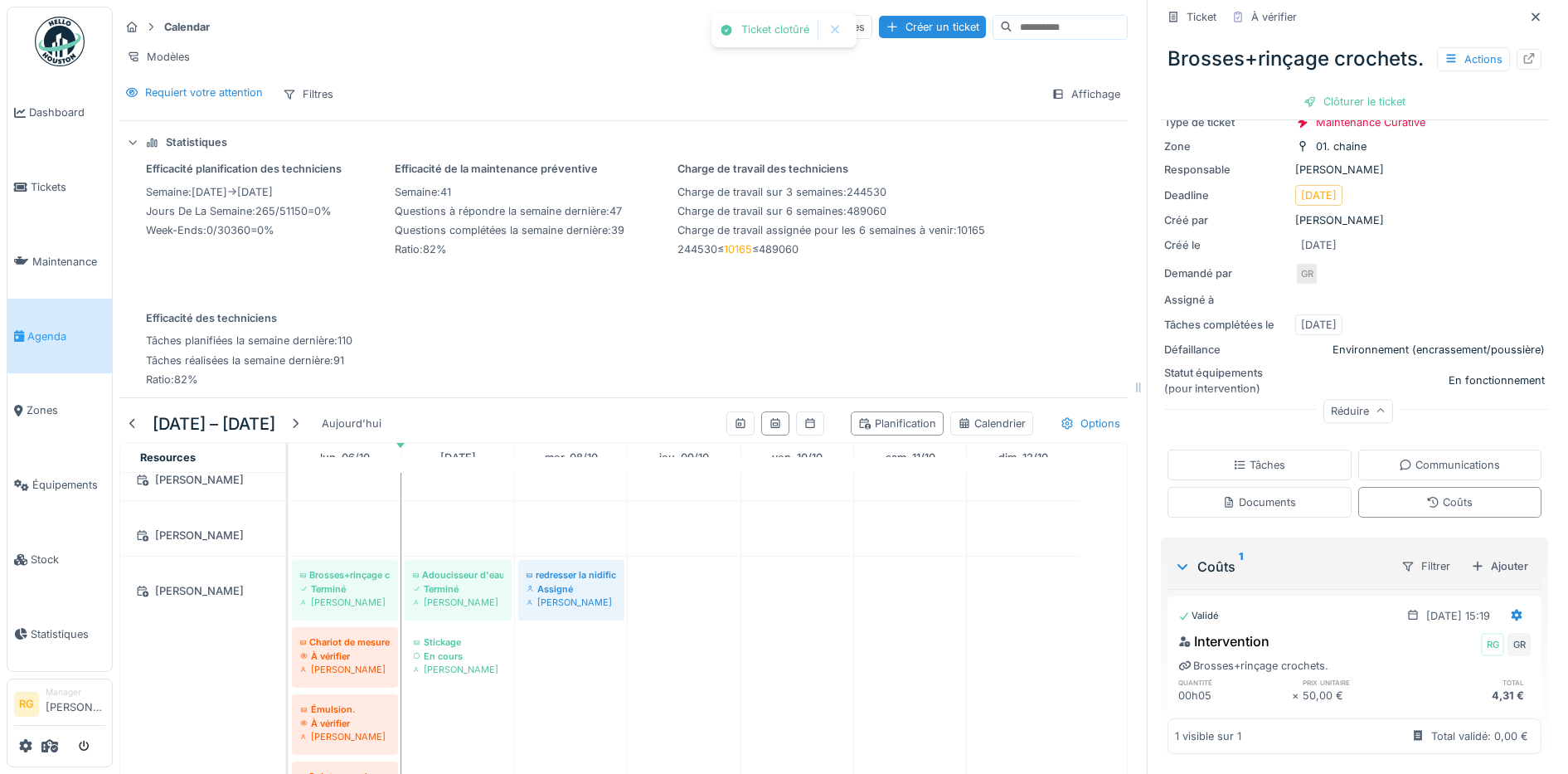
scroll to position [0, 0]
click at [340, 657] on div "À vérifier" at bounding box center [345, 656] width 90 height 14
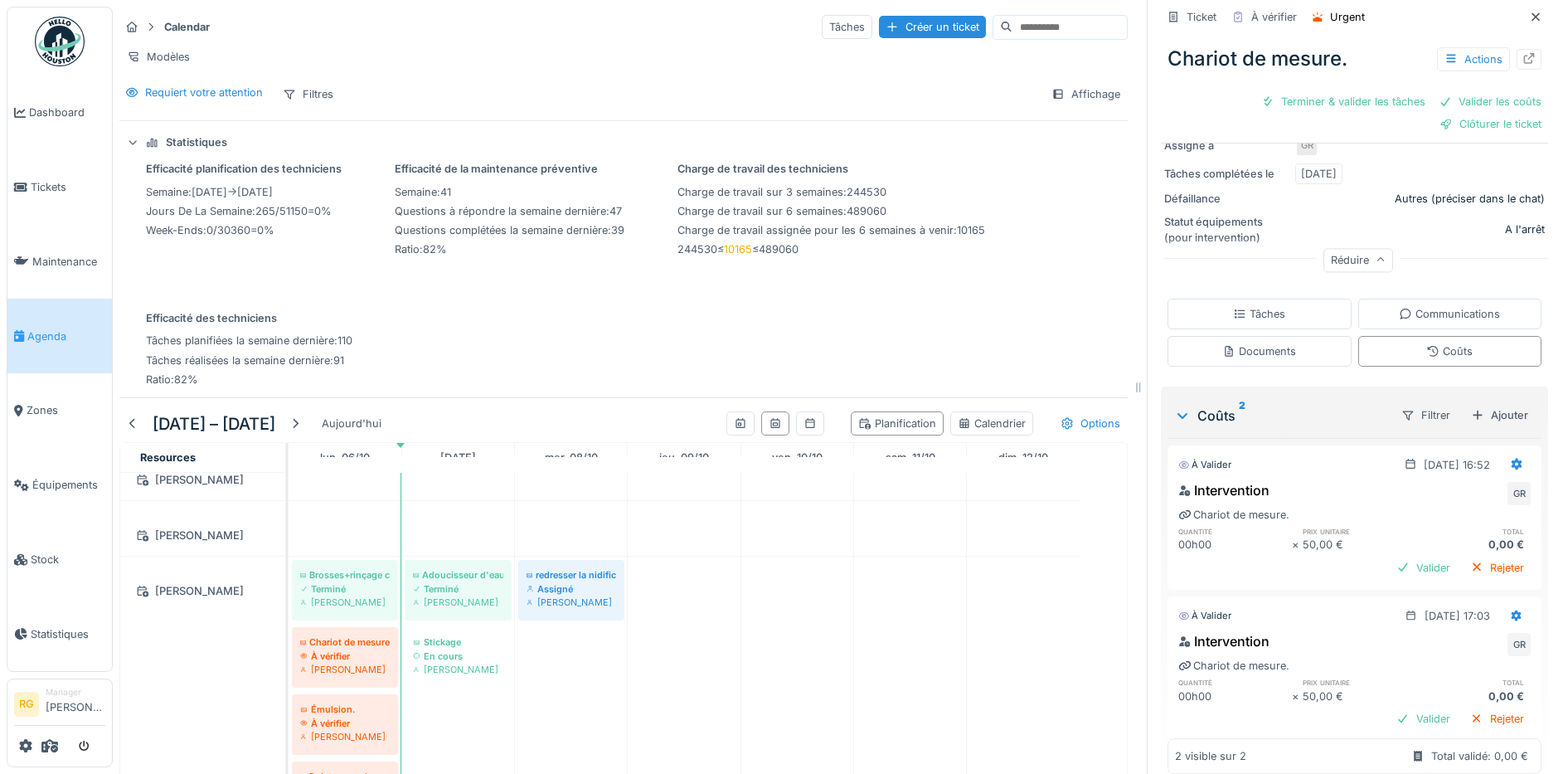
scroll to position [312, 0]
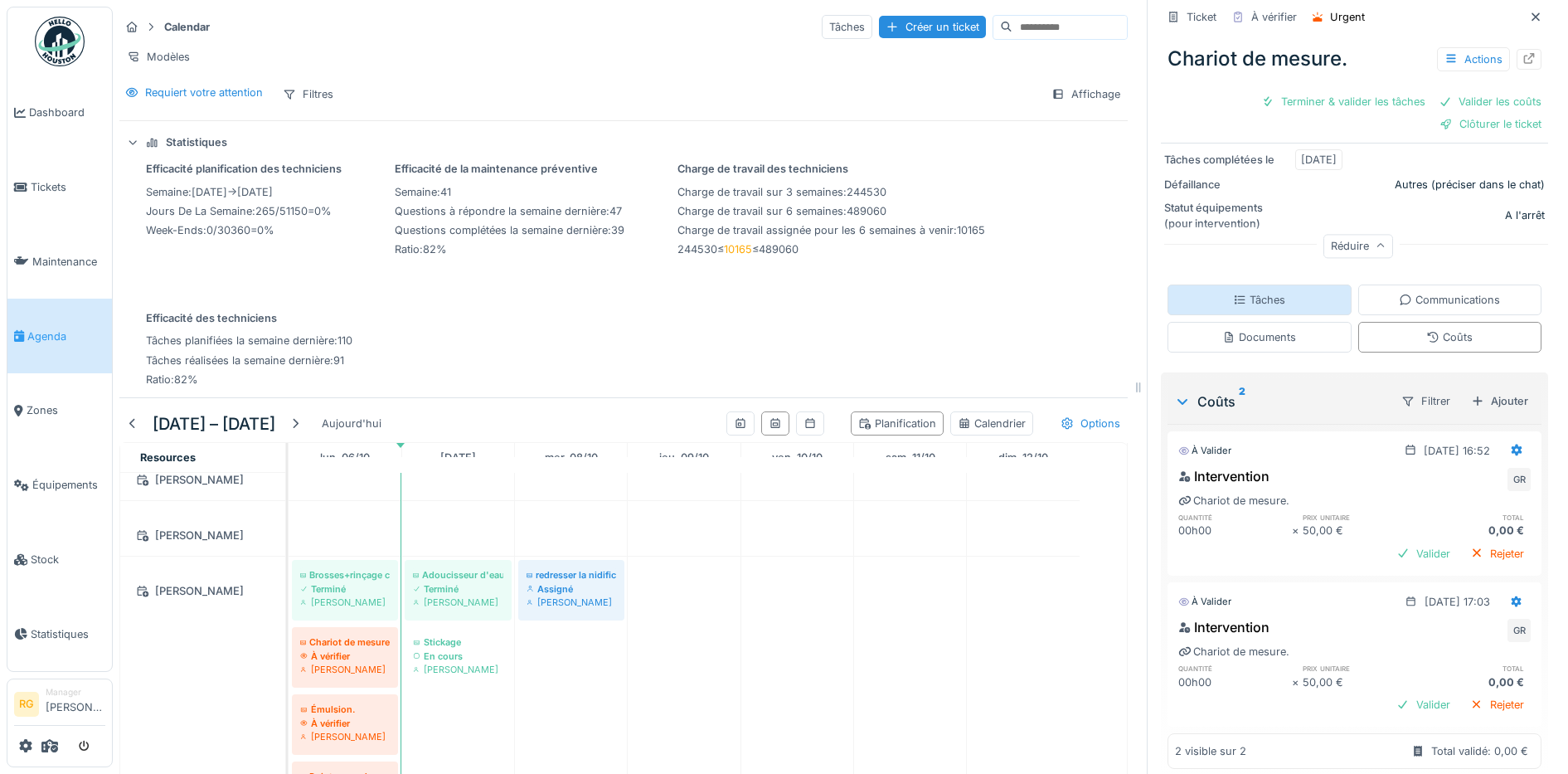
click at [1242, 293] on div "Tâches" at bounding box center [1259, 300] width 53 height 15
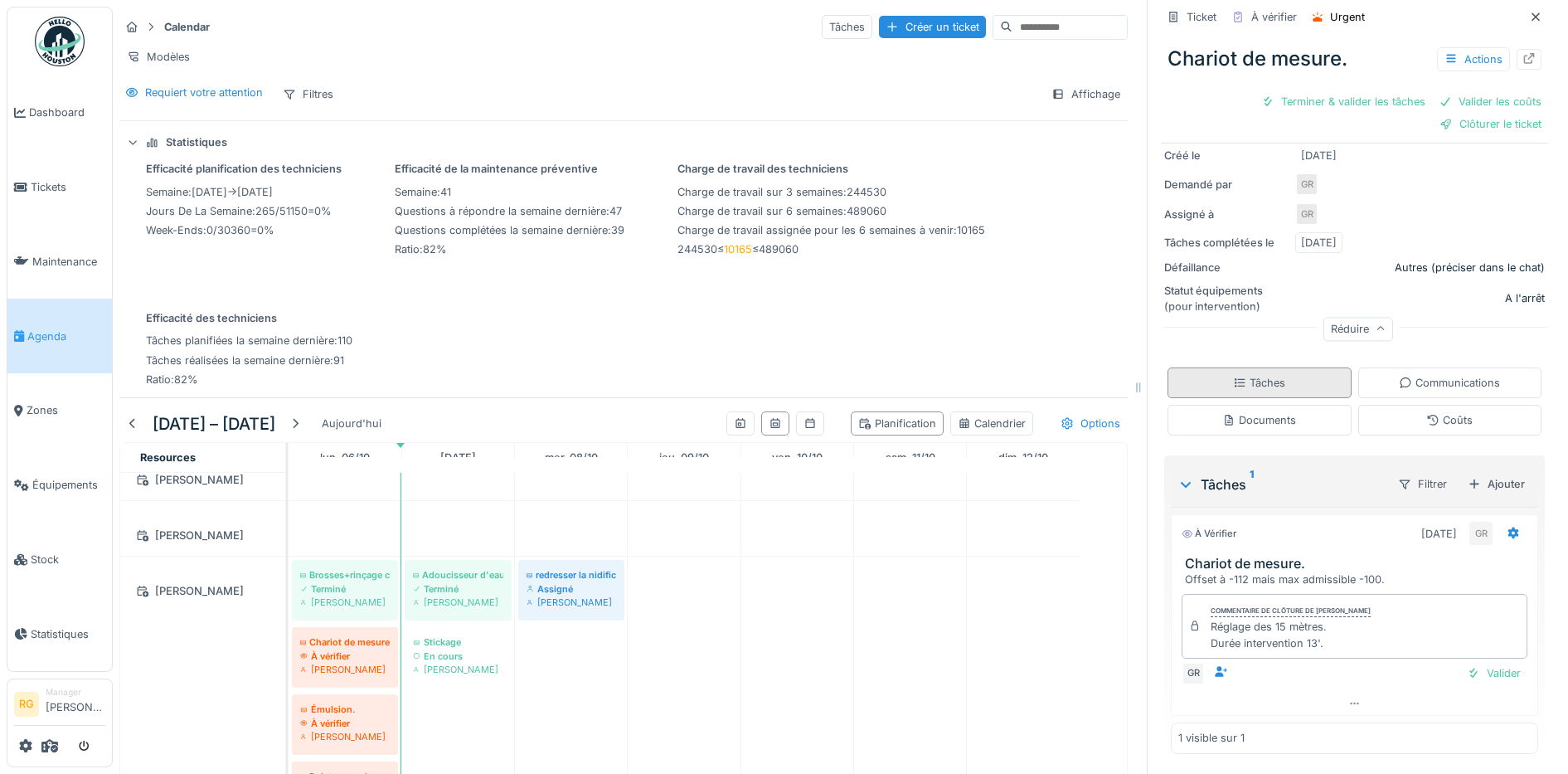
scroll to position [228, 0]
click at [1472, 662] on div "Valider" at bounding box center [1494, 673] width 67 height 23
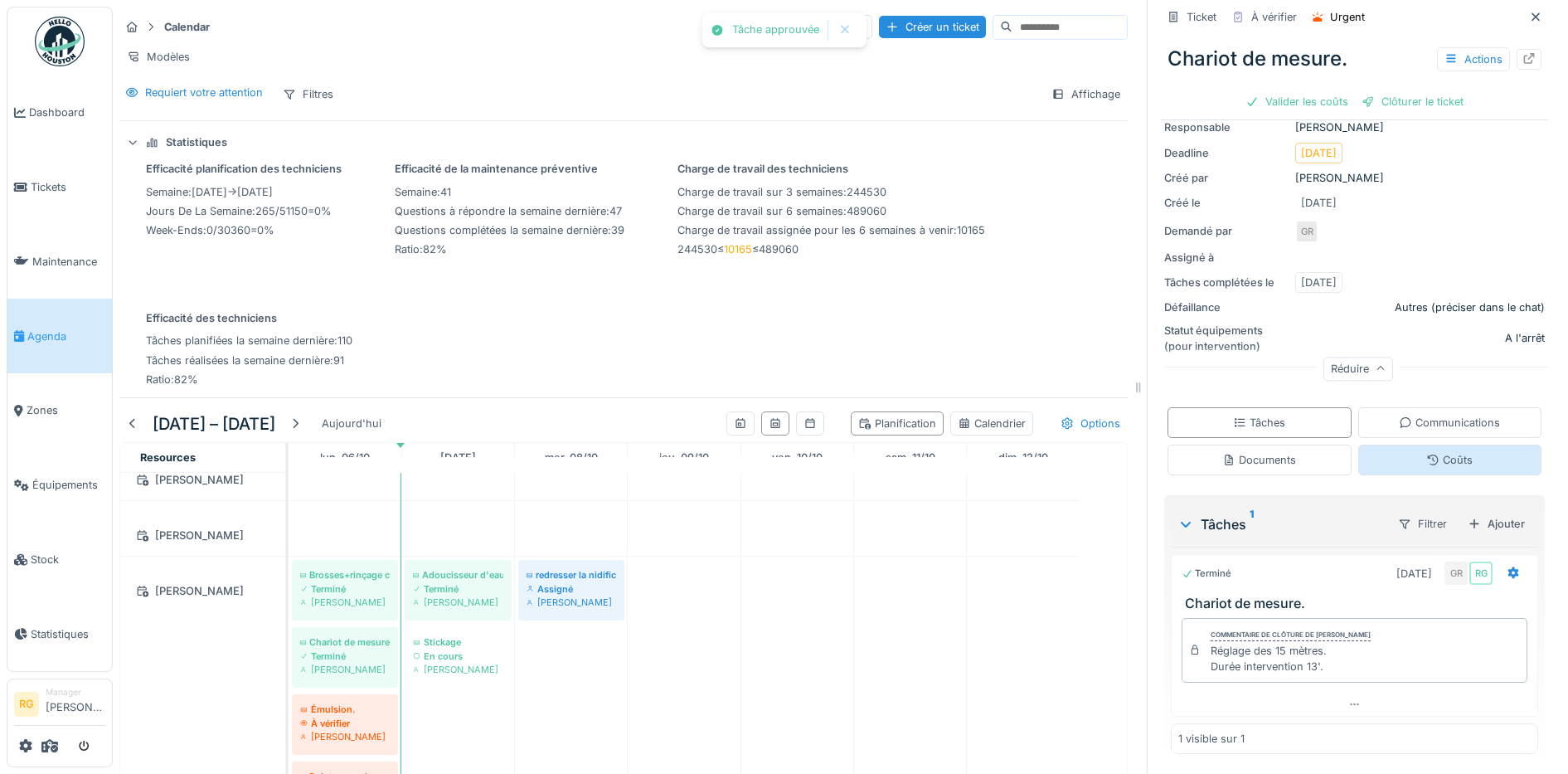
click at [1438, 452] on div "Coûts" at bounding box center [1449, 460] width 46 height 15
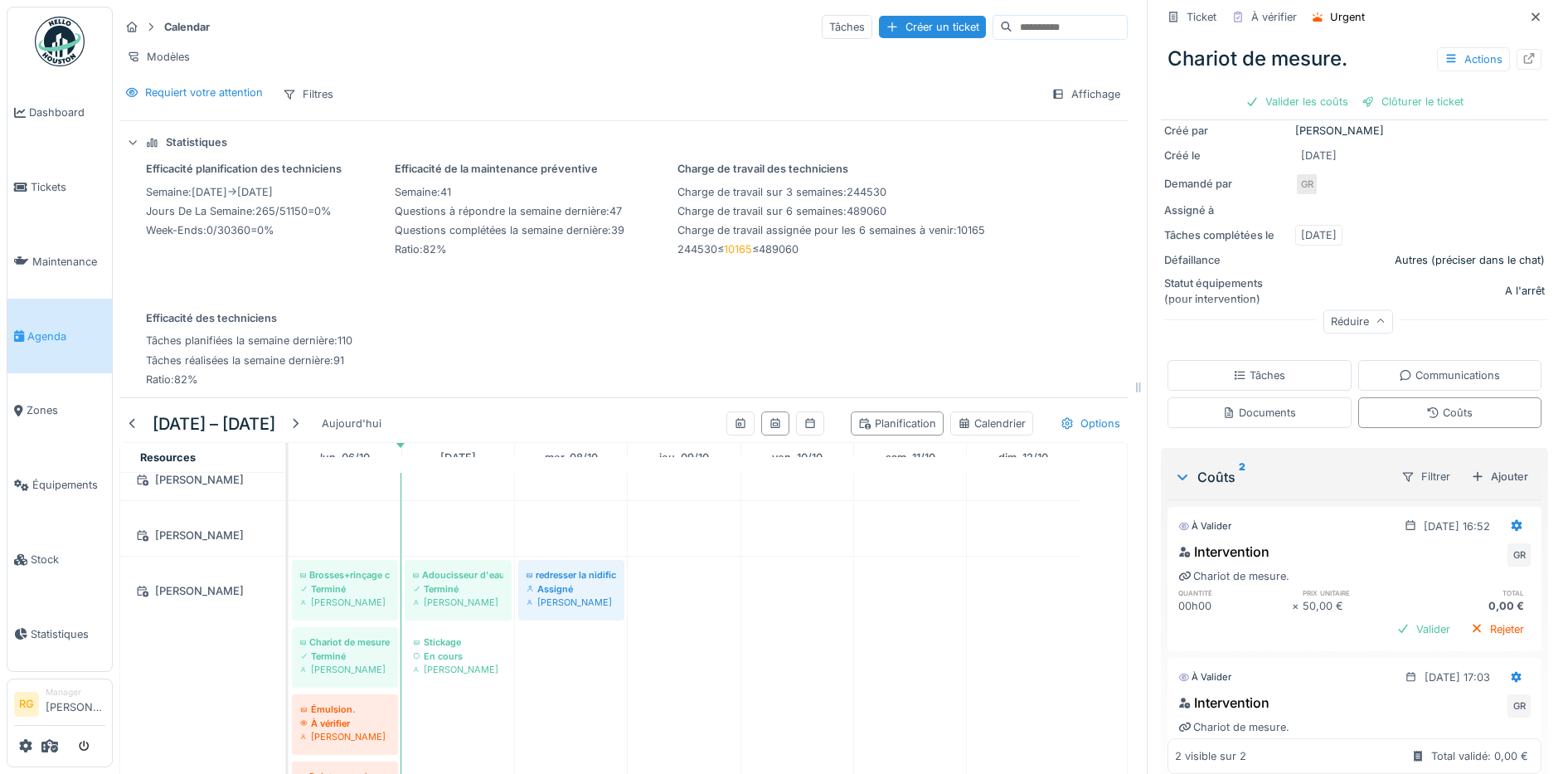
scroll to position [296, 0]
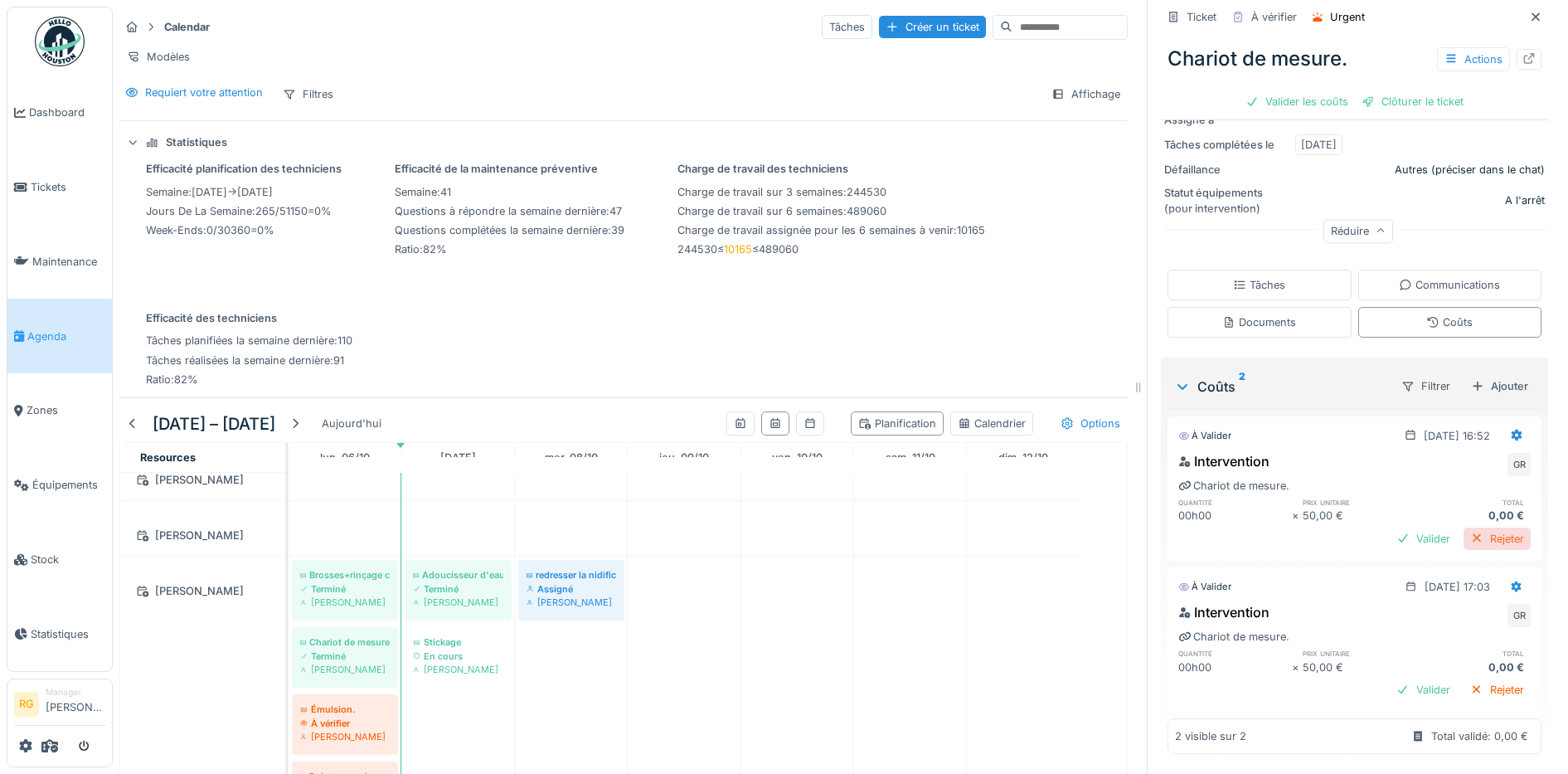
click at [1467, 528] on div "Rejeter" at bounding box center [1497, 539] width 67 height 23
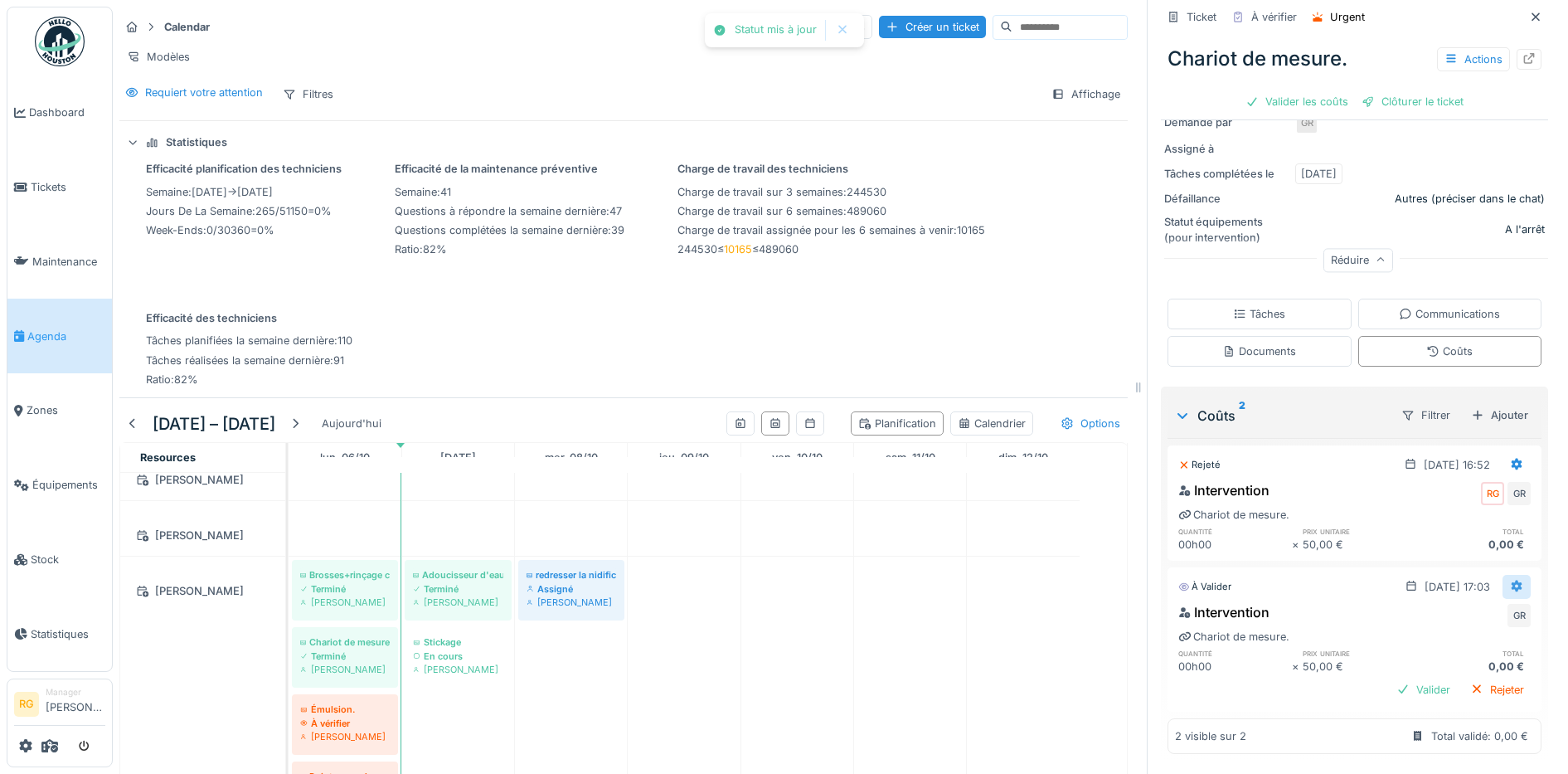
scroll to position [267, 0]
click at [1512, 580] on icon at bounding box center [1517, 586] width 11 height 12
click at [1440, 616] on div "Modifier" at bounding box center [1438, 623] width 81 height 25
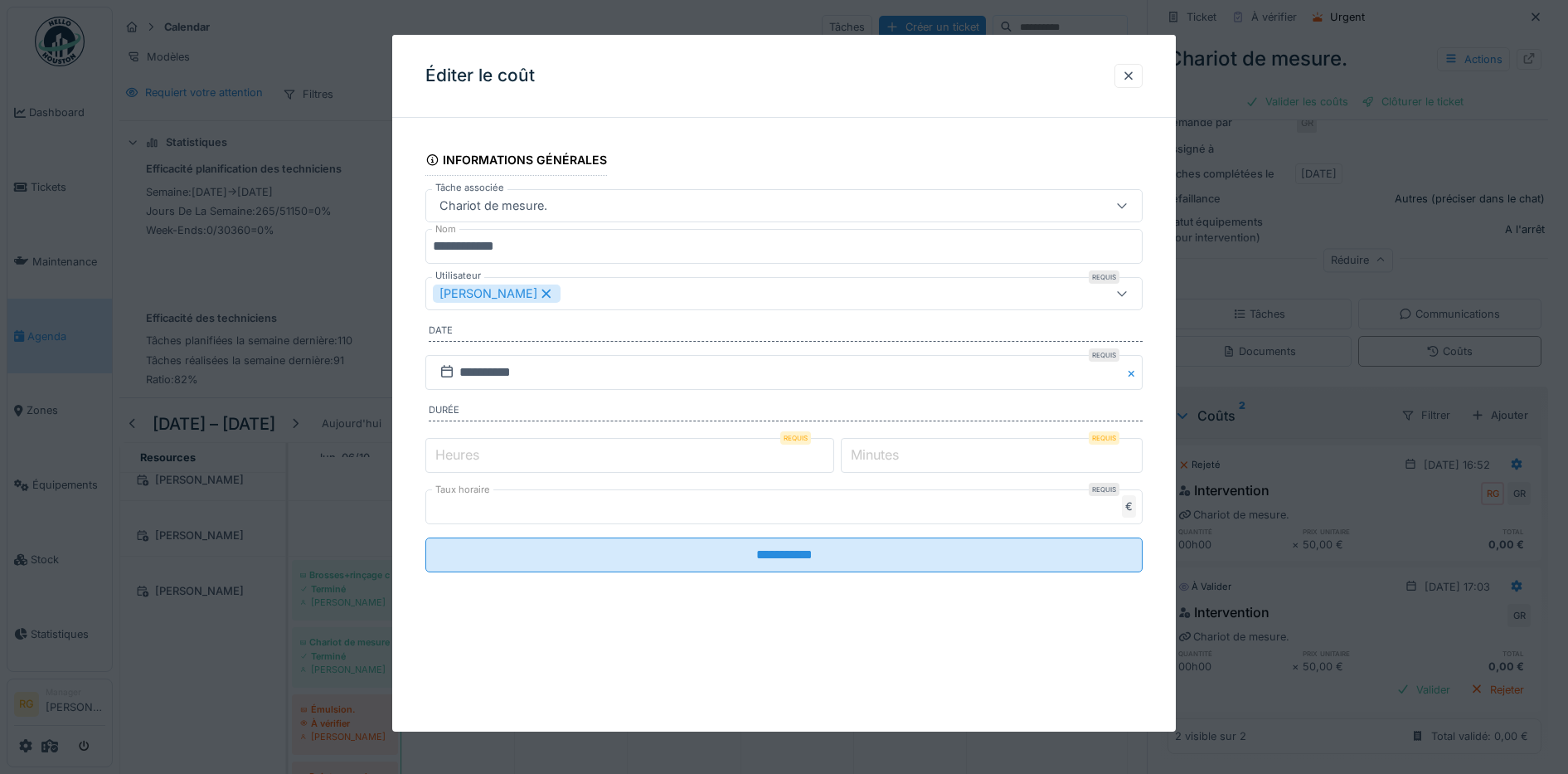
click at [880, 447] on label "Minutes" at bounding box center [874, 455] width 54 height 20
click at [880, 447] on input "*" at bounding box center [991, 455] width 301 height 35
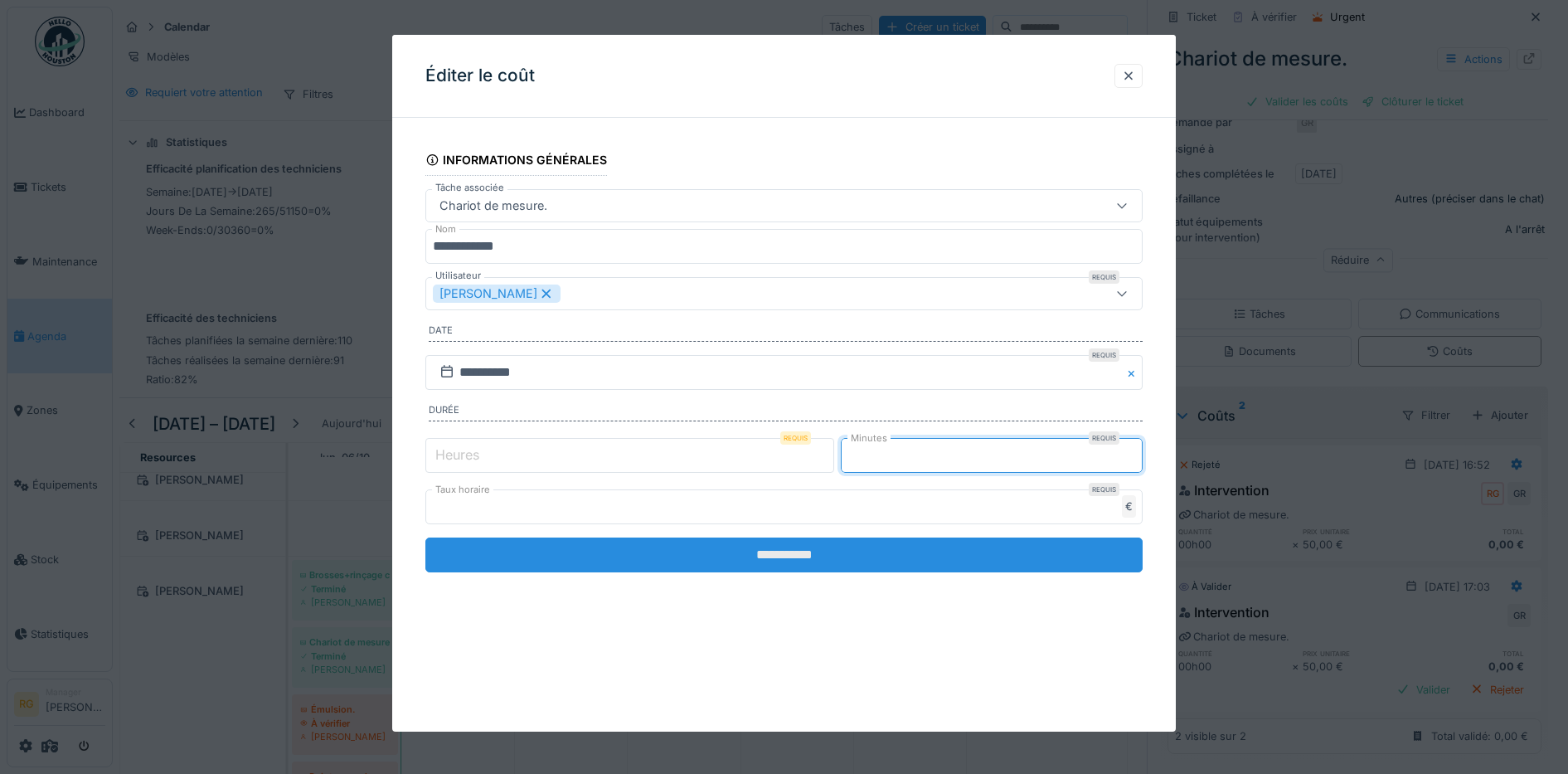
type input "**"
click at [885, 552] on input "**********" at bounding box center [784, 555] width 718 height 35
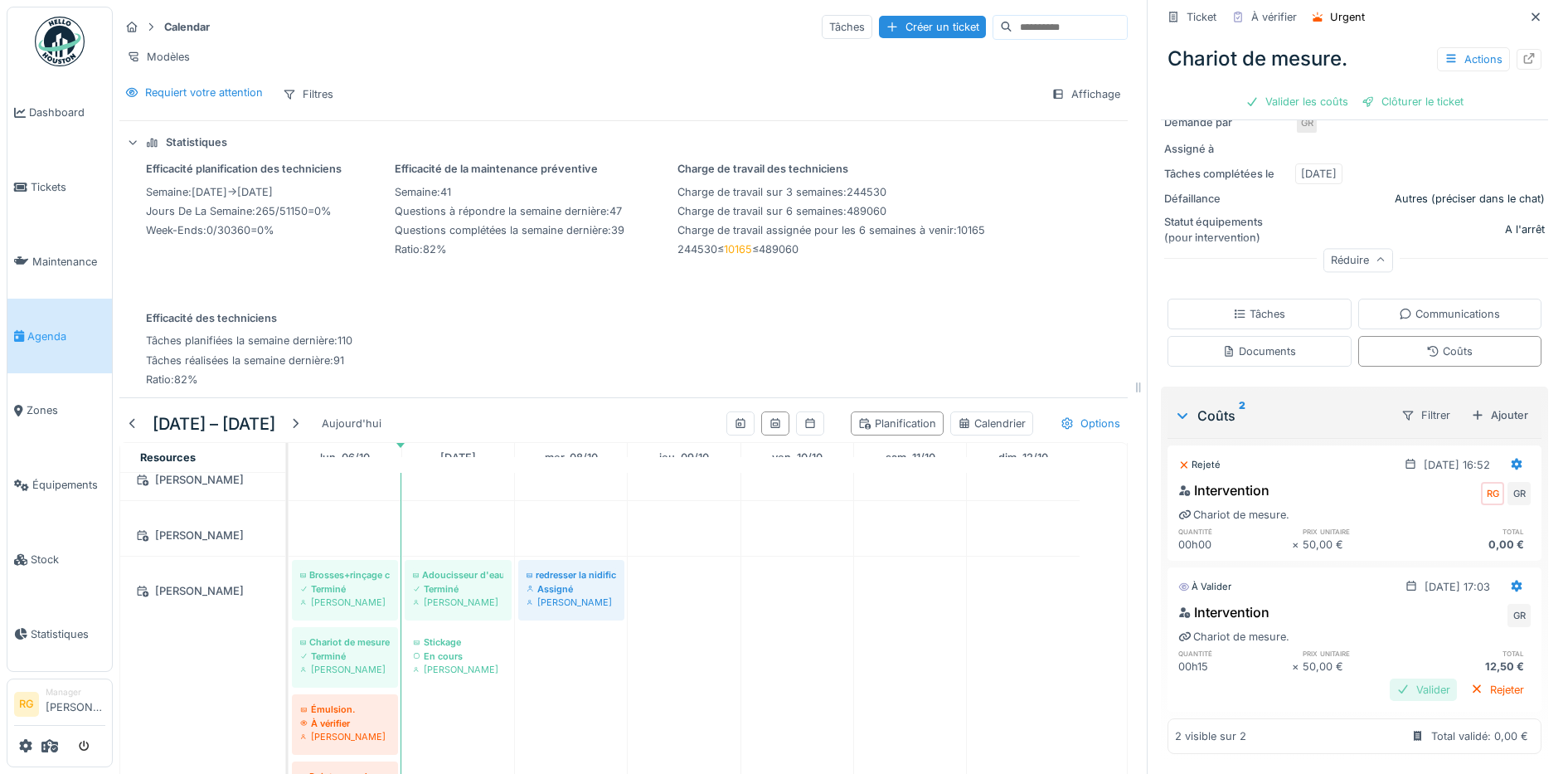
click at [1397, 679] on div "Valider" at bounding box center [1424, 690] width 67 height 23
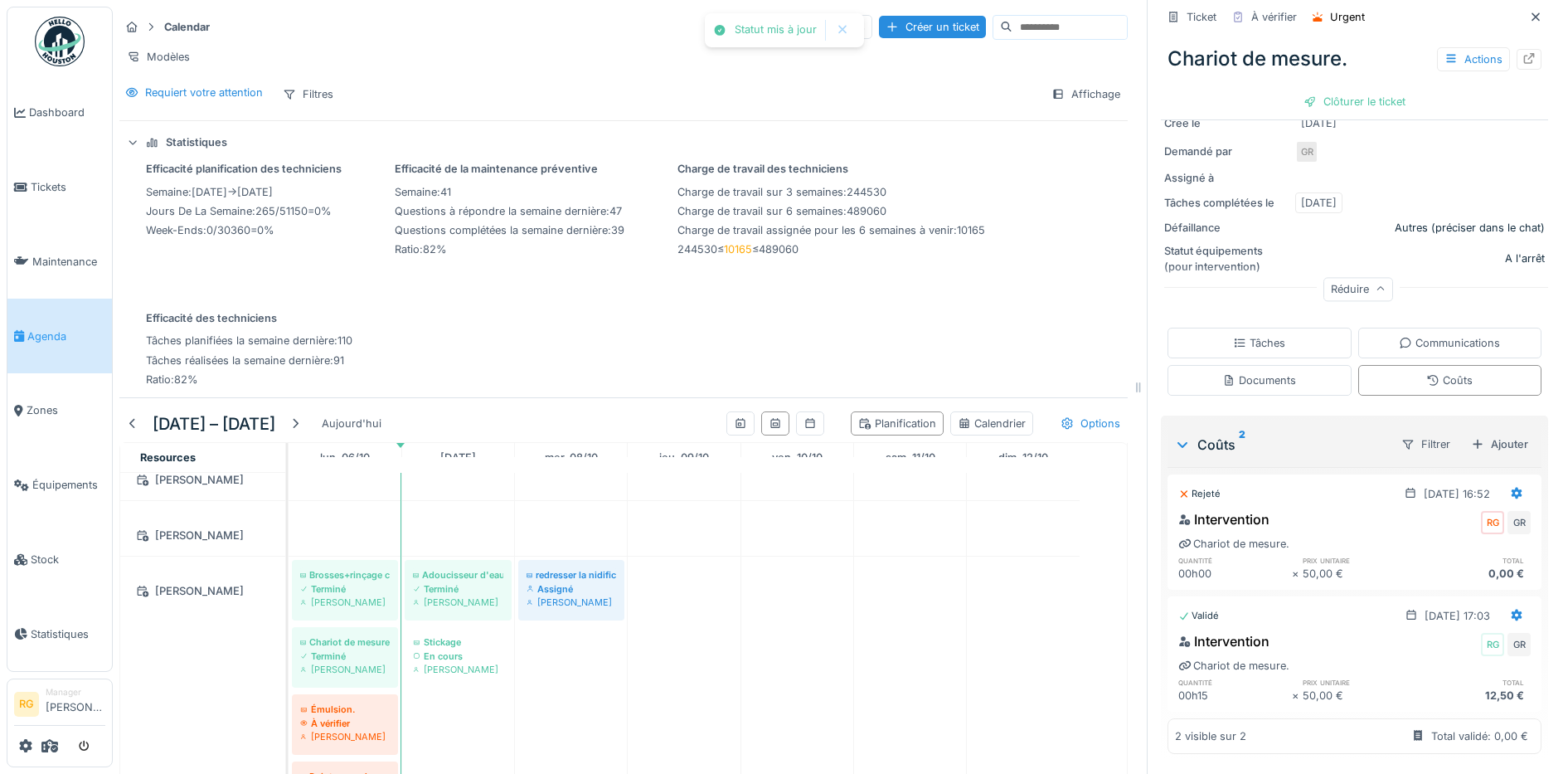
scroll to position [238, 0]
click at [1334, 91] on div "Clôturer le ticket" at bounding box center [1354, 102] width 115 height 23
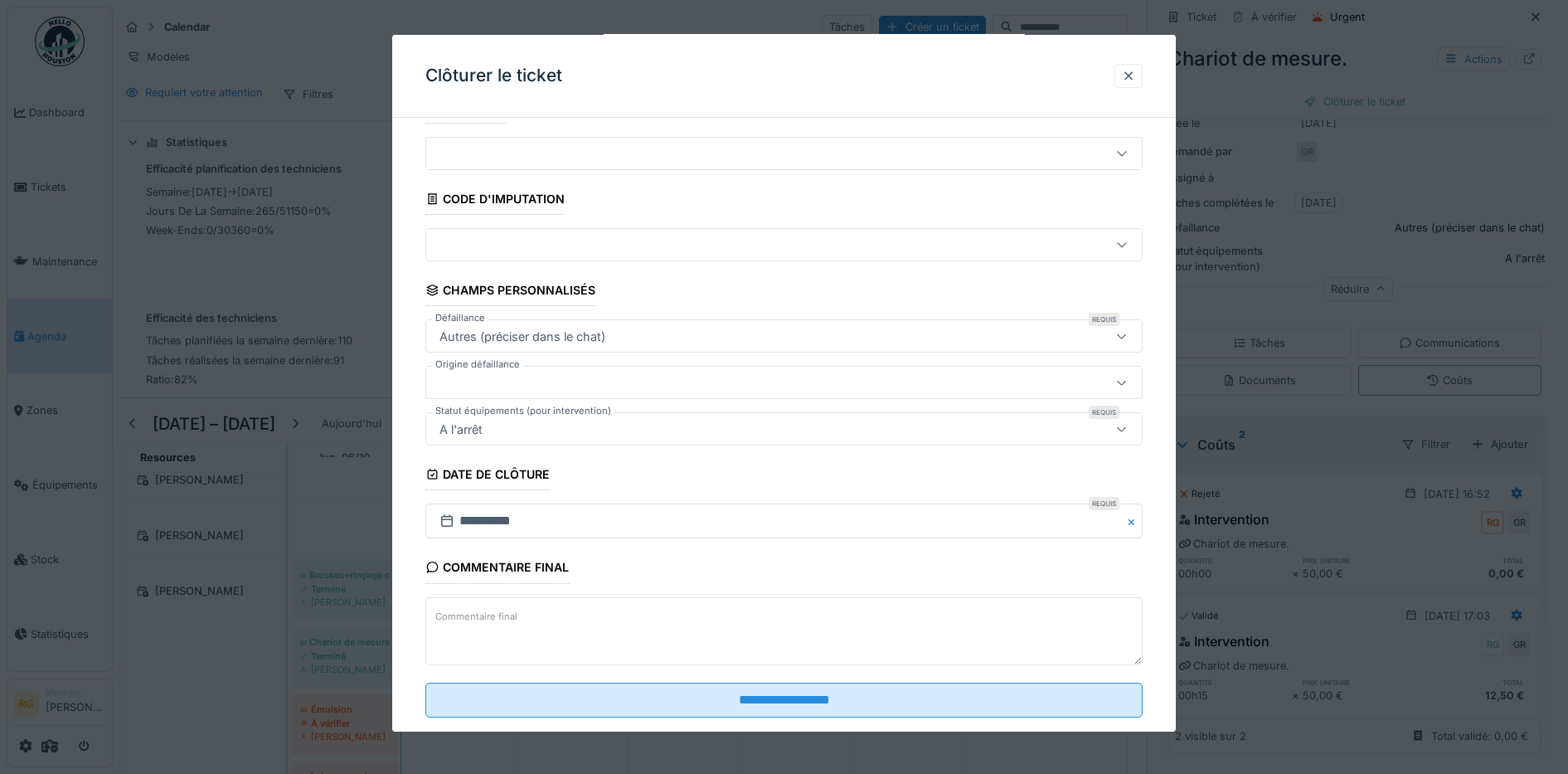
scroll to position [72, 0]
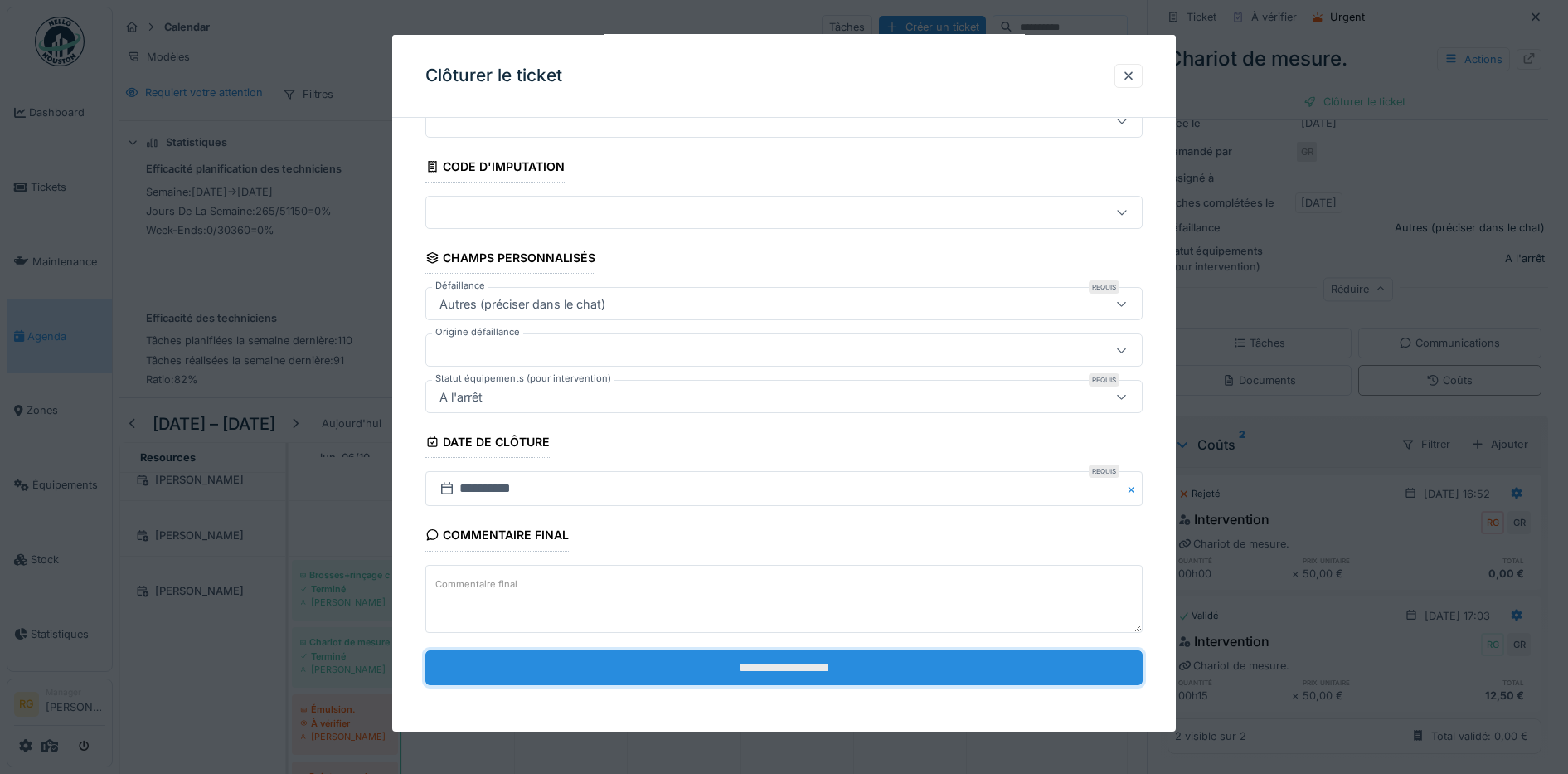
click at [703, 669] on input "**********" at bounding box center [784, 668] width 718 height 35
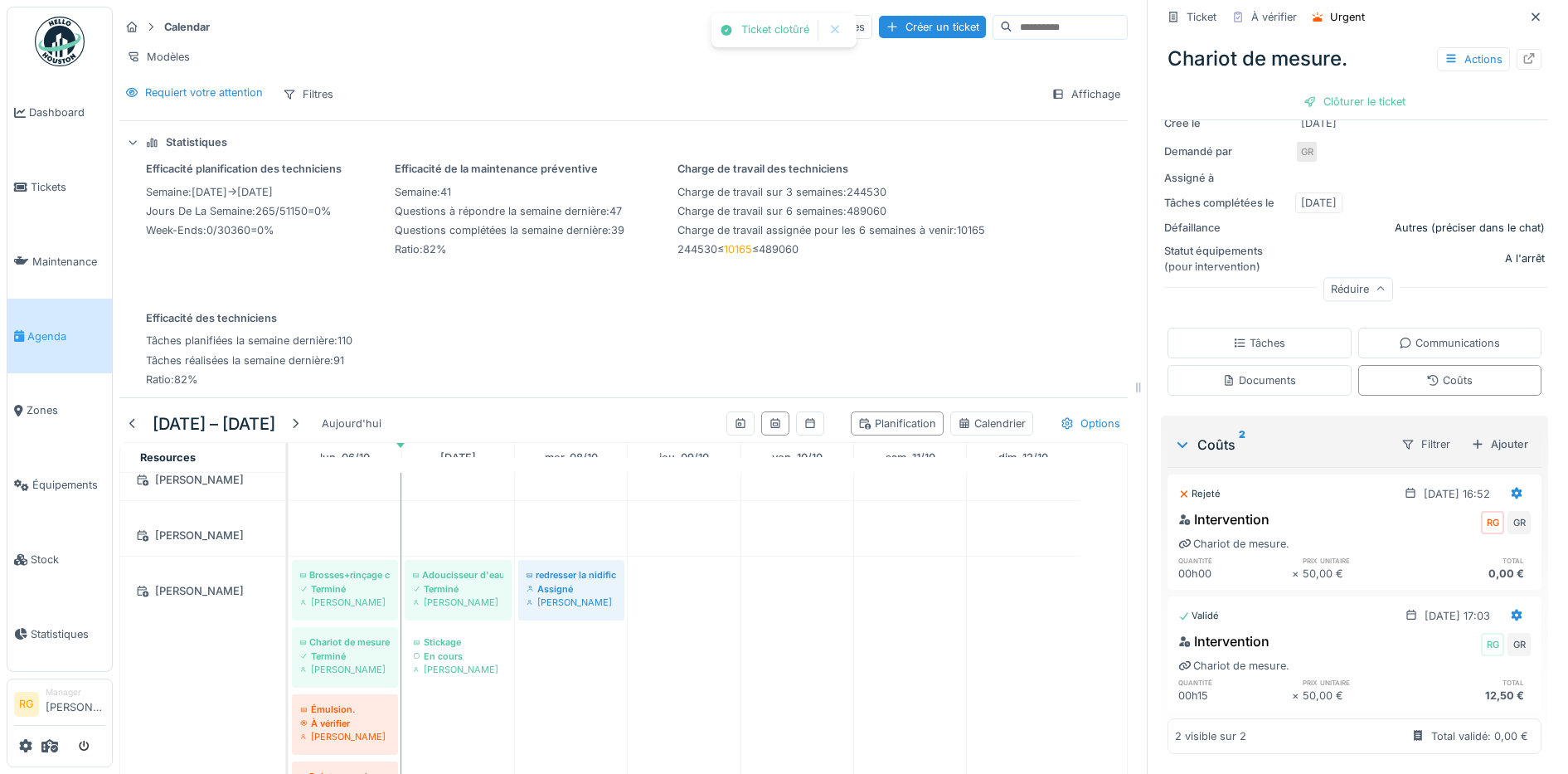
scroll to position [0, 0]
click at [335, 719] on div "À vérifier" at bounding box center [345, 723] width 90 height 14
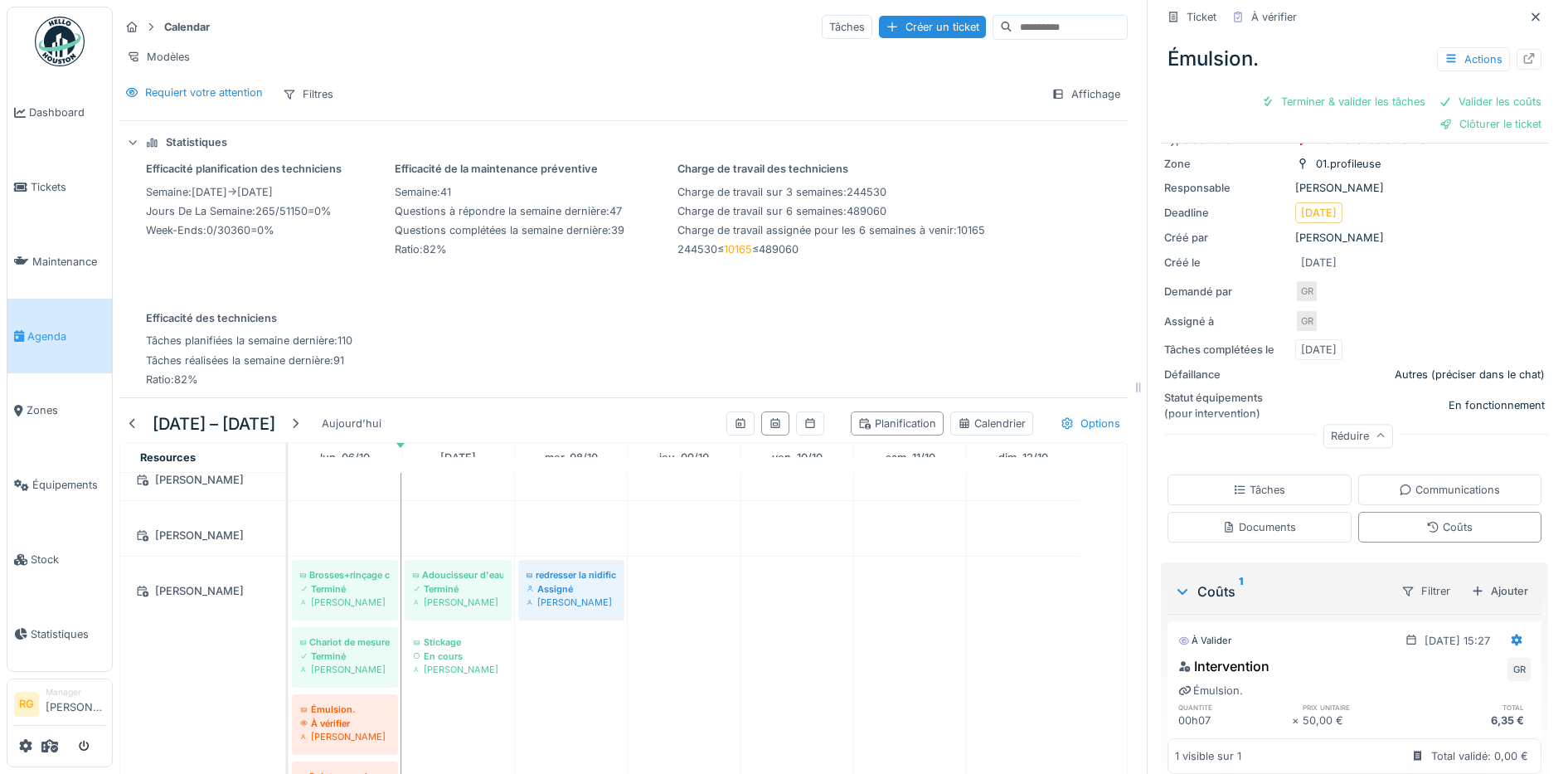
scroll to position [175, 0]
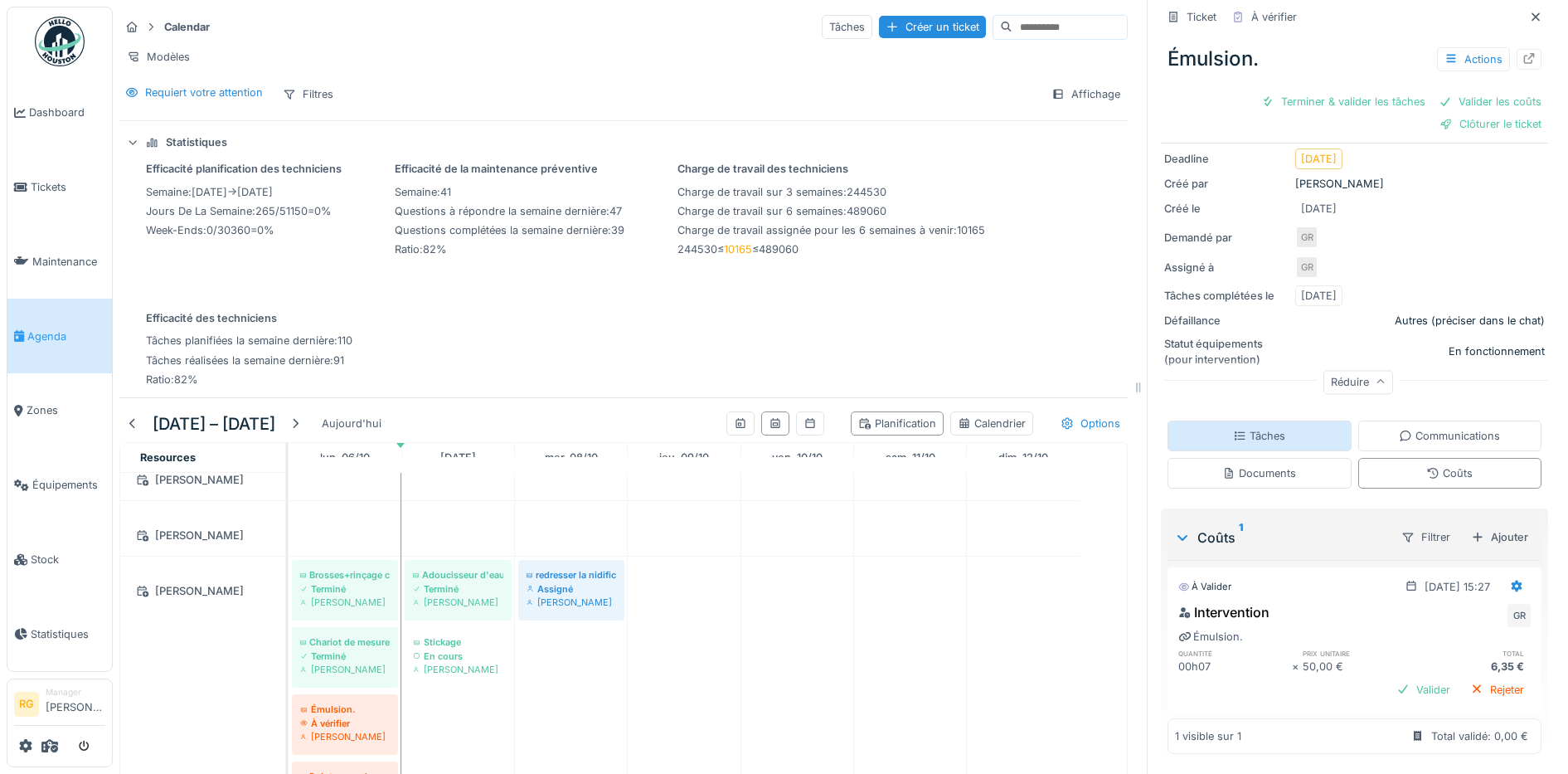
click at [1239, 428] on div "Tâches" at bounding box center [1259, 435] width 53 height 15
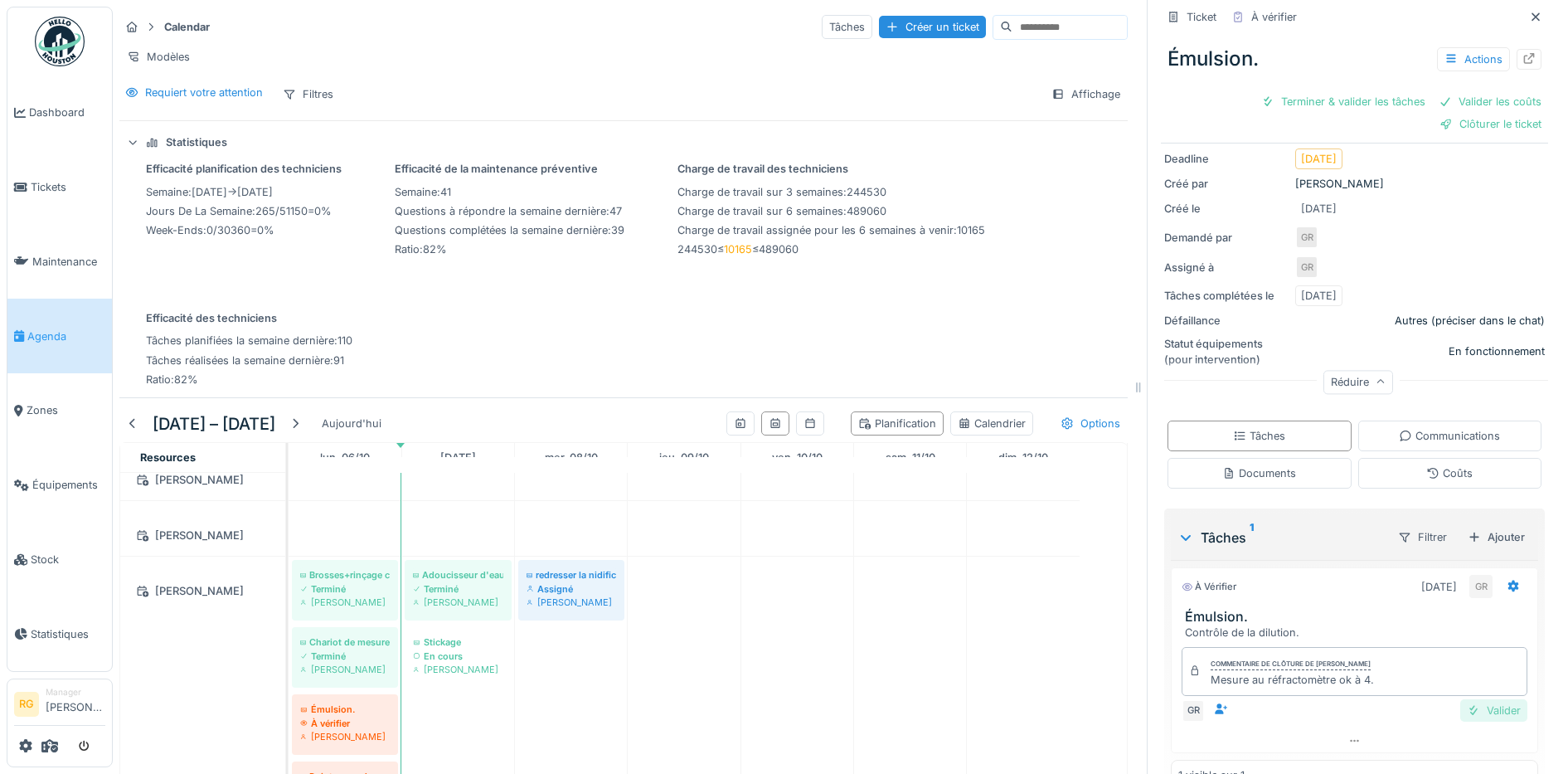
click at [1474, 700] on div "Valider" at bounding box center [1494, 710] width 67 height 23
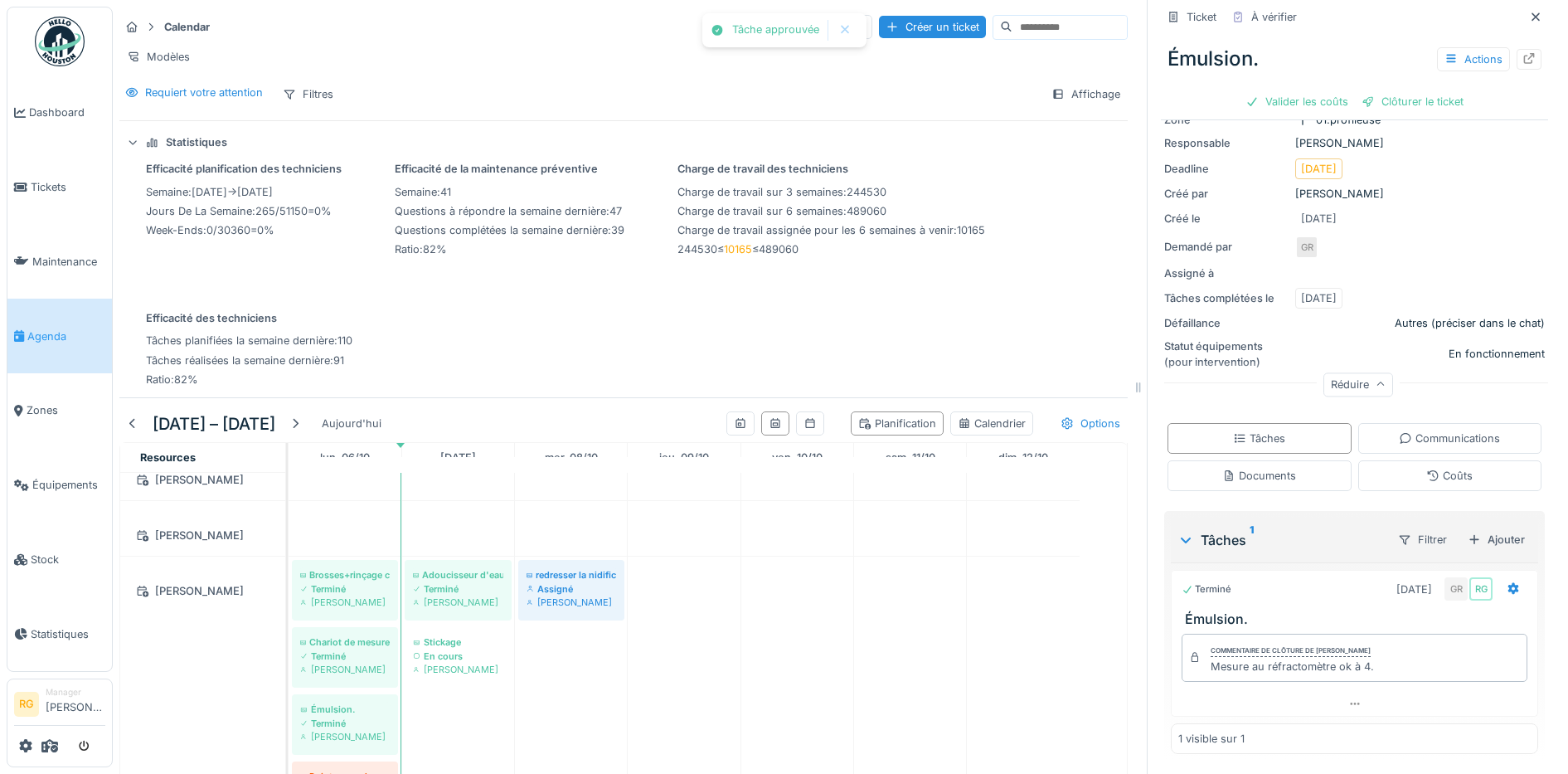
scroll to position [143, 0]
click at [1436, 468] on div "Coûts" at bounding box center [1449, 475] width 46 height 15
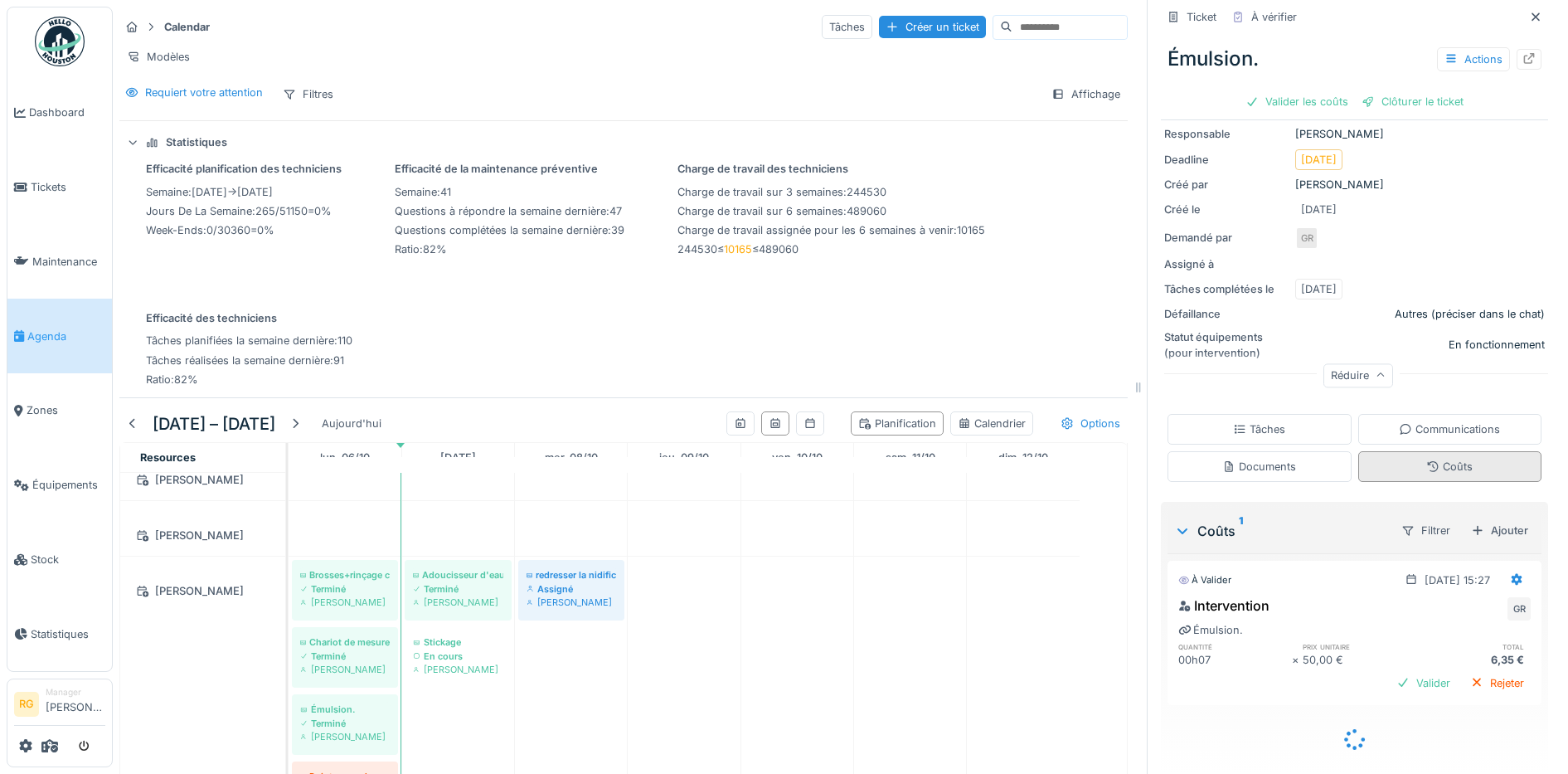
scroll to position [145, 0]
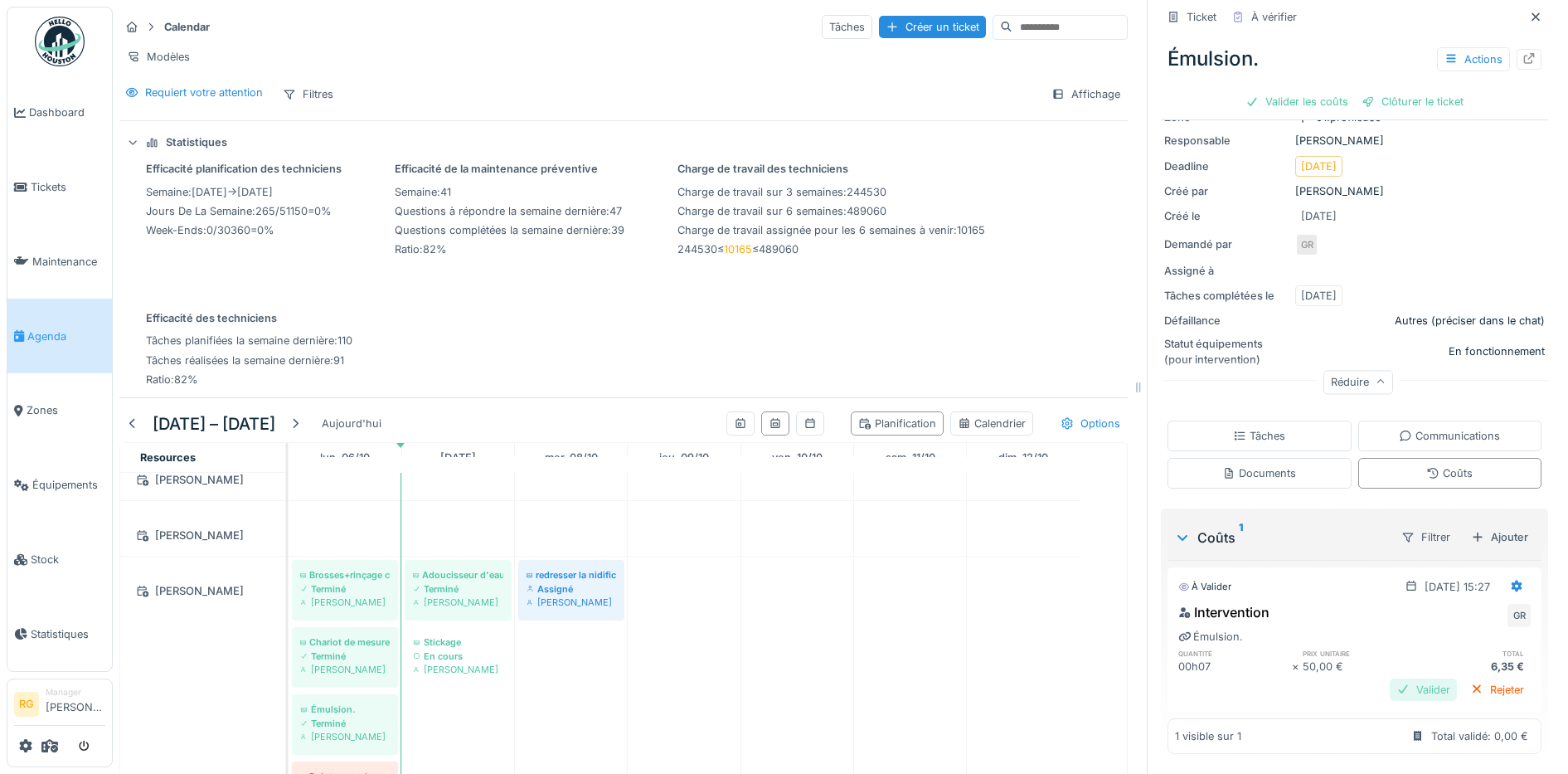
click at [1407, 679] on div "Valider" at bounding box center [1424, 690] width 67 height 23
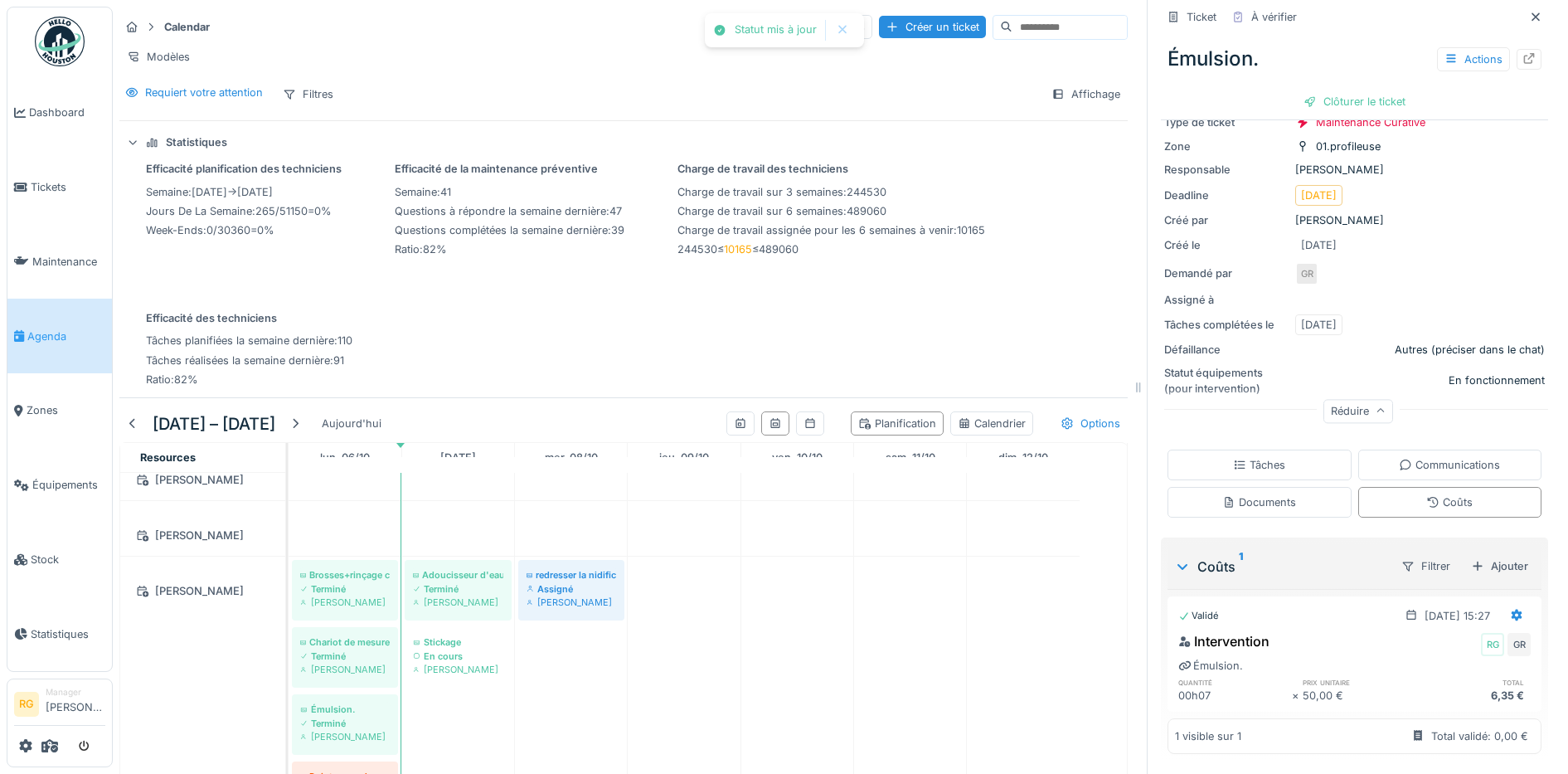
scroll to position [116, 0]
click at [1341, 91] on div "Clôturer le ticket" at bounding box center [1354, 102] width 115 height 23
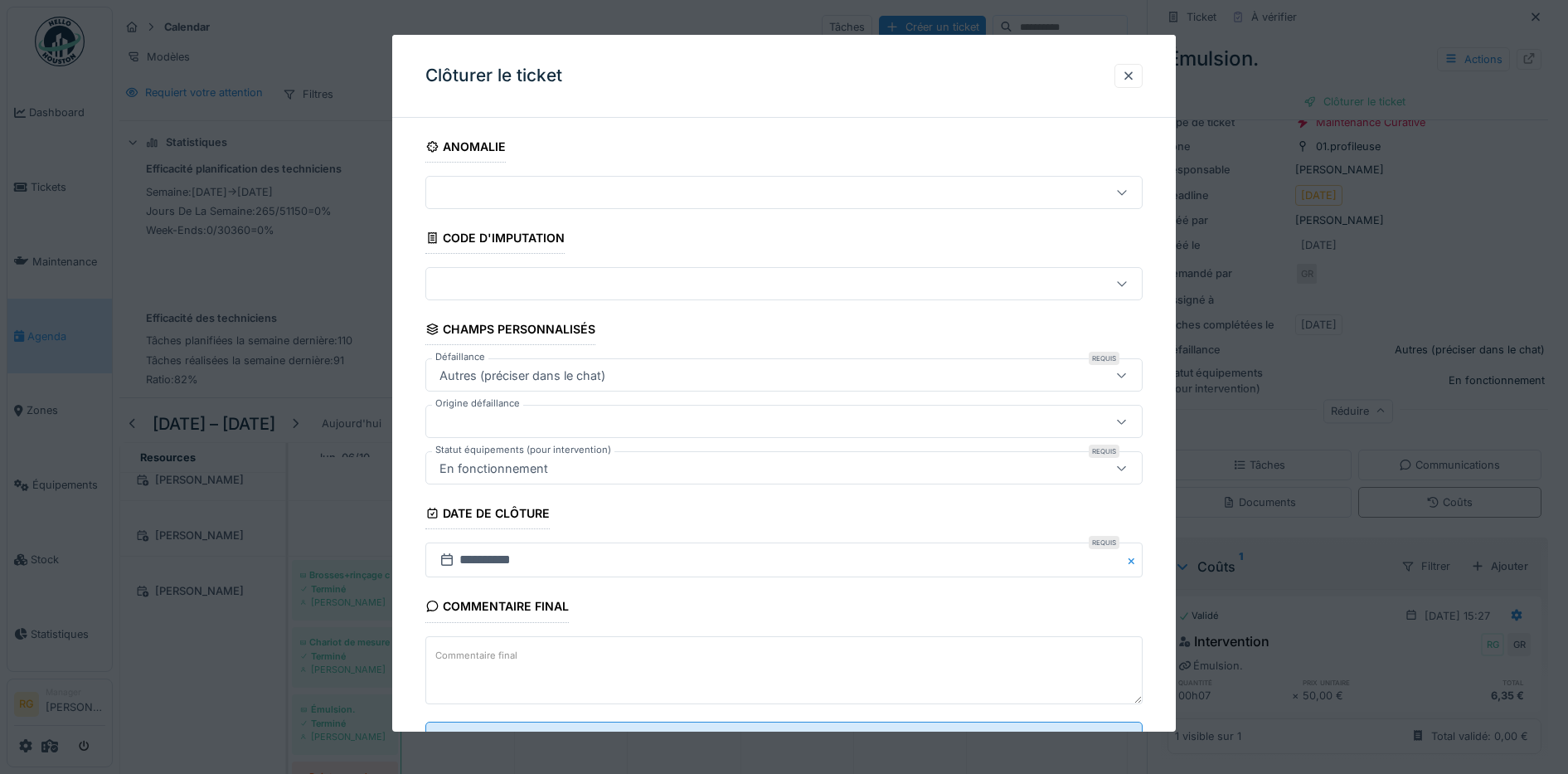
click at [583, 656] on textarea "Commentaire final" at bounding box center [784, 670] width 718 height 68
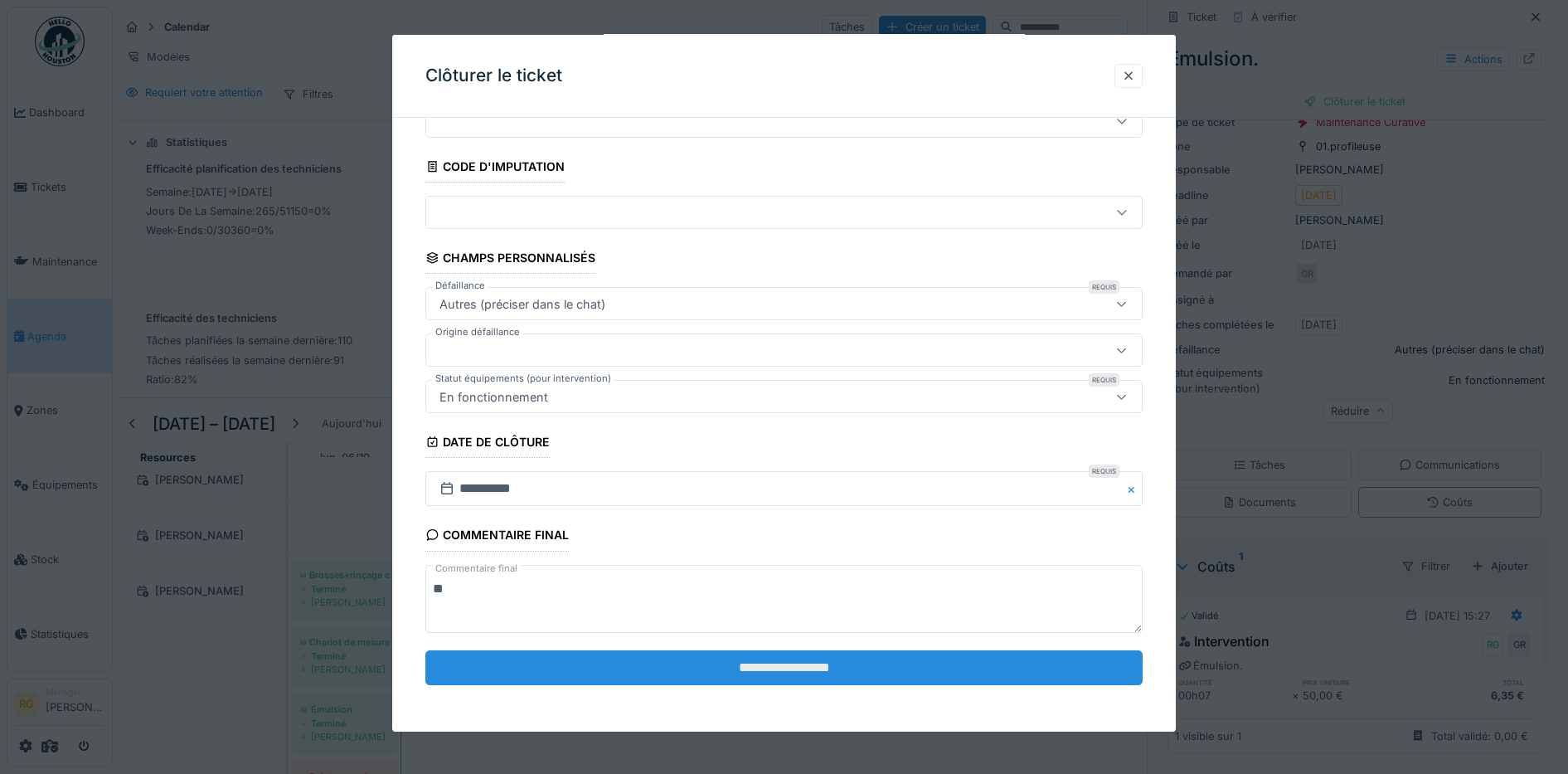
type textarea "**"
click at [619, 669] on input "**********" at bounding box center [784, 668] width 718 height 35
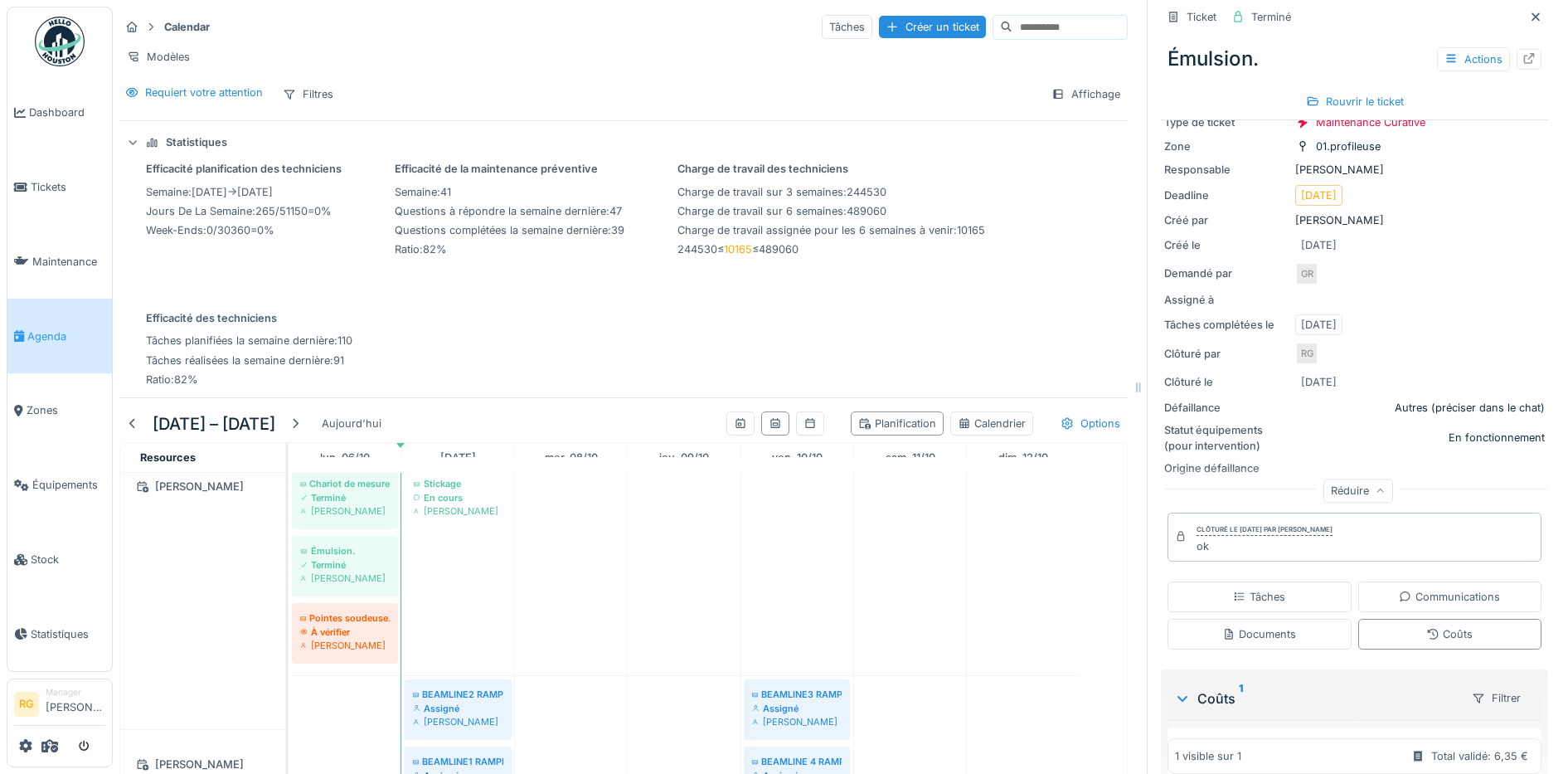
scroll to position [415, 0]
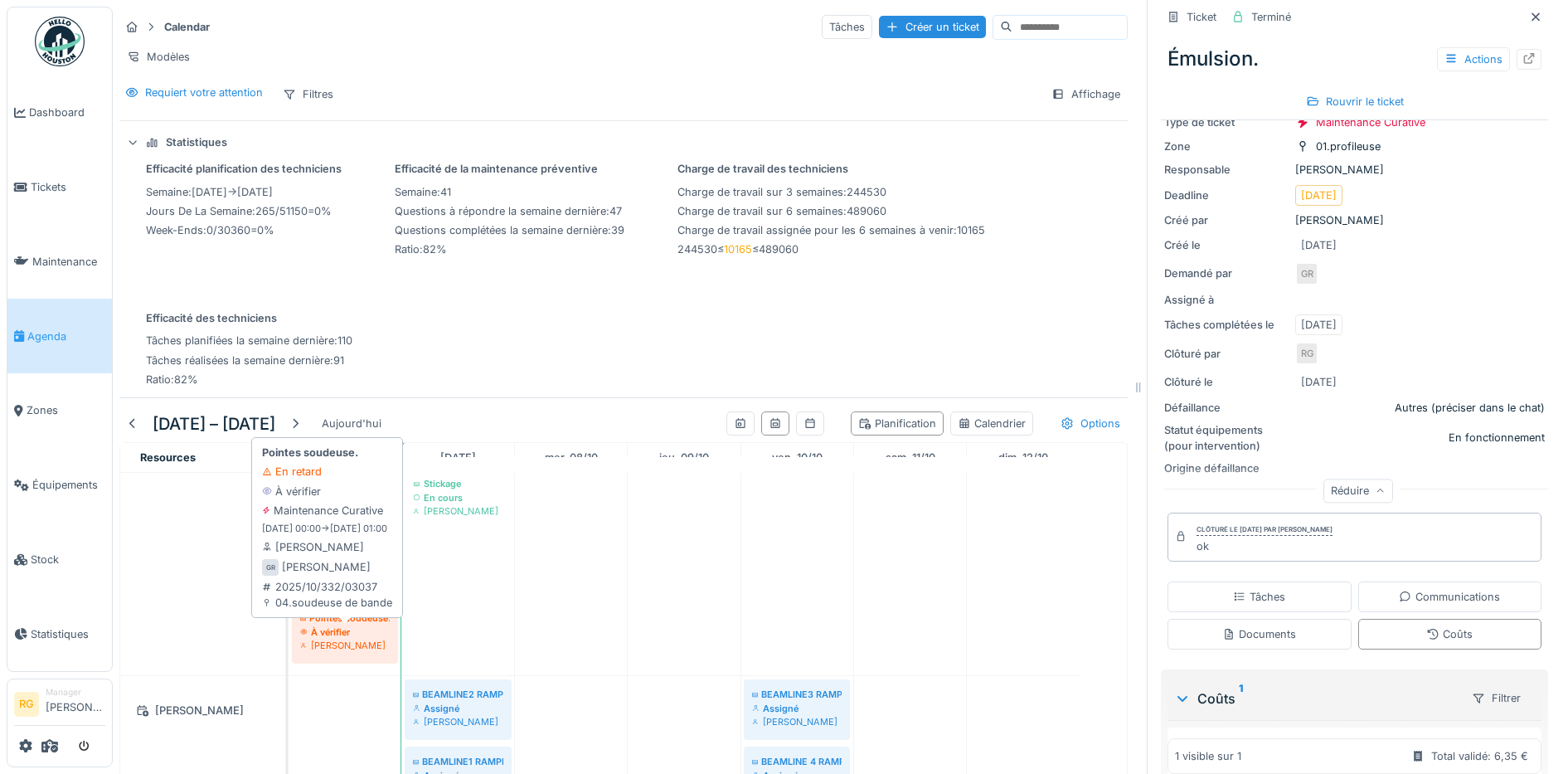
click at [354, 639] on div "[PERSON_NAME]" at bounding box center [345, 645] width 90 height 14
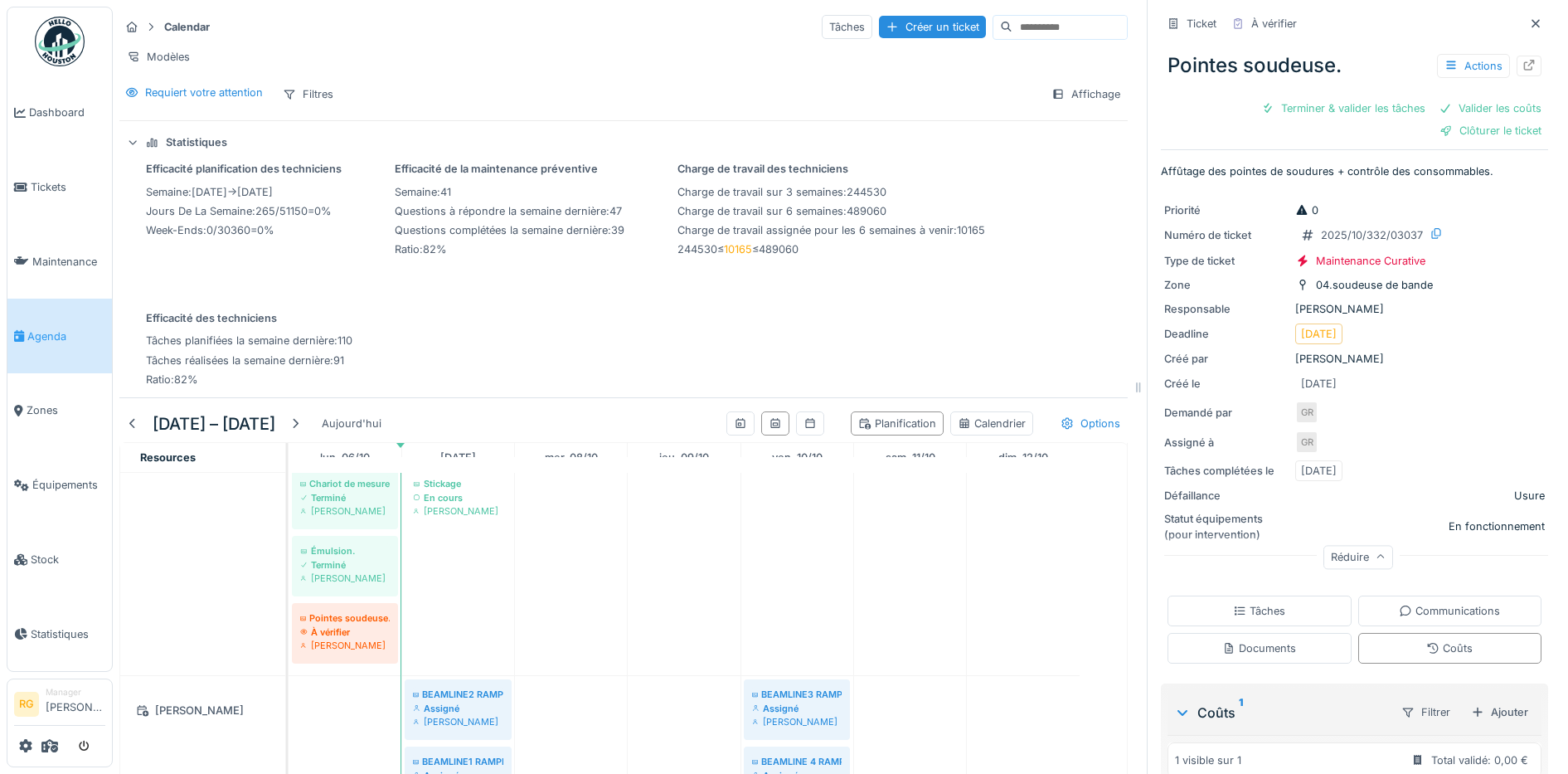
scroll to position [175, 0]
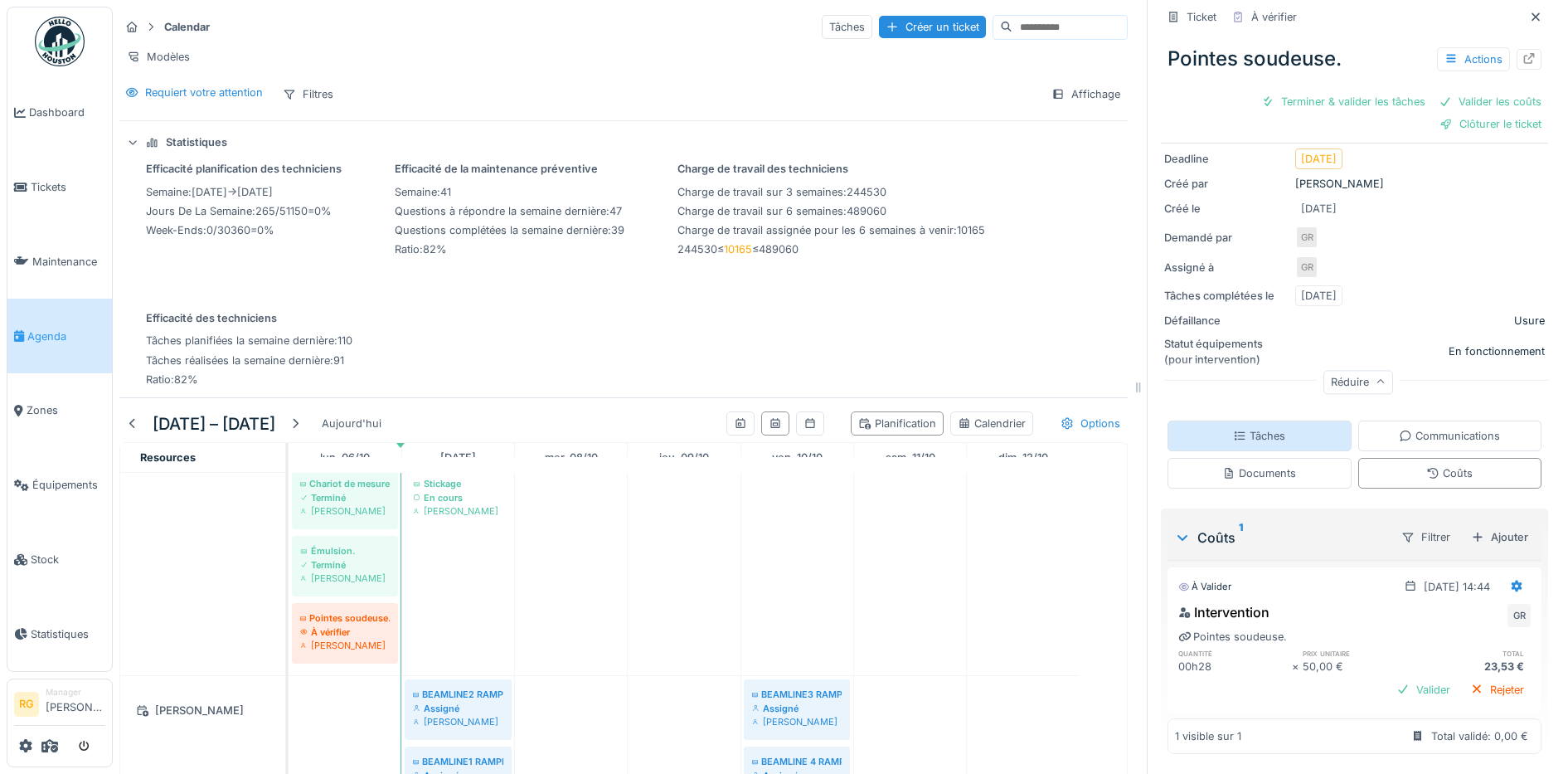
click at [1247, 428] on div "Tâches" at bounding box center [1259, 435] width 53 height 15
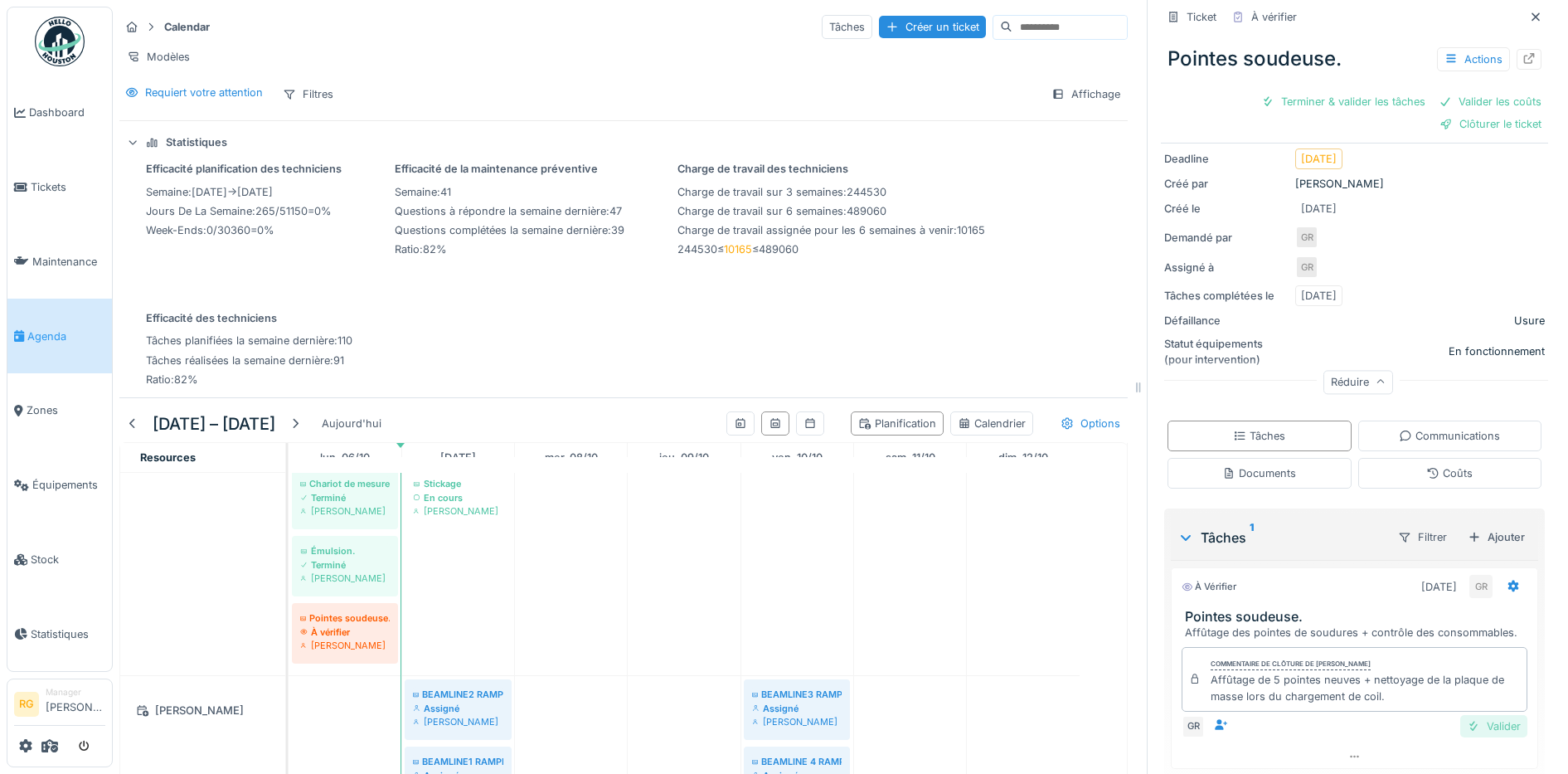
click at [1469, 715] on div "Valider" at bounding box center [1494, 726] width 67 height 23
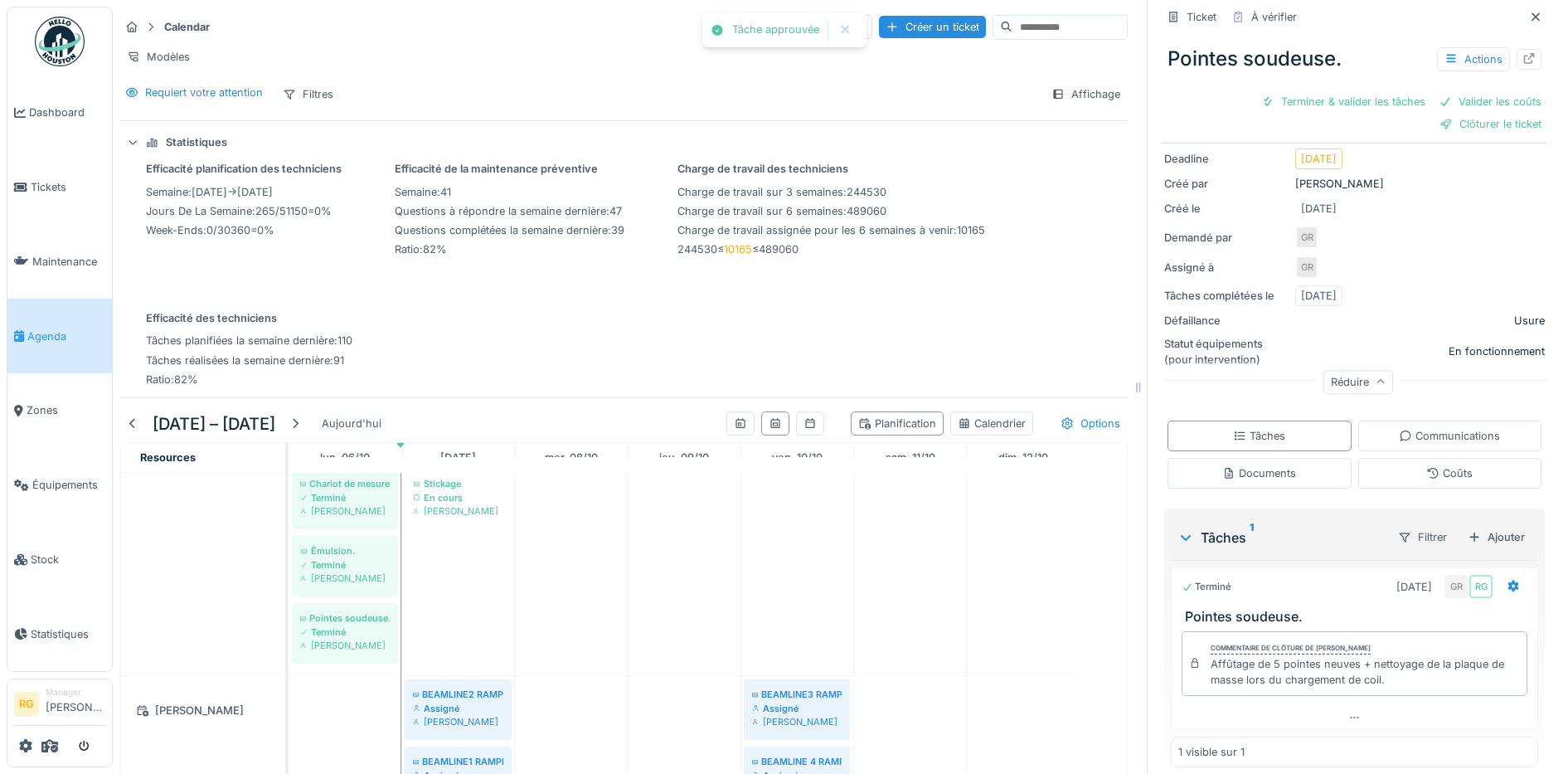
scroll to position [152, 0]
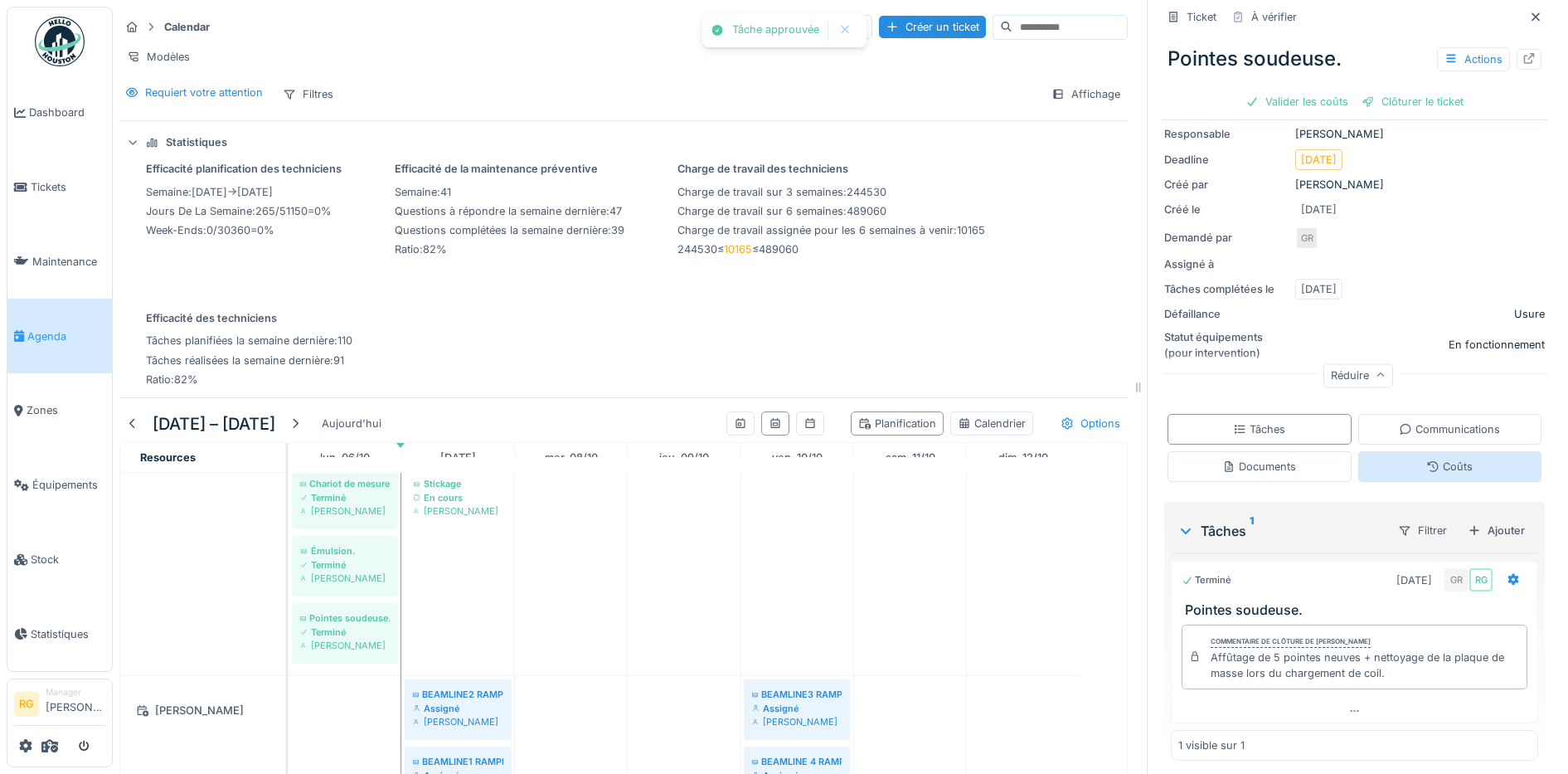
click at [1426, 459] on div "Coûts" at bounding box center [1449, 466] width 46 height 15
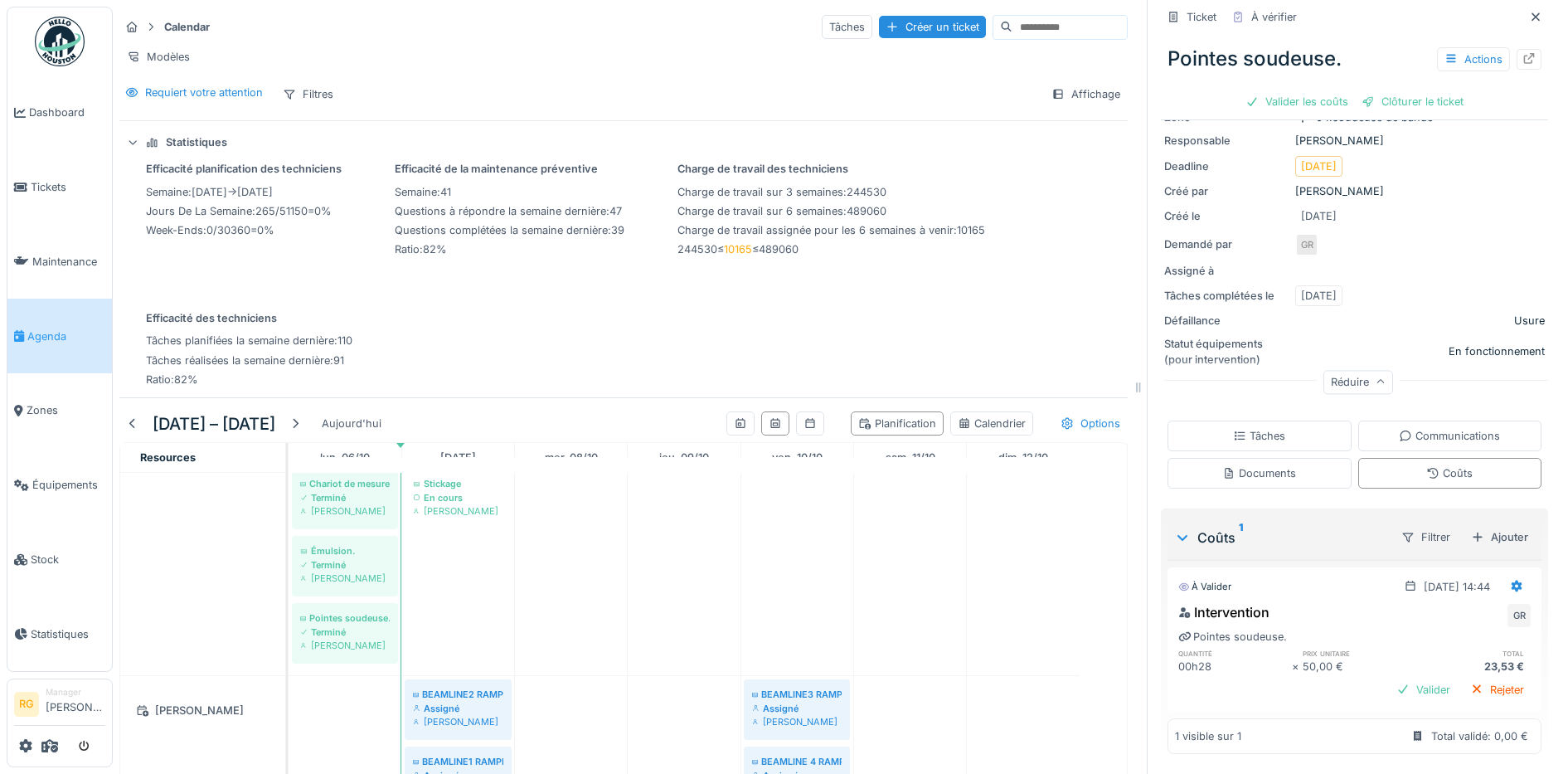
scroll to position [145, 0]
click at [1403, 679] on div "Valider" at bounding box center [1424, 690] width 67 height 23
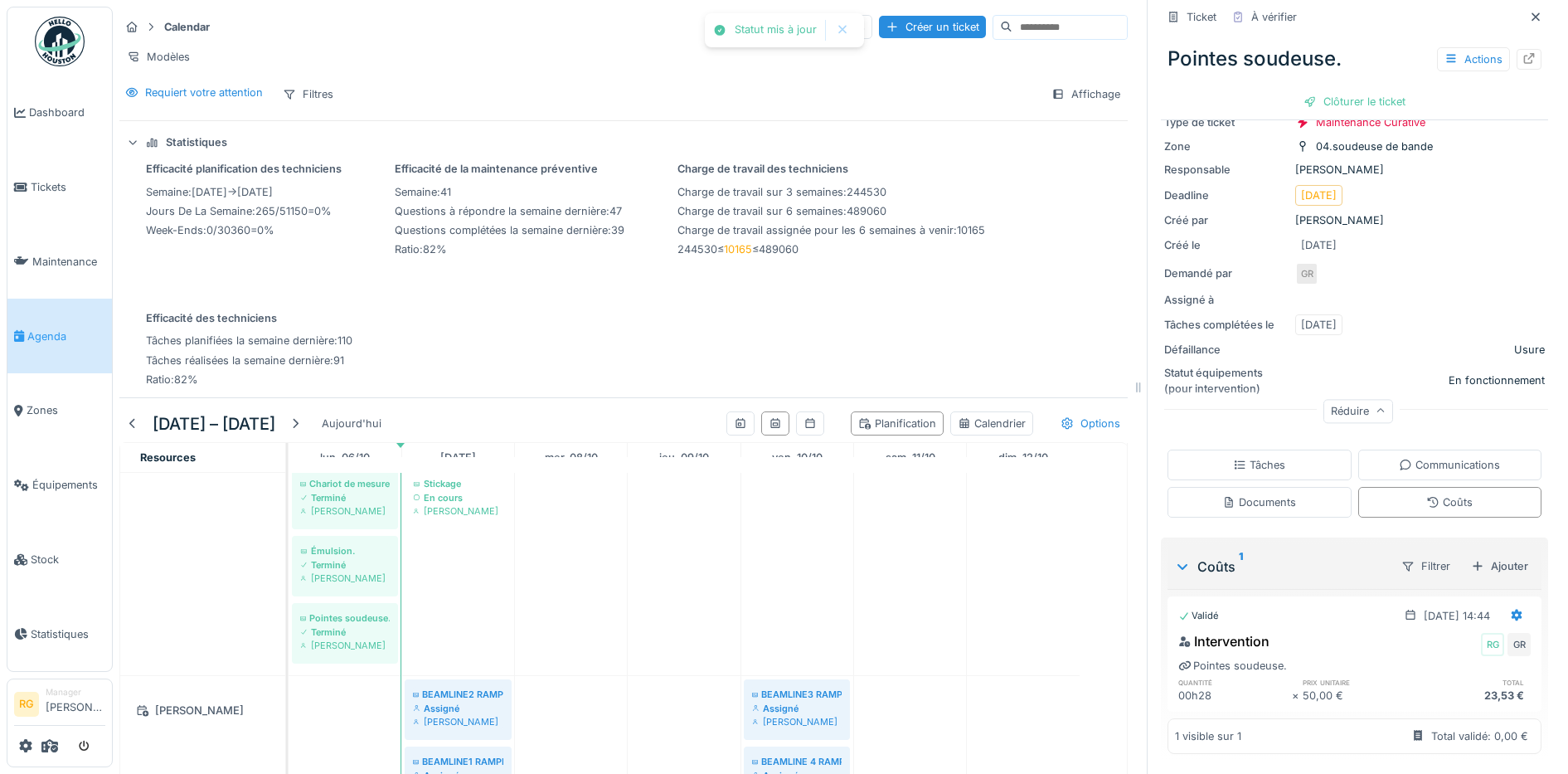
scroll to position [116, 0]
click at [1335, 91] on div "Clôturer le ticket" at bounding box center [1354, 102] width 115 height 23
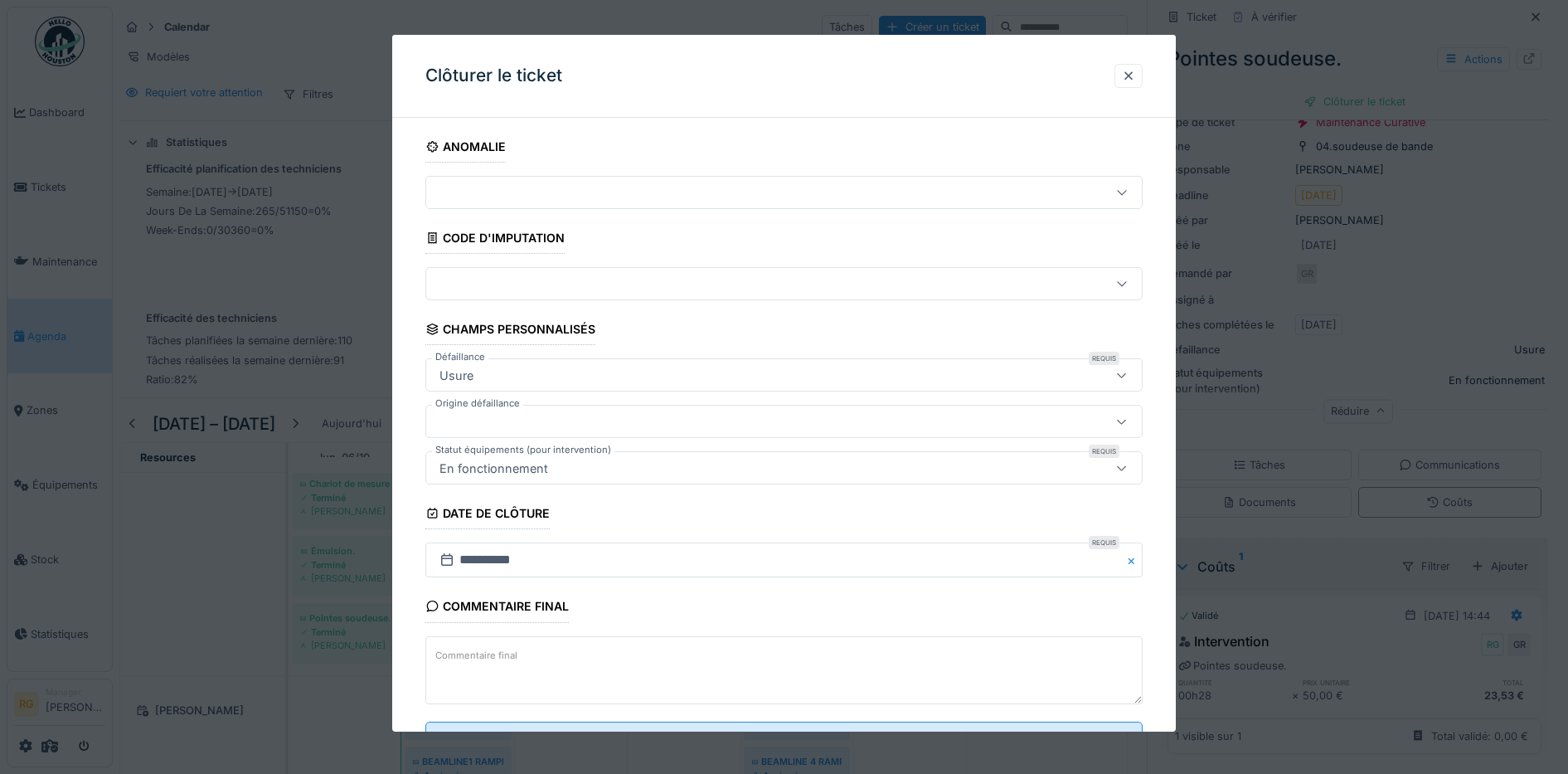
click at [493, 656] on label "Commentaire final" at bounding box center [477, 656] width 89 height 21
click at [493, 656] on textarea "Commentaire final" at bounding box center [784, 670] width 718 height 68
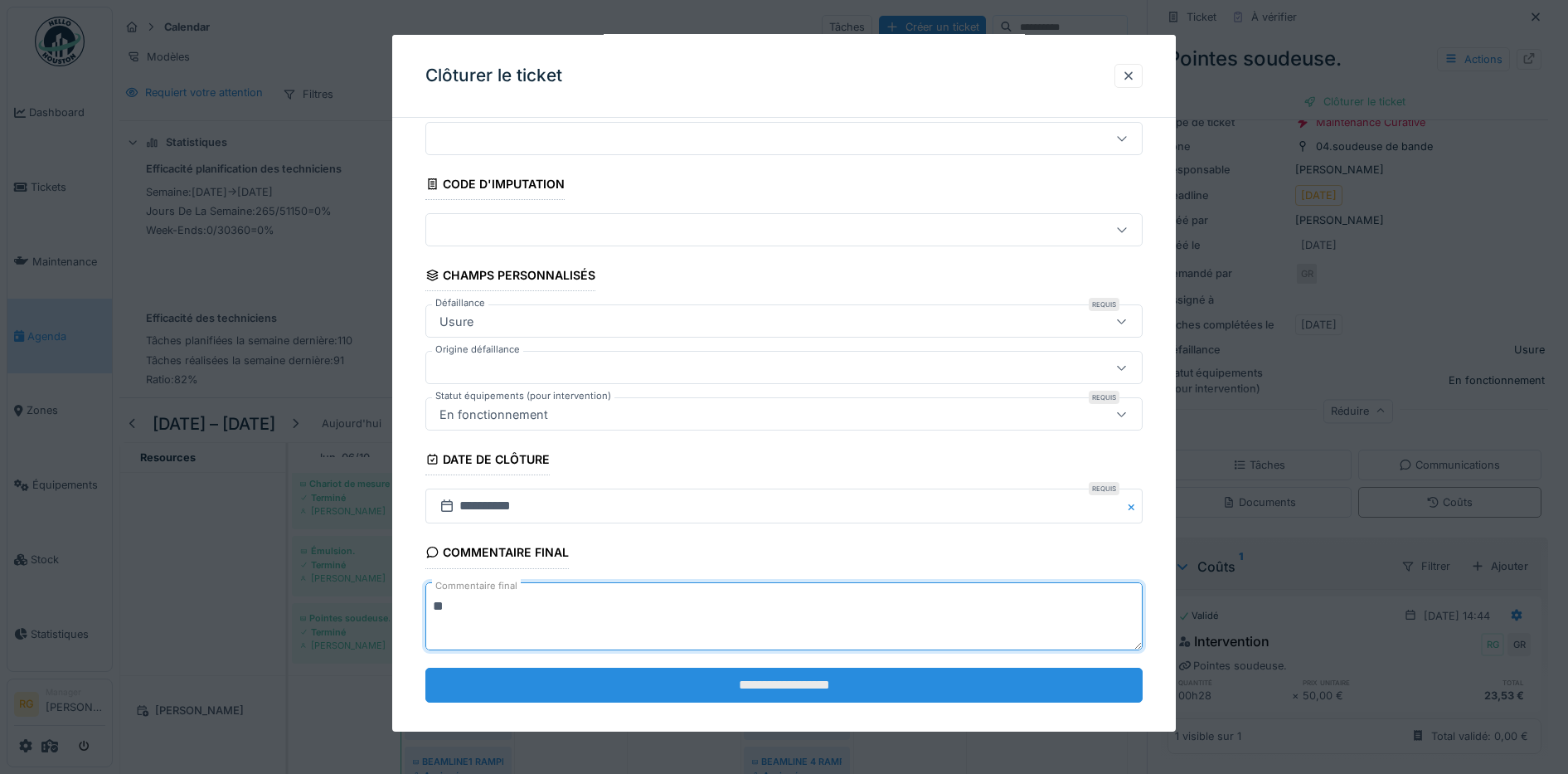
scroll to position [72, 0]
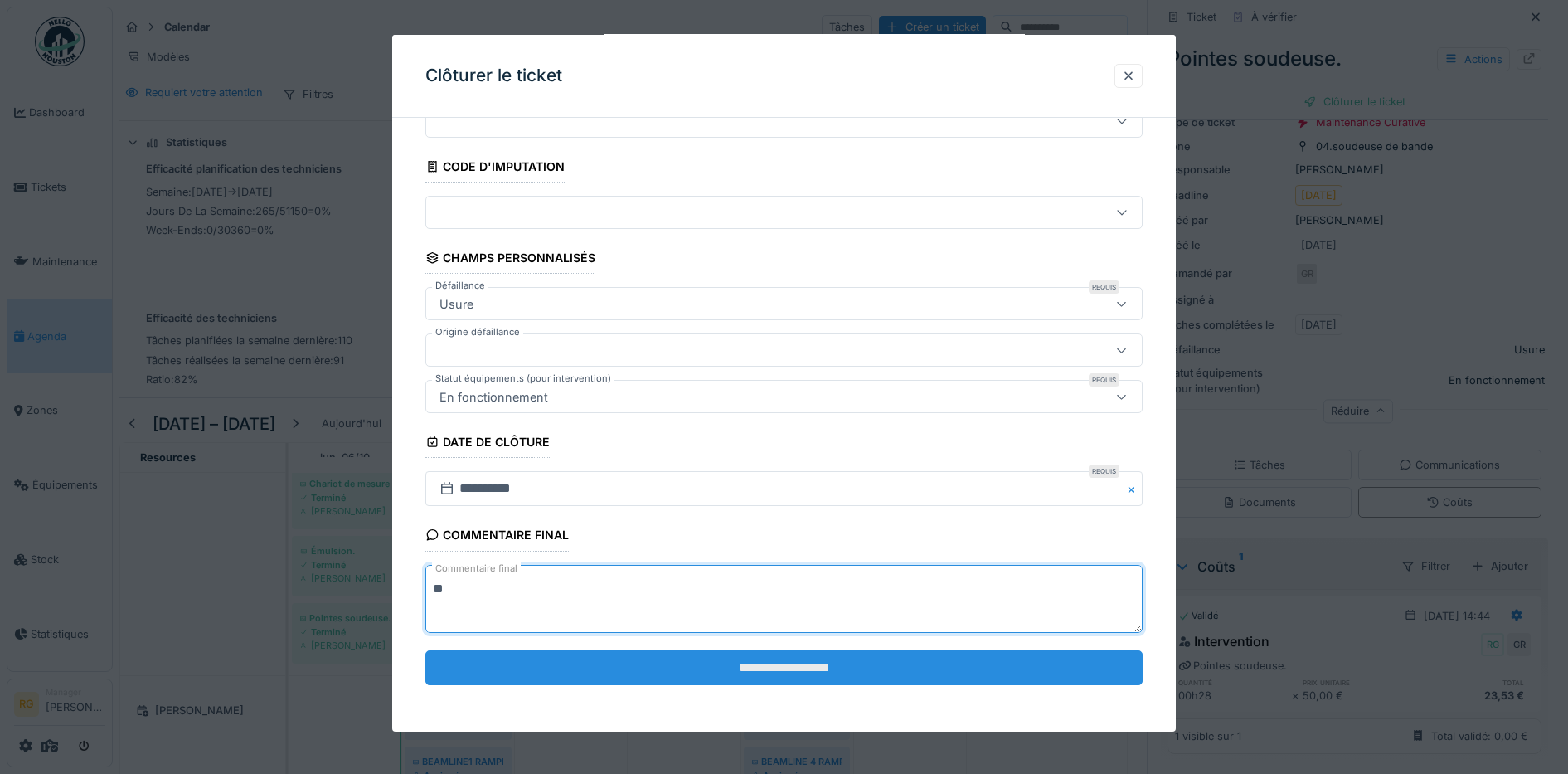
type textarea "**"
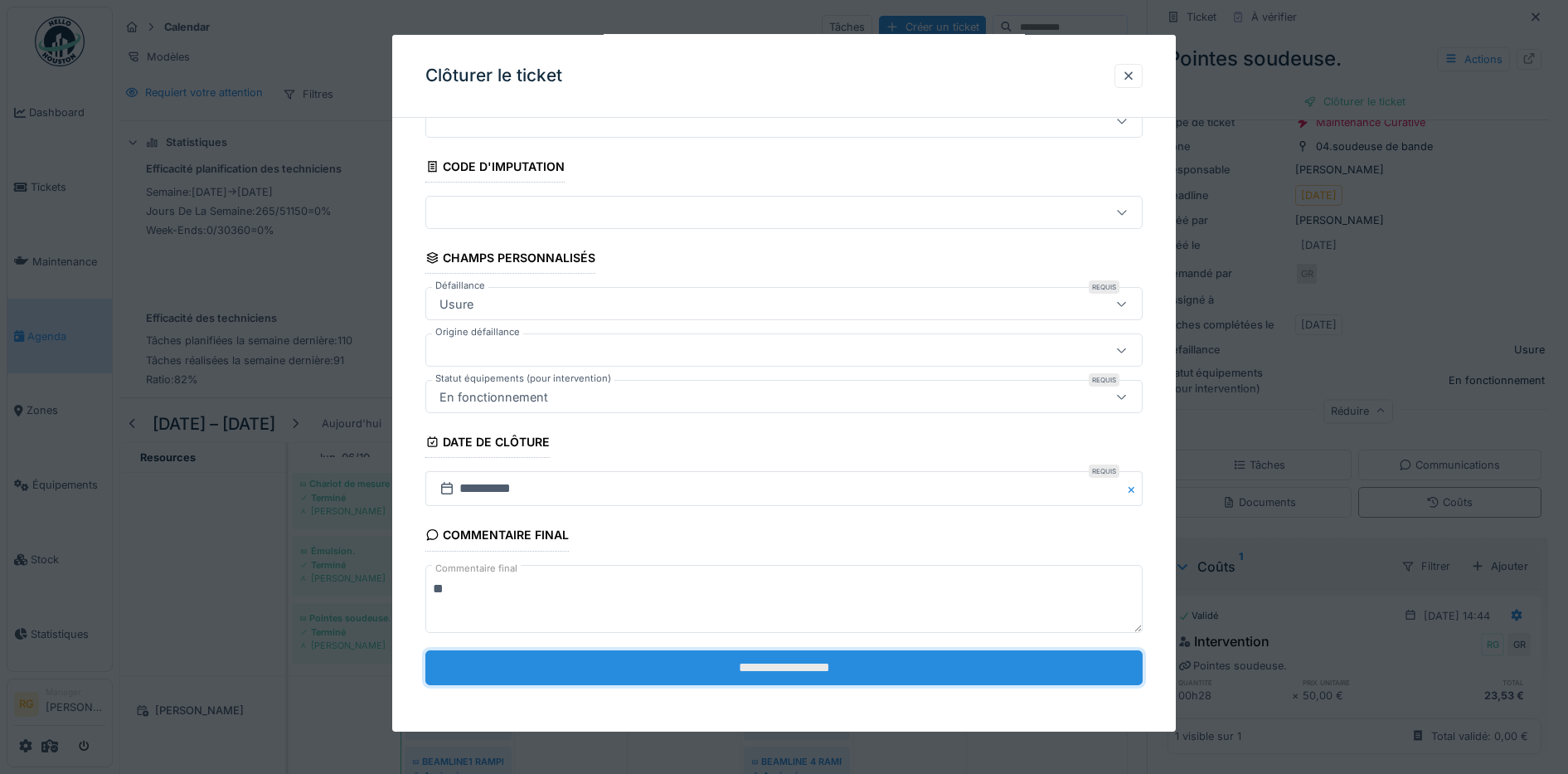
click at [772, 674] on input "**********" at bounding box center [784, 668] width 718 height 35
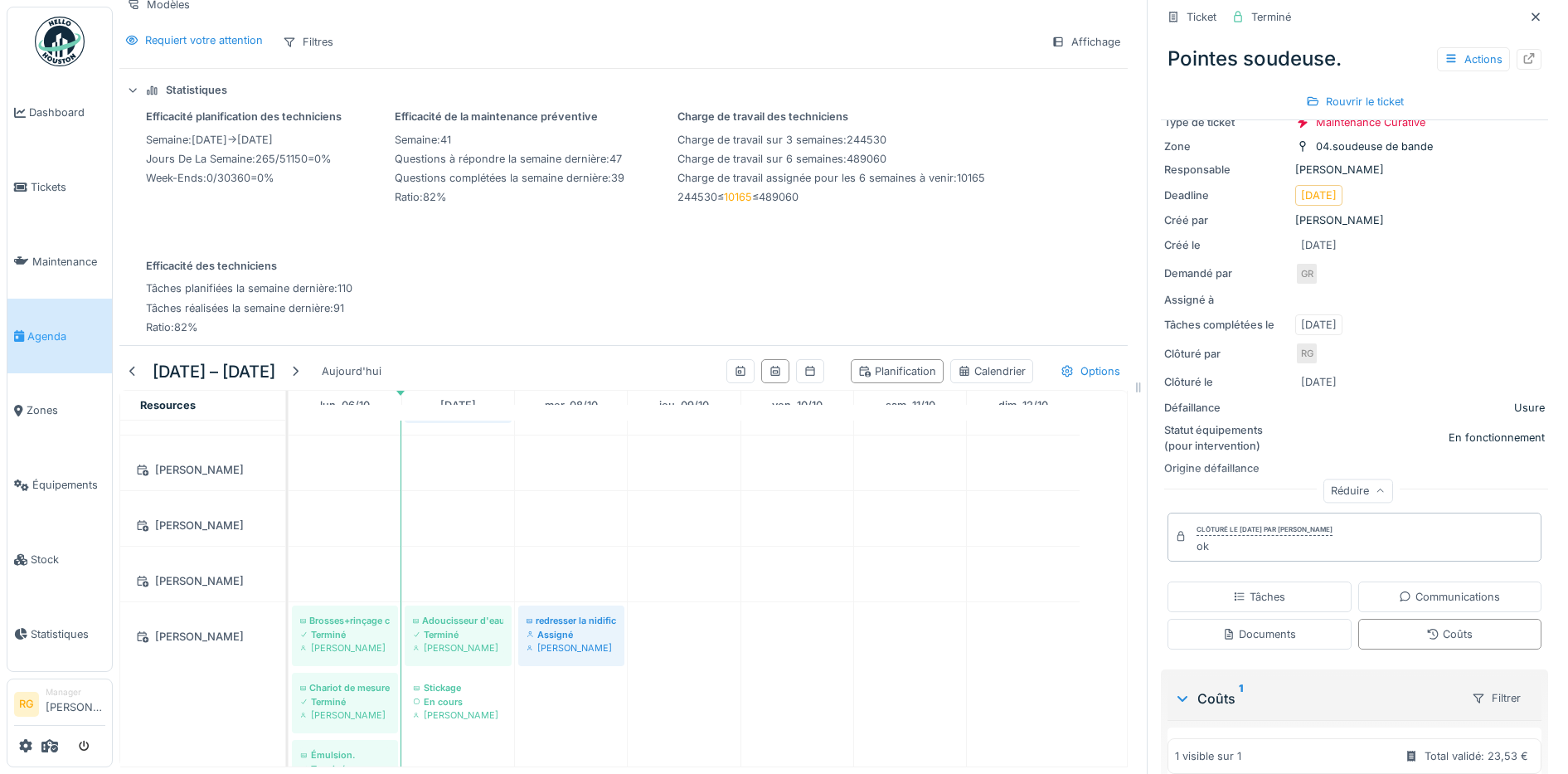
scroll to position [104, 0]
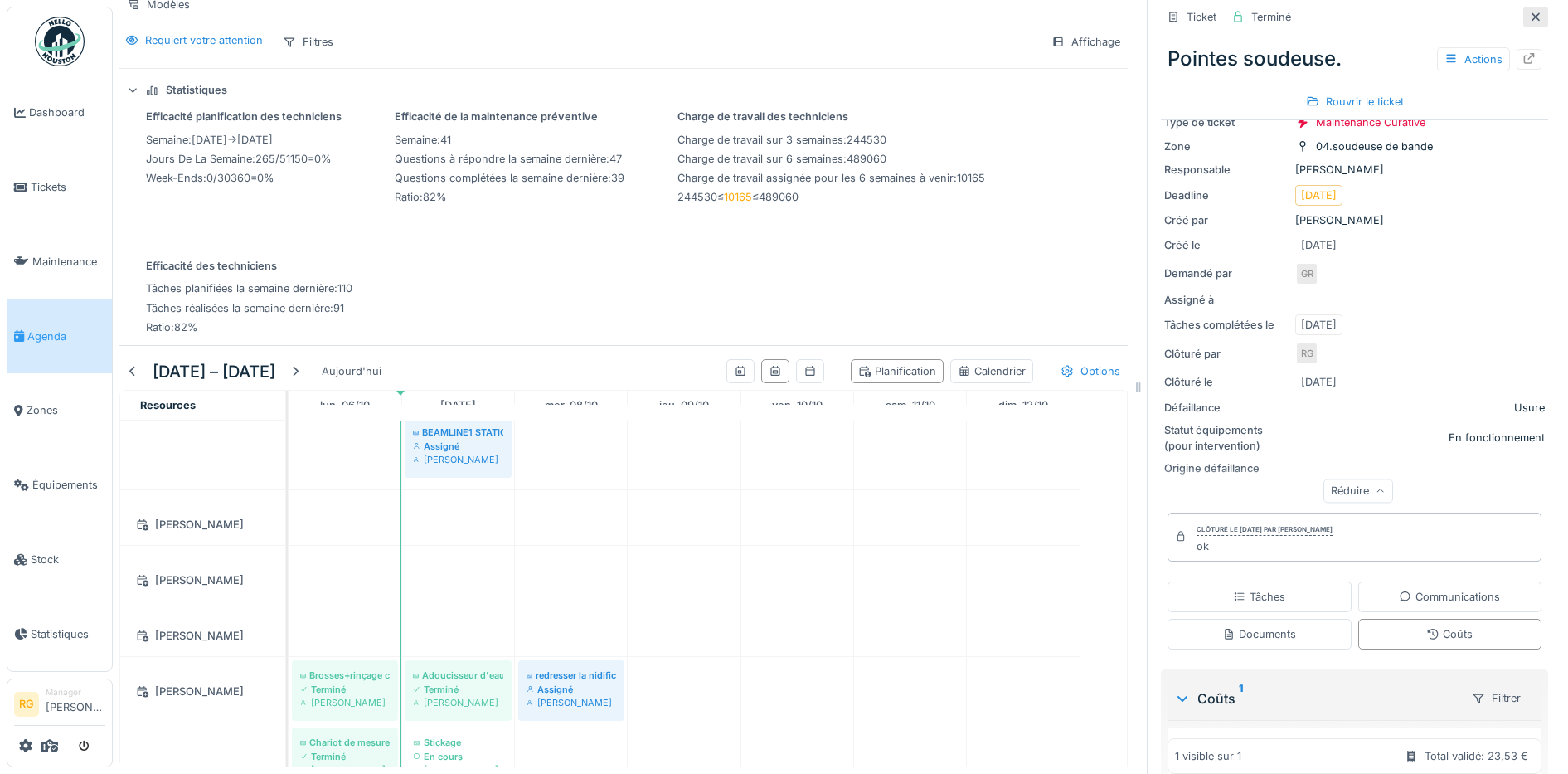
click at [1529, 12] on icon at bounding box center [1535, 17] width 14 height 11
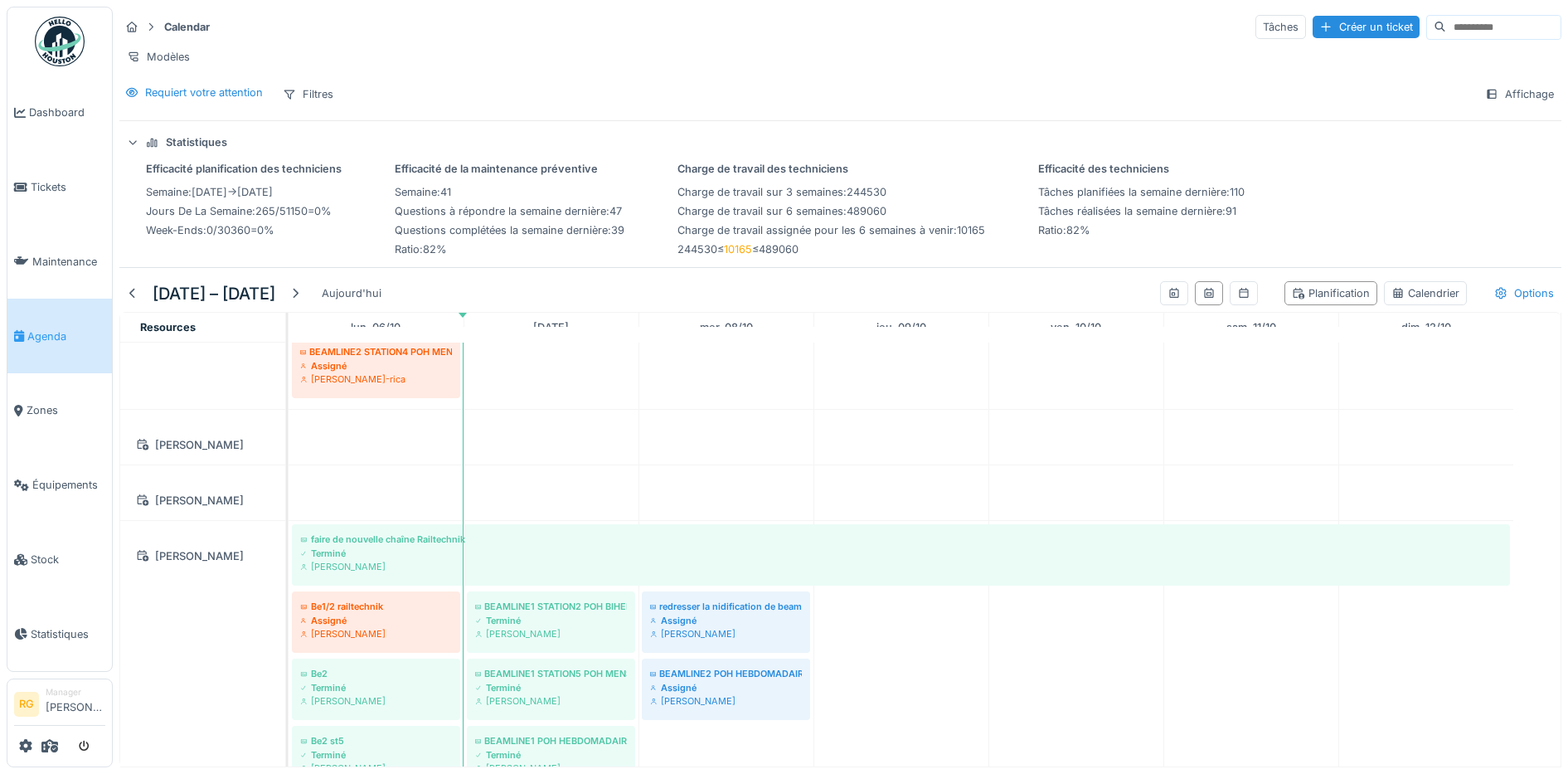
scroll to position [1140, 0]
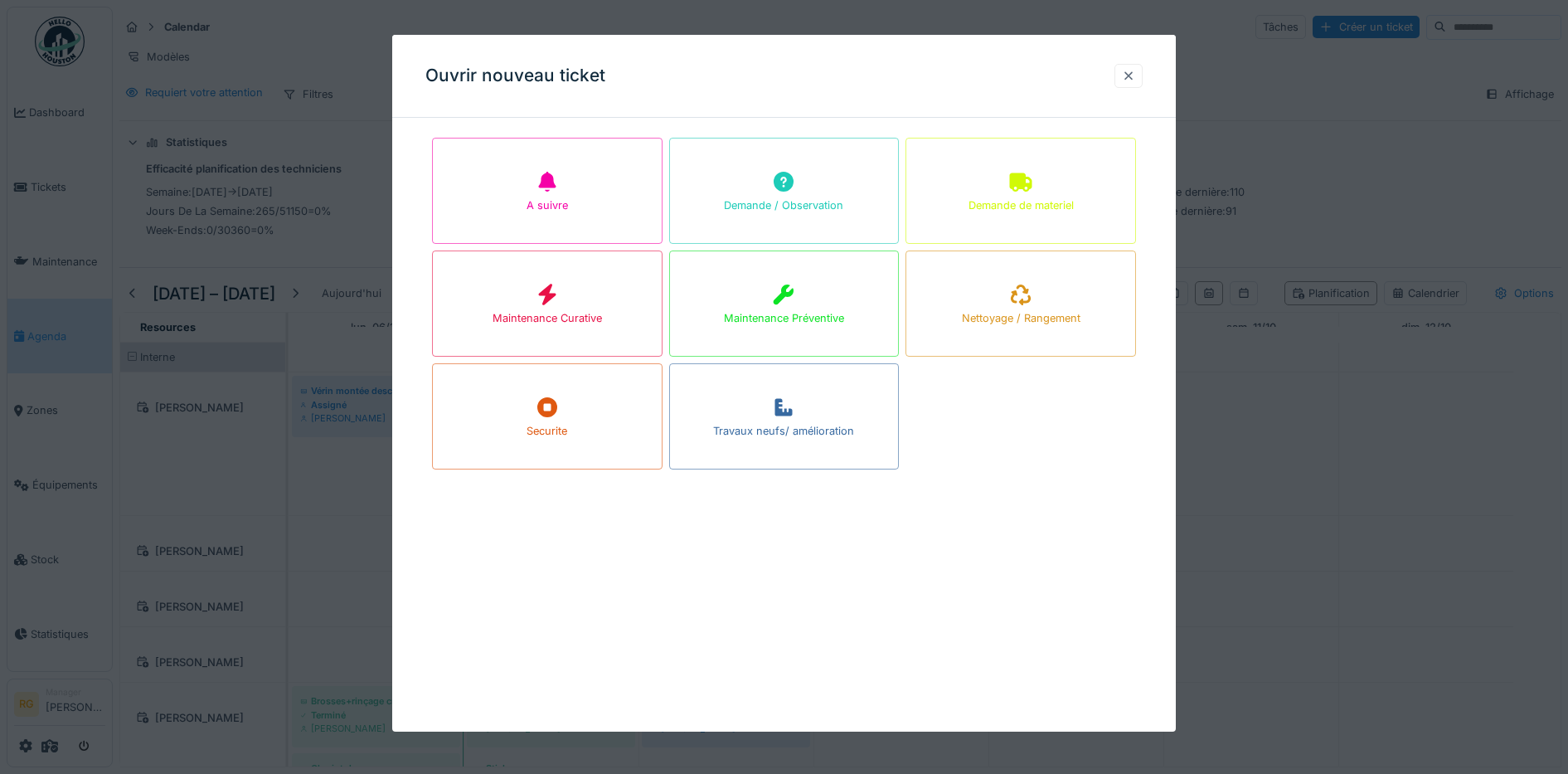
click at [1135, 74] on div at bounding box center [1129, 75] width 14 height 15
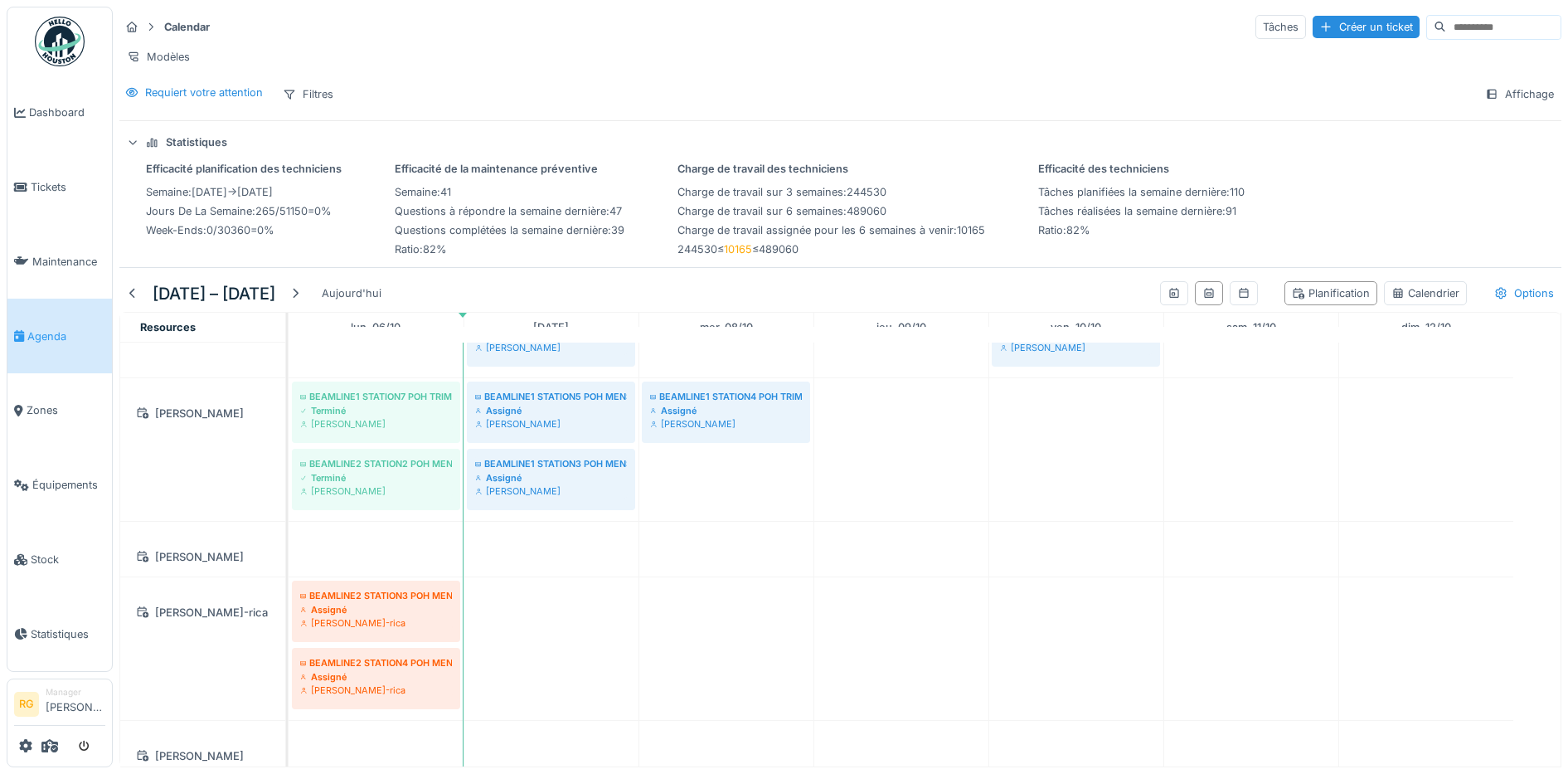
scroll to position [829, 0]
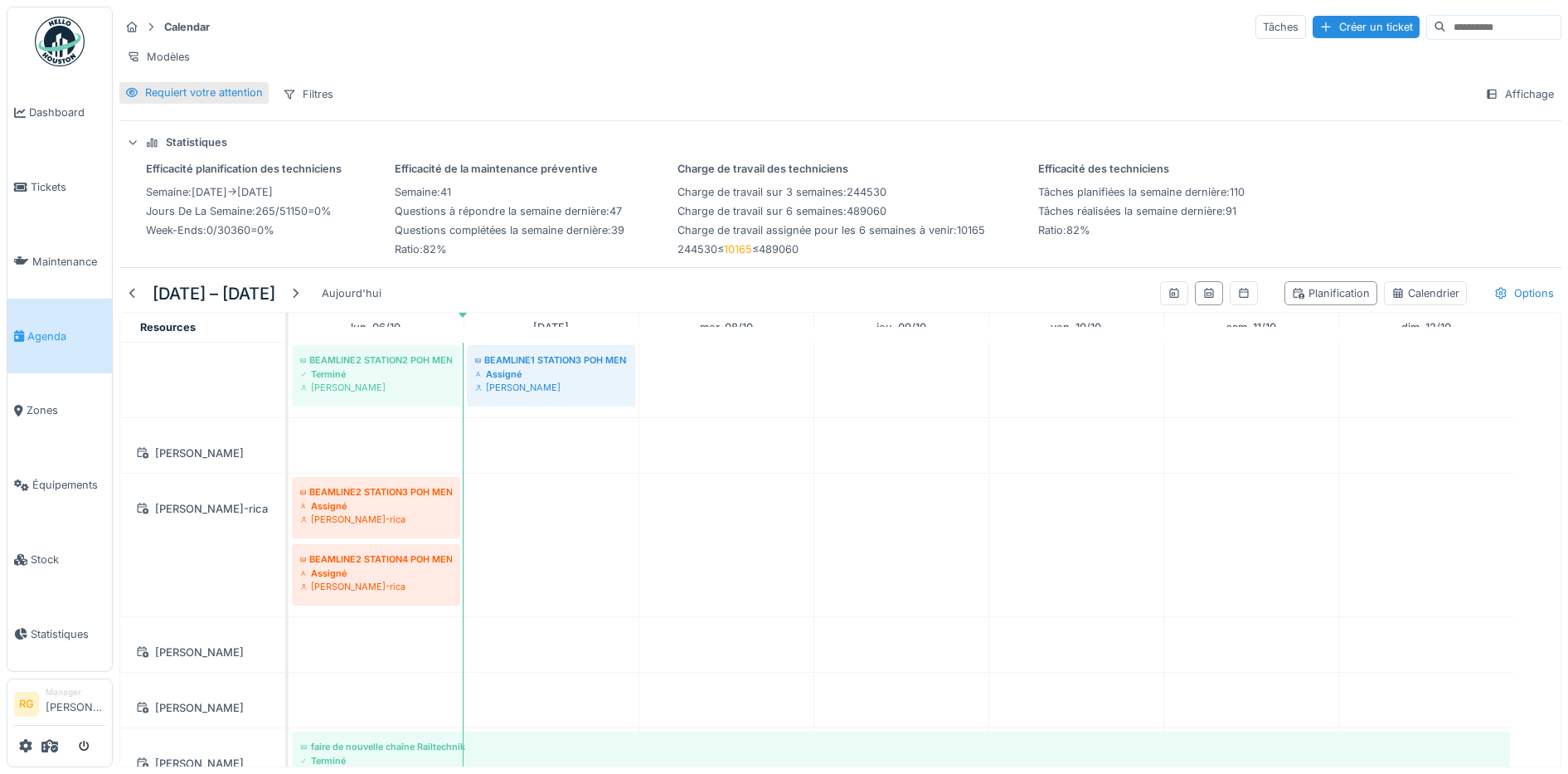
click at [187, 101] on div "Requiert votre attention" at bounding box center [204, 92] width 118 height 15
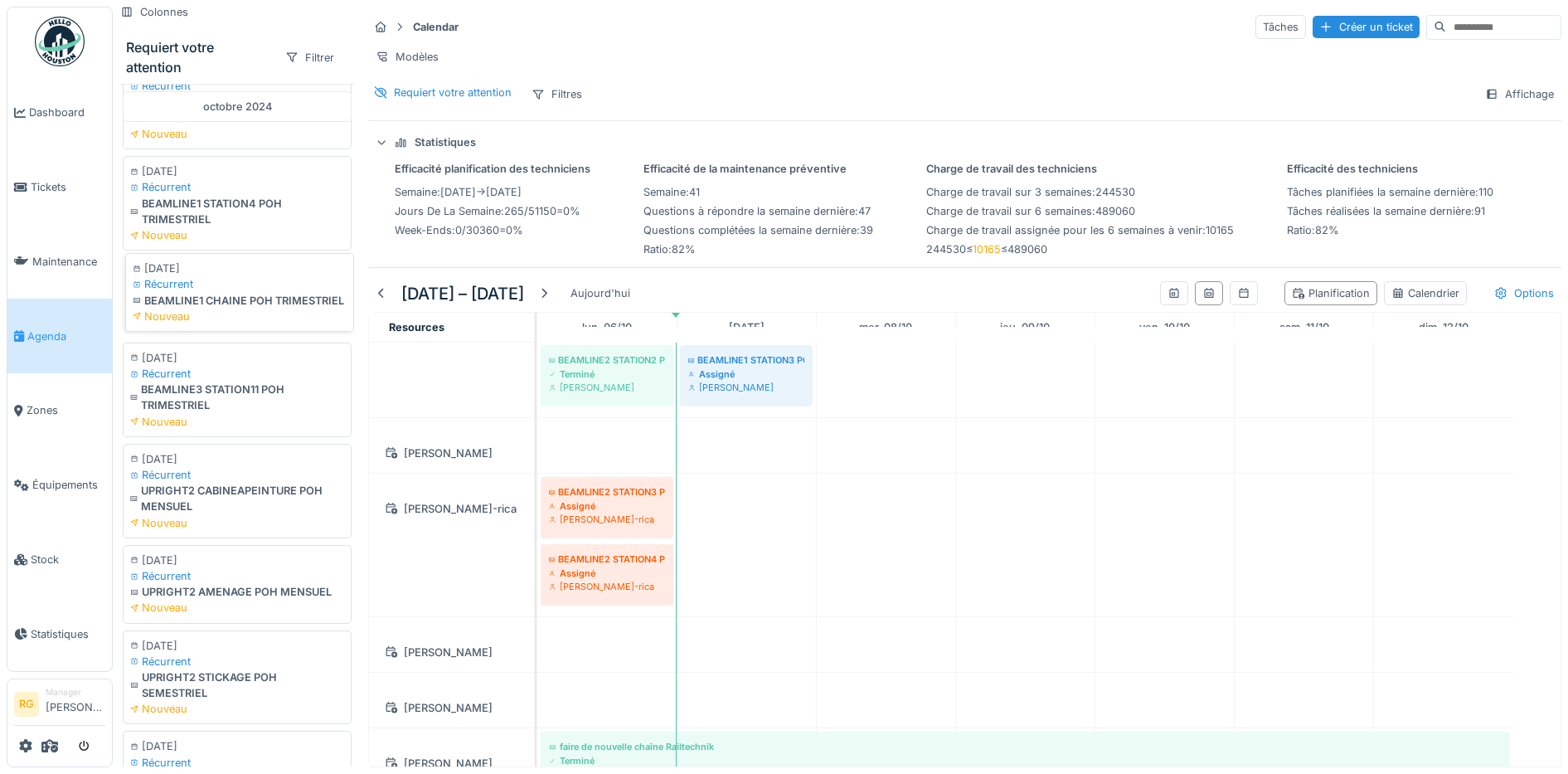
scroll to position [1414, 0]
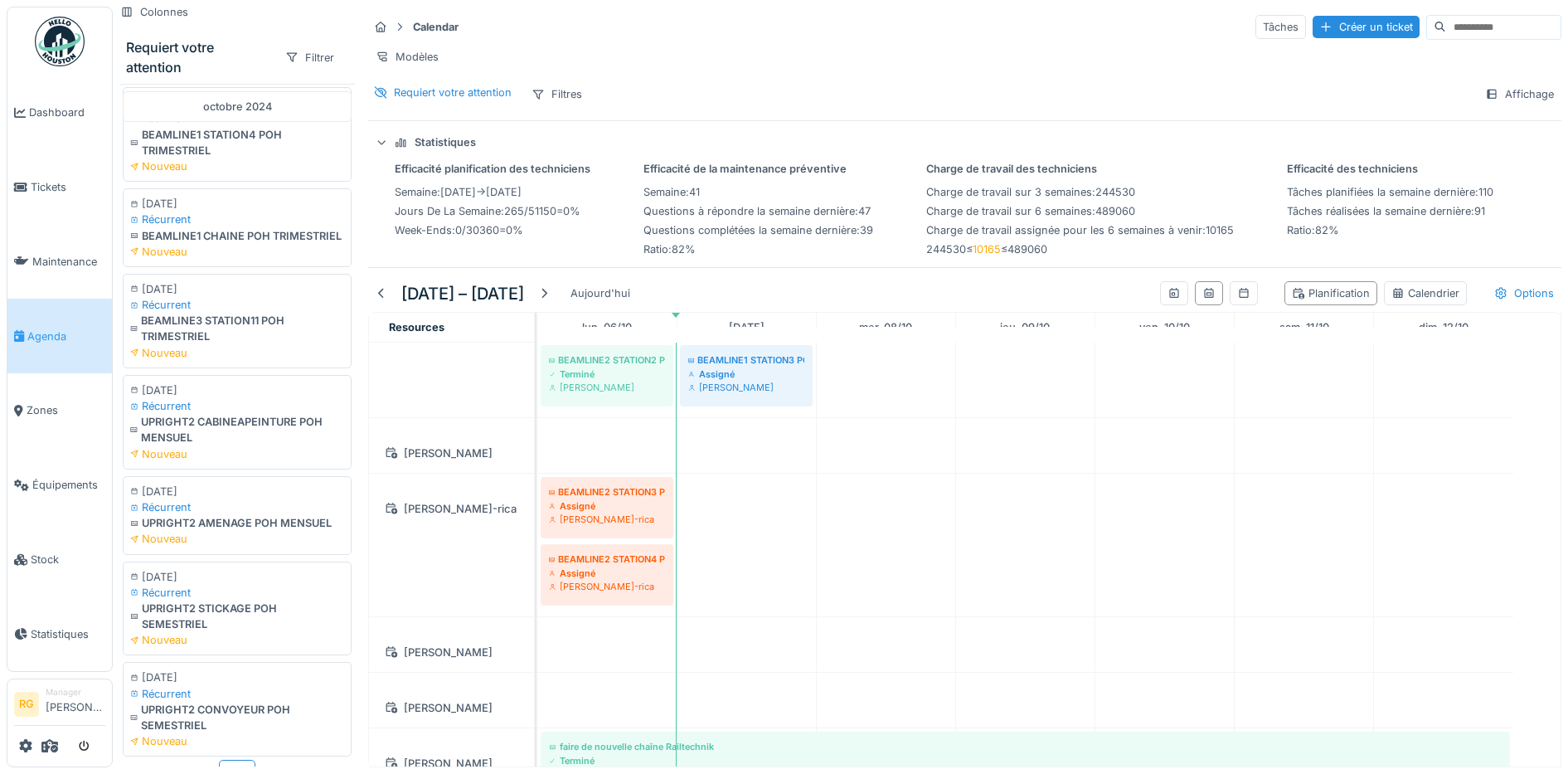
drag, startPoint x: 464, startPoint y: 107, endPoint x: 626, endPoint y: 80, distance: 164.2
click at [464, 101] on div "Requiert votre attention" at bounding box center [453, 92] width 118 height 15
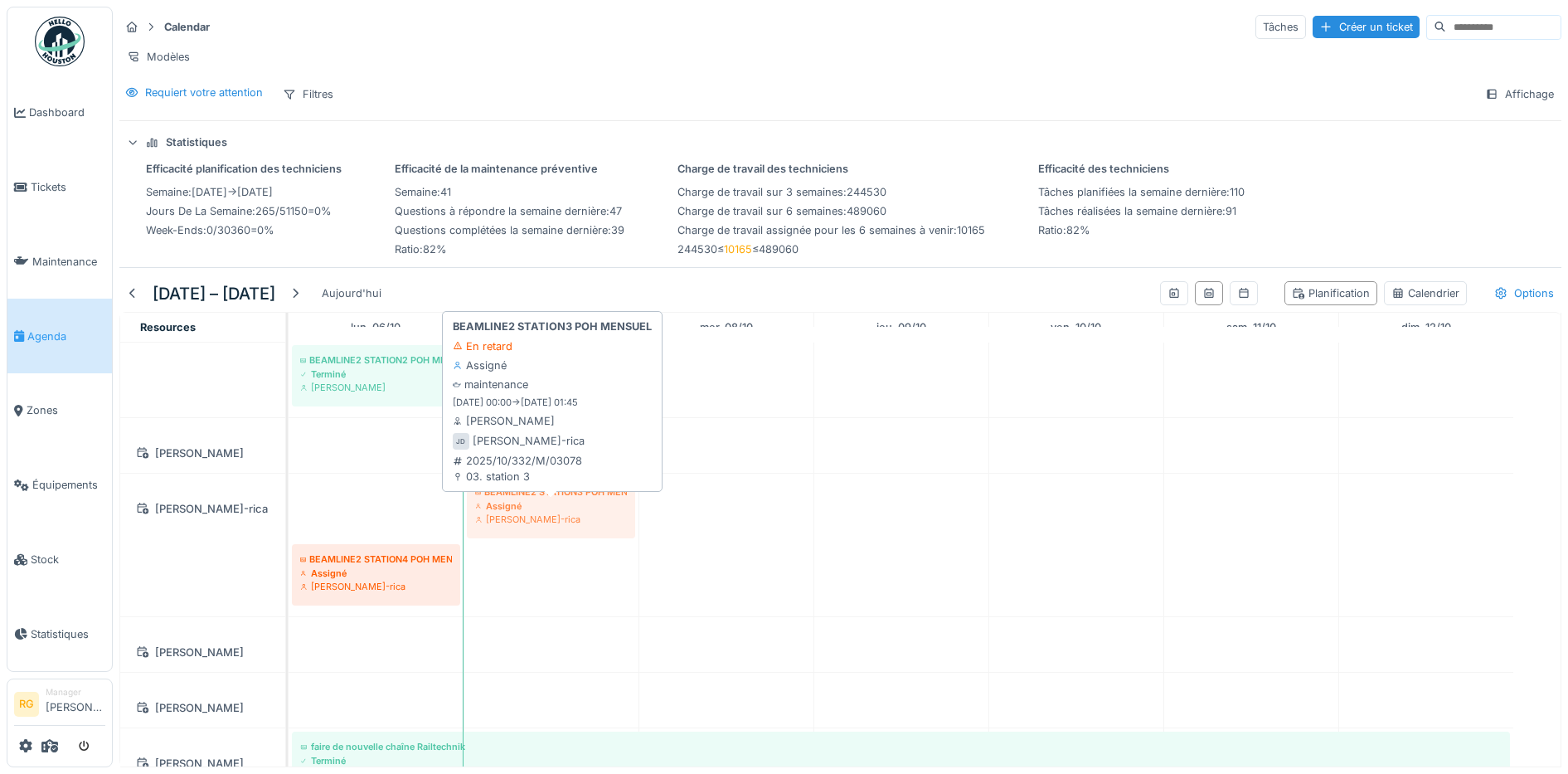
drag, startPoint x: 369, startPoint y: 517, endPoint x: 551, endPoint y: 531, distance: 182.5
click at [289, 531] on div "BEAMLINE2 STATION3 POH MENSUEL Assigné [PERSON_NAME] Dalla-rica BEAMLINE2 STATI…" at bounding box center [289, 545] width 0 height 143
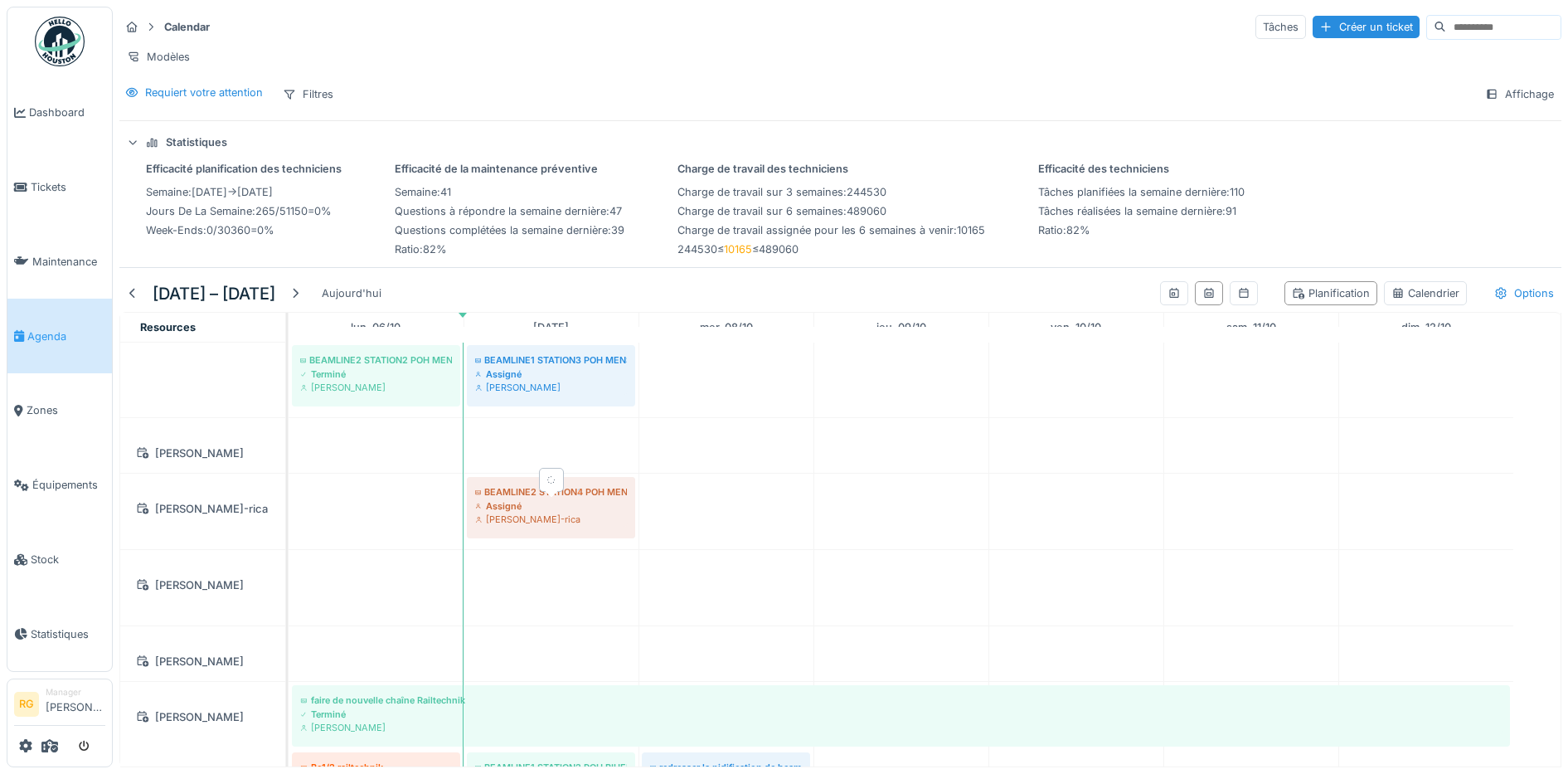
drag, startPoint x: 525, startPoint y: 604, endPoint x: 564, endPoint y: 531, distance: 82.8
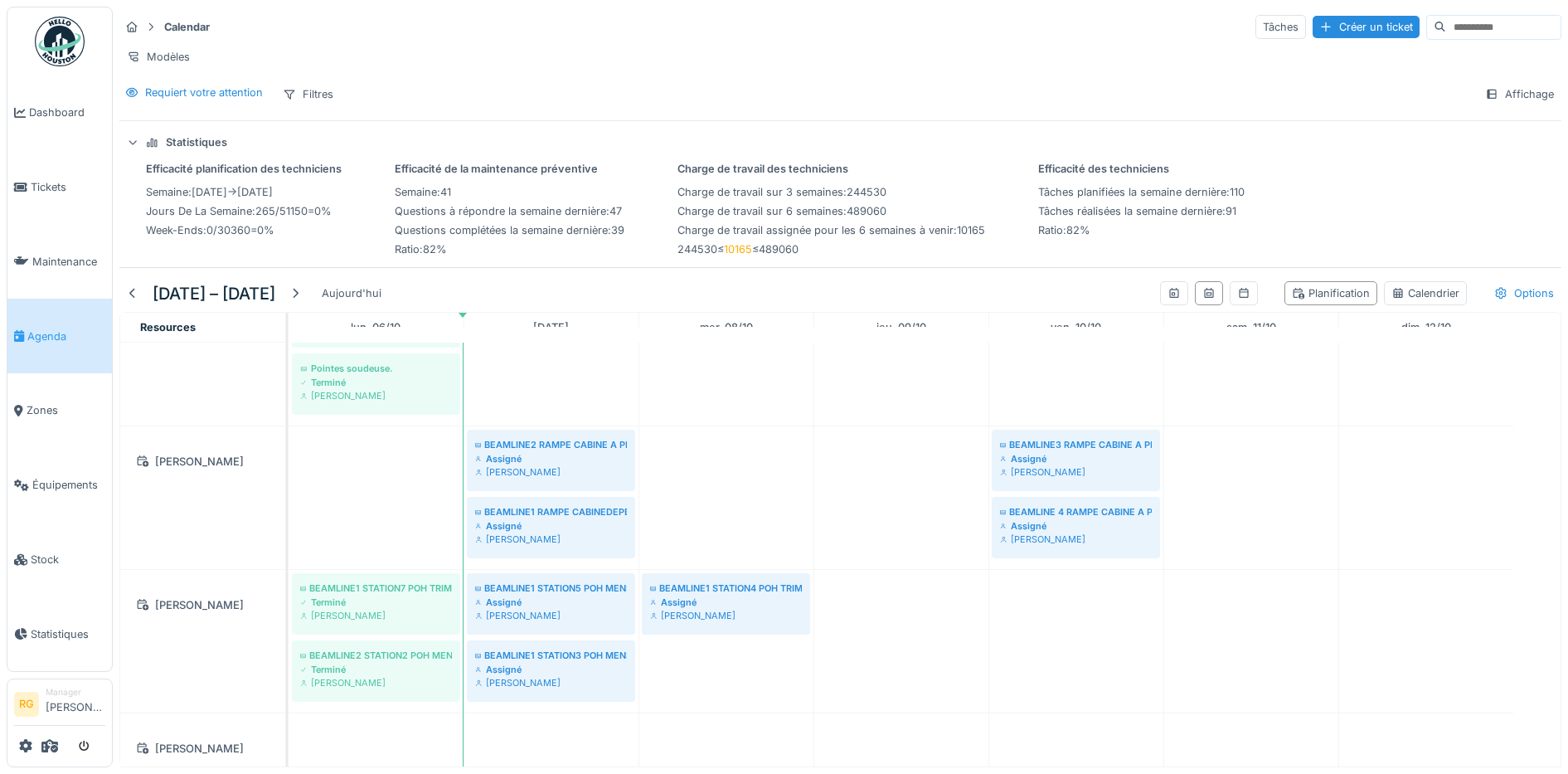
scroll to position [519, 0]
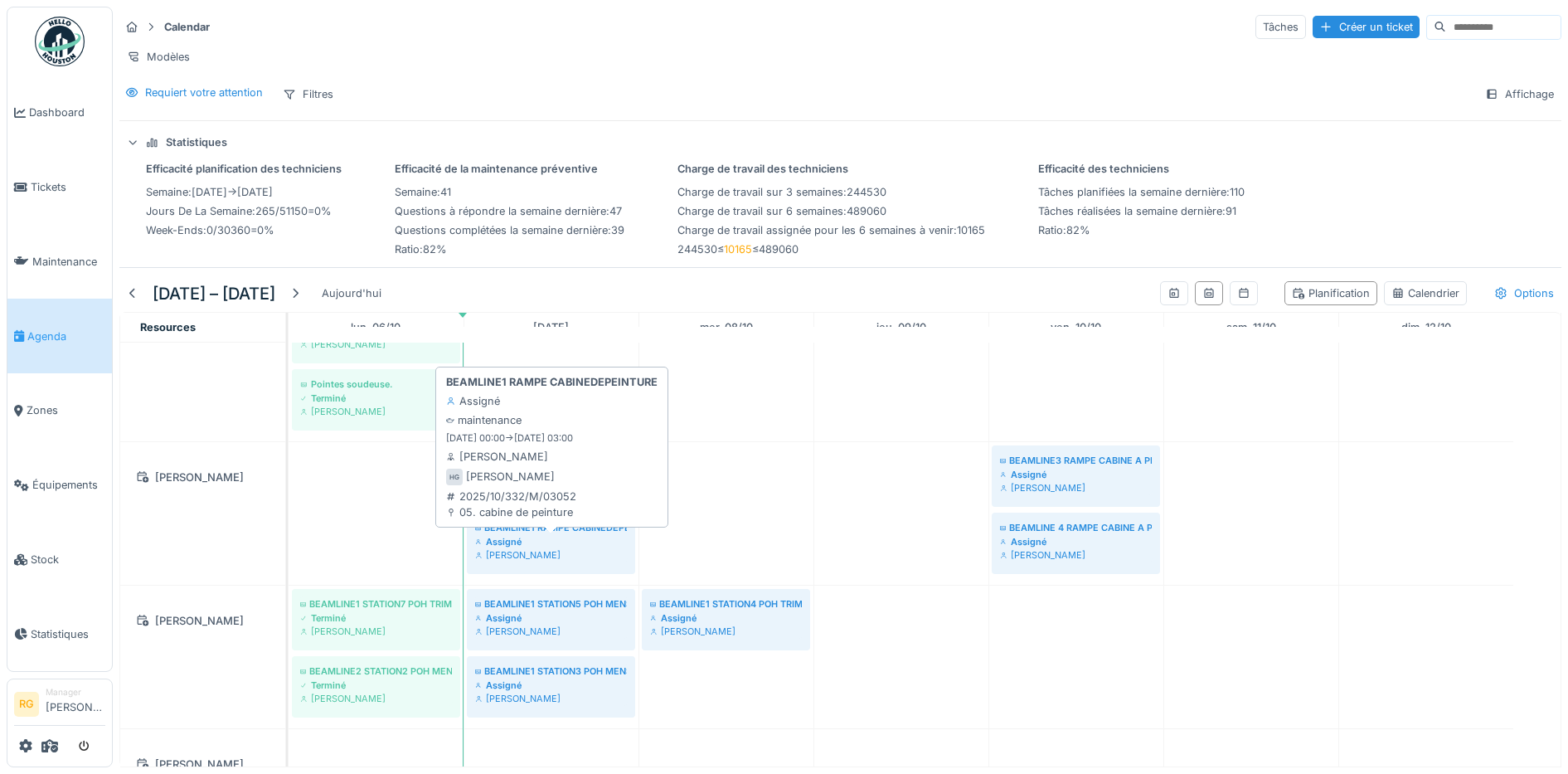
click at [568, 549] on div "Assigné" at bounding box center [550, 541] width 152 height 14
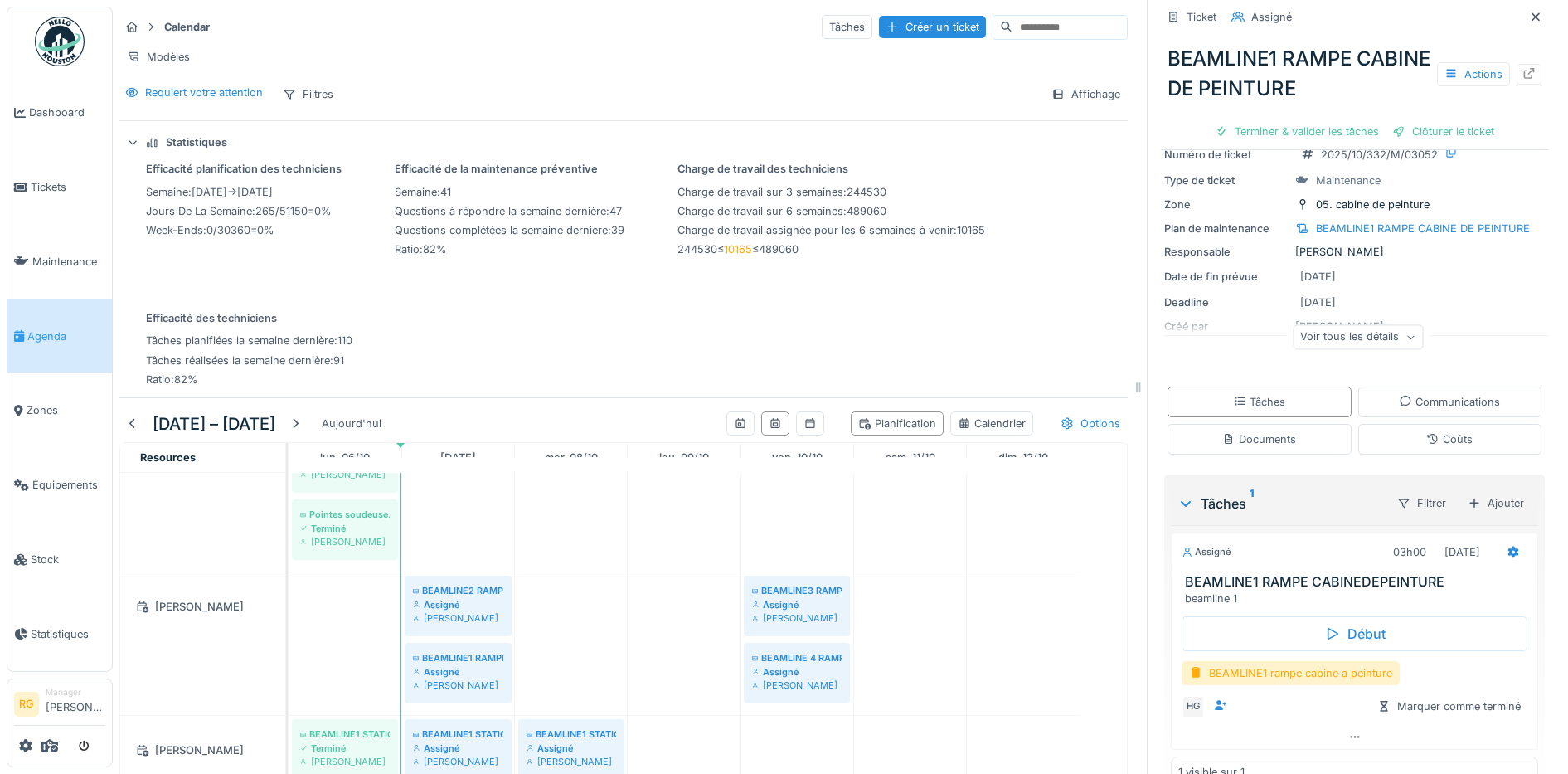
scroll to position [101, 0]
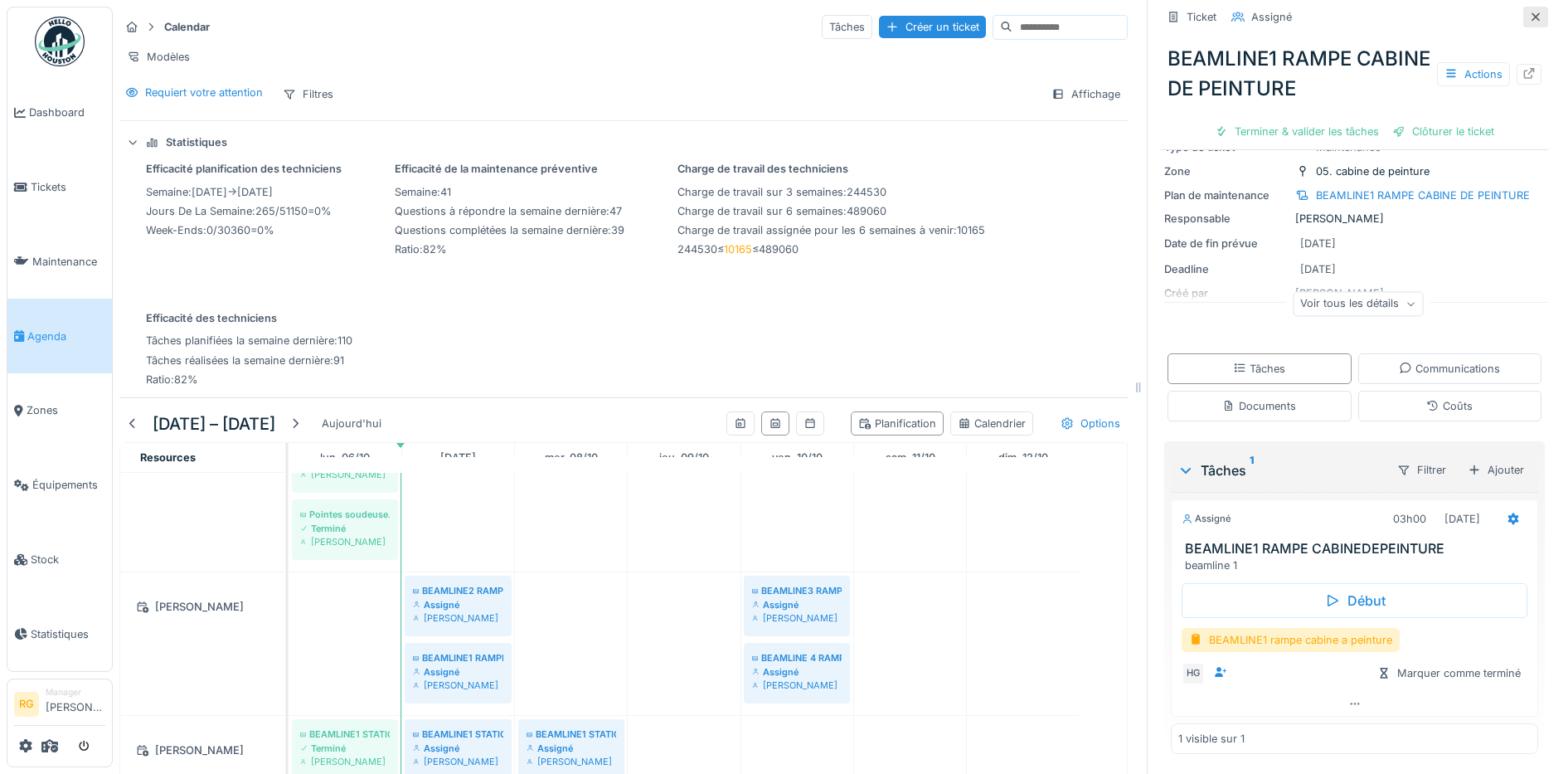
click at [1529, 18] on icon at bounding box center [1535, 17] width 14 height 11
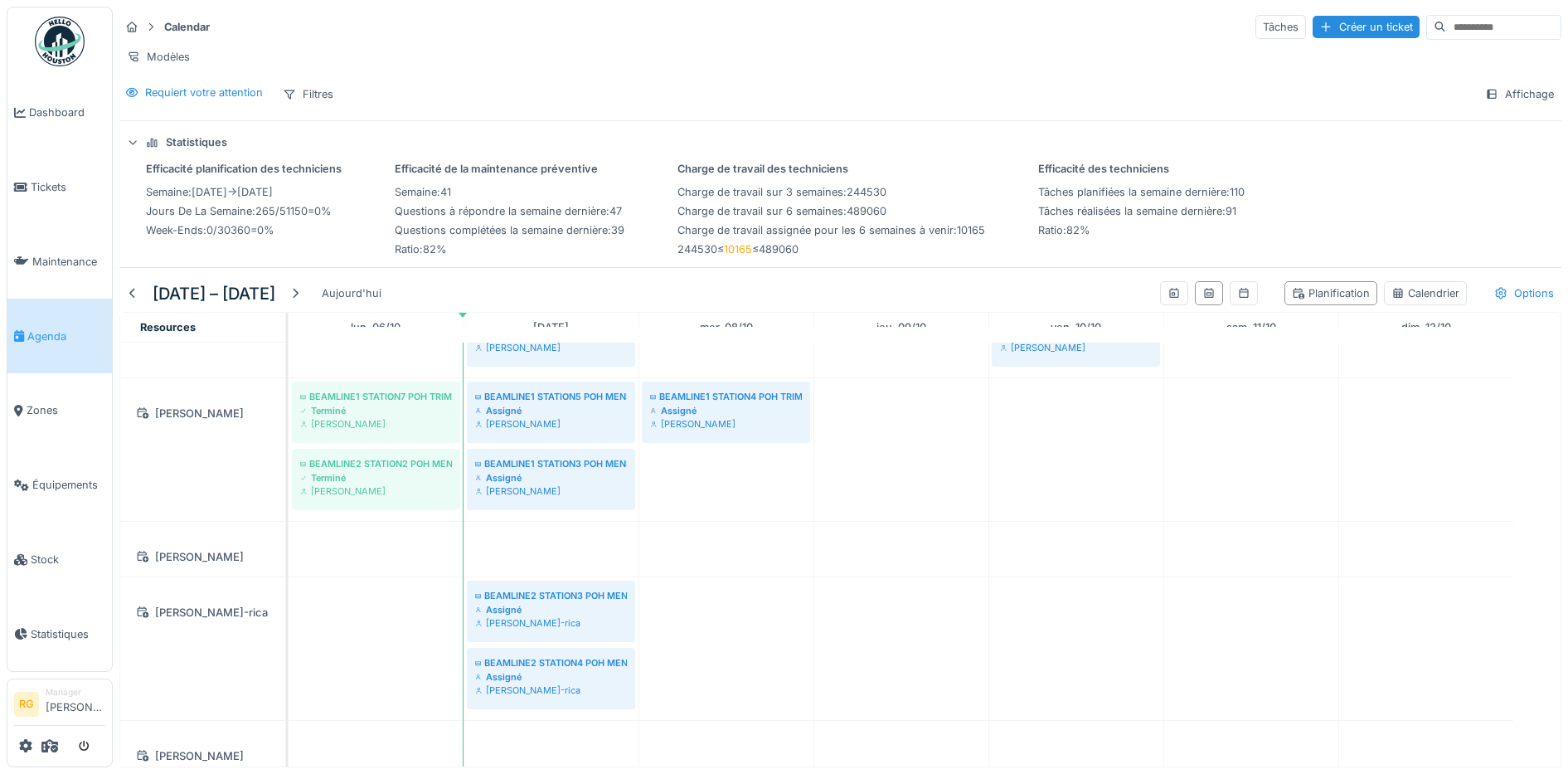
scroll to position [891, 0]
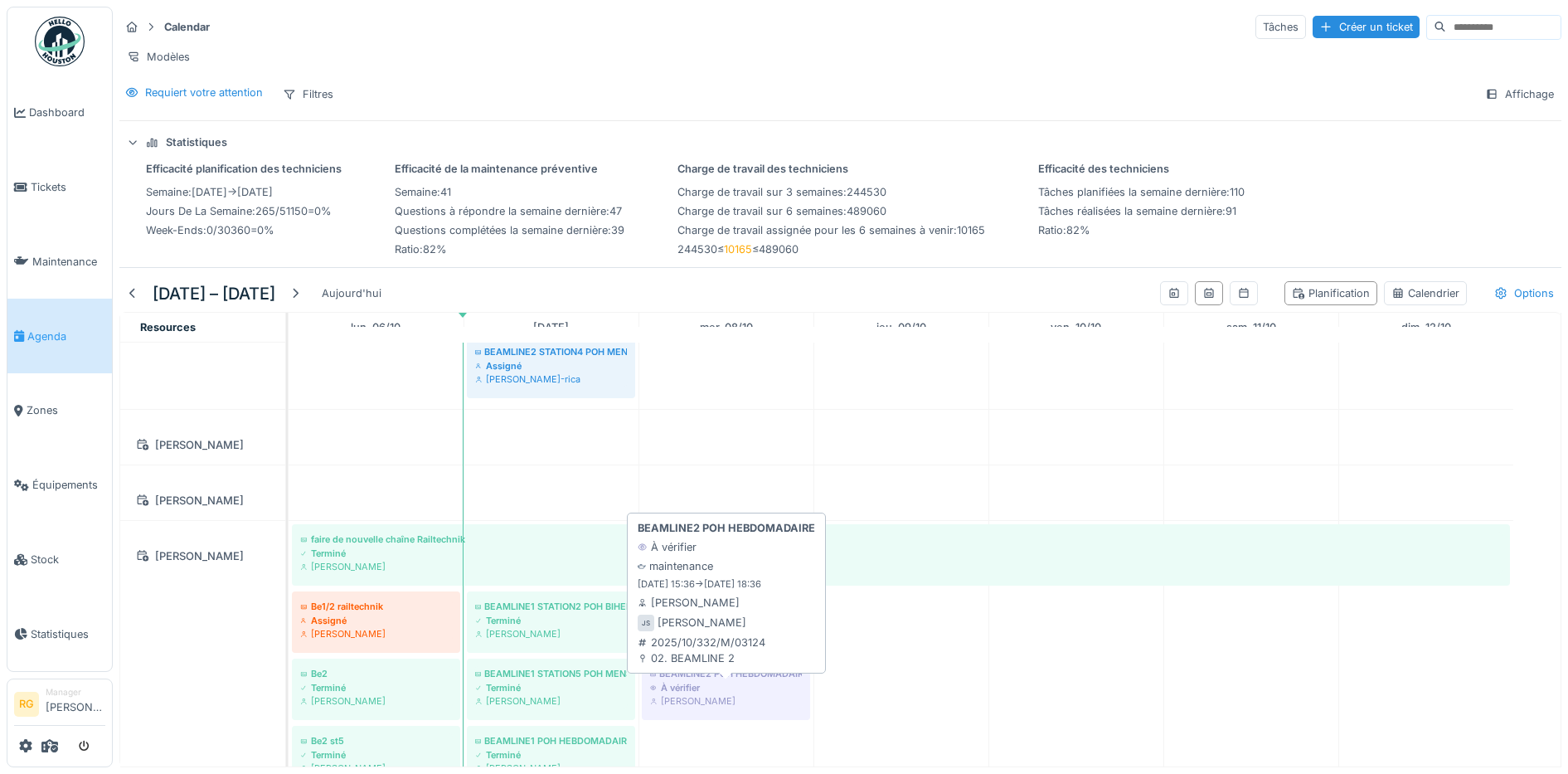
click at [702, 694] on div "À vérifier" at bounding box center [725, 688] width 152 height 14
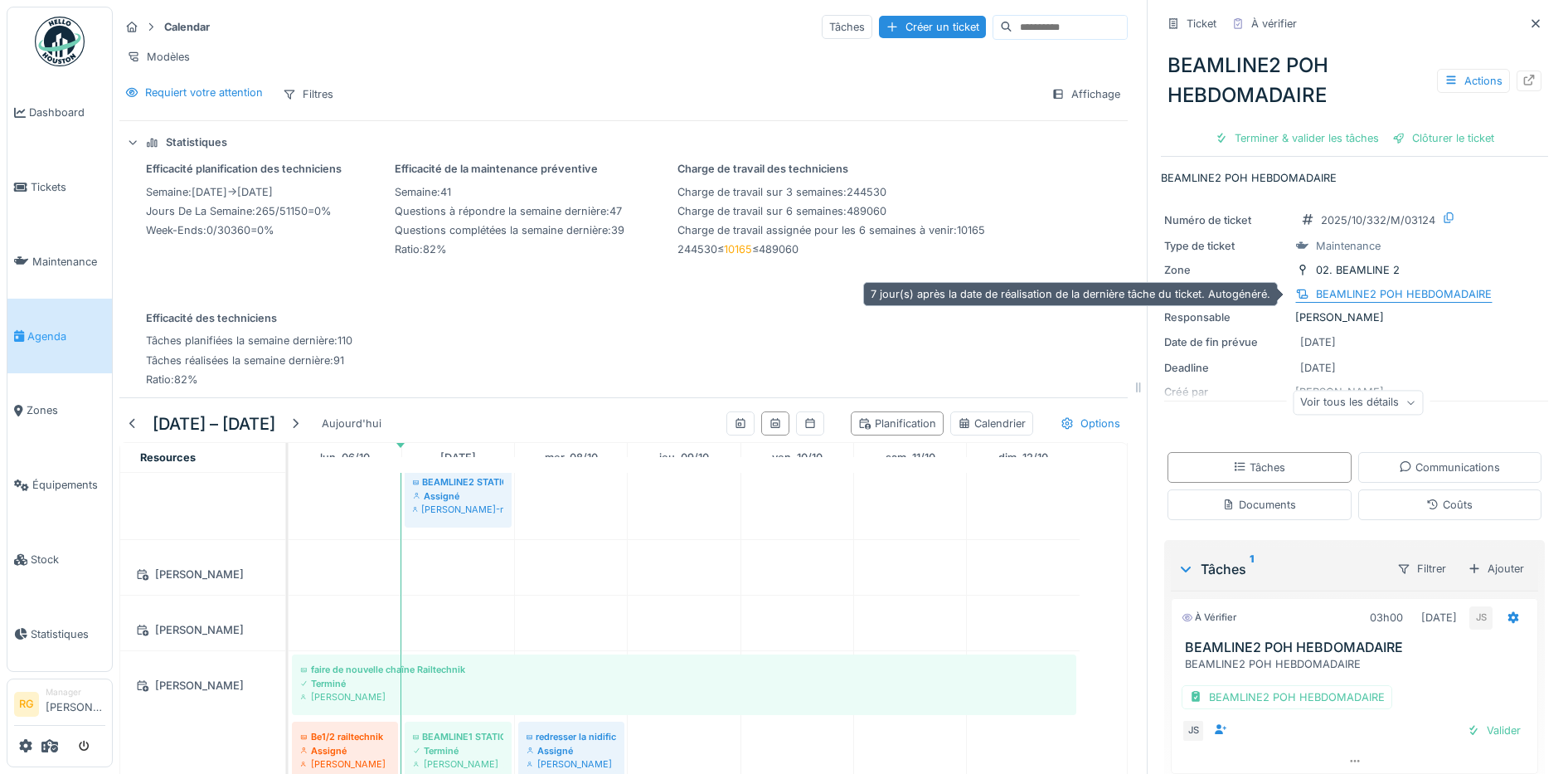
click at [1375, 294] on div "BEAMLINE2 POH HEBDOMADAIRE" at bounding box center [1404, 293] width 176 height 15
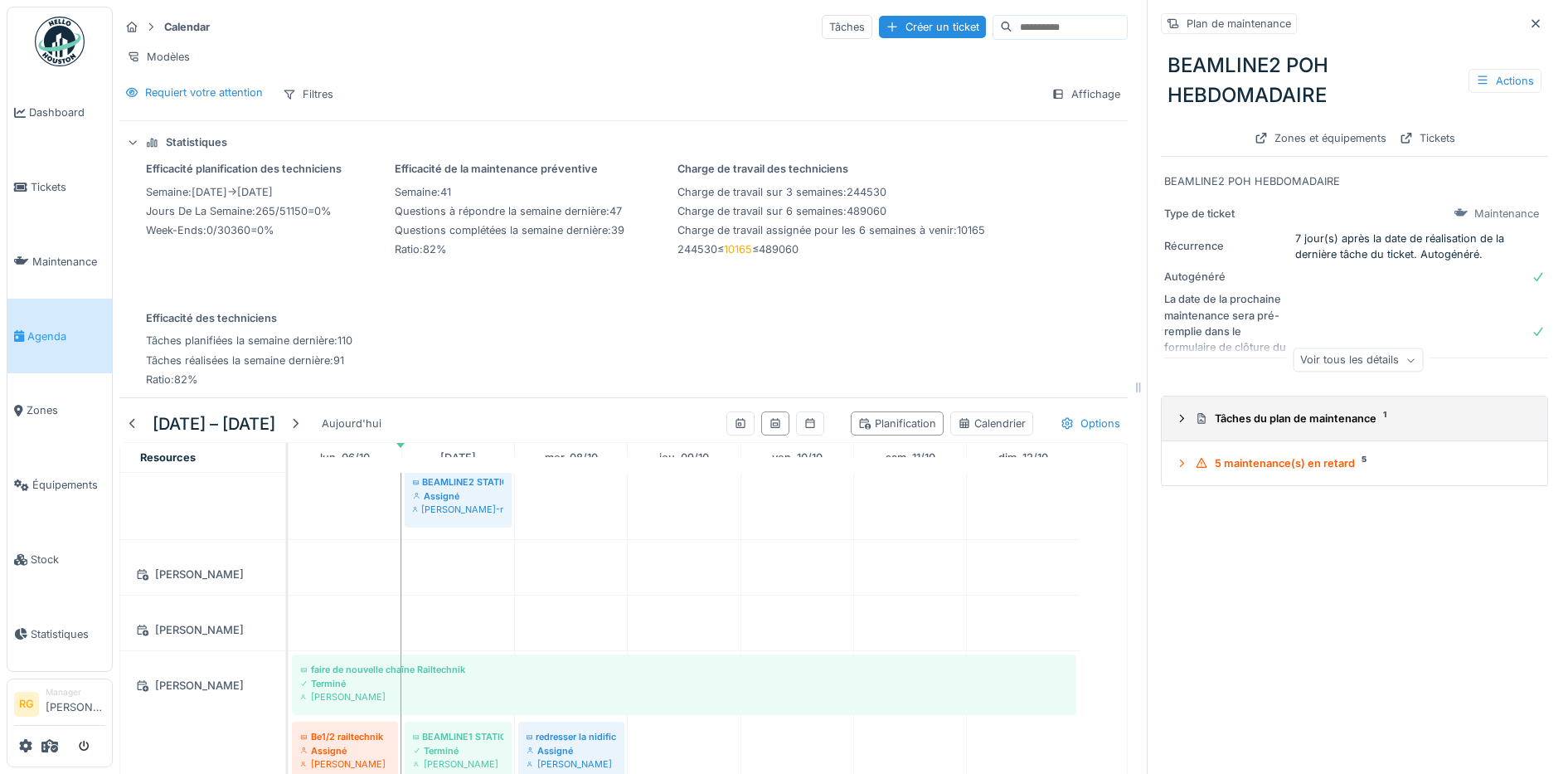
click at [1175, 418] on icon at bounding box center [1181, 419] width 14 height 11
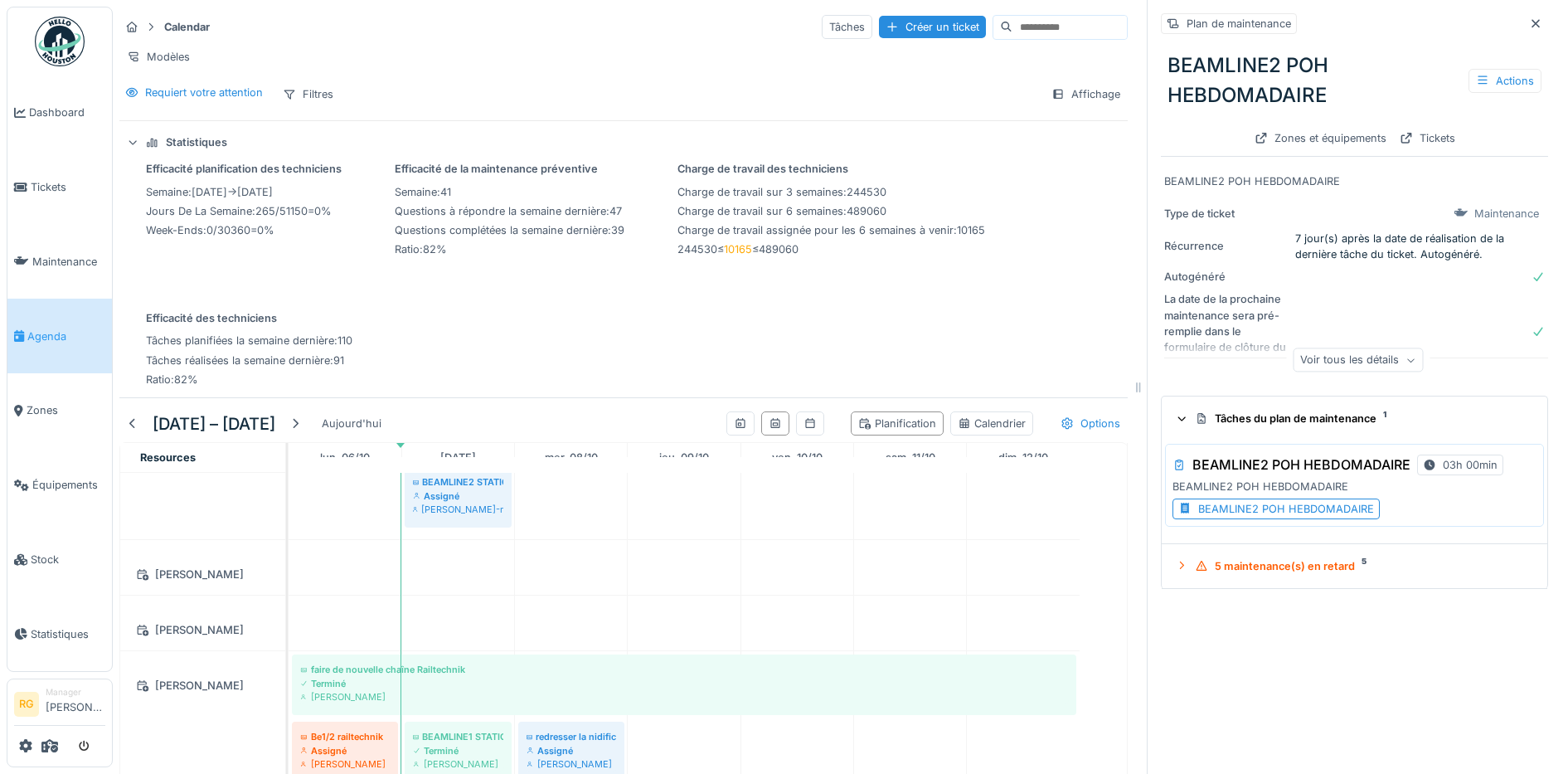
click at [1223, 514] on div "BEAMLINE2 POH HEBDOMADAIRE" at bounding box center [1287, 509] width 176 height 15
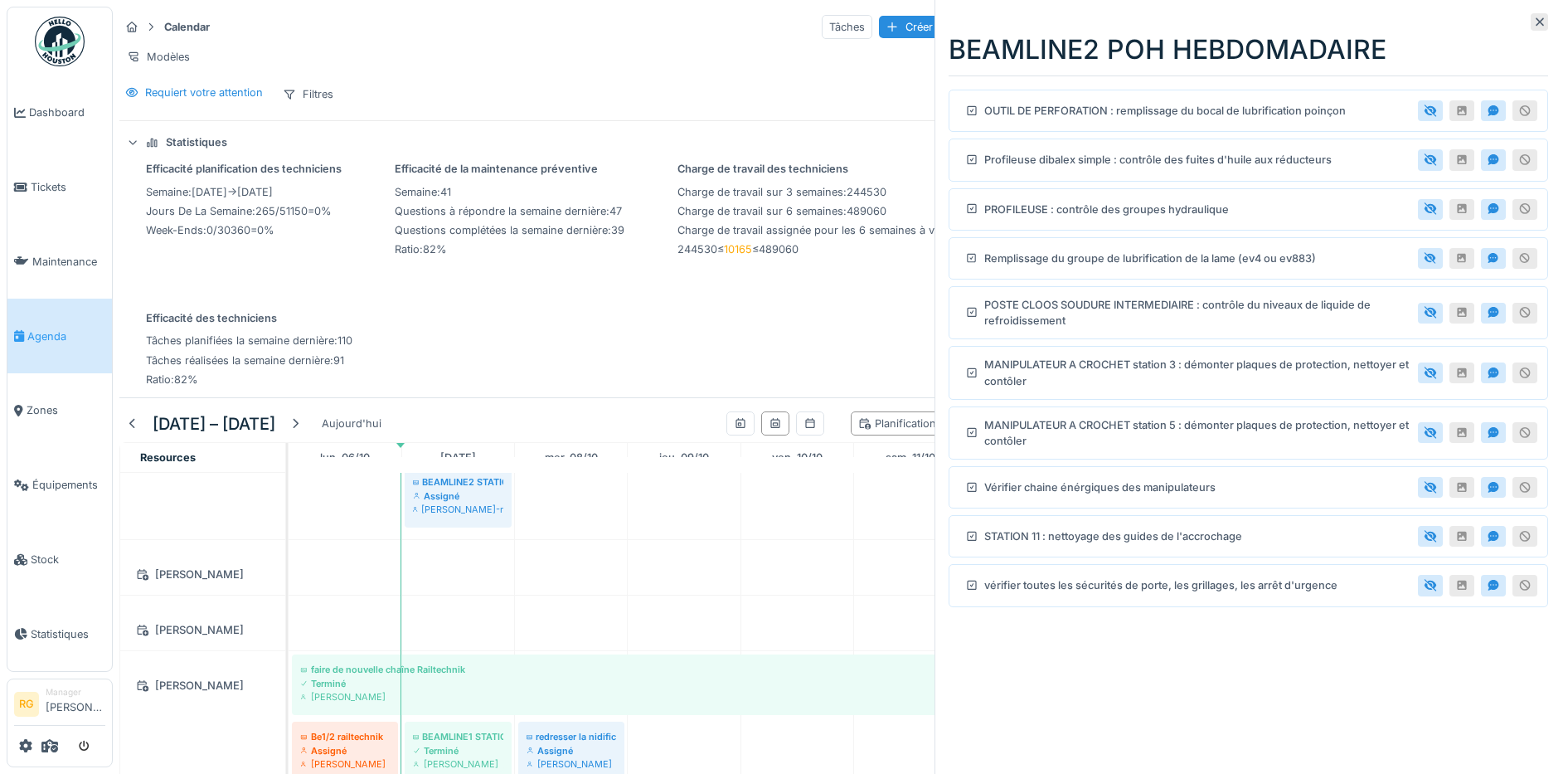
click at [1533, 22] on icon at bounding box center [1540, 22] width 14 height 11
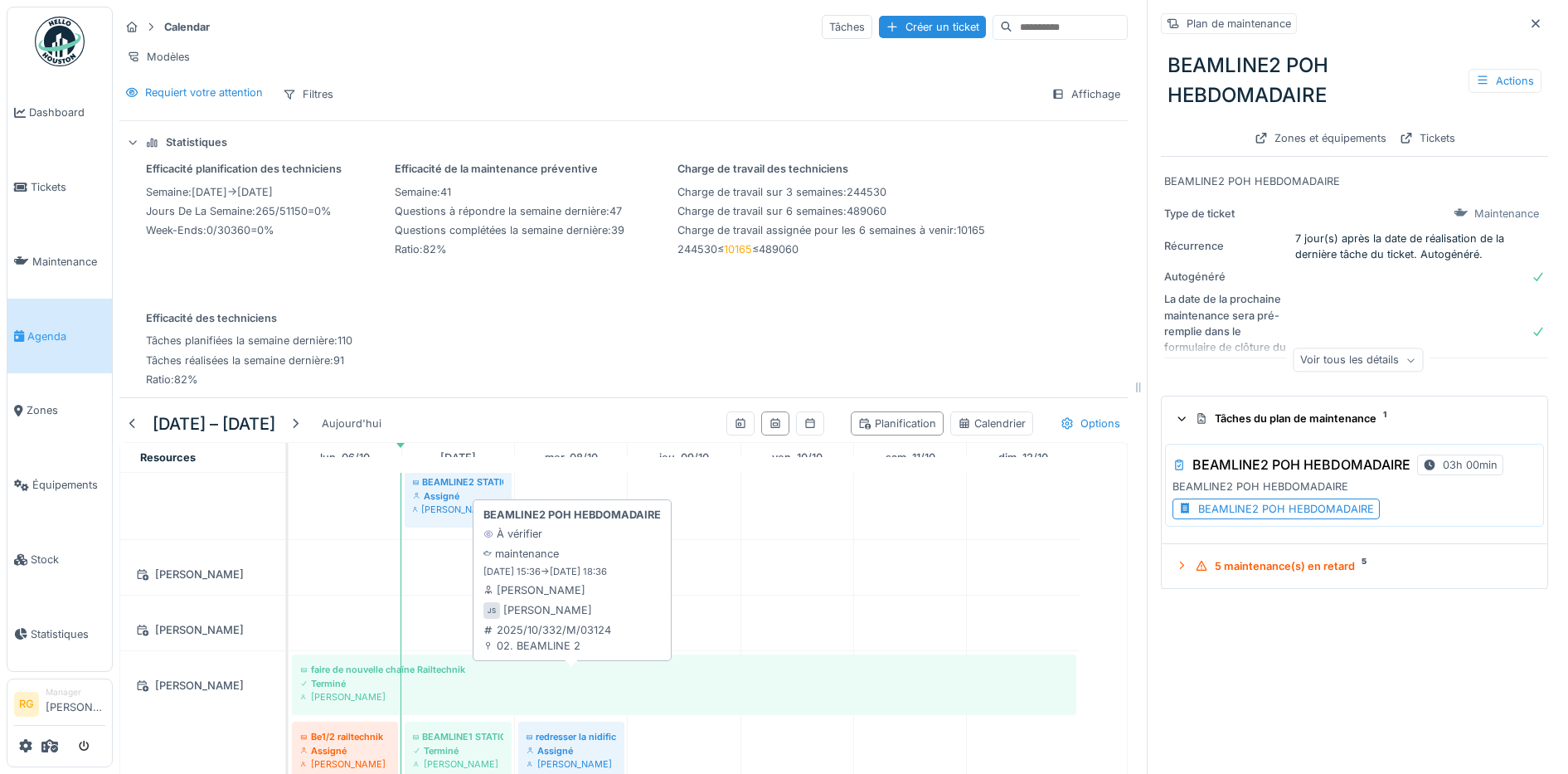
scroll to position [1348, 0]
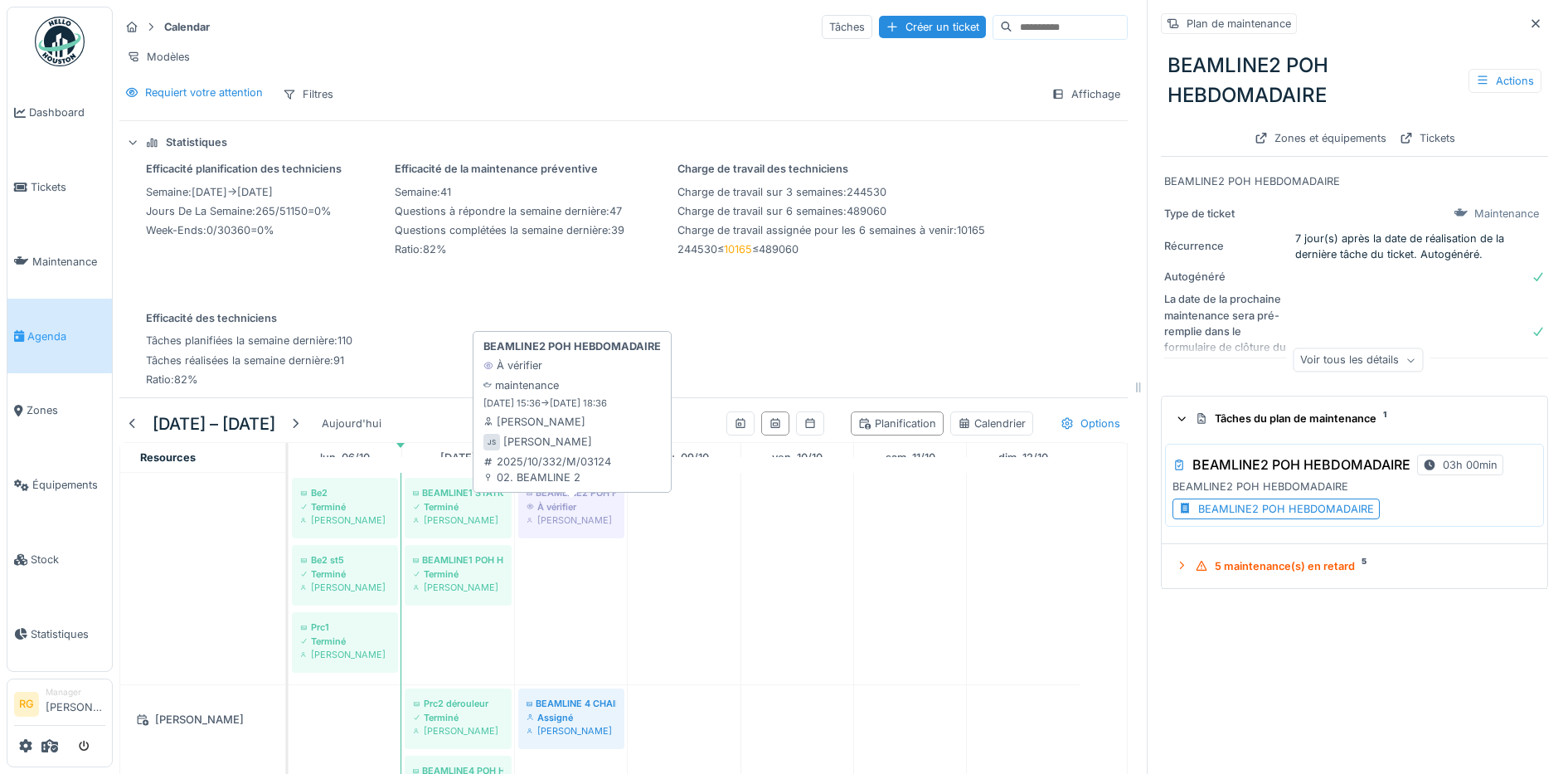
click at [569, 513] on div "À vérifier" at bounding box center [571, 507] width 90 height 14
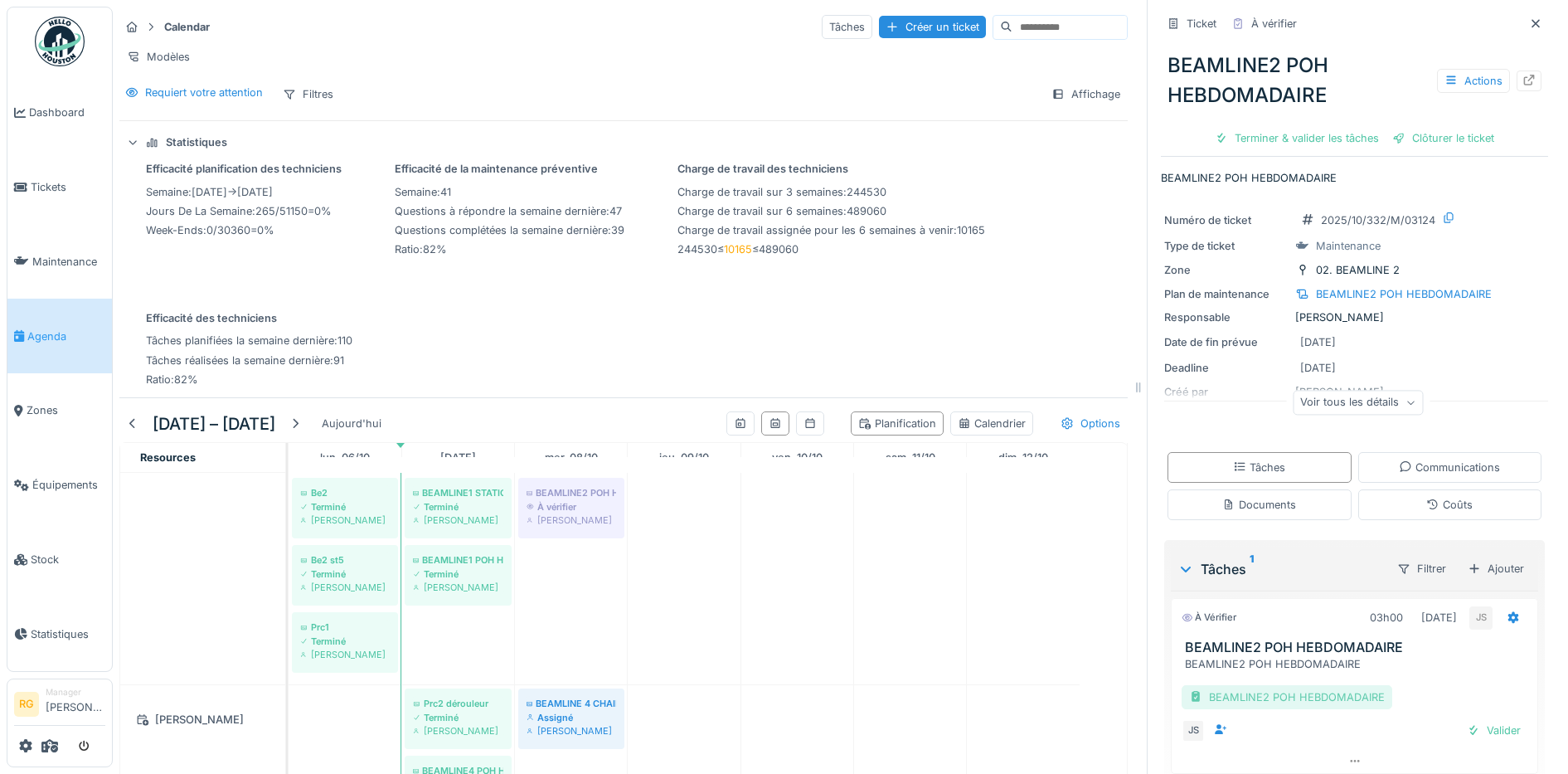
click at [1290, 703] on div "BEAMLINE2 POH HEBDOMADAIRE" at bounding box center [1287, 697] width 211 height 24
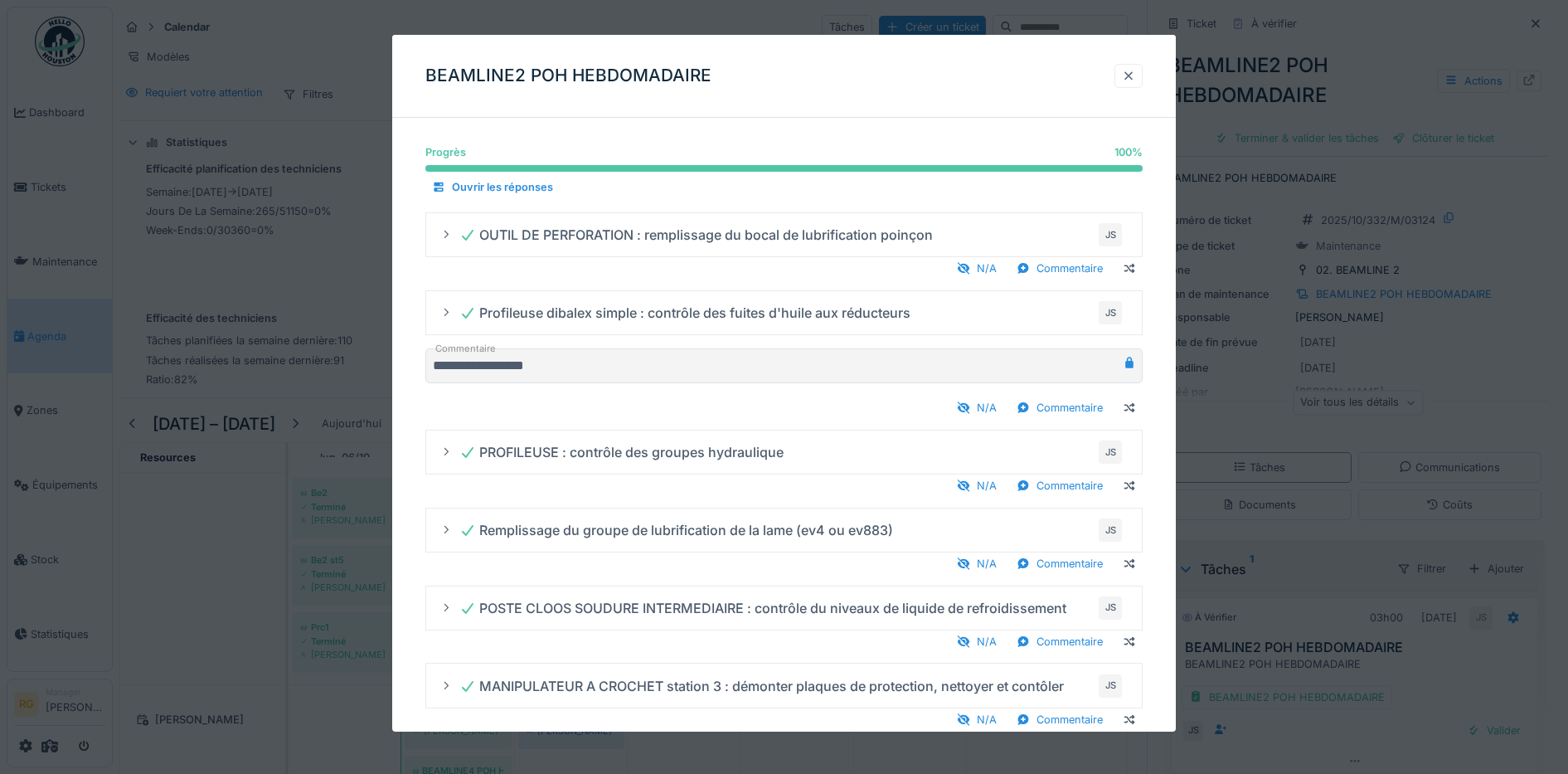
click at [1135, 76] on div at bounding box center [1129, 75] width 14 height 15
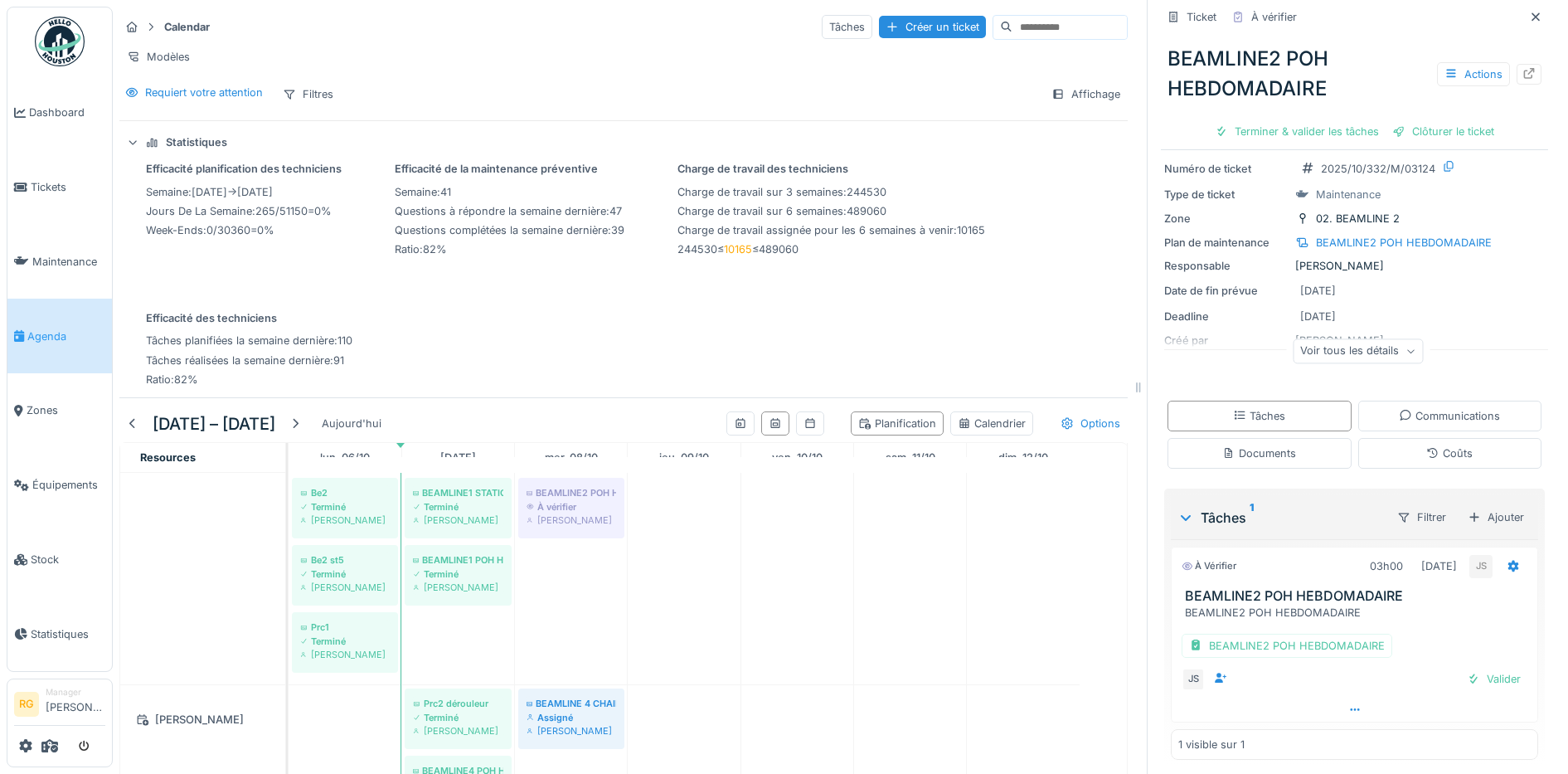
scroll to position [59, 0]
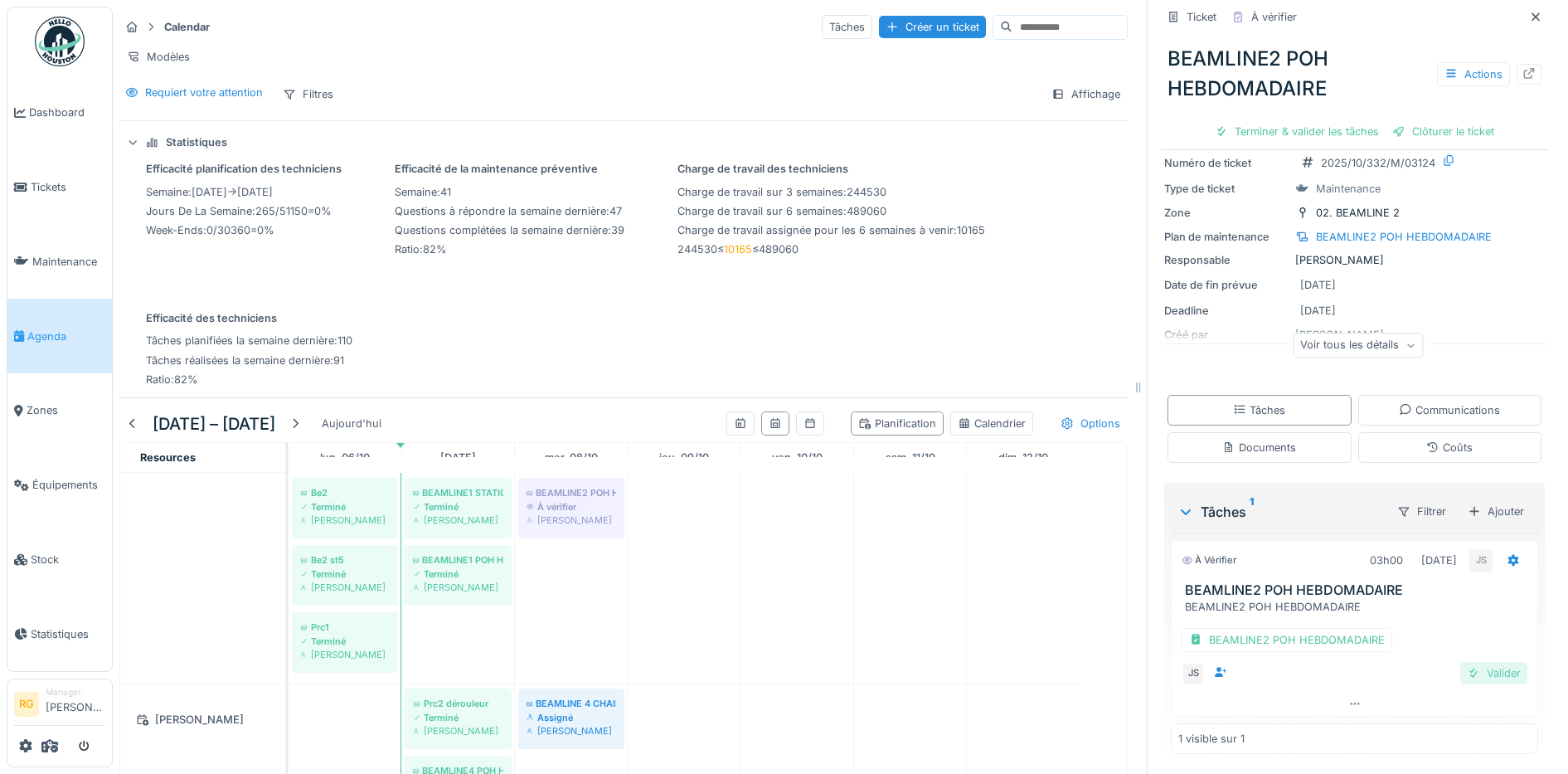
click at [1470, 674] on div "Valider" at bounding box center [1494, 673] width 67 height 23
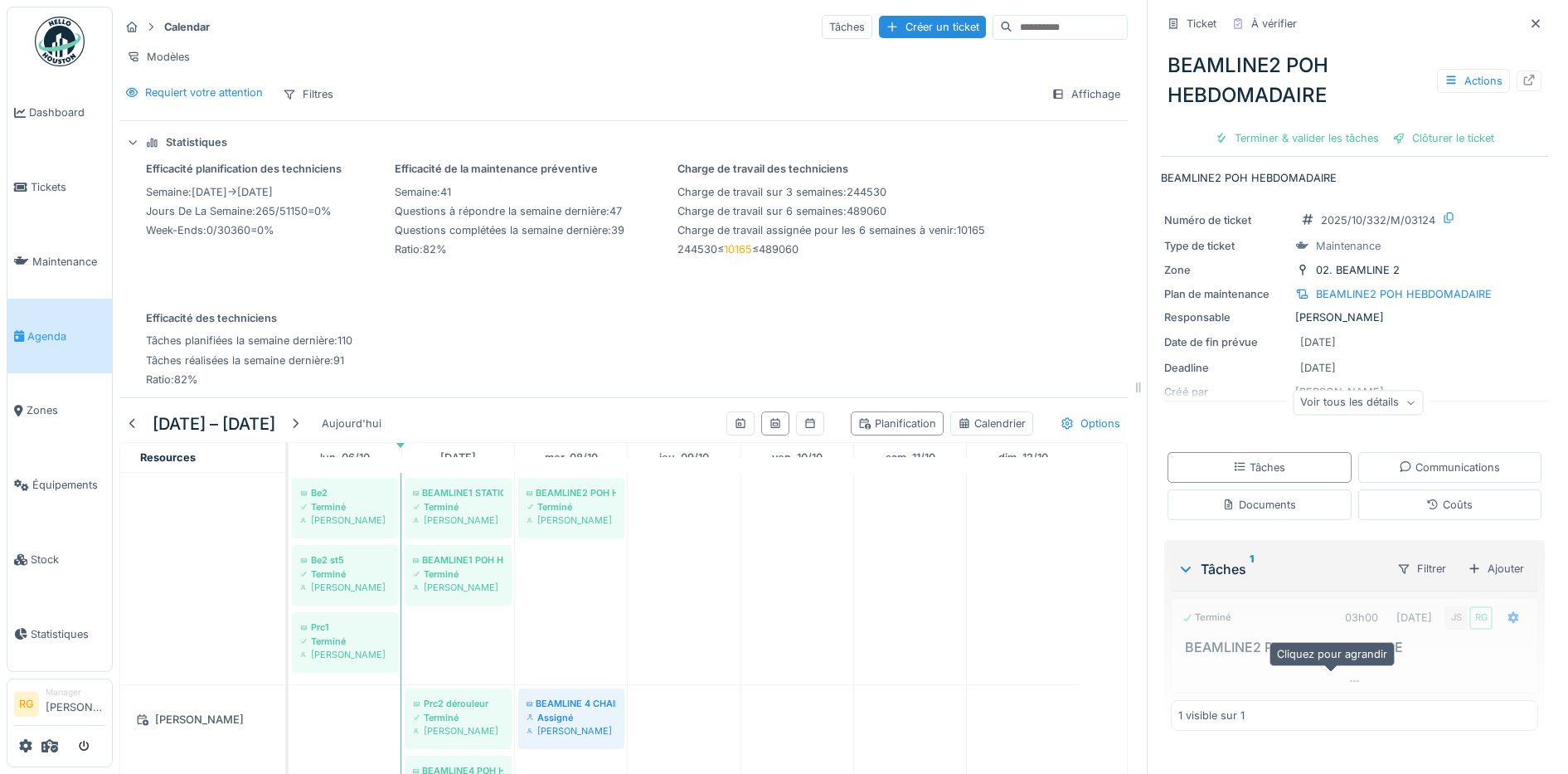
scroll to position [0, 0]
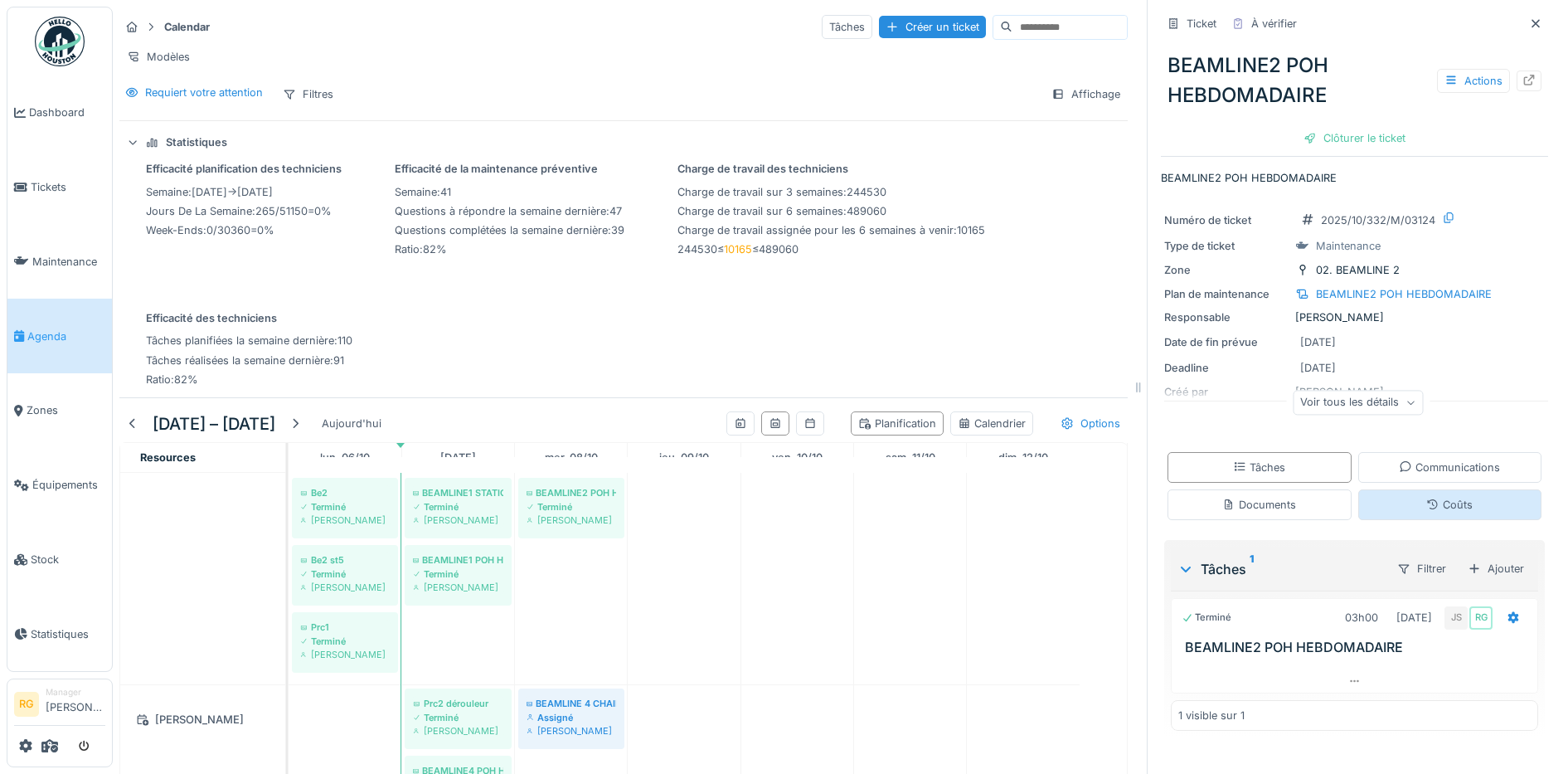
click at [1426, 505] on div "Coûts" at bounding box center [1449, 504] width 46 height 15
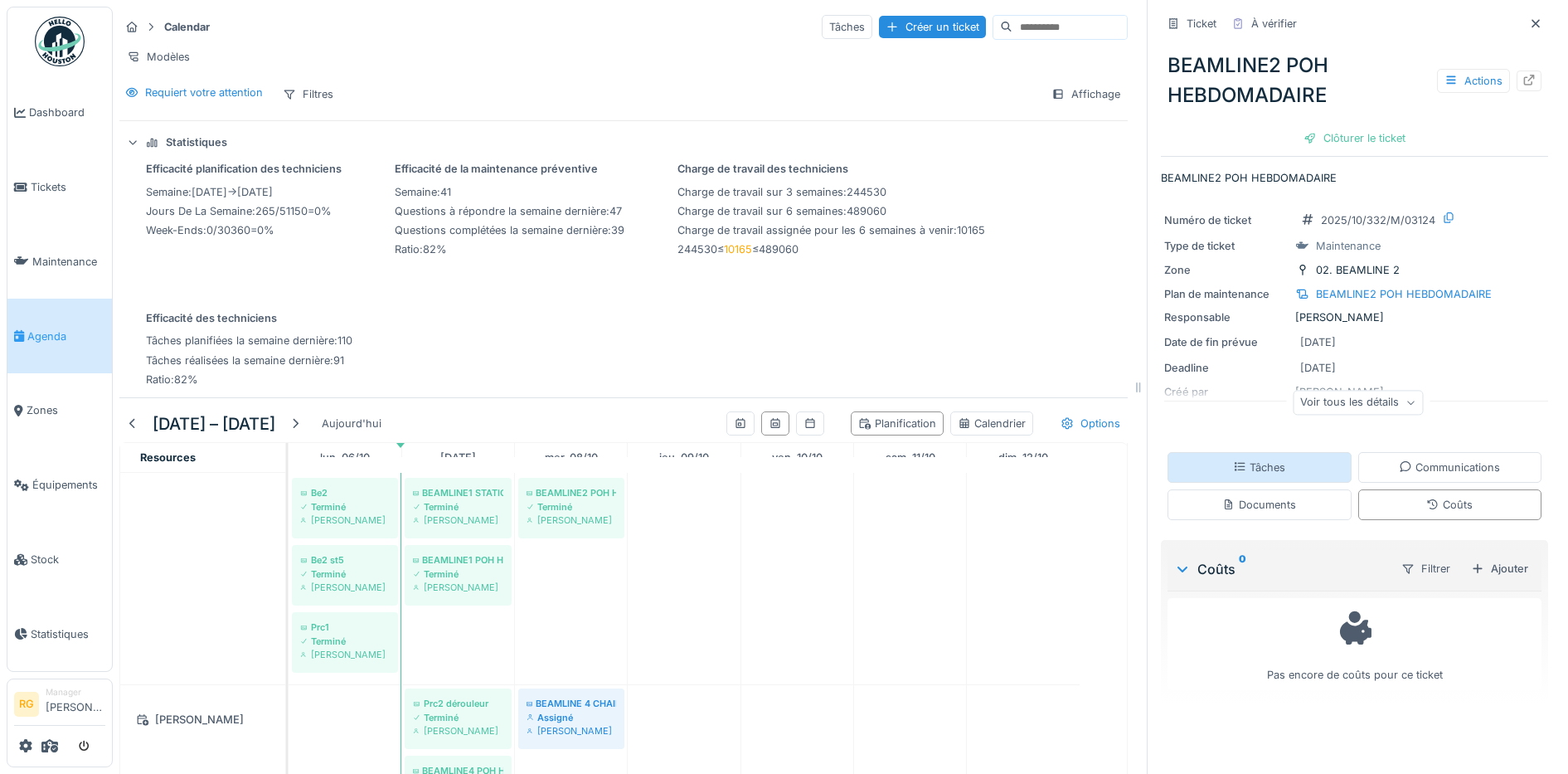
click at [1254, 460] on div "Tâches" at bounding box center [1259, 467] width 53 height 15
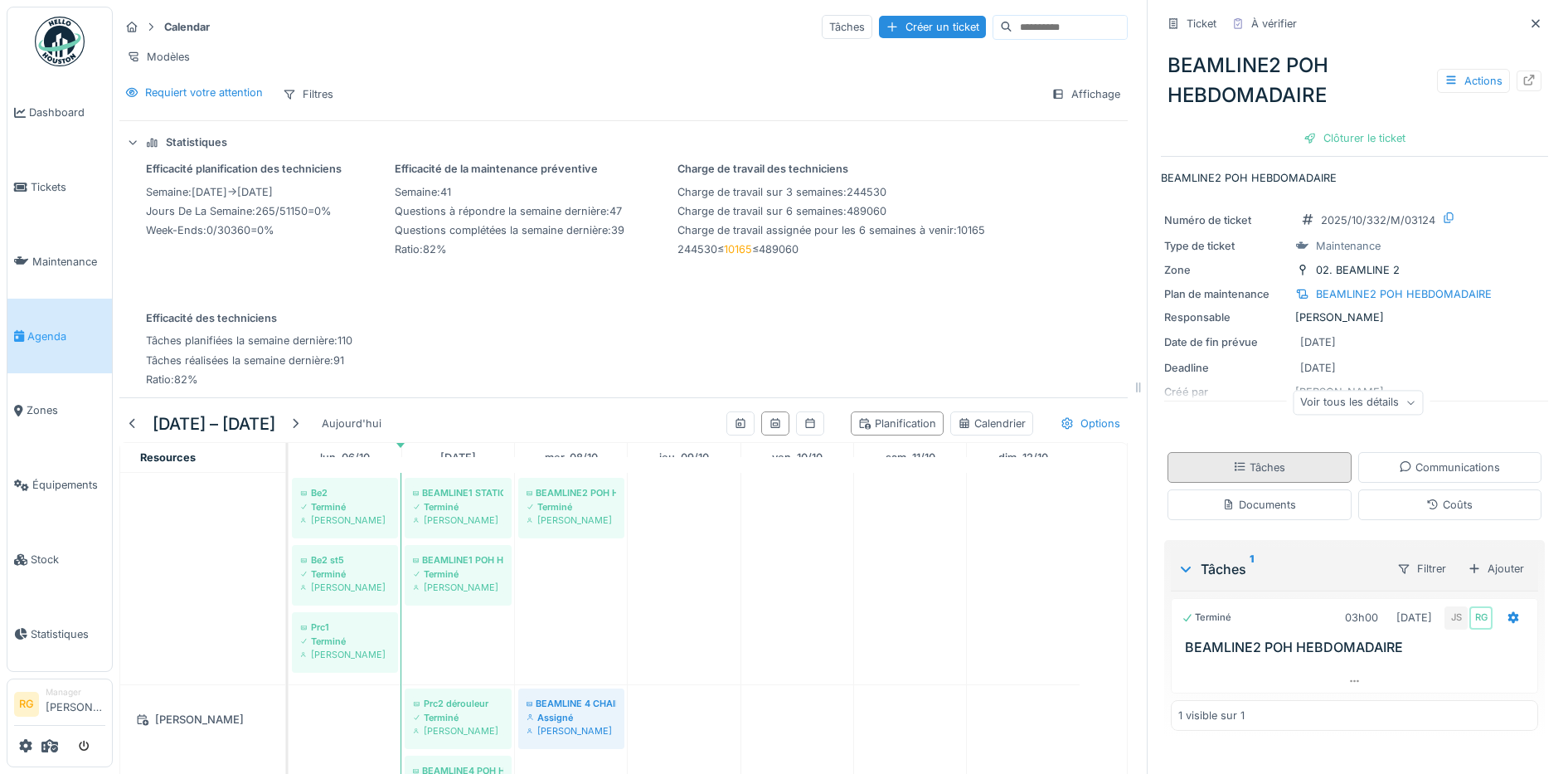
click at [1246, 460] on div "Tâches" at bounding box center [1259, 467] width 53 height 15
click at [1470, 559] on div "Ajouter" at bounding box center [1495, 569] width 72 height 24
click at [1402, 596] on div "Créer une nouvelle tâche" at bounding box center [1379, 608] width 202 height 25
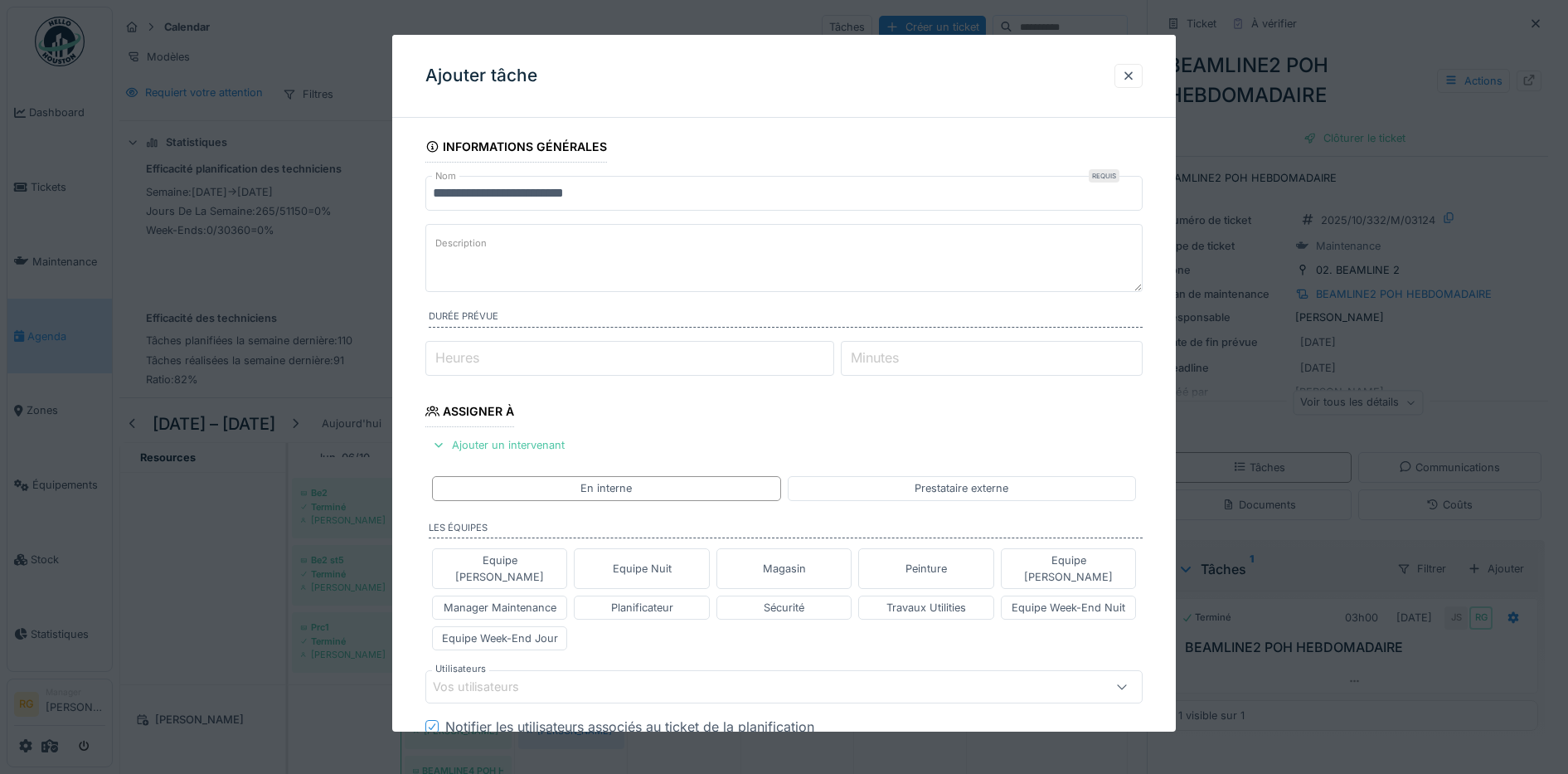
click at [486, 248] on label "Description" at bounding box center [461, 243] width 58 height 21
click at [486, 248] on textarea "Description" at bounding box center [784, 258] width 718 height 68
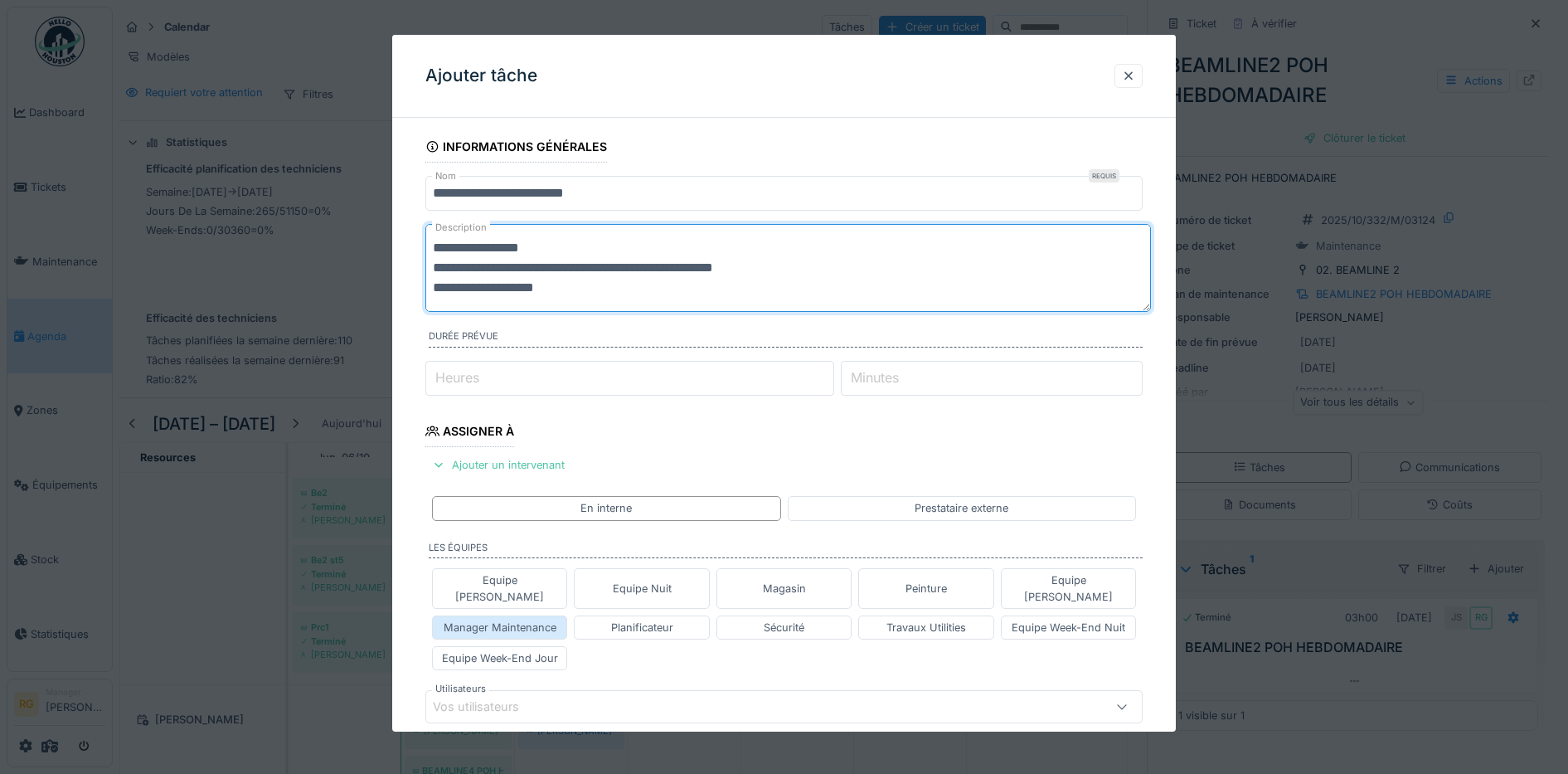
scroll to position [104, 0]
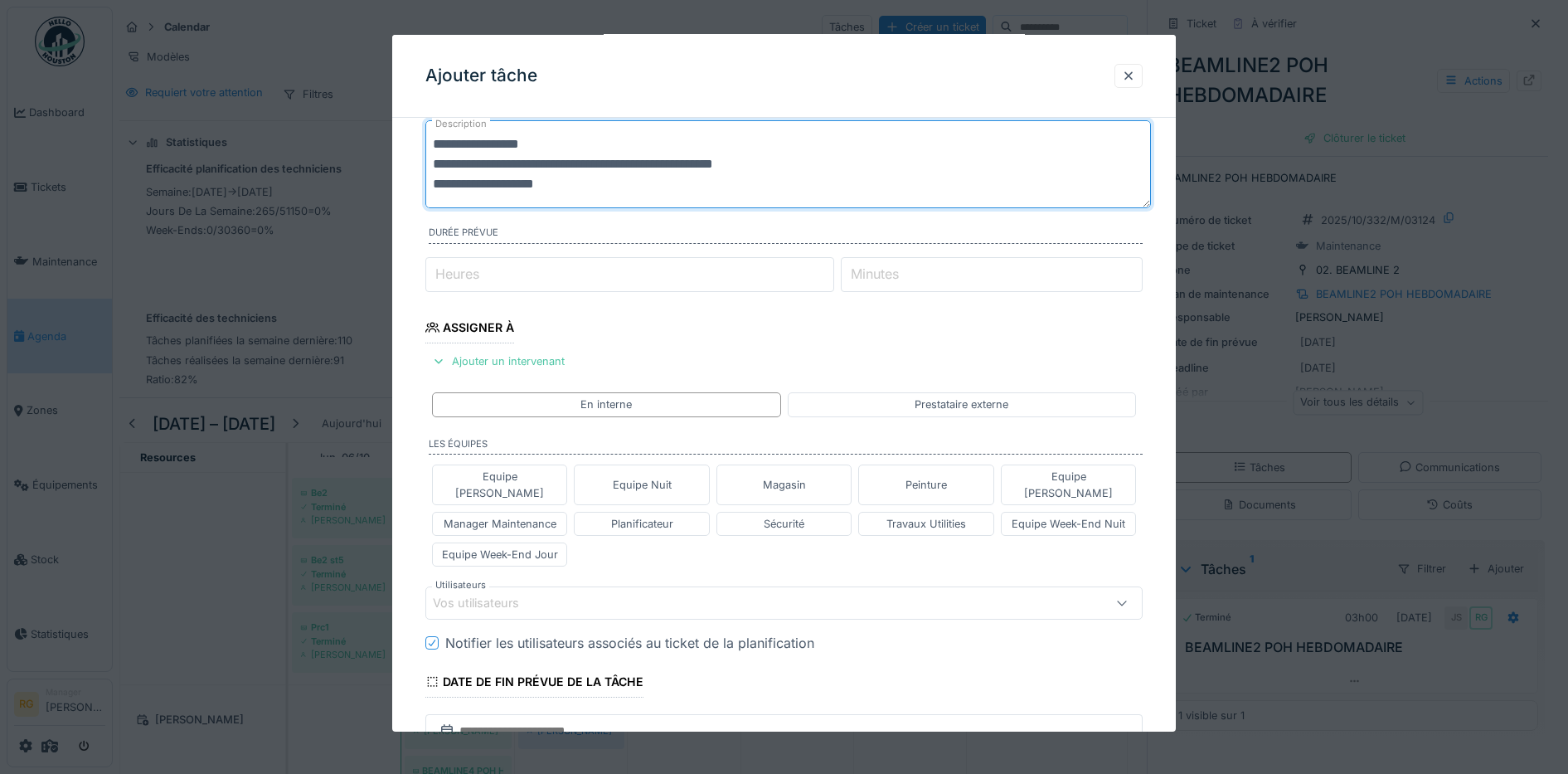
type textarea "**********"
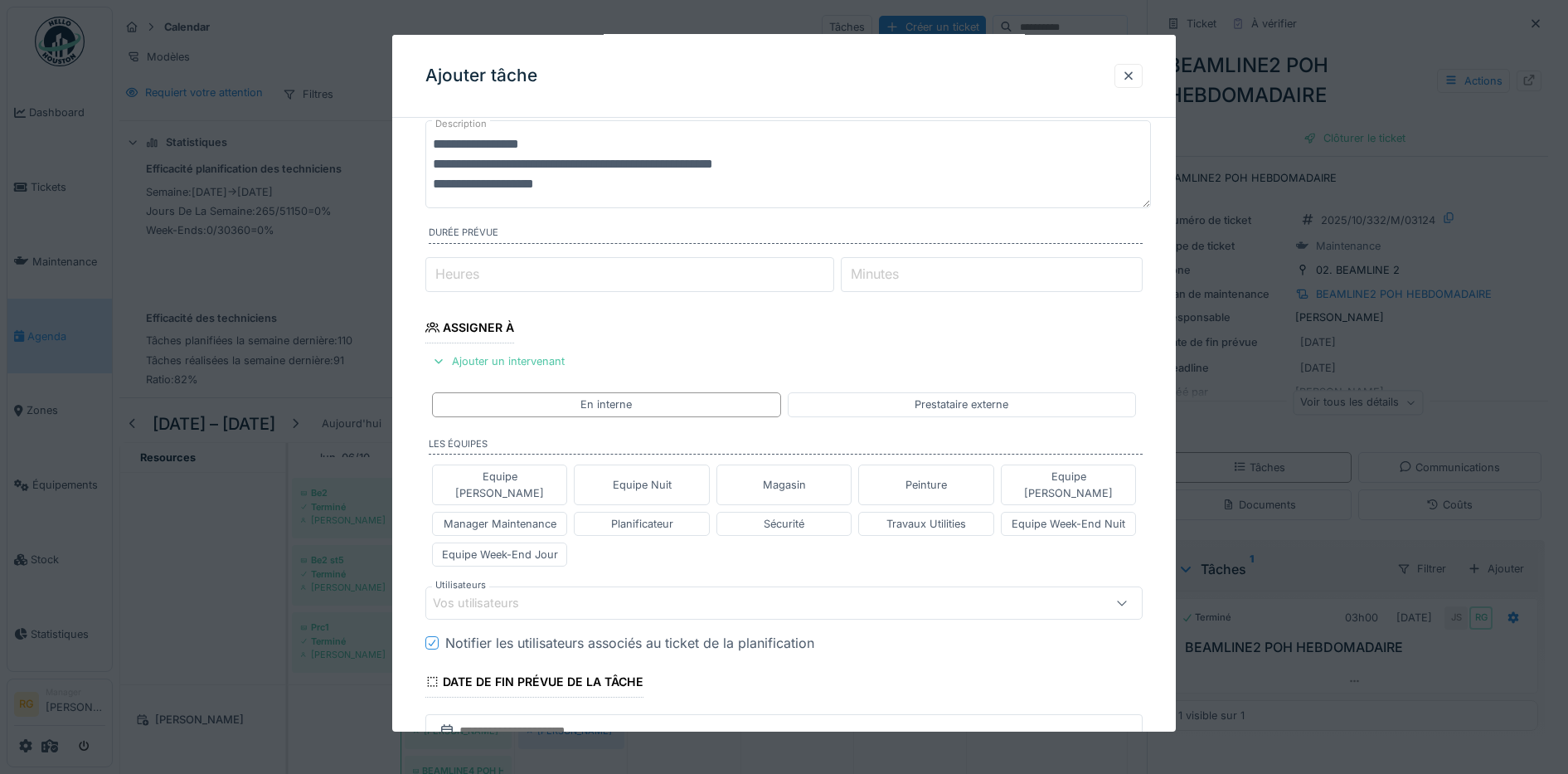
click at [455, 594] on div "Vos utilisateurs" at bounding box center [488, 603] width 110 height 18
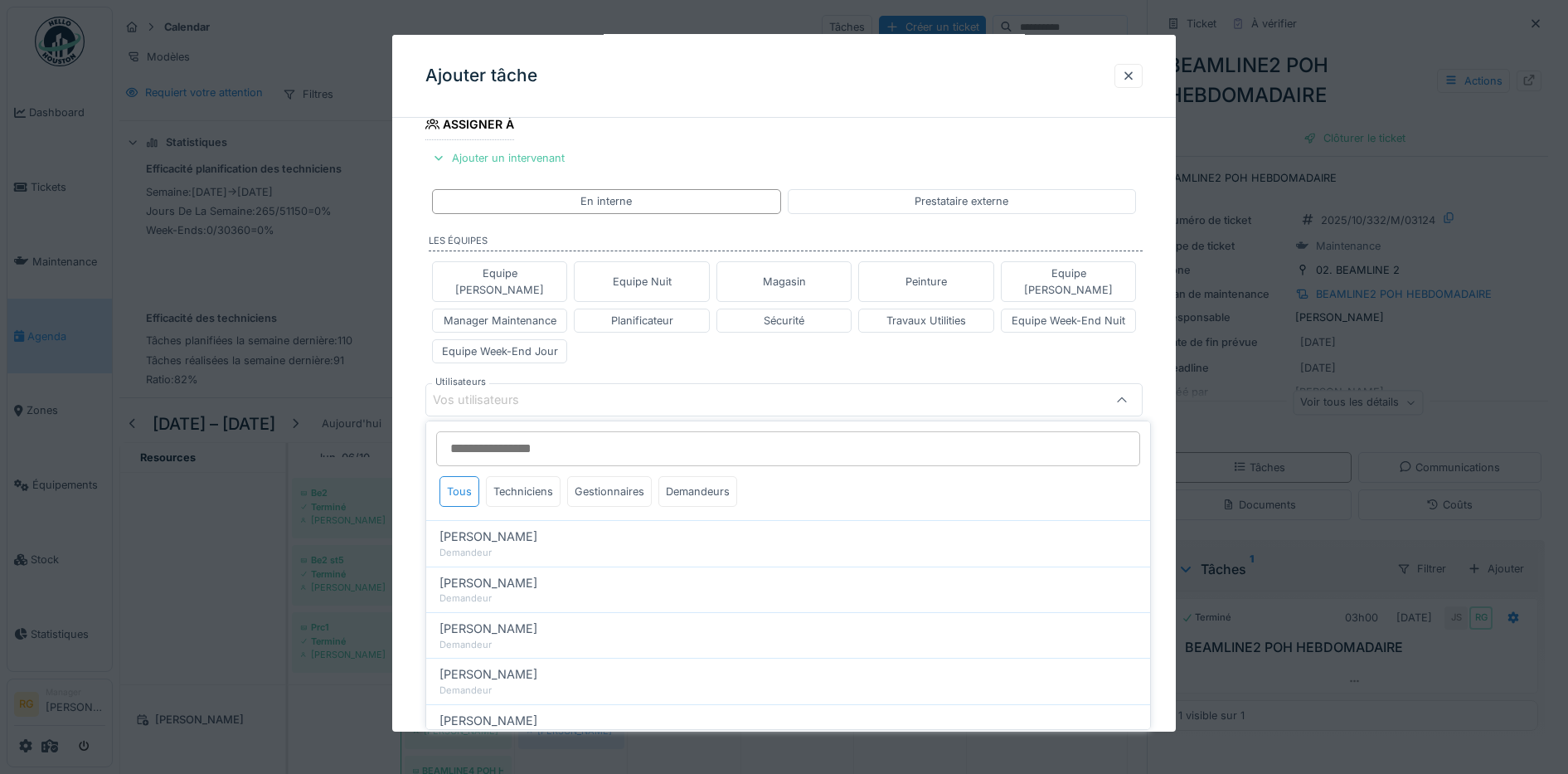
scroll to position [308, 0]
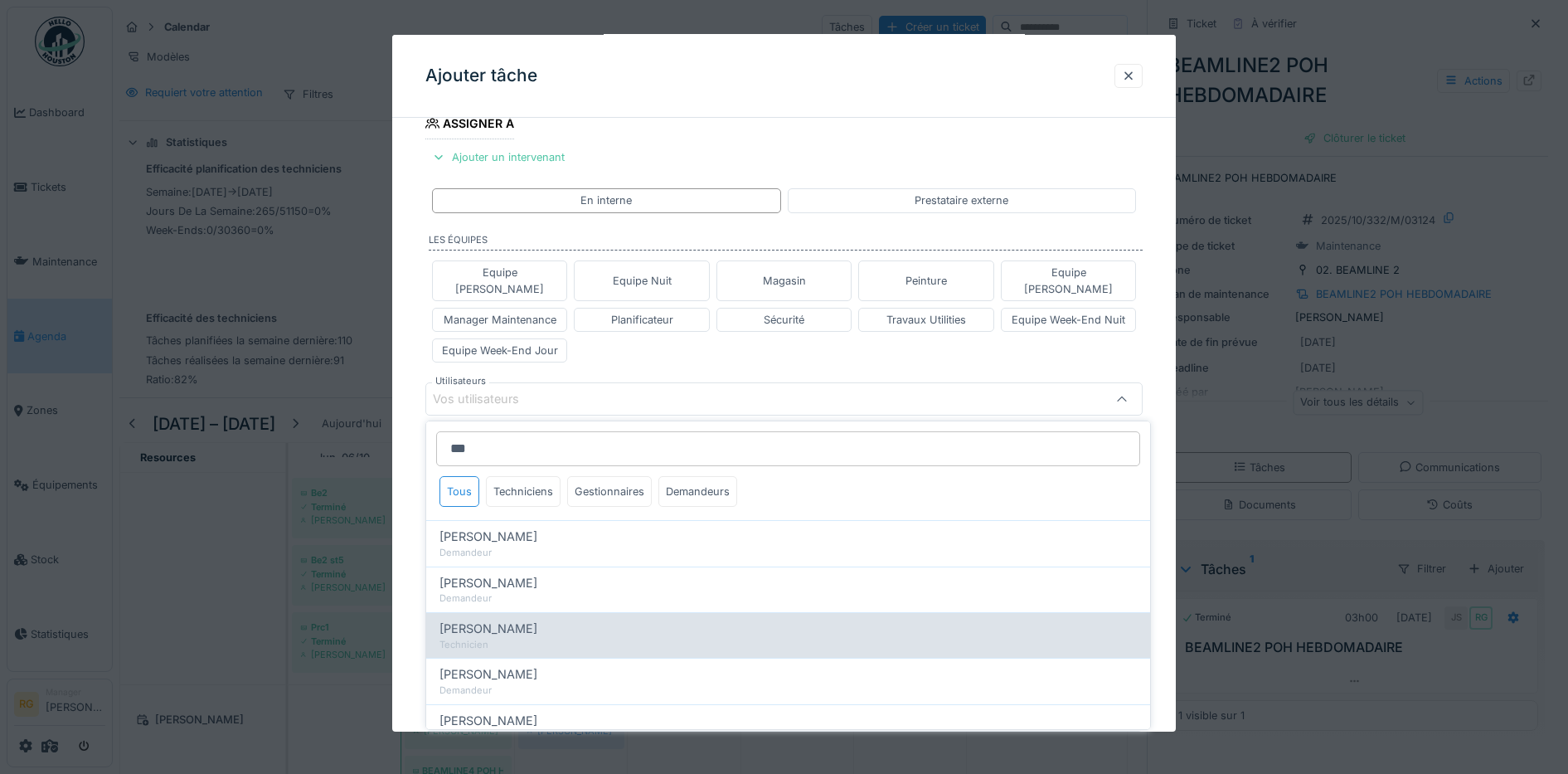
type input "***"
click at [515, 620] on span "[PERSON_NAME]" at bounding box center [488, 629] width 98 height 18
type input "****"
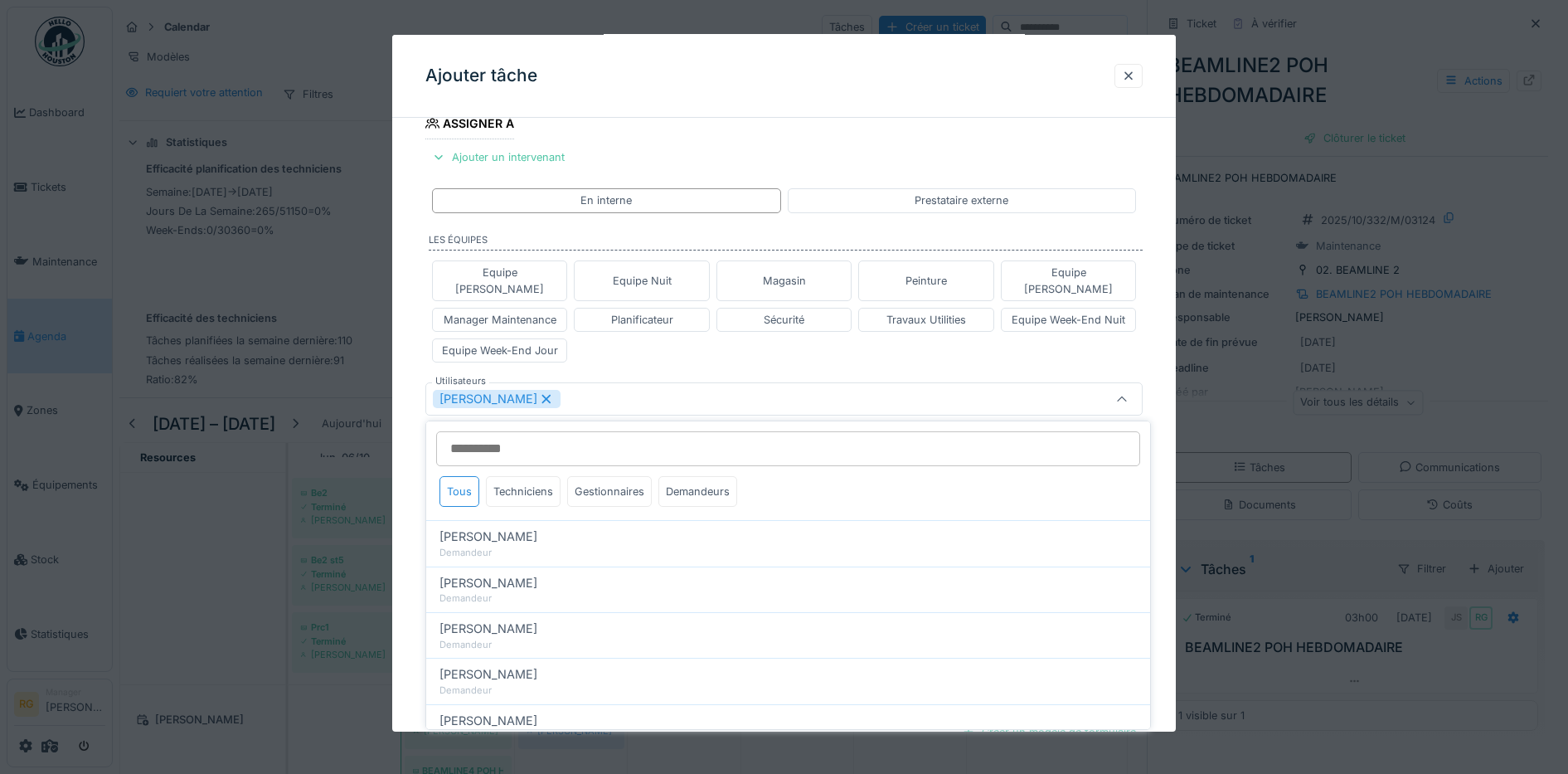
click at [407, 434] on div "**********" at bounding box center [784, 372] width 784 height 1100
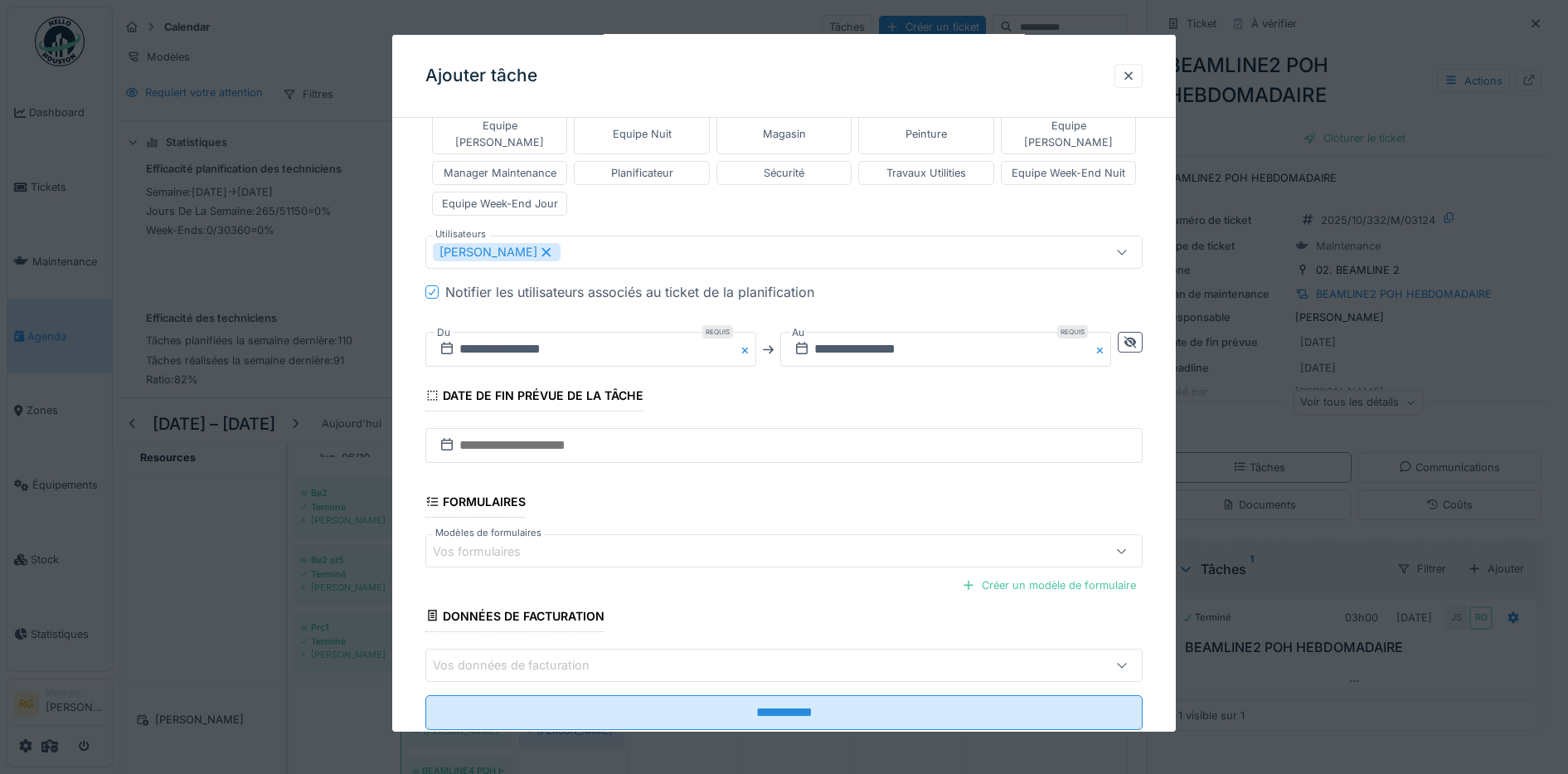
scroll to position [483, 0]
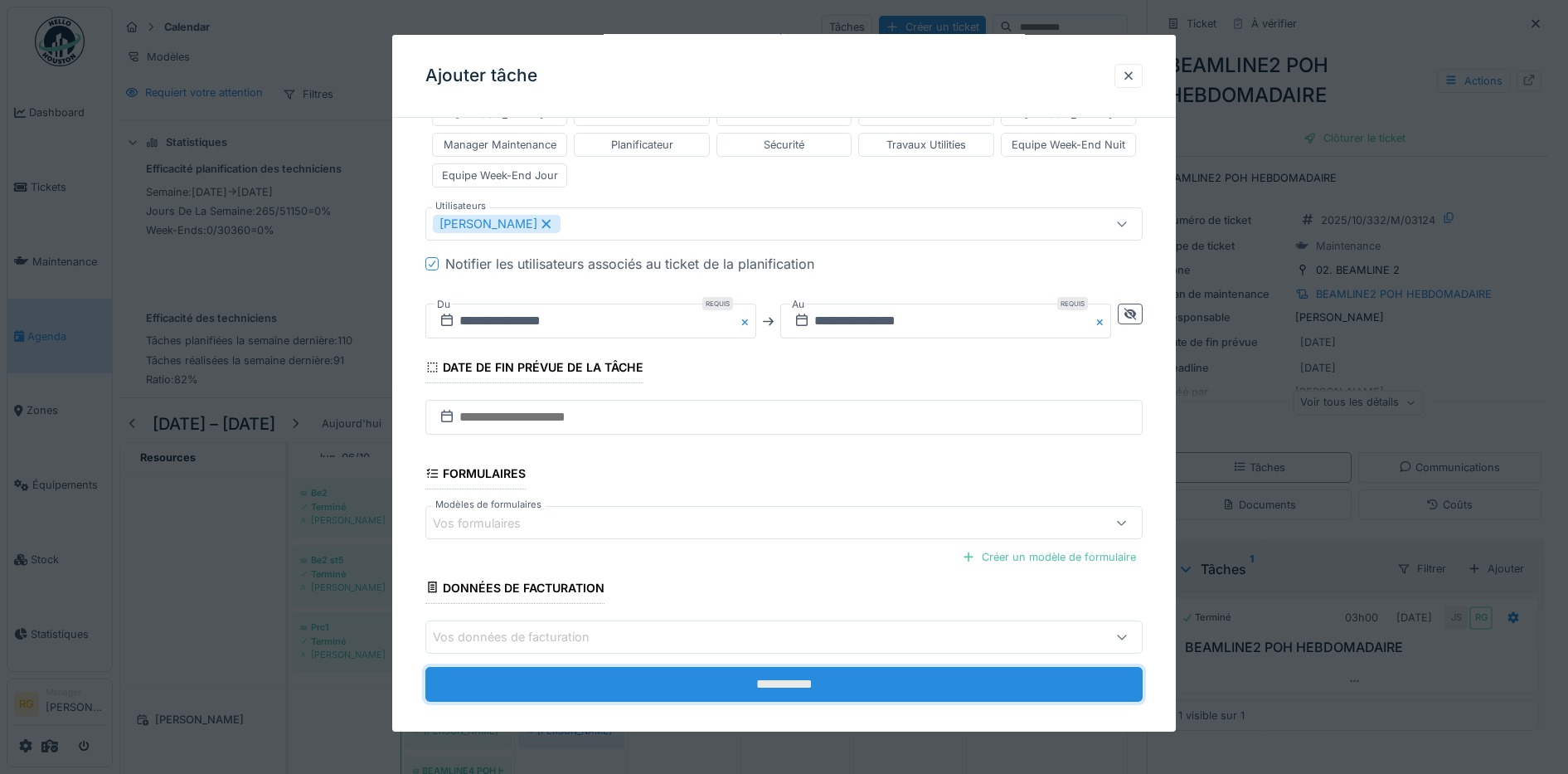
click at [794, 667] on input "**********" at bounding box center [784, 684] width 718 height 35
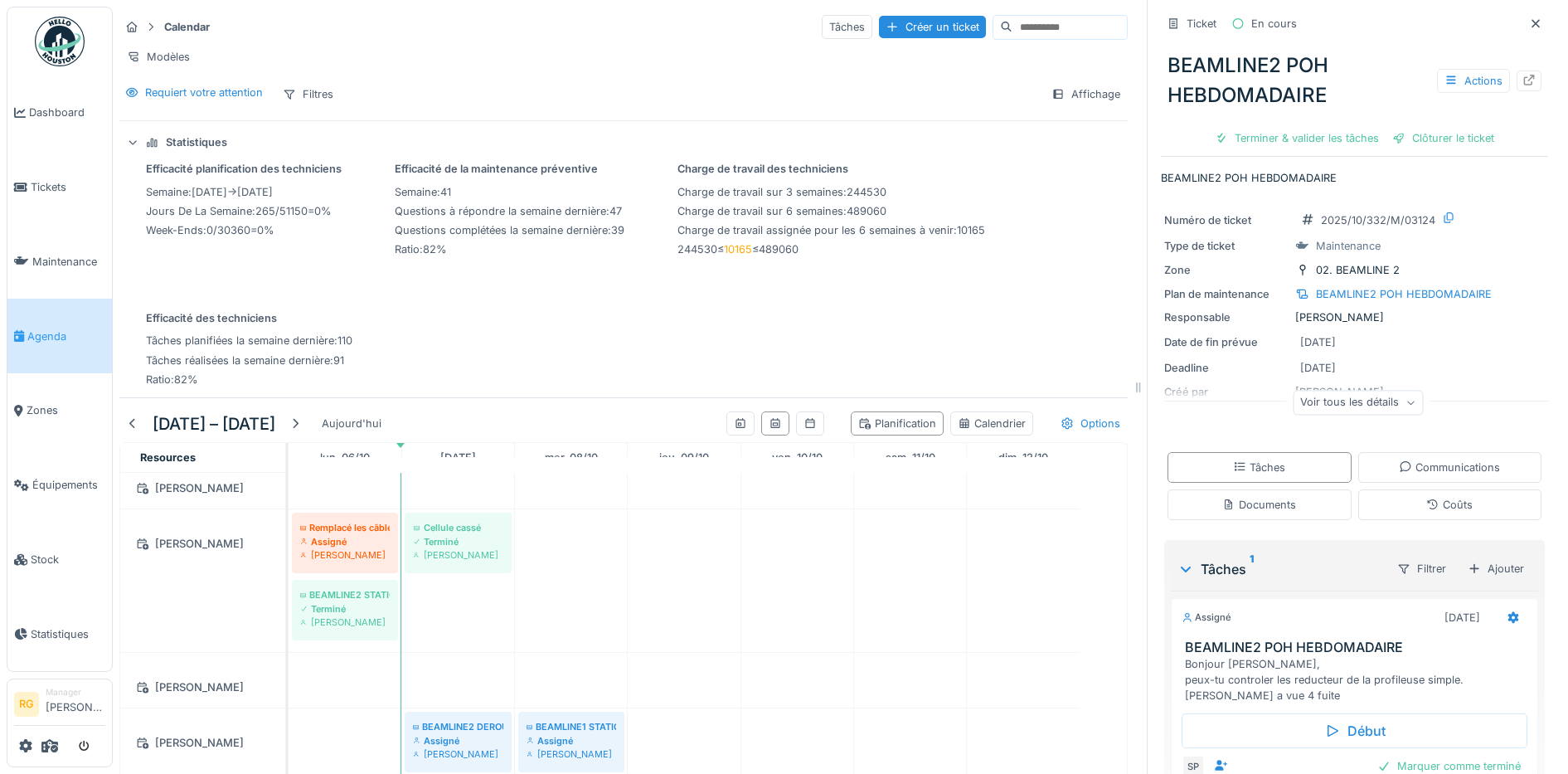
scroll to position [1763, 0]
